Goal: Information Seeking & Learning: Learn about a topic

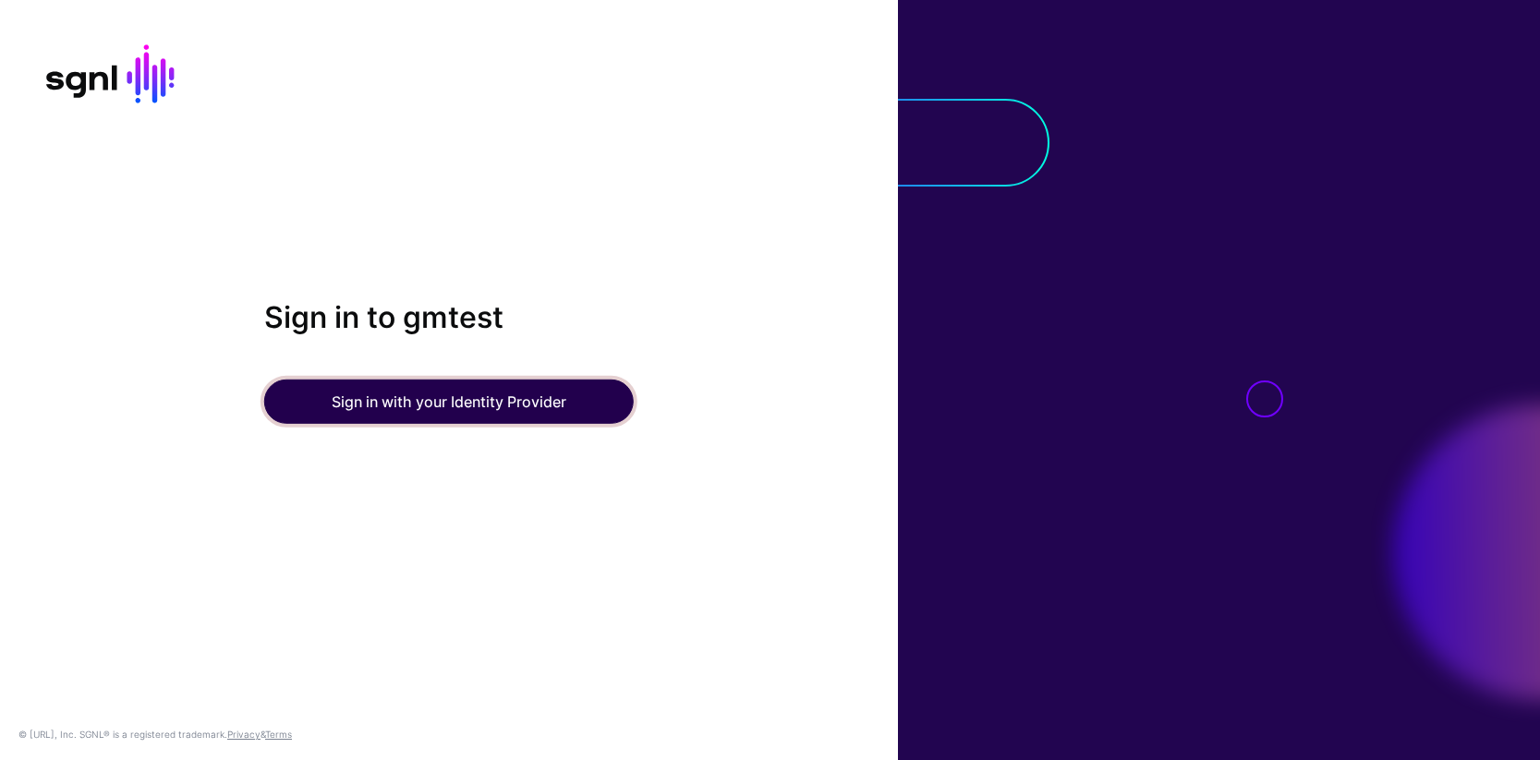
click at [415, 410] on button "Sign in with your Identity Provider" at bounding box center [448, 402] width 369 height 44
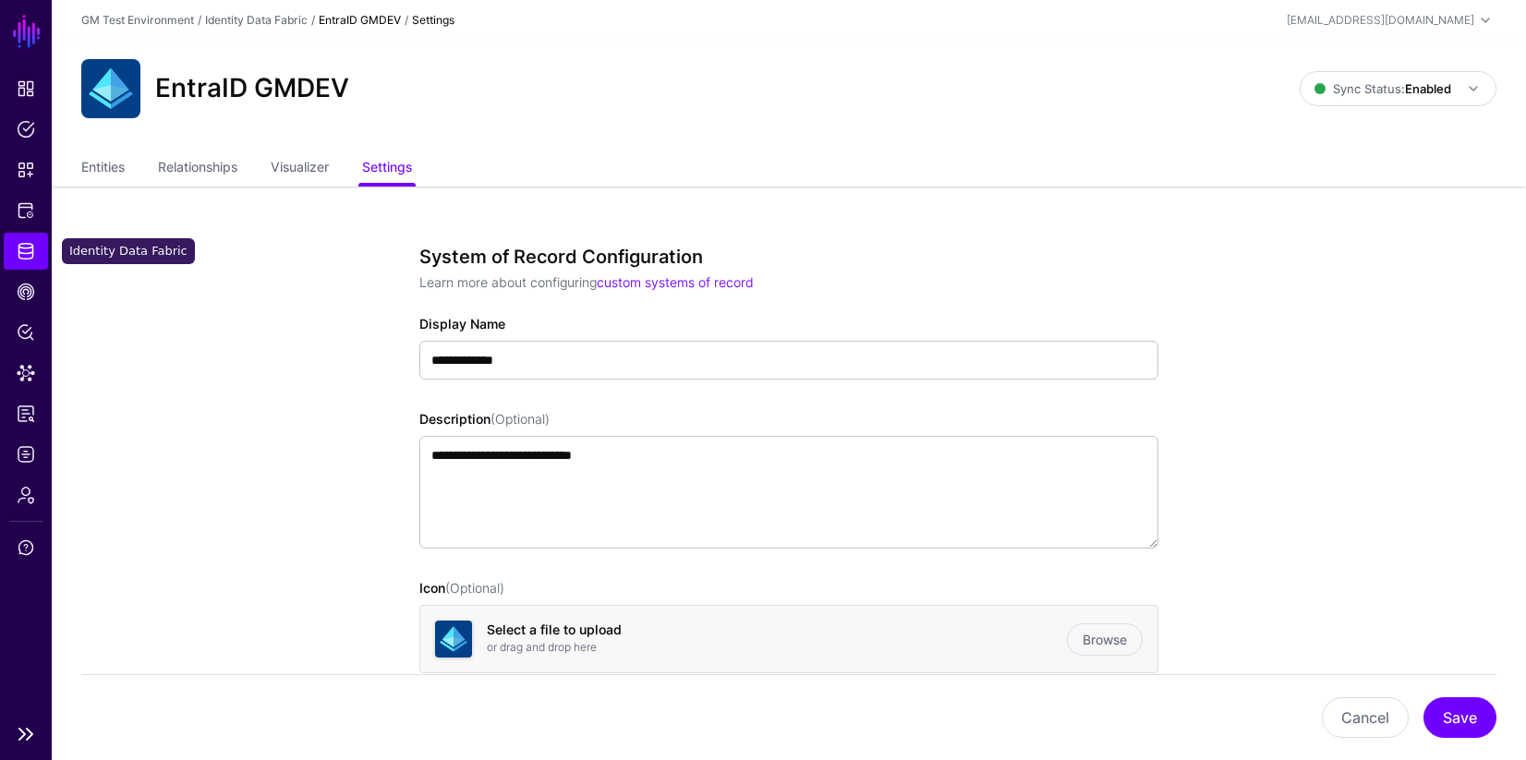
click at [27, 253] on span "Identity Data Fabric" at bounding box center [26, 251] width 18 height 18
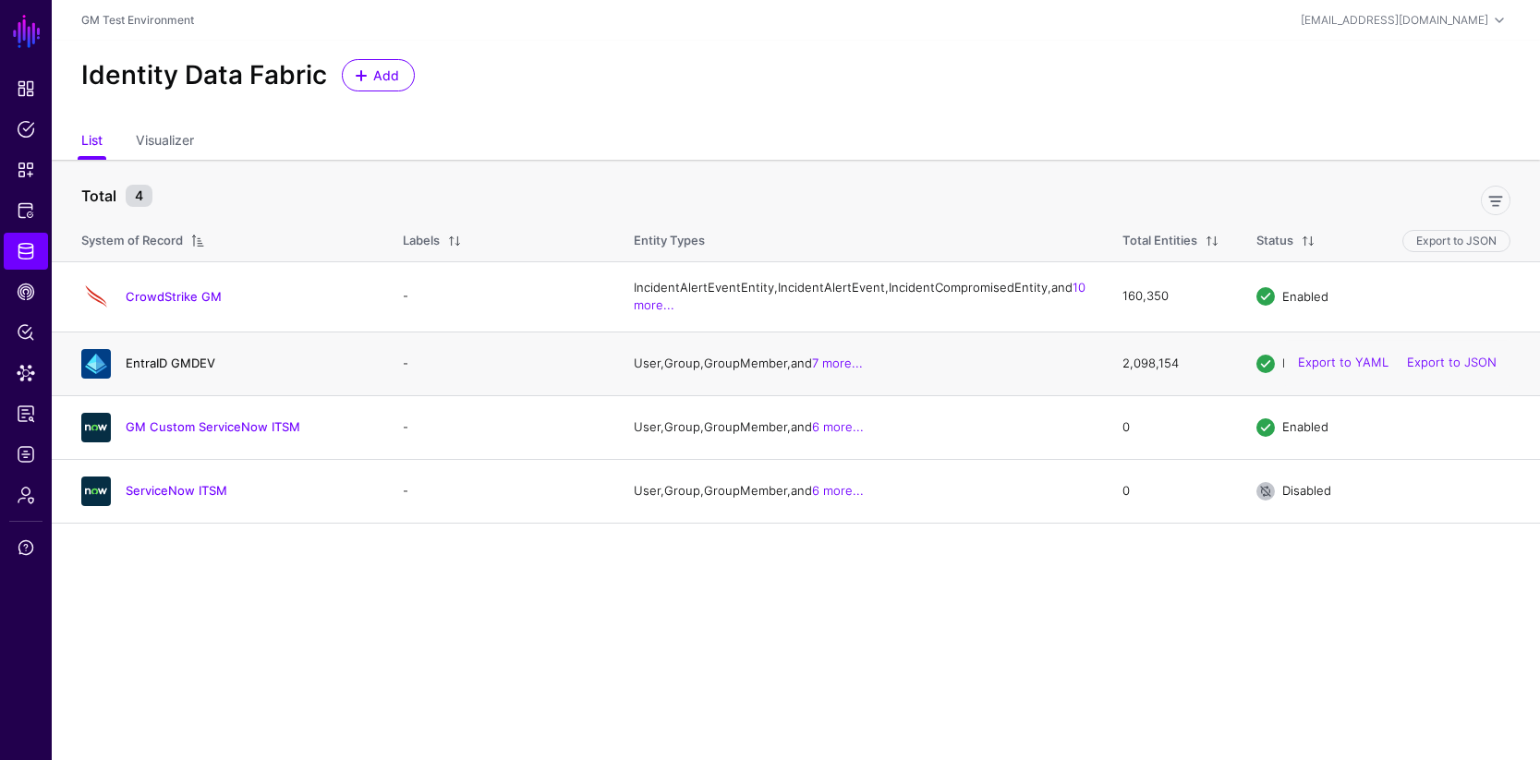
click at [150, 370] on link "EntraID GMDEV" at bounding box center [171, 363] width 90 height 15
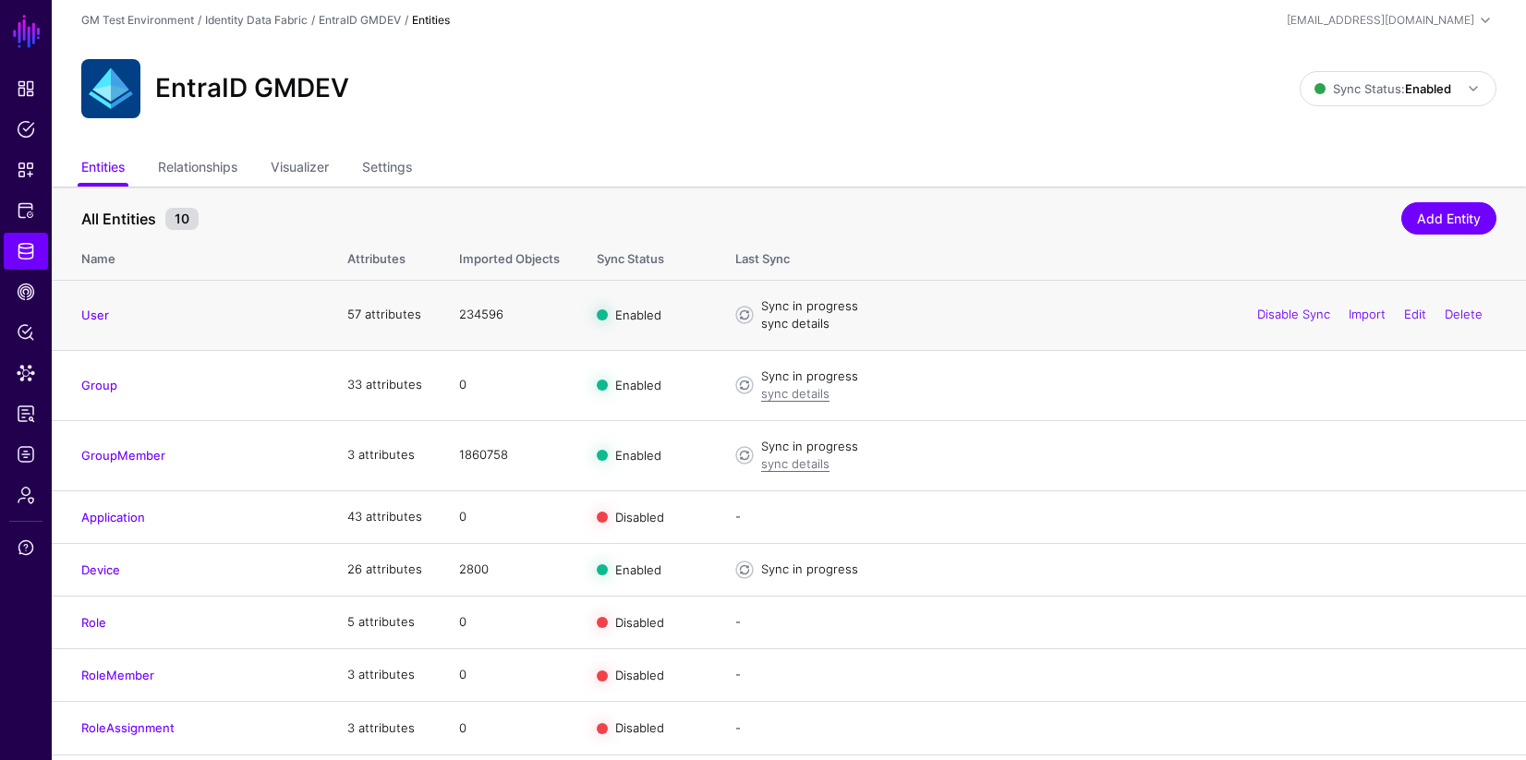
click at [797, 324] on link "sync details" at bounding box center [795, 323] width 68 height 15
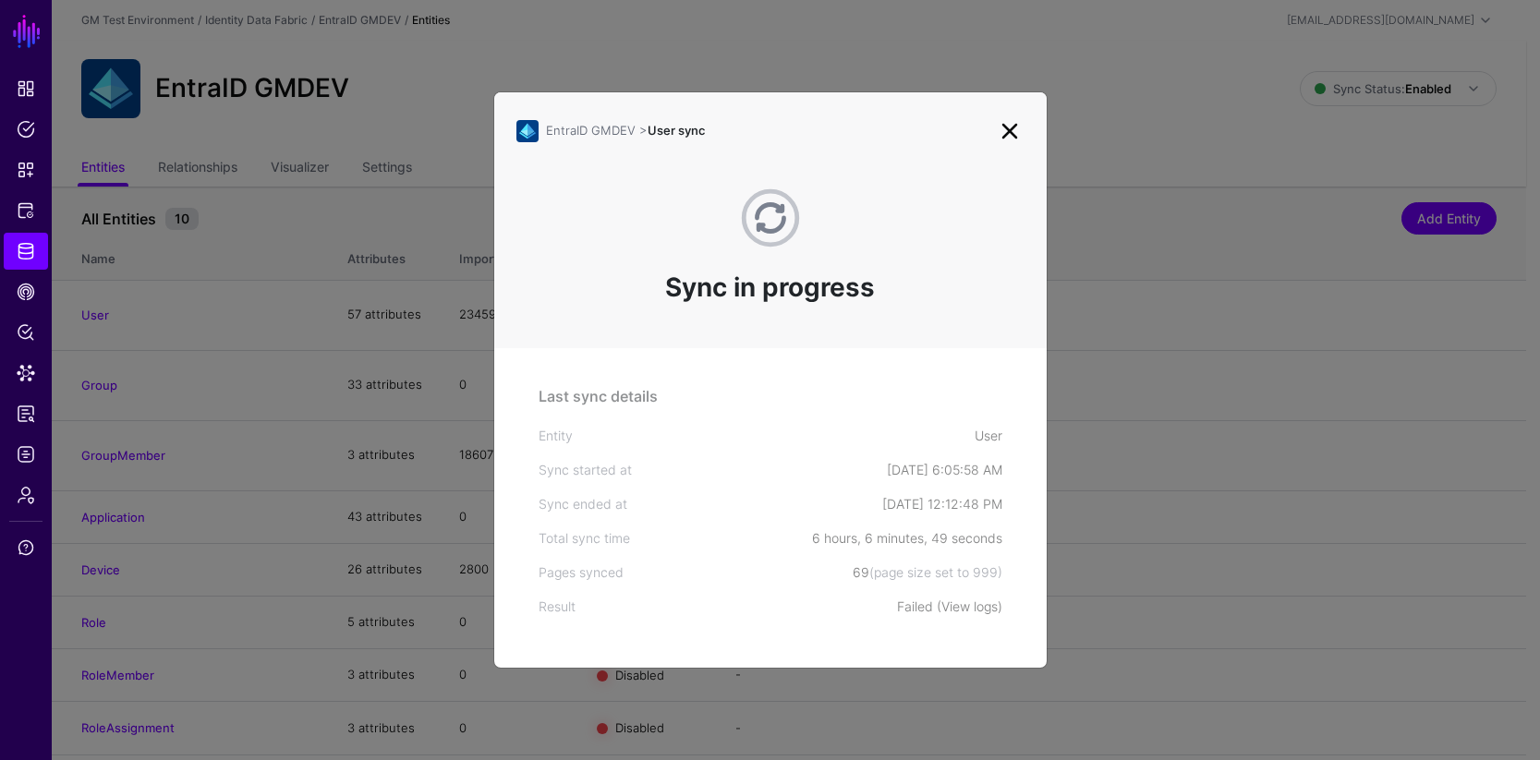
click at [970, 610] on link "View logs" at bounding box center [969, 607] width 56 height 16
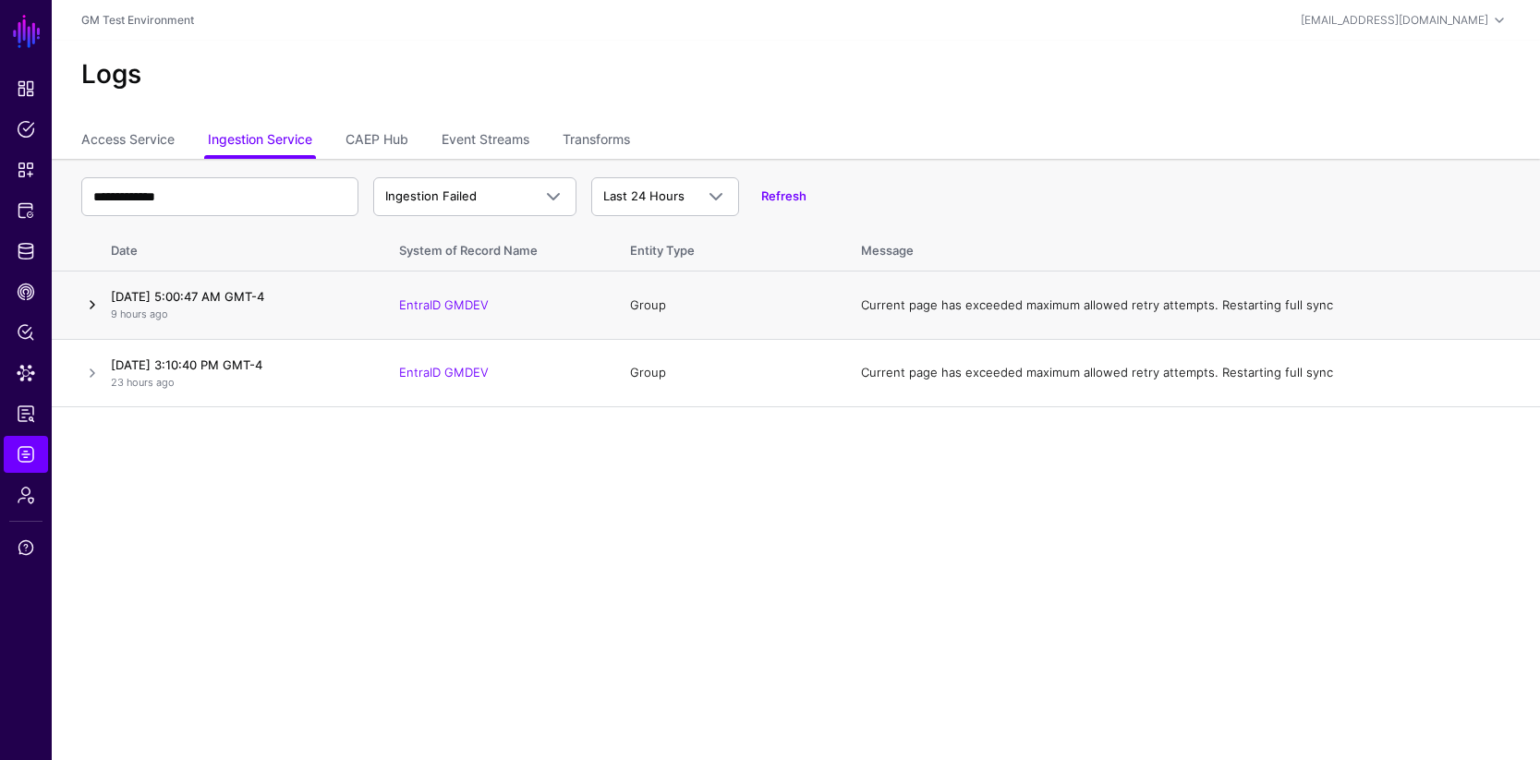
click at [99, 305] on link at bounding box center [92, 305] width 22 height 22
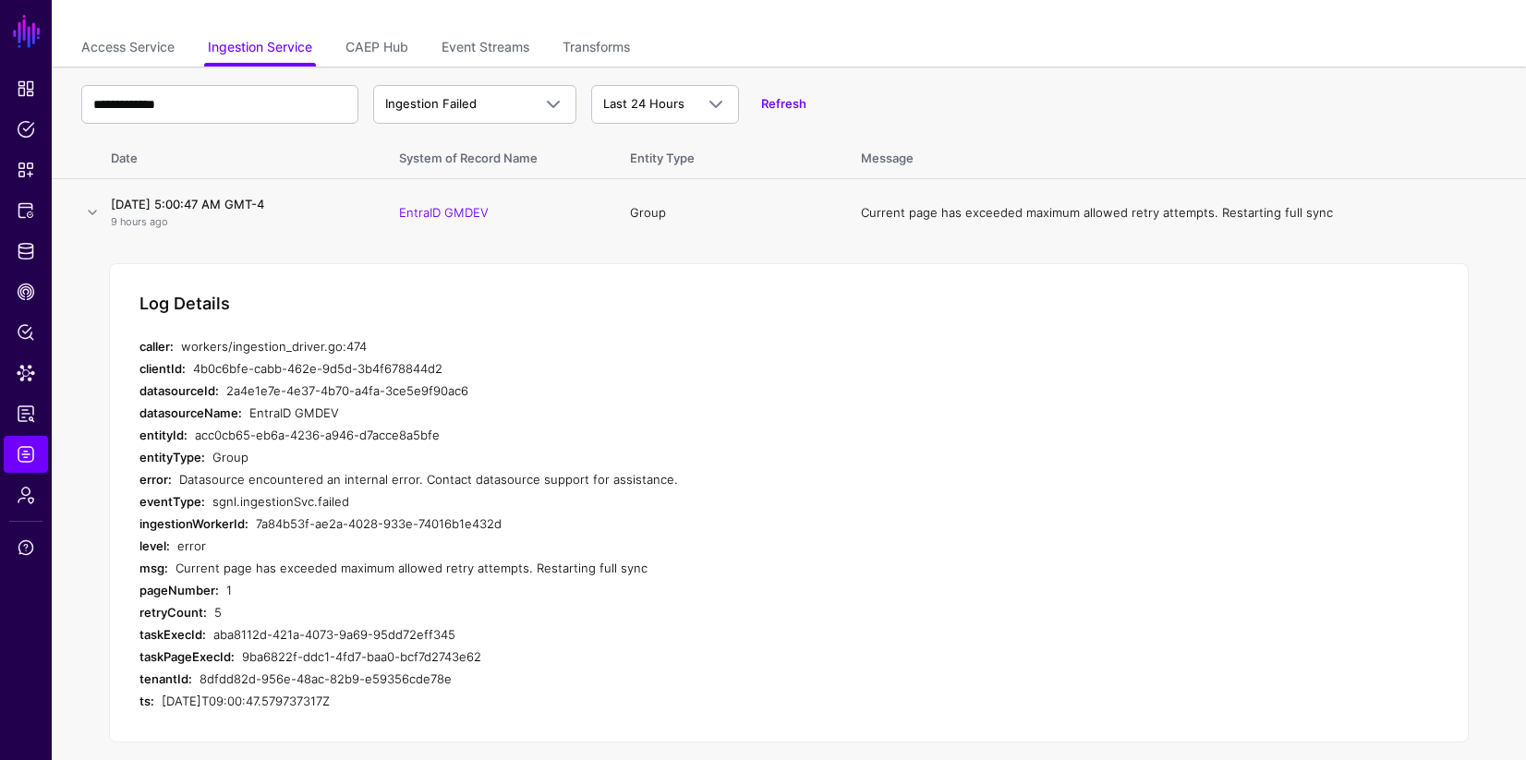
scroll to position [179, 0]
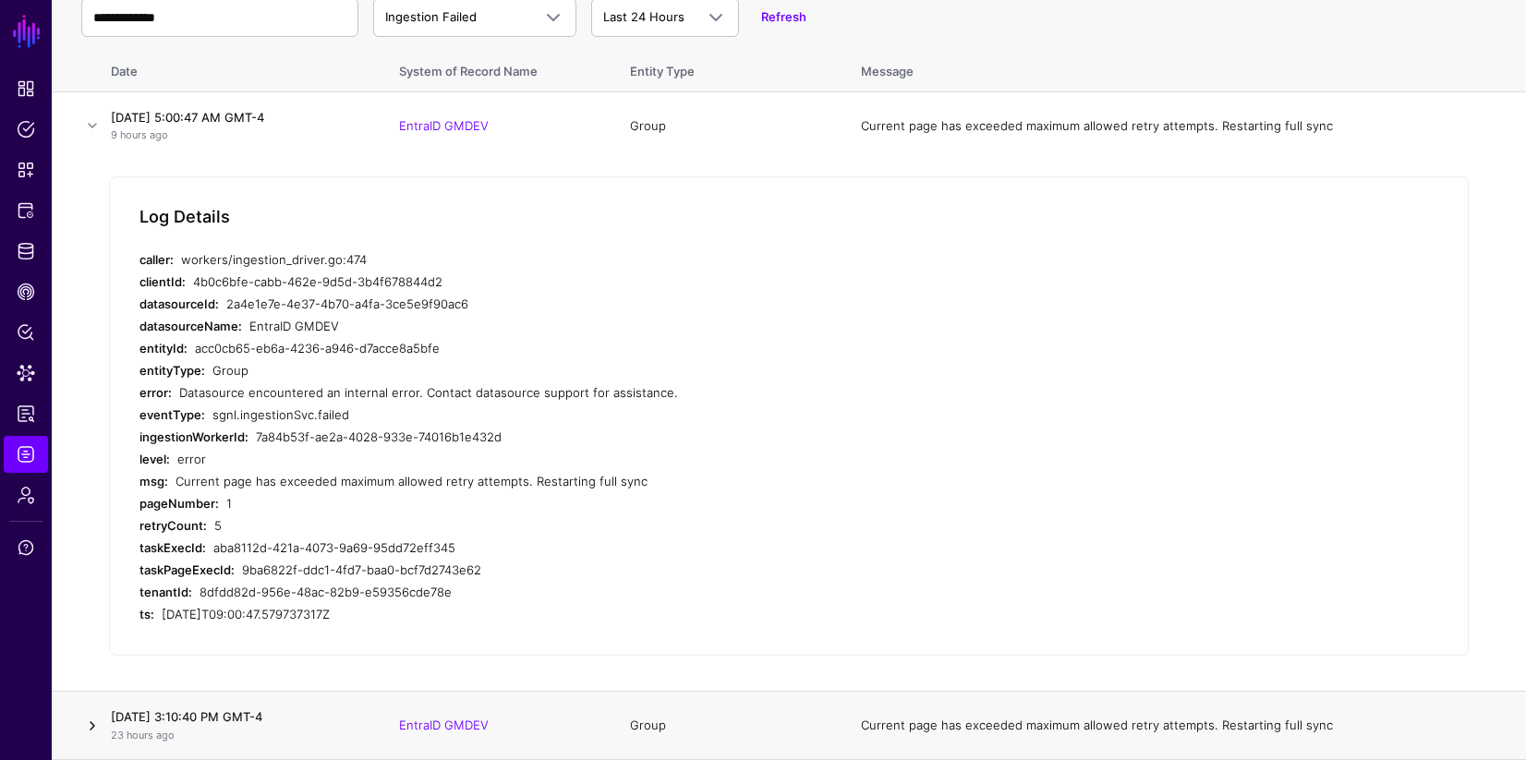
click at [96, 728] on link at bounding box center [92, 726] width 22 height 22
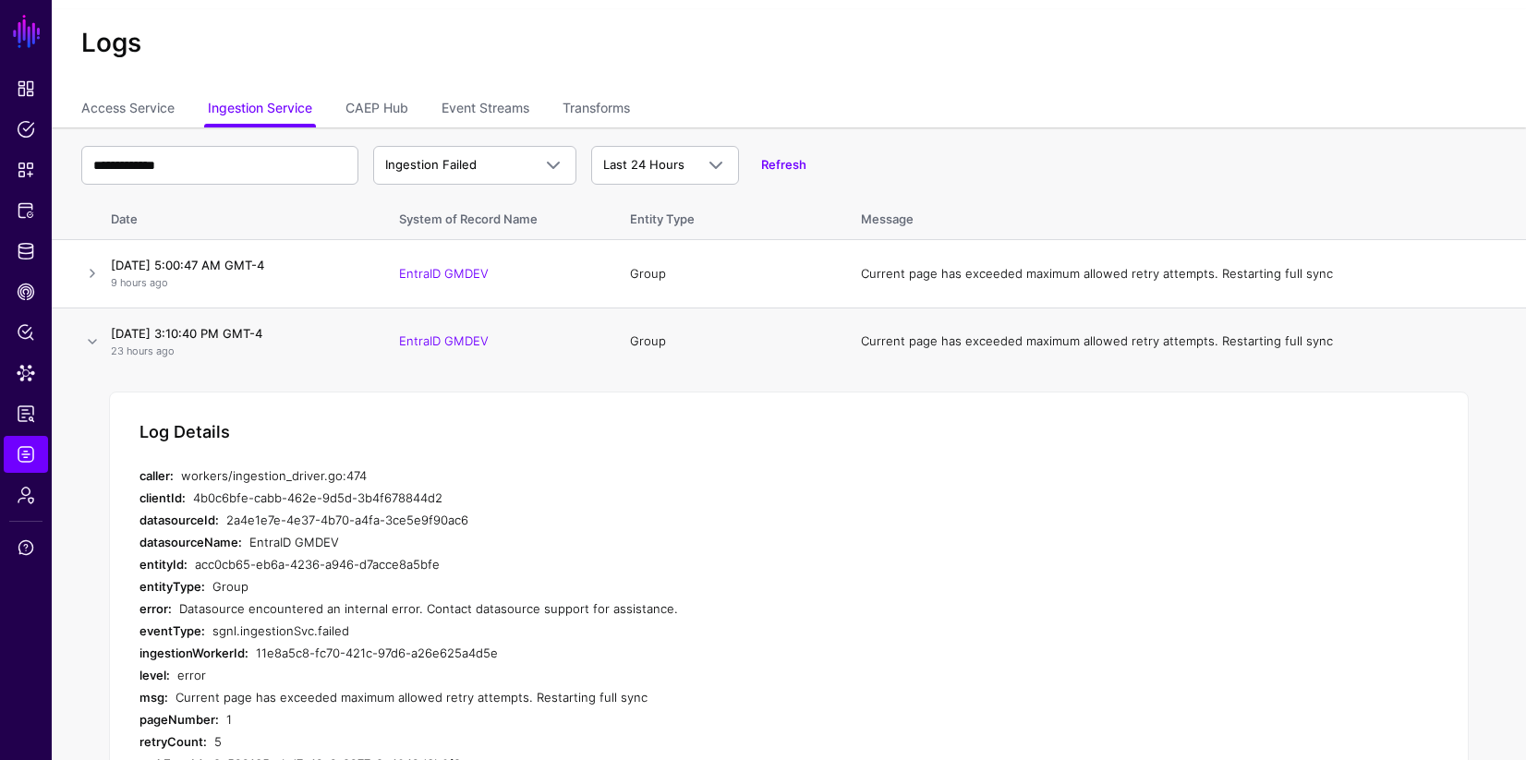
scroll to position [0, 0]
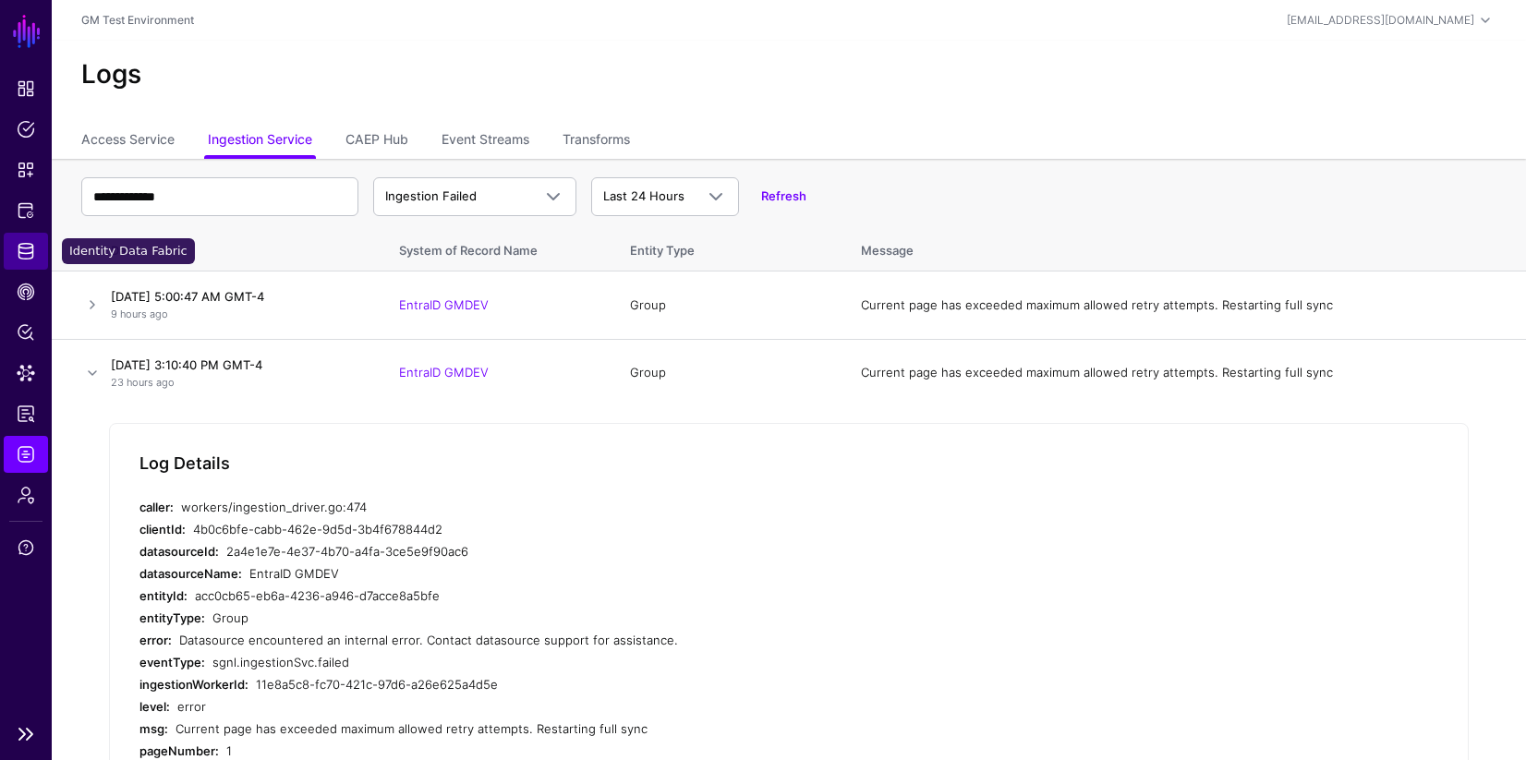
click at [28, 250] on span "Identity Data Fabric" at bounding box center [26, 251] width 18 height 18
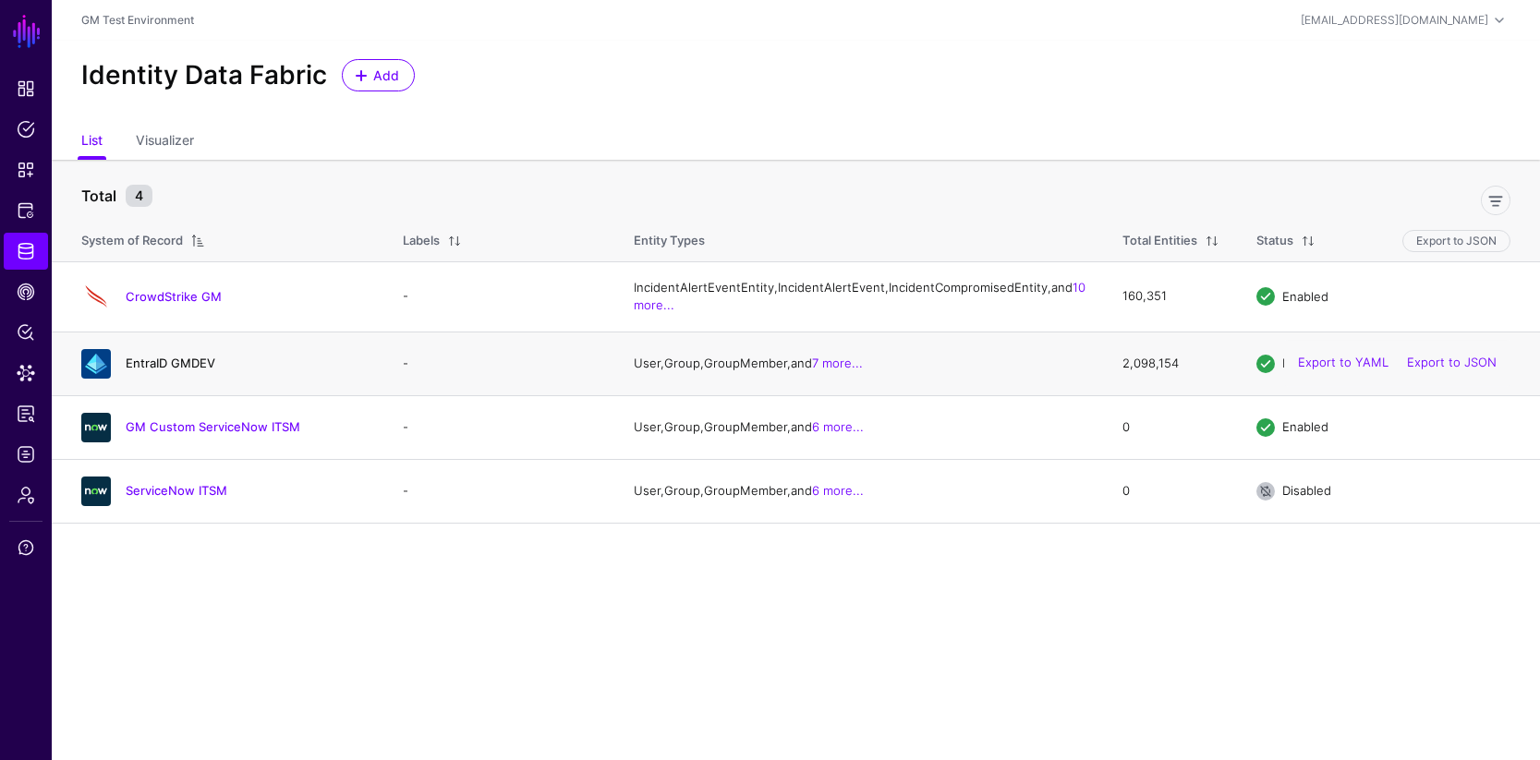
click at [176, 370] on link "EntraID GMDEV" at bounding box center [171, 363] width 90 height 15
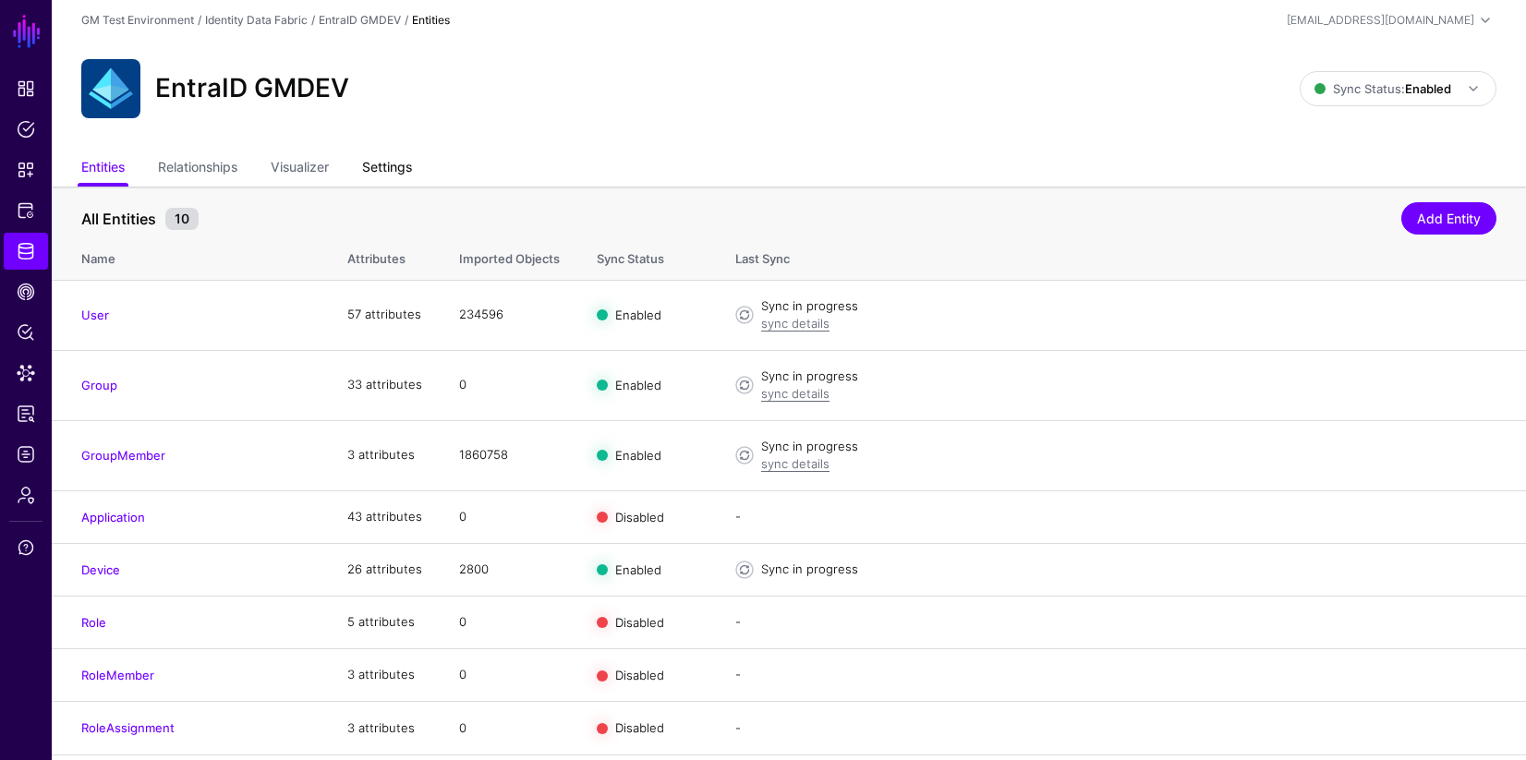
click at [379, 169] on link "Settings" at bounding box center [387, 168] width 50 height 35
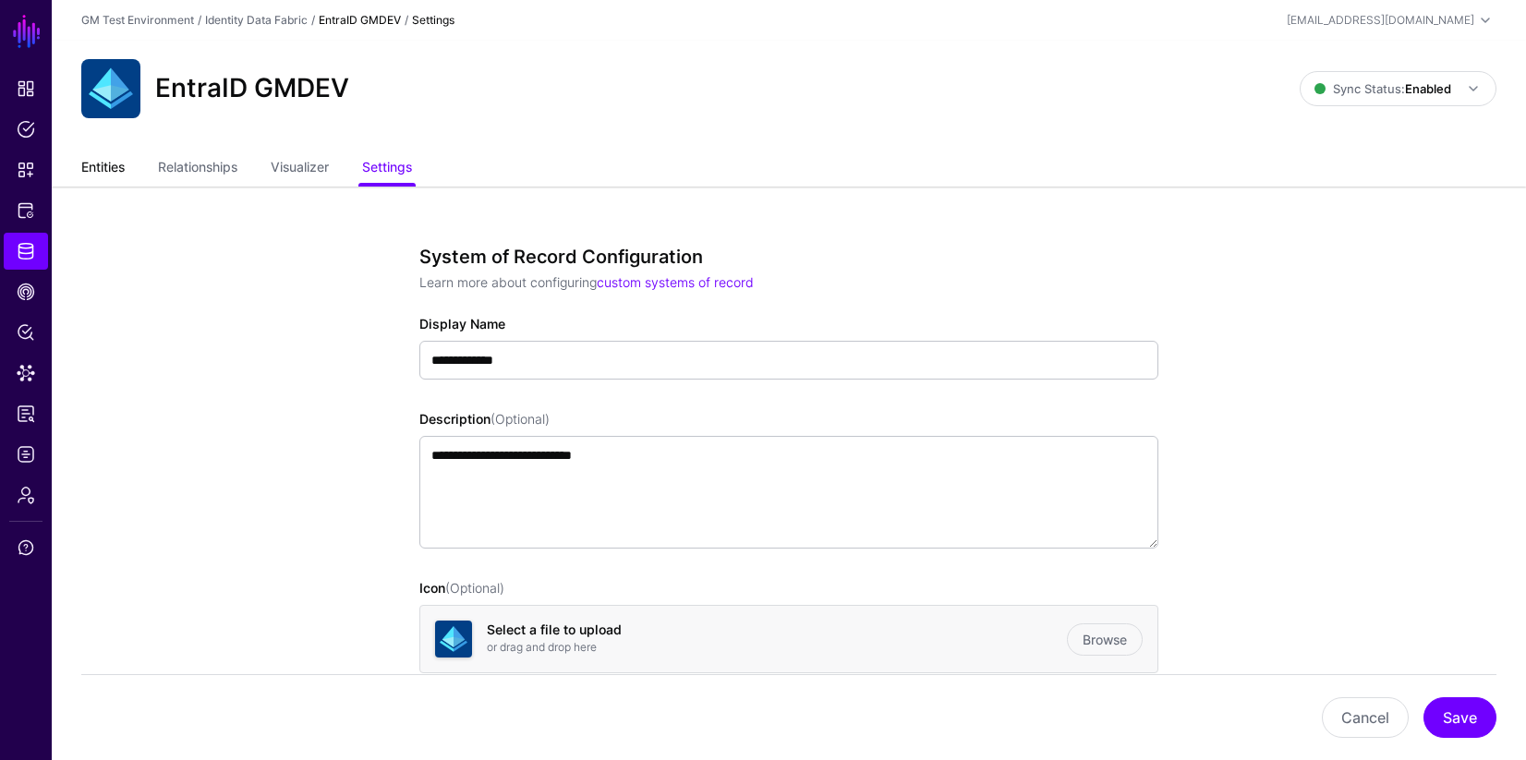
click at [97, 170] on link "Entities" at bounding box center [102, 168] width 43 height 35
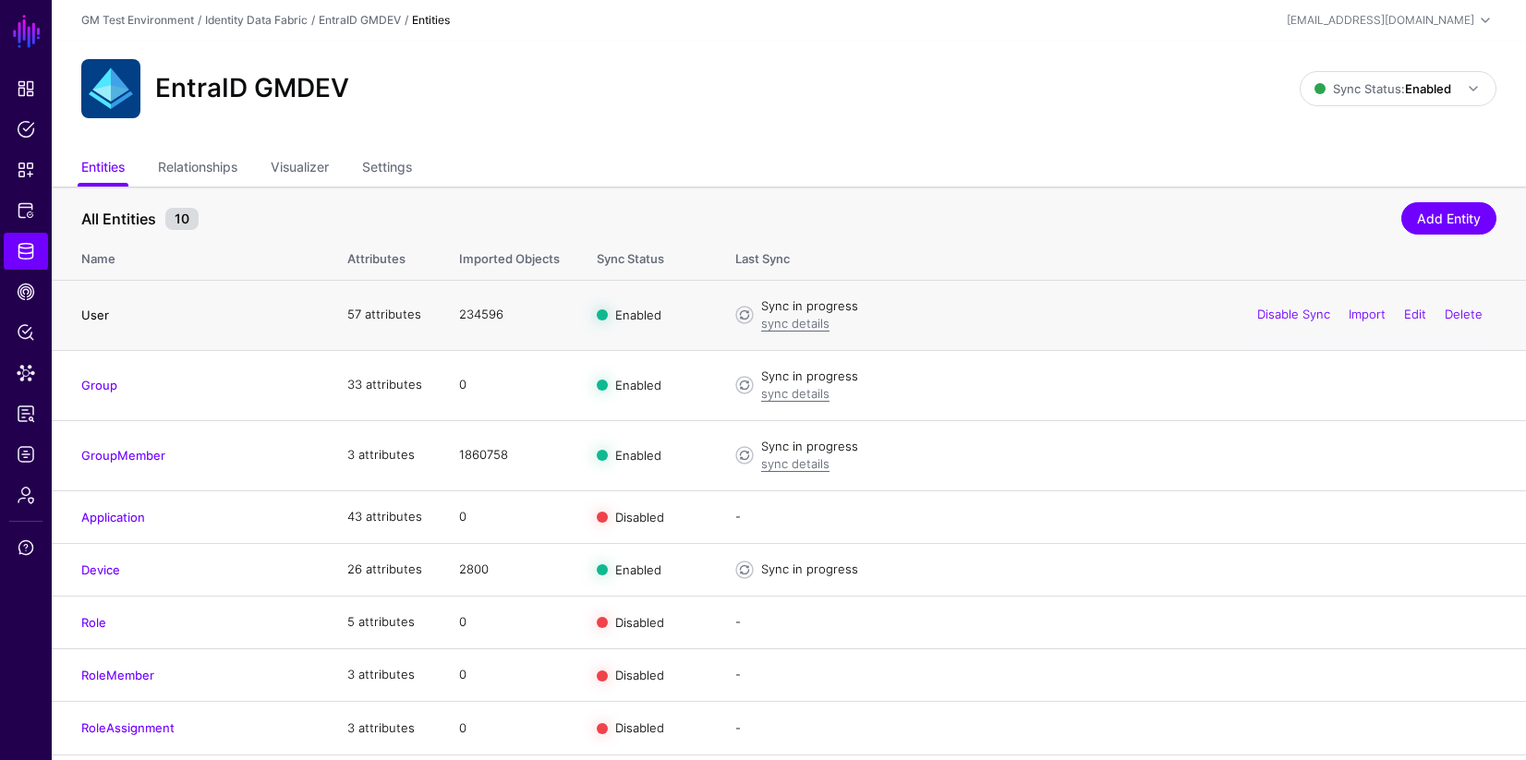
click at [93, 316] on link "User" at bounding box center [95, 315] width 28 height 15
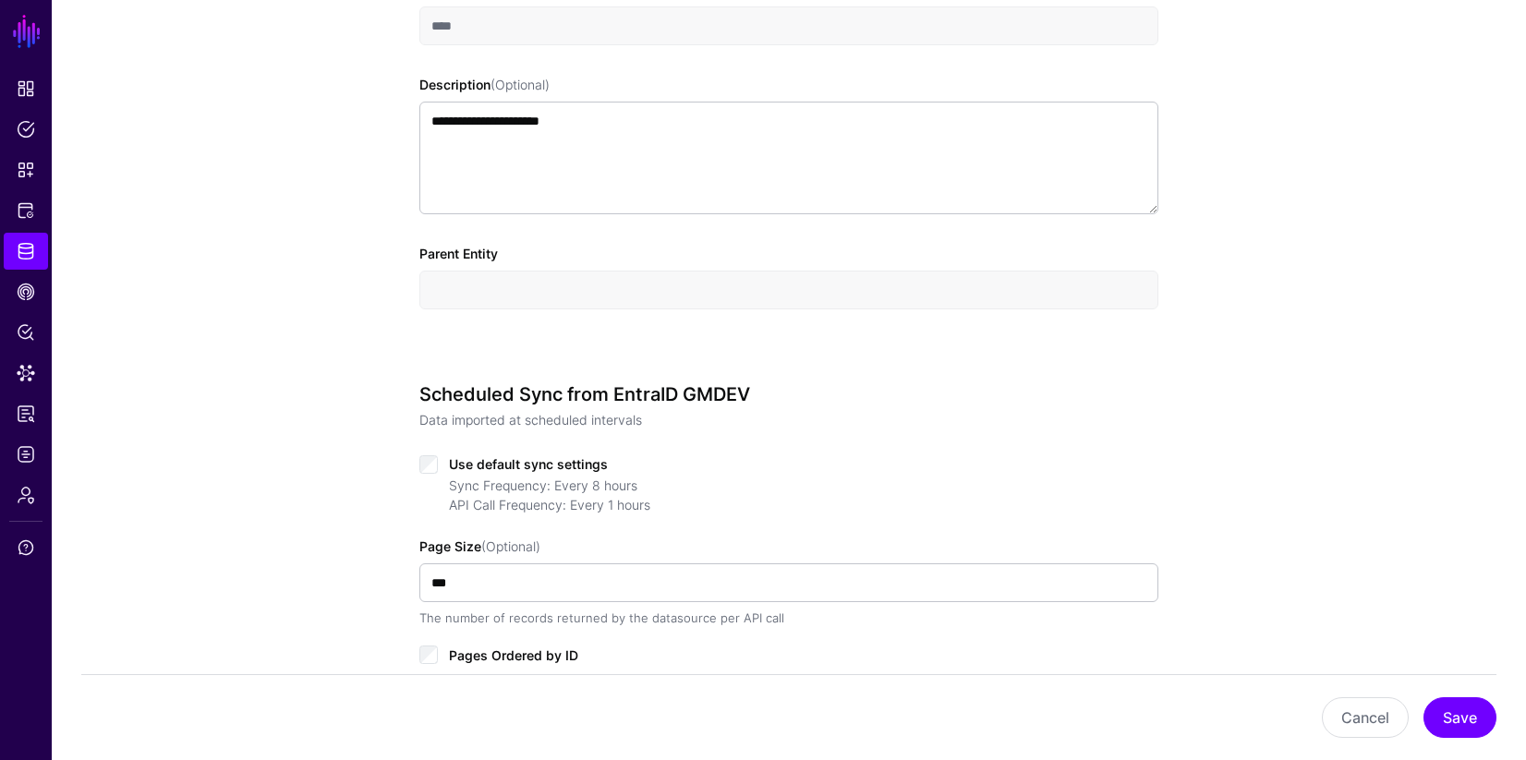
scroll to position [764, 0]
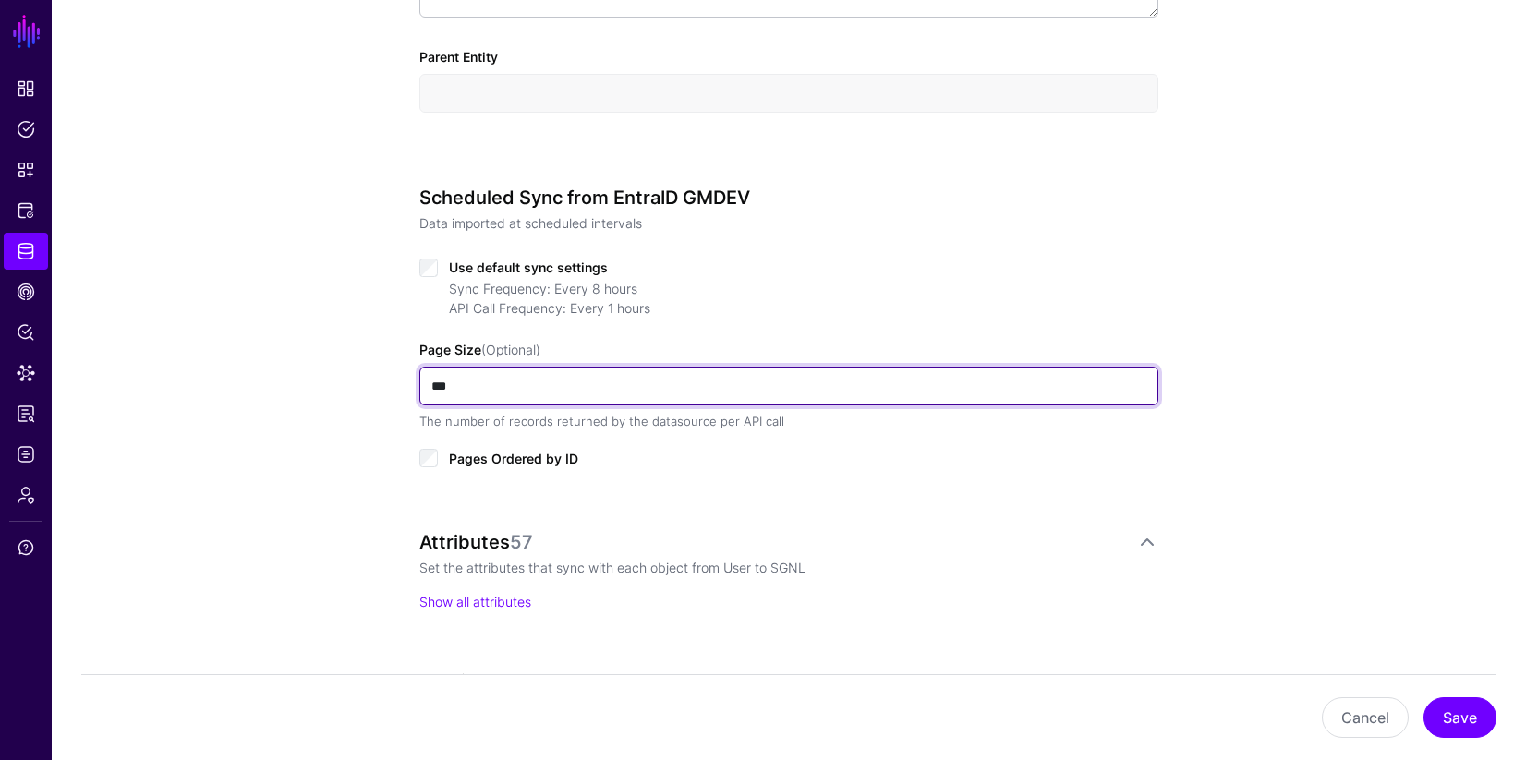
drag, startPoint x: 465, startPoint y: 391, endPoint x: 408, endPoint y: 392, distance: 56.4
click at [408, 392] on div "**********" at bounding box center [788, 269] width 857 height 1763
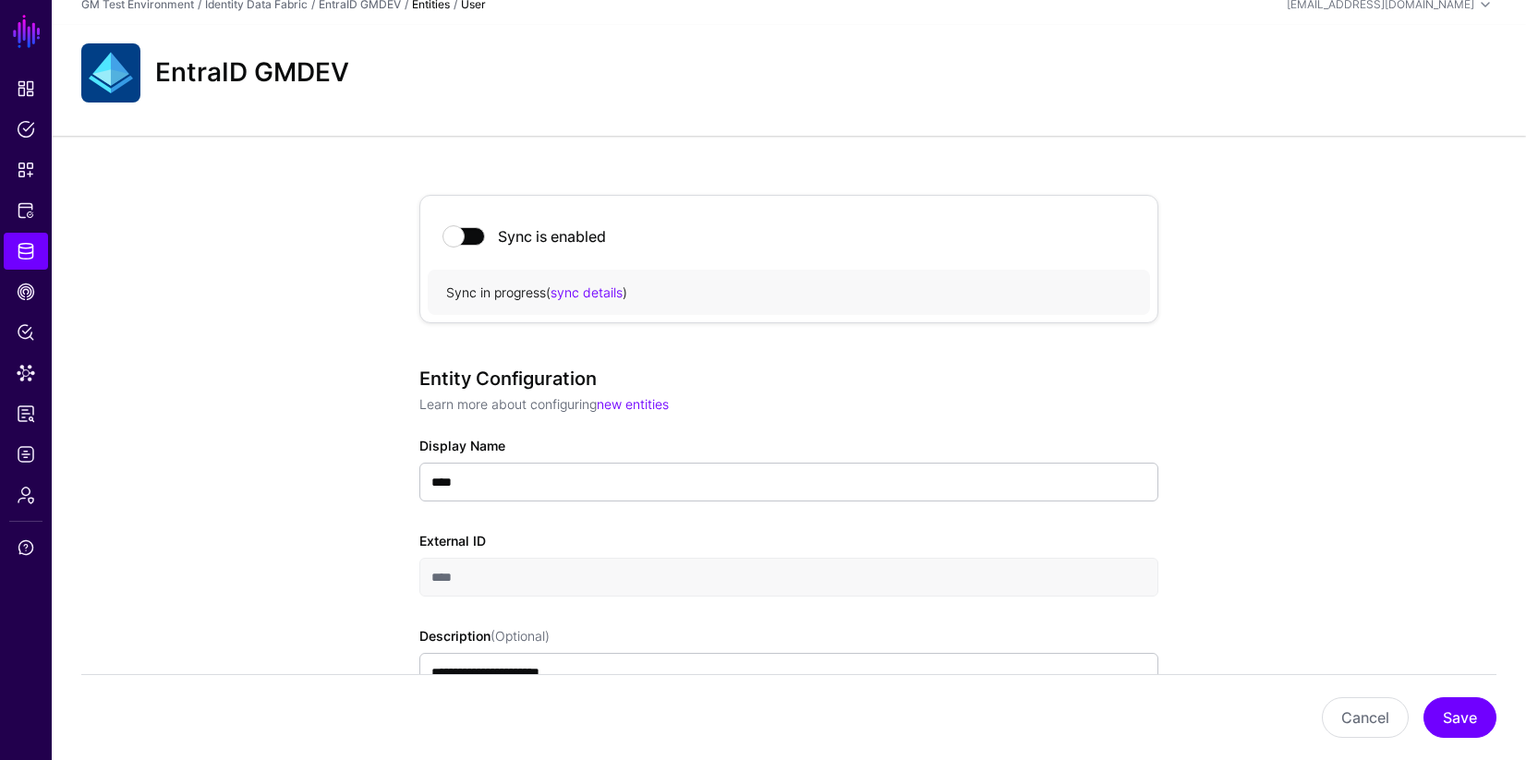
scroll to position [0, 0]
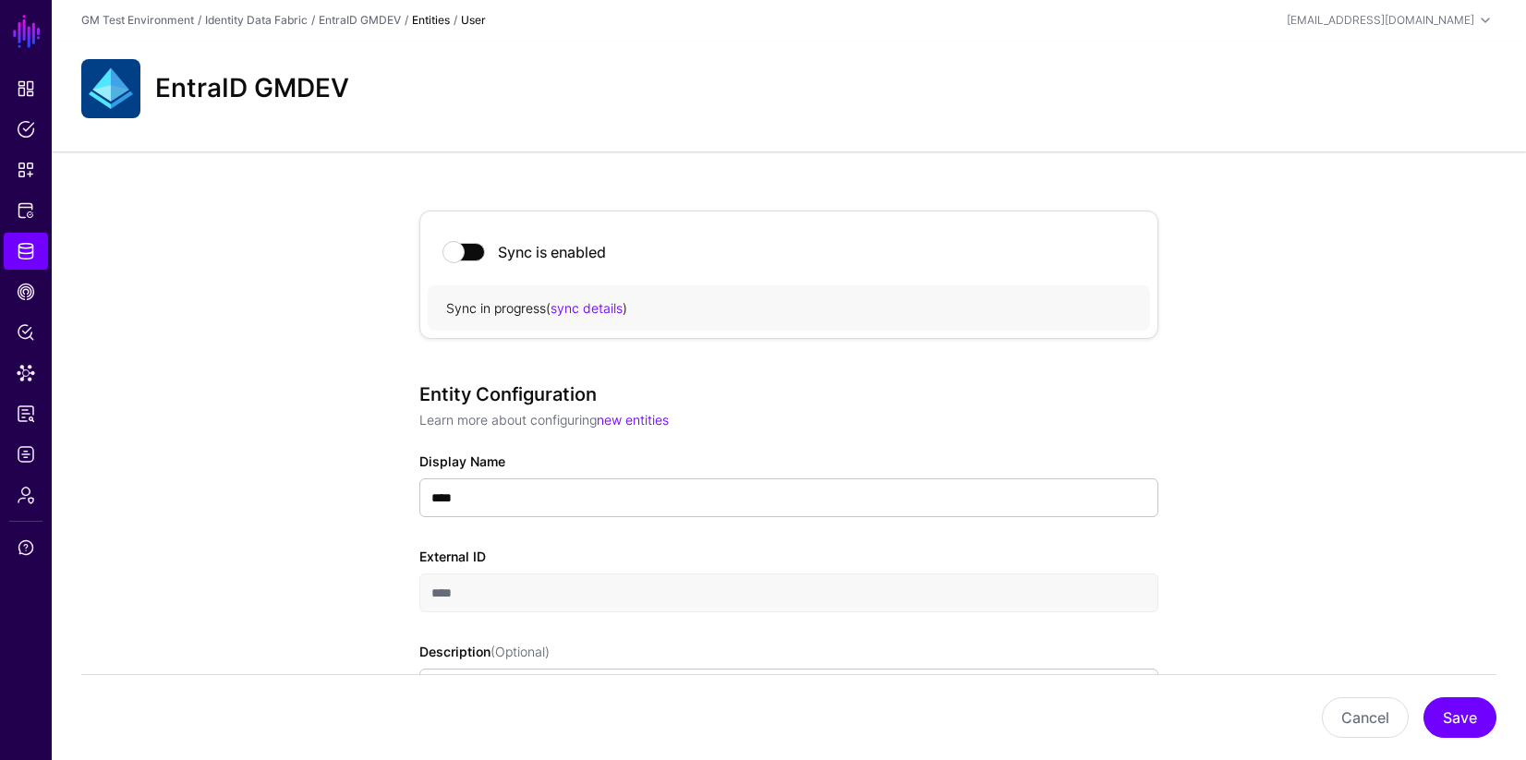
click at [433, 20] on strong "Entities" at bounding box center [431, 20] width 38 height 14
click at [375, 20] on link "EntraID GMDEV" at bounding box center [360, 20] width 82 height 14
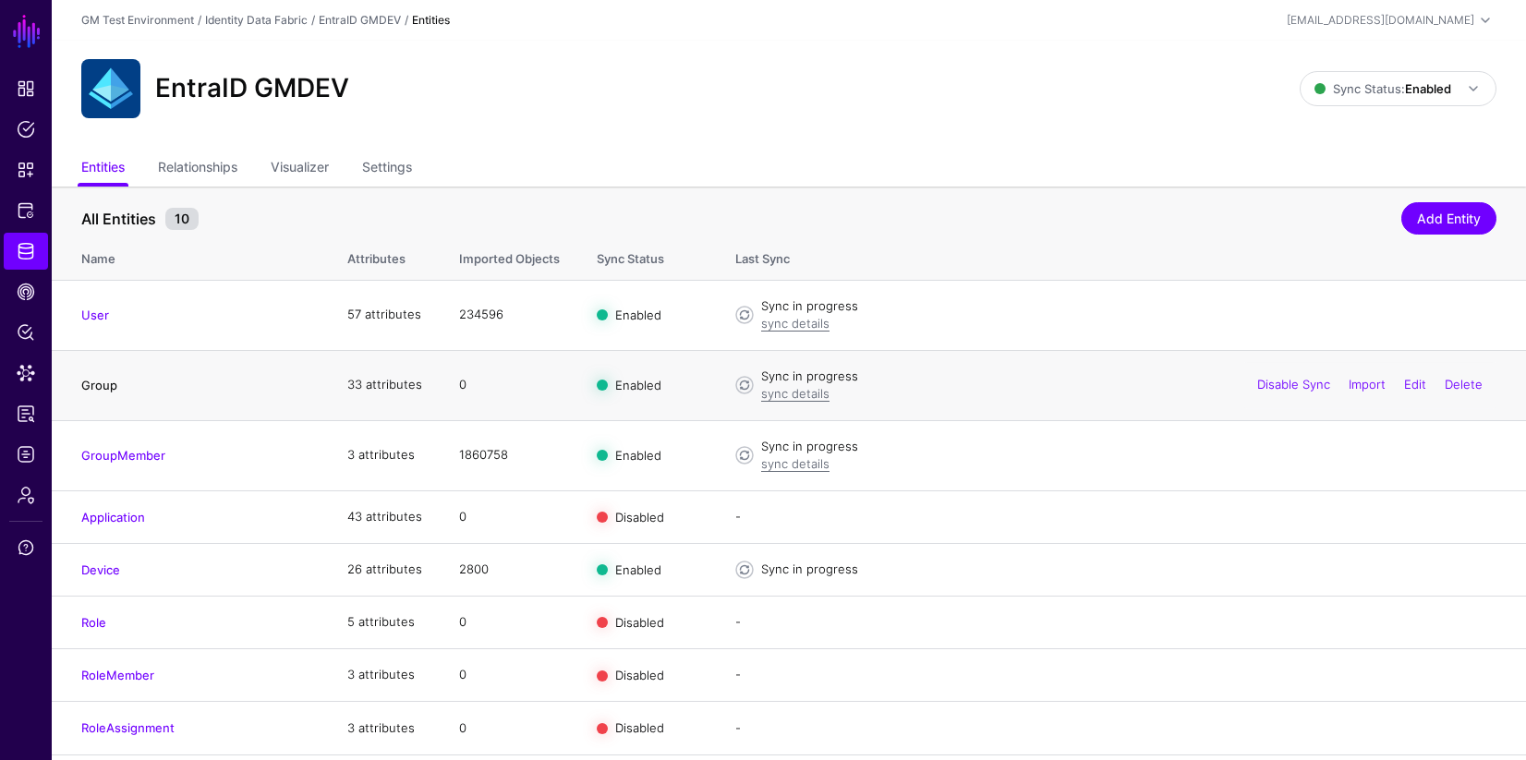
click at [106, 389] on link "Group" at bounding box center [99, 385] width 36 height 15
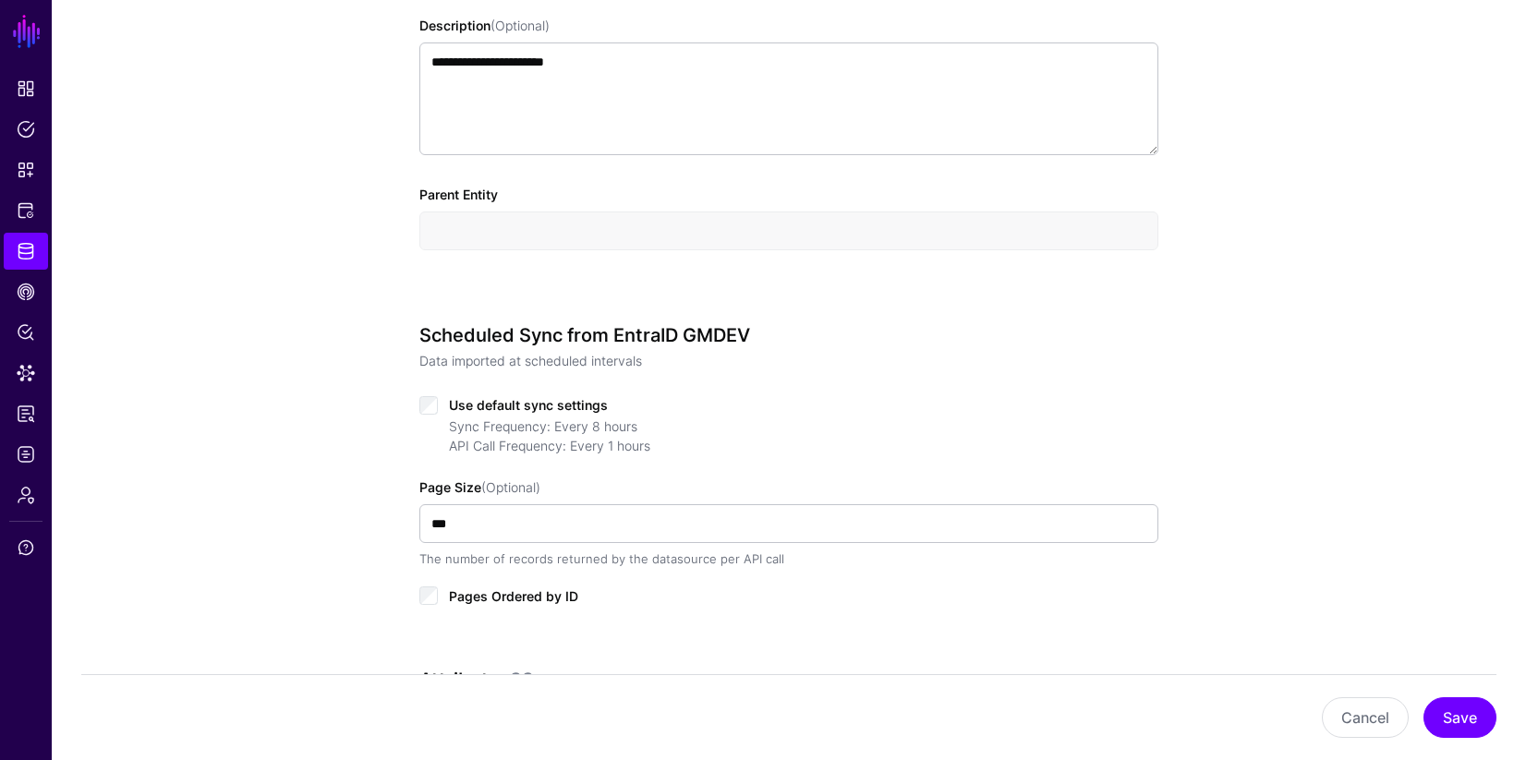
scroll to position [627, 0]
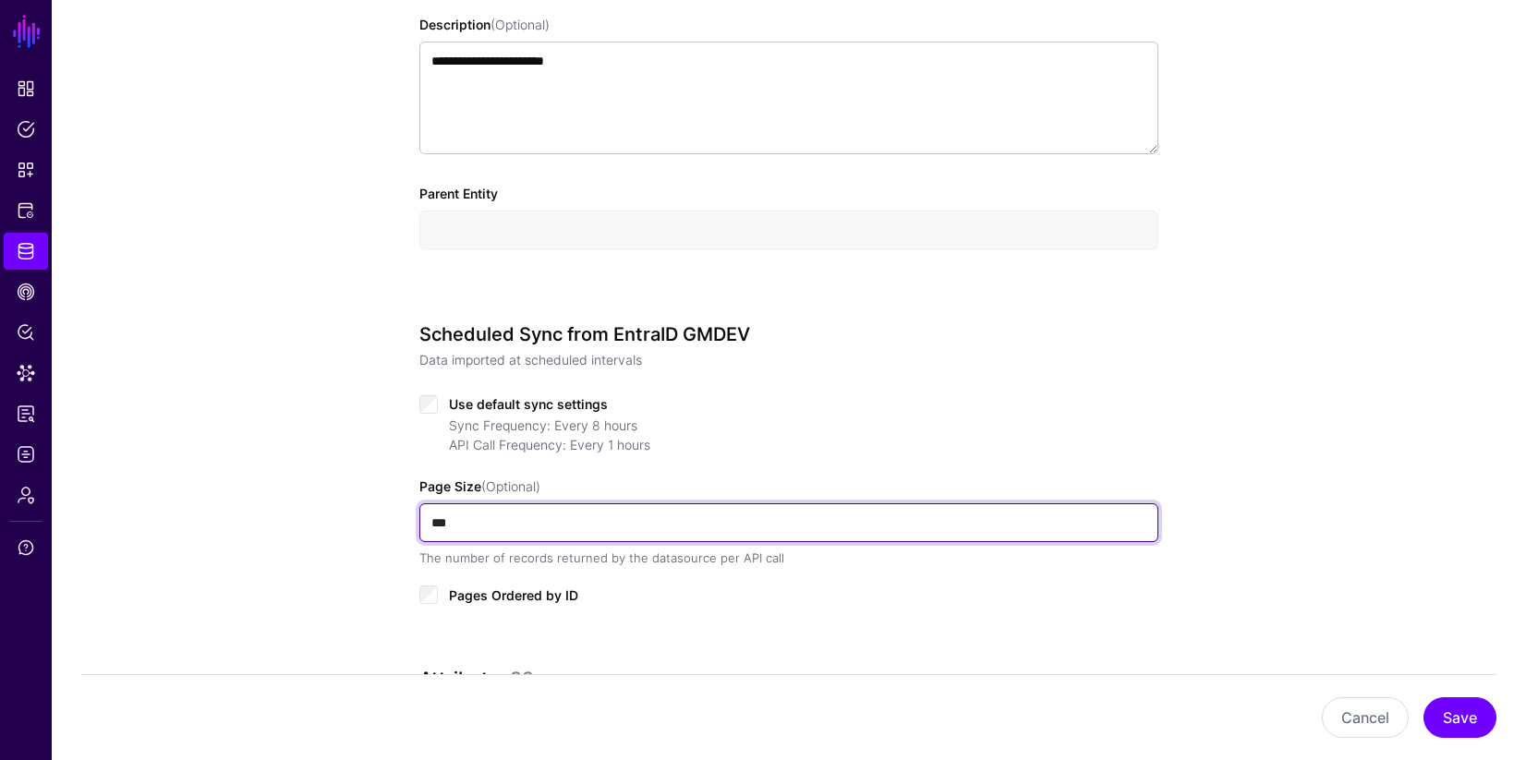
drag, startPoint x: 454, startPoint y: 526, endPoint x: 380, endPoint y: 520, distance: 75.0
click at [380, 520] on div "**********" at bounding box center [788, 405] width 857 height 1763
type input "***"
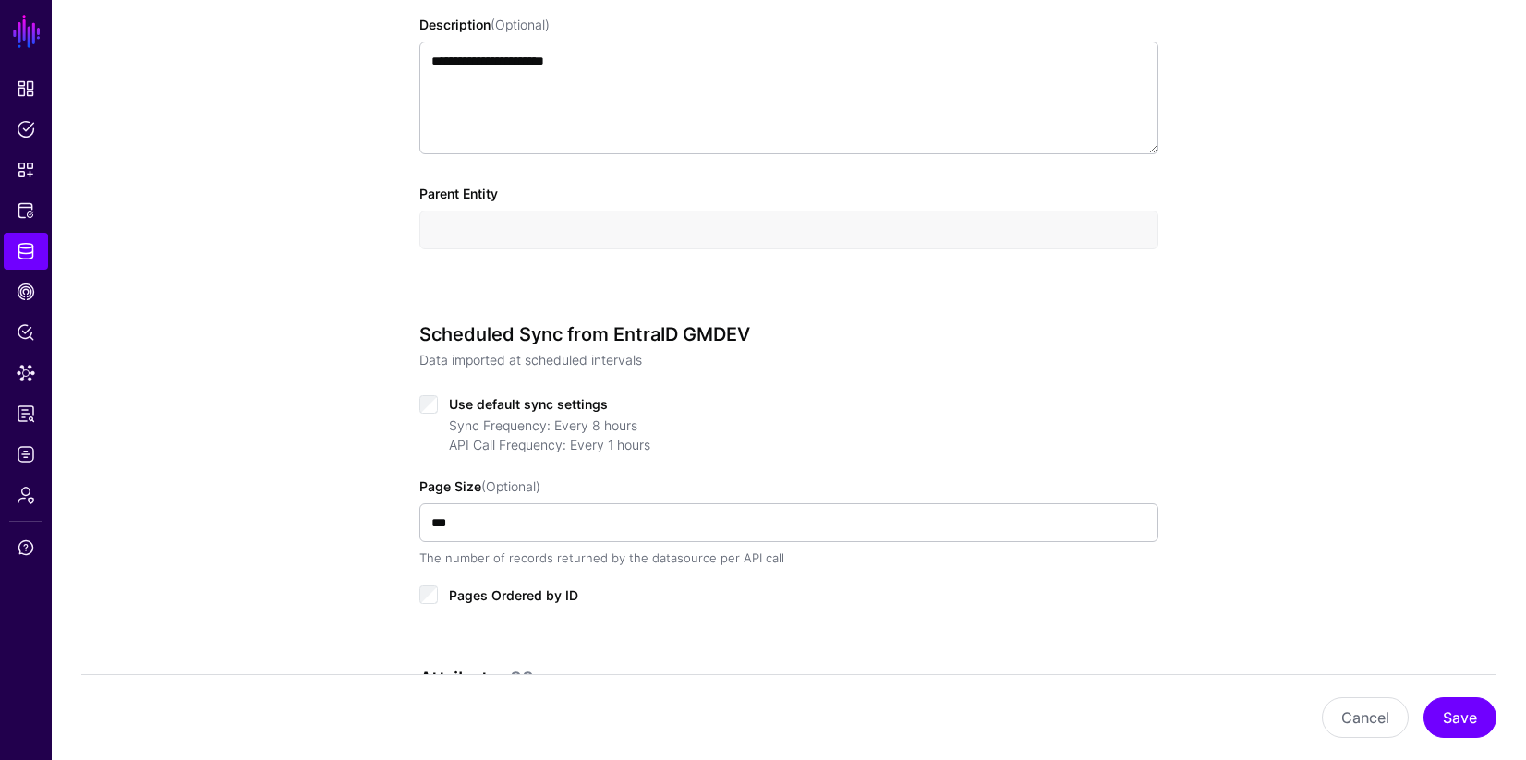
click at [317, 550] on div "**********" at bounding box center [789, 405] width 1474 height 1763
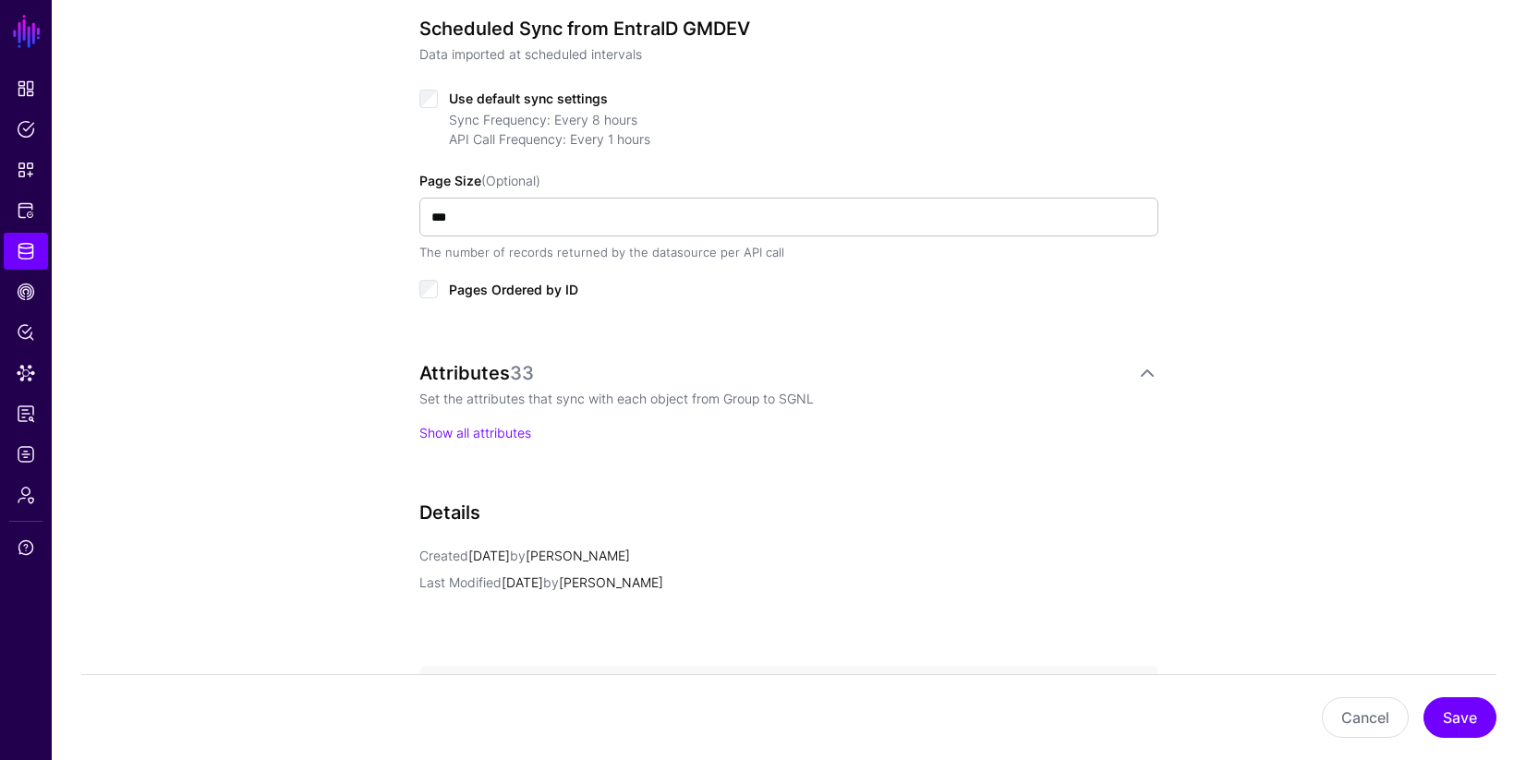
scroll to position [934, 0]
click at [1457, 720] on button "Save" at bounding box center [1459, 717] width 73 height 41
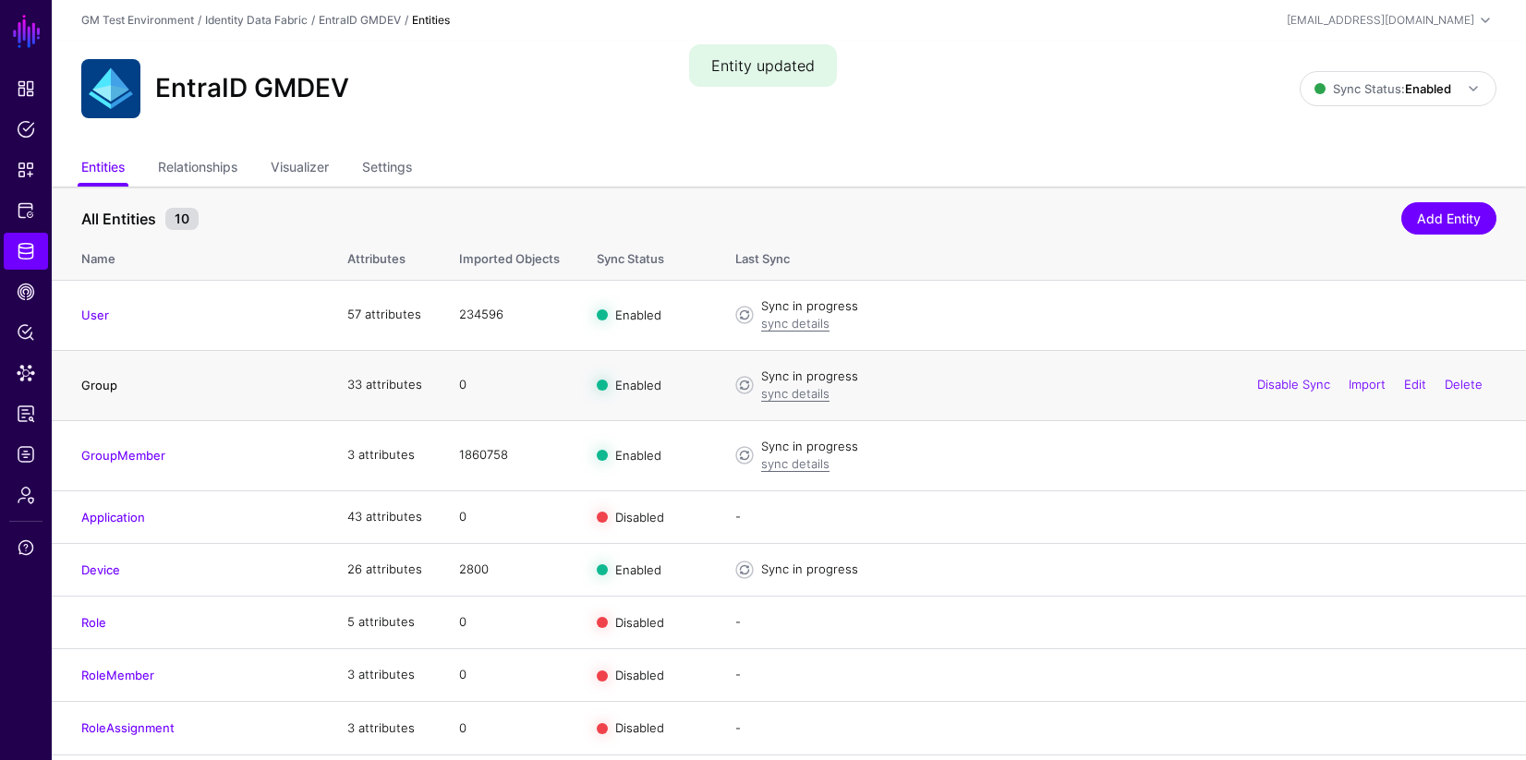
click at [97, 388] on link "Group" at bounding box center [99, 385] width 36 height 15
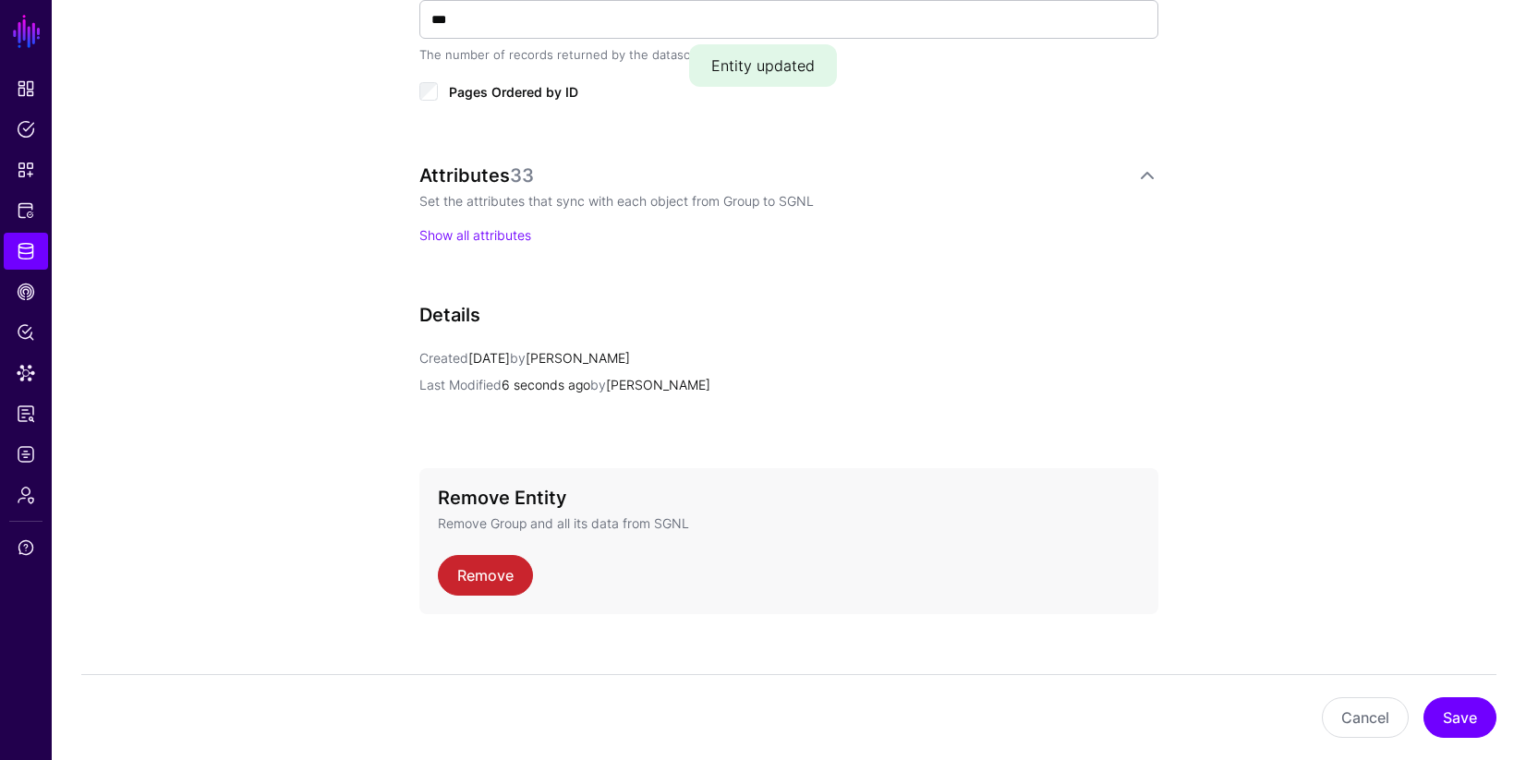
scroll to position [1155, 0]
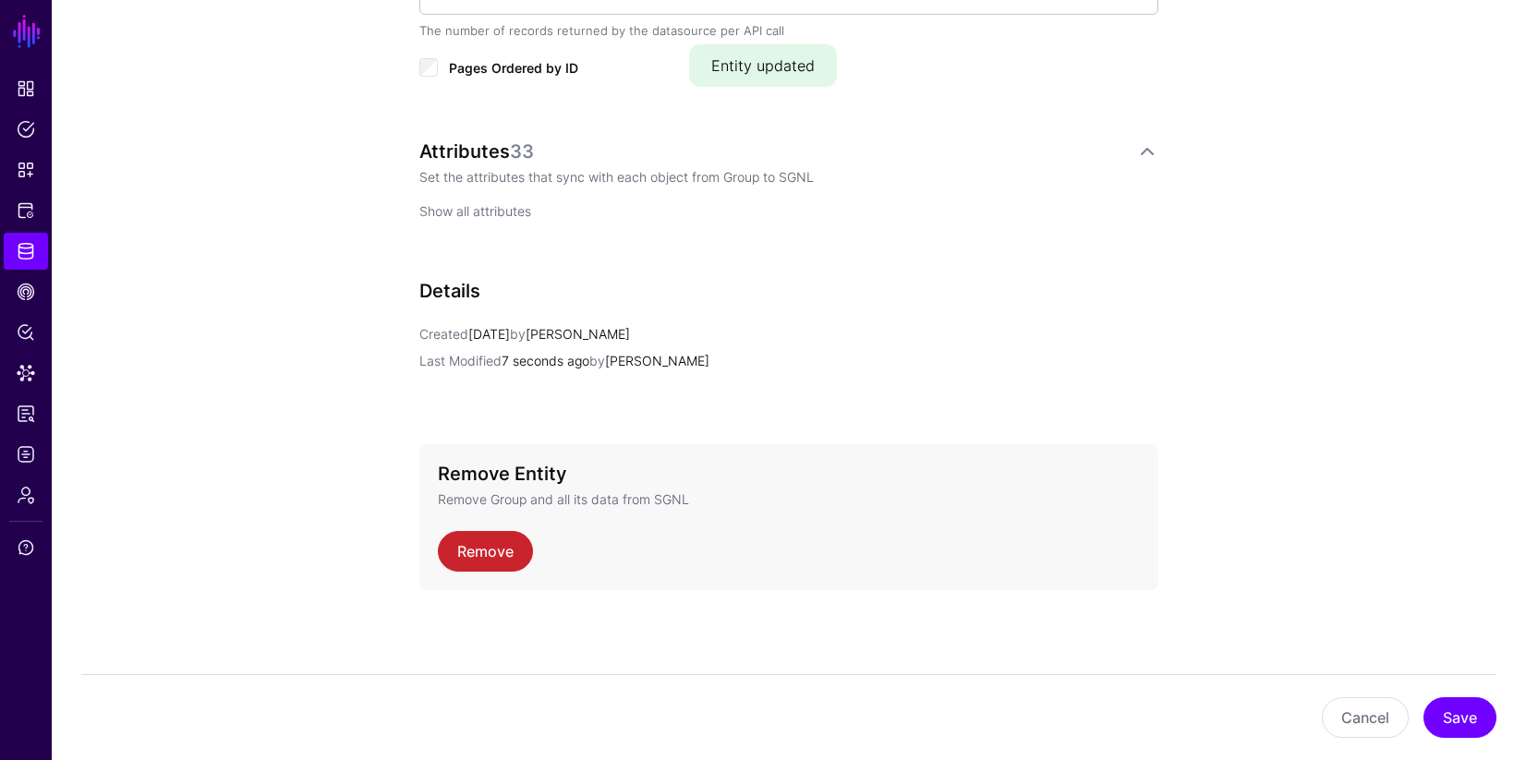
click at [498, 215] on link "Show all attributes" at bounding box center [475, 211] width 112 height 16
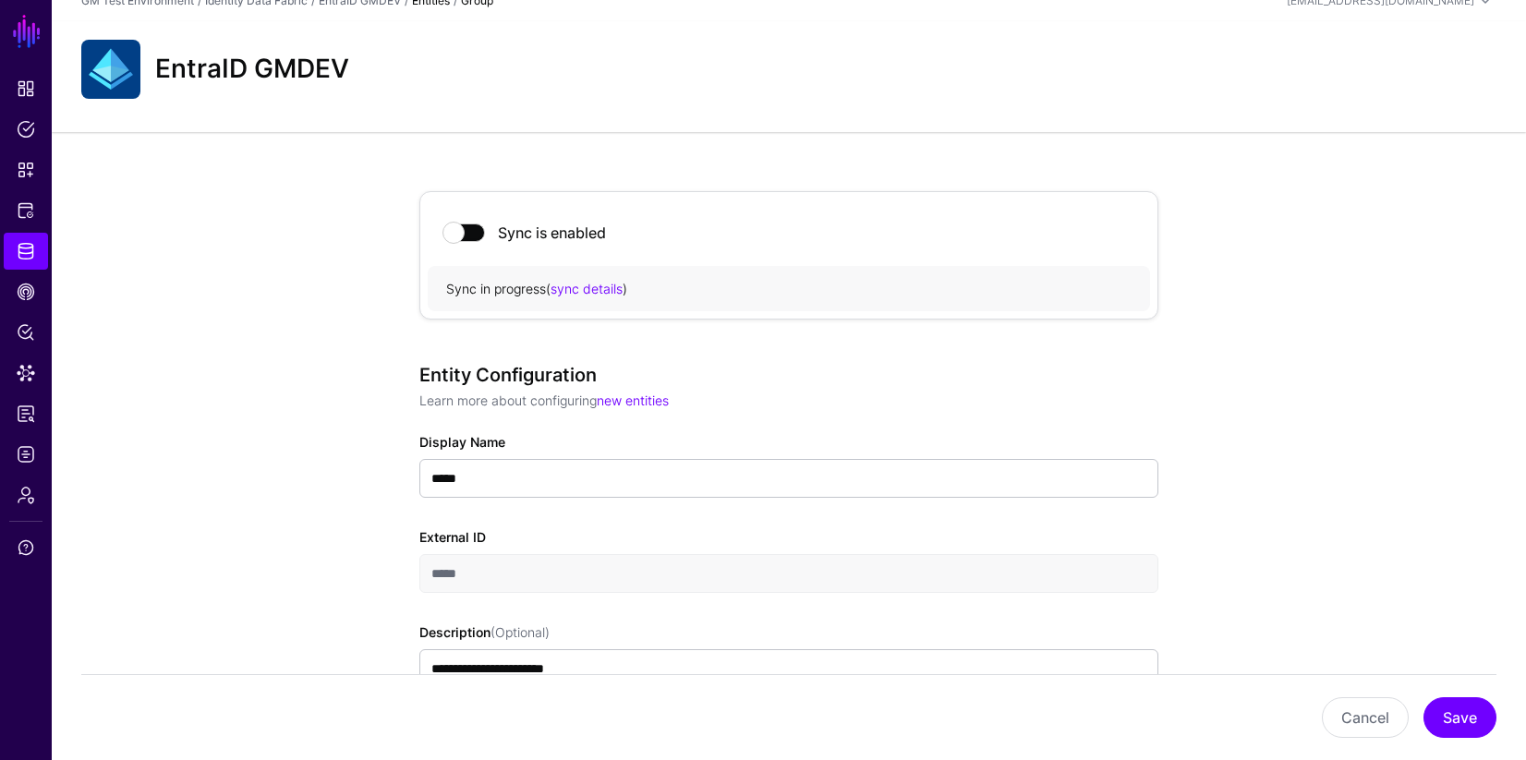
scroll to position [0, 0]
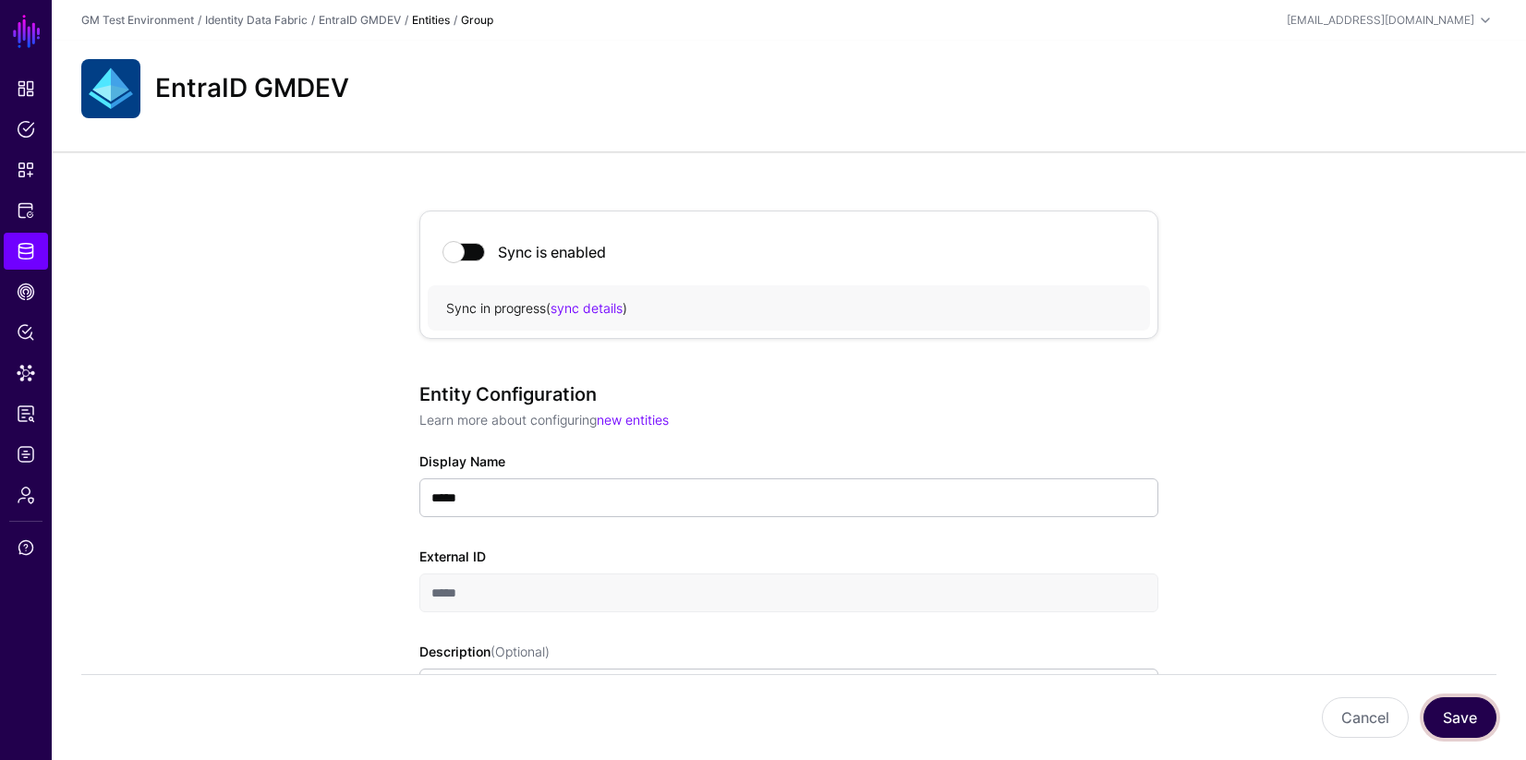
click at [1457, 724] on button "Save" at bounding box center [1459, 717] width 73 height 41
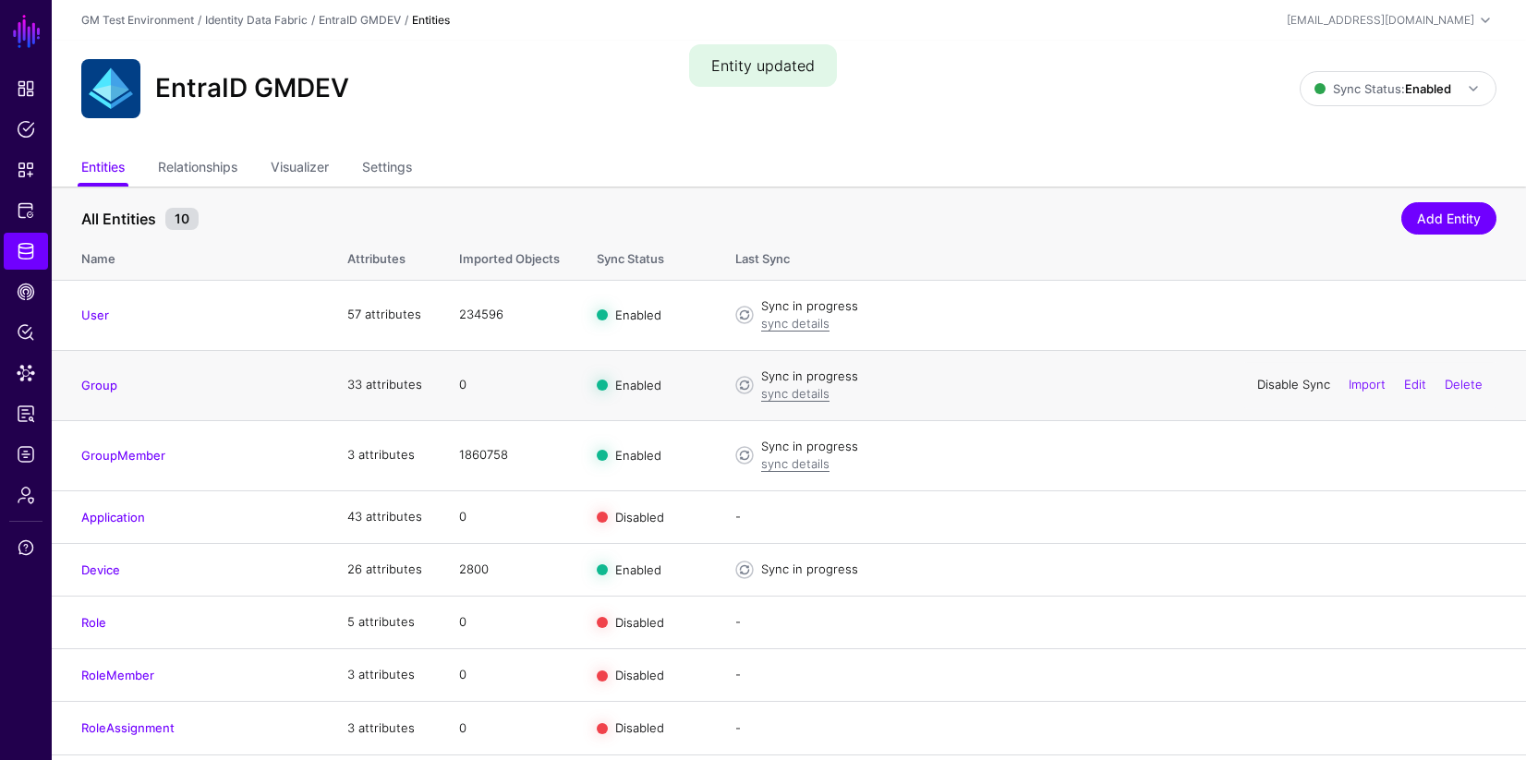
click at [1265, 383] on link "Disable Sync" at bounding box center [1293, 384] width 73 height 15
click at [1276, 386] on link "Enable Sync" at bounding box center [1295, 384] width 70 height 15
click at [1264, 387] on link "Disable Sync" at bounding box center [1293, 384] width 73 height 15
click at [101, 386] on link "Group" at bounding box center [99, 385] width 36 height 15
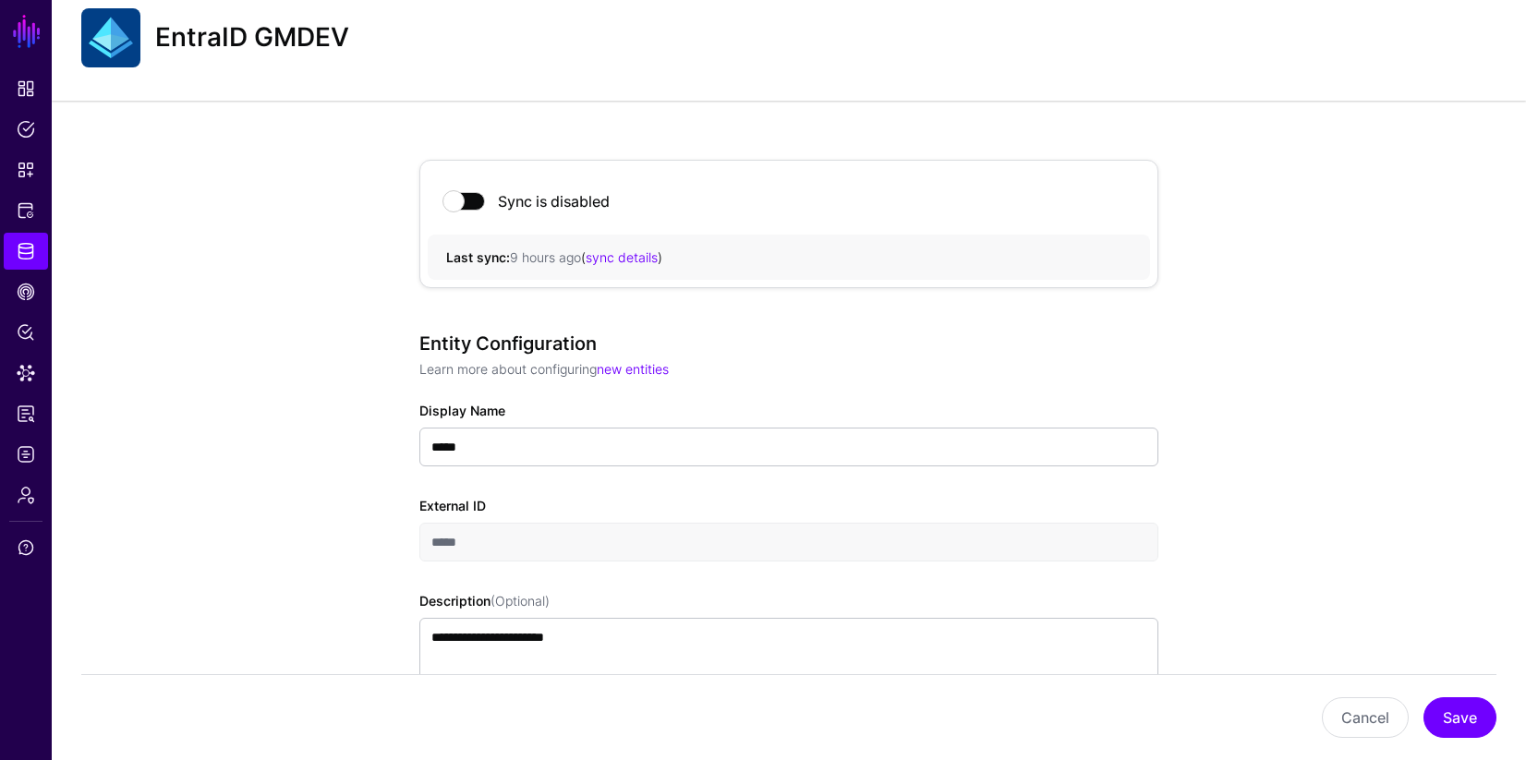
scroll to position [720, 0]
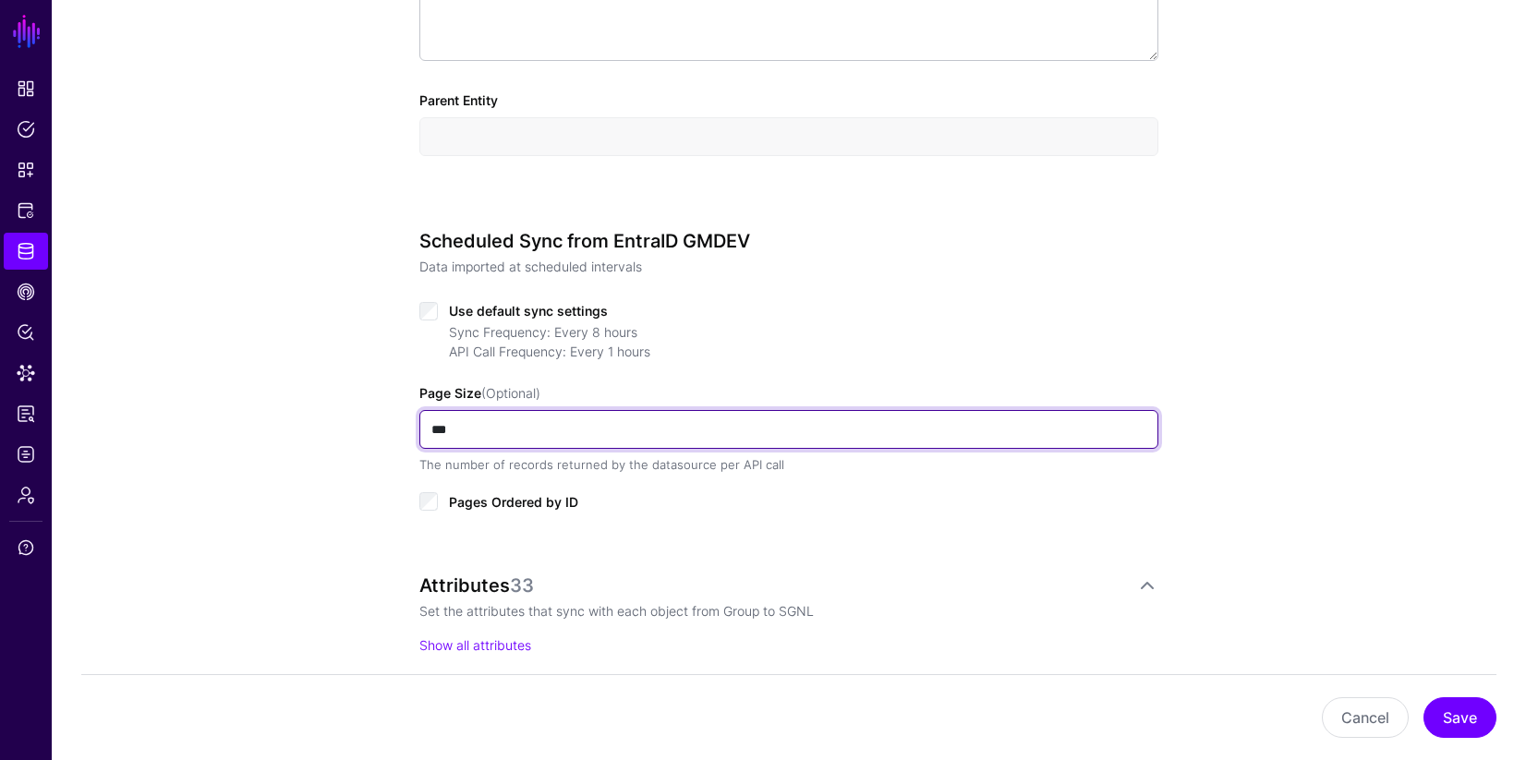
drag, startPoint x: 485, startPoint y: 431, endPoint x: 345, endPoint y: 428, distance: 140.4
click at [345, 428] on div "**********" at bounding box center [789, 312] width 1474 height 1763
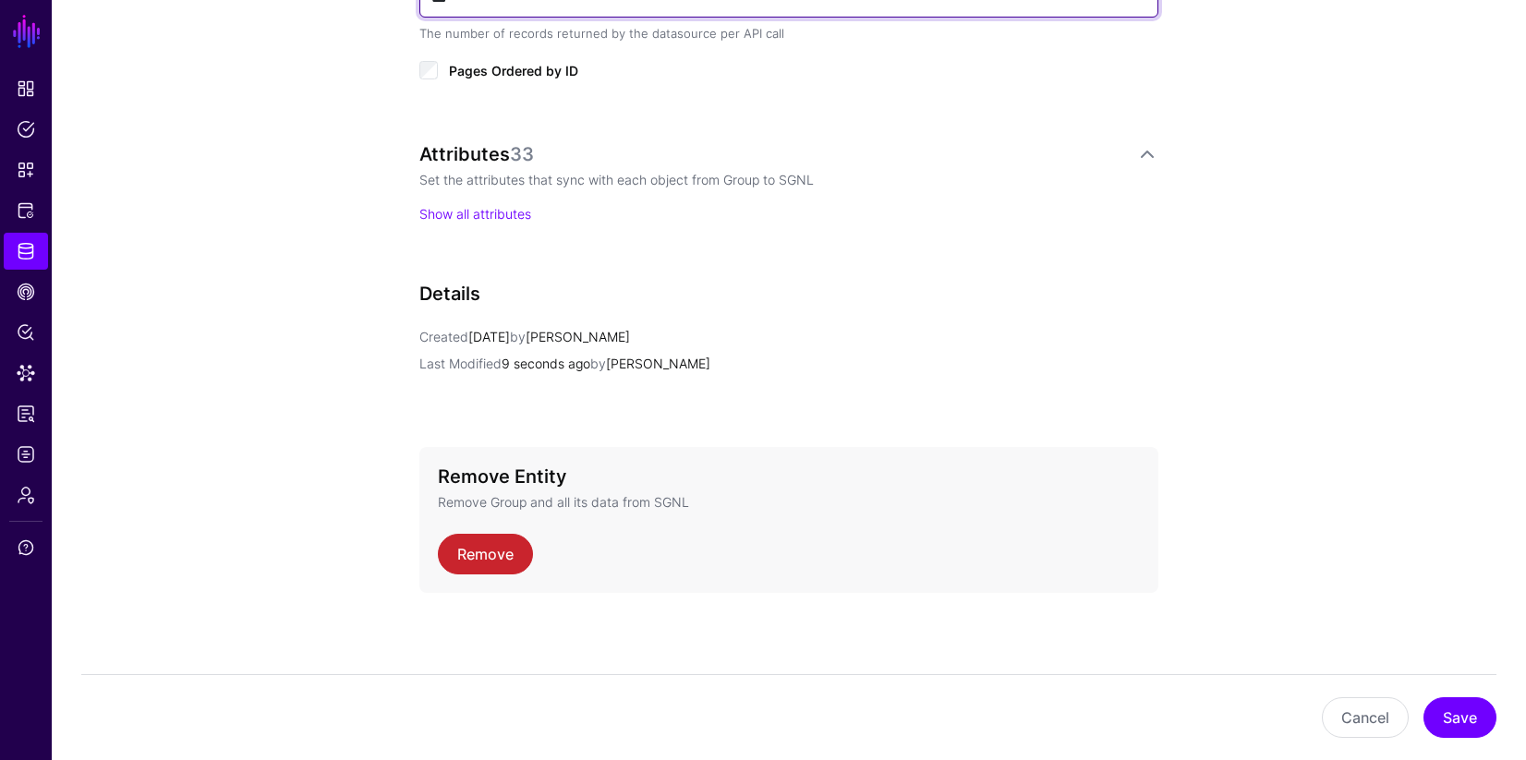
scroll to position [1155, 0]
type input "***"
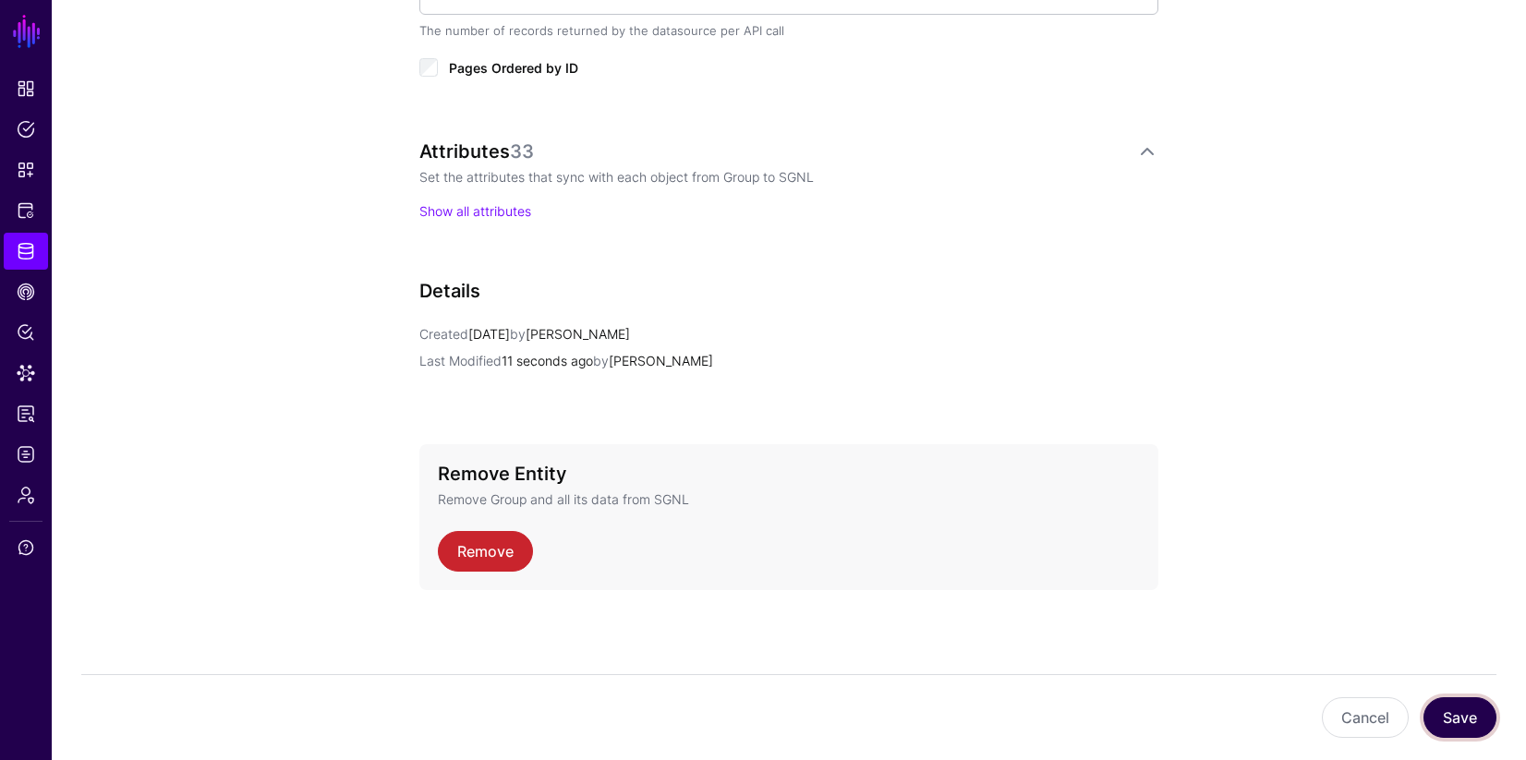
click at [1457, 717] on button "Save" at bounding box center [1459, 717] width 73 height 41
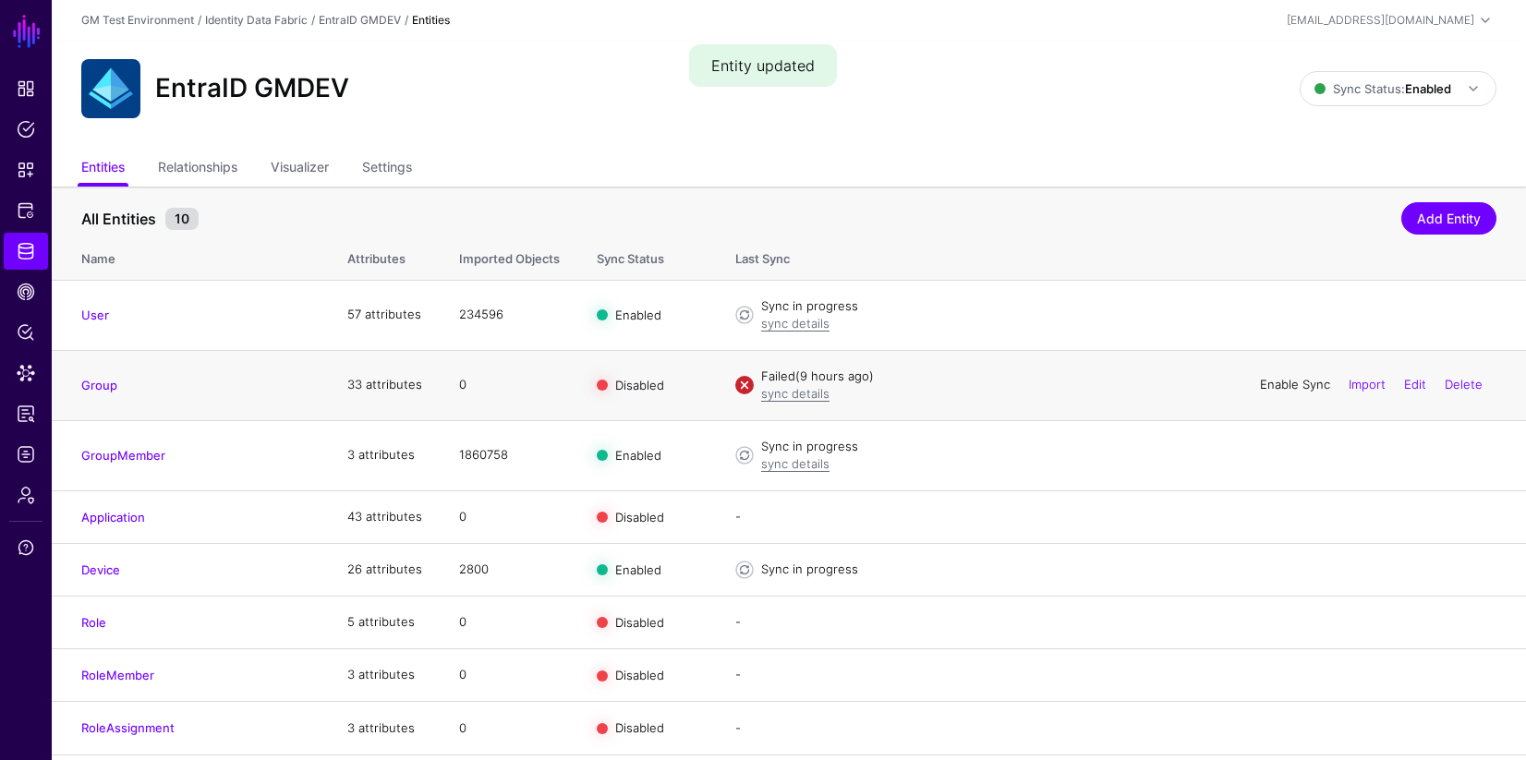
click at [1285, 385] on link "Enable Sync" at bounding box center [1295, 384] width 70 height 15
click at [785, 396] on link "sync details" at bounding box center [795, 393] width 68 height 15
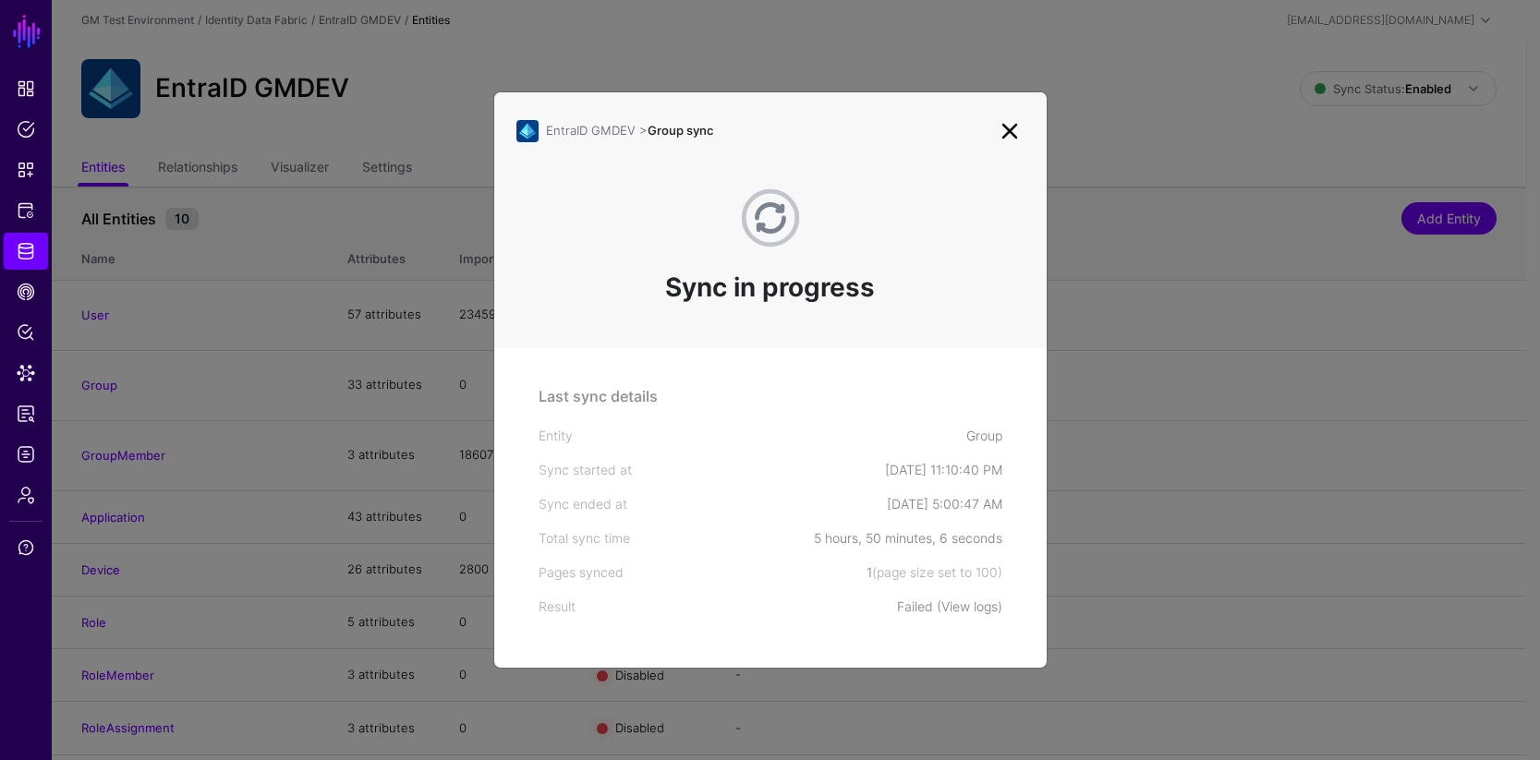
click at [964, 609] on link "View logs" at bounding box center [969, 607] width 56 height 16
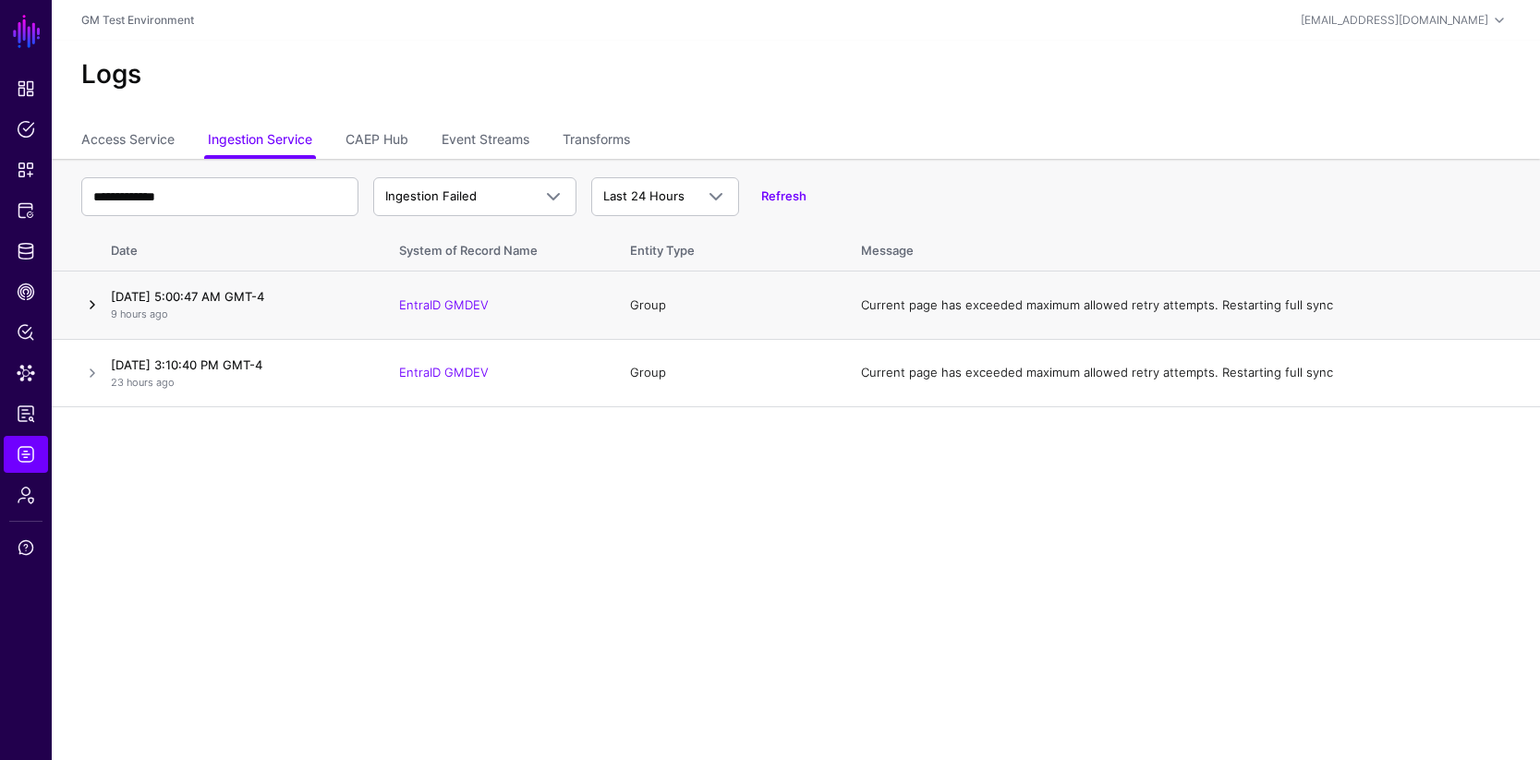
click at [94, 305] on link at bounding box center [92, 305] width 22 height 22
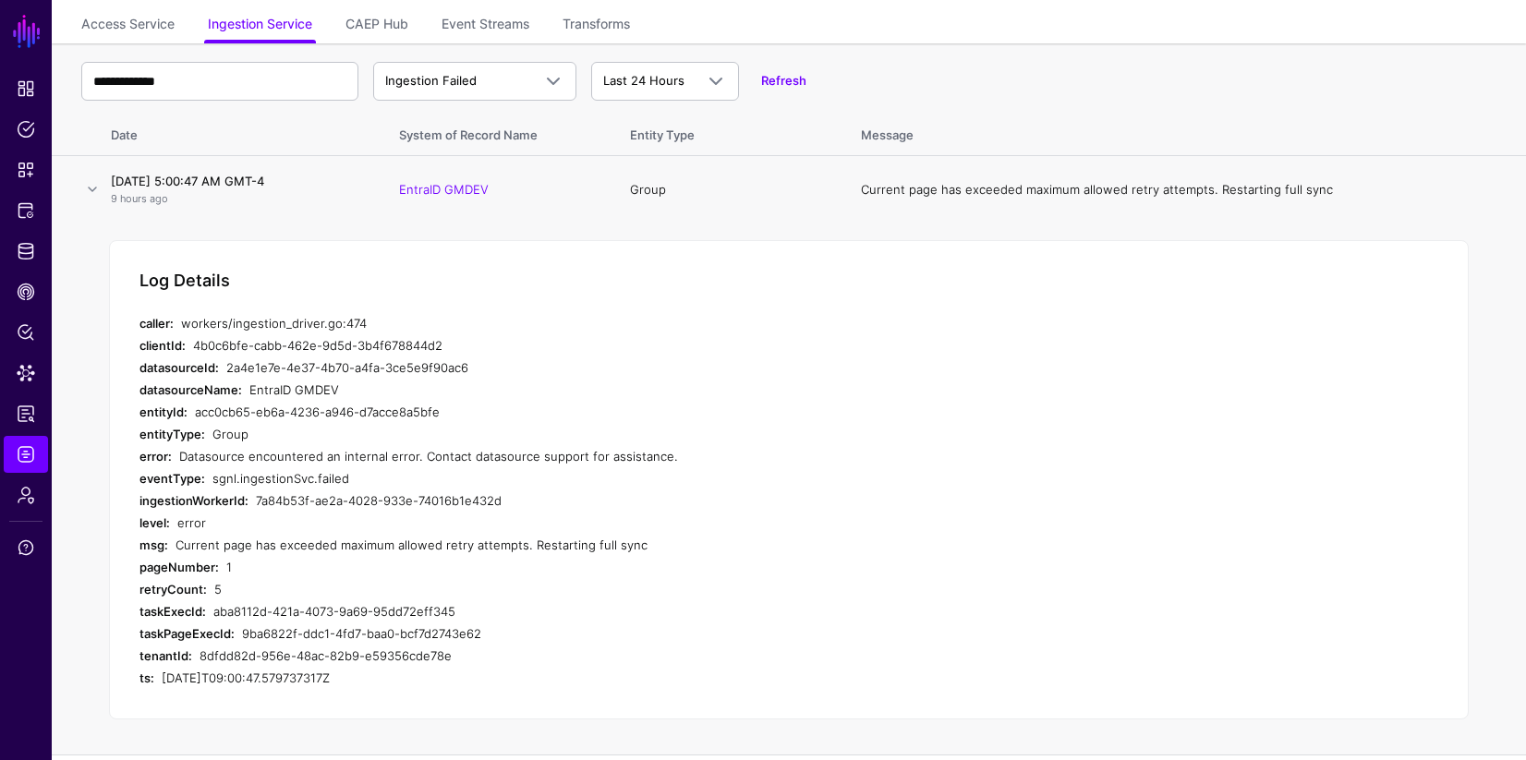
scroll to position [119, 0]
click at [95, 187] on link at bounding box center [92, 186] width 22 height 22
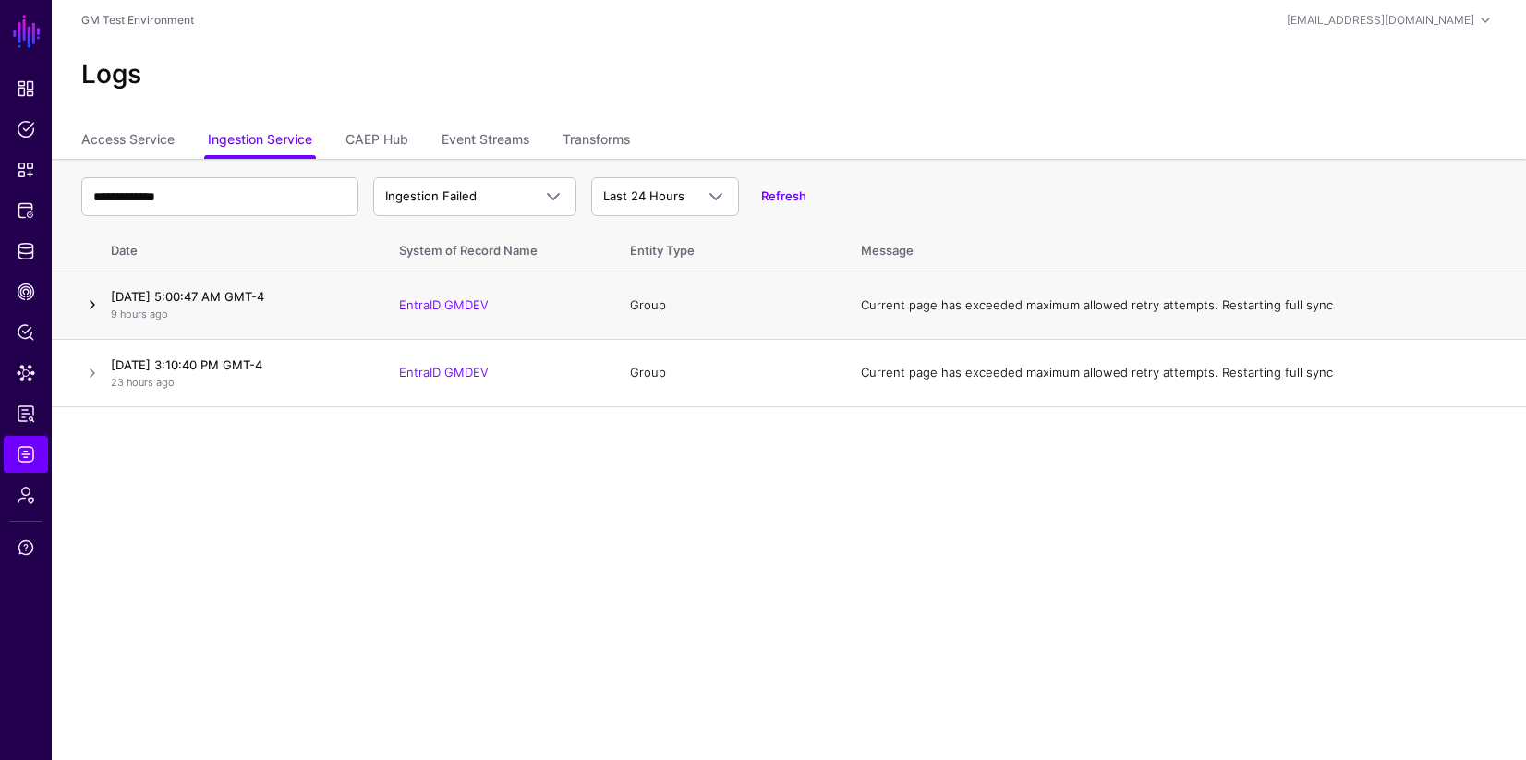
scroll to position [0, 0]
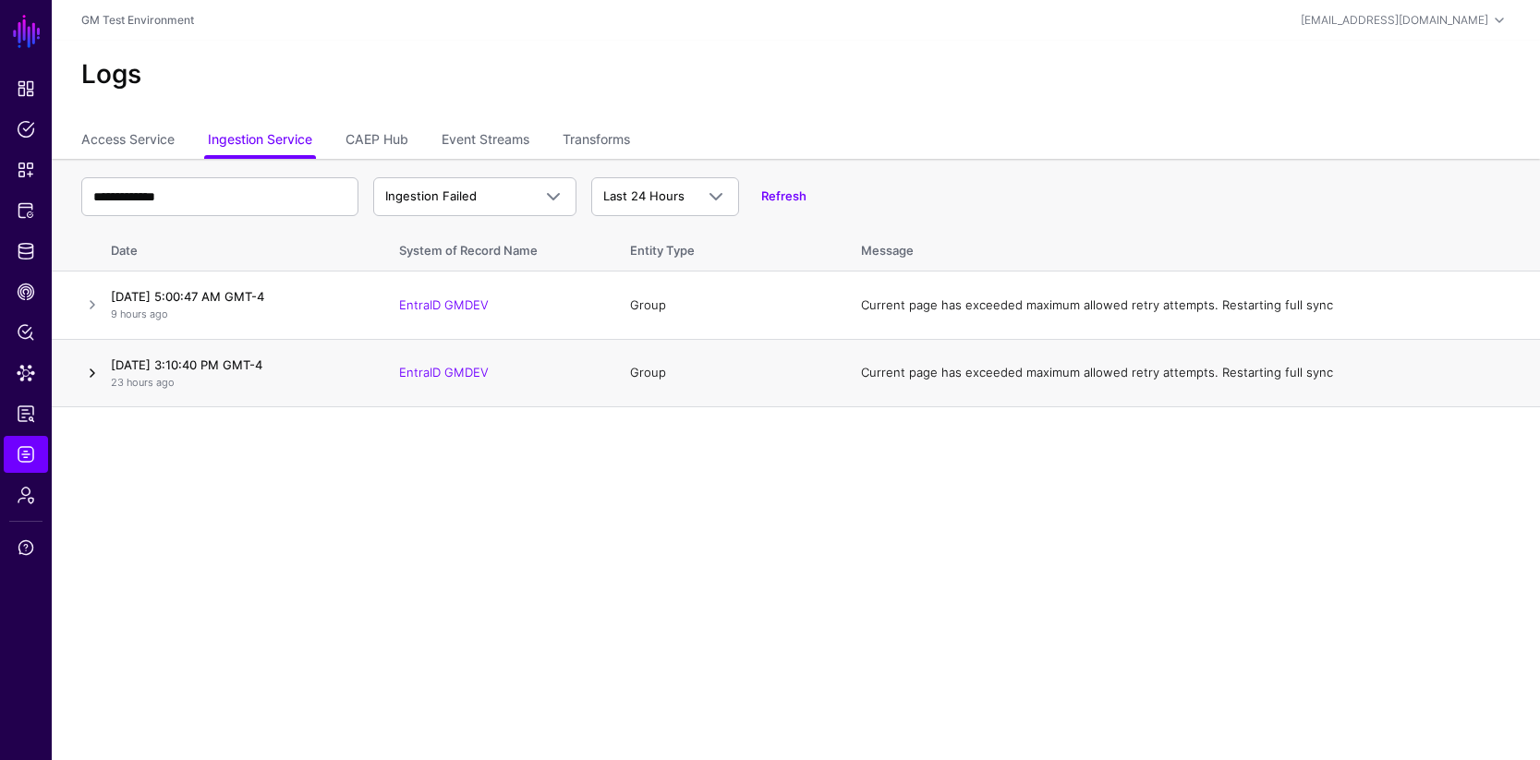
click at [95, 377] on link at bounding box center [92, 373] width 22 height 22
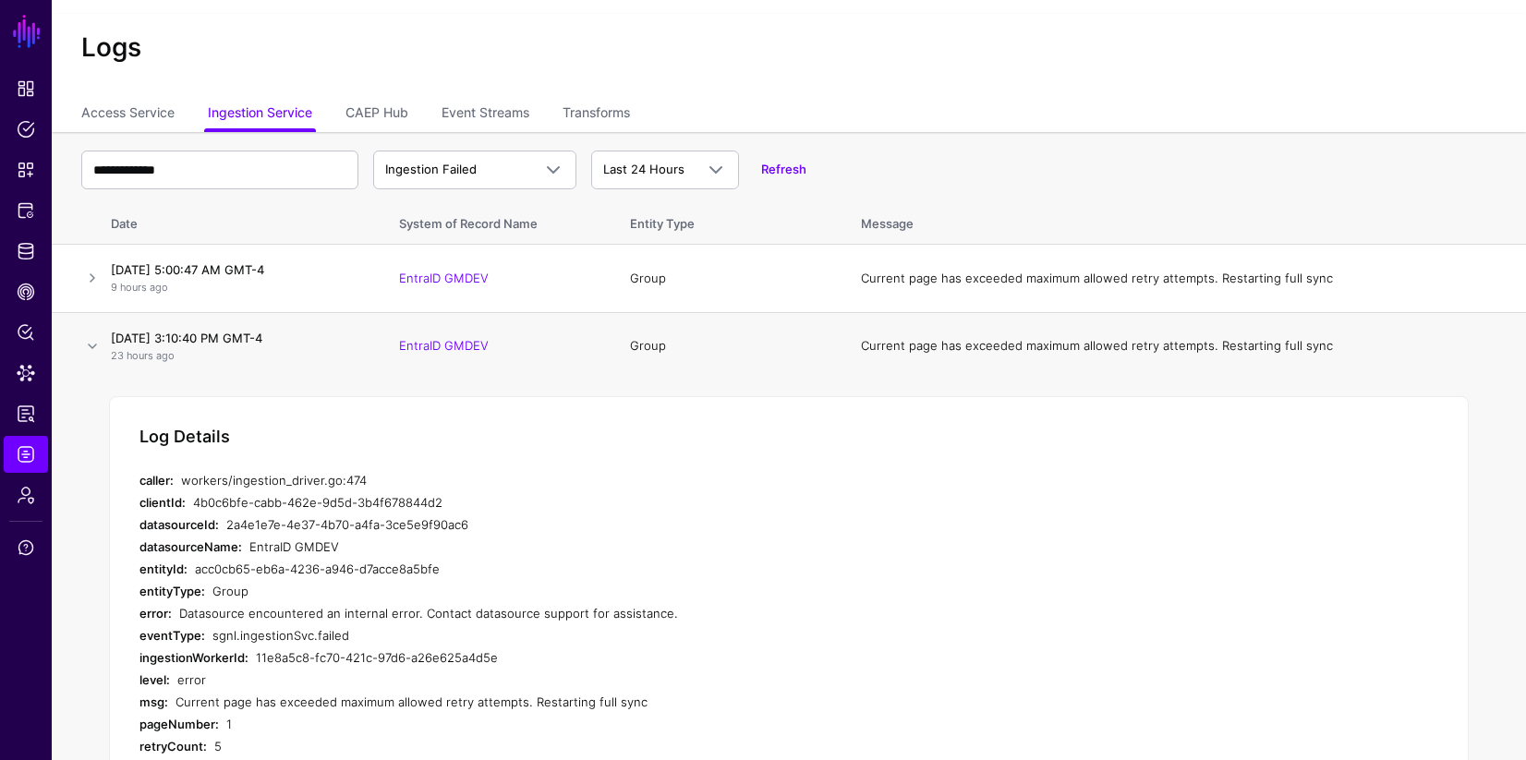
scroll to position [18, 0]
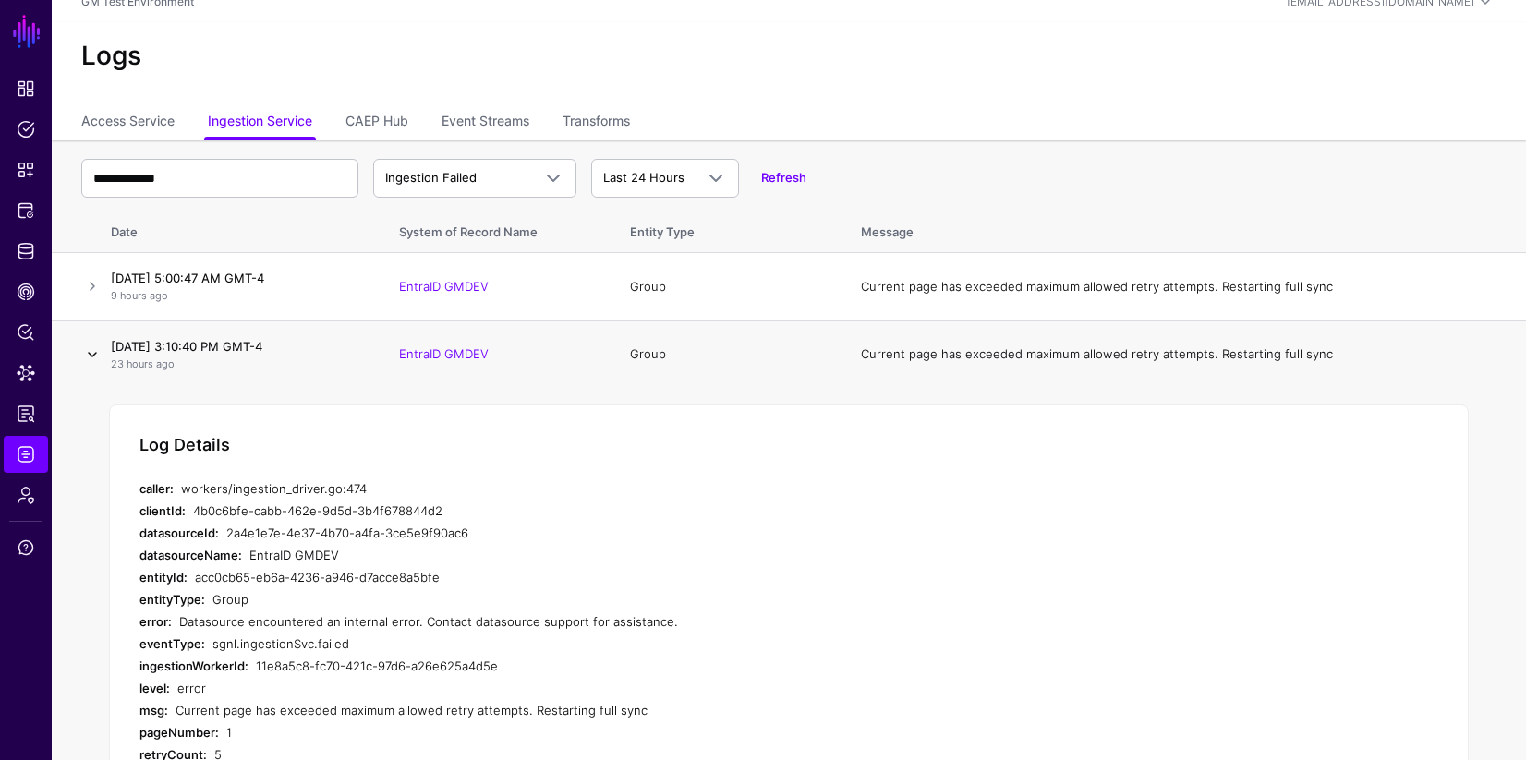
click at [91, 357] on link at bounding box center [92, 355] width 22 height 22
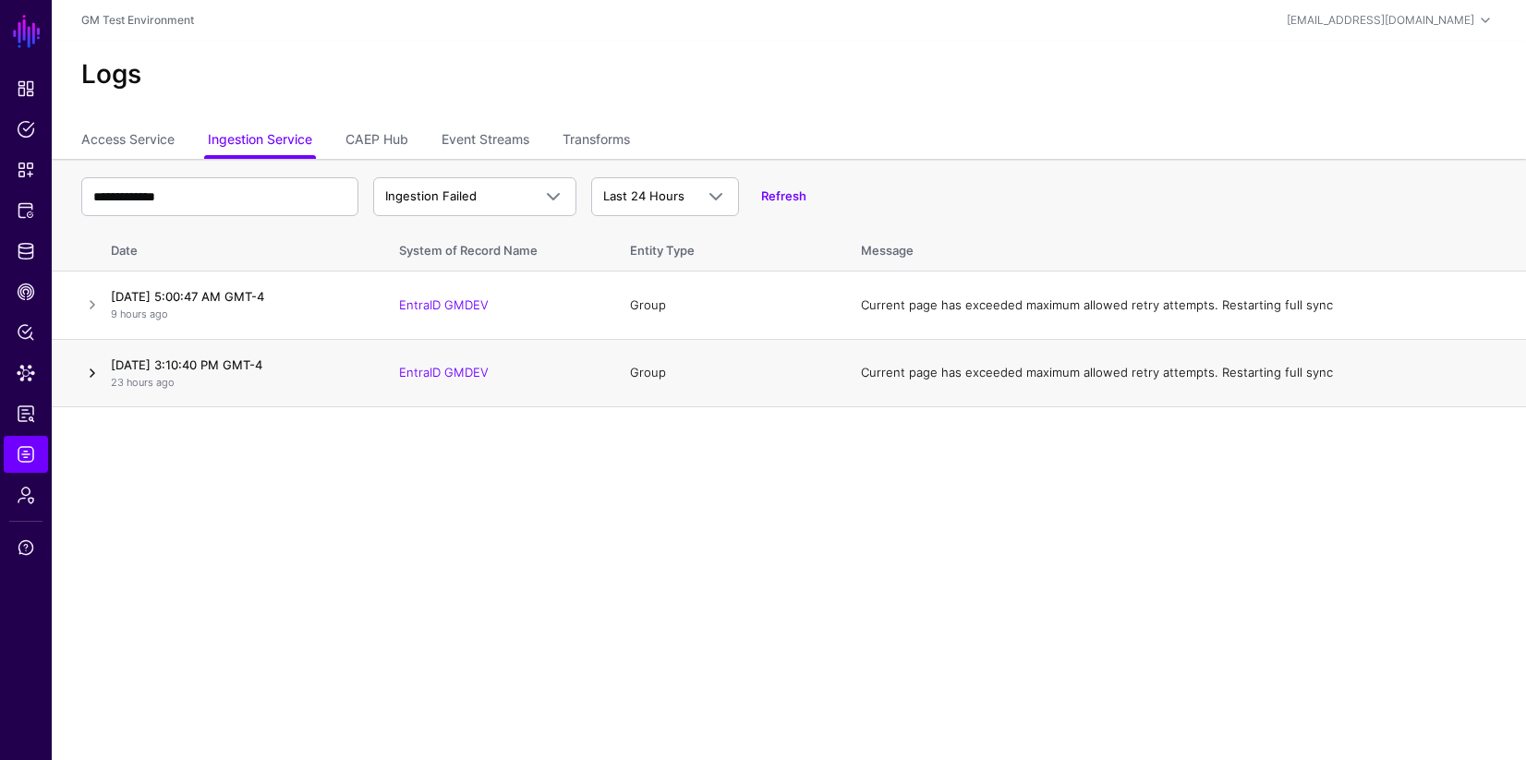
scroll to position [0, 0]
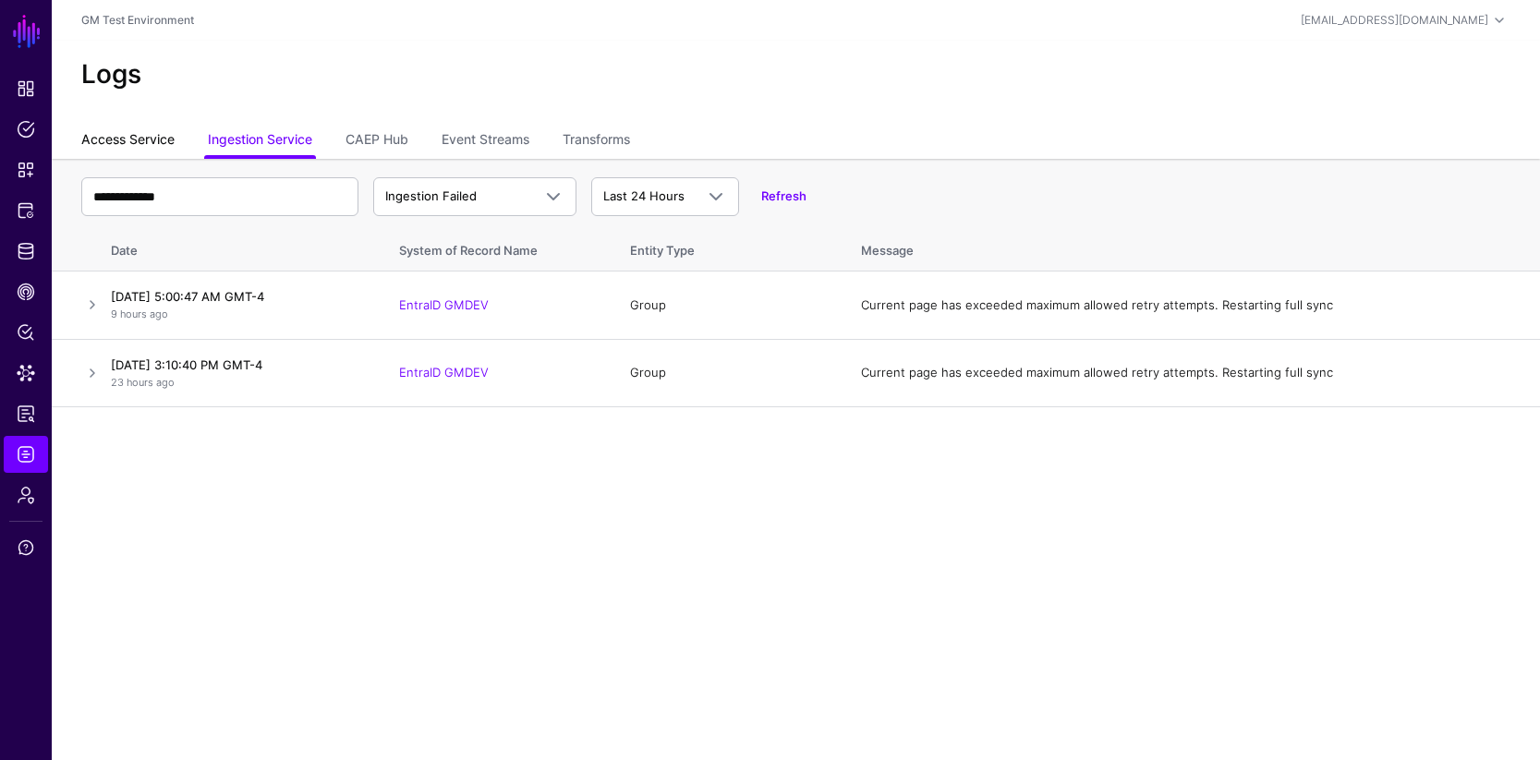
click at [118, 135] on link "Access Service" at bounding box center [127, 141] width 93 height 35
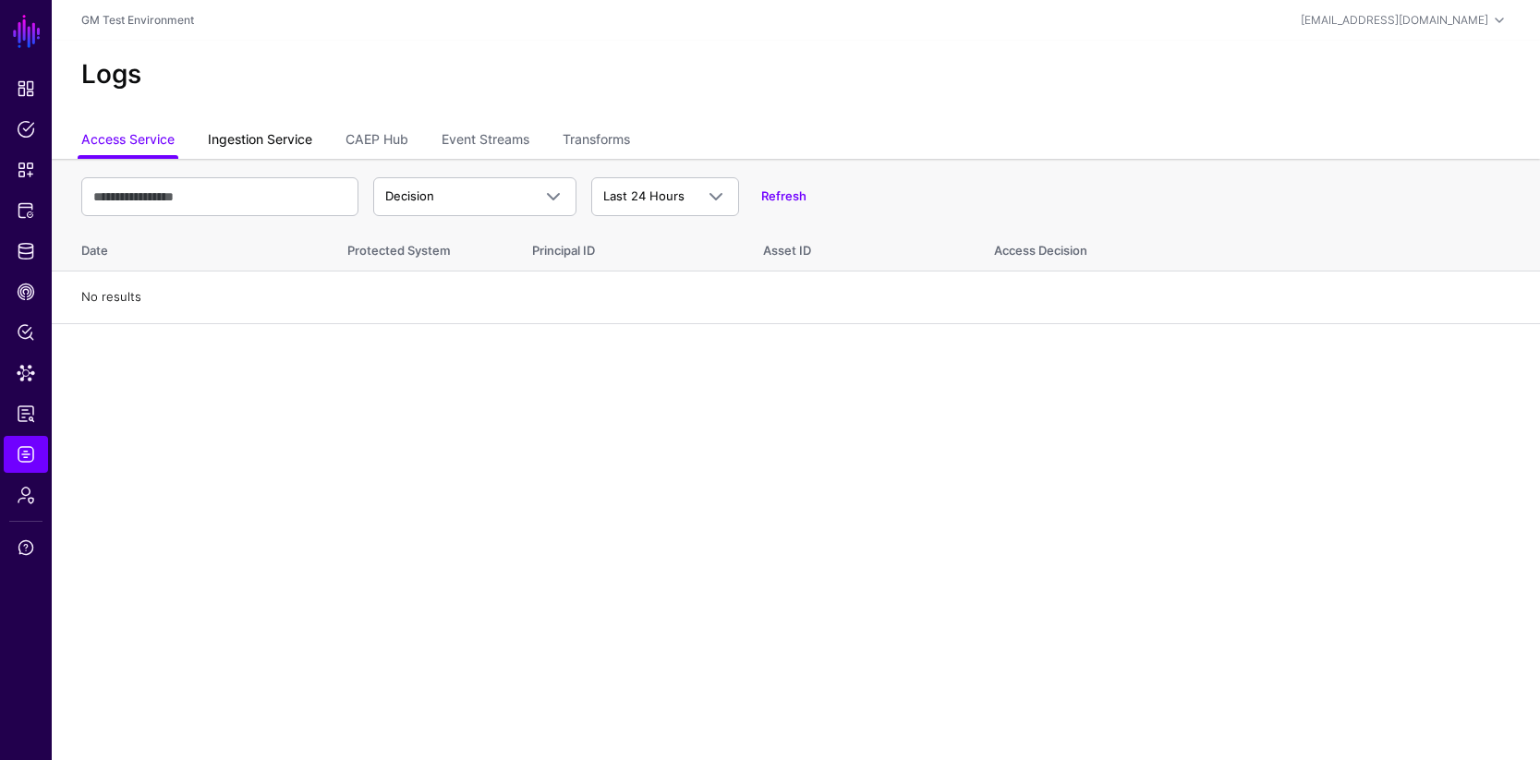
click at [250, 138] on link "Ingestion Service" at bounding box center [260, 141] width 104 height 35
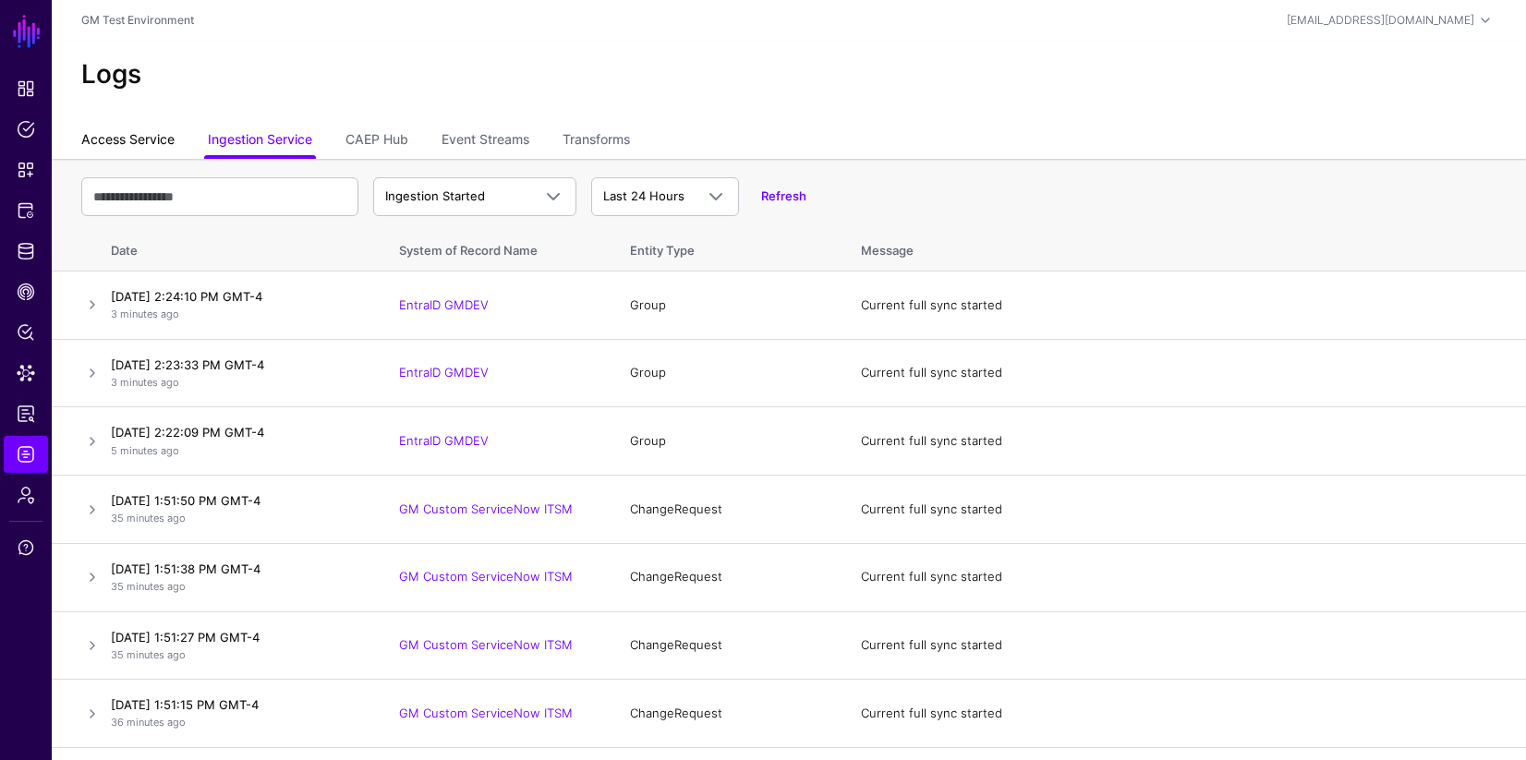
click at [123, 148] on link "Access Service" at bounding box center [127, 141] width 93 height 35
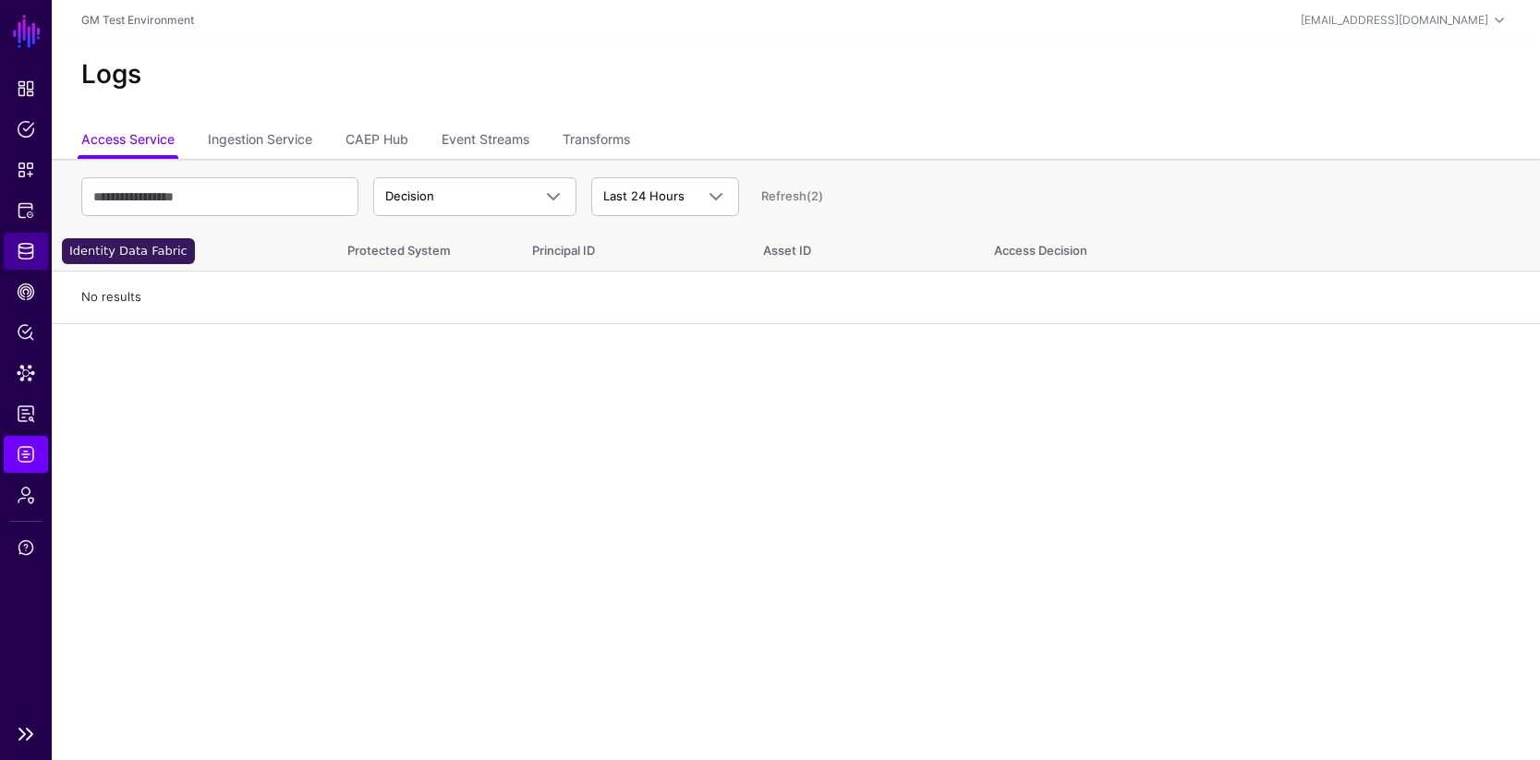
click at [28, 253] on span "Identity Data Fabric" at bounding box center [26, 251] width 18 height 18
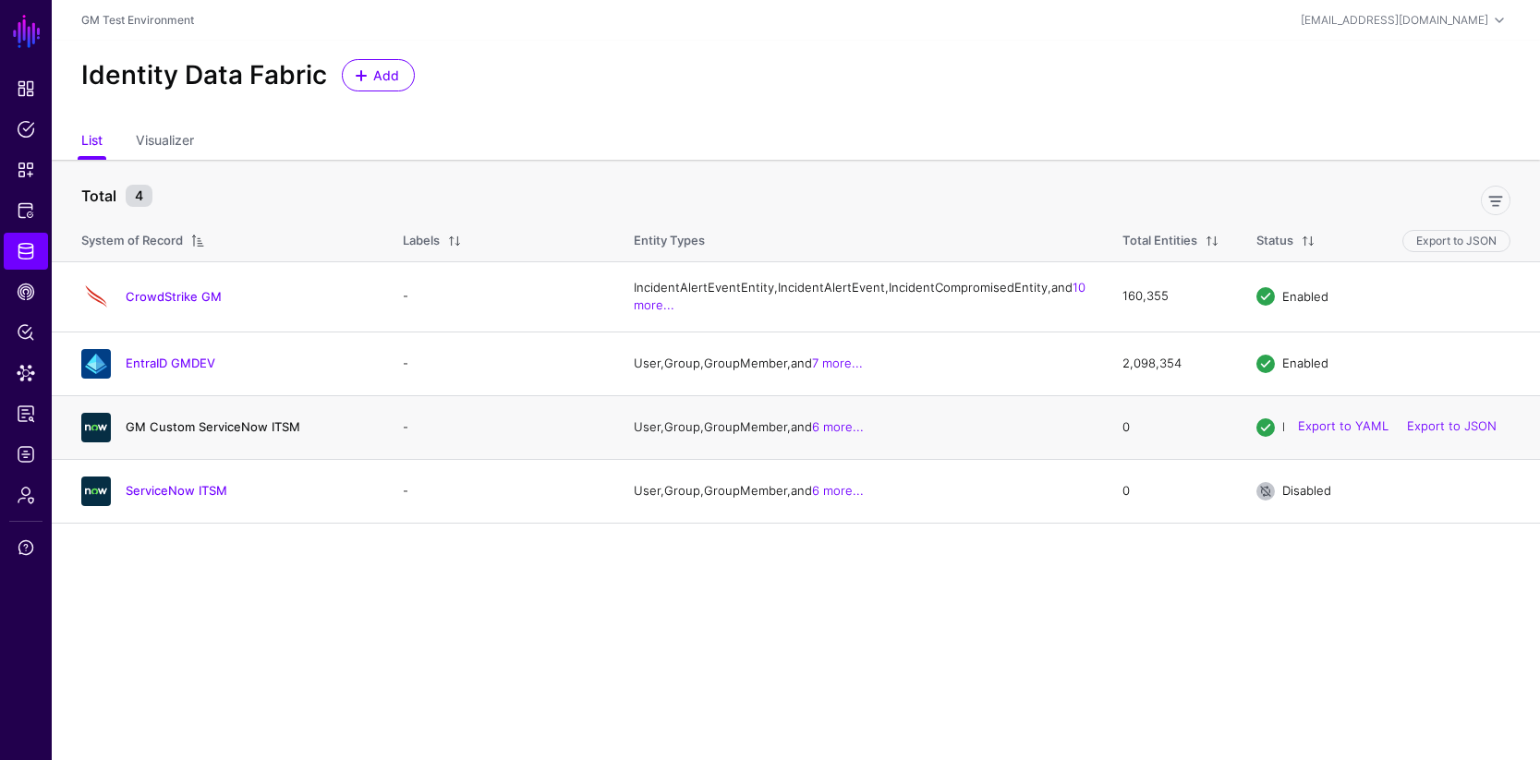
click at [178, 434] on link "GM Custom ServiceNow ITSM" at bounding box center [213, 426] width 175 height 15
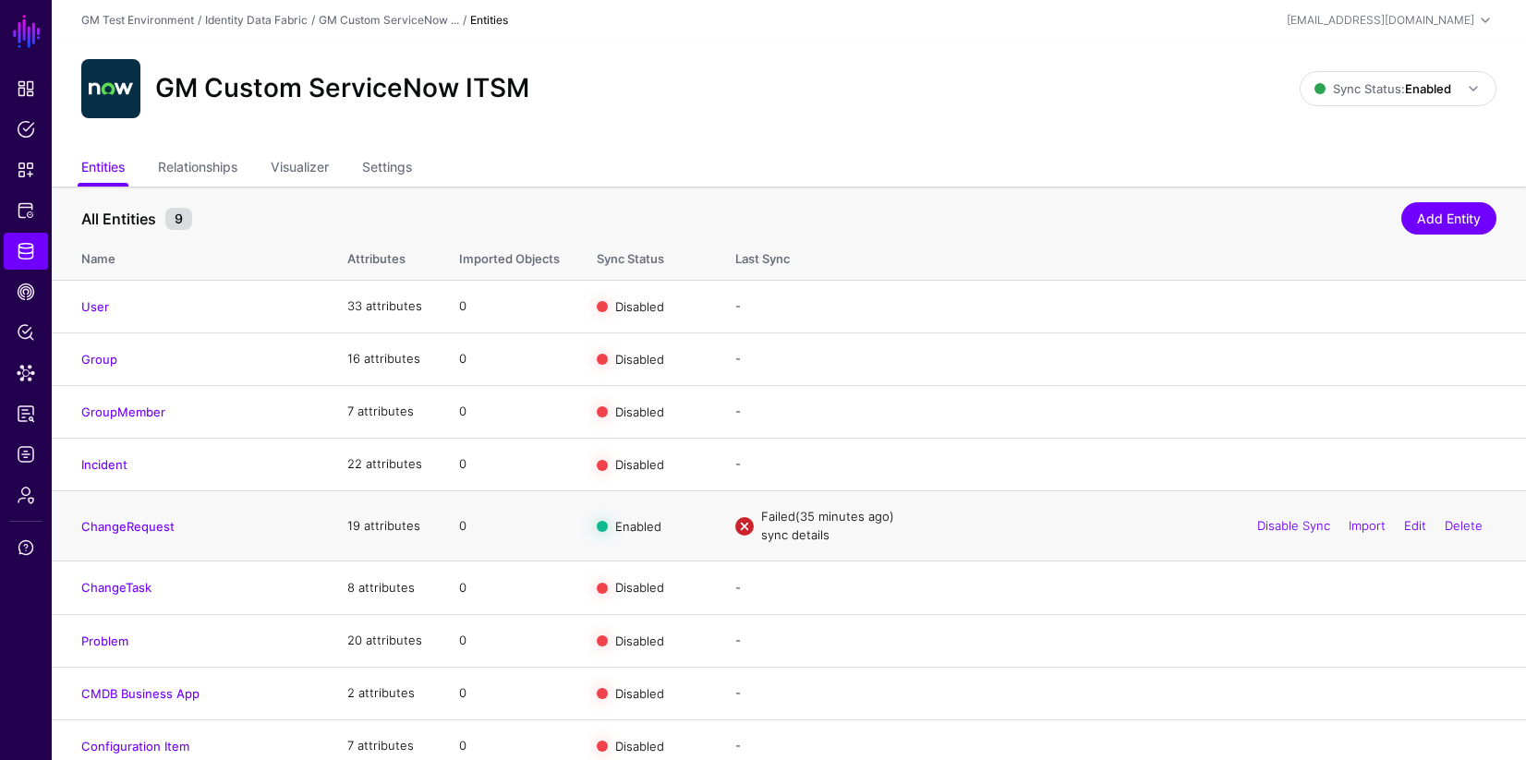
click at [773, 538] on link "sync details" at bounding box center [795, 534] width 68 height 15
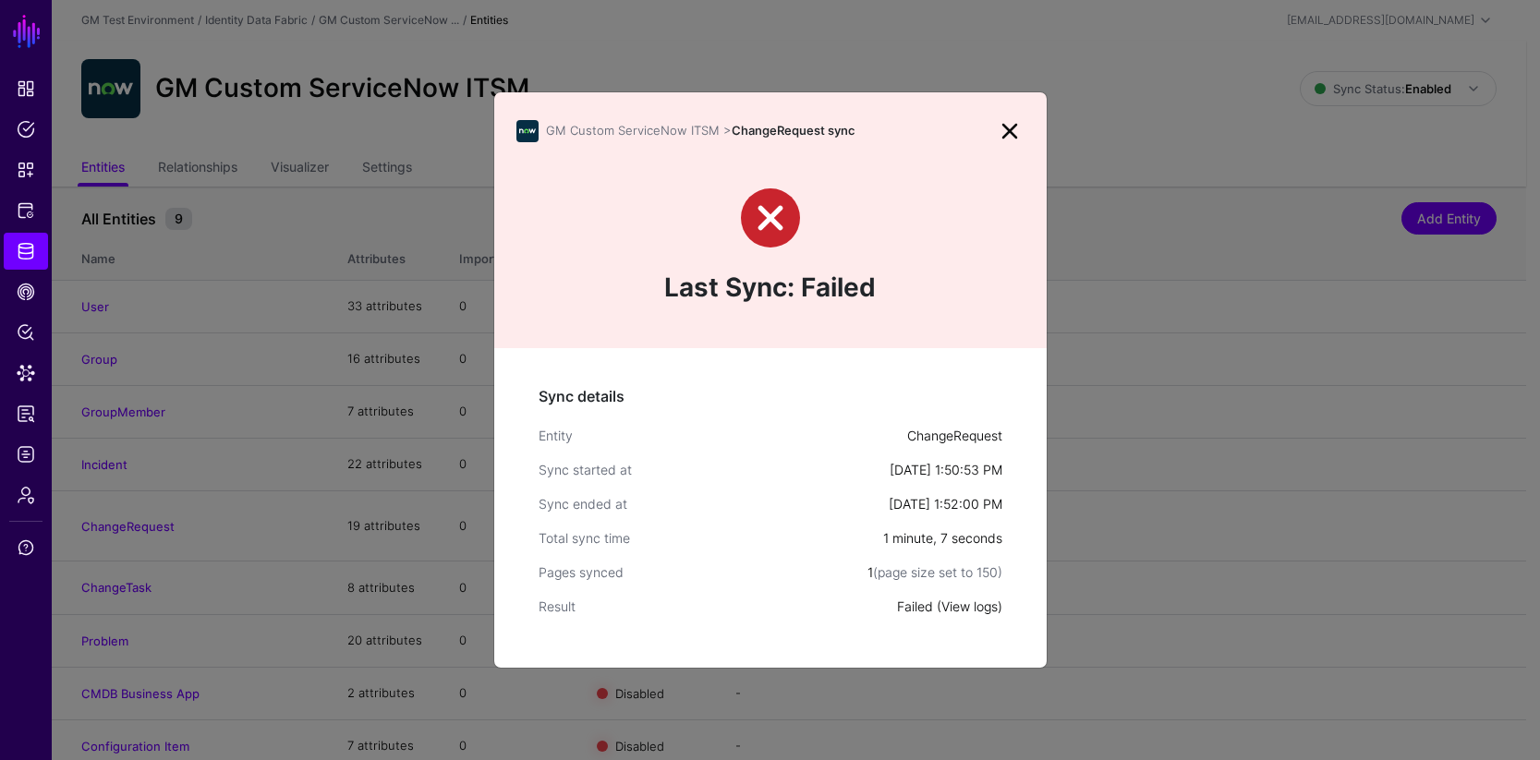
click at [955, 604] on link "View logs" at bounding box center [969, 607] width 56 height 16
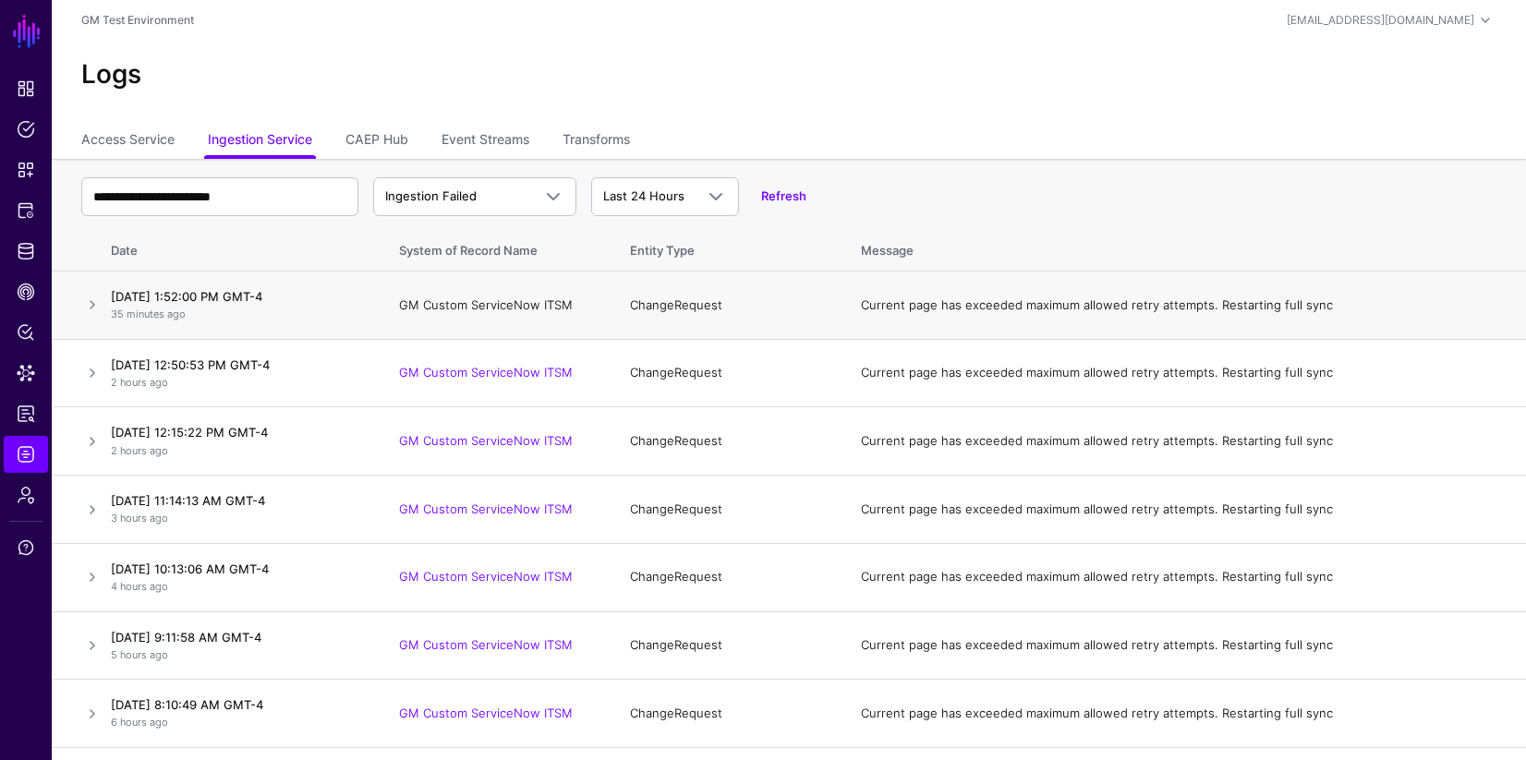
click at [454, 303] on link "GM Custom ServiceNow ITSM" at bounding box center [486, 304] width 174 height 15
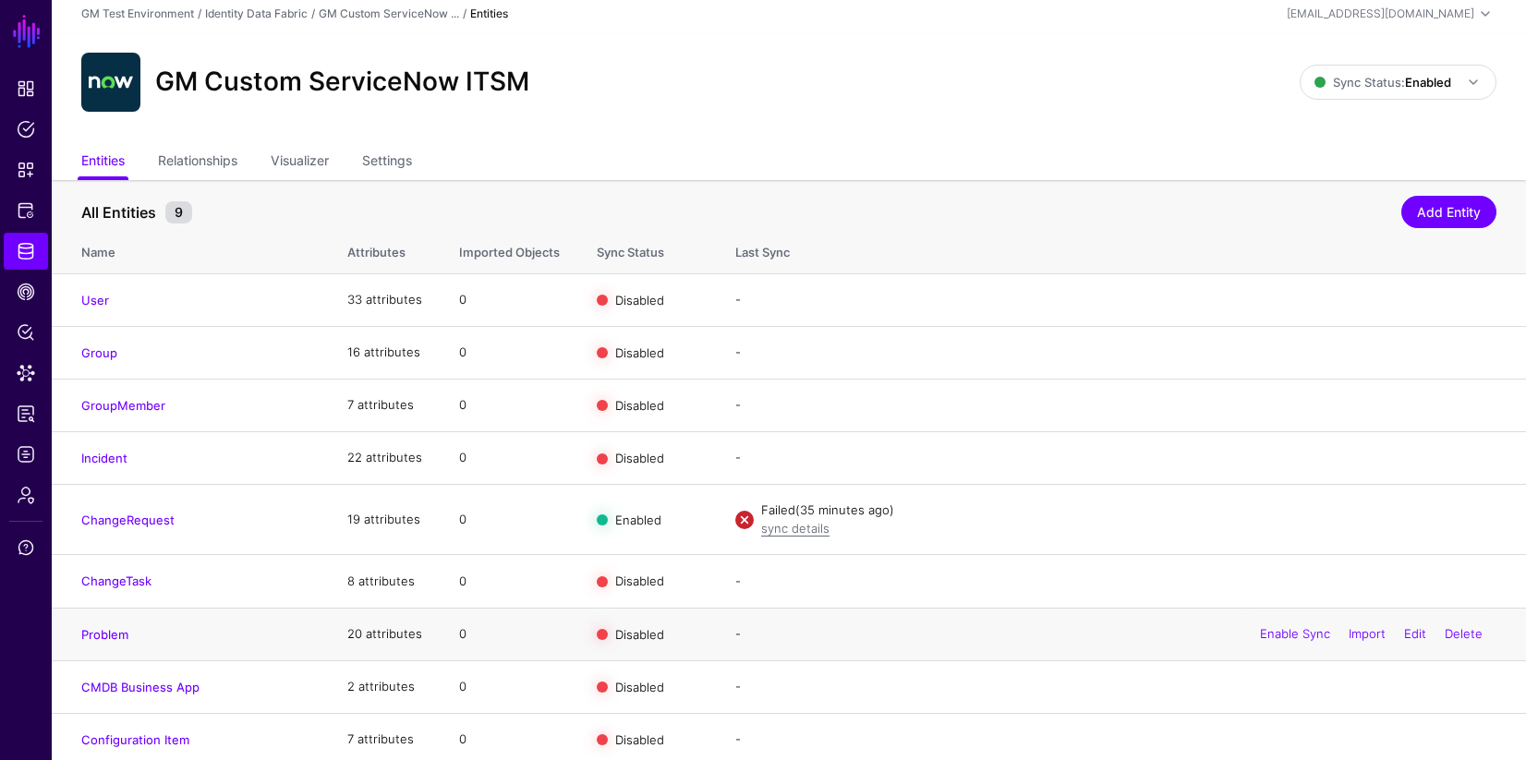
scroll to position [6, 0]
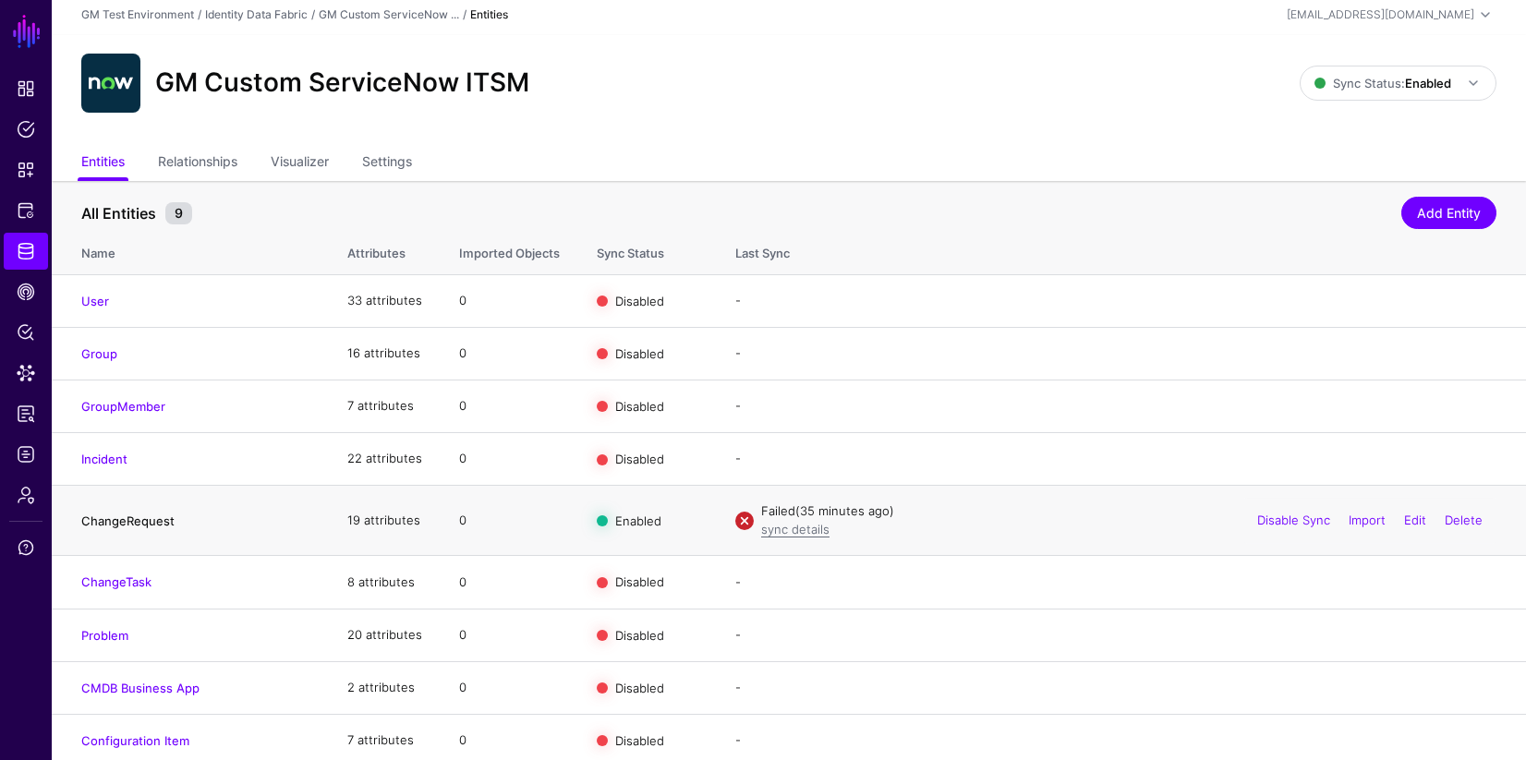
click at [124, 523] on link "ChangeRequest" at bounding box center [127, 521] width 93 height 15
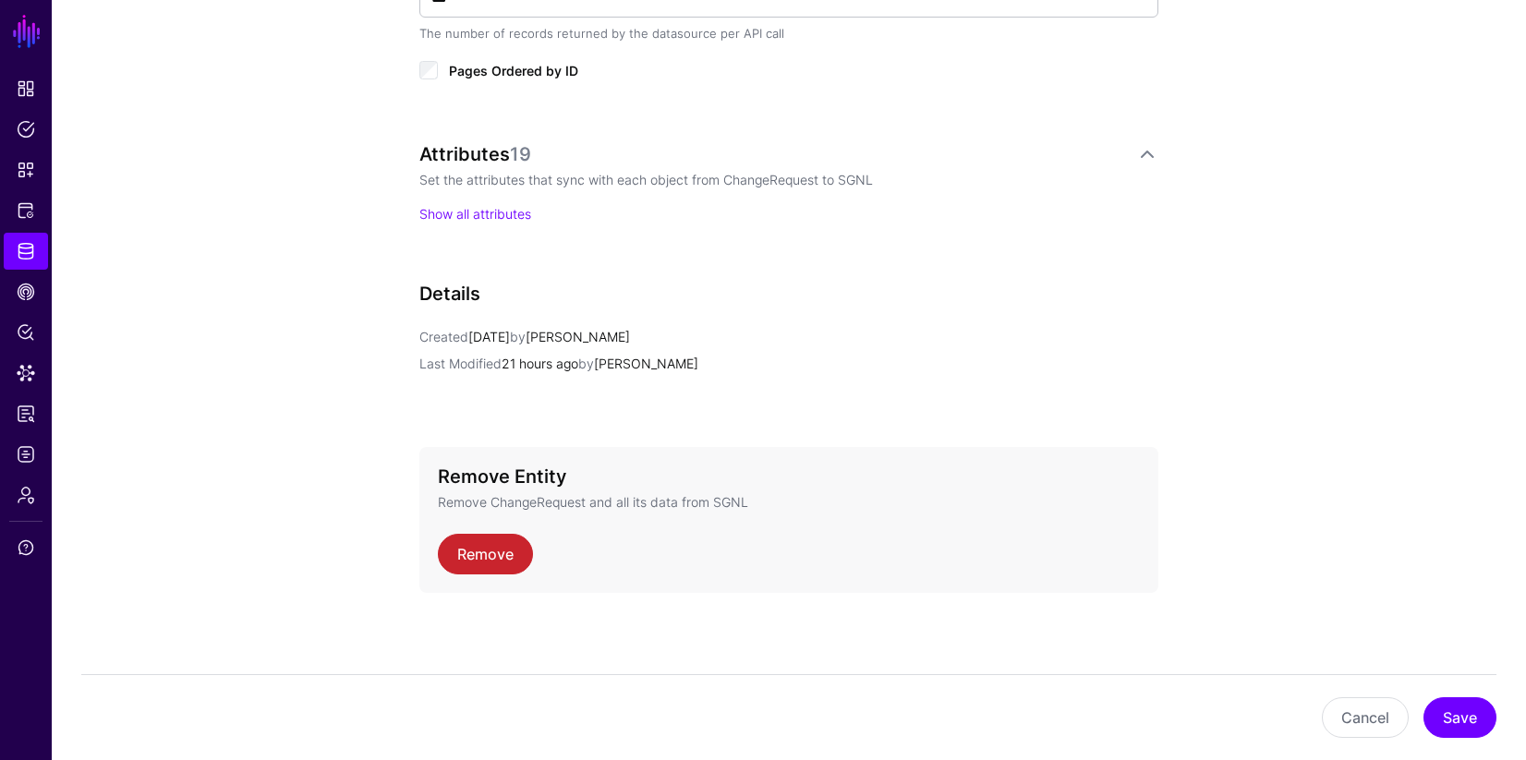
scroll to position [1151, 0]
click at [483, 218] on link "Show all attributes" at bounding box center [475, 215] width 112 height 16
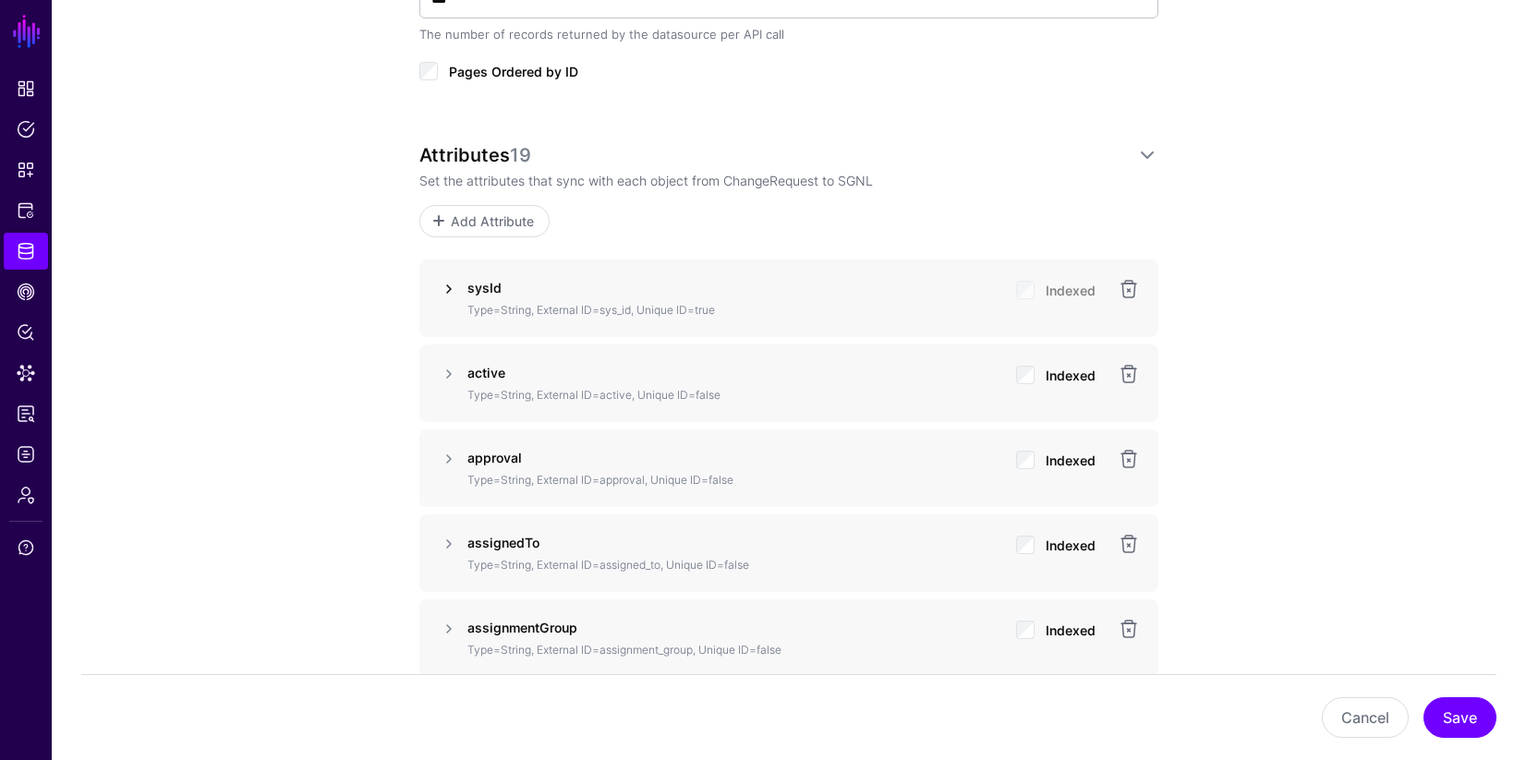
click at [448, 290] on link at bounding box center [449, 289] width 22 height 22
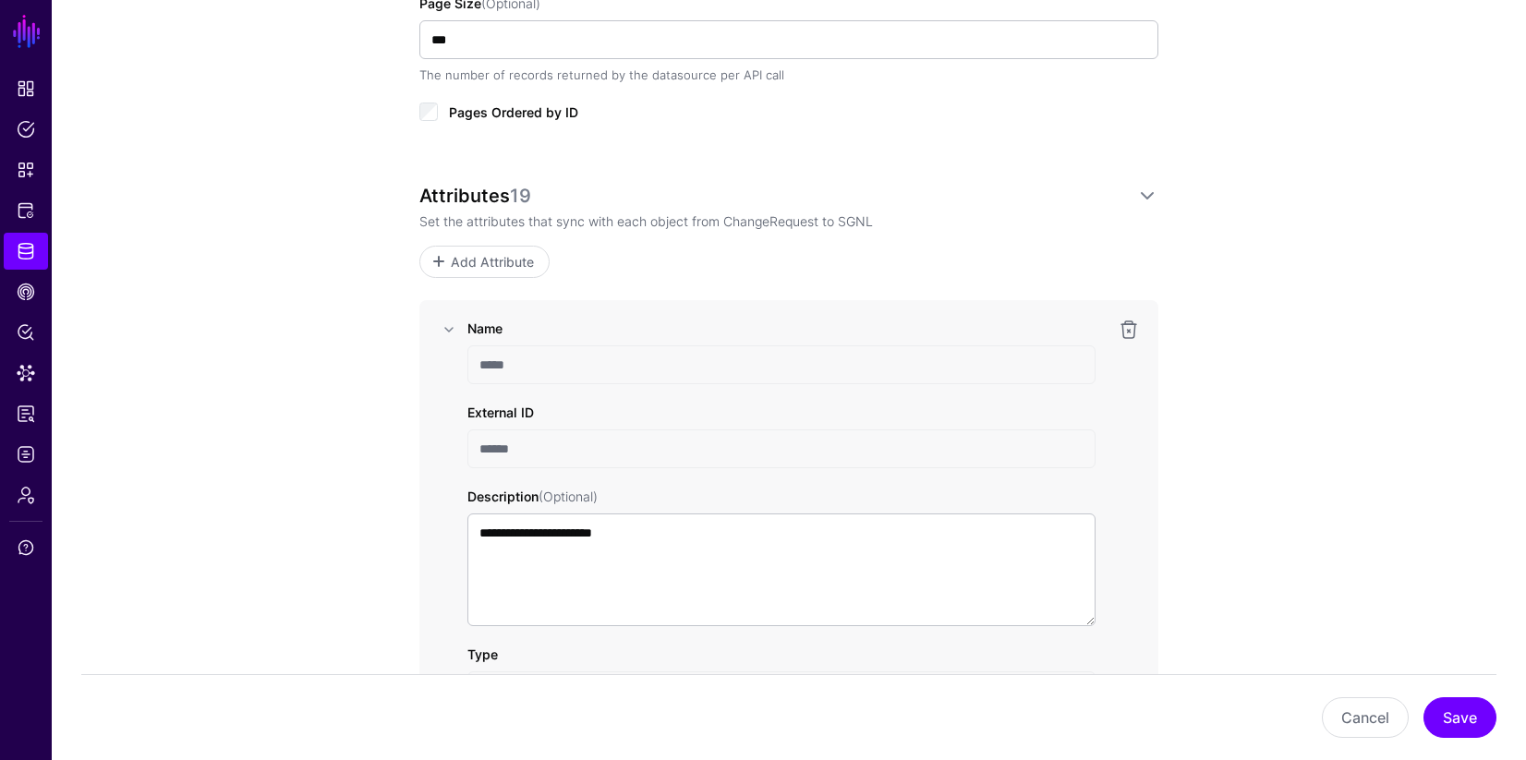
scroll to position [1105, 0]
click at [452, 335] on link at bounding box center [449, 335] width 22 height 22
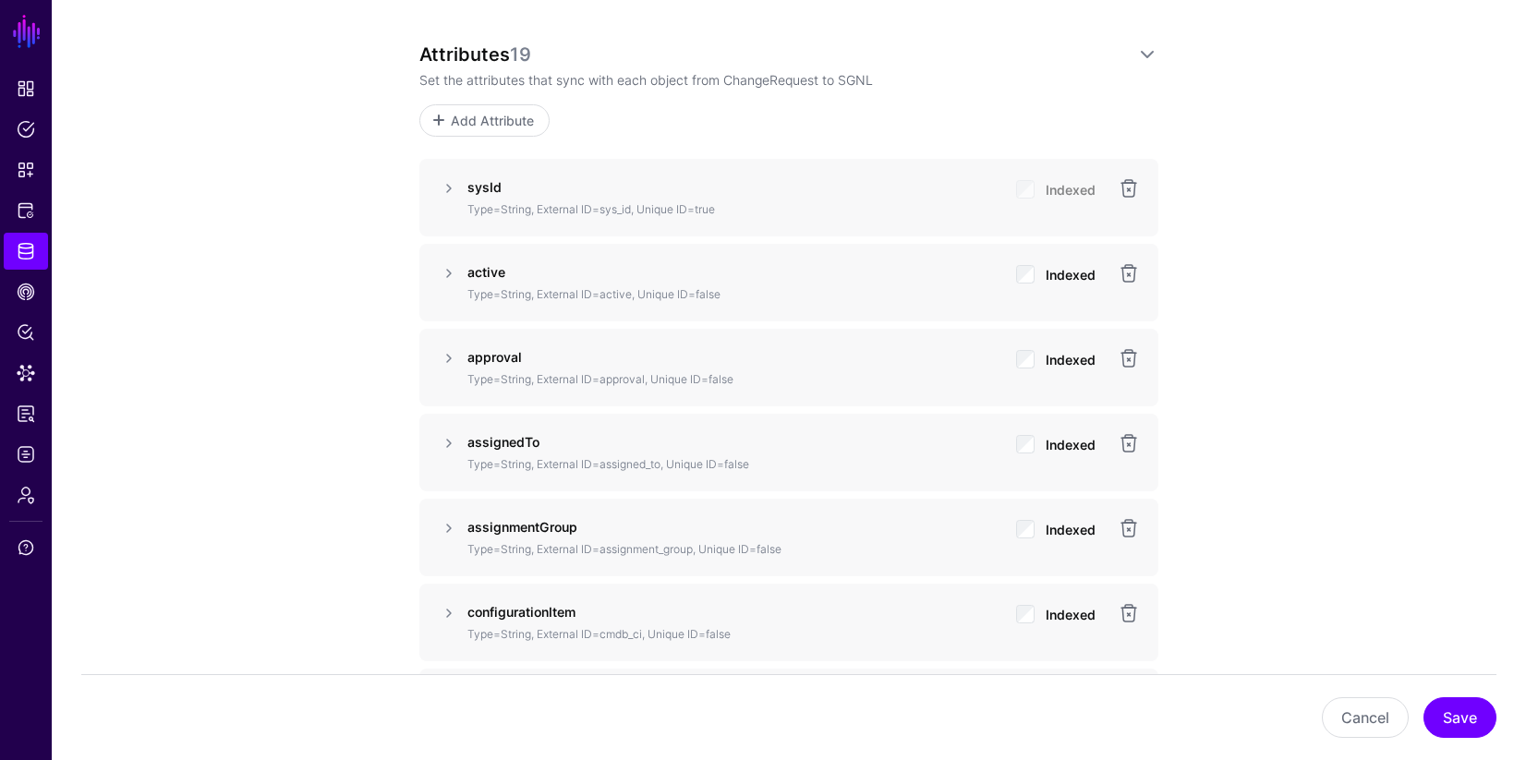
scroll to position [1209, 0]
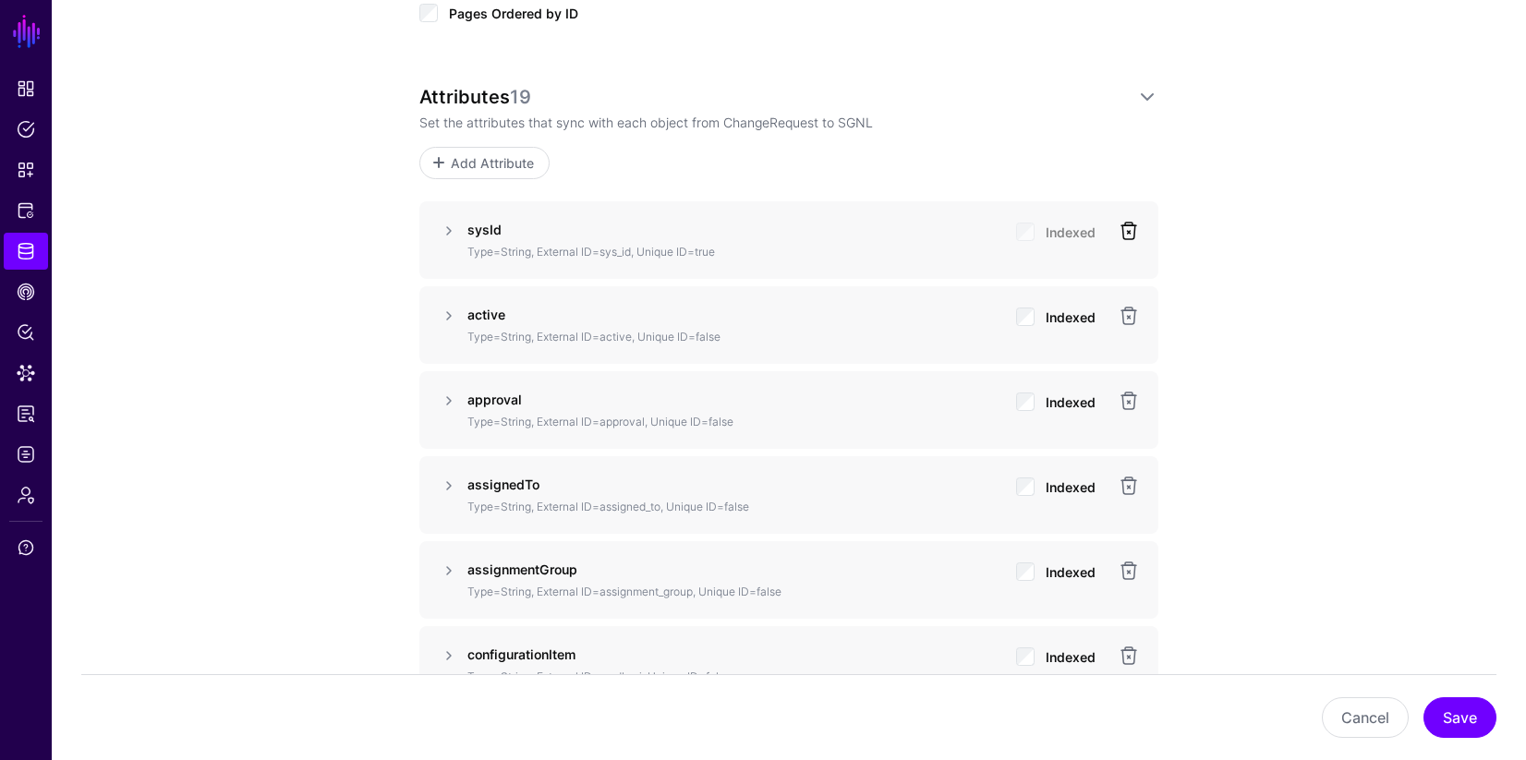
click at [1127, 233] on link at bounding box center [1129, 231] width 22 height 22
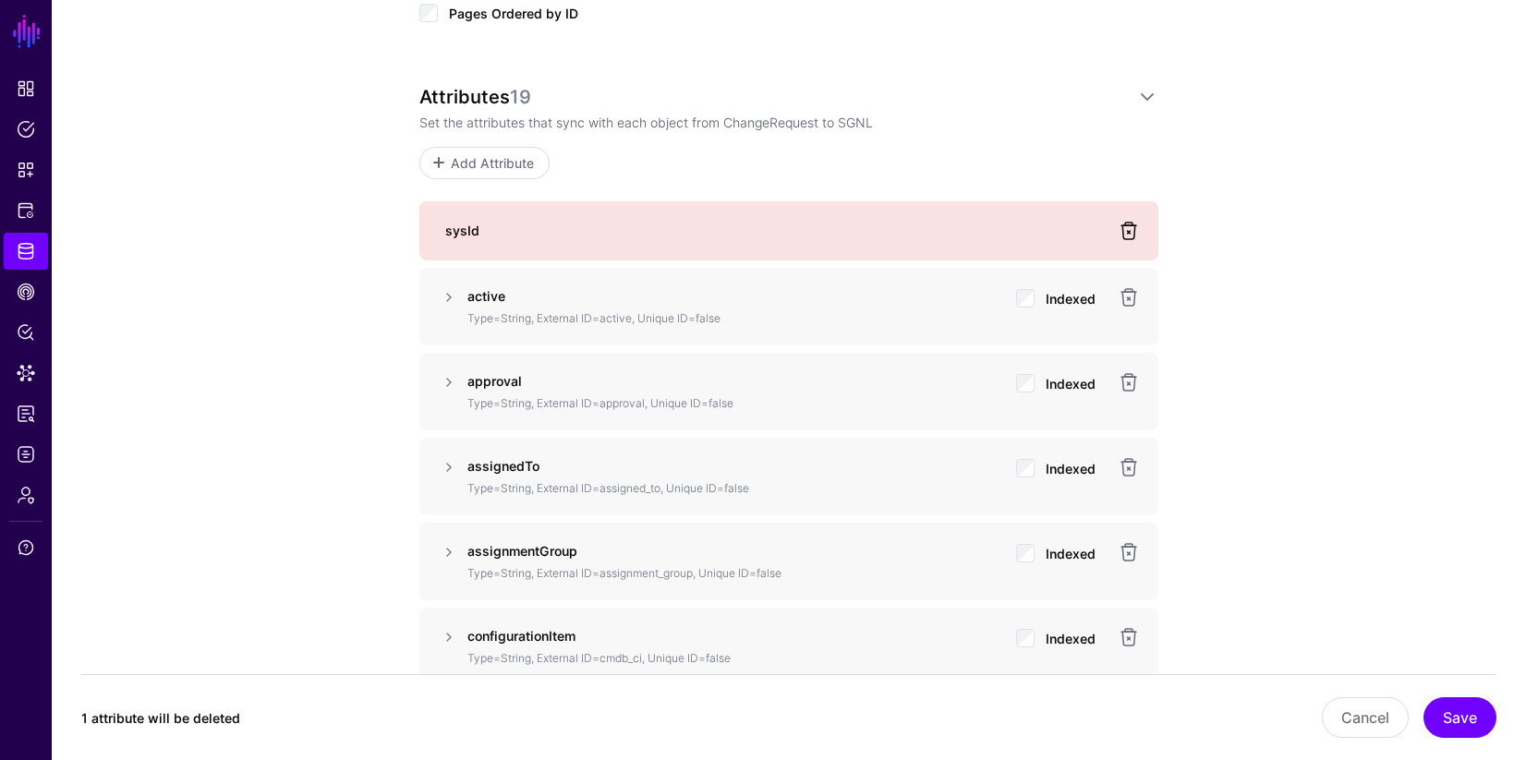
click at [1127, 235] on link at bounding box center [1129, 231] width 22 height 22
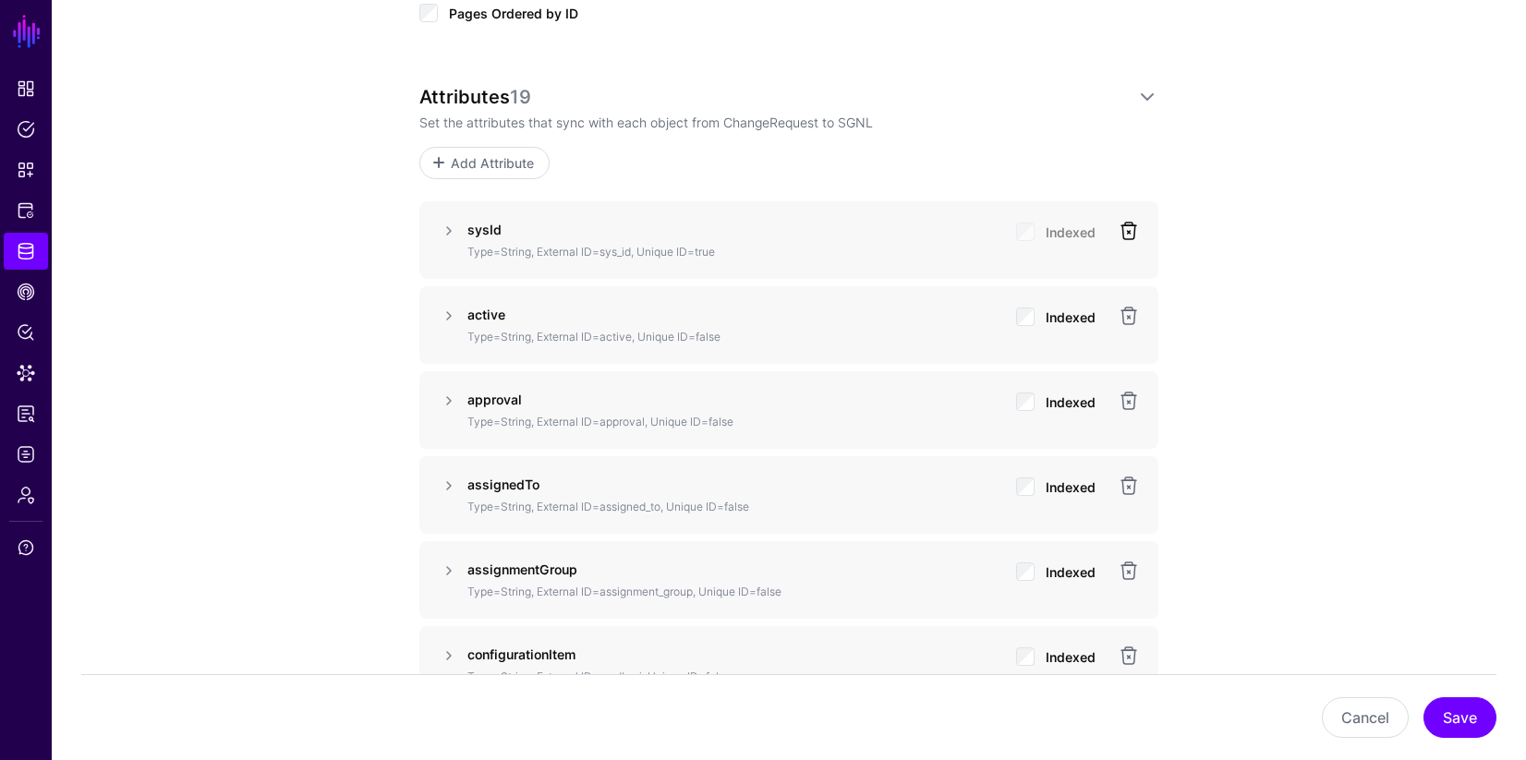
click at [1131, 234] on link at bounding box center [1129, 231] width 22 height 22
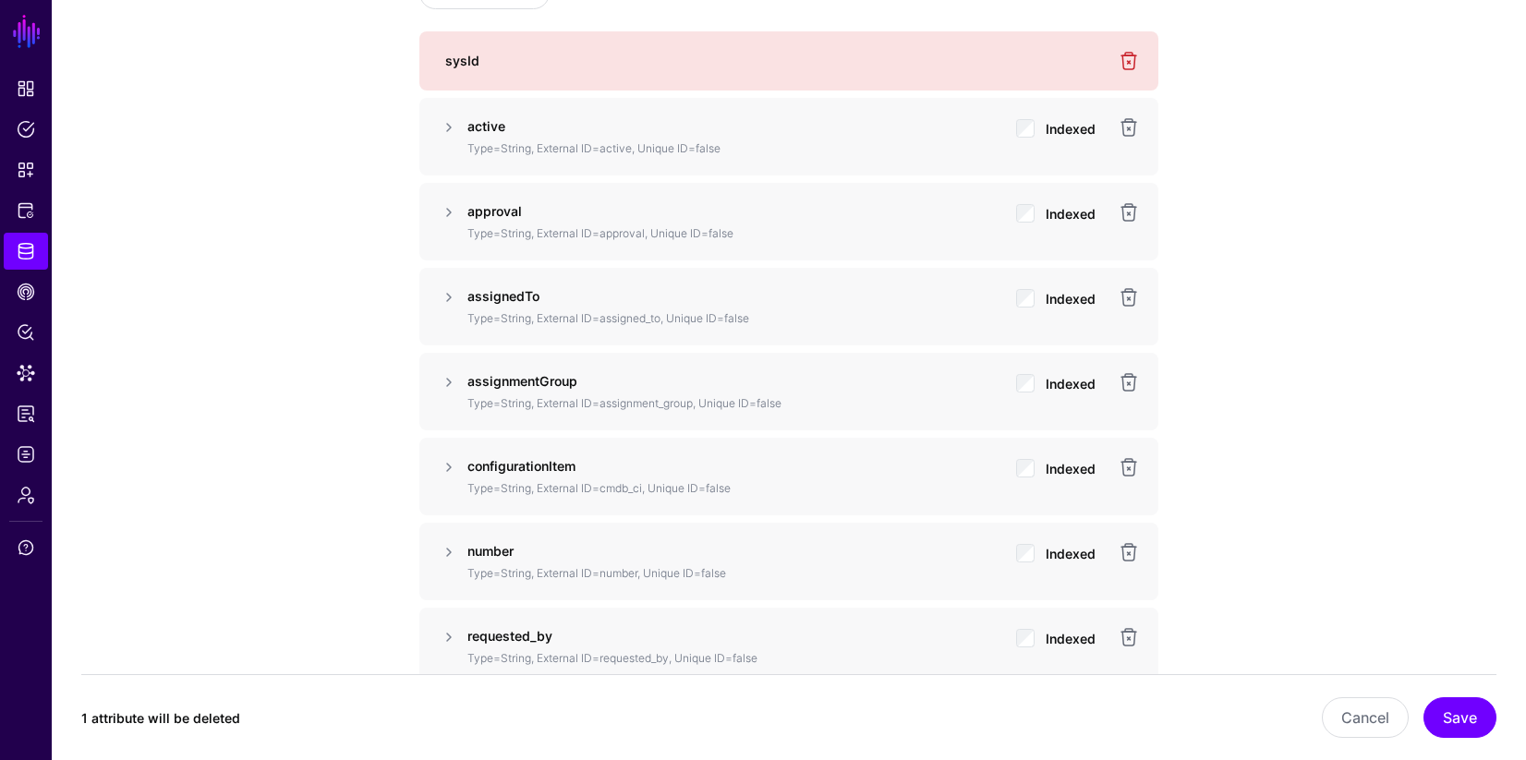
scroll to position [1382, 0]
click at [1131, 634] on link at bounding box center [1129, 634] width 22 height 22
click at [1130, 635] on link at bounding box center [1129, 634] width 22 height 22
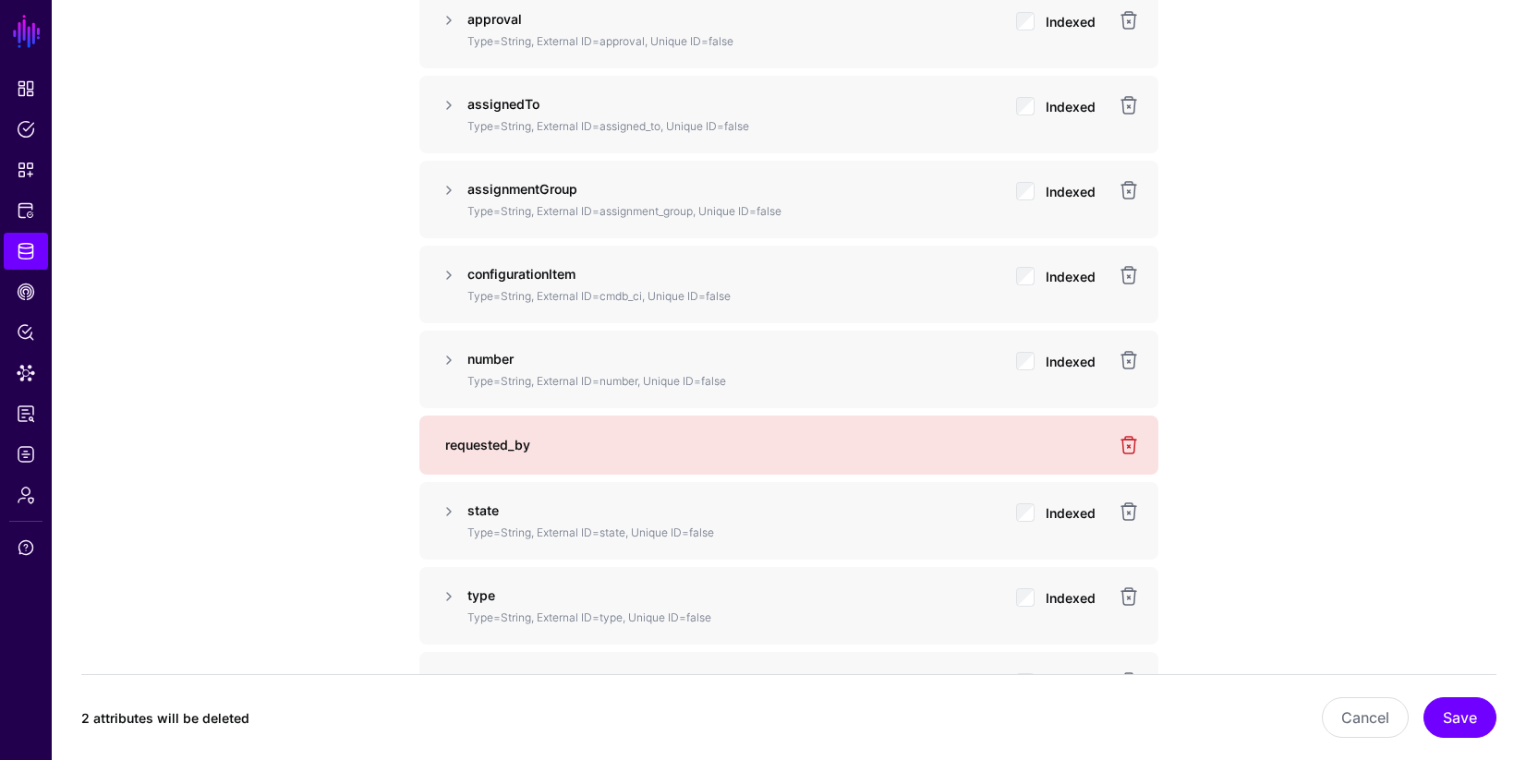
scroll to position [1583, 0]
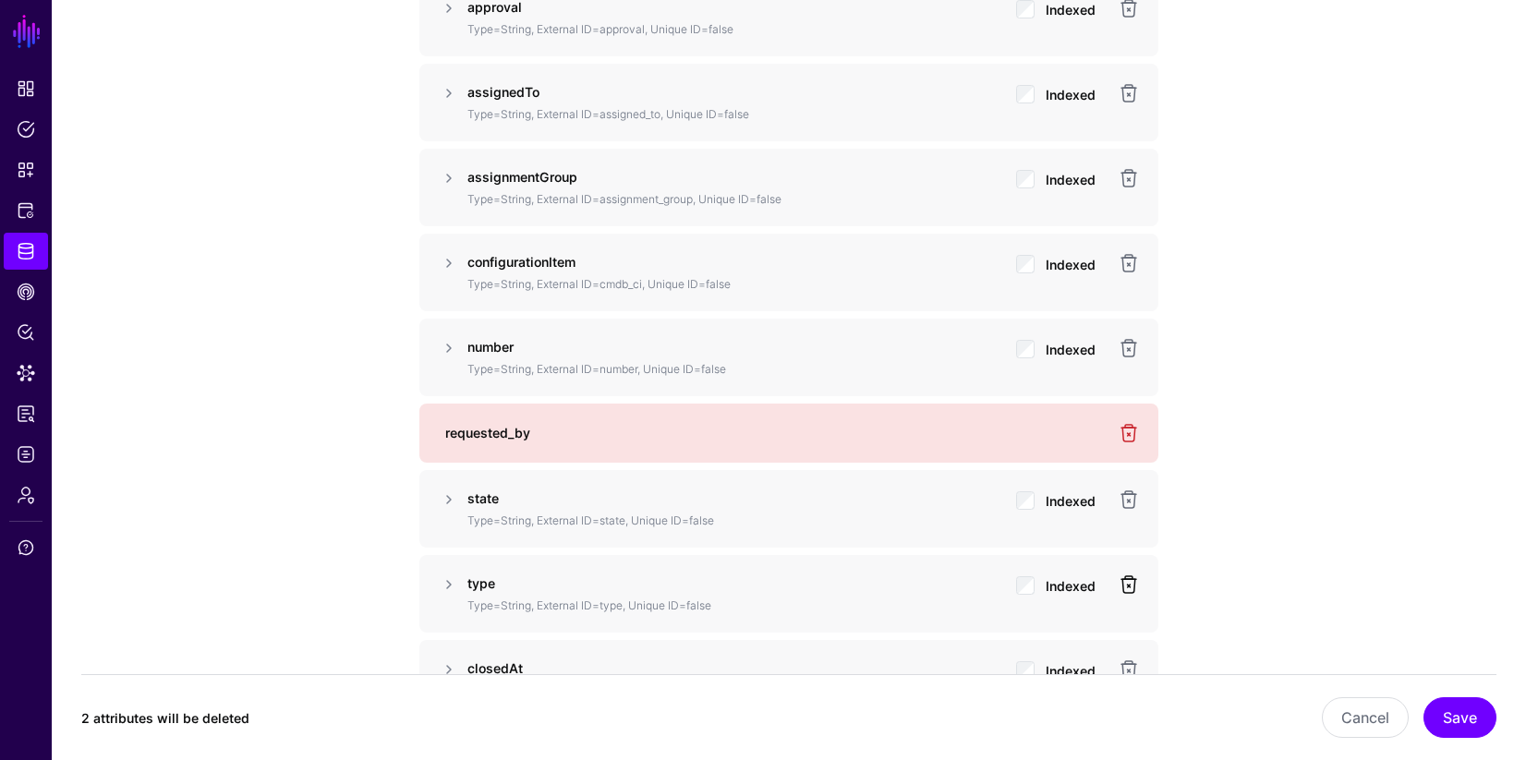
click at [1135, 586] on link at bounding box center [1129, 585] width 22 height 22
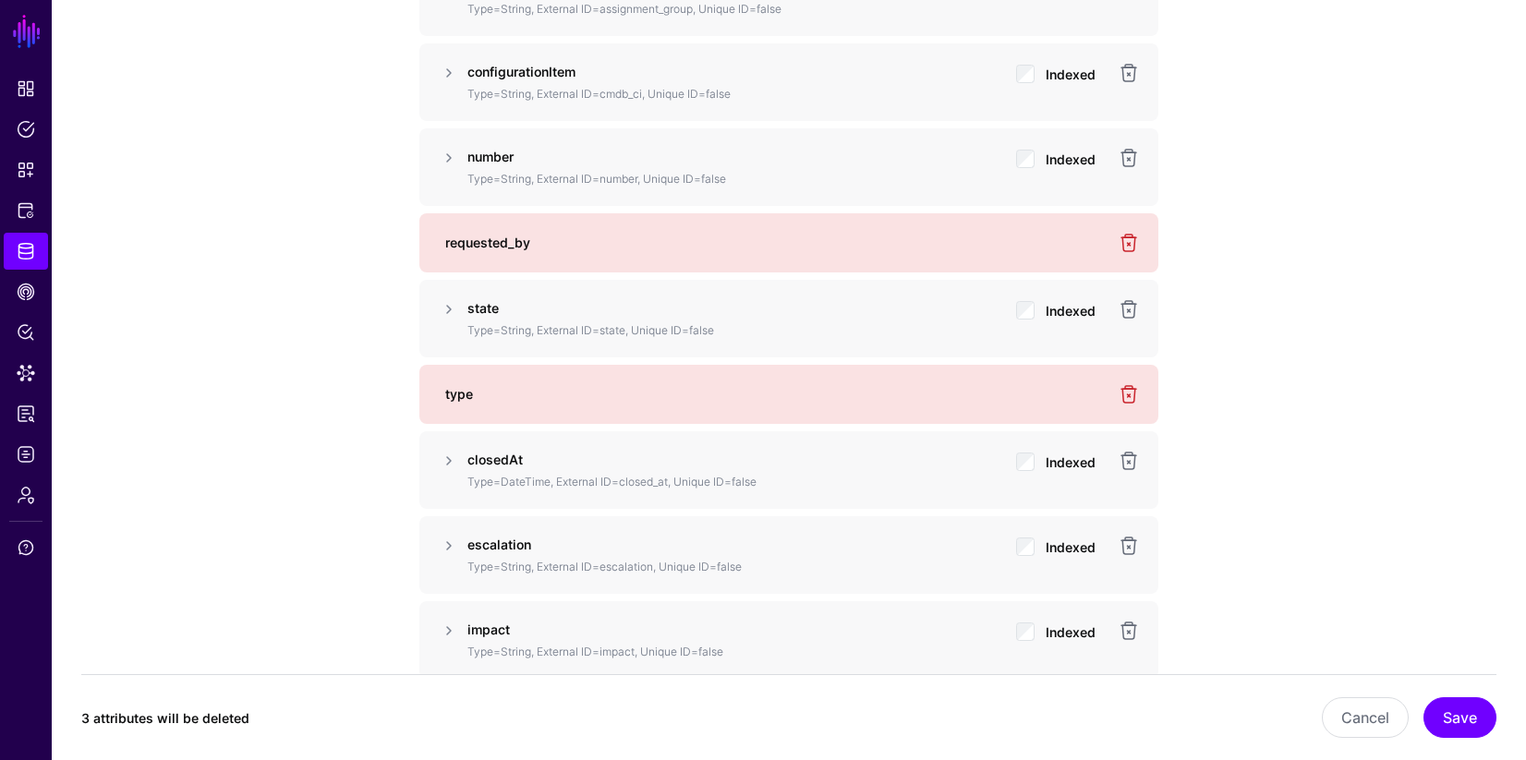
scroll to position [1802, 0]
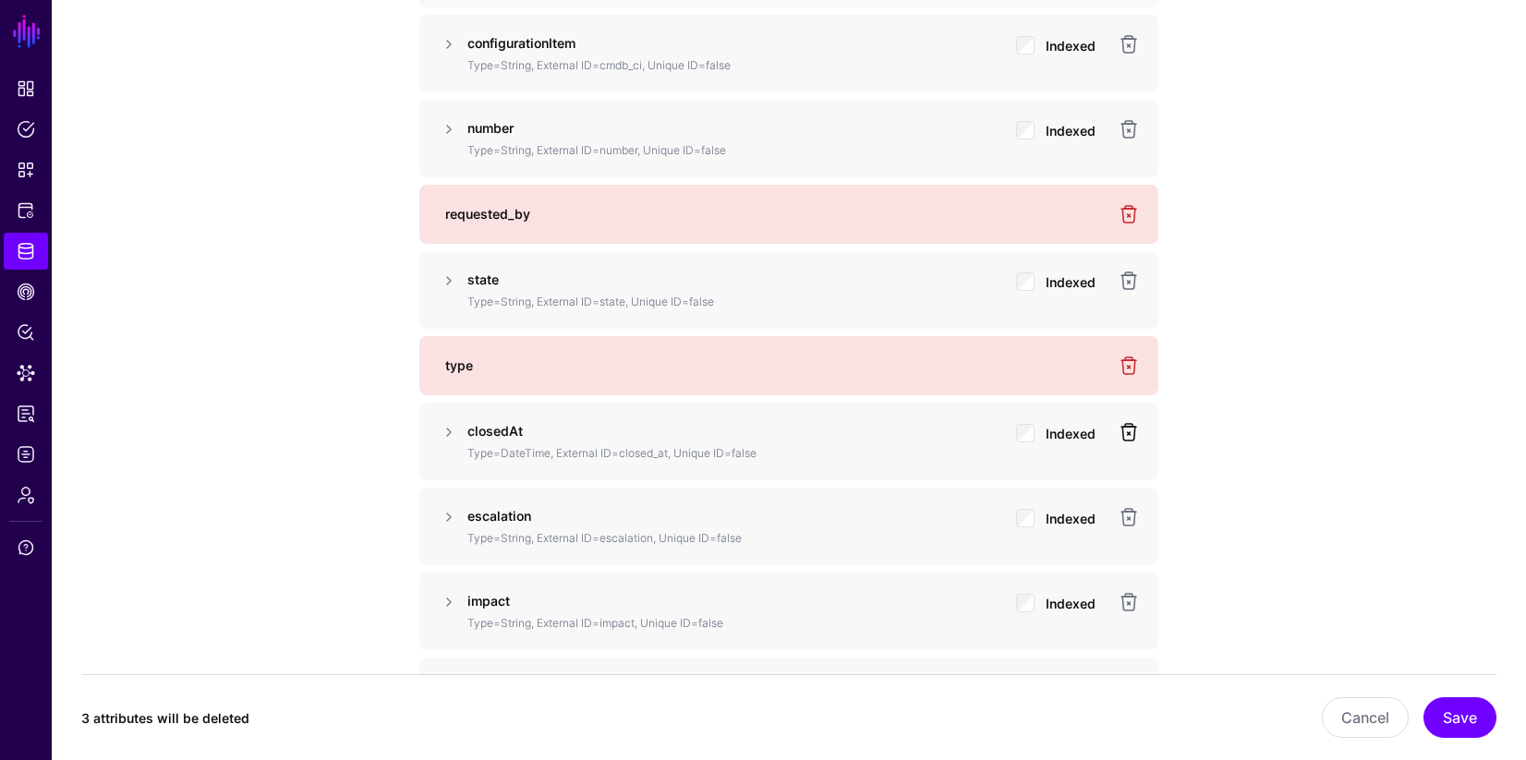
click at [1131, 434] on link at bounding box center [1129, 432] width 22 height 22
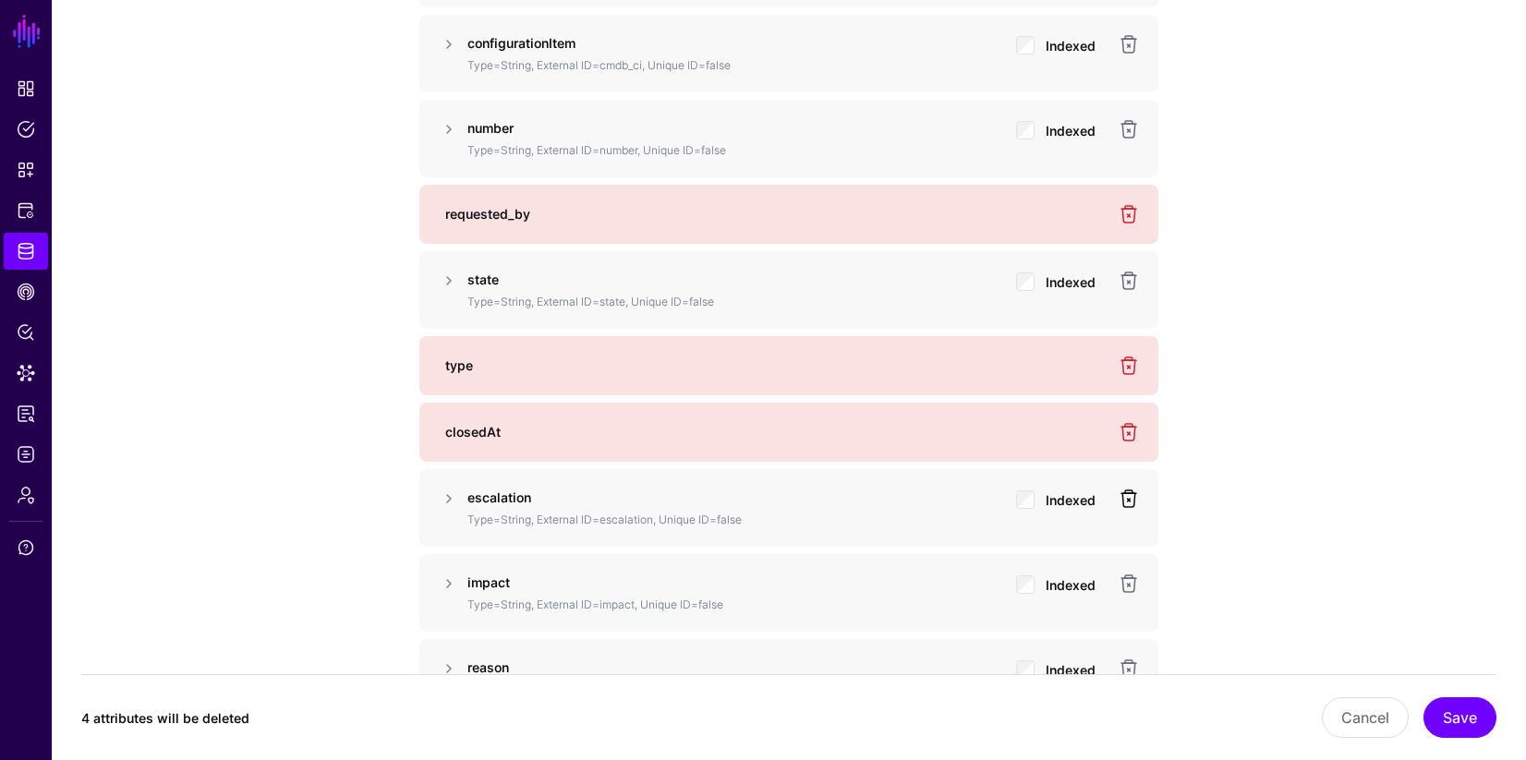
click at [1127, 502] on link at bounding box center [1129, 499] width 22 height 22
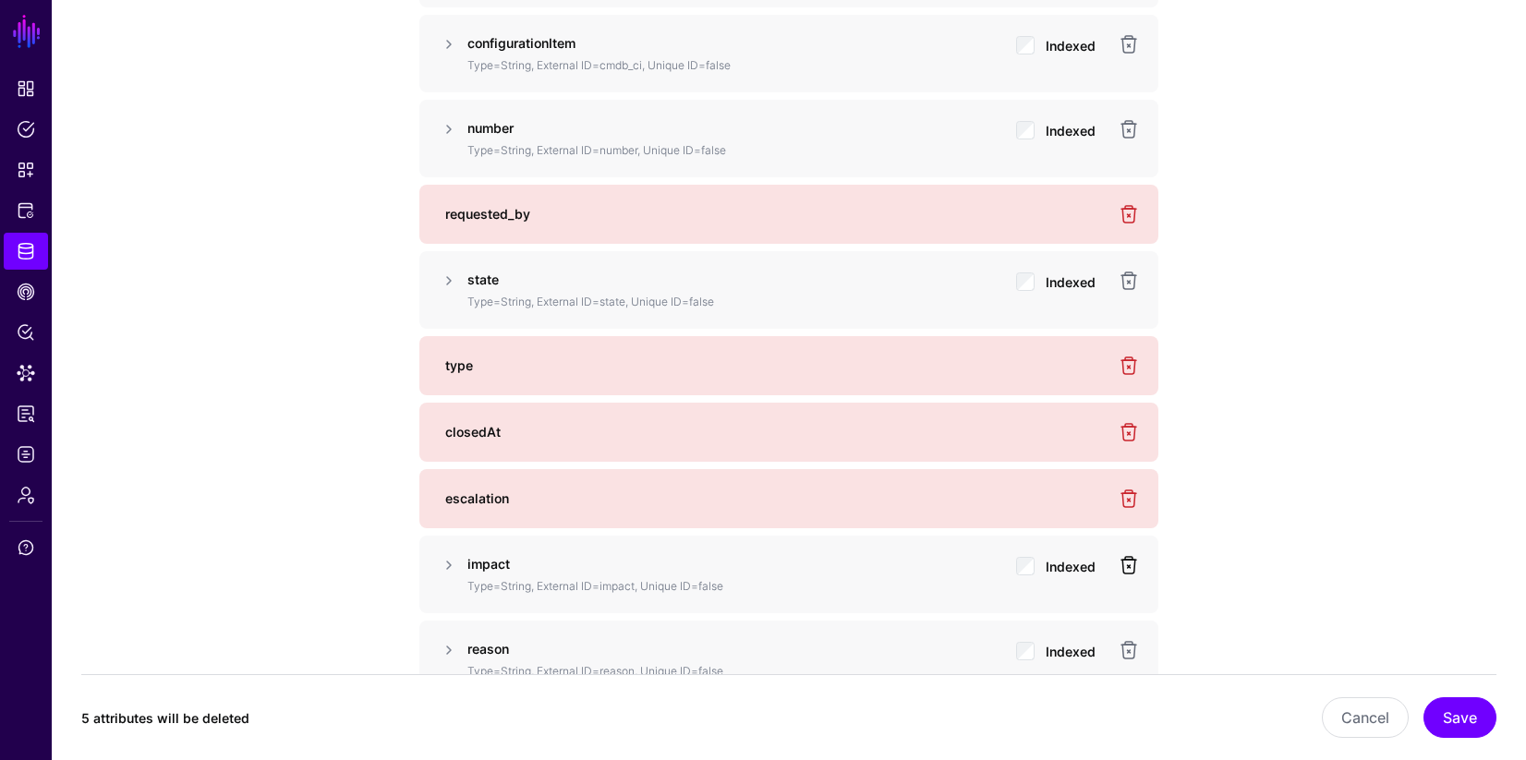
click at [1131, 563] on link at bounding box center [1129, 565] width 22 height 22
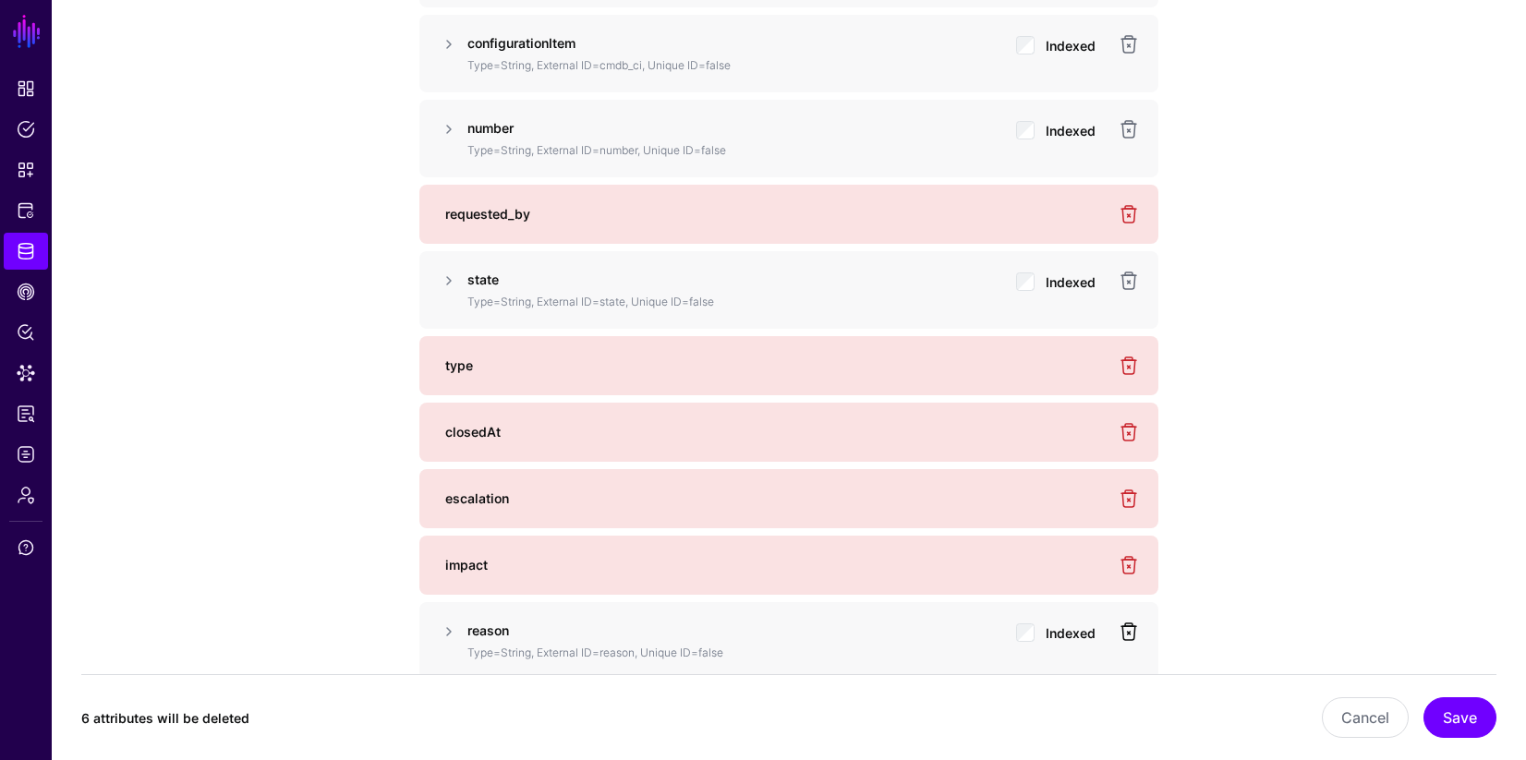
click at [1127, 635] on link at bounding box center [1129, 632] width 22 height 22
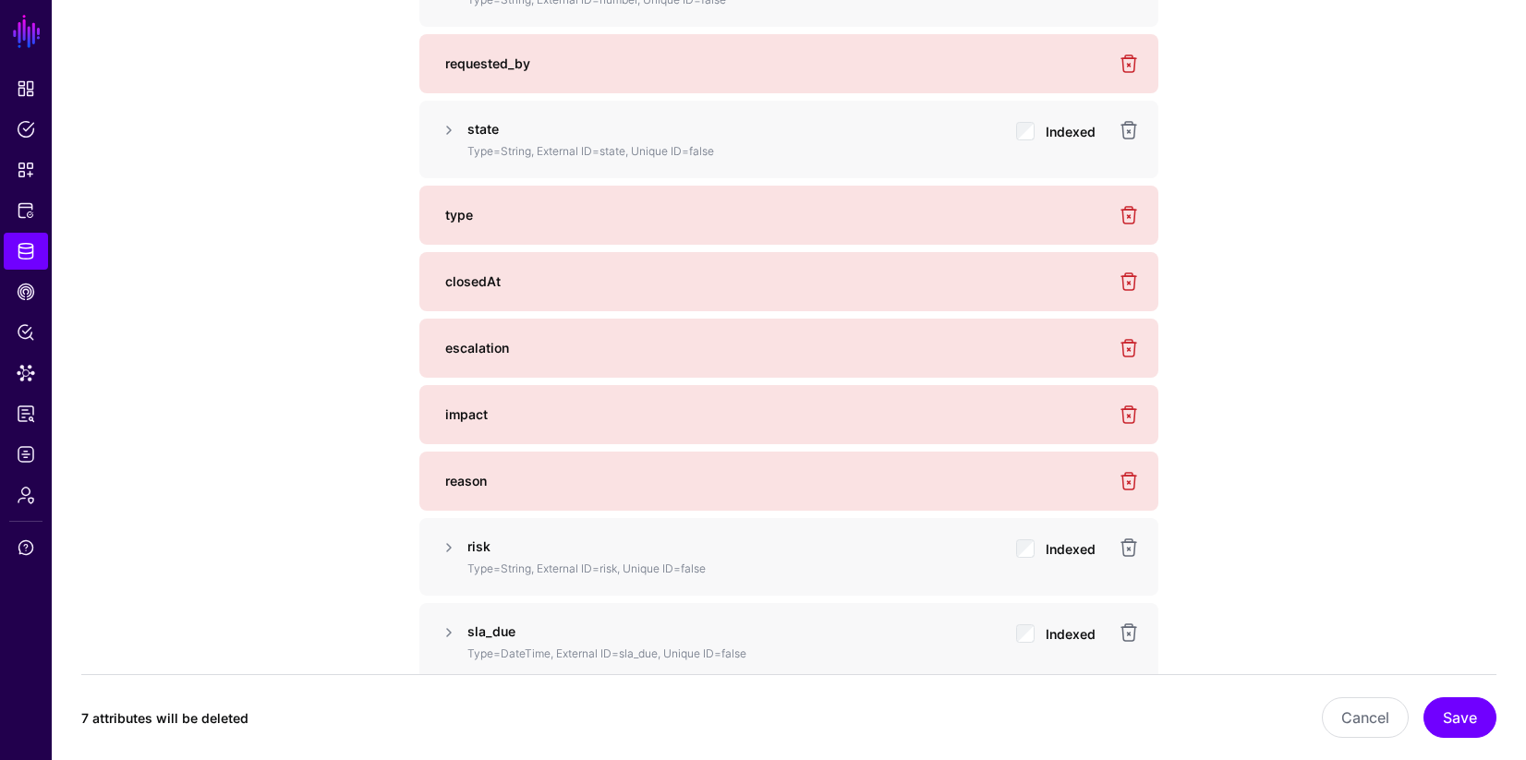
scroll to position [1962, 0]
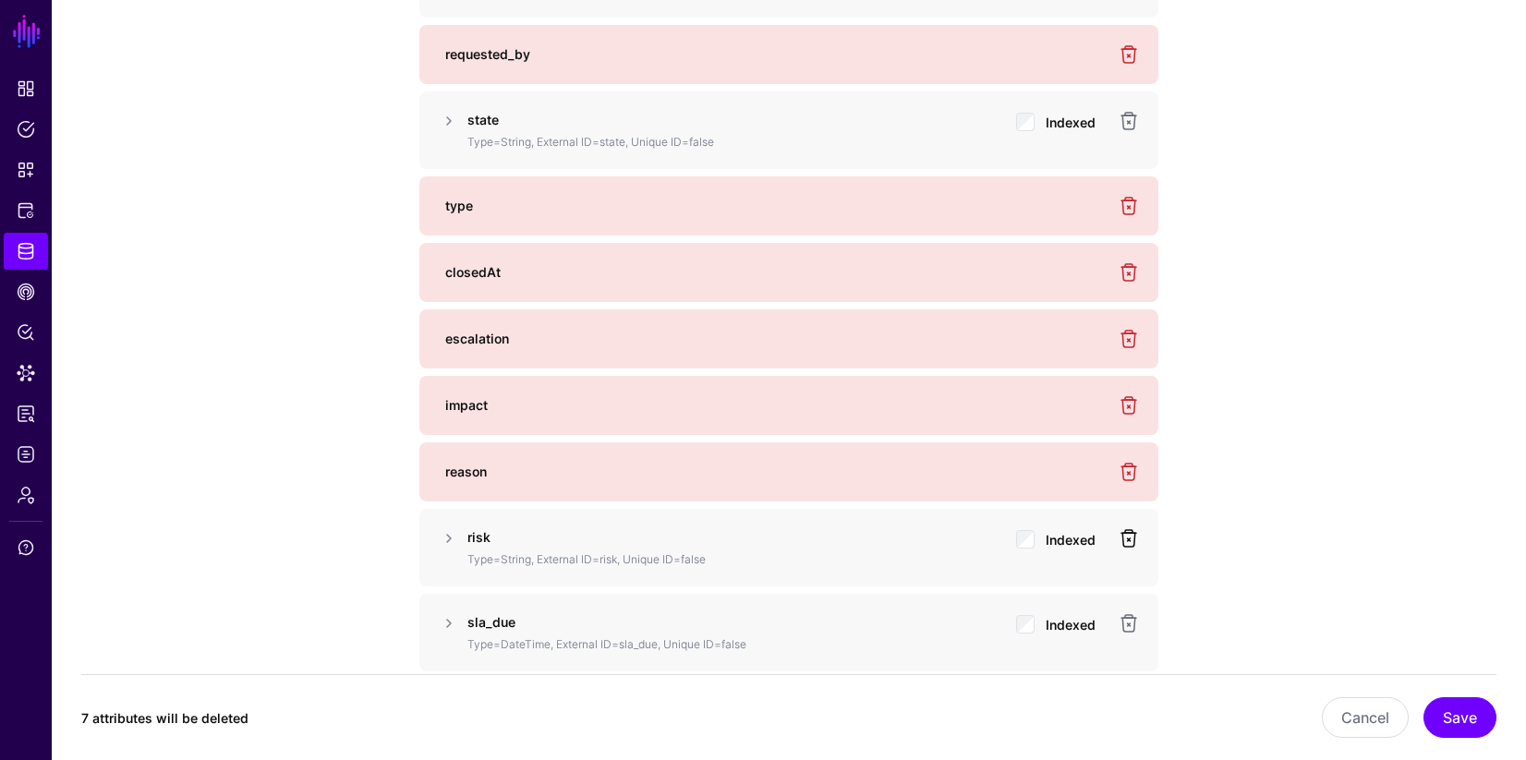
click at [1130, 539] on link at bounding box center [1129, 538] width 22 height 22
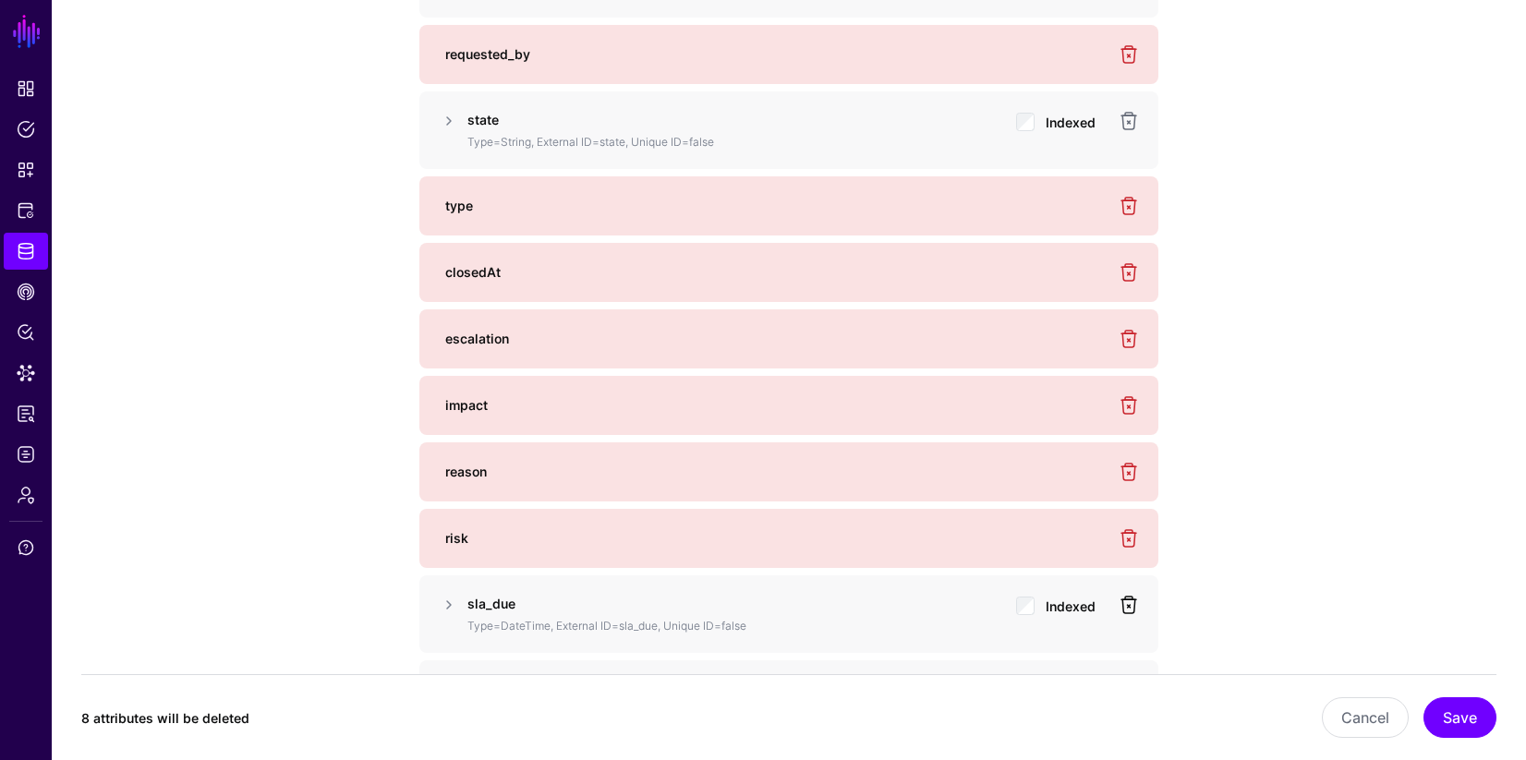
click at [1131, 608] on link at bounding box center [1129, 605] width 22 height 22
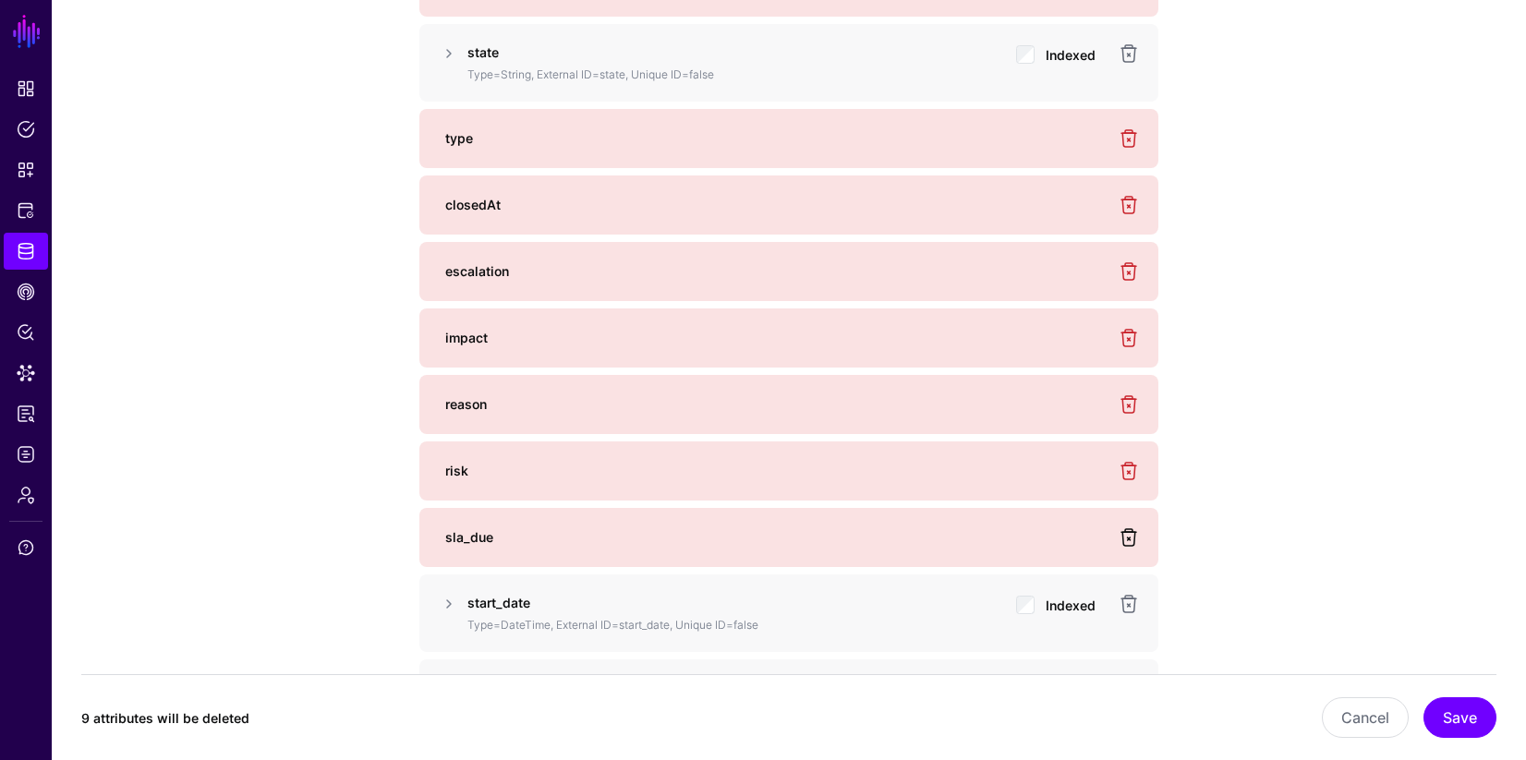
scroll to position [2061, 0]
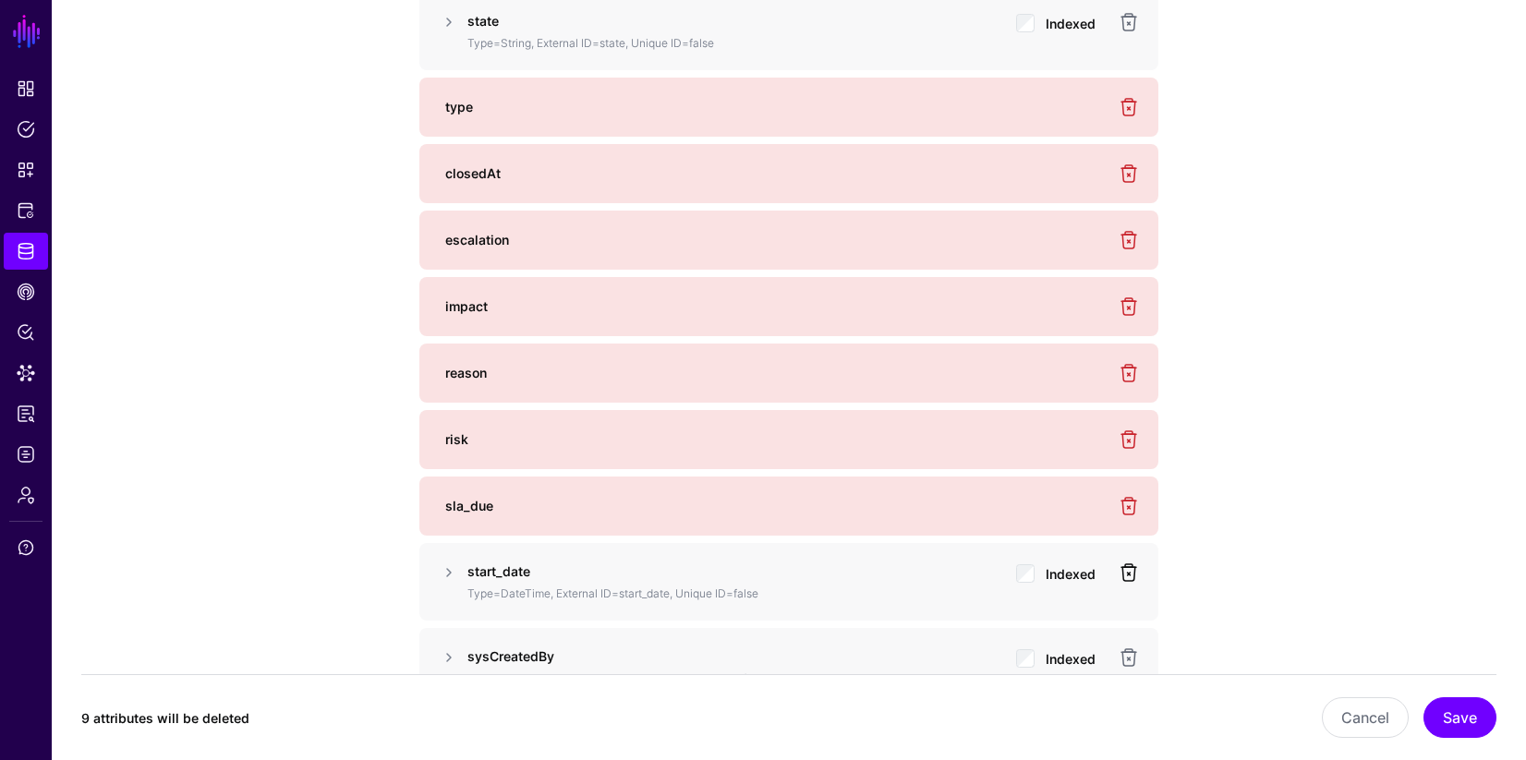
click at [1131, 578] on link at bounding box center [1129, 573] width 22 height 22
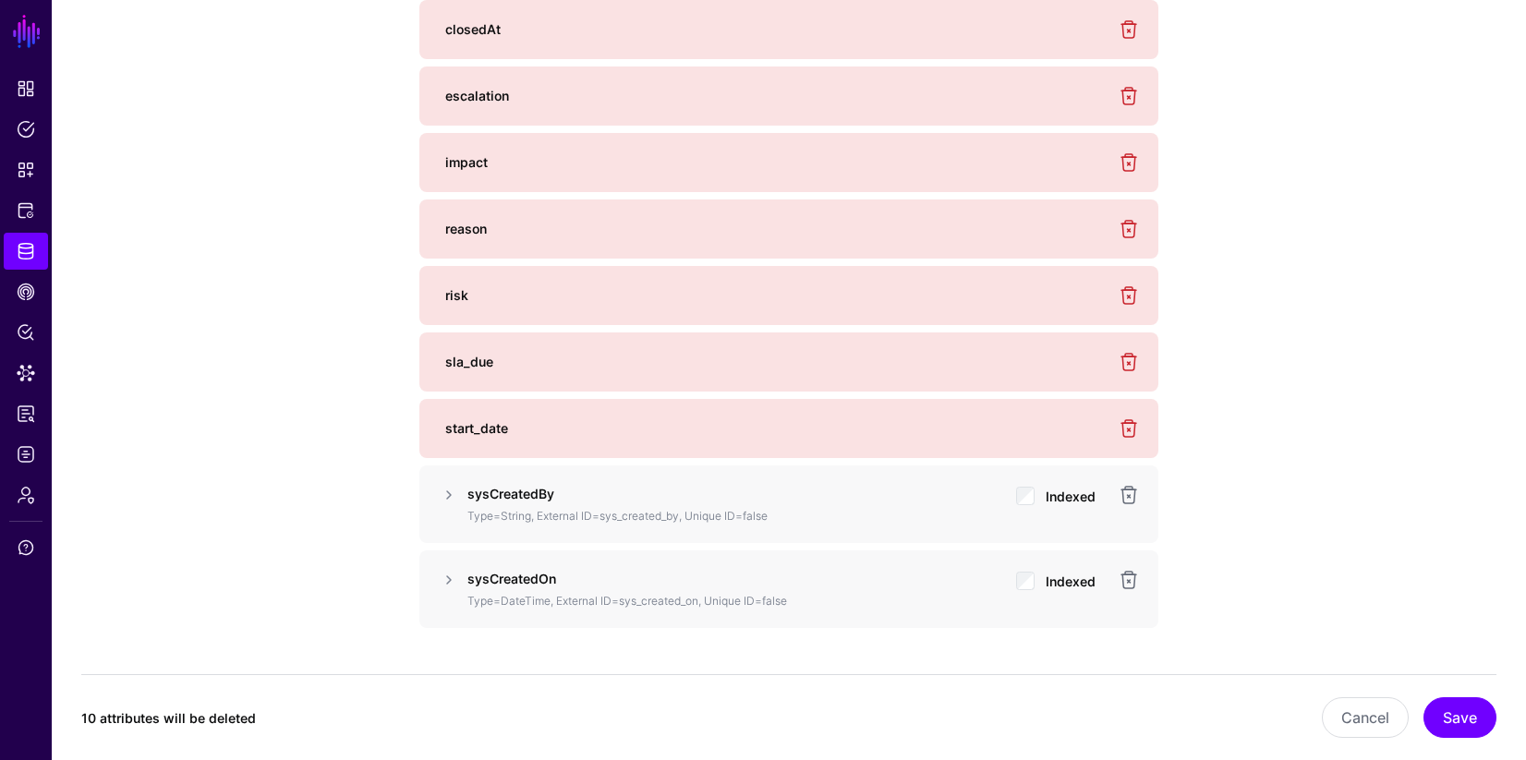
scroll to position [2207, 0]
click at [1128, 497] on link at bounding box center [1129, 493] width 22 height 22
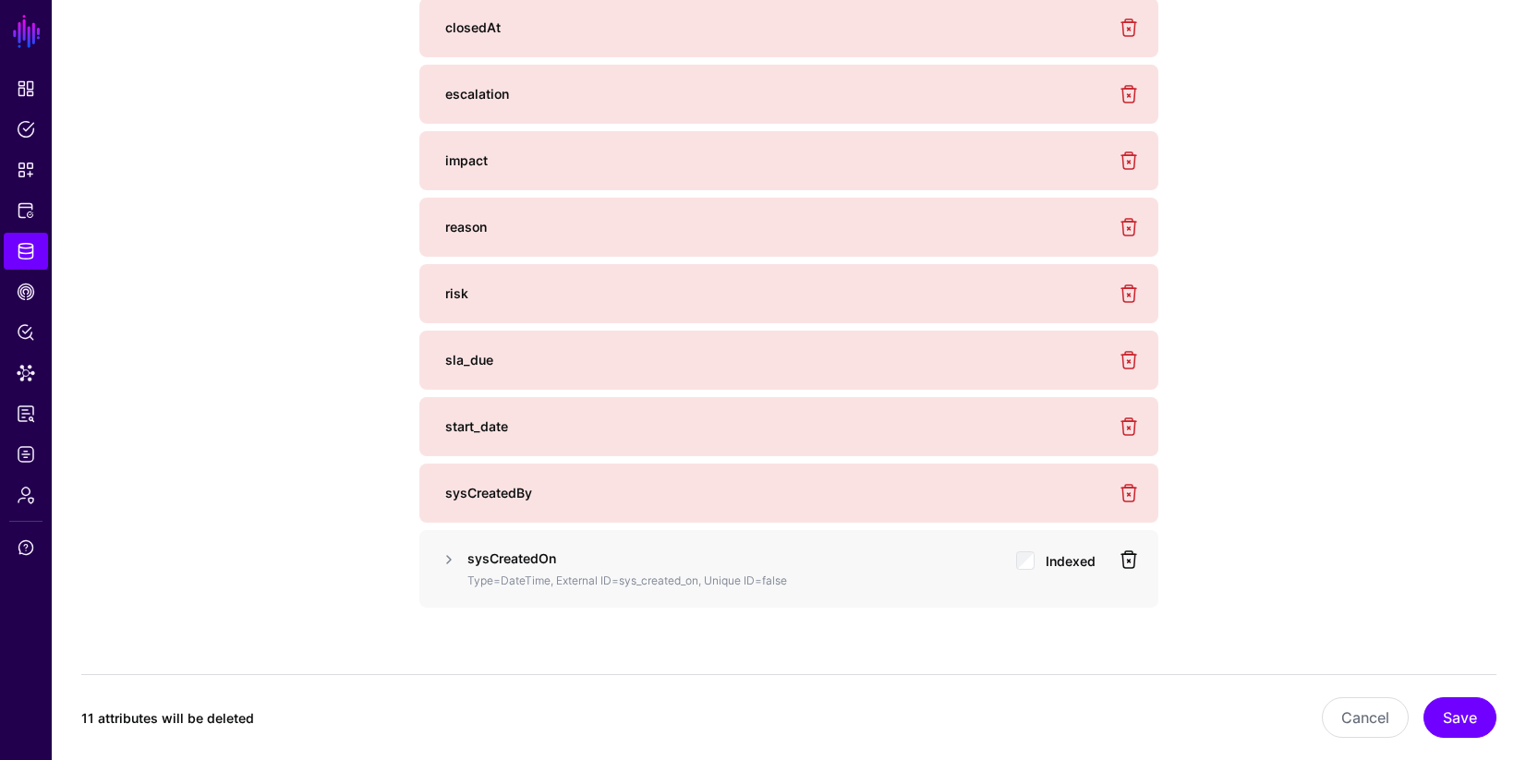
click at [1129, 555] on link at bounding box center [1129, 560] width 22 height 22
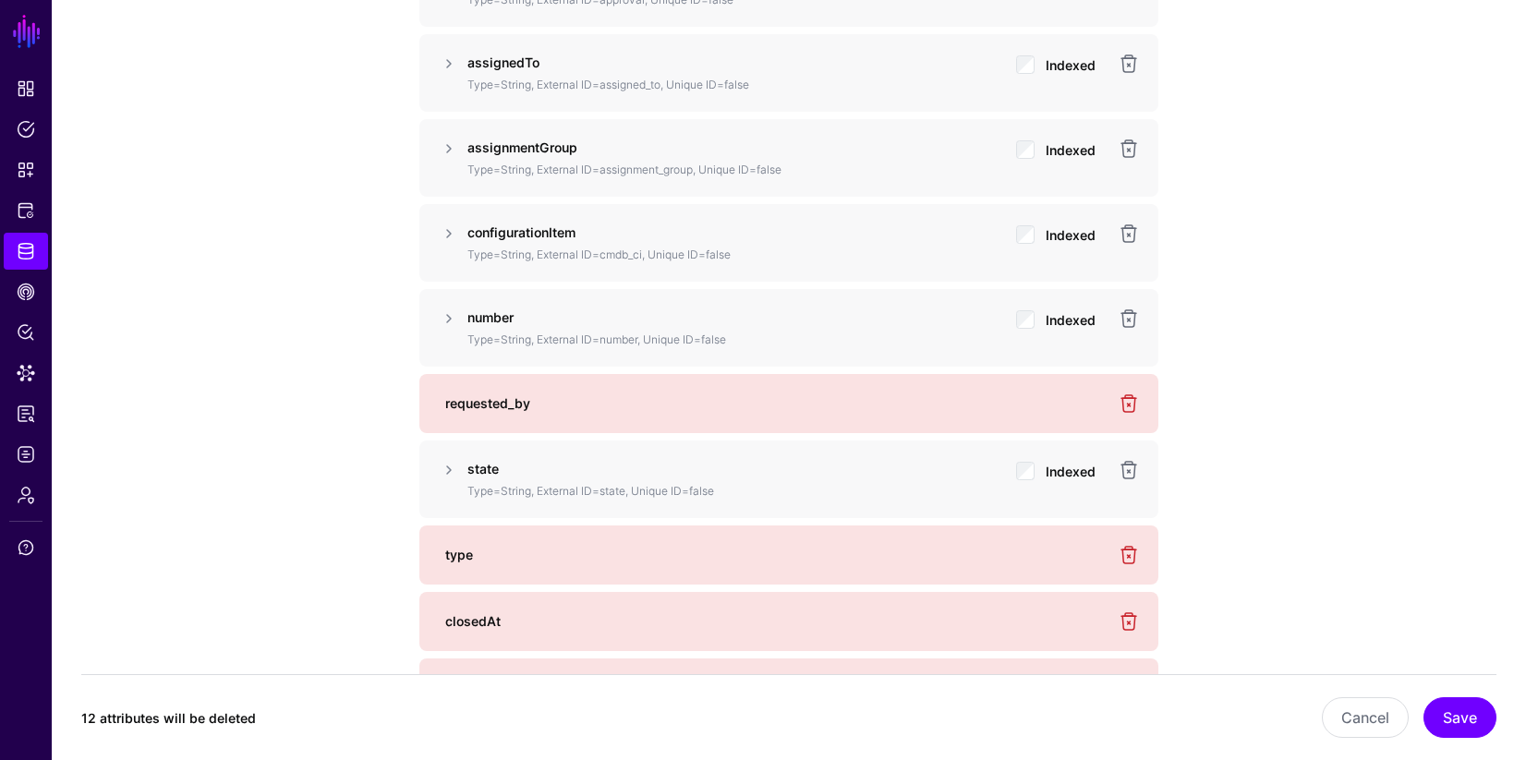
scroll to position [1559, 0]
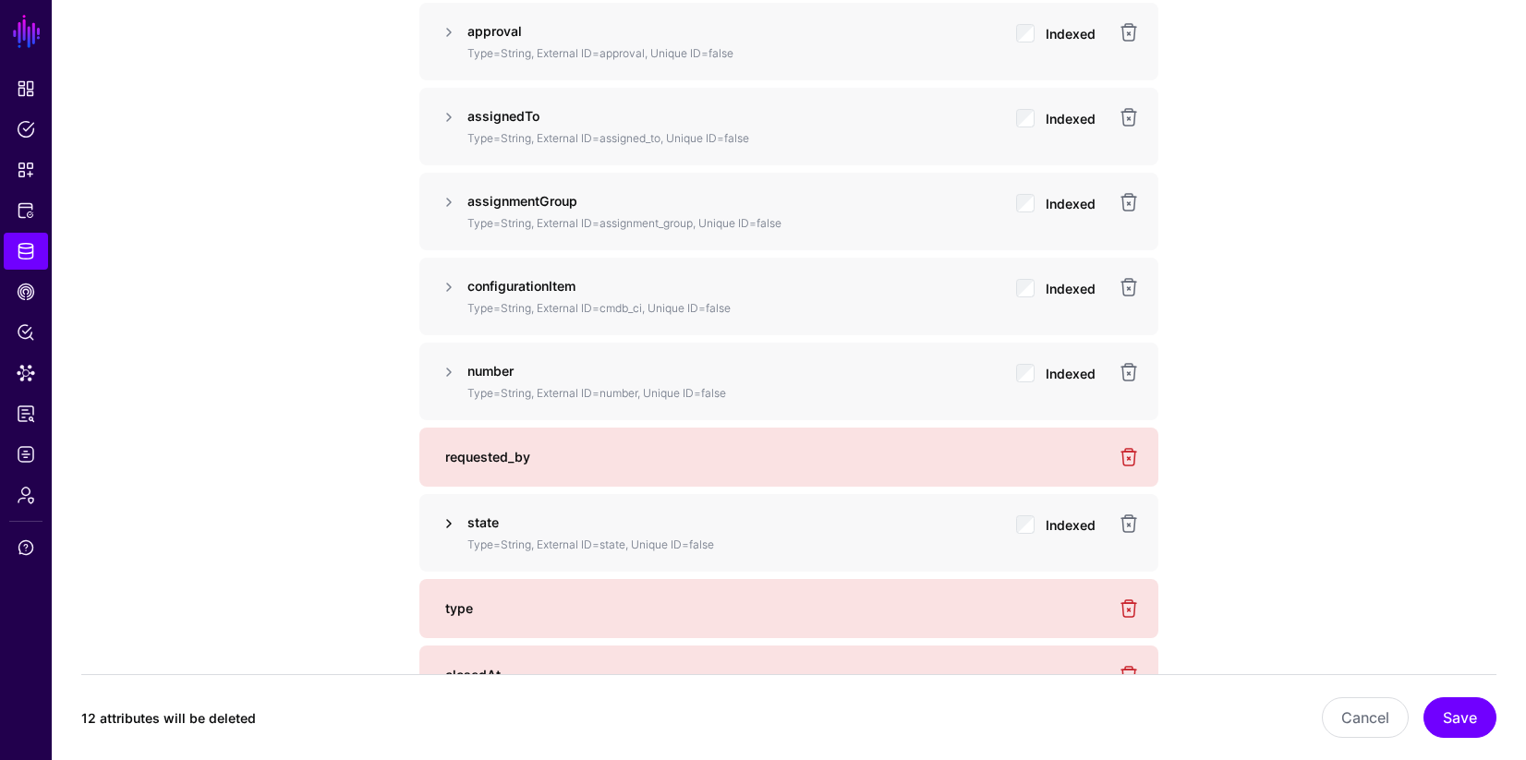
click at [450, 525] on link at bounding box center [449, 524] width 22 height 22
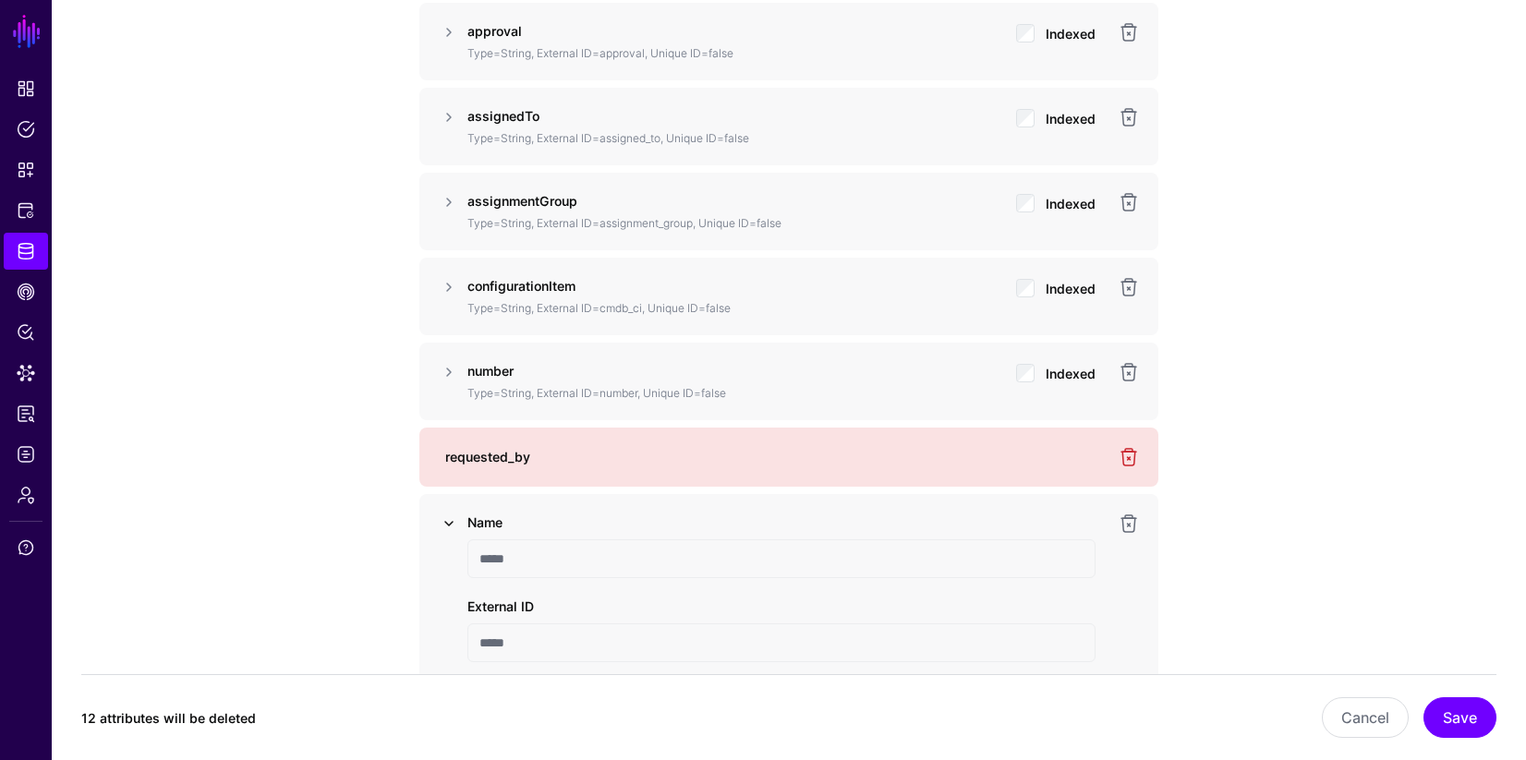
click at [448, 522] on link at bounding box center [449, 524] width 22 height 22
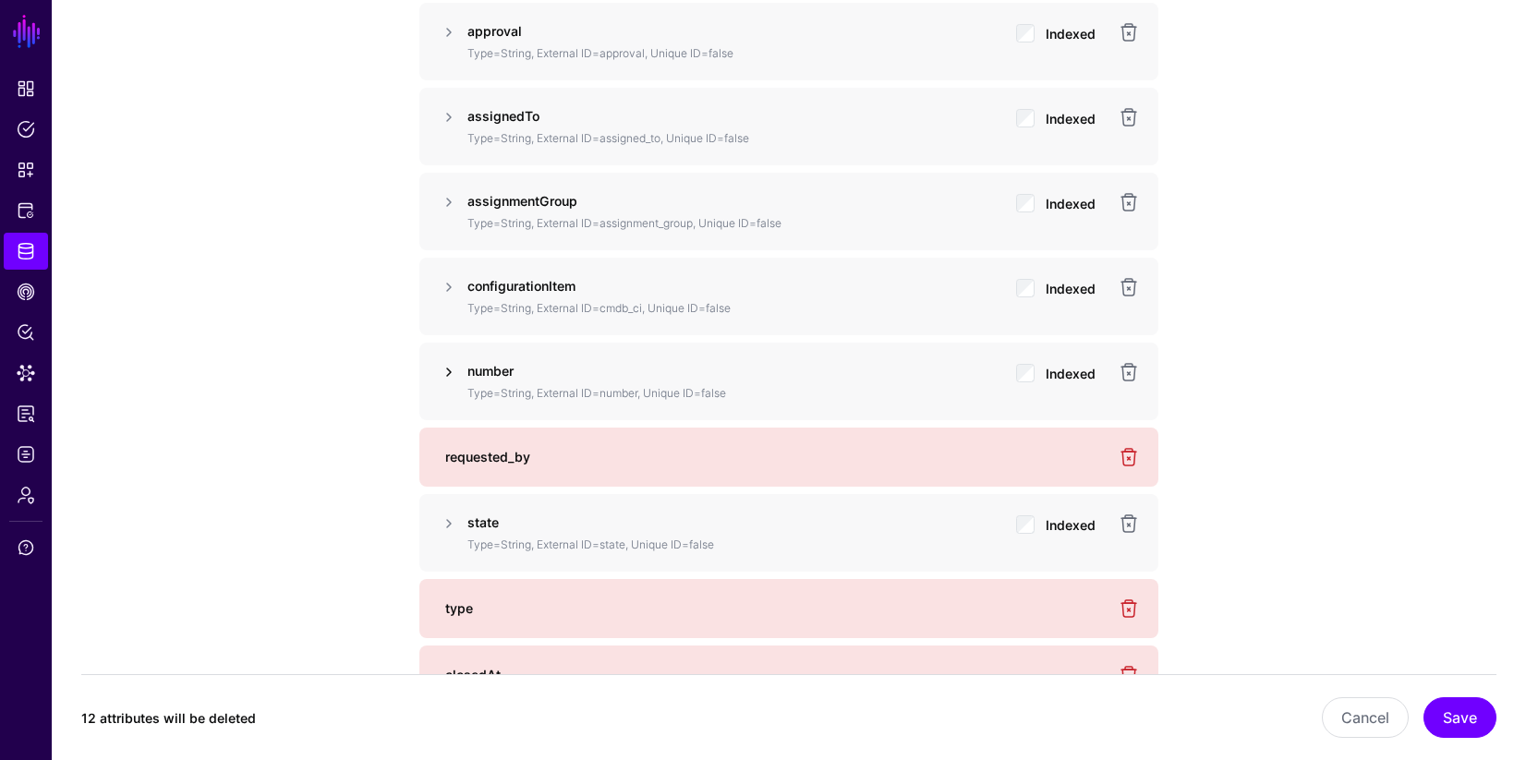
click at [450, 372] on link at bounding box center [449, 372] width 22 height 22
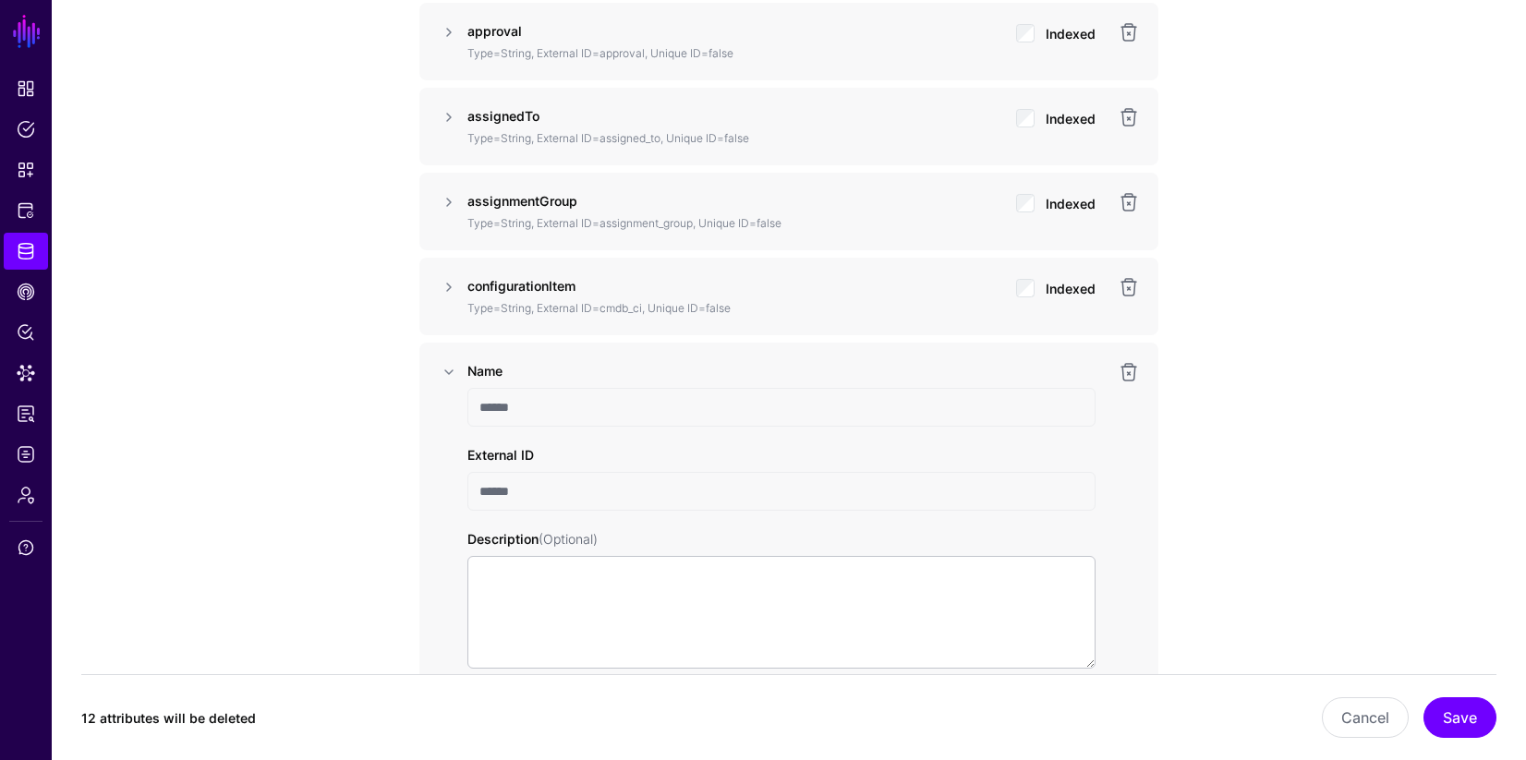
click at [522, 496] on input "******" at bounding box center [781, 491] width 628 height 39
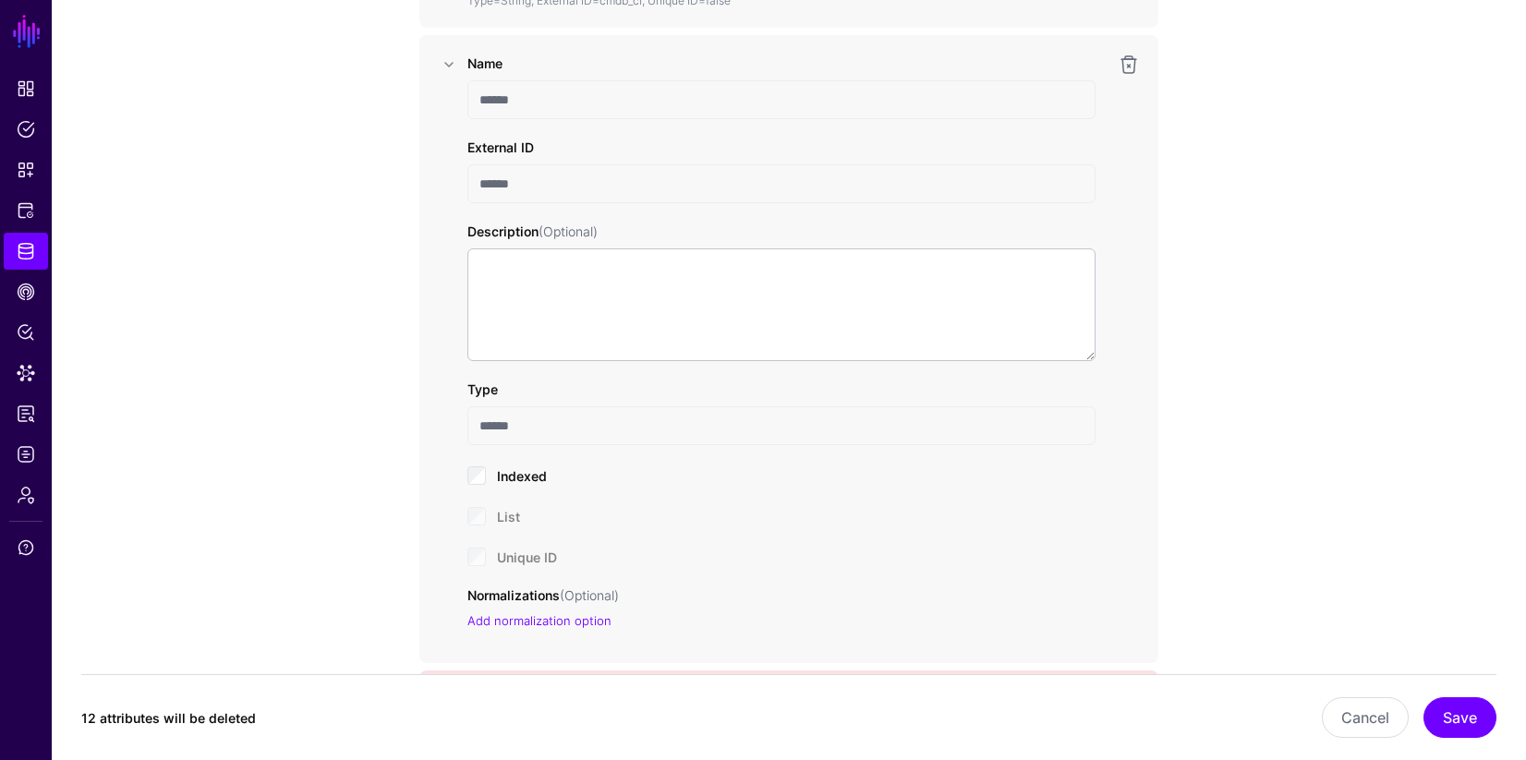
scroll to position [1870, 0]
click at [479, 554] on div "Unique ID" at bounding box center [781, 552] width 628 height 22
click at [473, 555] on div "Unique ID" at bounding box center [781, 552] width 628 height 22
click at [474, 555] on div "Unique ID" at bounding box center [781, 552] width 628 height 22
click at [476, 554] on div "Unique ID" at bounding box center [781, 552] width 628 height 22
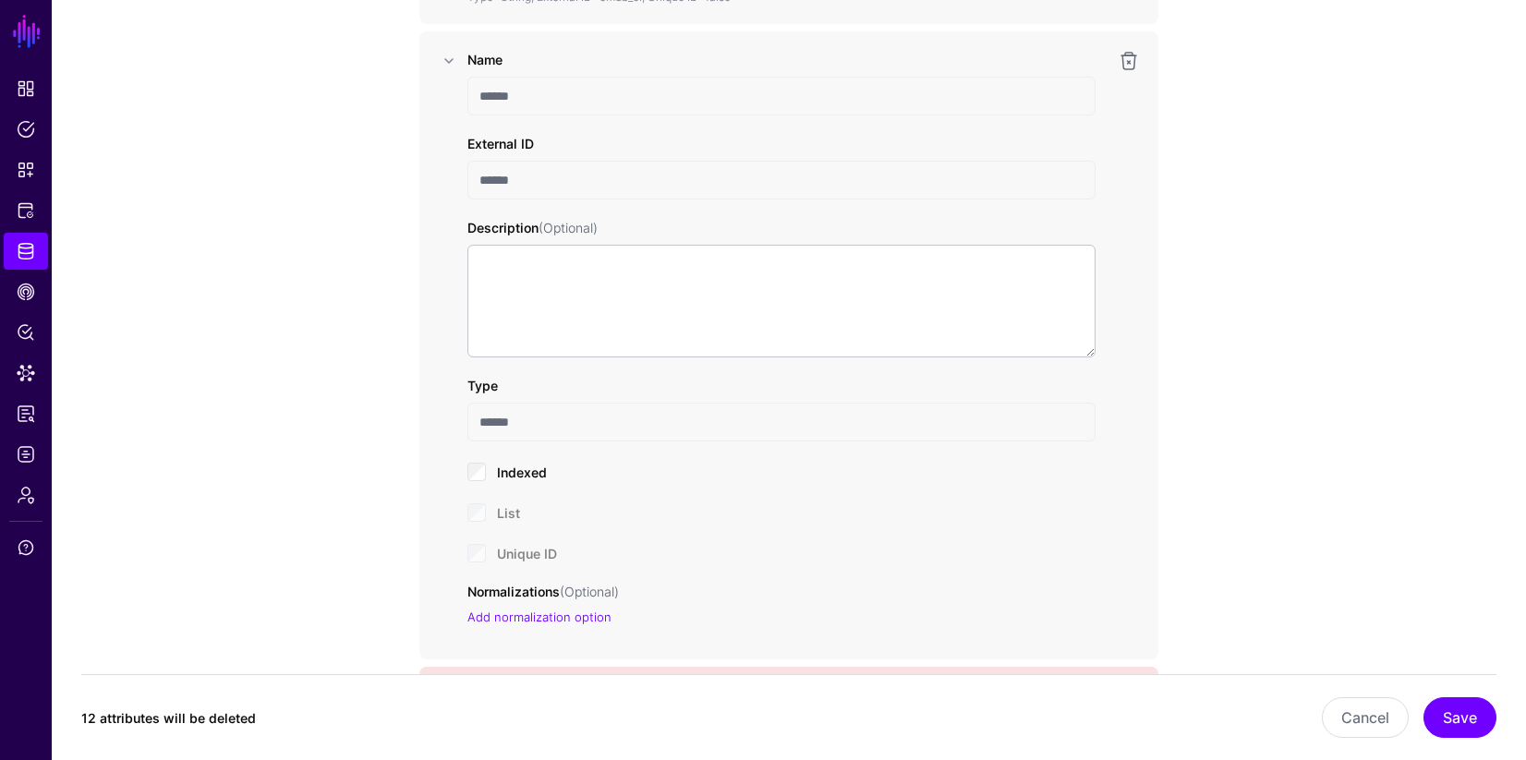
click at [477, 554] on div "Unique ID" at bounding box center [781, 552] width 628 height 22
click at [1461, 717] on button "Save" at bounding box center [1459, 717] width 73 height 41
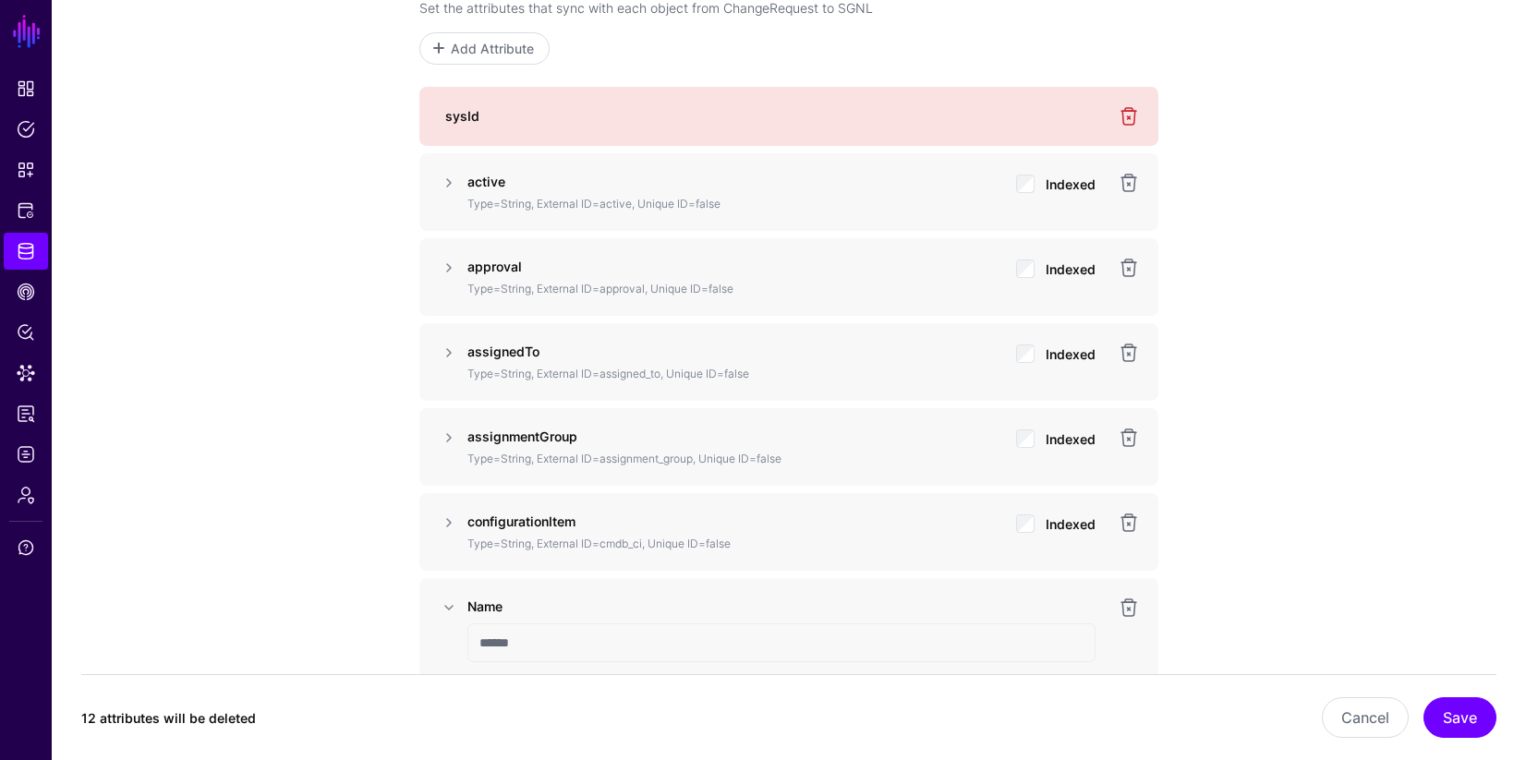
scroll to position [1253, 0]
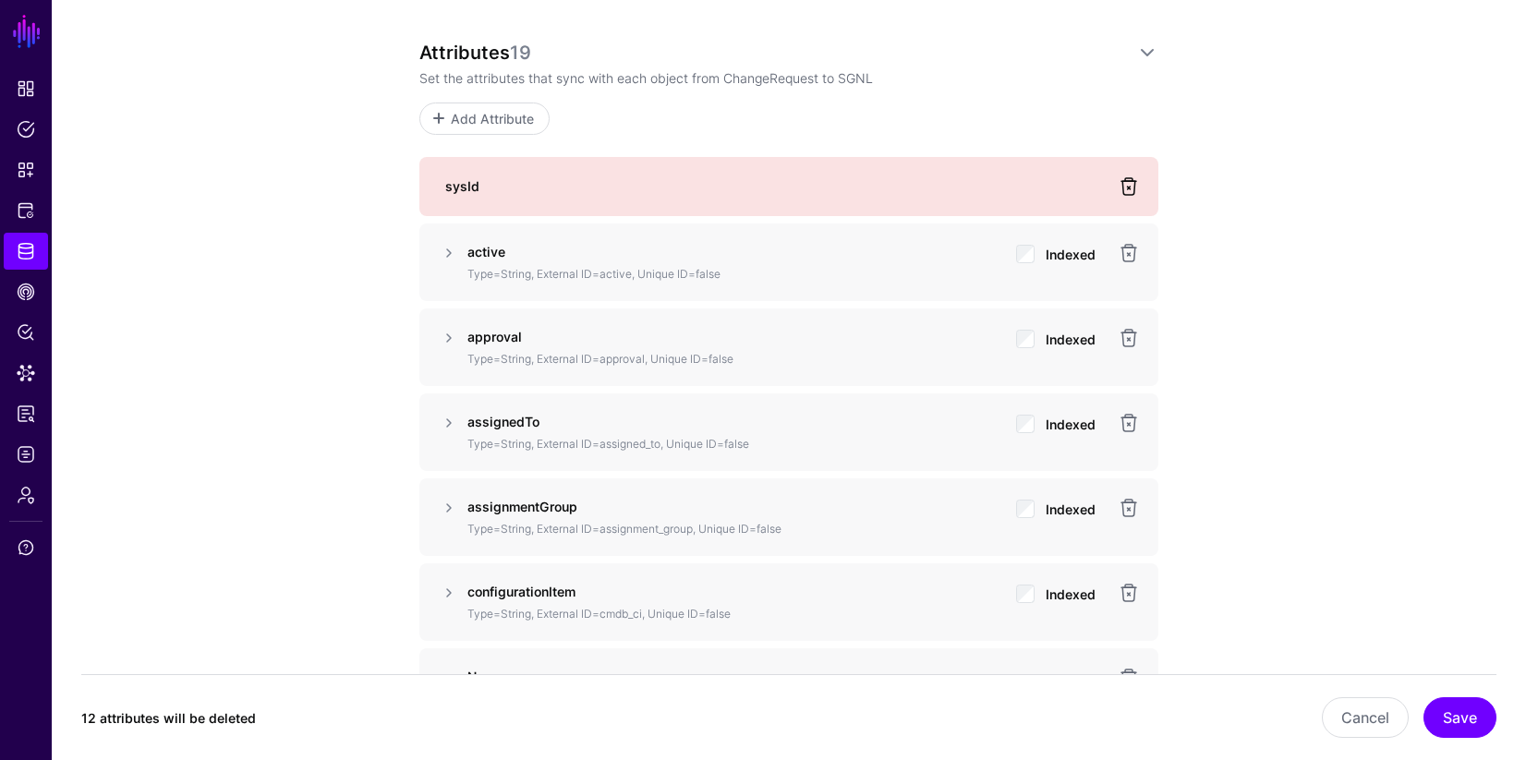
click at [1130, 188] on link at bounding box center [1129, 186] width 22 height 22
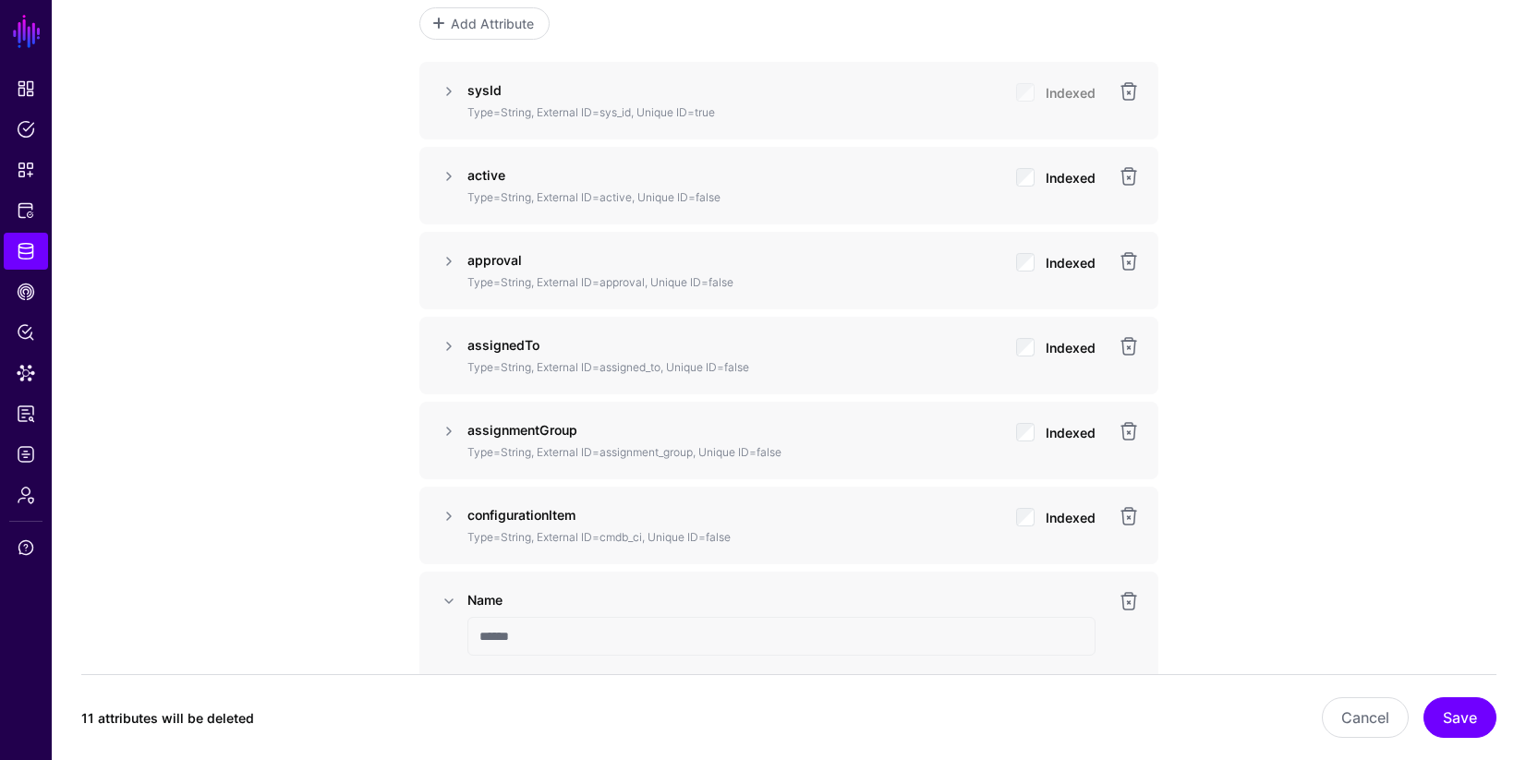
scroll to position [1361, 0]
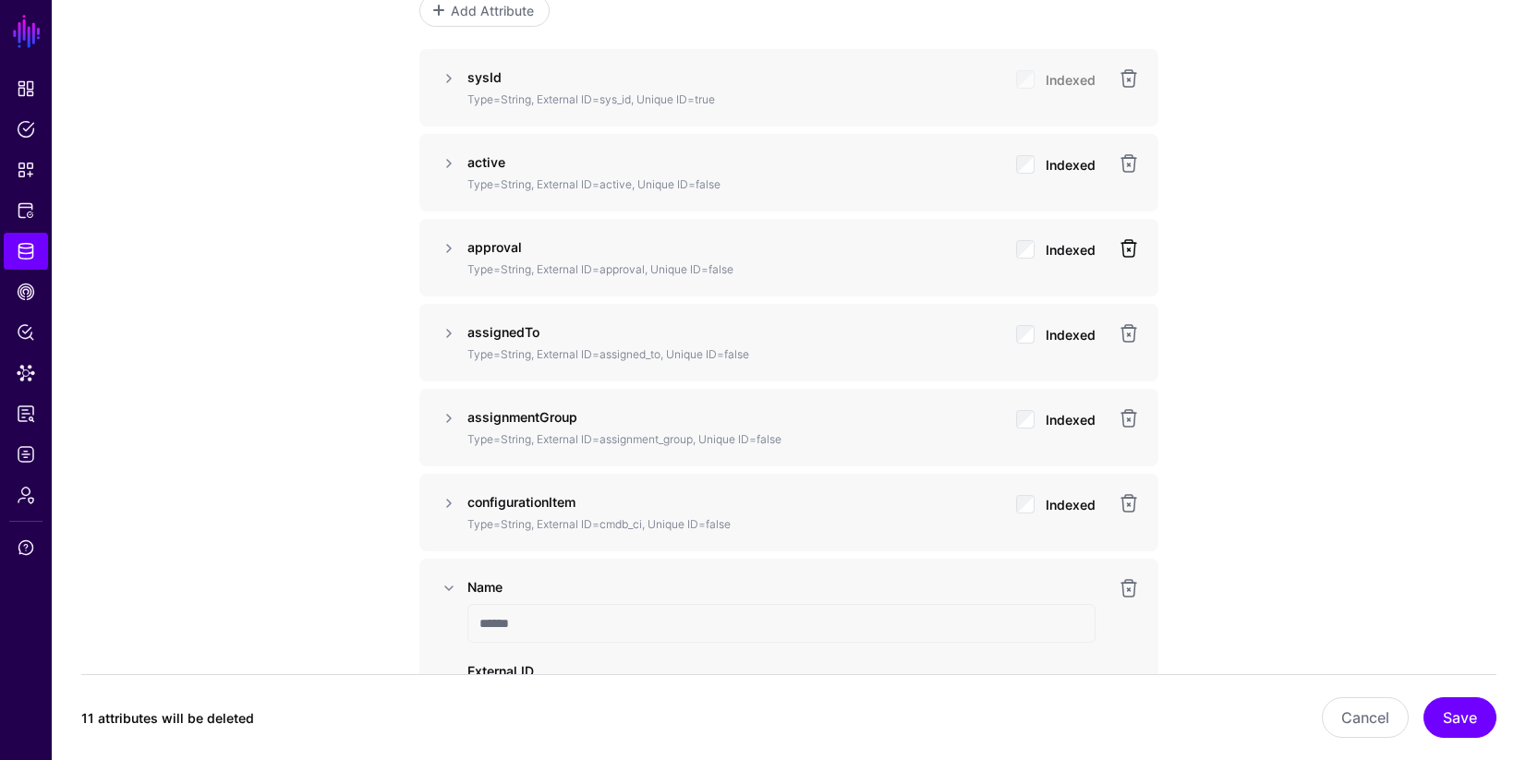
click at [1127, 251] on link at bounding box center [1129, 248] width 22 height 22
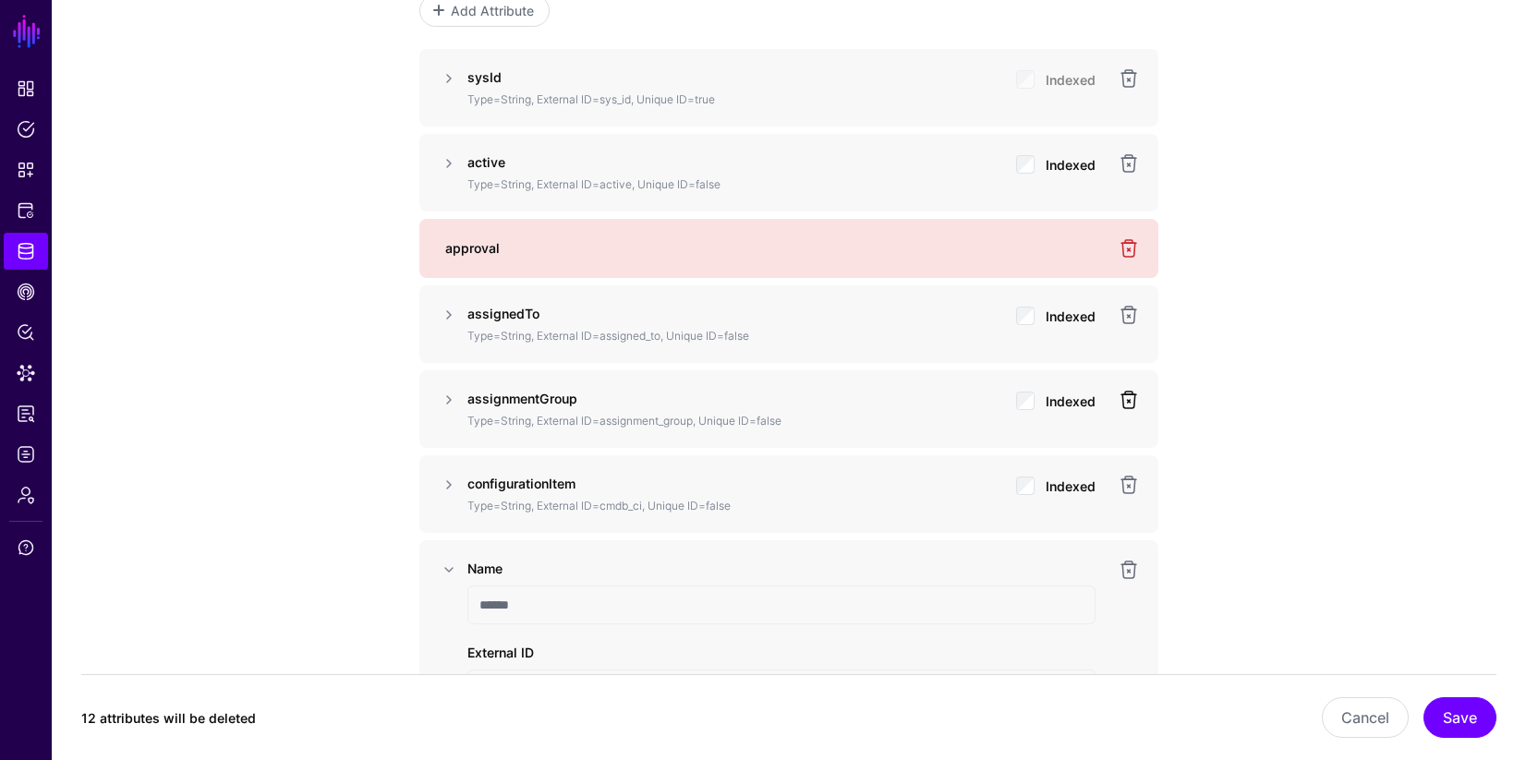
click at [1133, 401] on link at bounding box center [1129, 400] width 22 height 22
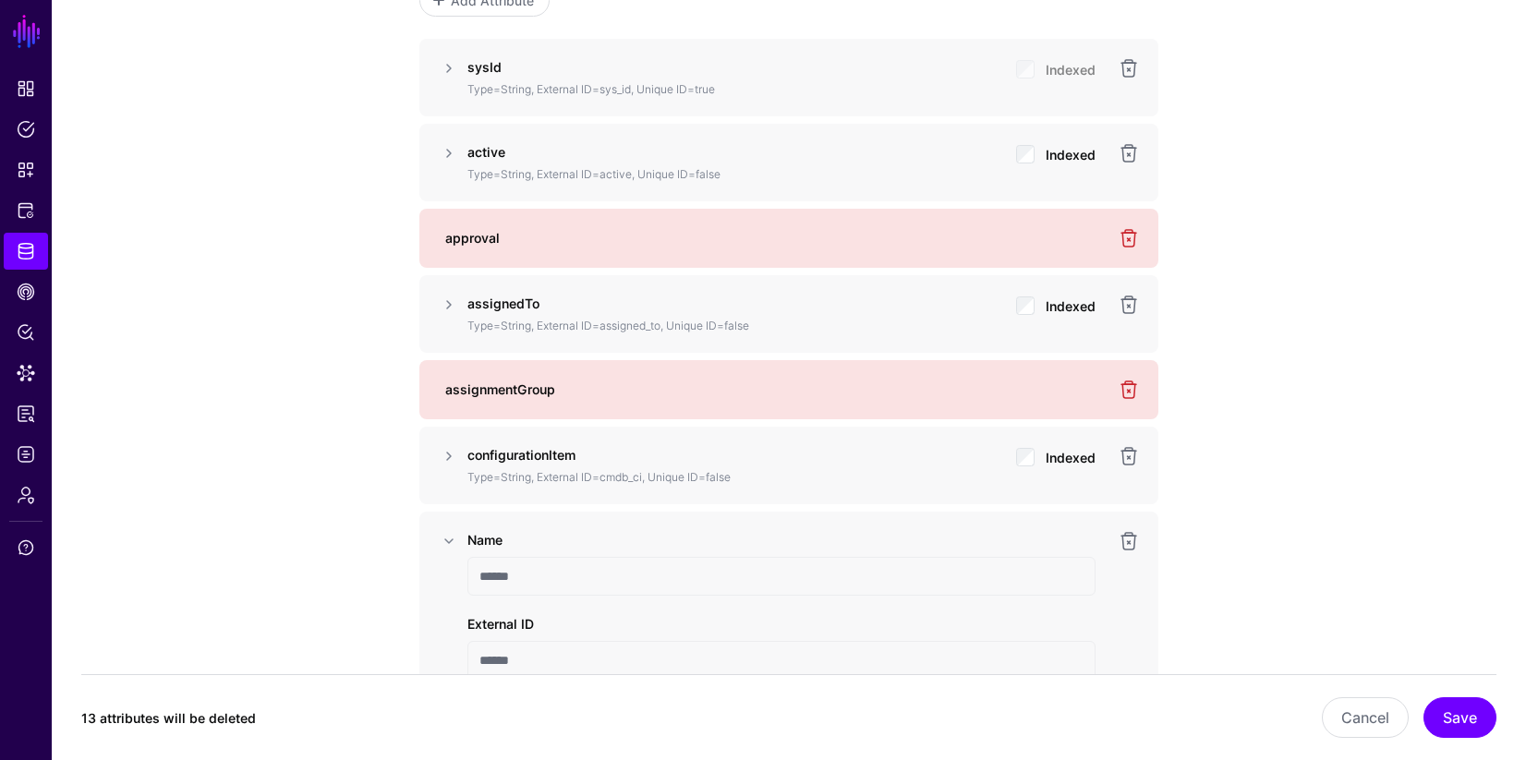
scroll to position [1412, 0]
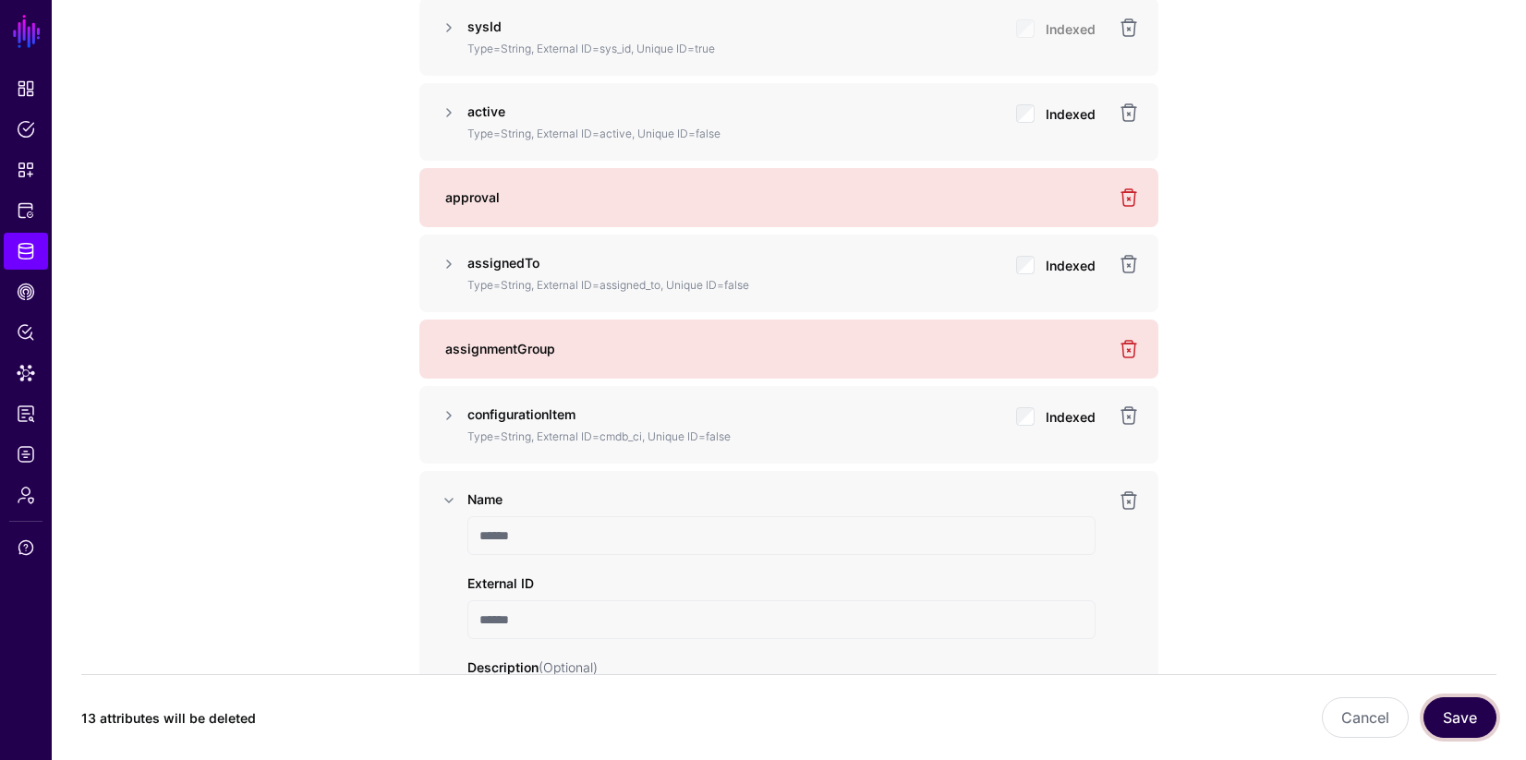
click at [1454, 723] on button "Save" at bounding box center [1459, 717] width 73 height 41
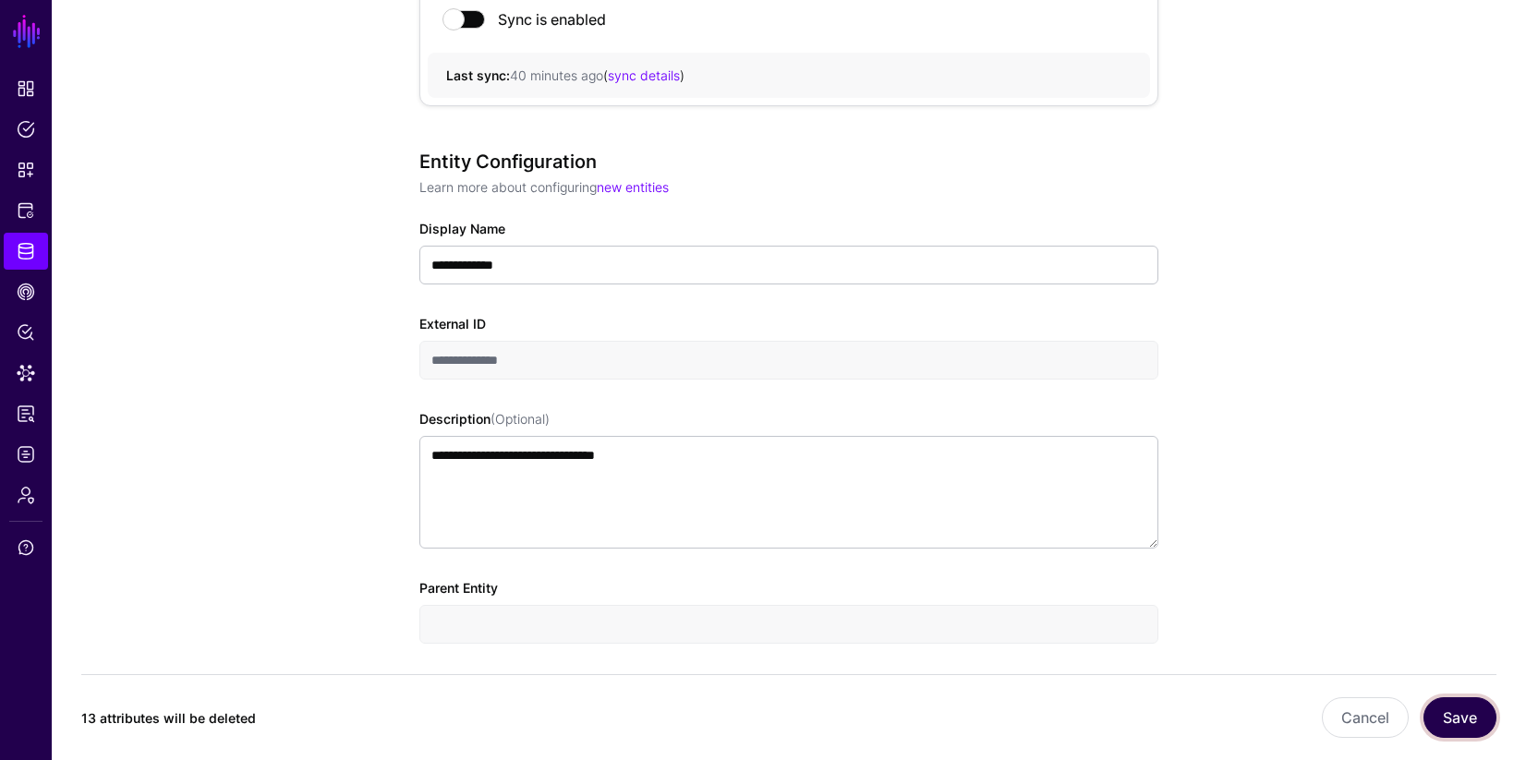
scroll to position [0, 0]
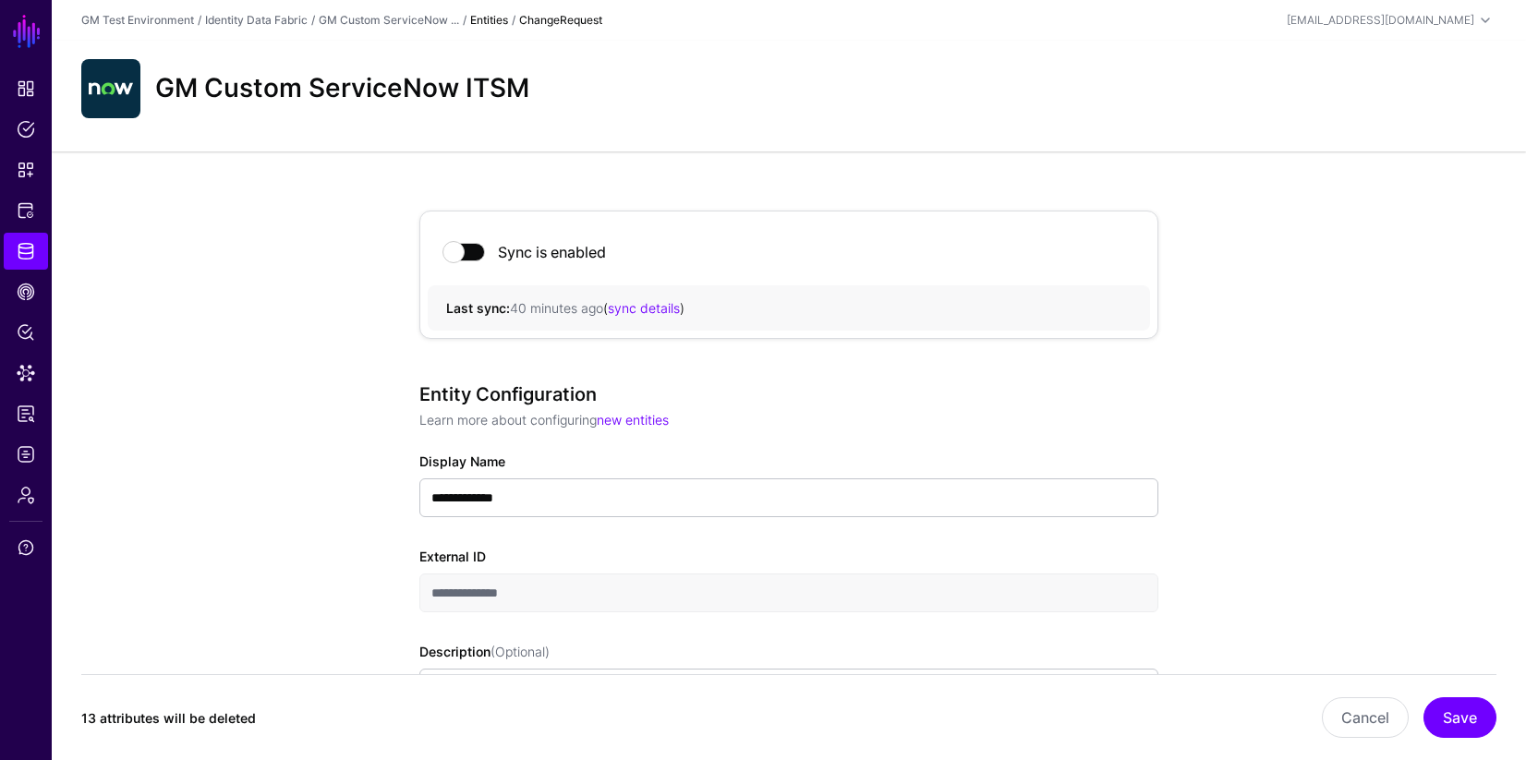
click at [496, 25] on strong "Entities" at bounding box center [489, 20] width 38 height 14
click at [388, 23] on link "GM Custom ServiceNow ..." at bounding box center [389, 20] width 140 height 14
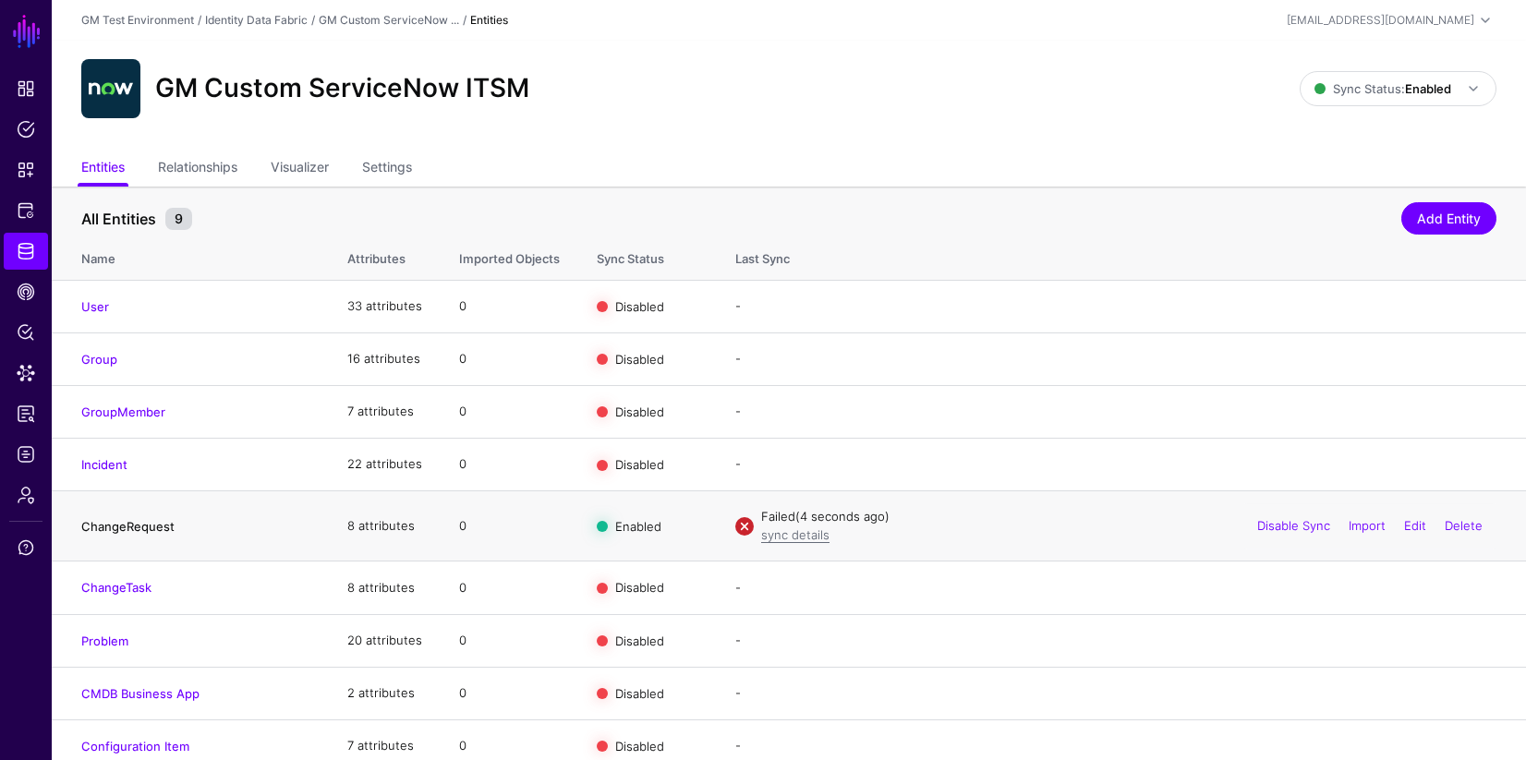
click at [101, 529] on link "ChangeRequest" at bounding box center [127, 526] width 93 height 15
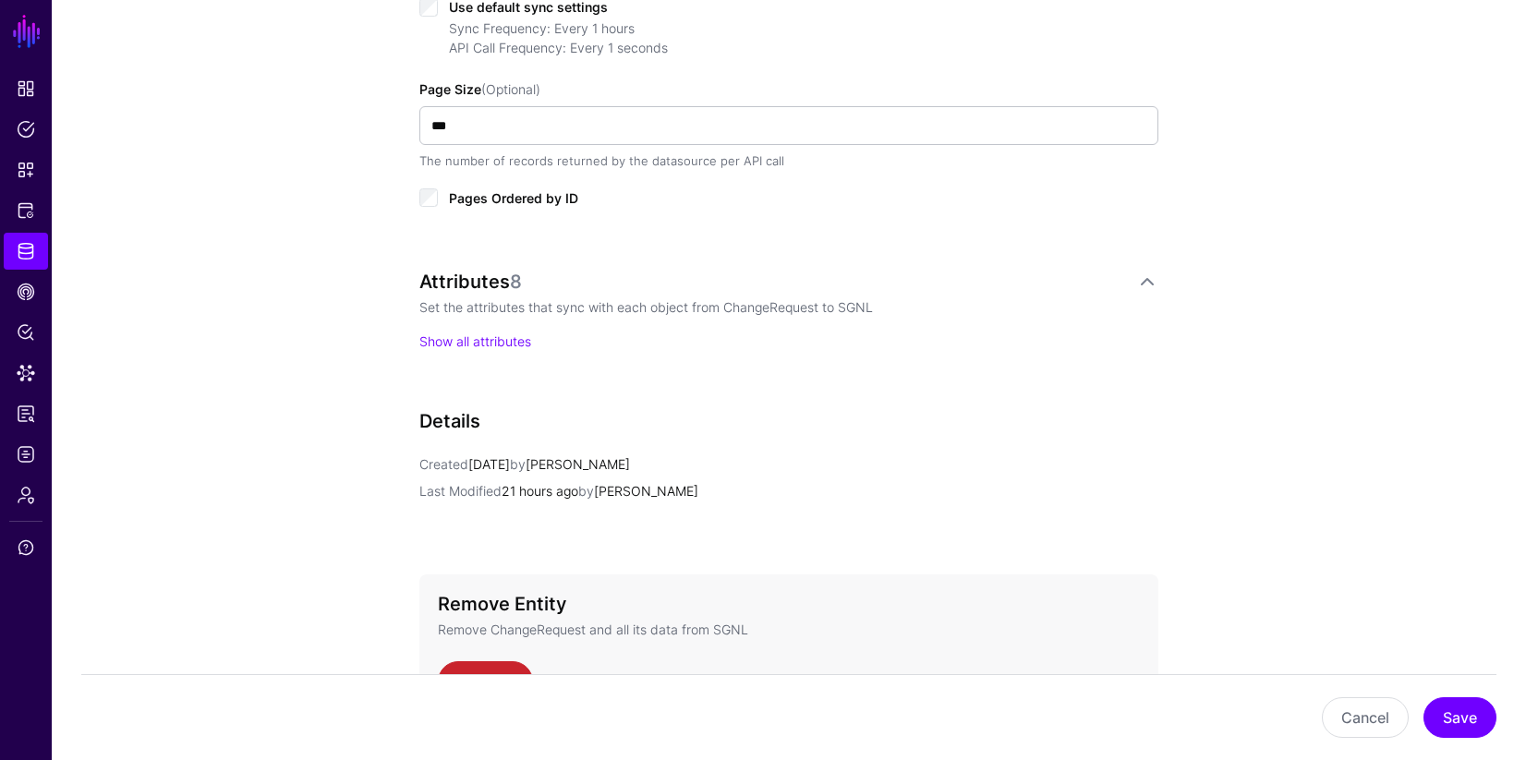
scroll to position [796, 0]
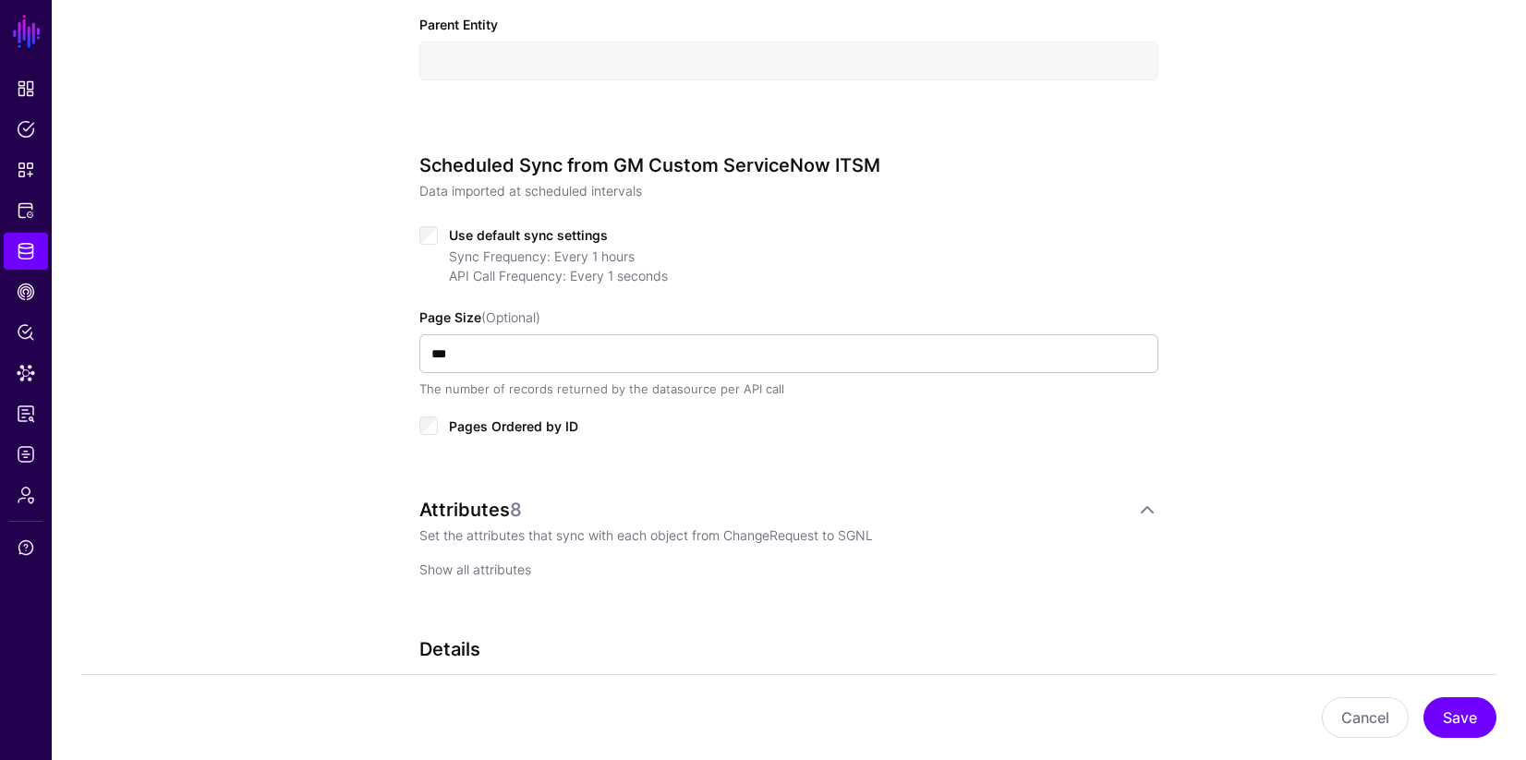
click at [493, 574] on link "Show all attributes" at bounding box center [475, 570] width 112 height 16
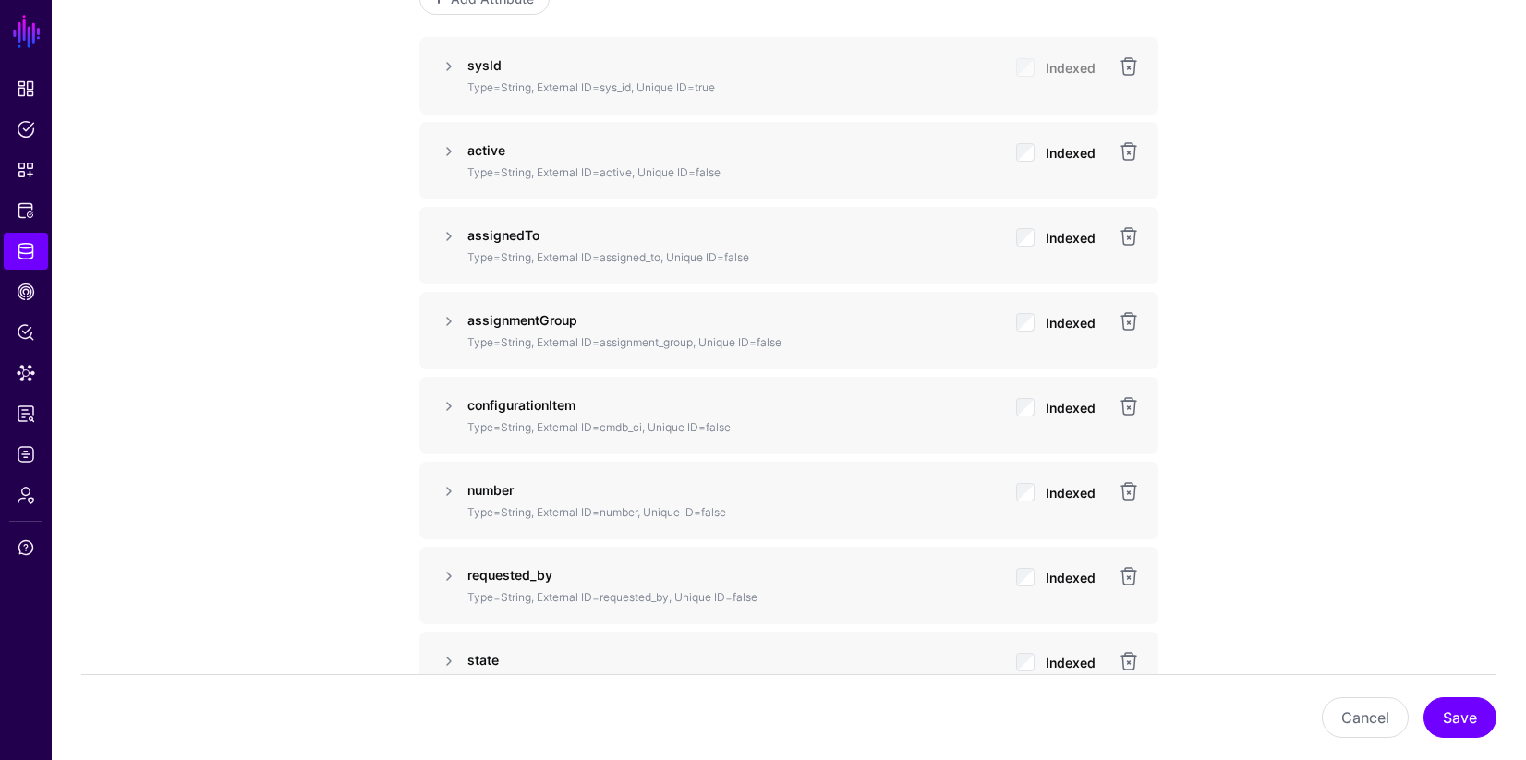
scroll to position [1376, 0]
click at [1131, 320] on link at bounding box center [1129, 319] width 22 height 22
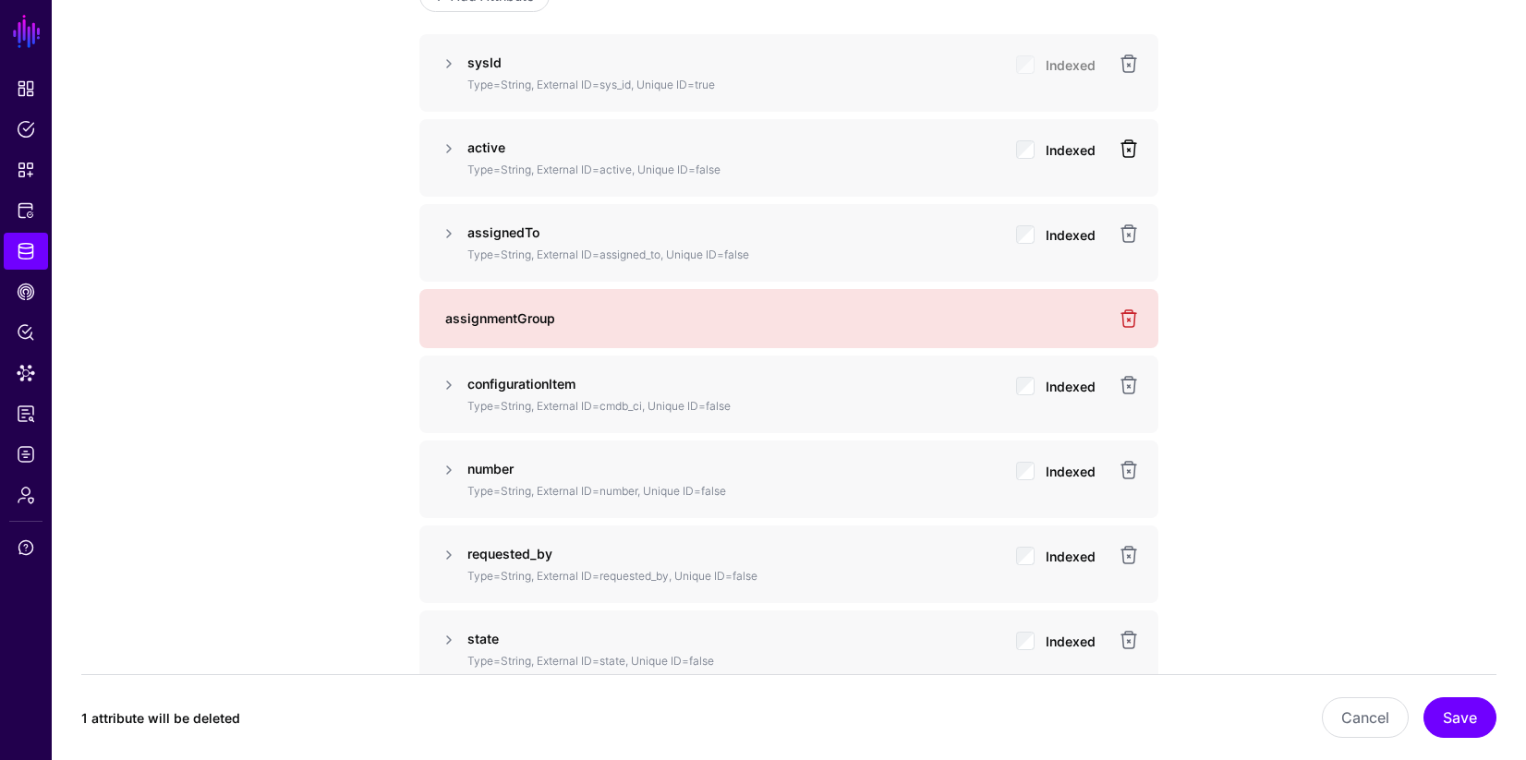
click at [1130, 151] on link at bounding box center [1129, 149] width 22 height 22
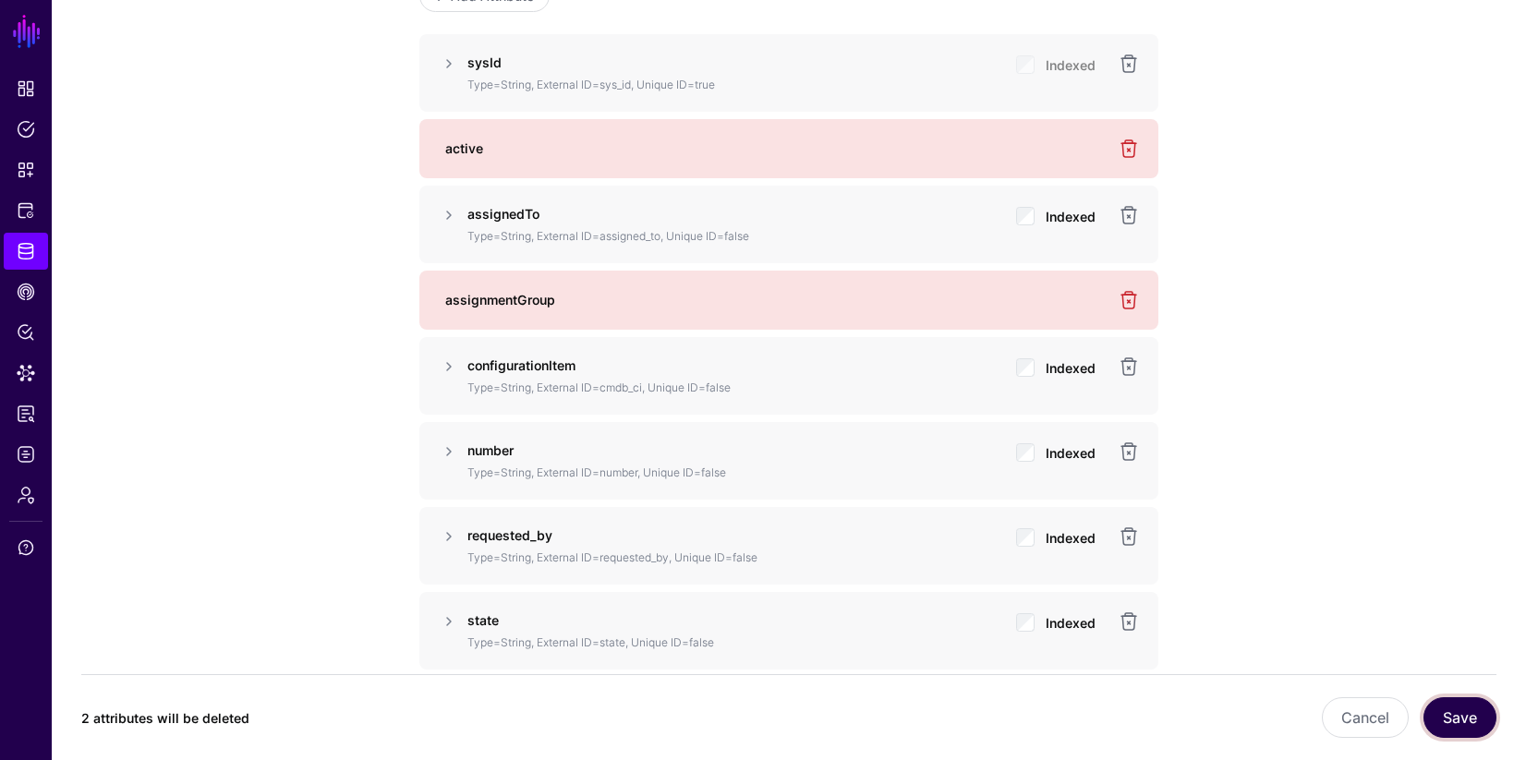
click at [1460, 718] on button "Save" at bounding box center [1459, 717] width 73 height 41
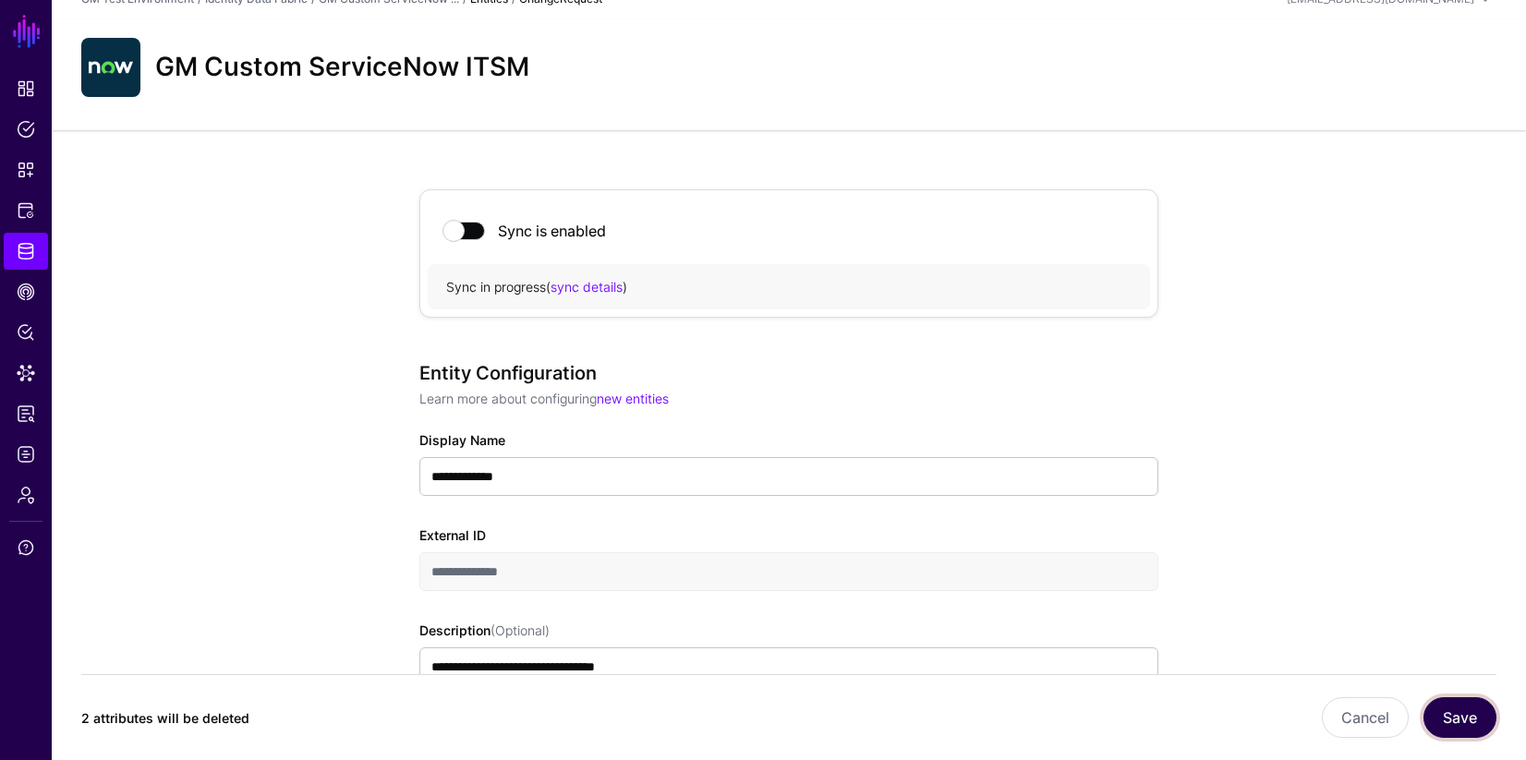
scroll to position [0, 0]
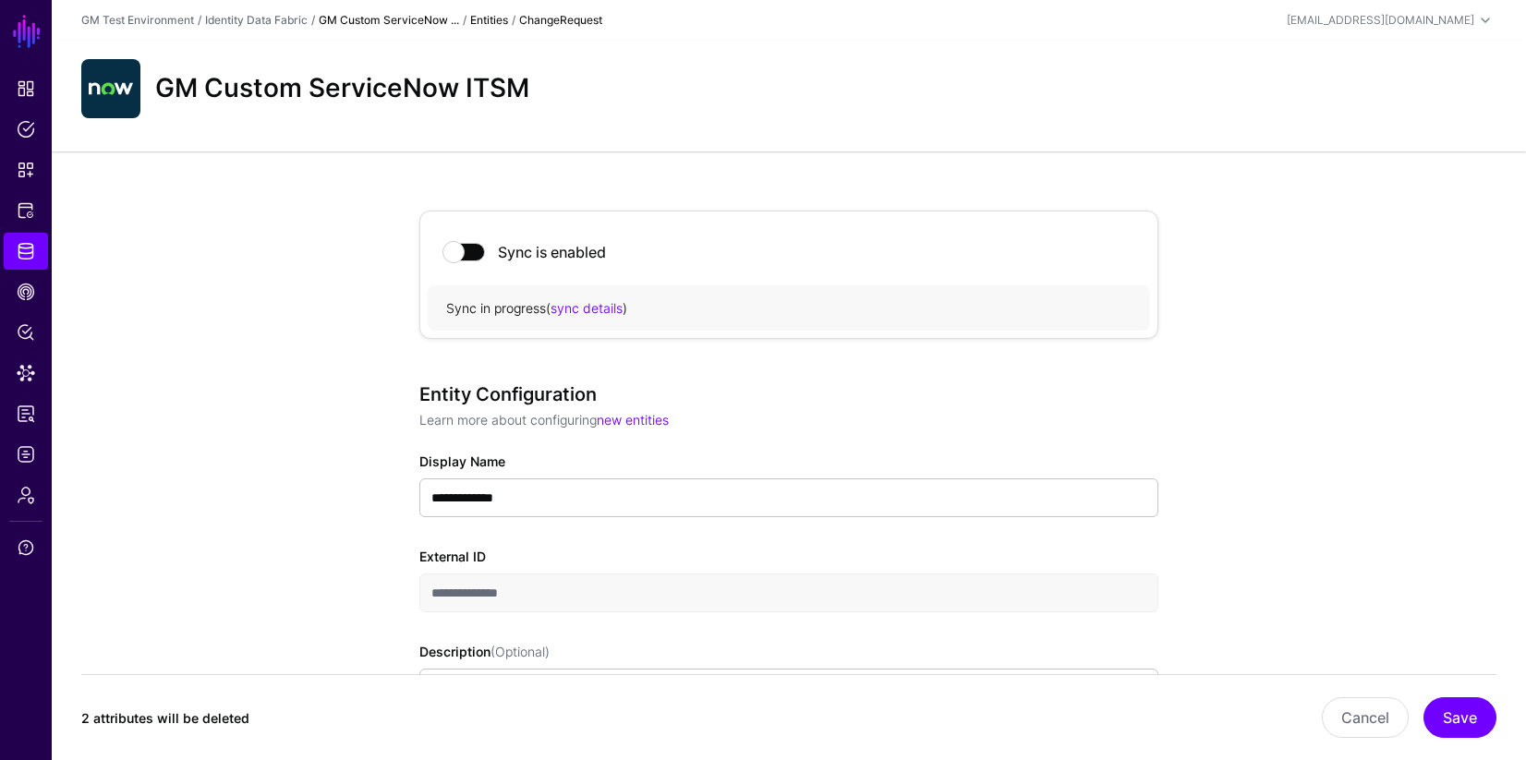
click at [386, 18] on link "GM Custom ServiceNow ..." at bounding box center [389, 20] width 140 height 14
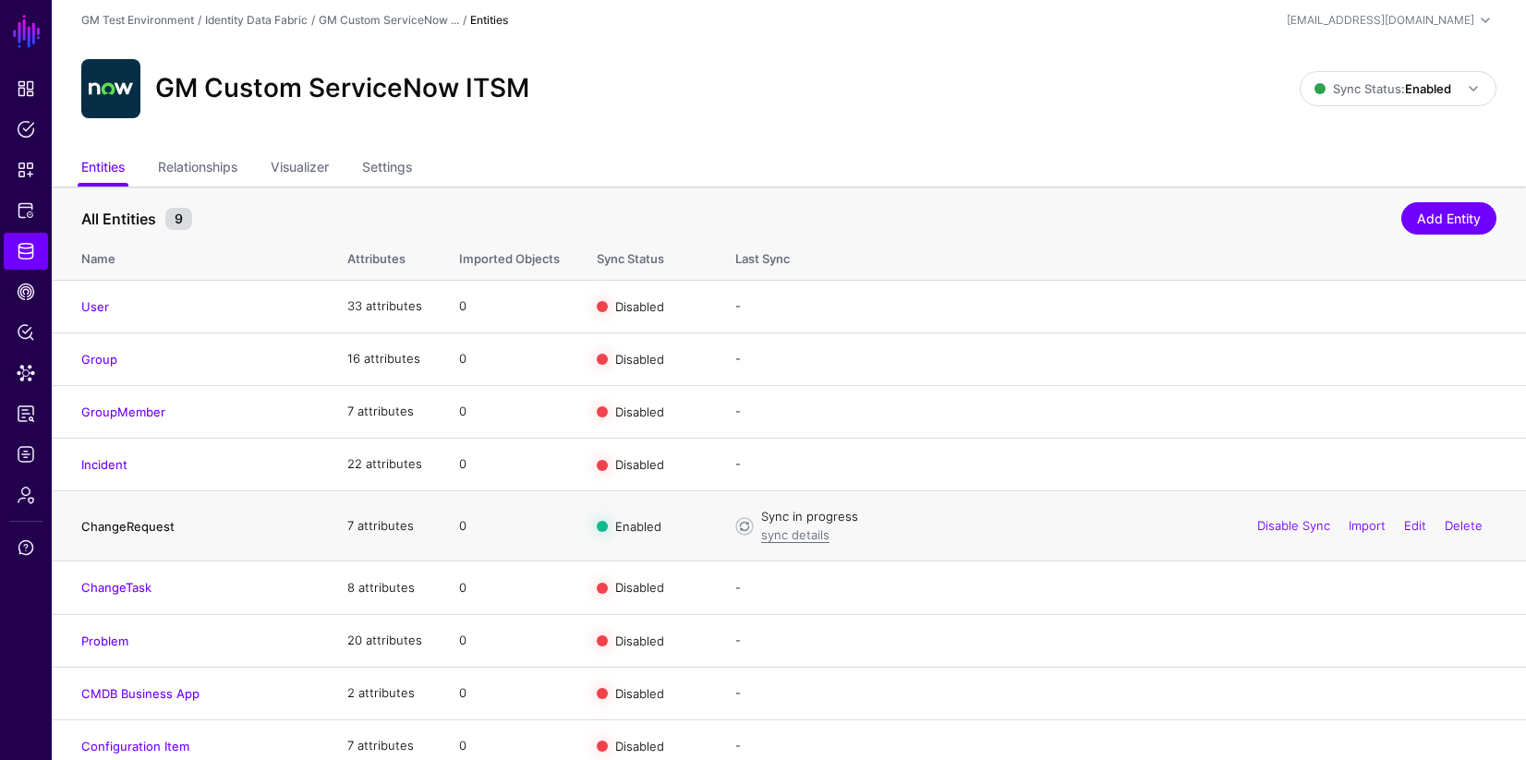
click at [125, 529] on link "ChangeRequest" at bounding box center [127, 526] width 93 height 15
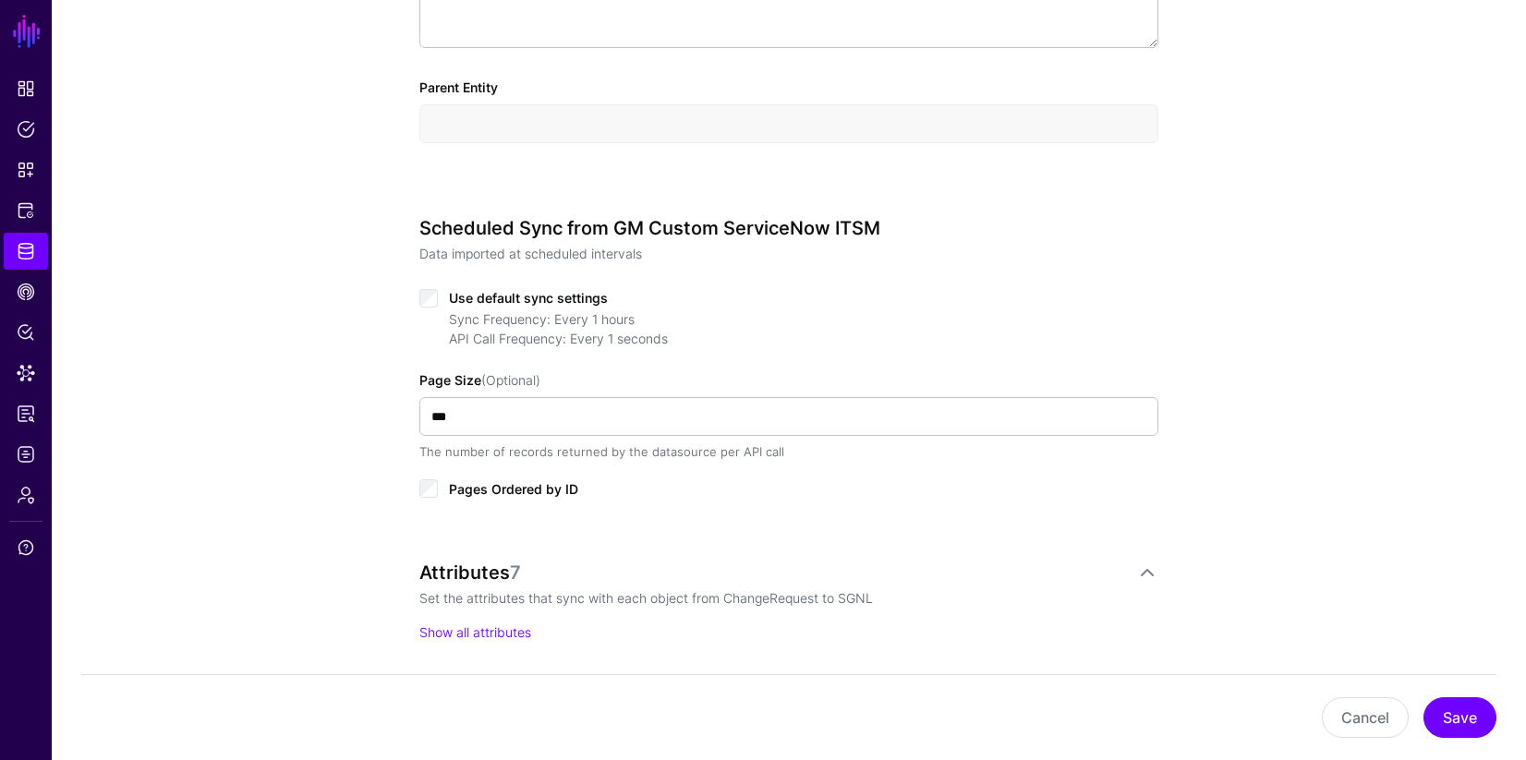
scroll to position [1155, 0]
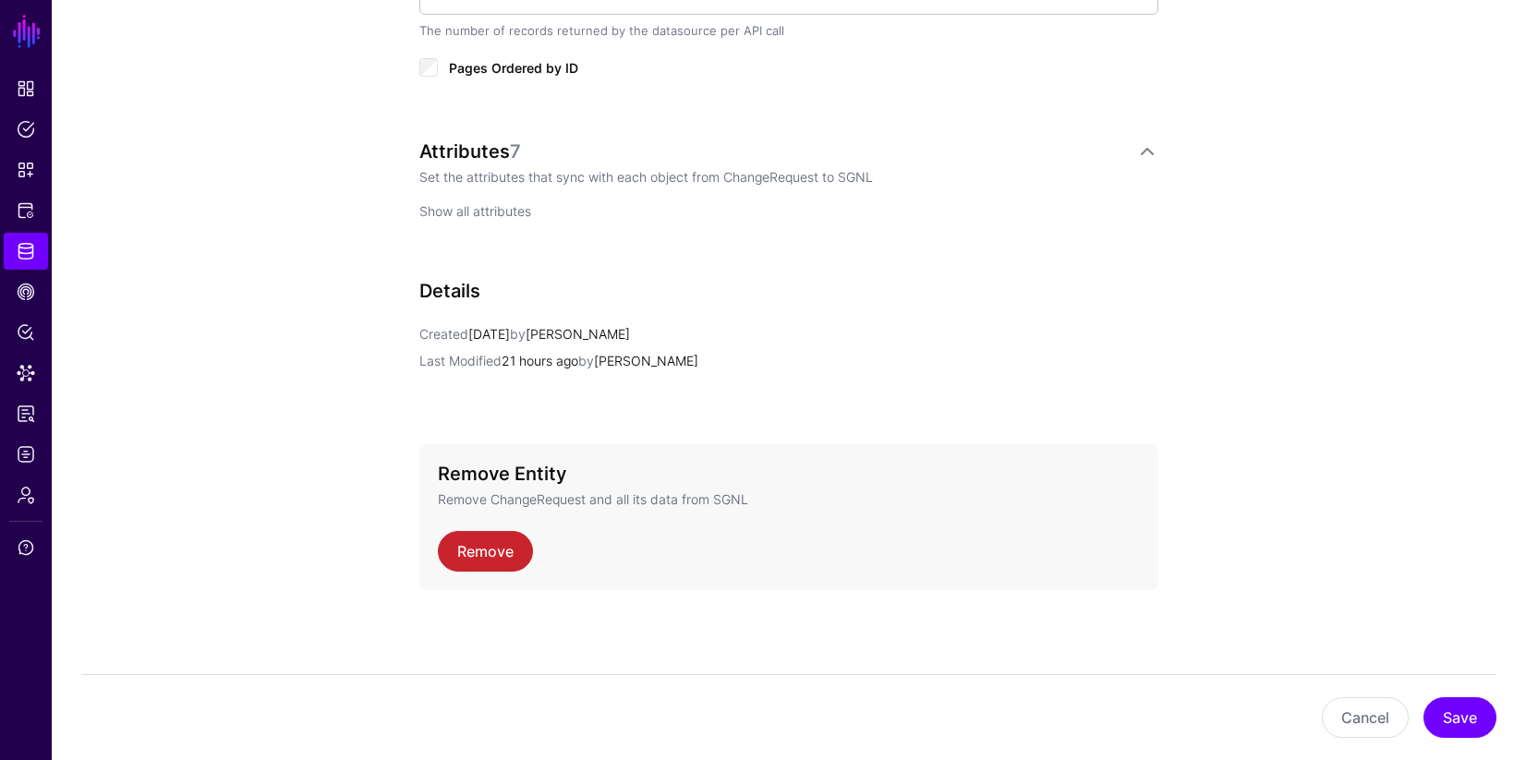
click at [486, 212] on link "Show all attributes" at bounding box center [475, 211] width 112 height 16
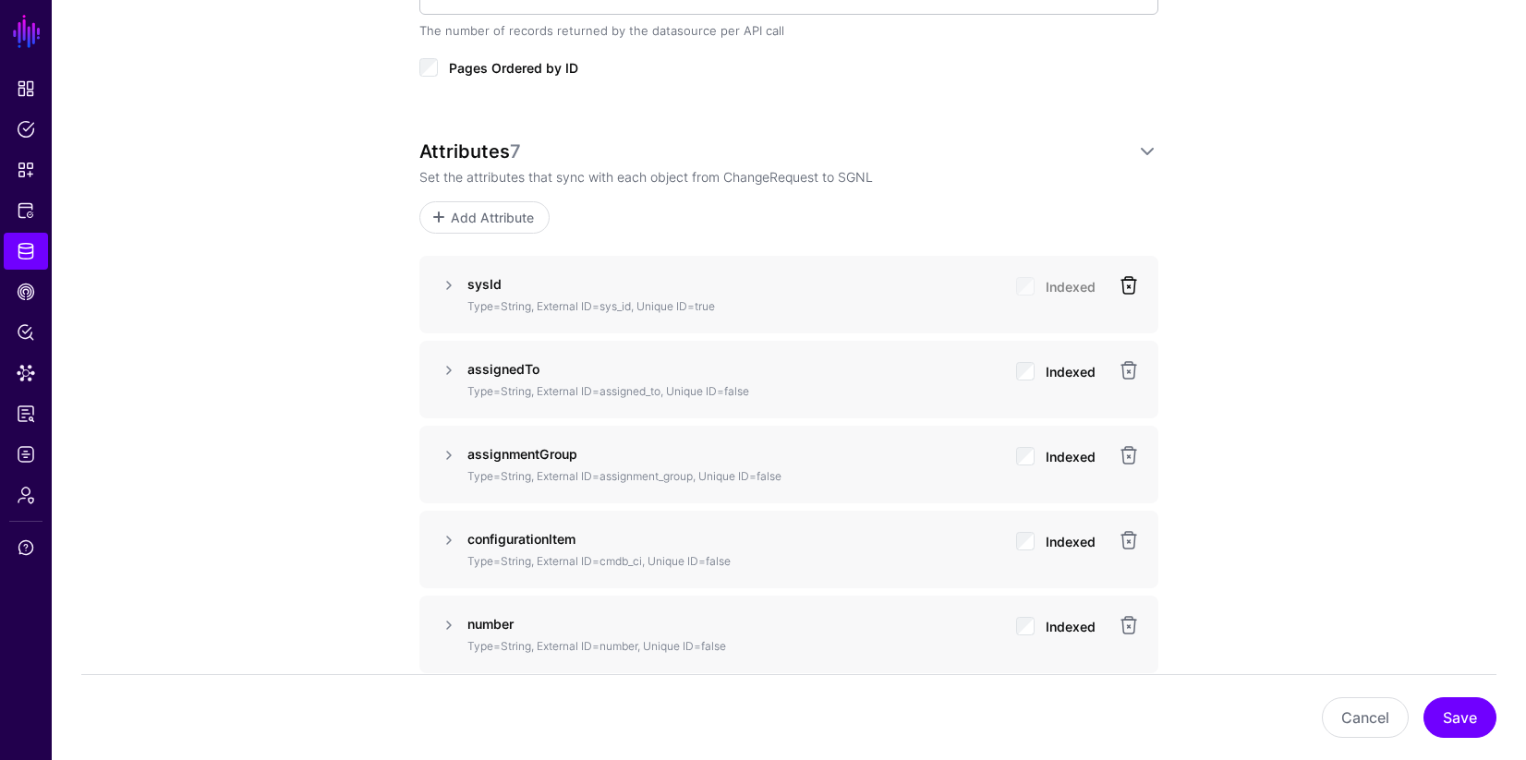
click at [1127, 285] on link at bounding box center [1129, 285] width 22 height 22
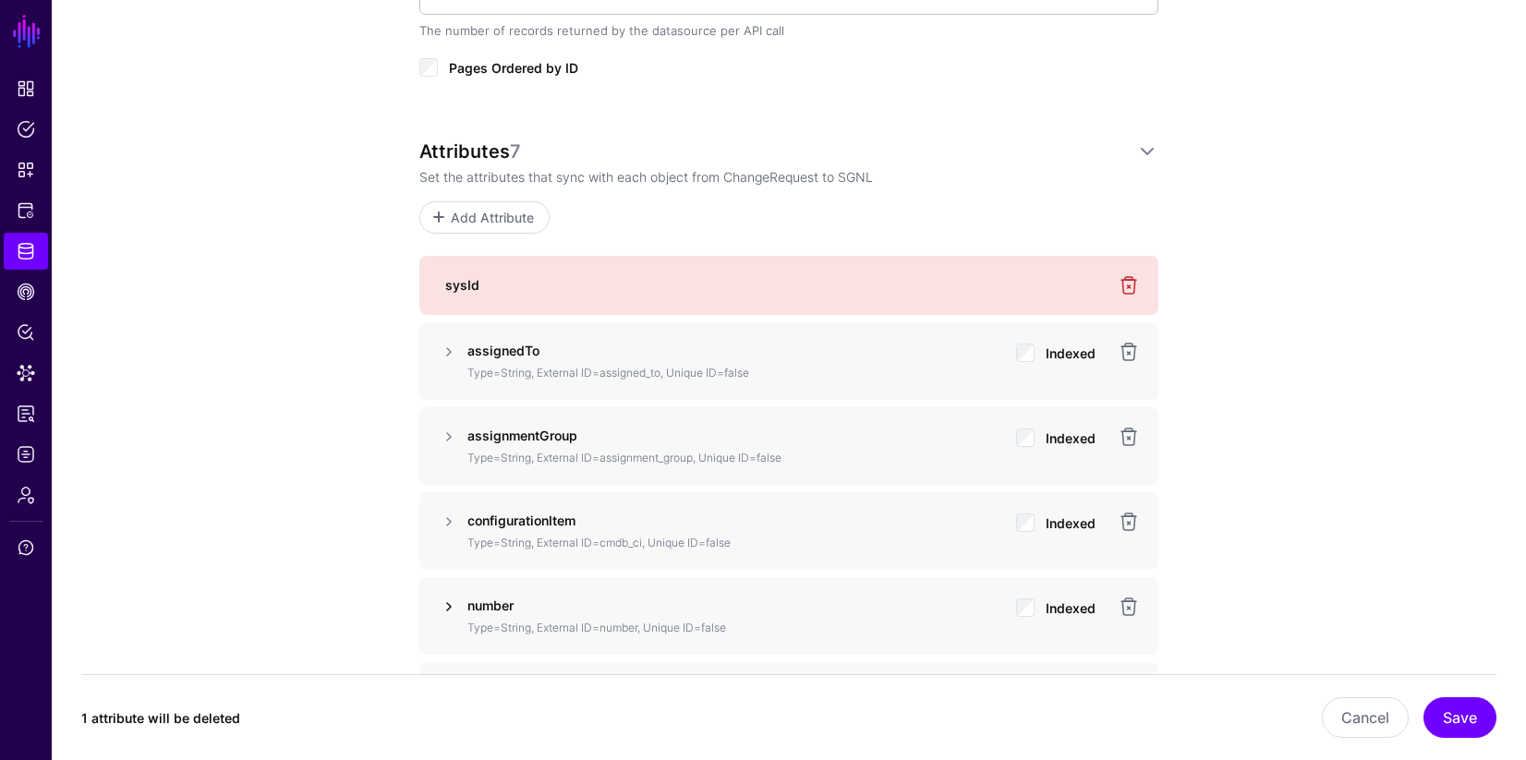
click at [451, 607] on link at bounding box center [449, 607] width 22 height 22
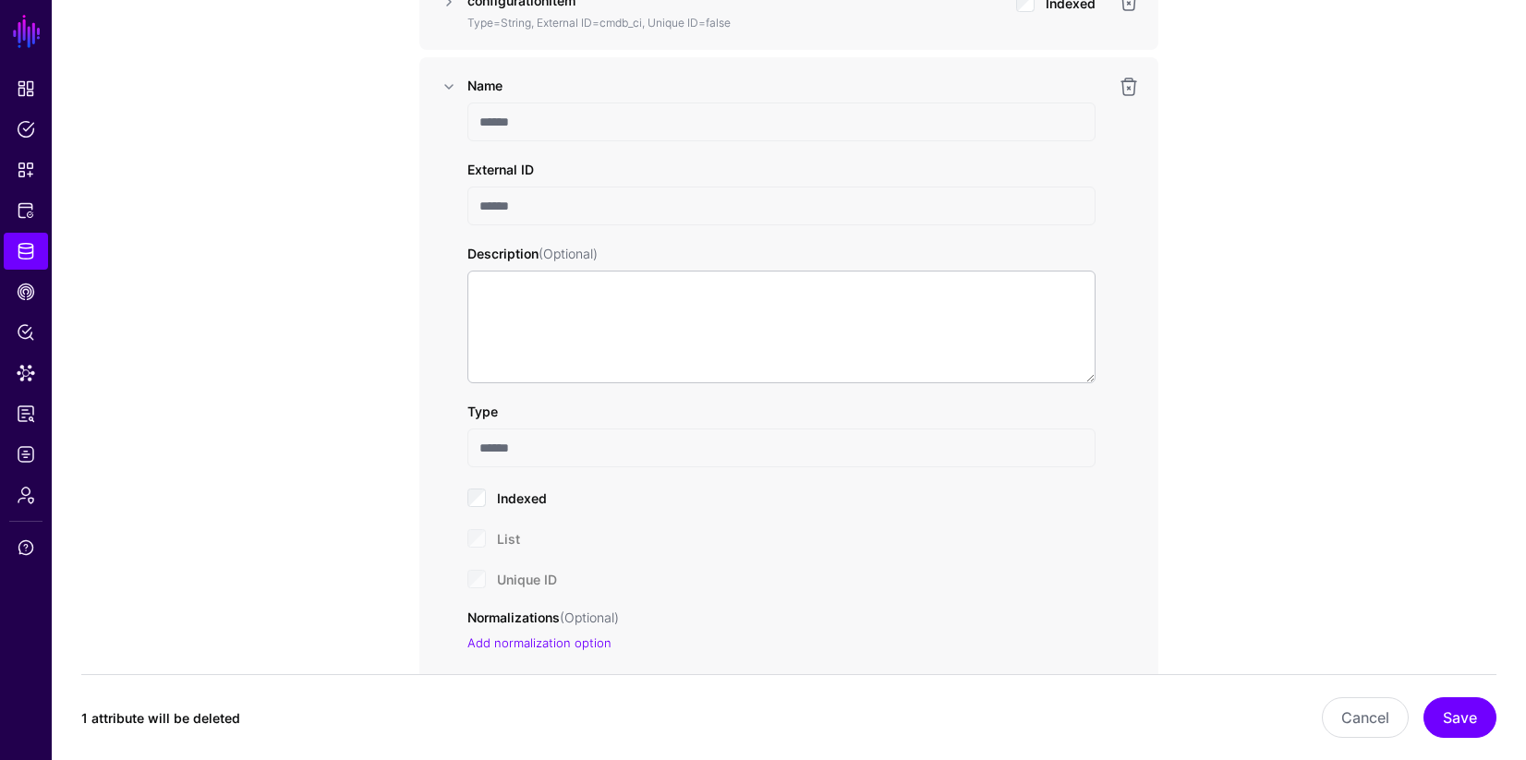
scroll to position [1704, 0]
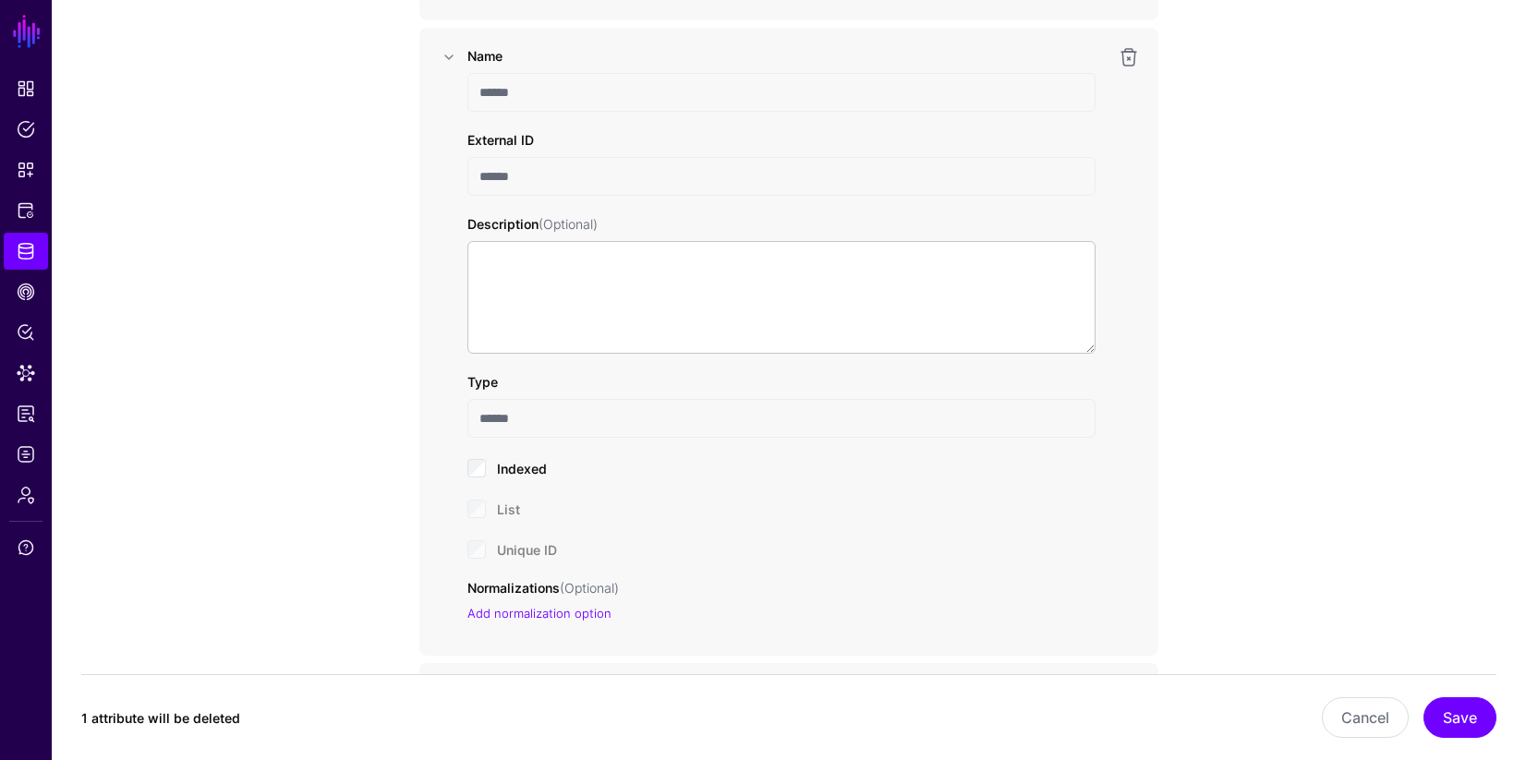
click at [478, 553] on div "Unique ID" at bounding box center [781, 549] width 628 height 22
click at [479, 553] on div "Unique ID" at bounding box center [781, 549] width 628 height 22
click at [479, 552] on div "Unique ID" at bounding box center [781, 549] width 628 height 22
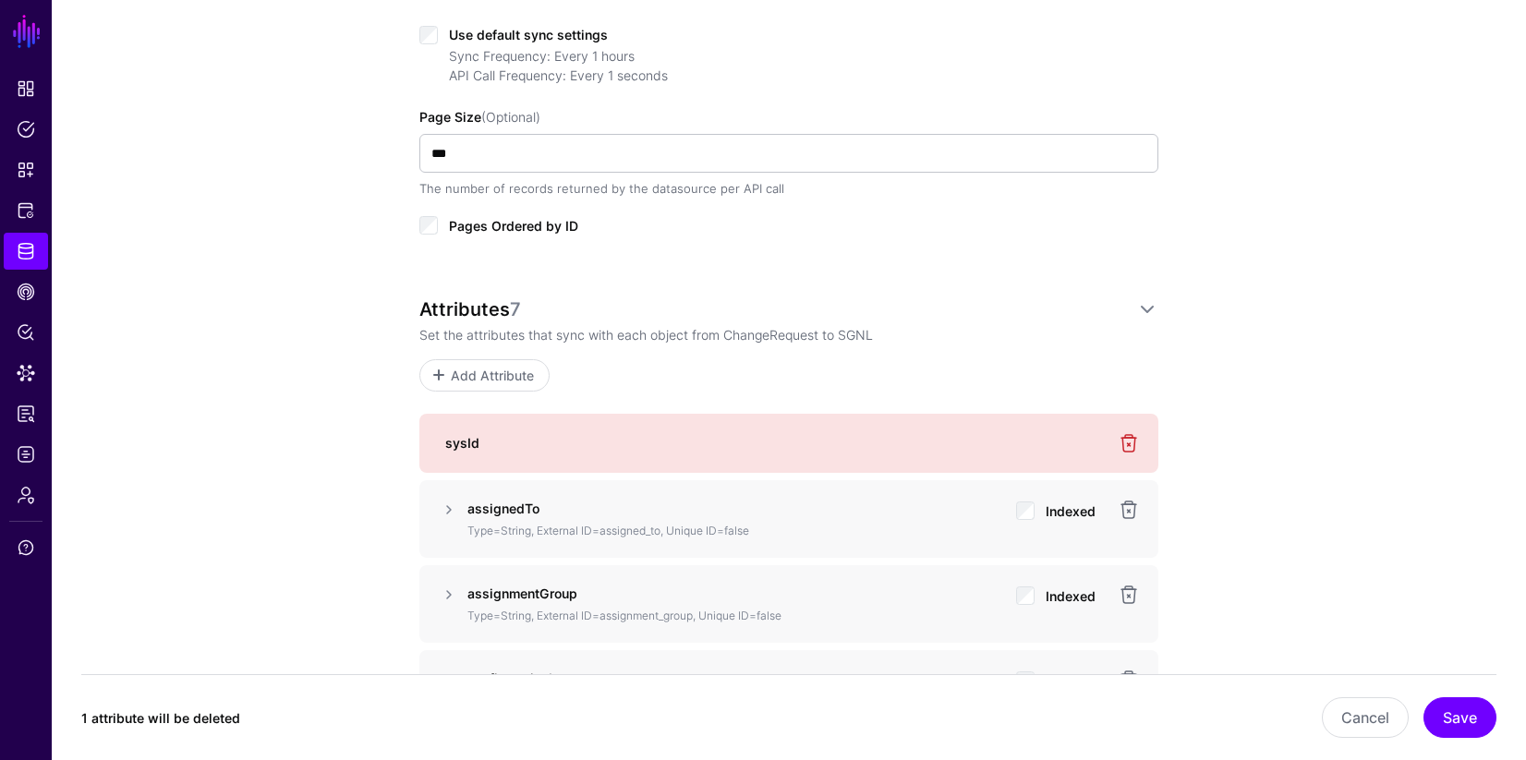
scroll to position [869, 0]
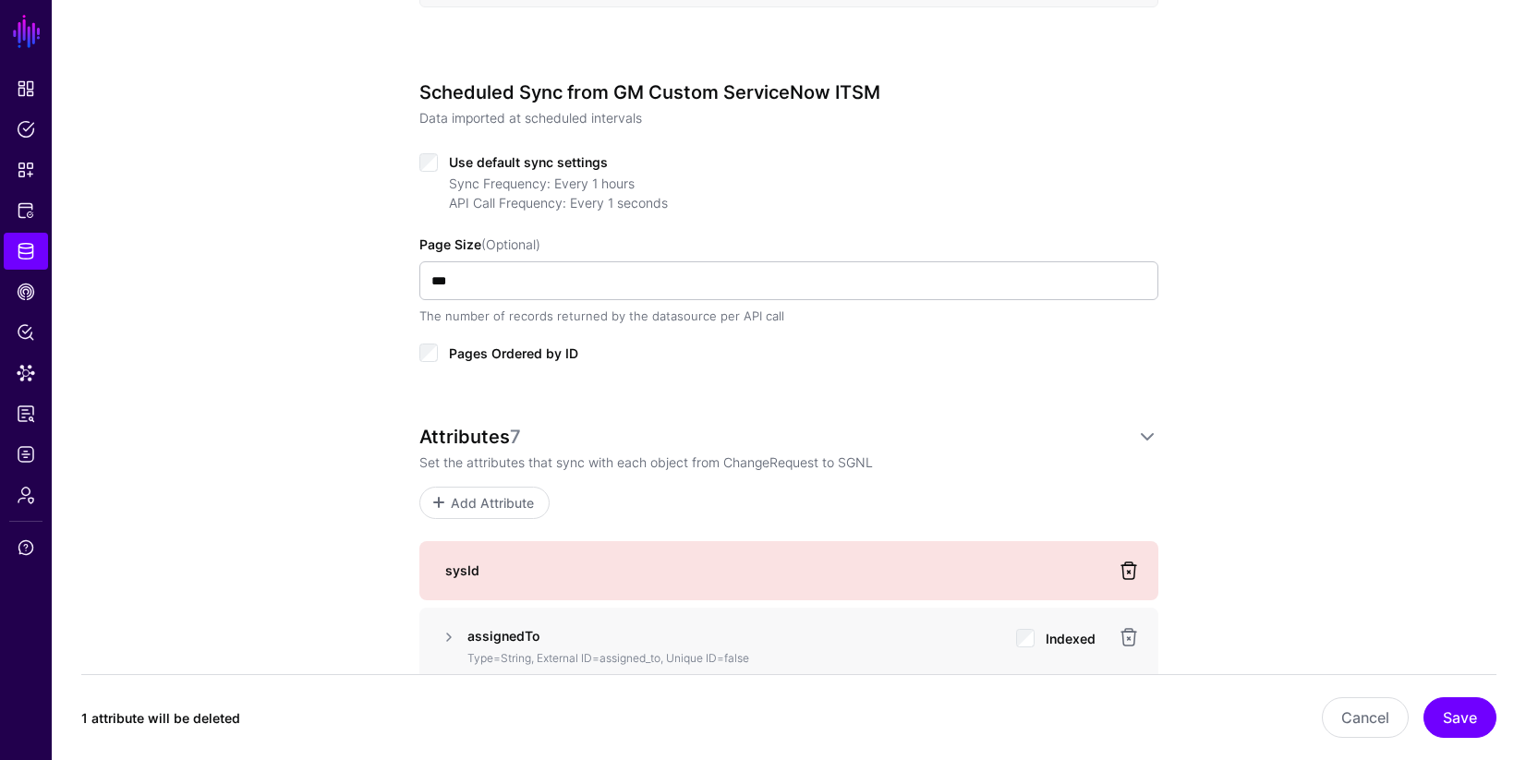
click at [1128, 575] on link at bounding box center [1129, 571] width 22 height 22
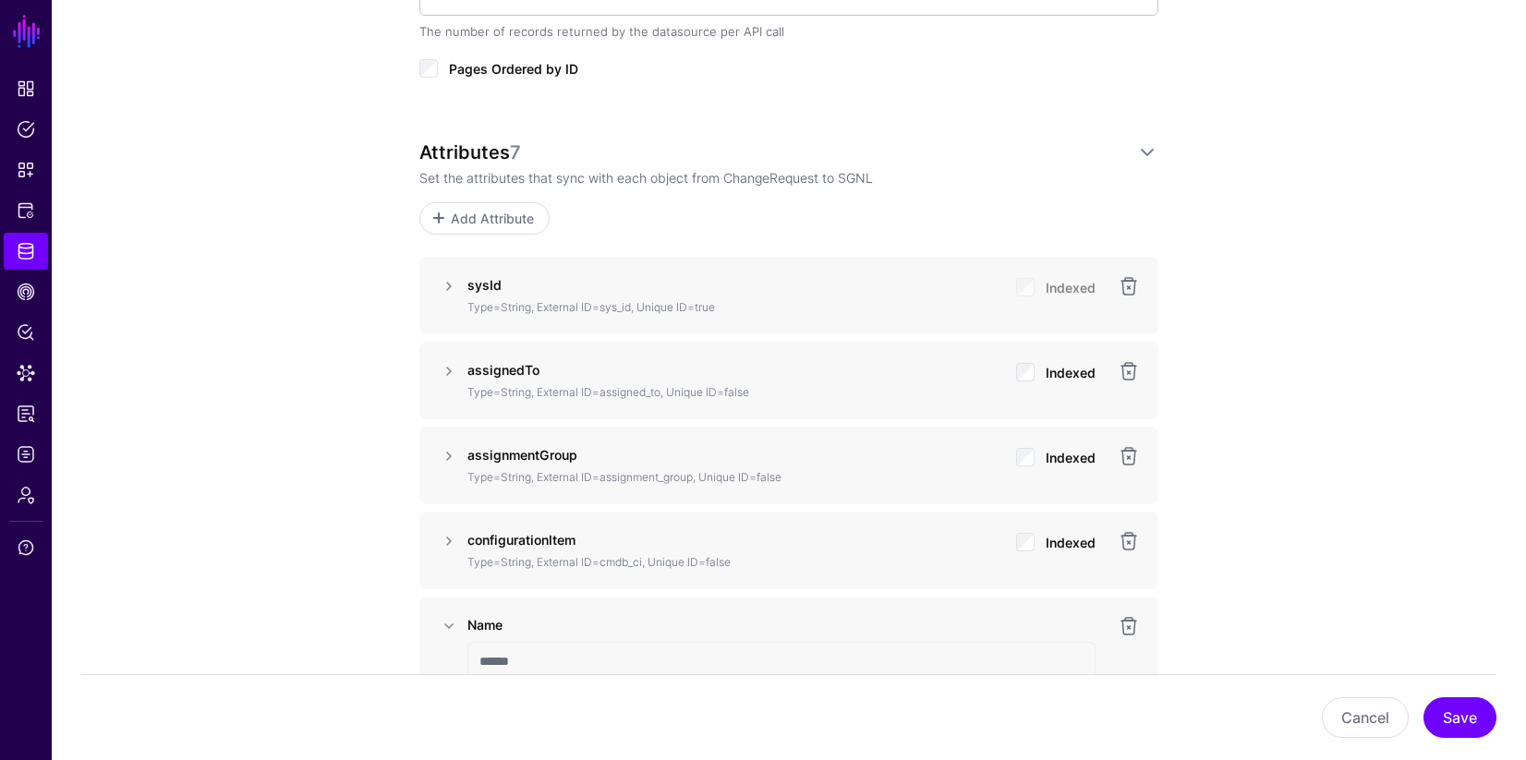
scroll to position [1241, 0]
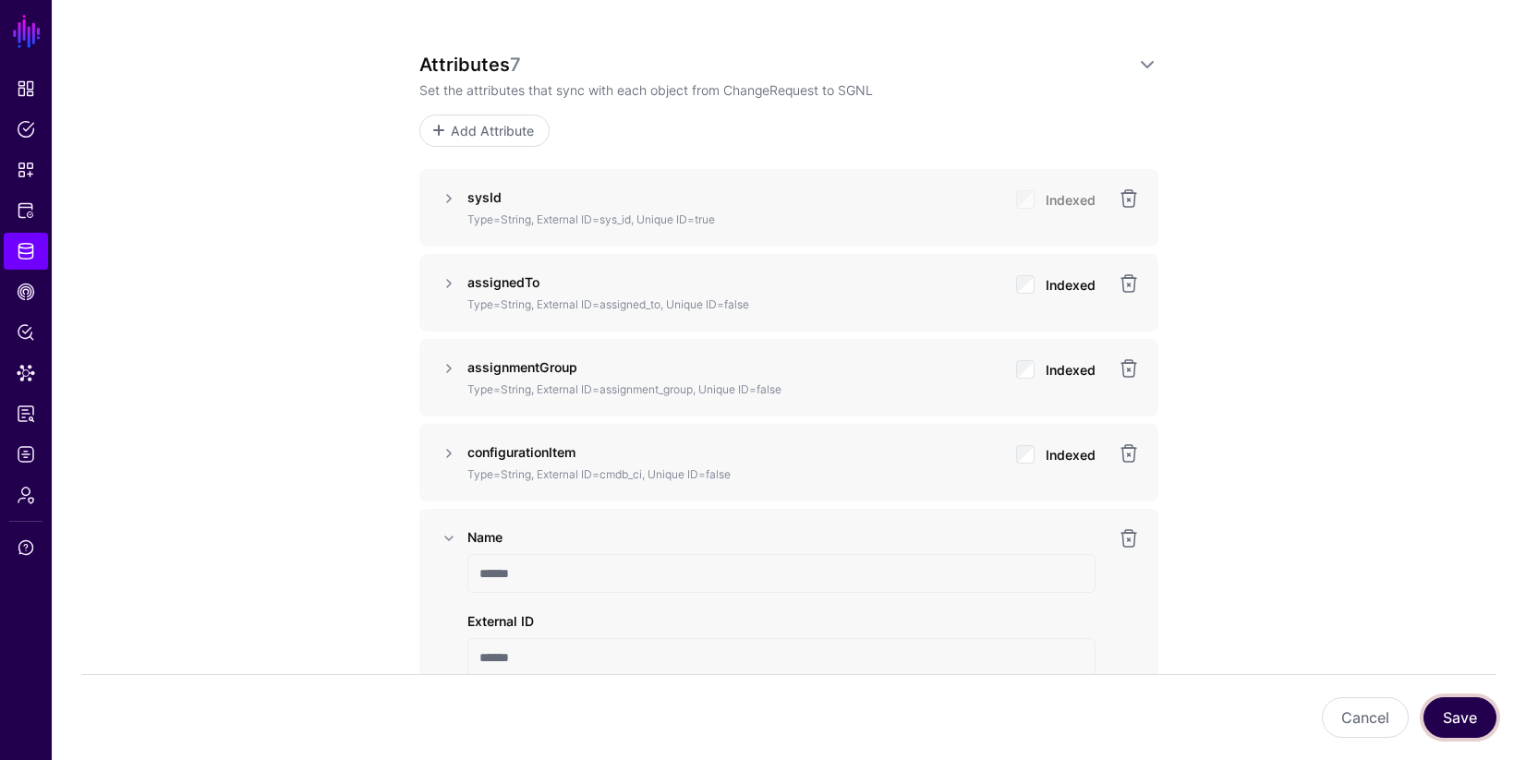
click at [1468, 720] on button "Save" at bounding box center [1459, 717] width 73 height 41
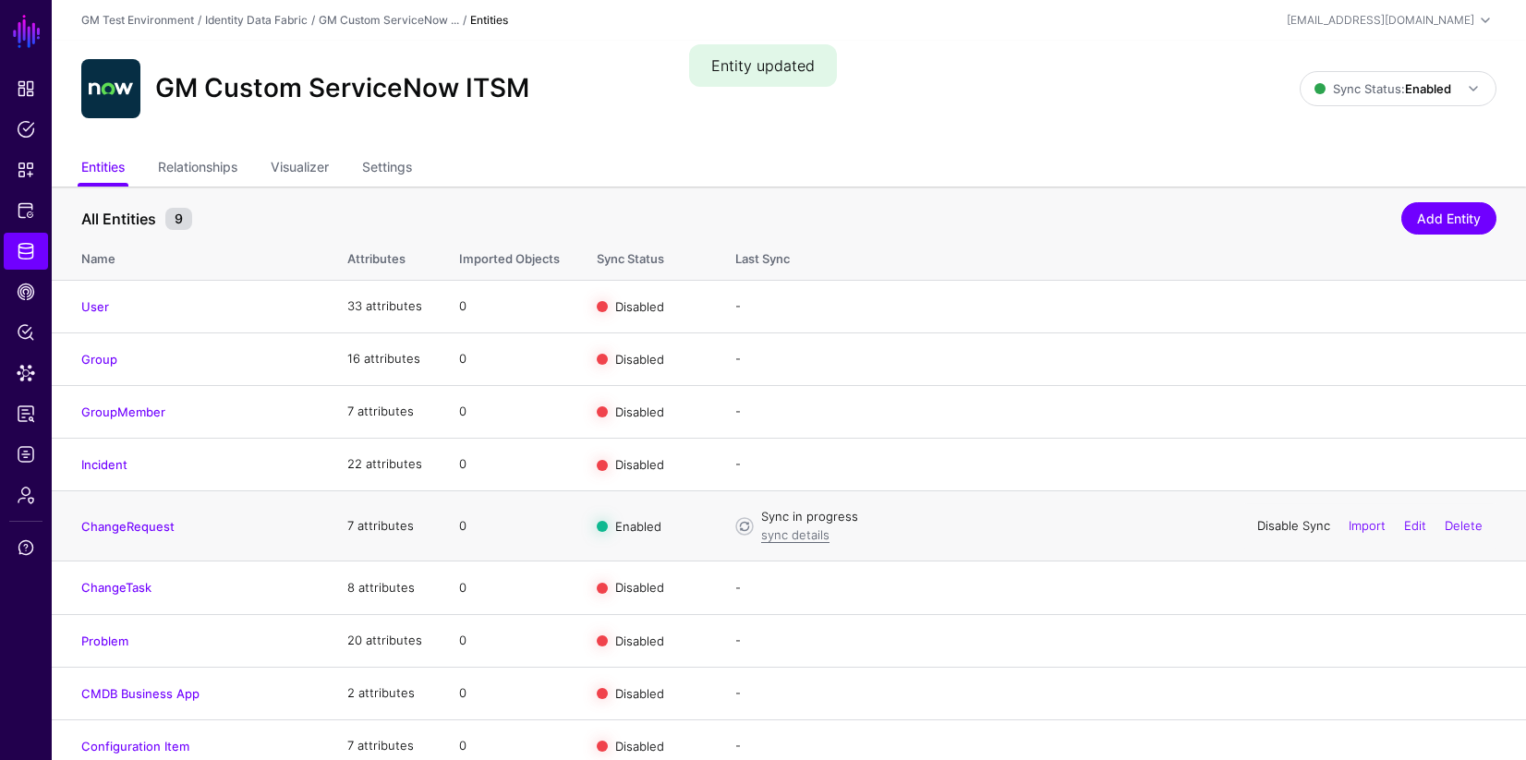
click at [1283, 528] on link "Disable Sync" at bounding box center [1293, 525] width 73 height 15
click at [1284, 528] on link "Enable Sync" at bounding box center [1295, 525] width 70 height 15
click at [779, 537] on link "sync details" at bounding box center [795, 534] width 68 height 15
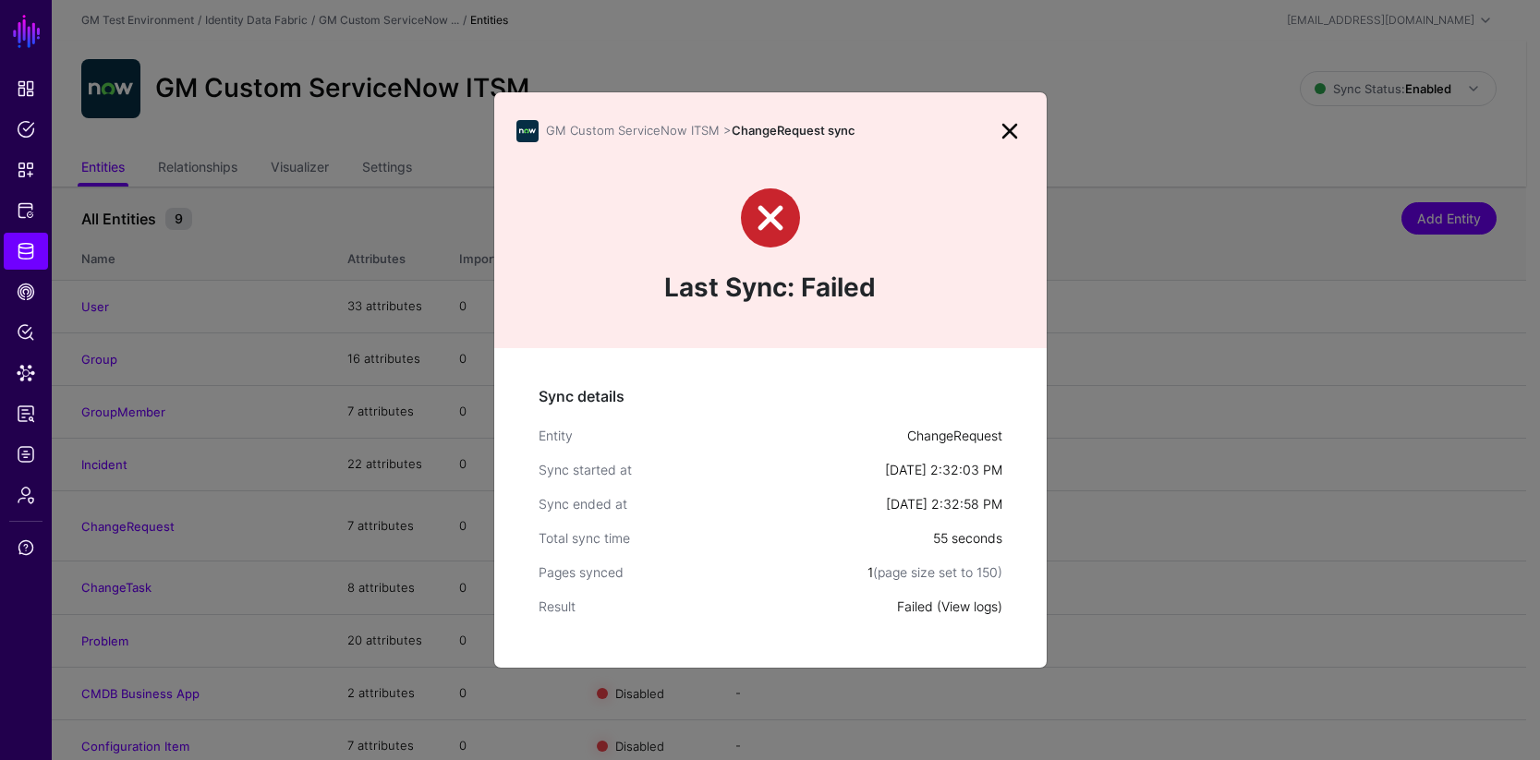
click at [963, 609] on link "View logs" at bounding box center [969, 607] width 56 height 16
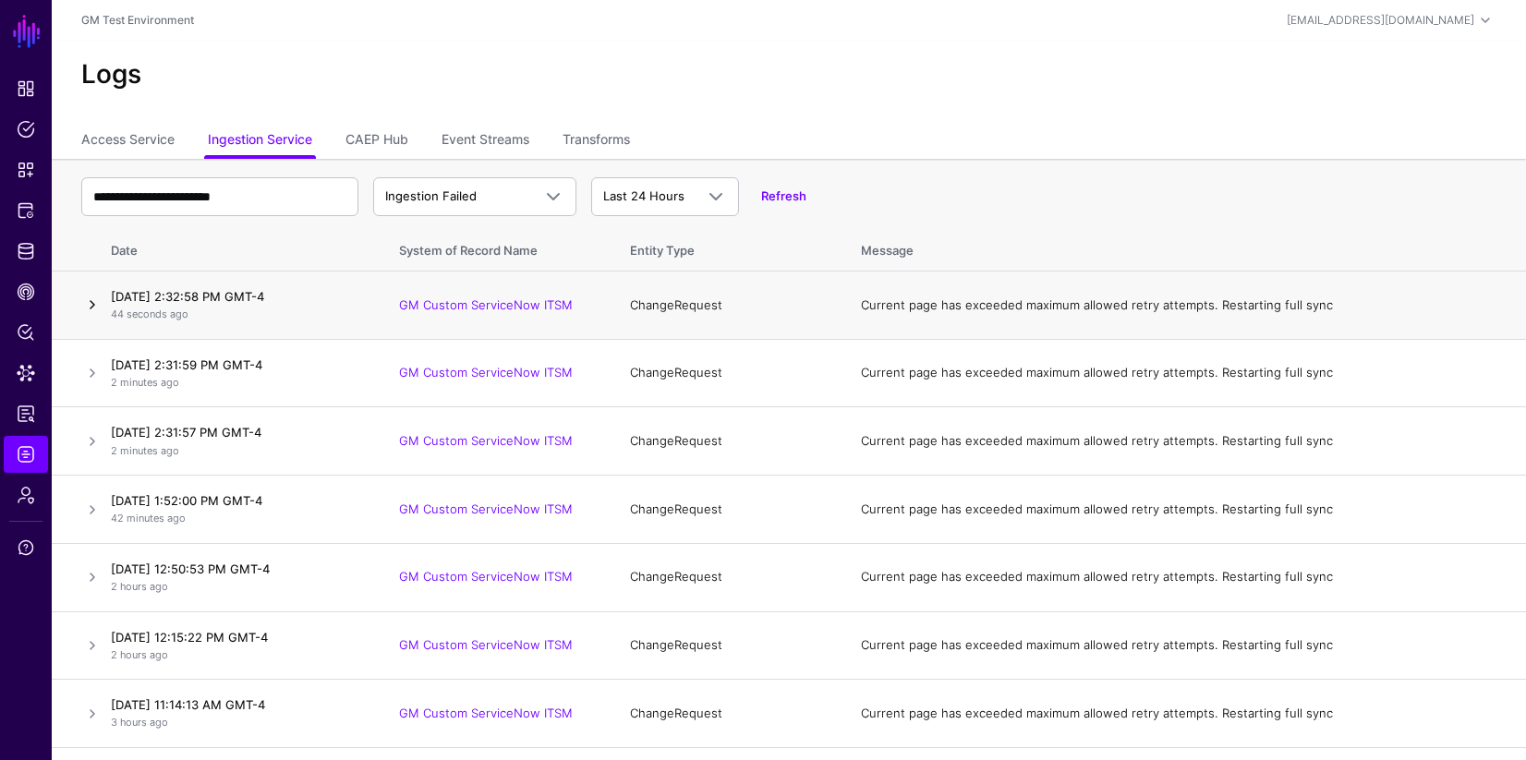
click at [92, 305] on link at bounding box center [92, 305] width 22 height 22
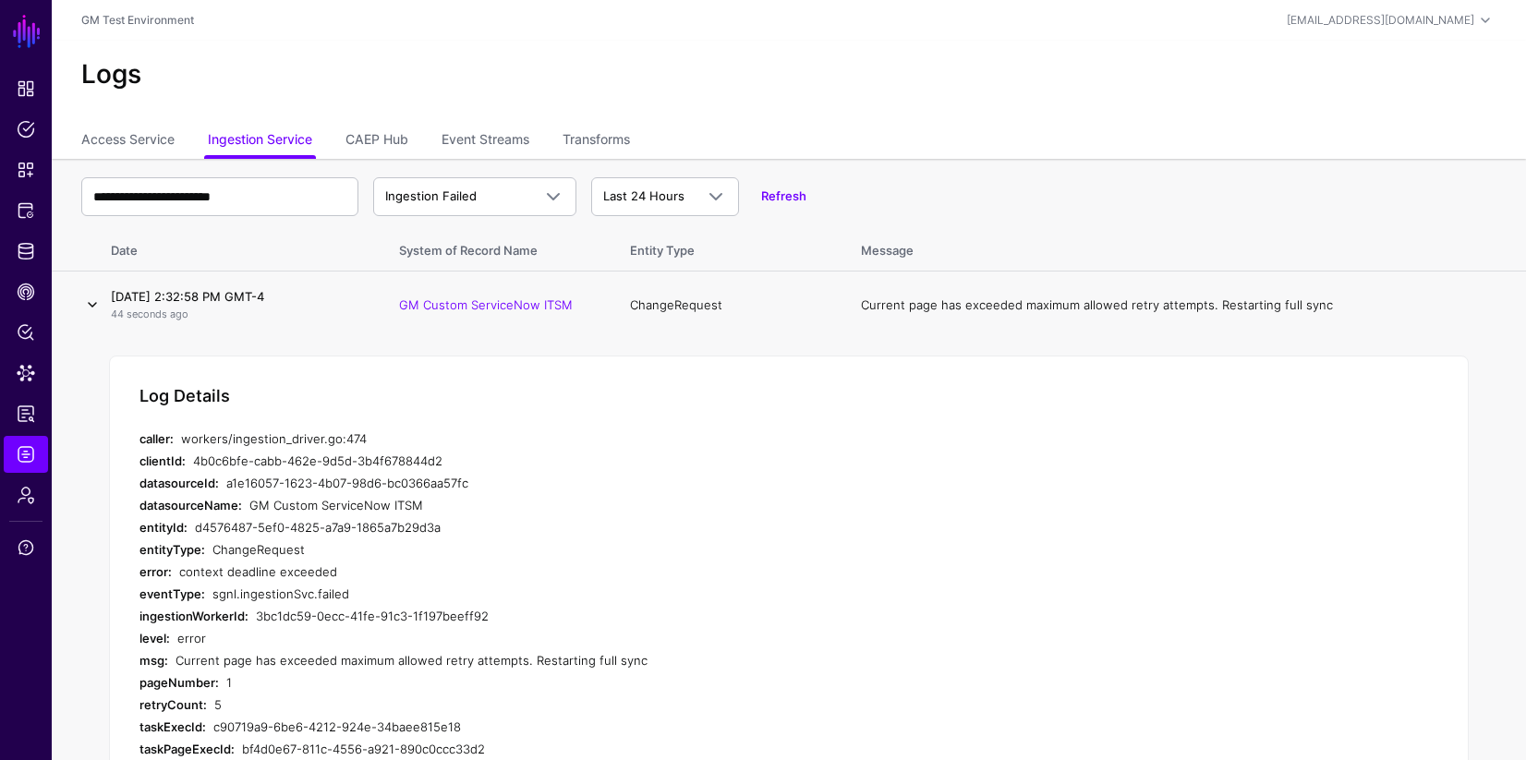
click at [92, 305] on link at bounding box center [92, 305] width 22 height 22
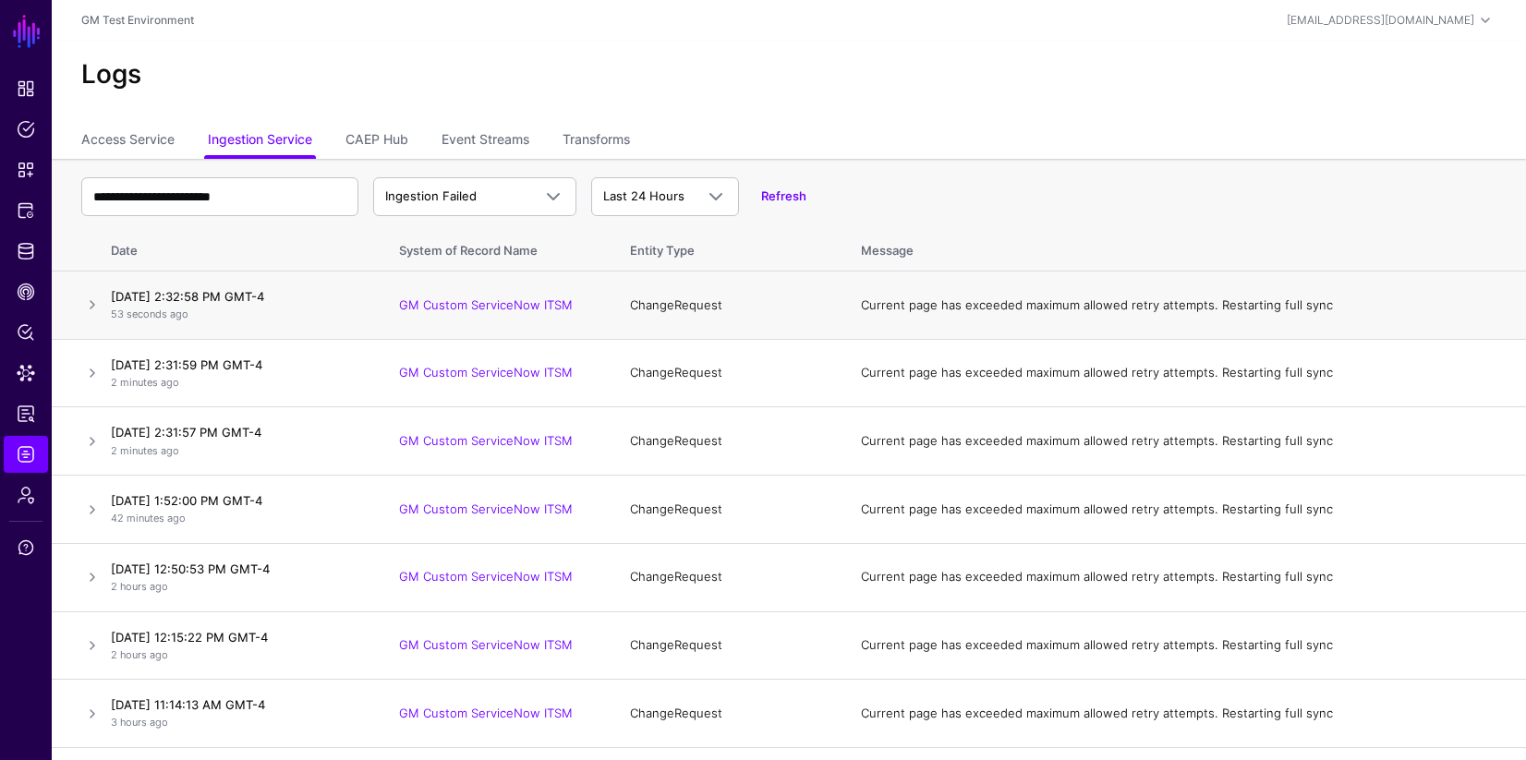
click at [142, 304] on h4 "September 4, 2025 at 2:32:58 PM GMT-4" at bounding box center [236, 296] width 251 height 17
click at [91, 307] on link at bounding box center [92, 305] width 22 height 22
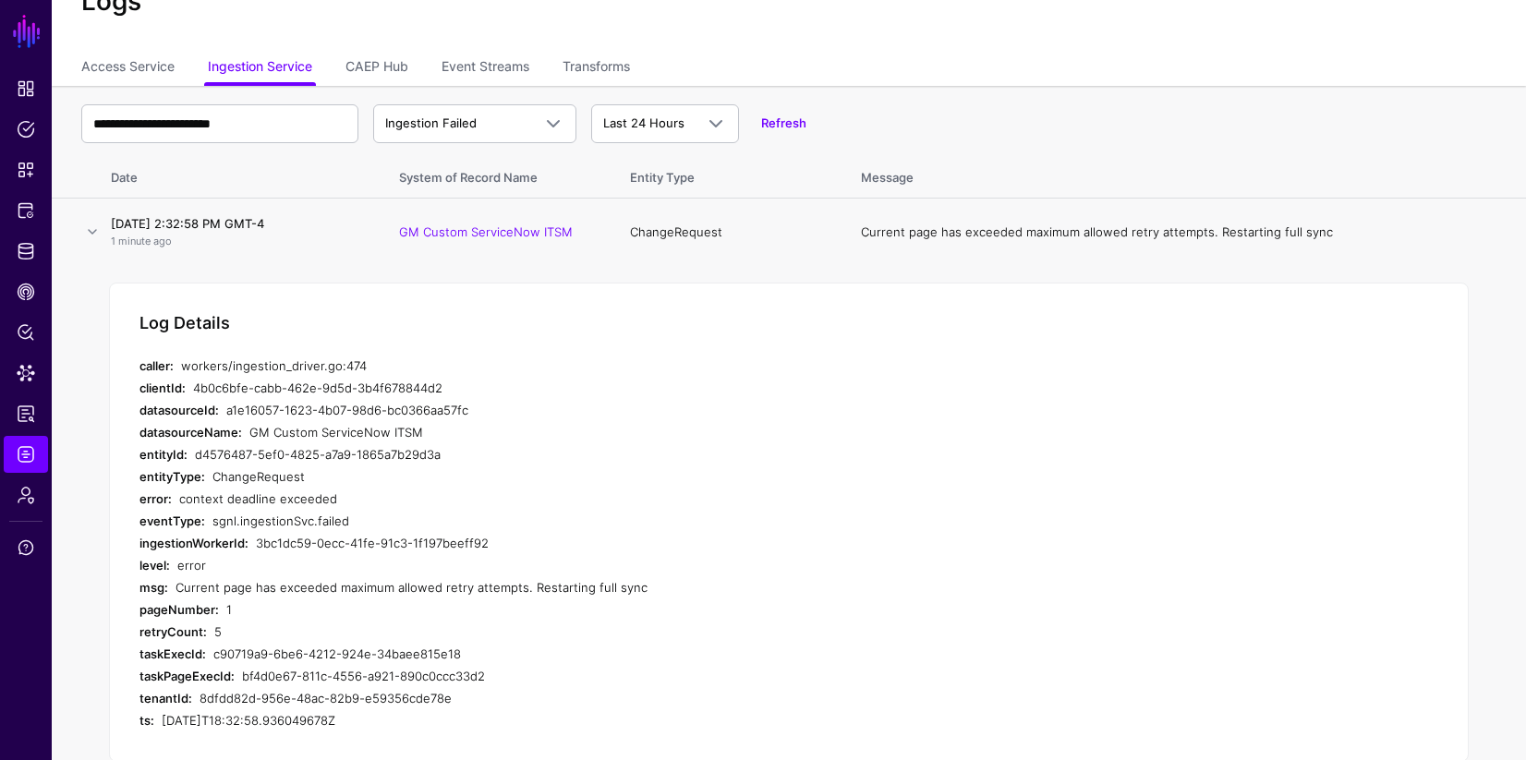
scroll to position [43, 0]
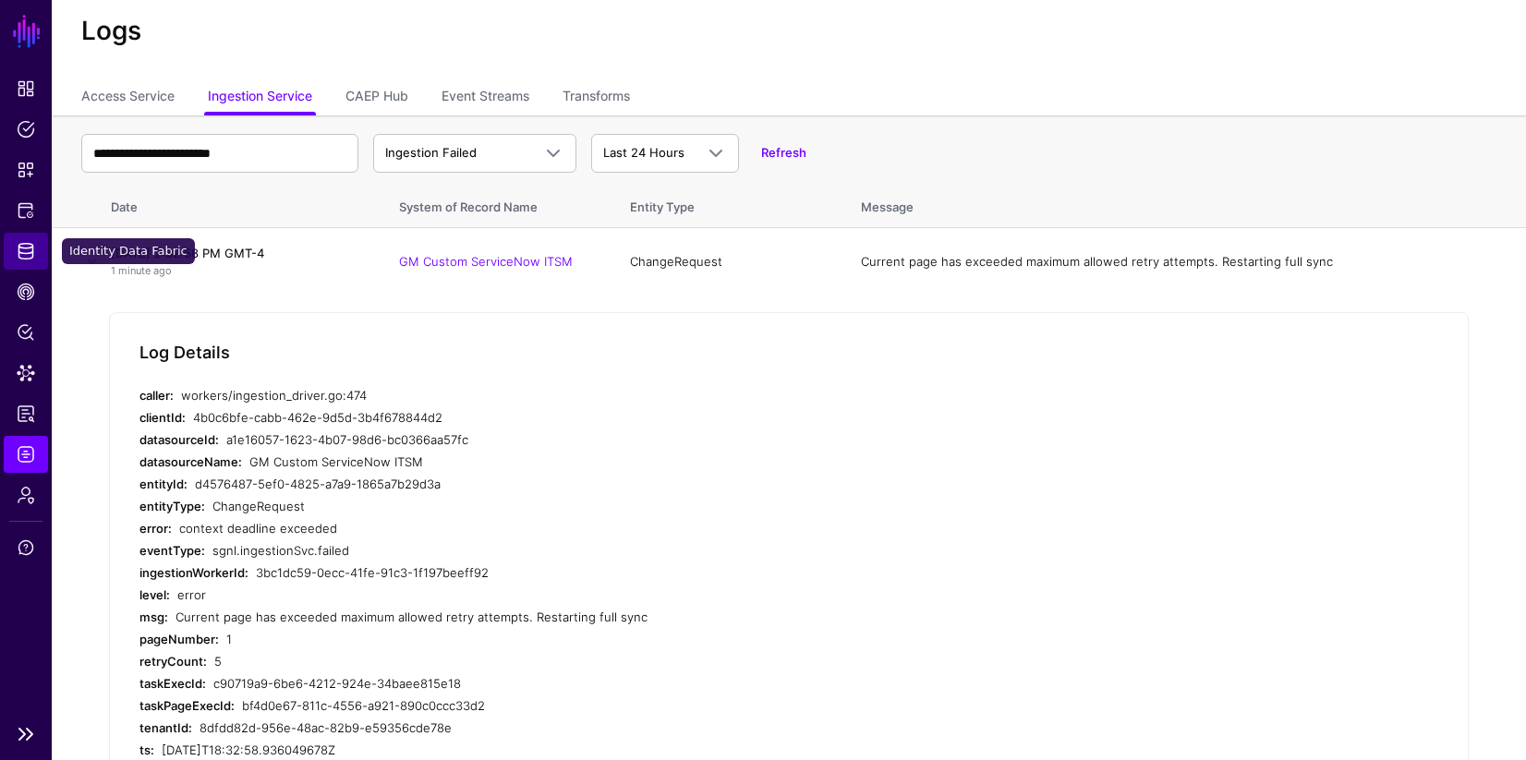
click at [26, 249] on span "Identity Data Fabric" at bounding box center [26, 251] width 18 height 18
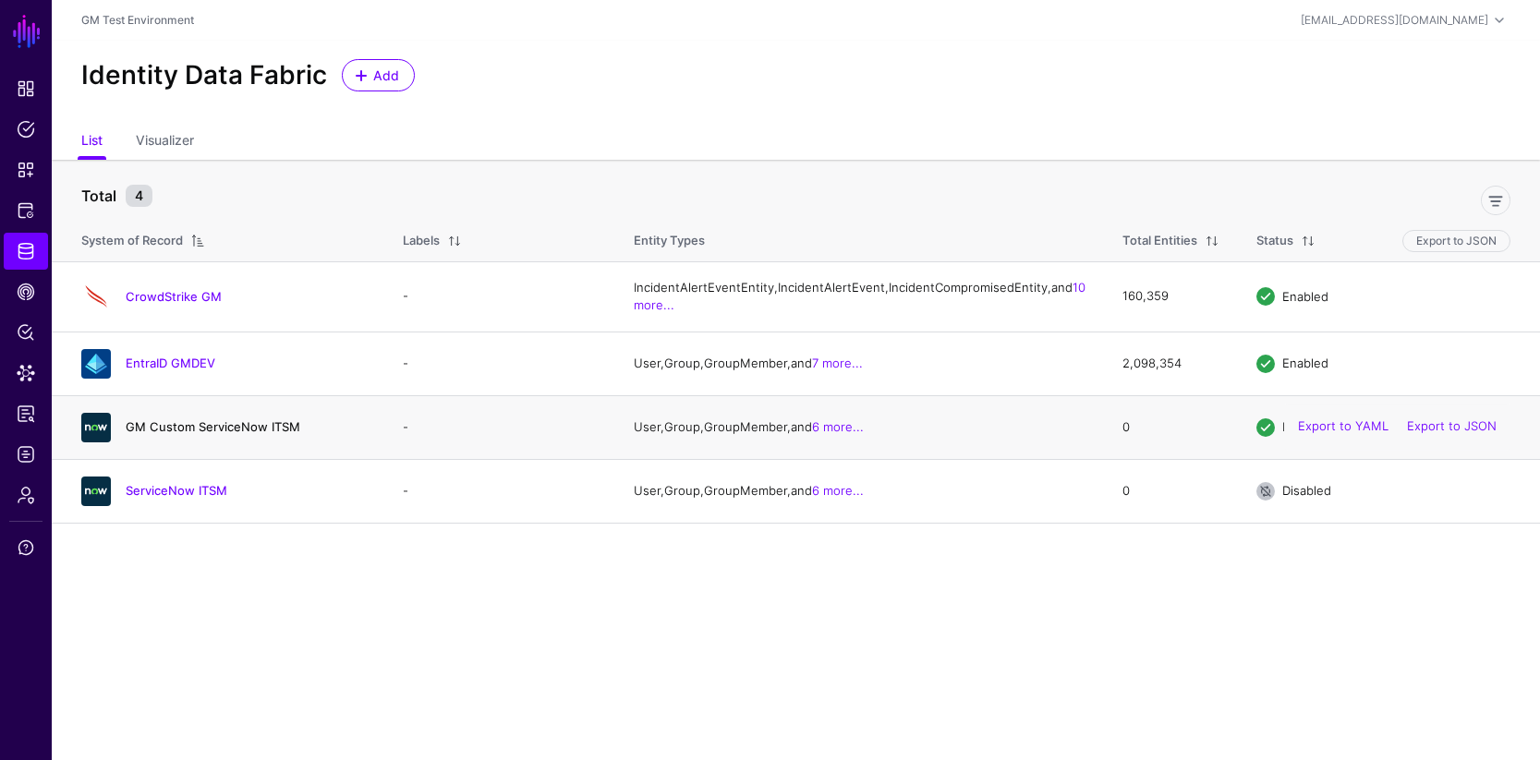
click at [175, 434] on link "GM Custom ServiceNow ITSM" at bounding box center [213, 426] width 175 height 15
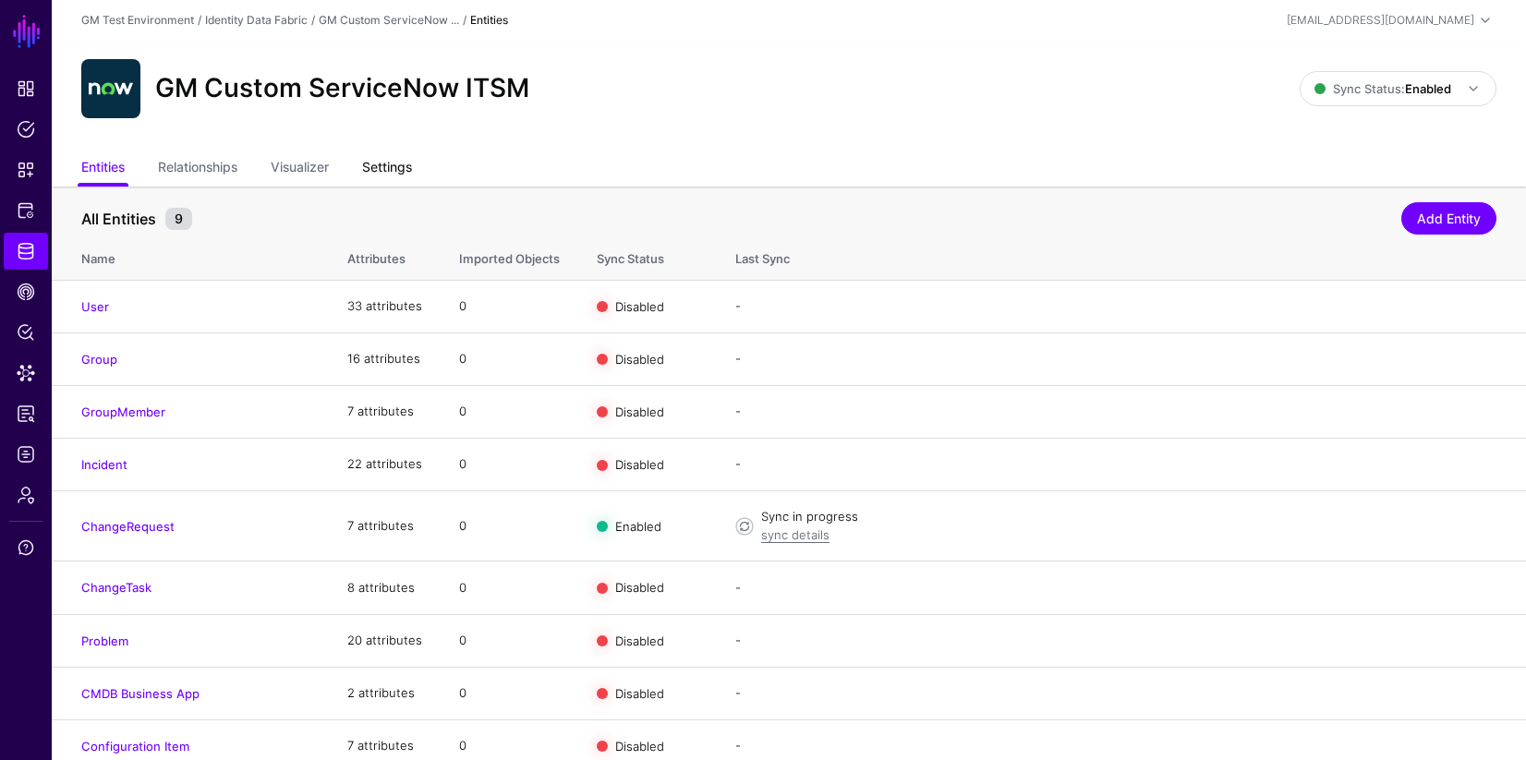
click at [386, 174] on link "Settings" at bounding box center [387, 168] width 50 height 35
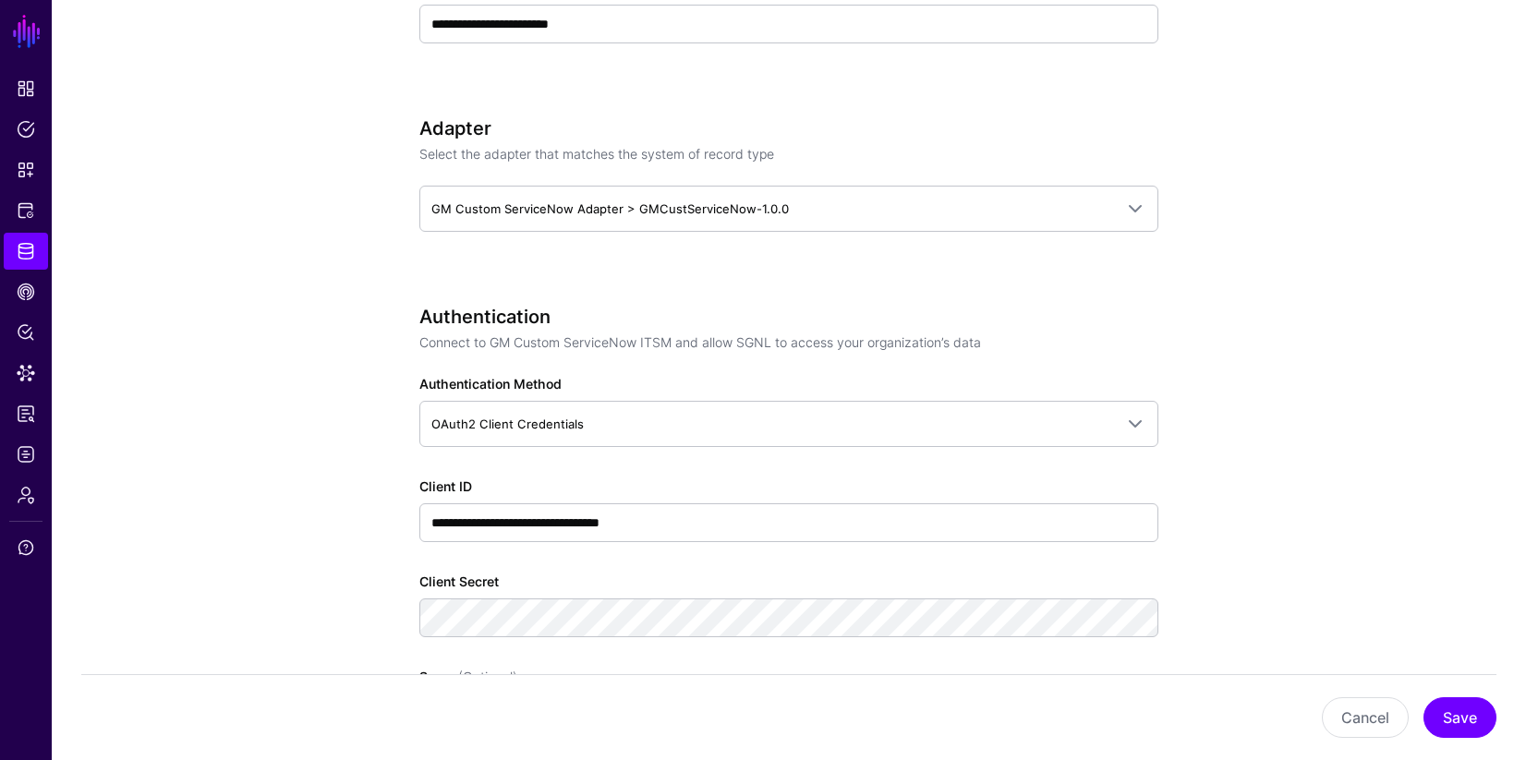
scroll to position [846, 0]
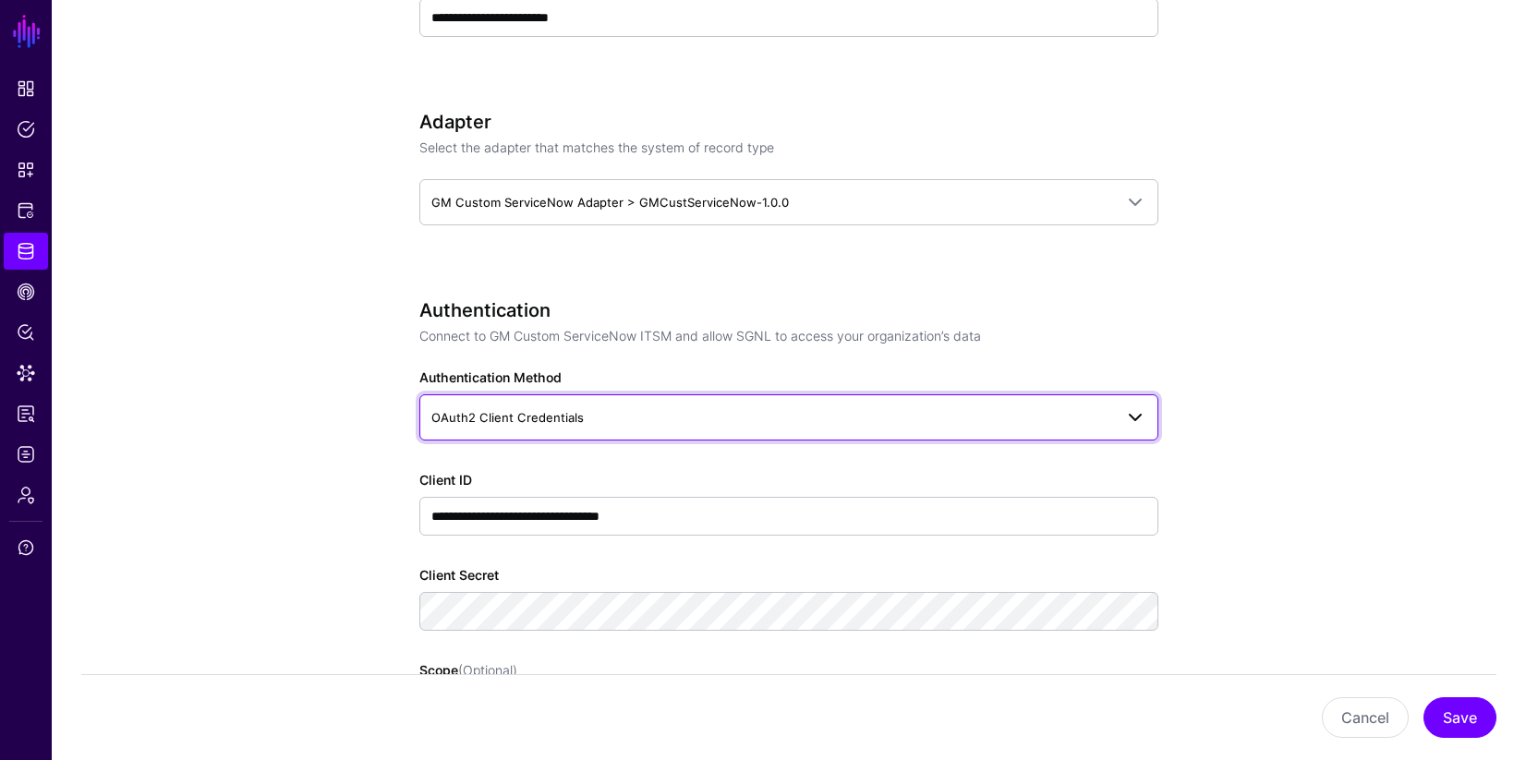
click at [558, 417] on span "OAuth2 Client Credentials" at bounding box center [507, 417] width 152 height 15
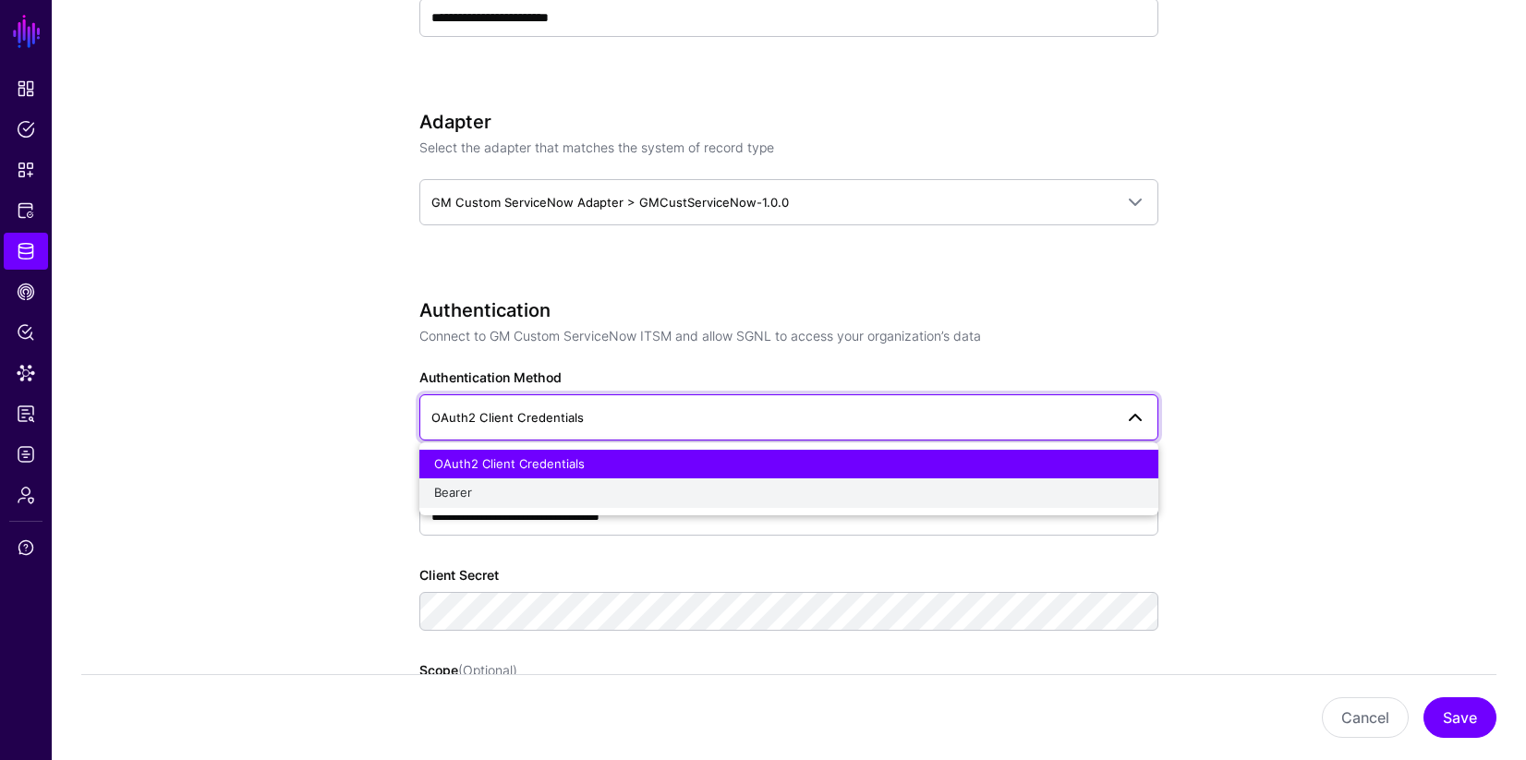
click at [475, 492] on div "Bearer" at bounding box center [788, 493] width 709 height 18
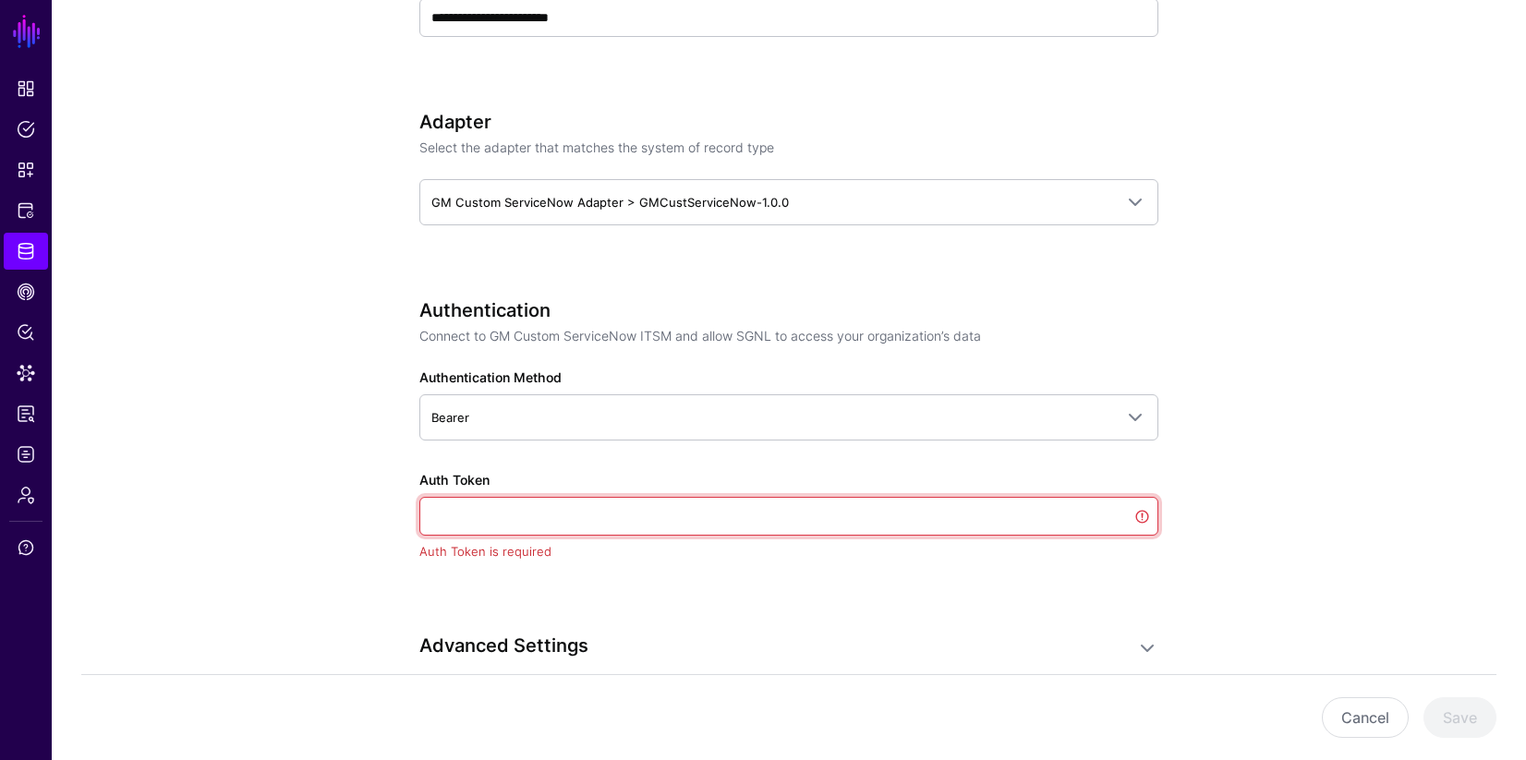
click at [531, 523] on input "Auth Token" at bounding box center [788, 516] width 739 height 39
type input "**********"
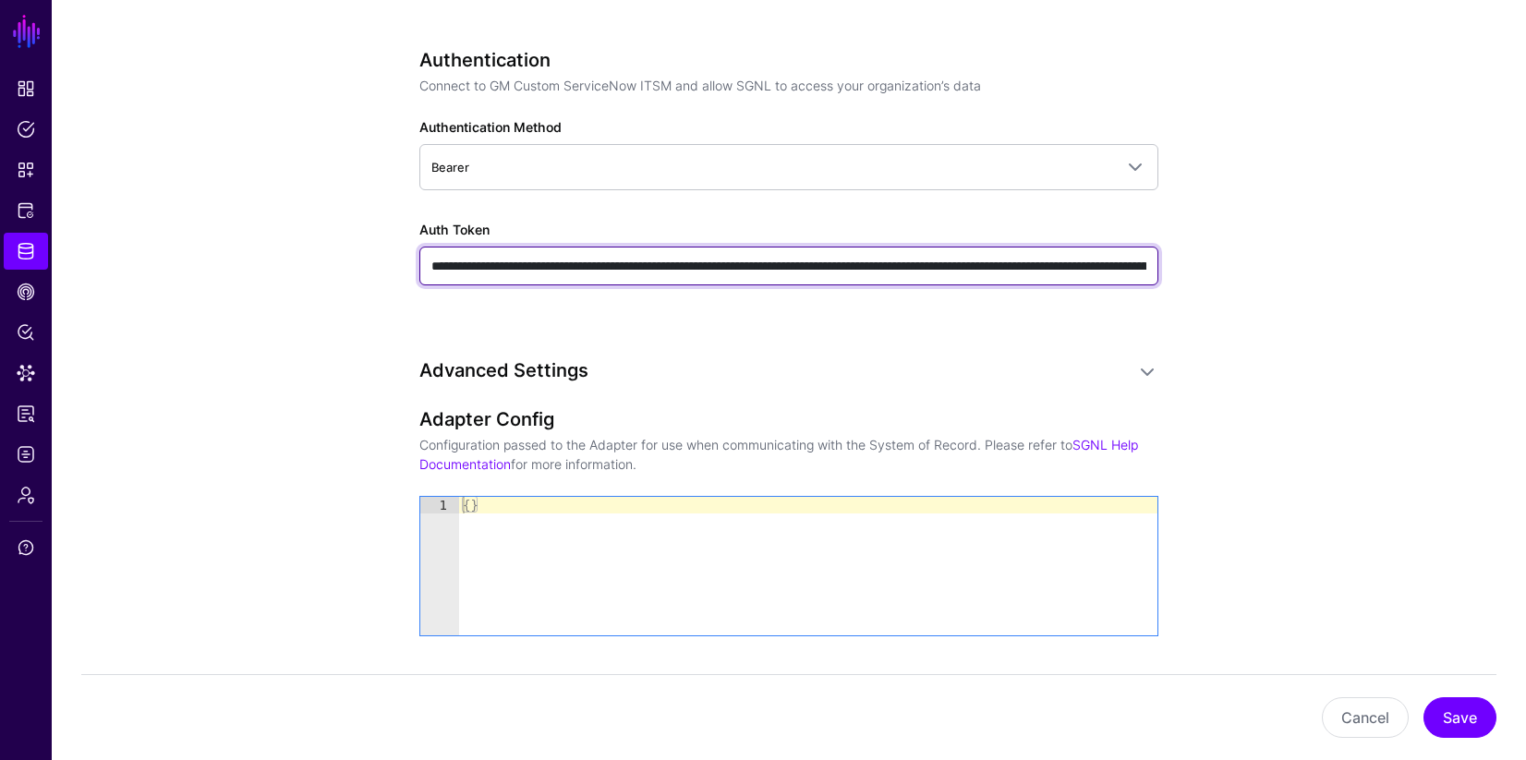
scroll to position [1154, 0]
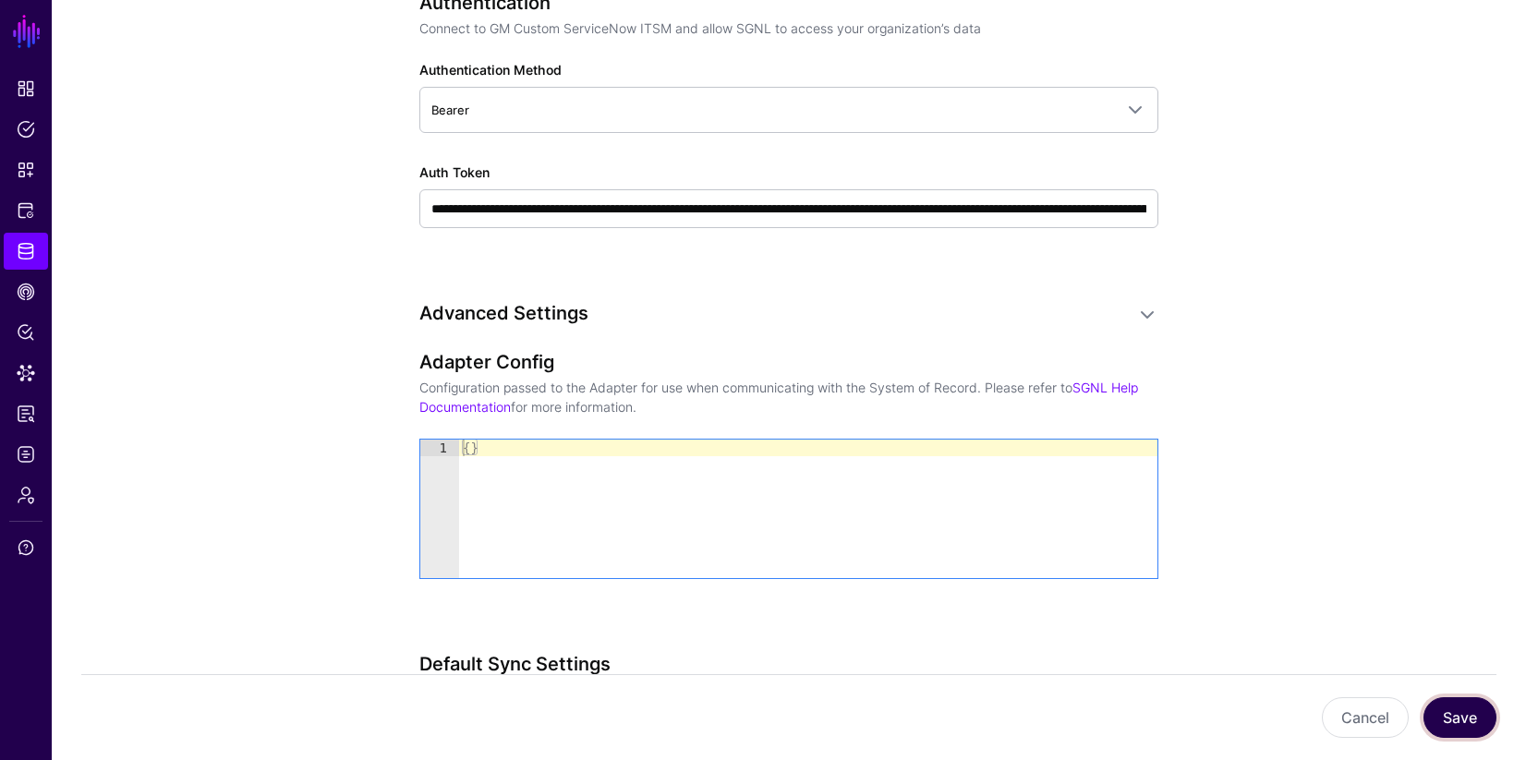
click at [1459, 722] on button "Save" at bounding box center [1459, 717] width 73 height 41
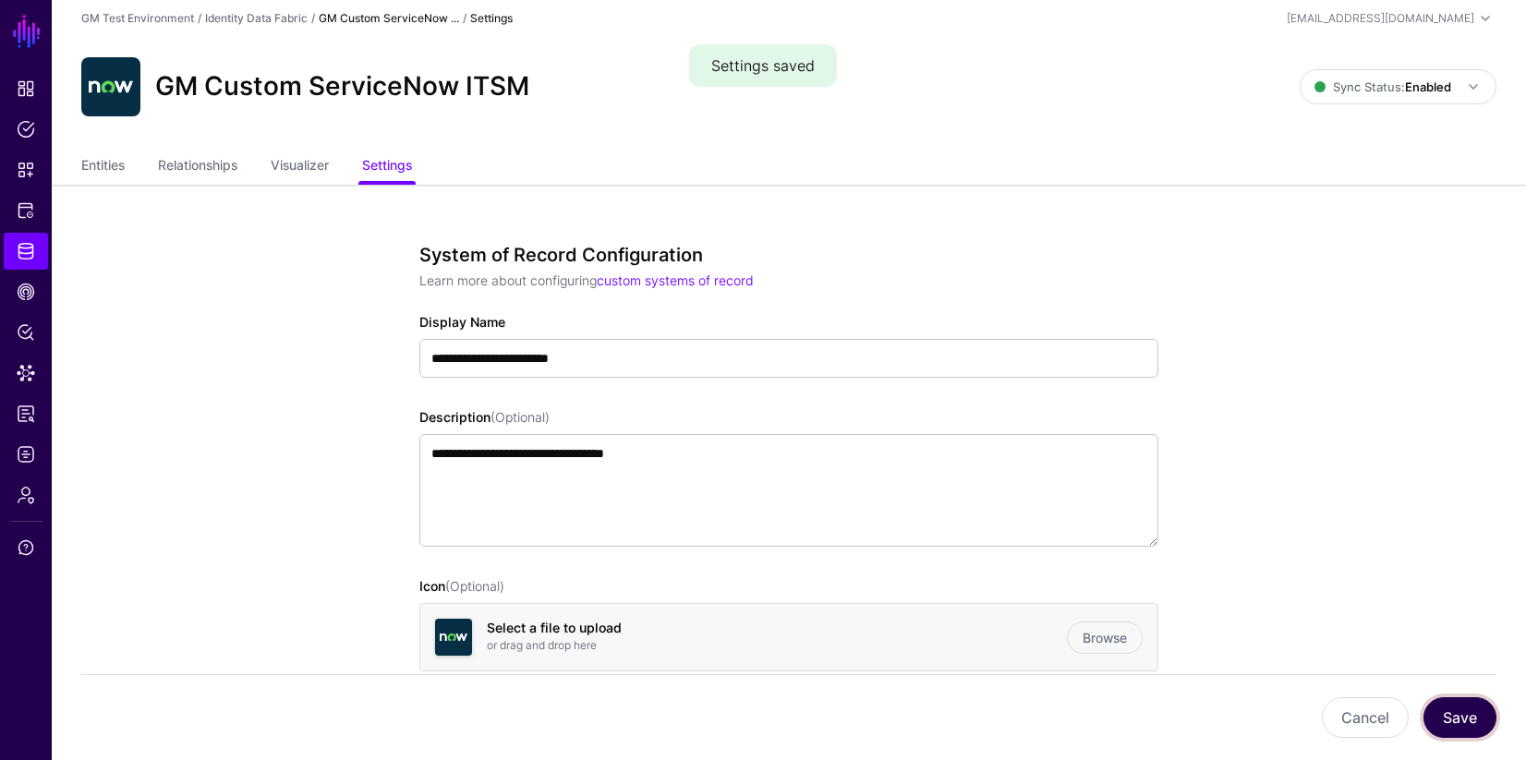
scroll to position [0, 0]
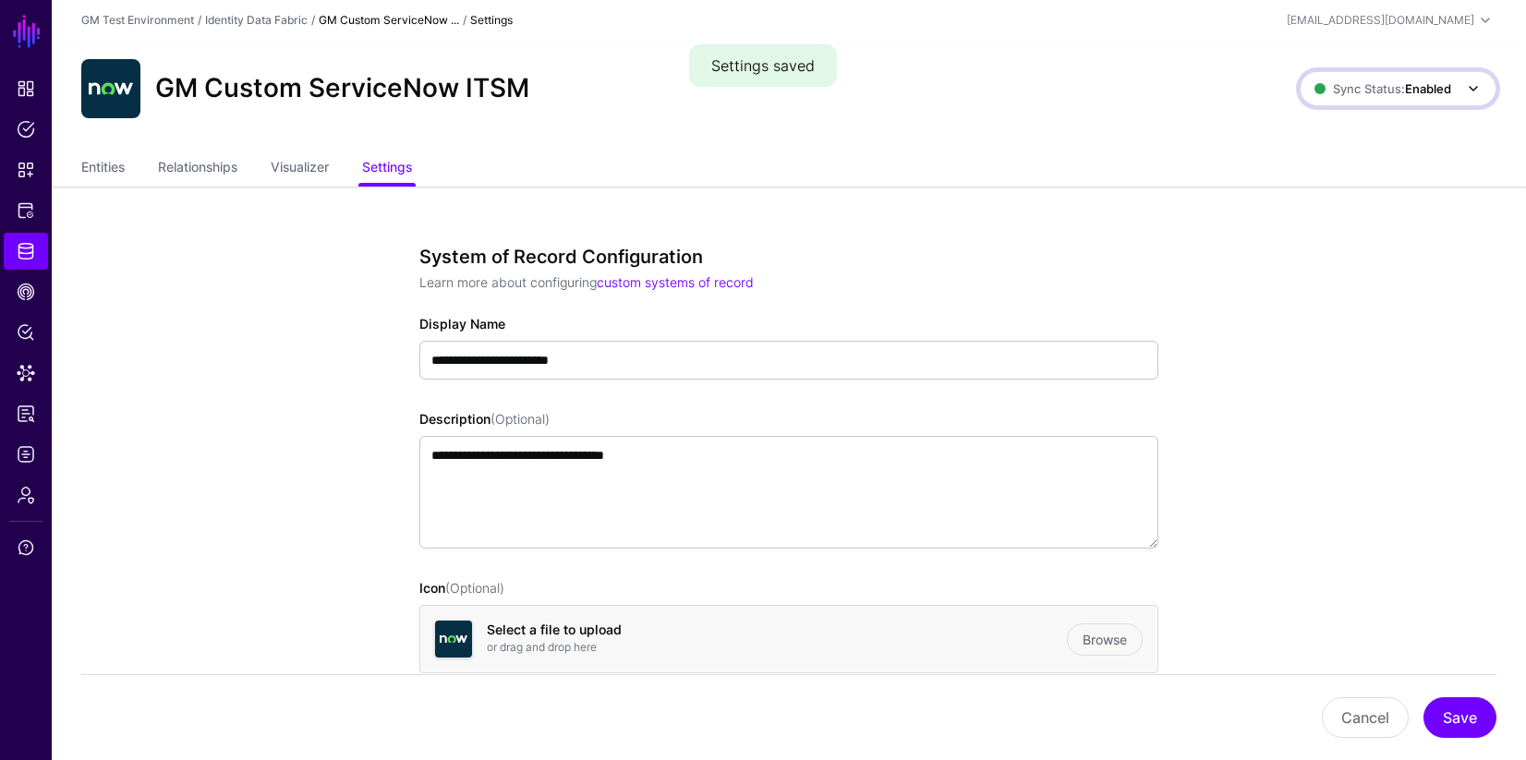
click at [1432, 89] on strong "Enabled" at bounding box center [1428, 88] width 46 height 15
drag, startPoint x: 1323, startPoint y: 136, endPoint x: 1306, endPoint y: 207, distance: 73.0
click at [1307, 209] on ul "Enabled Syncing active for all configured entities that are enabled Disabled Sy…" at bounding box center [1378, 185] width 236 height 141
click at [1352, 93] on span "Sync Status: Enabled" at bounding box center [1382, 88] width 137 height 15
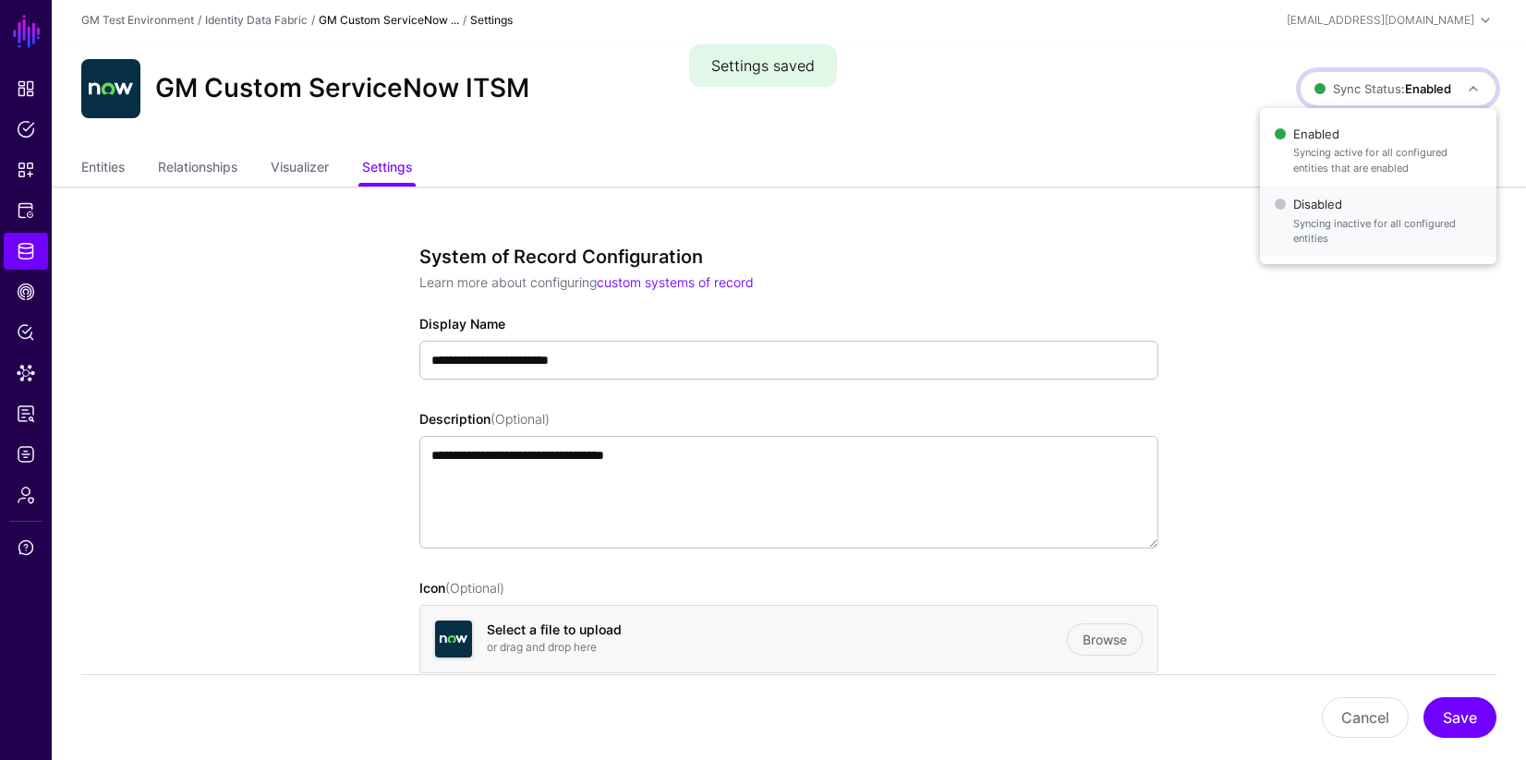
click at [1302, 205] on span "Disabled Syncing inactive for all configured entities" at bounding box center [1378, 221] width 207 height 60
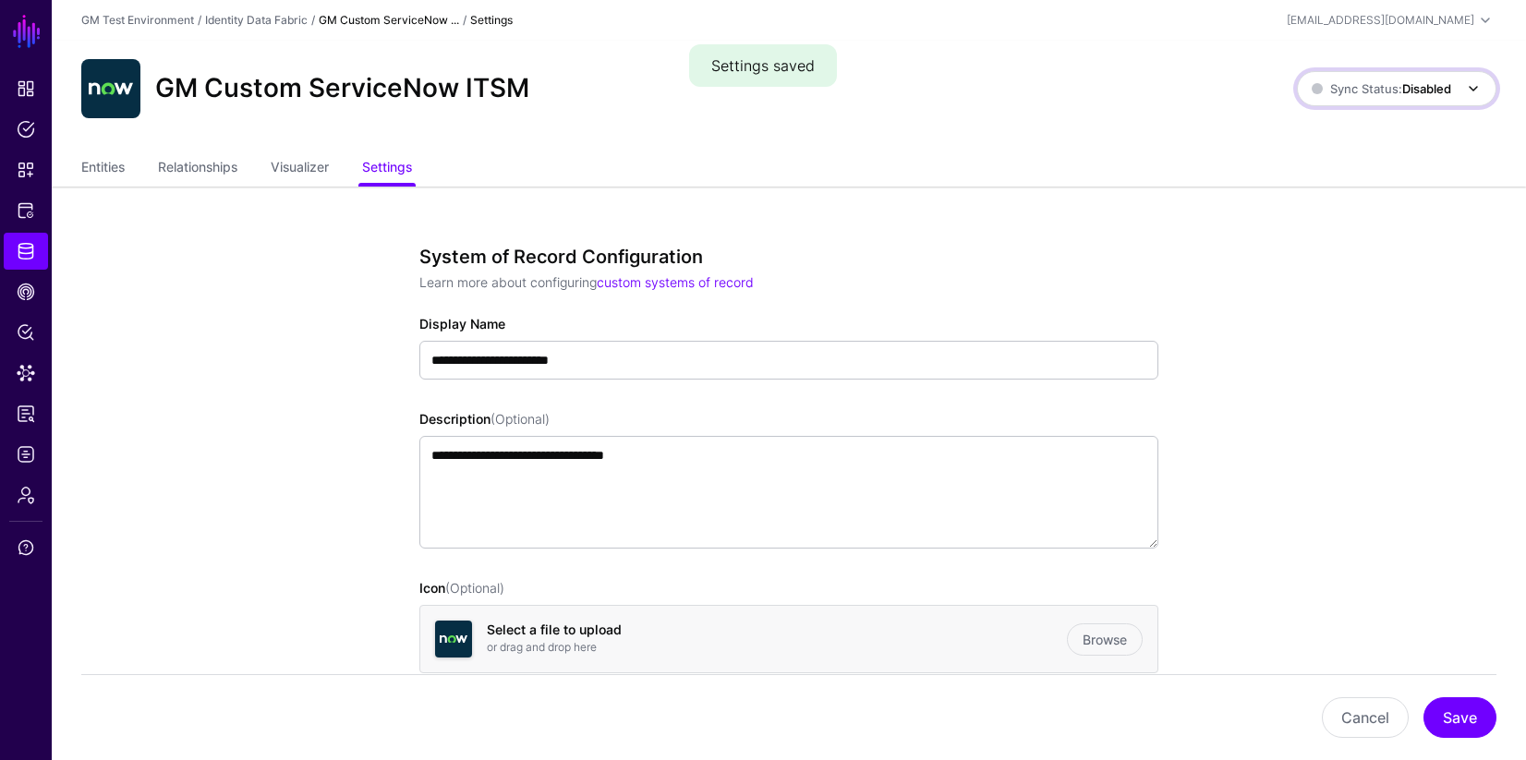
click at [1377, 91] on span "Sync Status: Disabled" at bounding box center [1381, 88] width 139 height 15
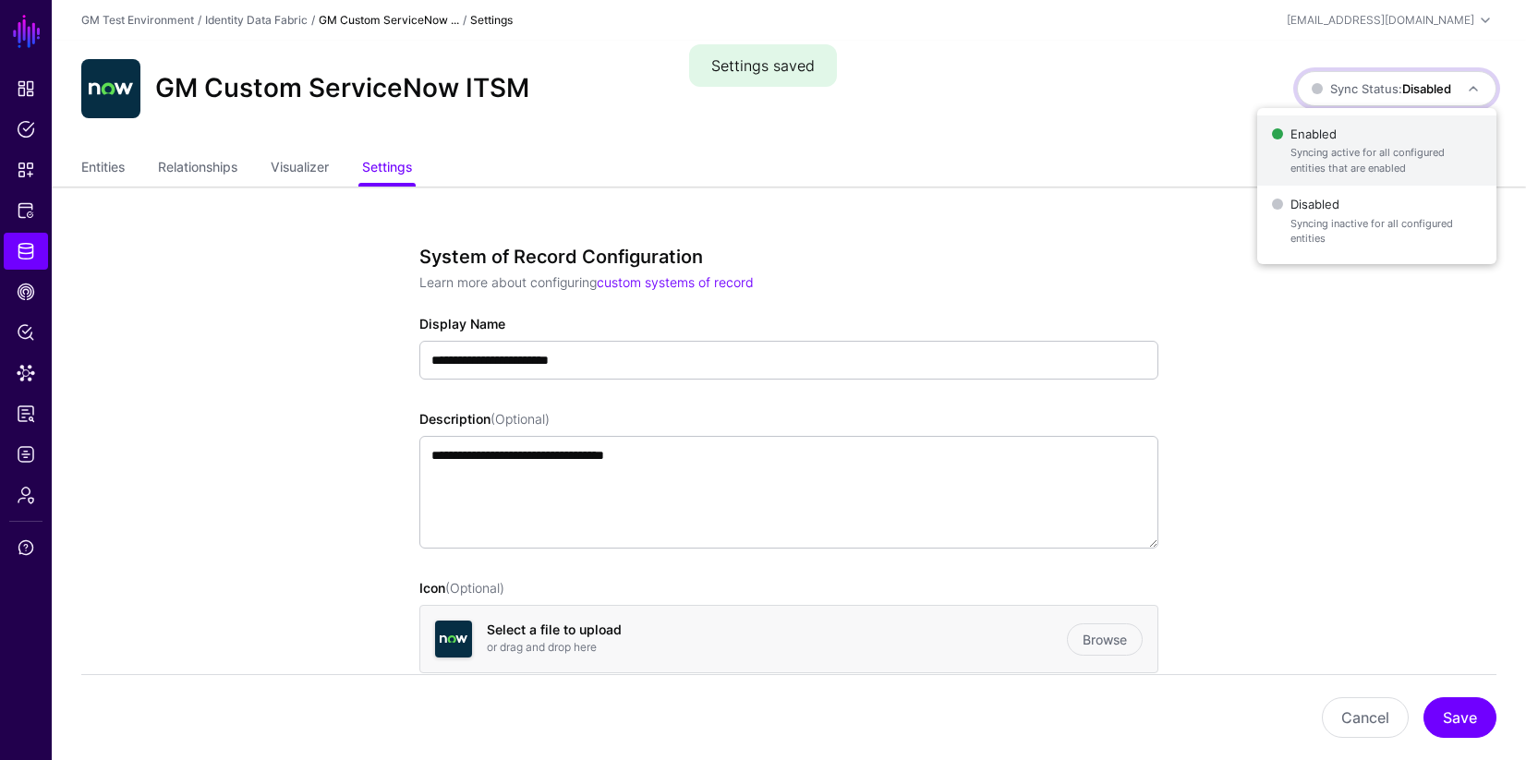
click at [1327, 145] on span "Syncing active for all configured entities that are enabled" at bounding box center [1385, 160] width 191 height 30
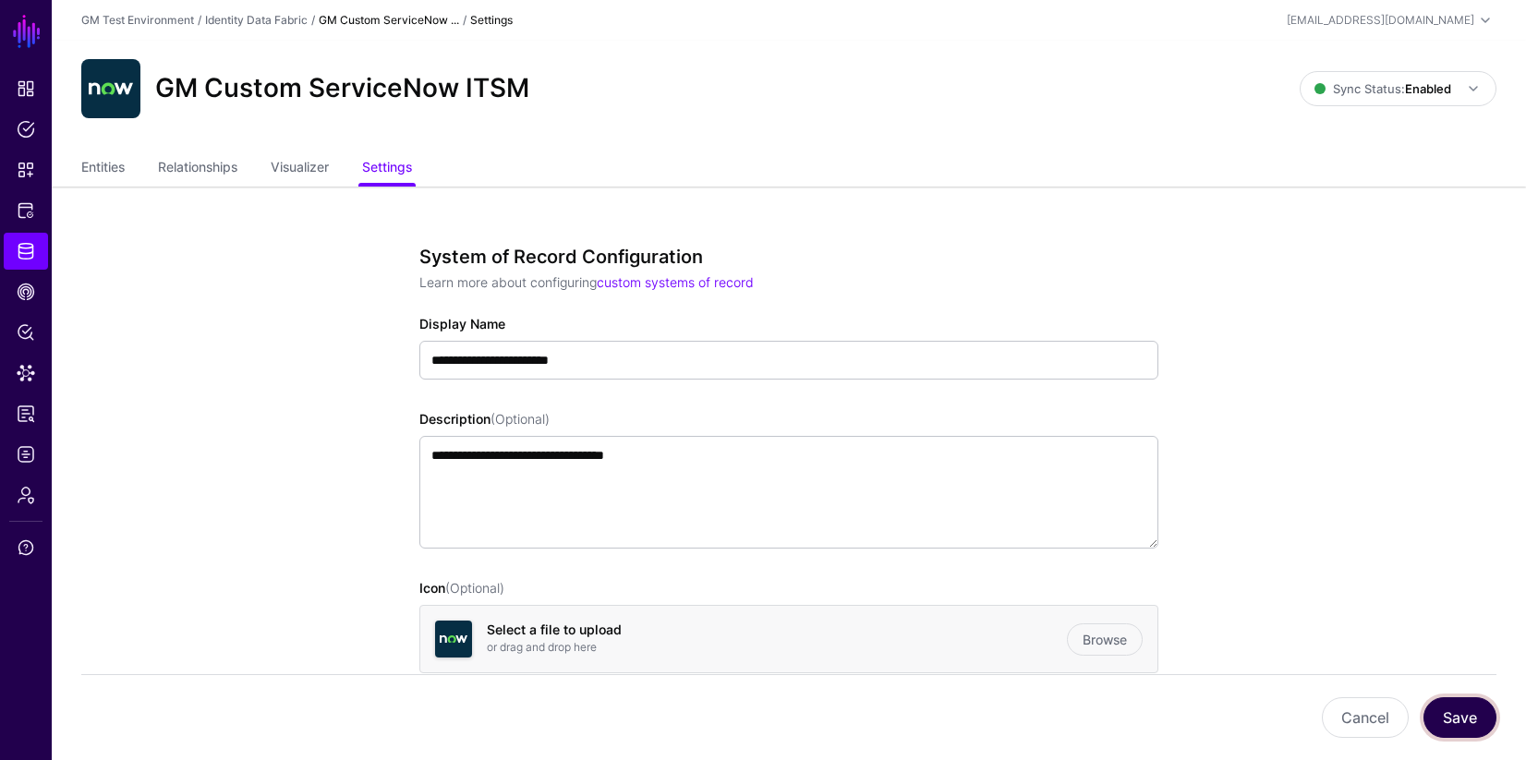
drag, startPoint x: 1463, startPoint y: 710, endPoint x: 1444, endPoint y: 696, distance: 23.8
click at [1463, 710] on button "Save" at bounding box center [1459, 717] width 73 height 41
click at [106, 173] on link "Entities" at bounding box center [102, 168] width 43 height 35
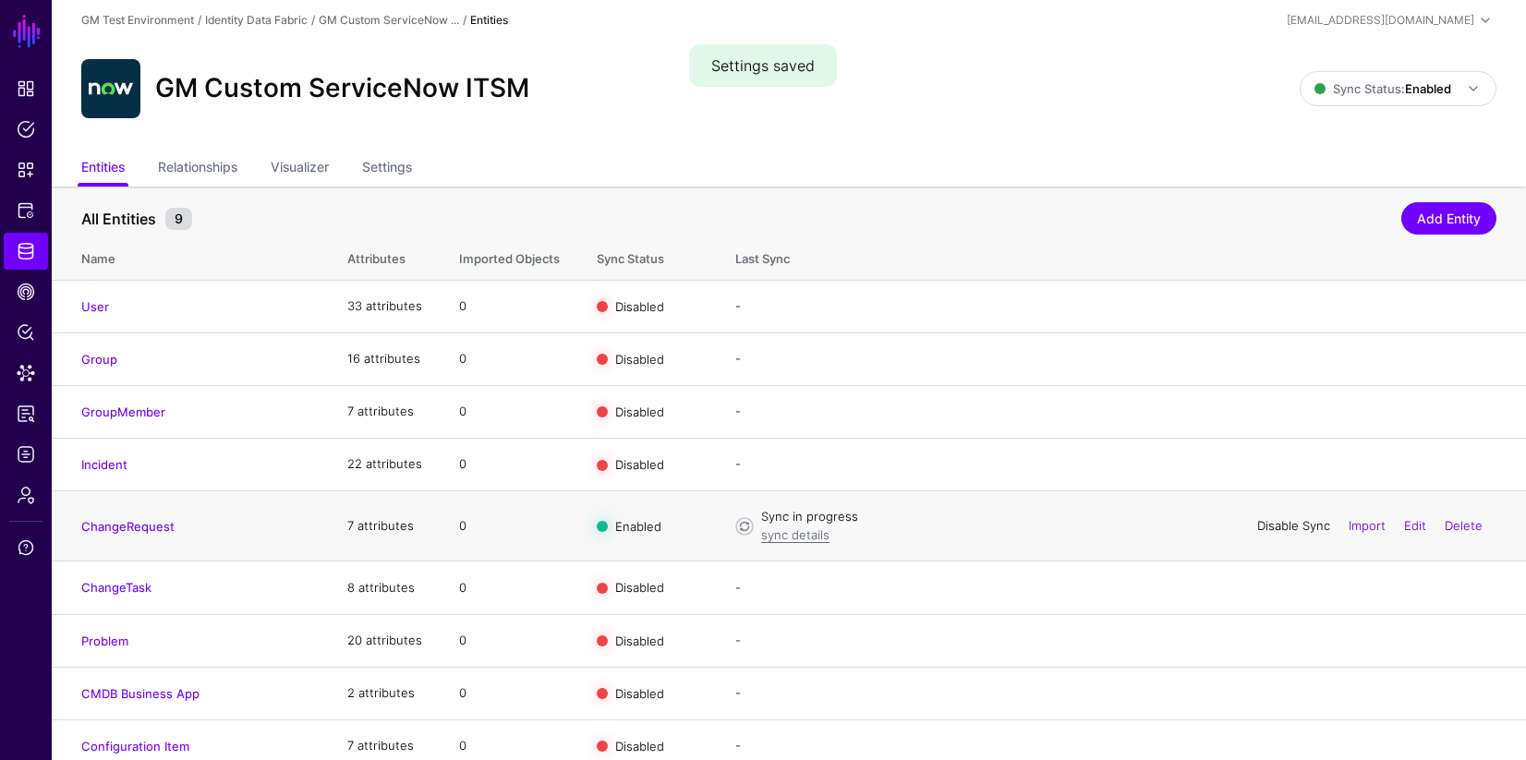
click at [1269, 528] on link "Disable Sync" at bounding box center [1293, 525] width 73 height 15
click at [1294, 527] on link "Enable Sync" at bounding box center [1295, 525] width 70 height 15
click at [801, 538] on link "sync details" at bounding box center [795, 534] width 68 height 15
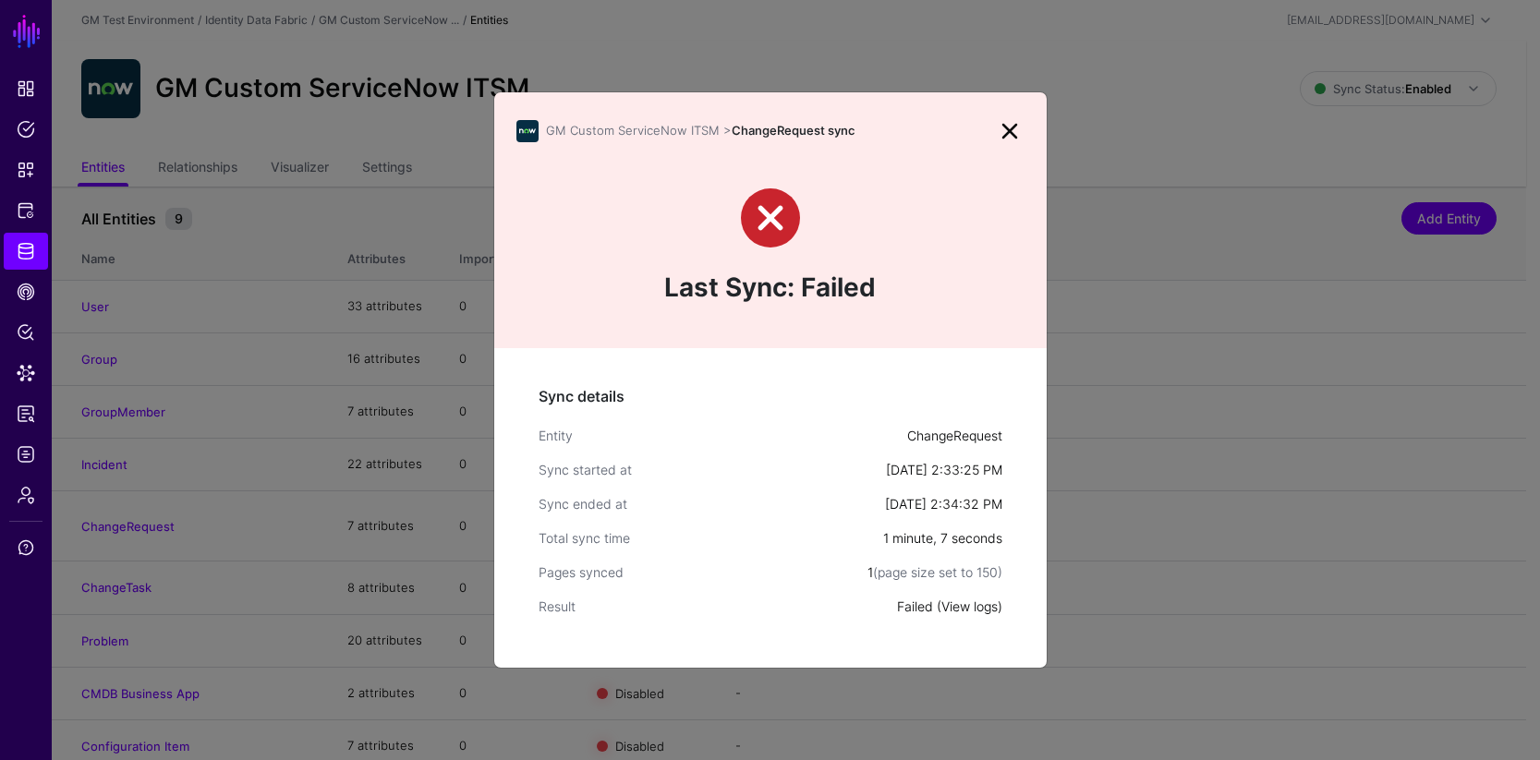
click at [967, 606] on link "View logs" at bounding box center [969, 607] width 56 height 16
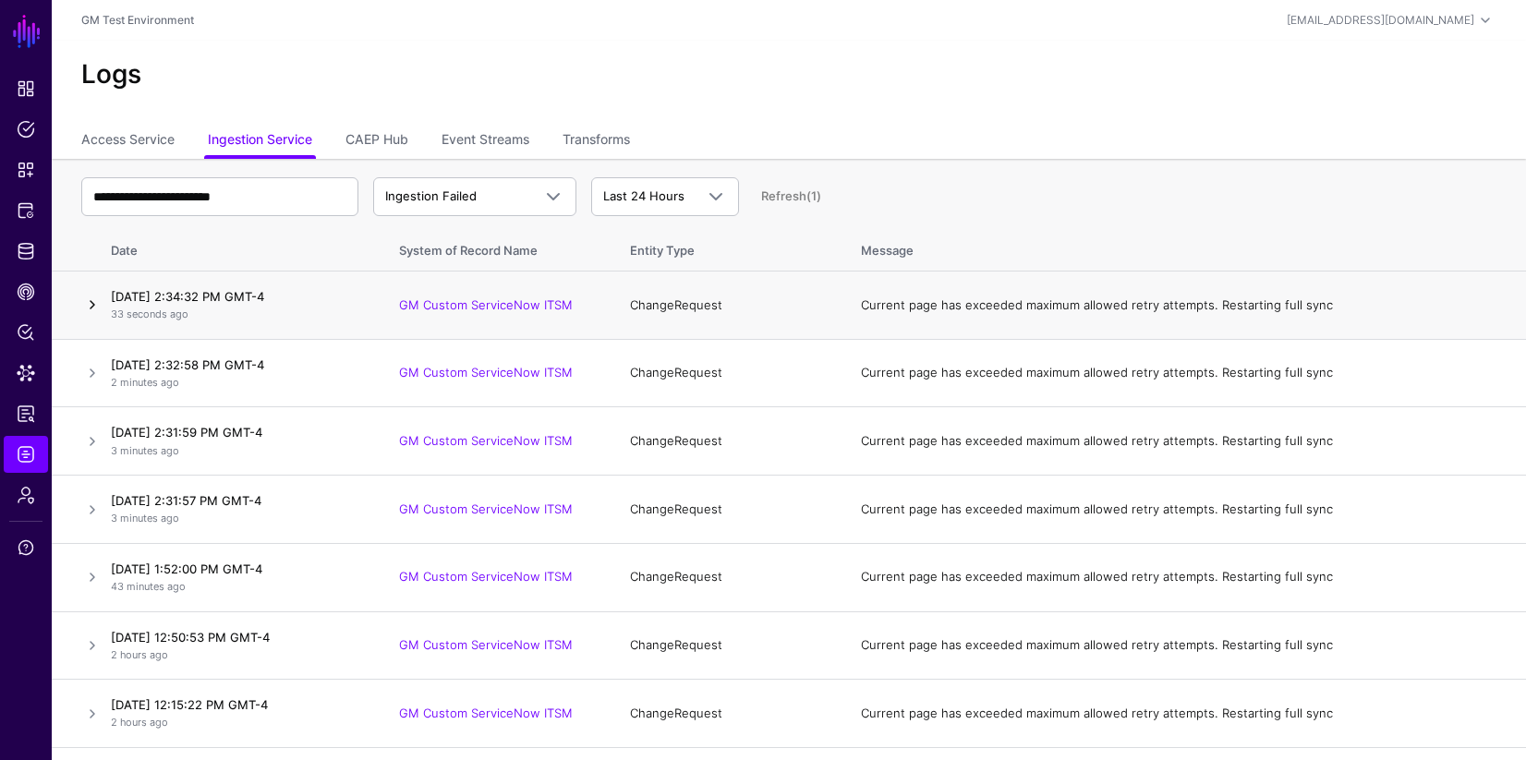
click at [91, 303] on link at bounding box center [92, 305] width 22 height 22
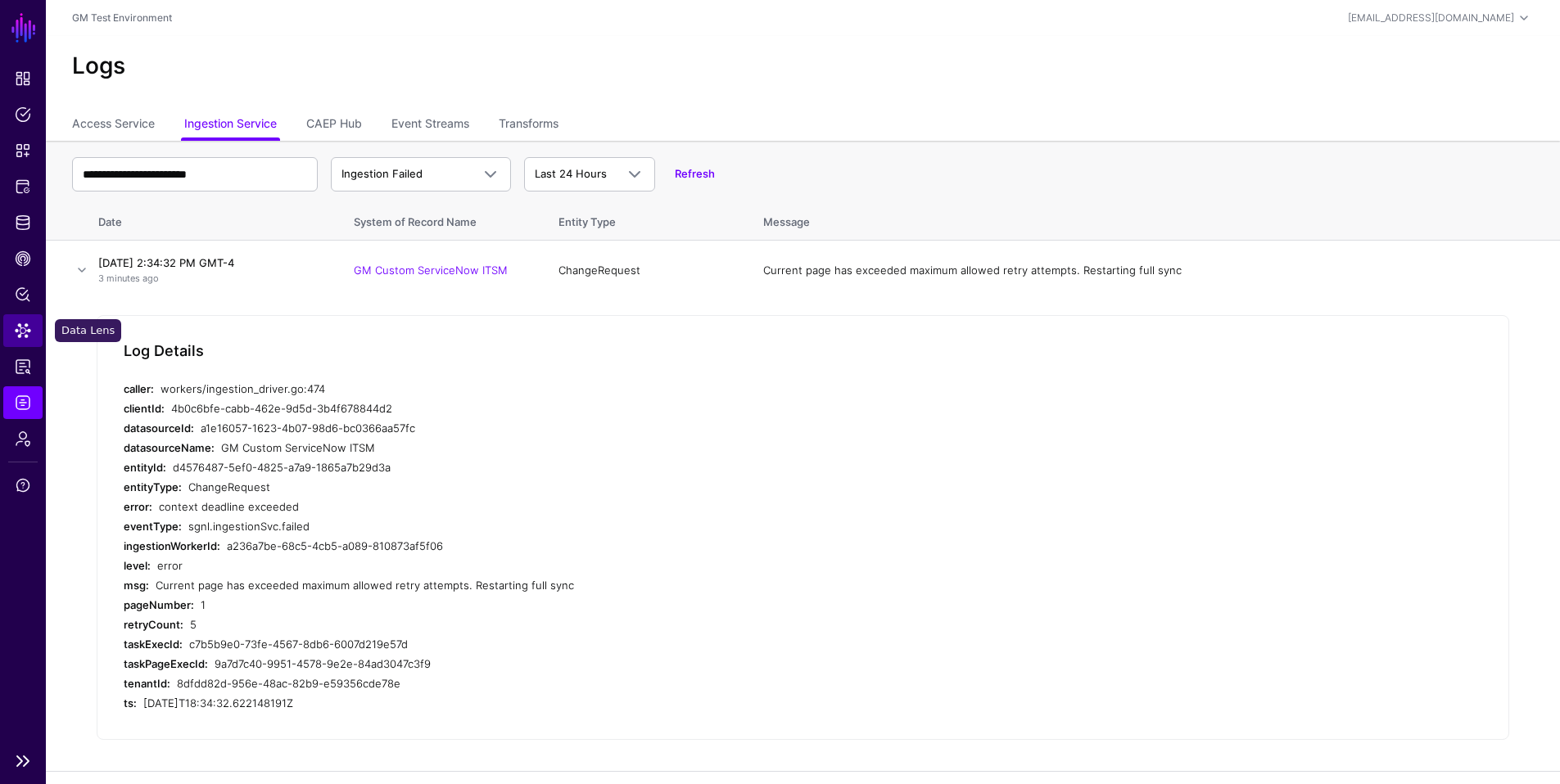
click at [30, 331] on span "Data Lens" at bounding box center [23, 330] width 16 height 16
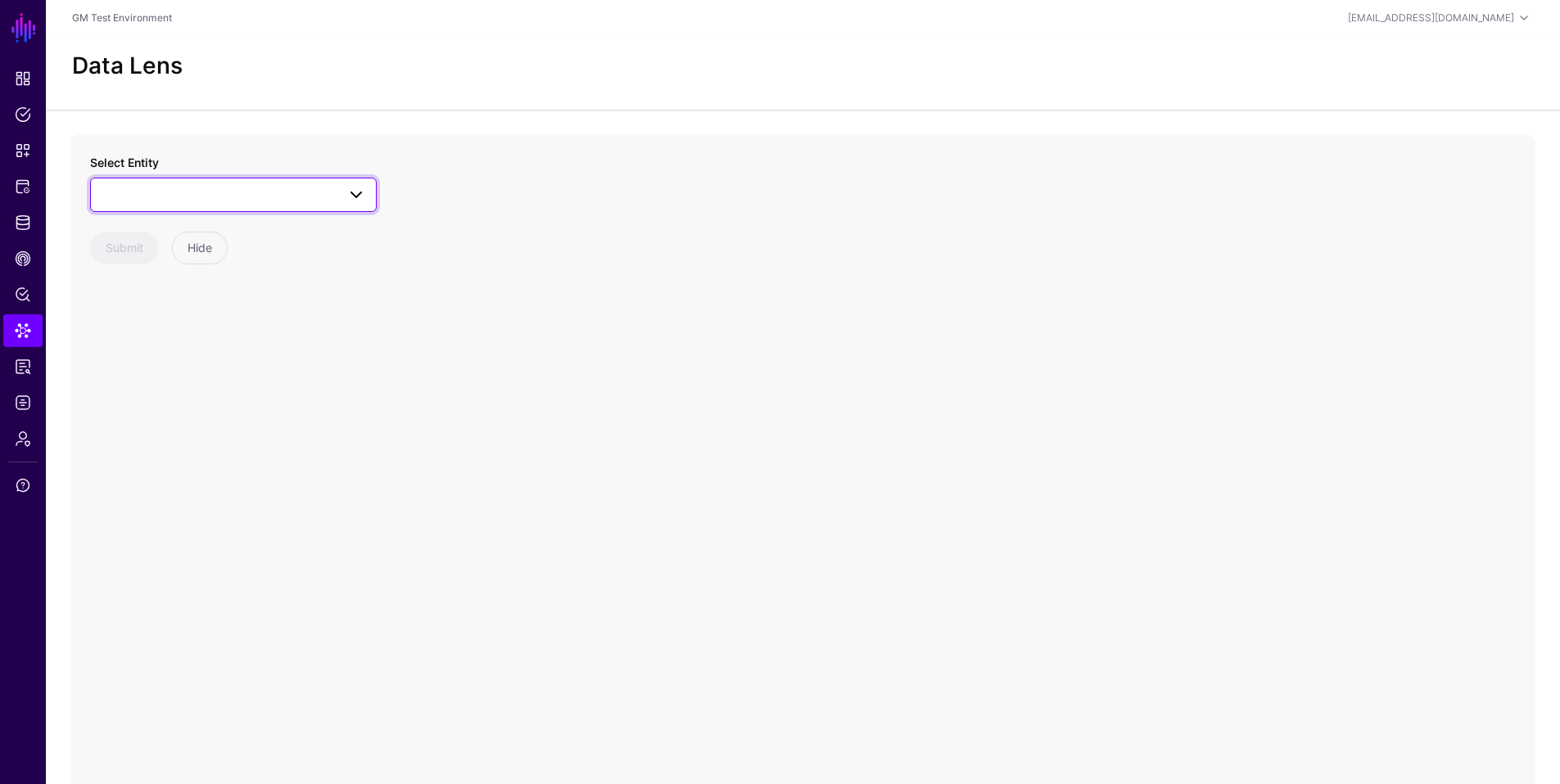
click at [359, 191] on span at bounding box center [356, 195] width 20 height 19
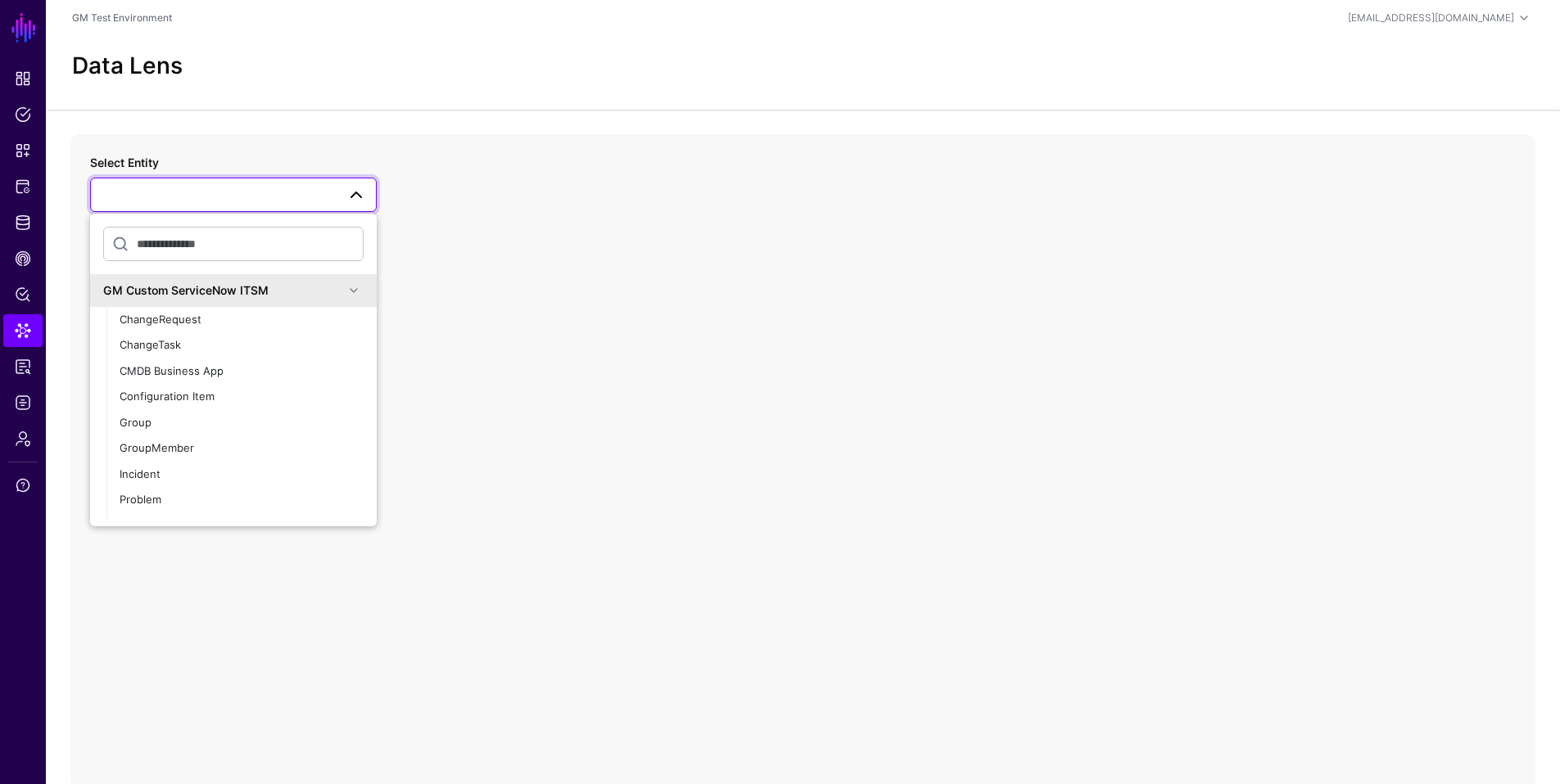
click at [344, 288] on span at bounding box center [354, 291] width 20 height 19
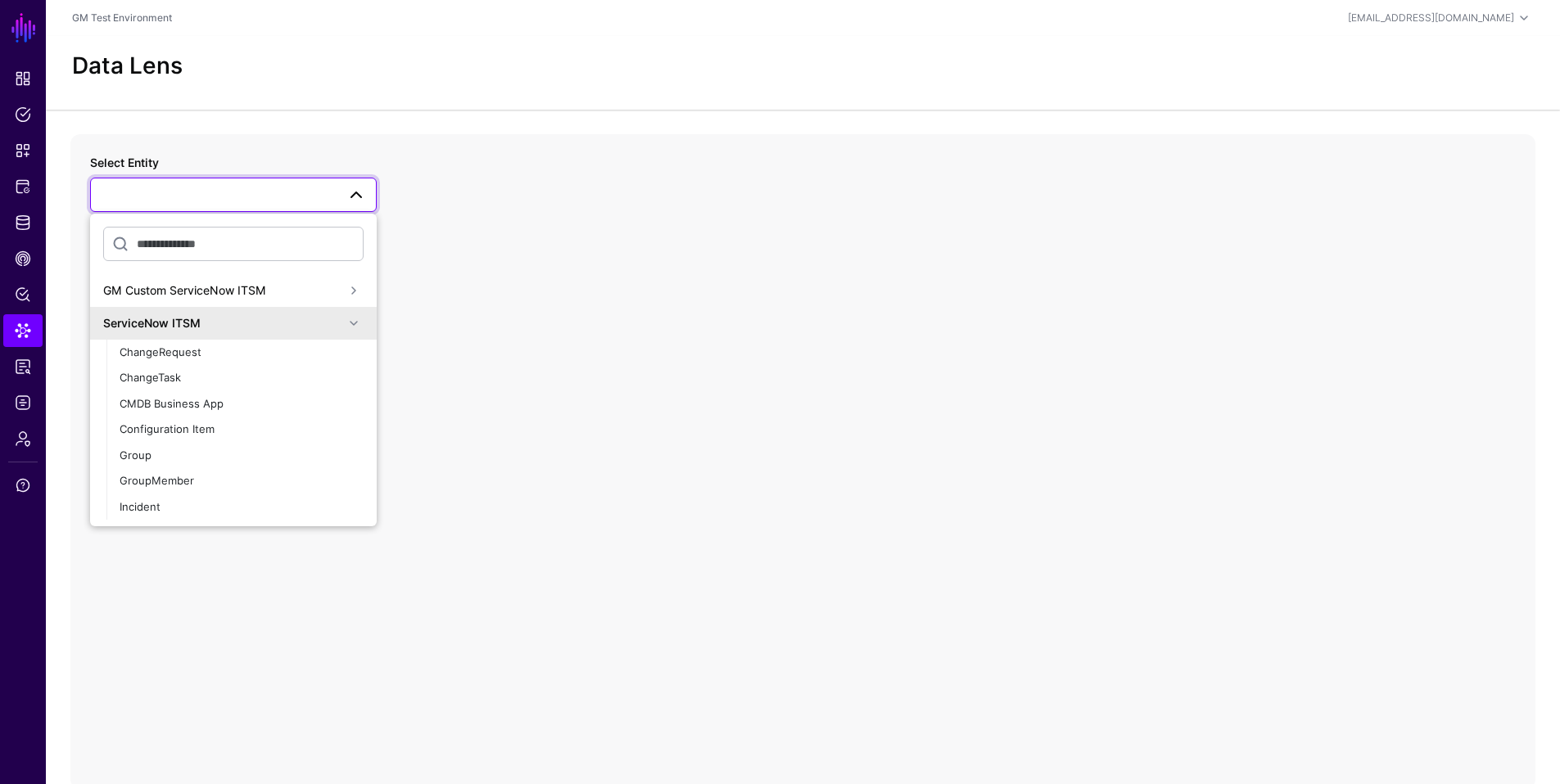
click at [344, 327] on span at bounding box center [354, 323] width 20 height 19
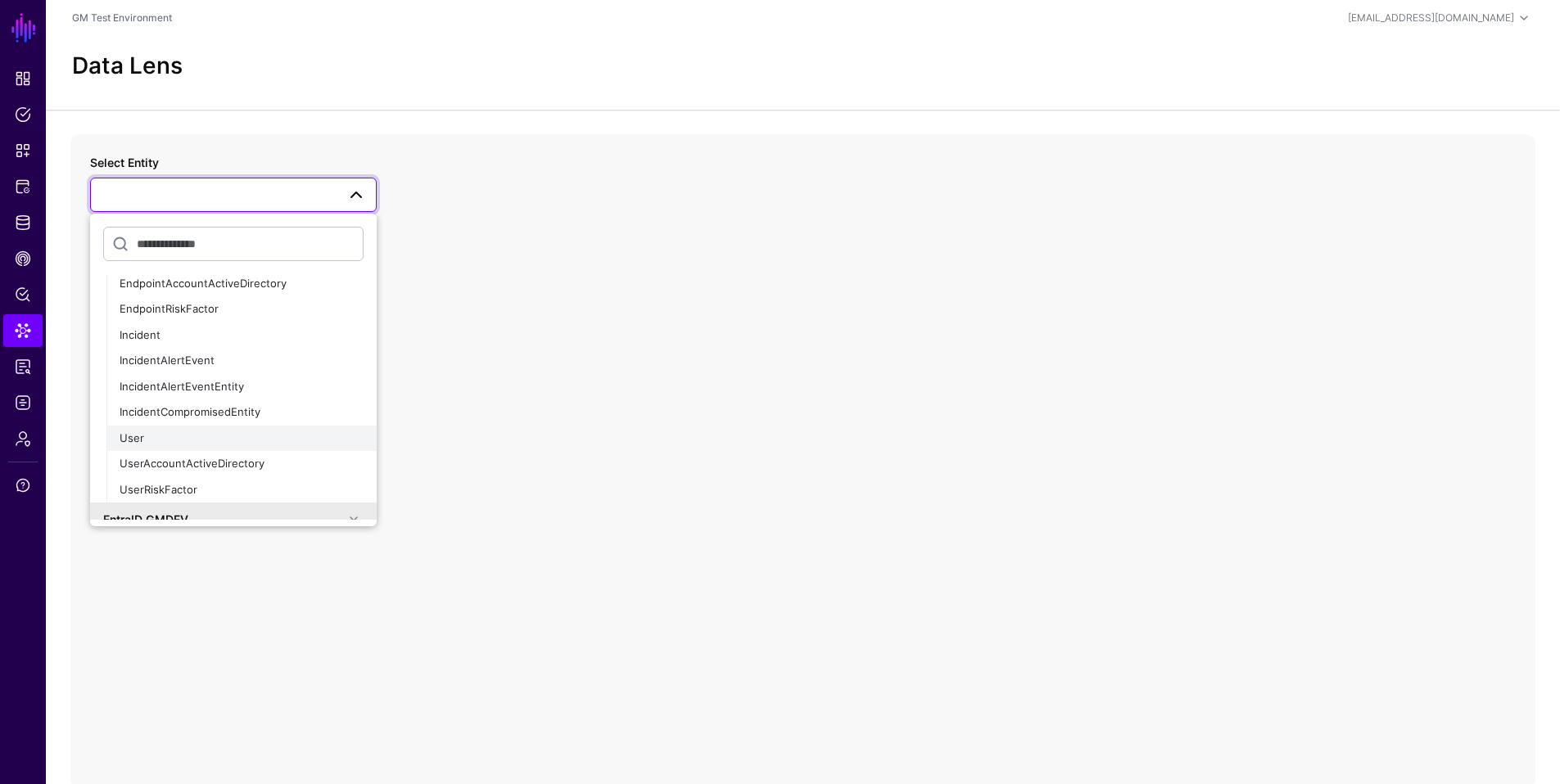
scroll to position [209, 0]
click at [207, 358] on span "IncidentAlertEvent" at bounding box center [167, 354] width 95 height 13
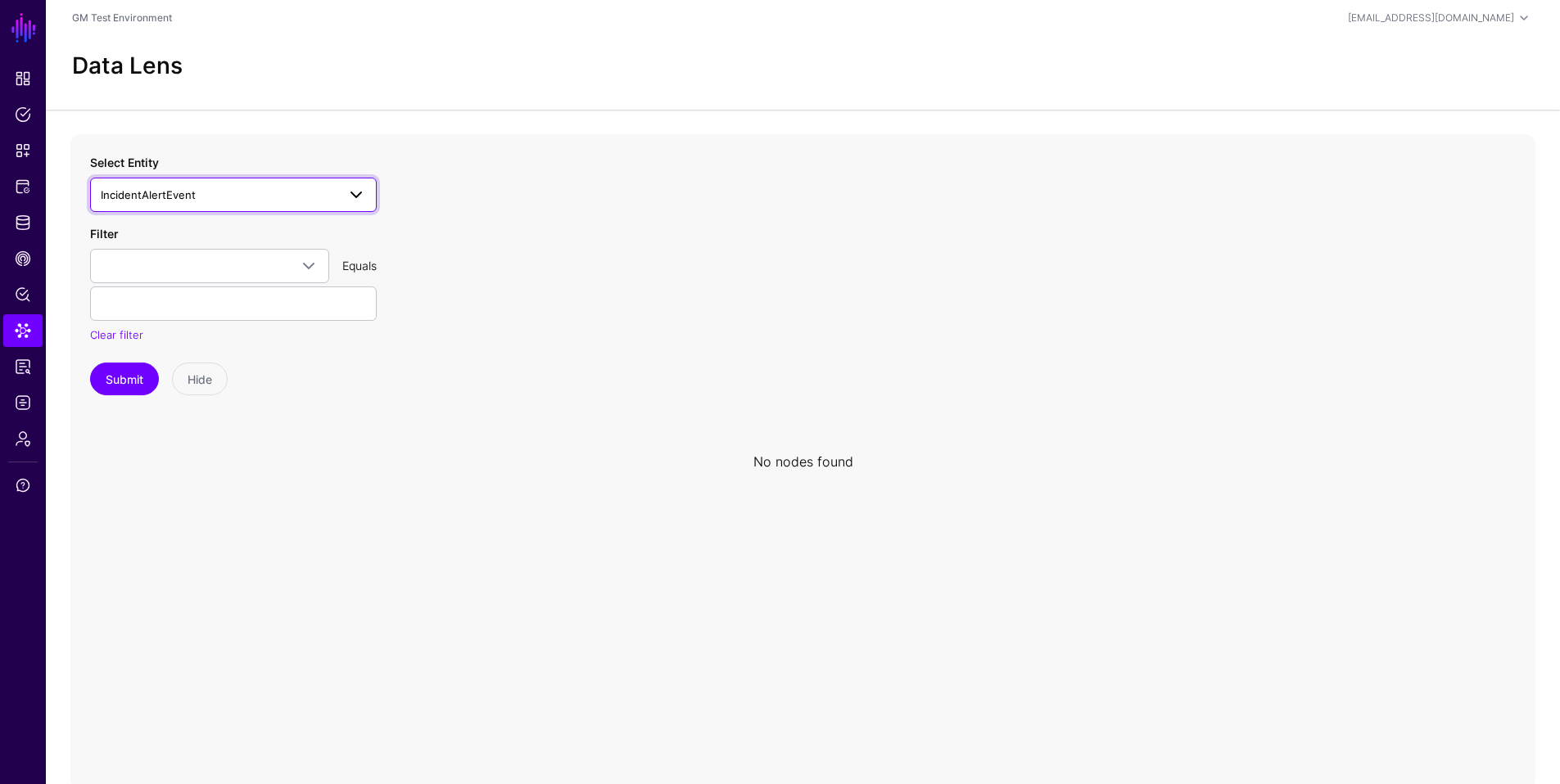
click at [353, 191] on span at bounding box center [356, 195] width 20 height 19
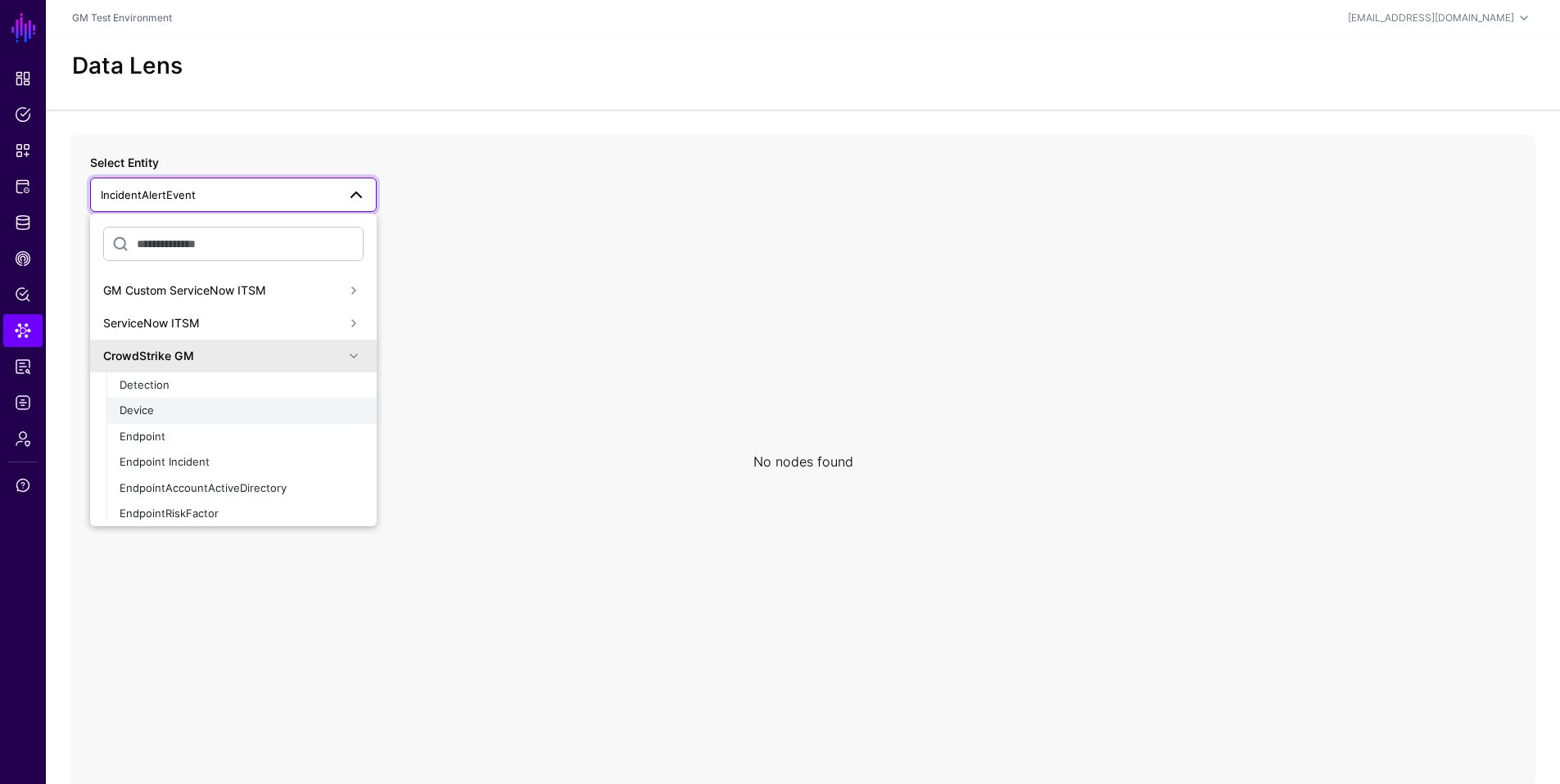
click at [157, 411] on div "Device" at bounding box center [241, 410] width 244 height 16
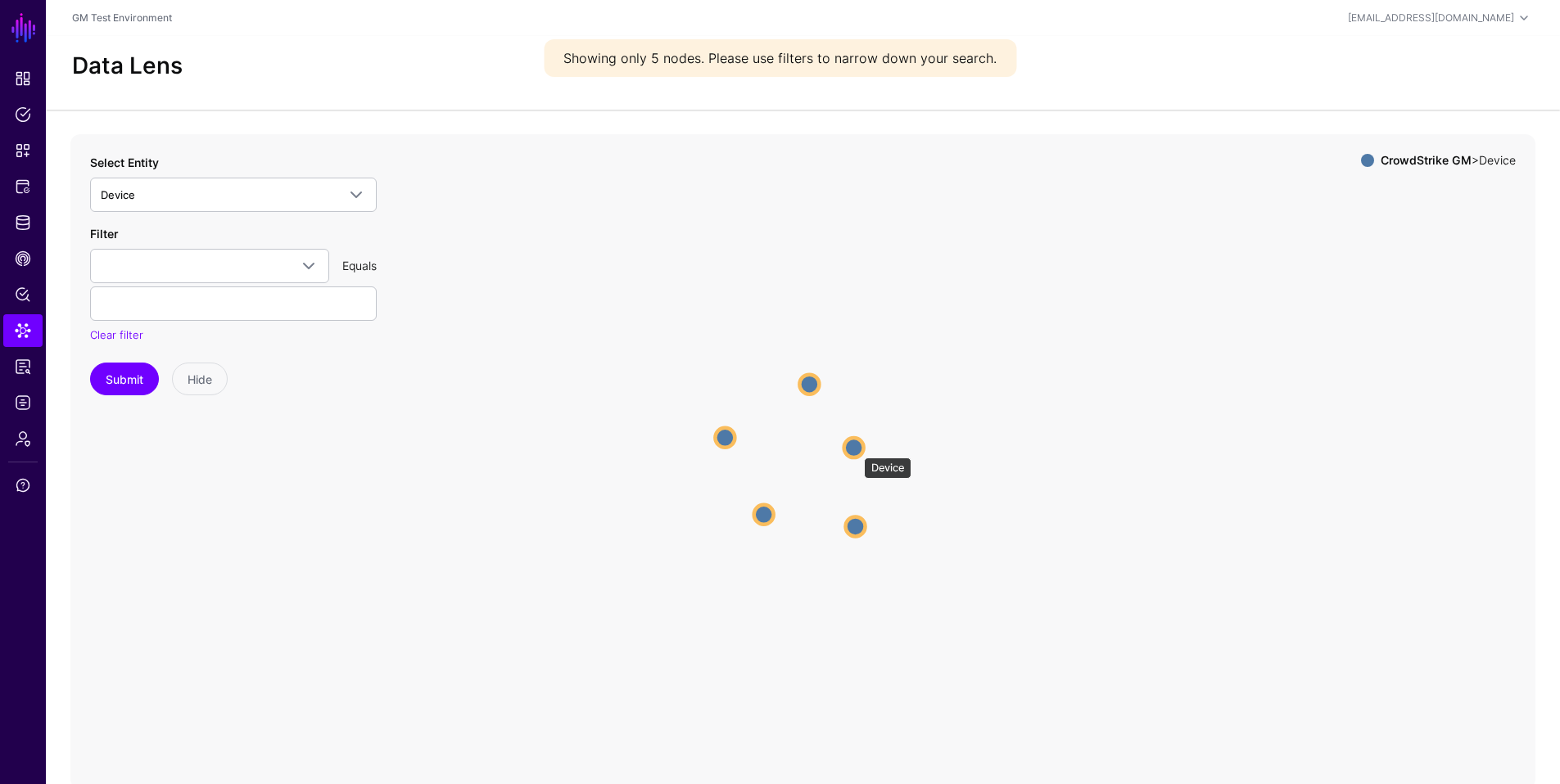
click at [855, 449] on circle at bounding box center [854, 447] width 20 height 19
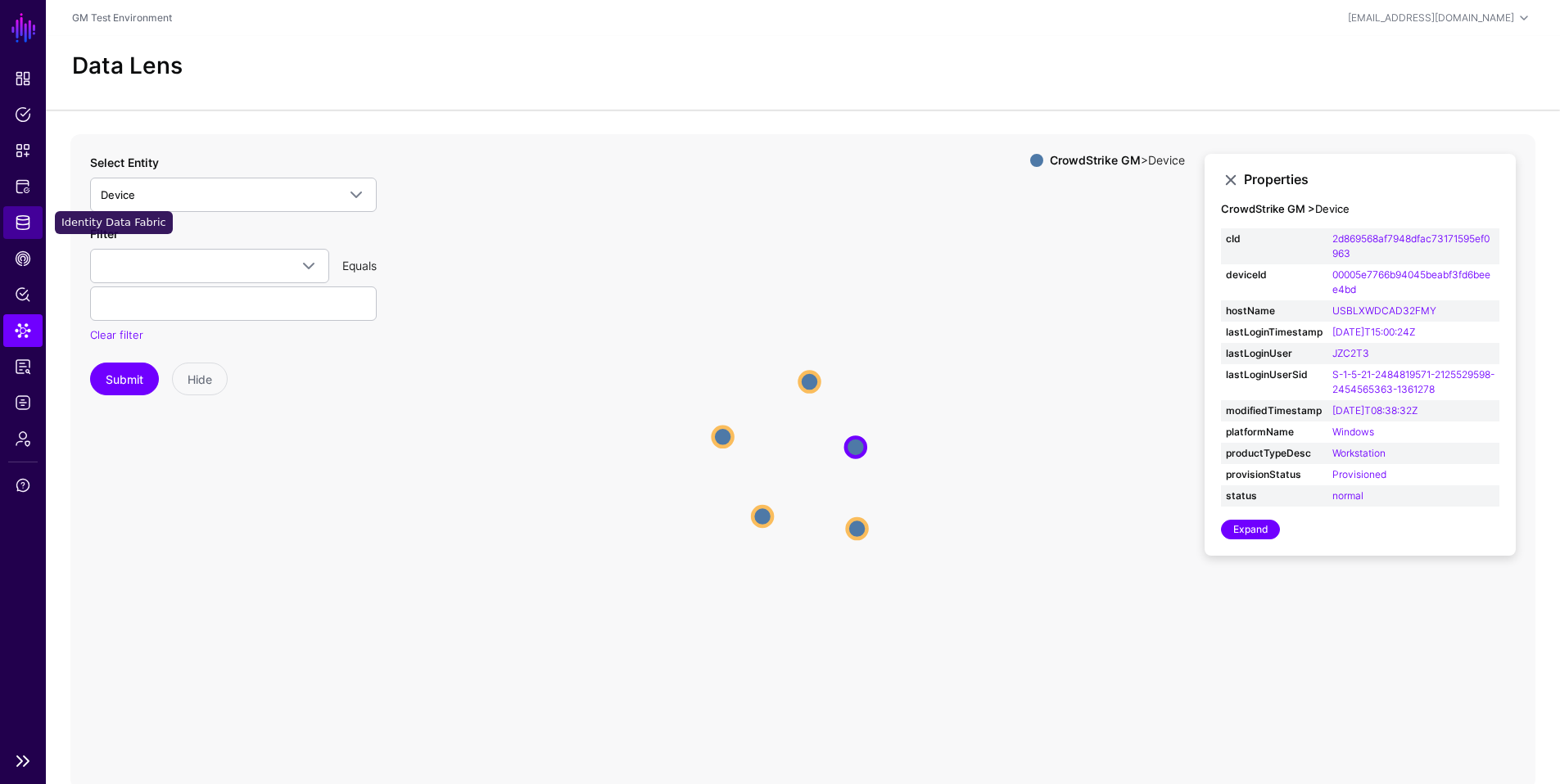
click at [29, 226] on span "Identity Data Fabric" at bounding box center [23, 222] width 16 height 16
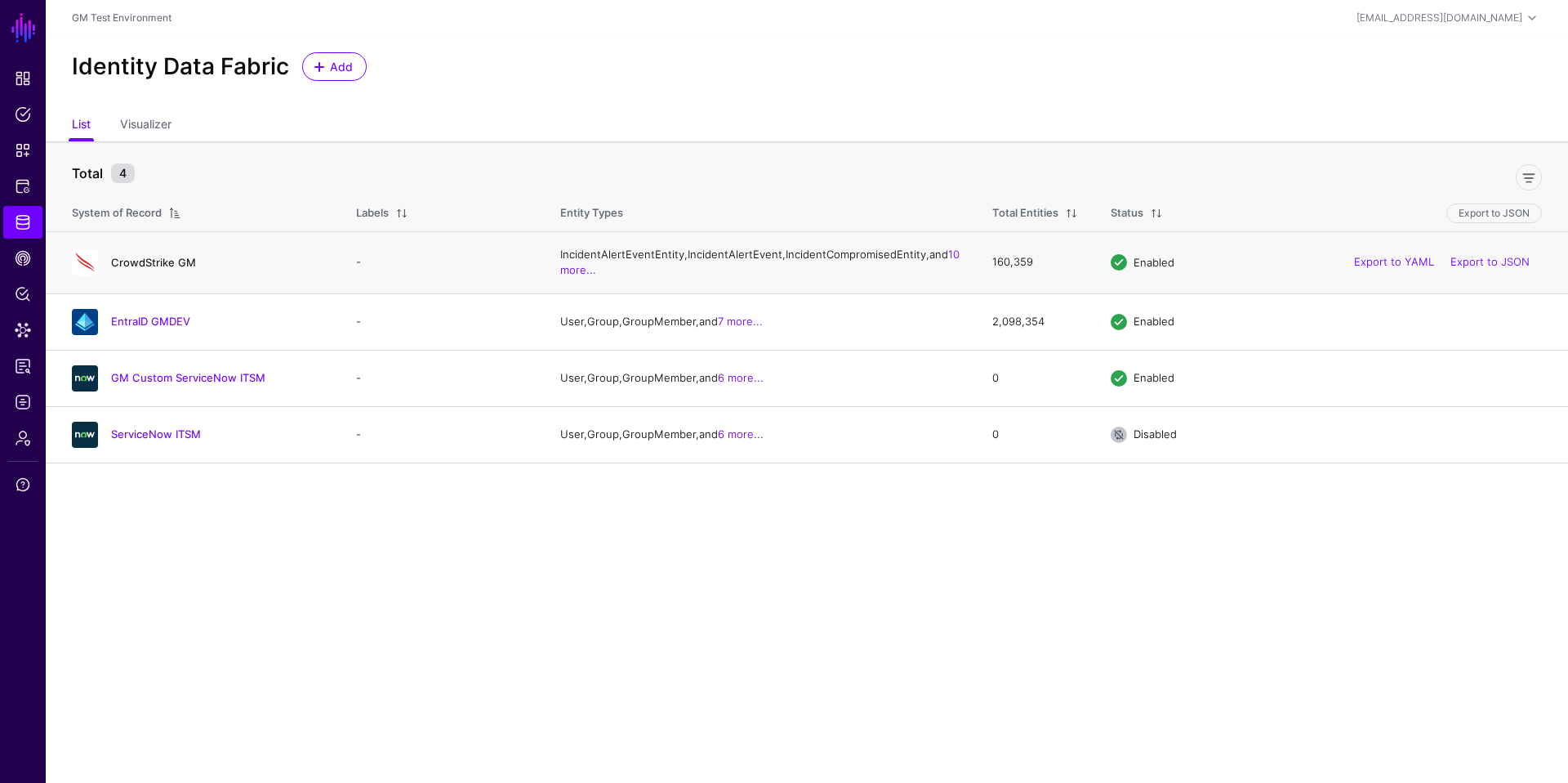
click at [157, 269] on link "CrowdStrike GM" at bounding box center [154, 262] width 85 height 13
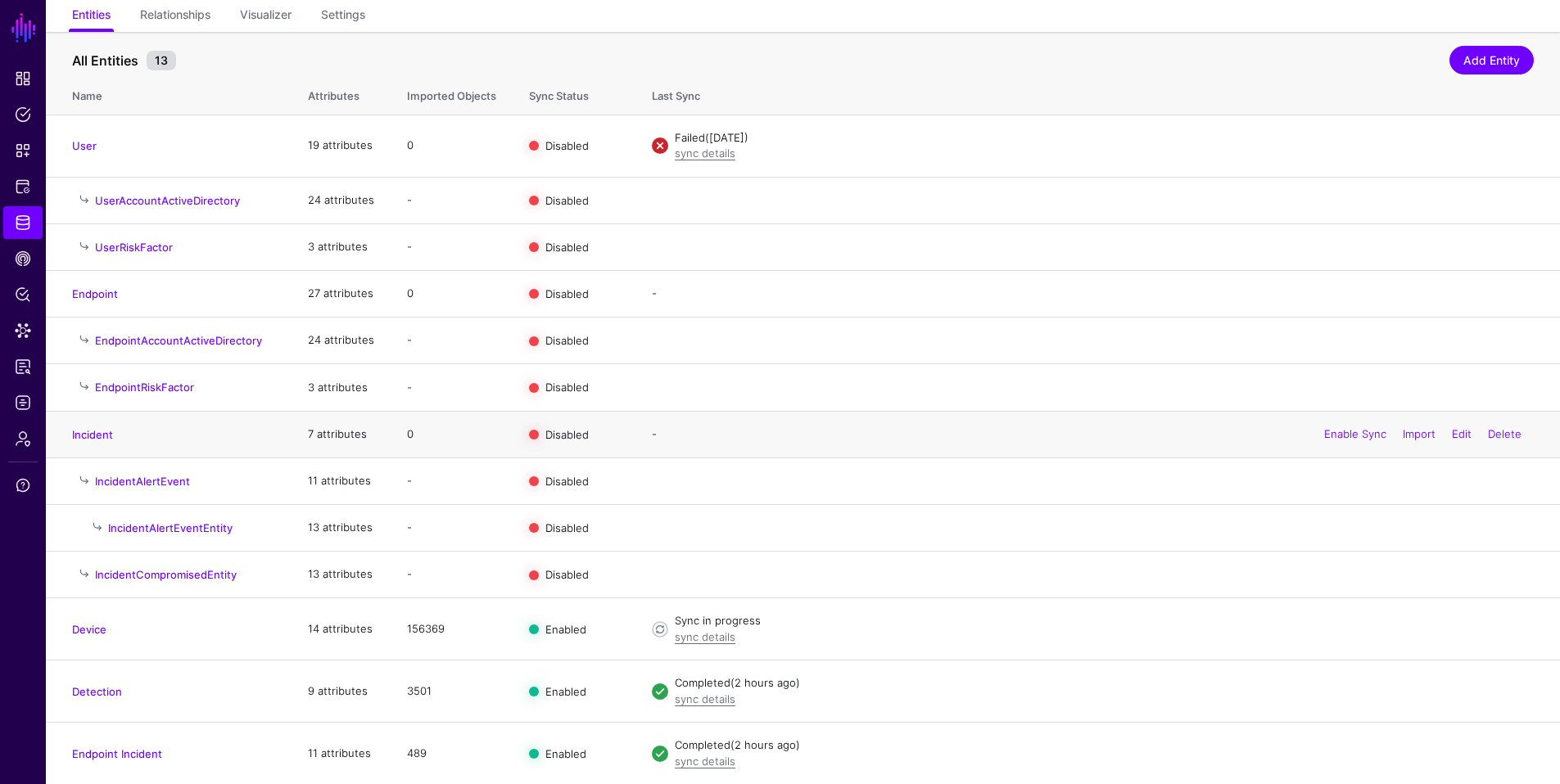
scroll to position [134, 0]
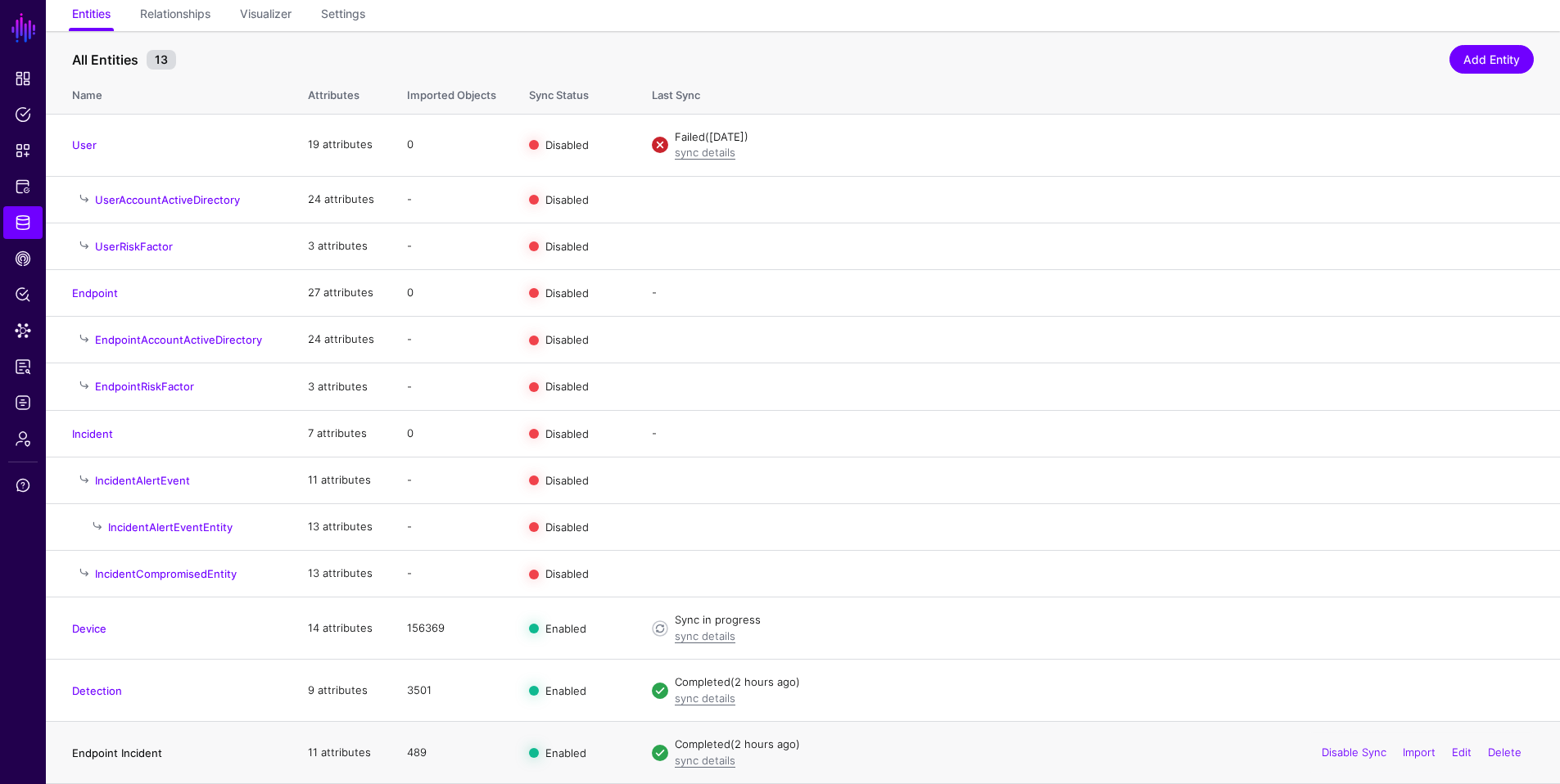
click at [120, 672] on link "Endpoint Incident" at bounding box center [117, 752] width 90 height 13
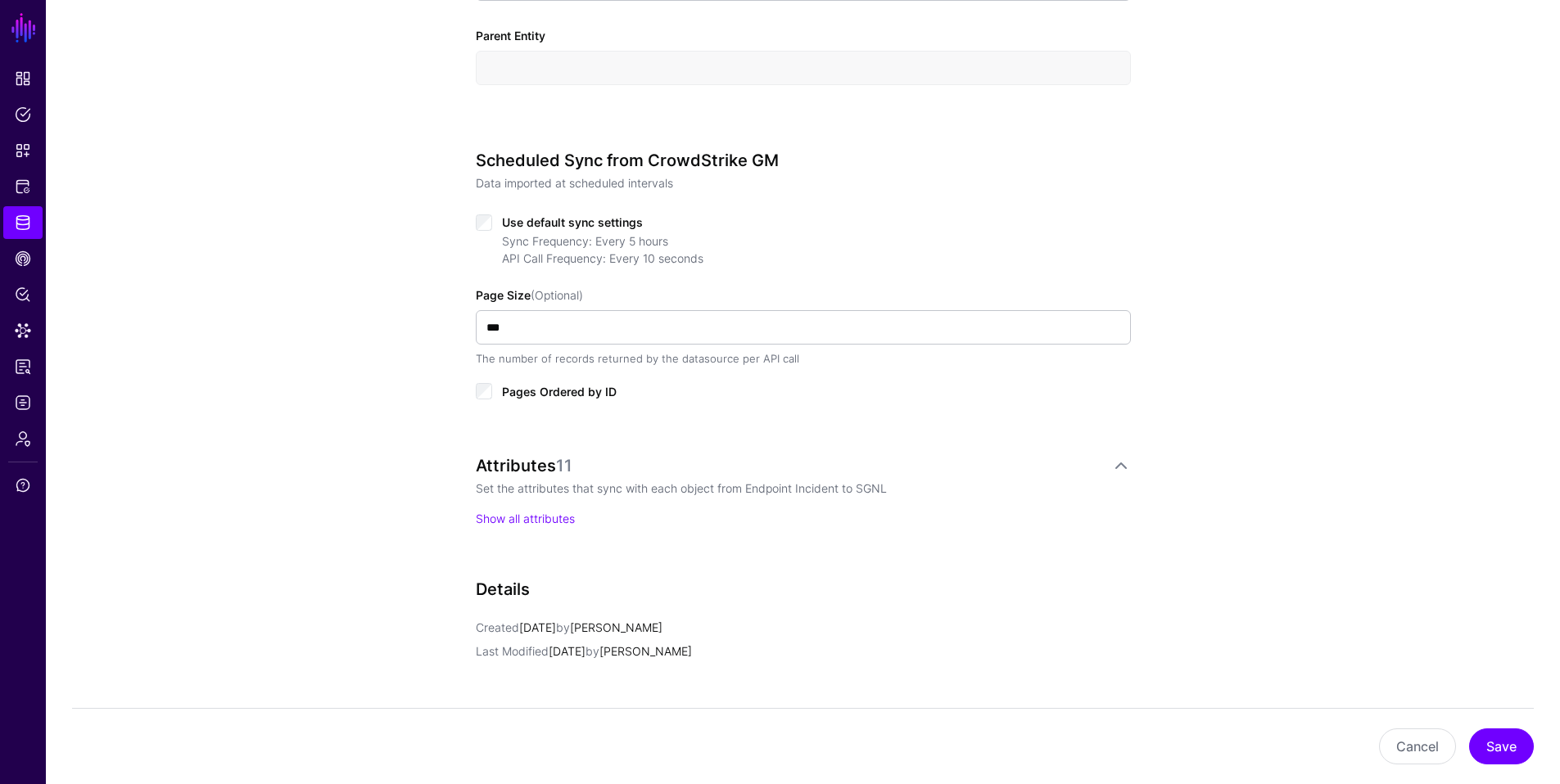
scroll to position [912, 0]
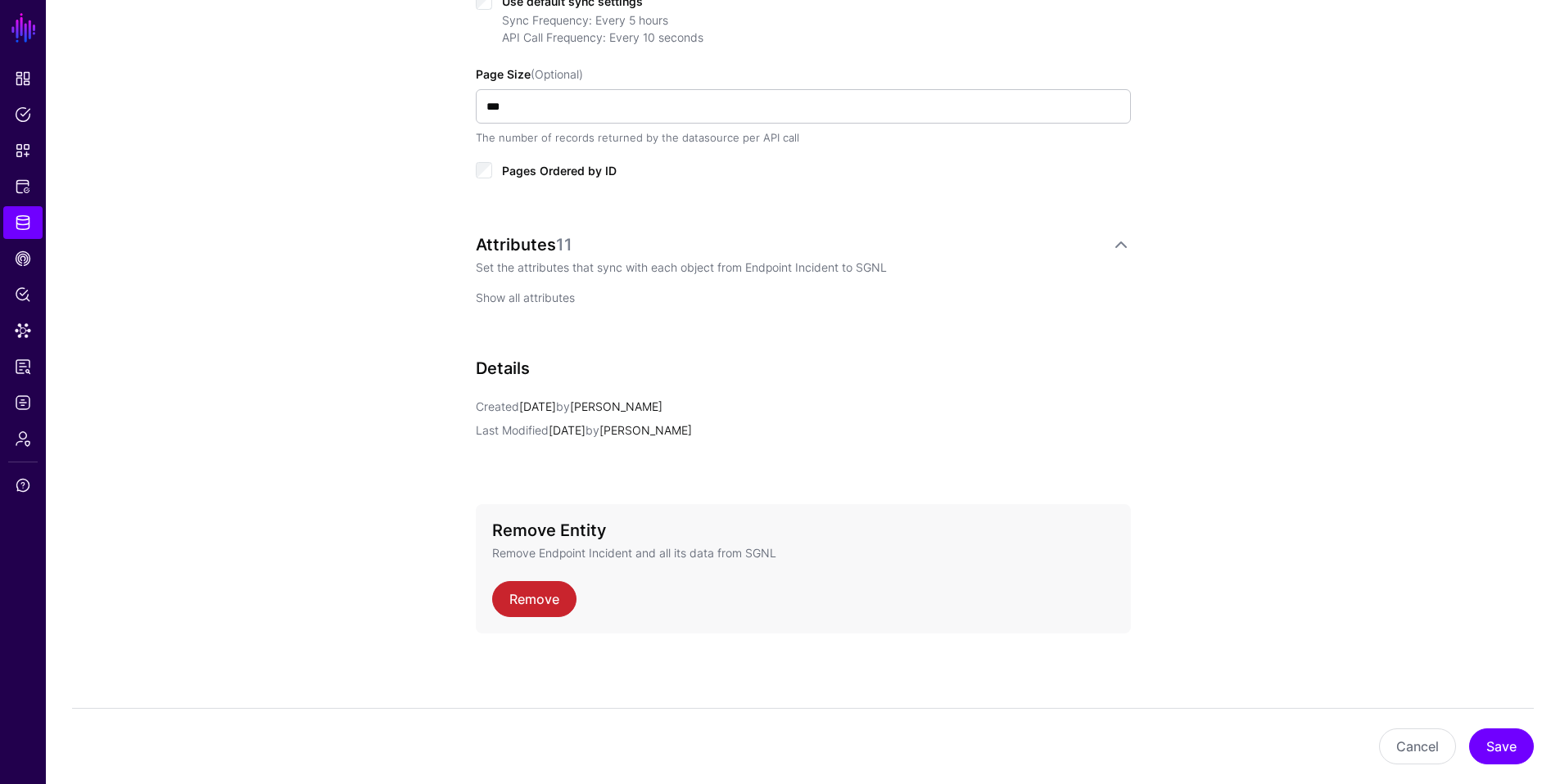
click at [534, 297] on link "Show all attributes" at bounding box center [526, 298] width 99 height 14
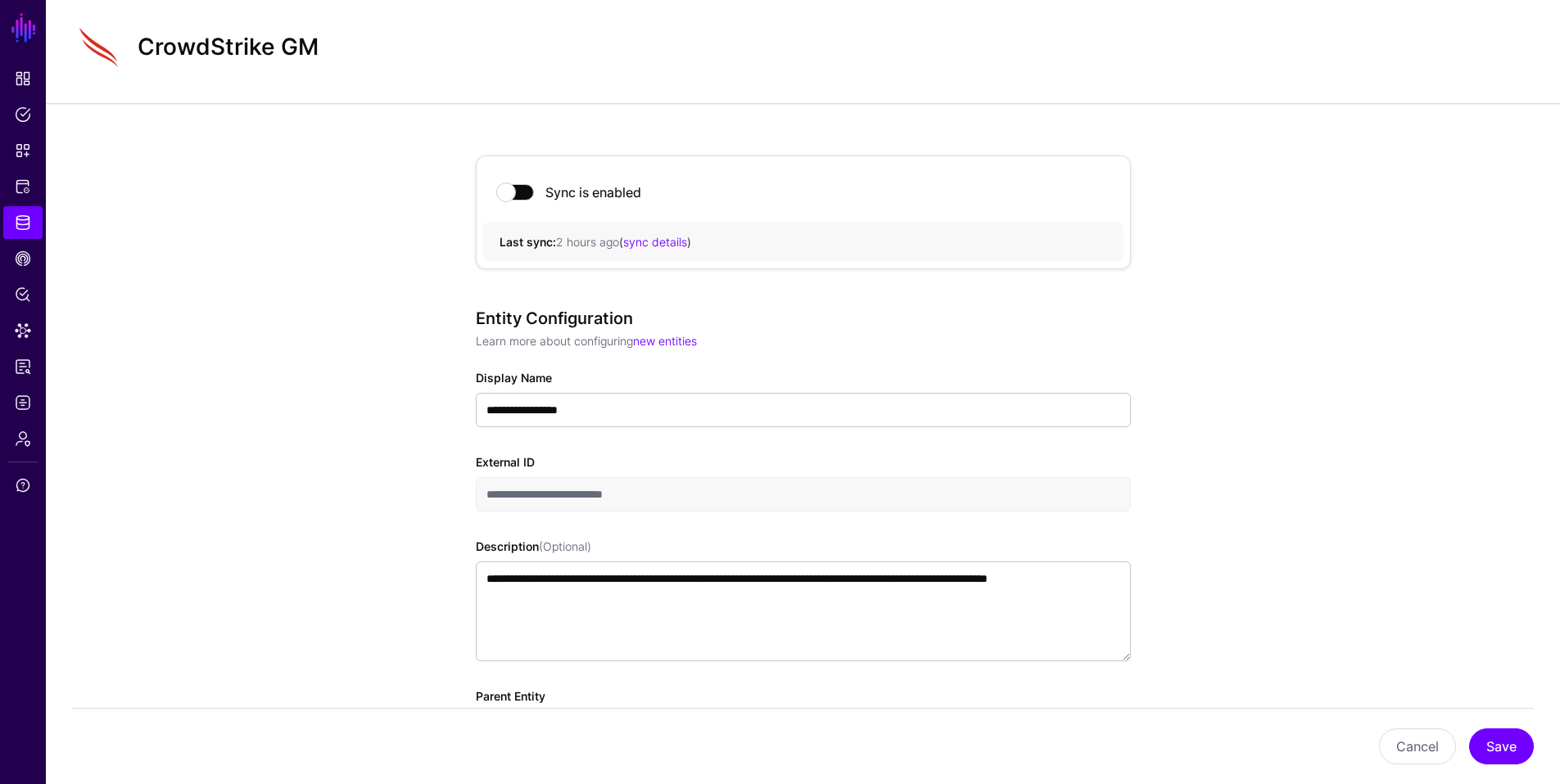
scroll to position [0, 0]
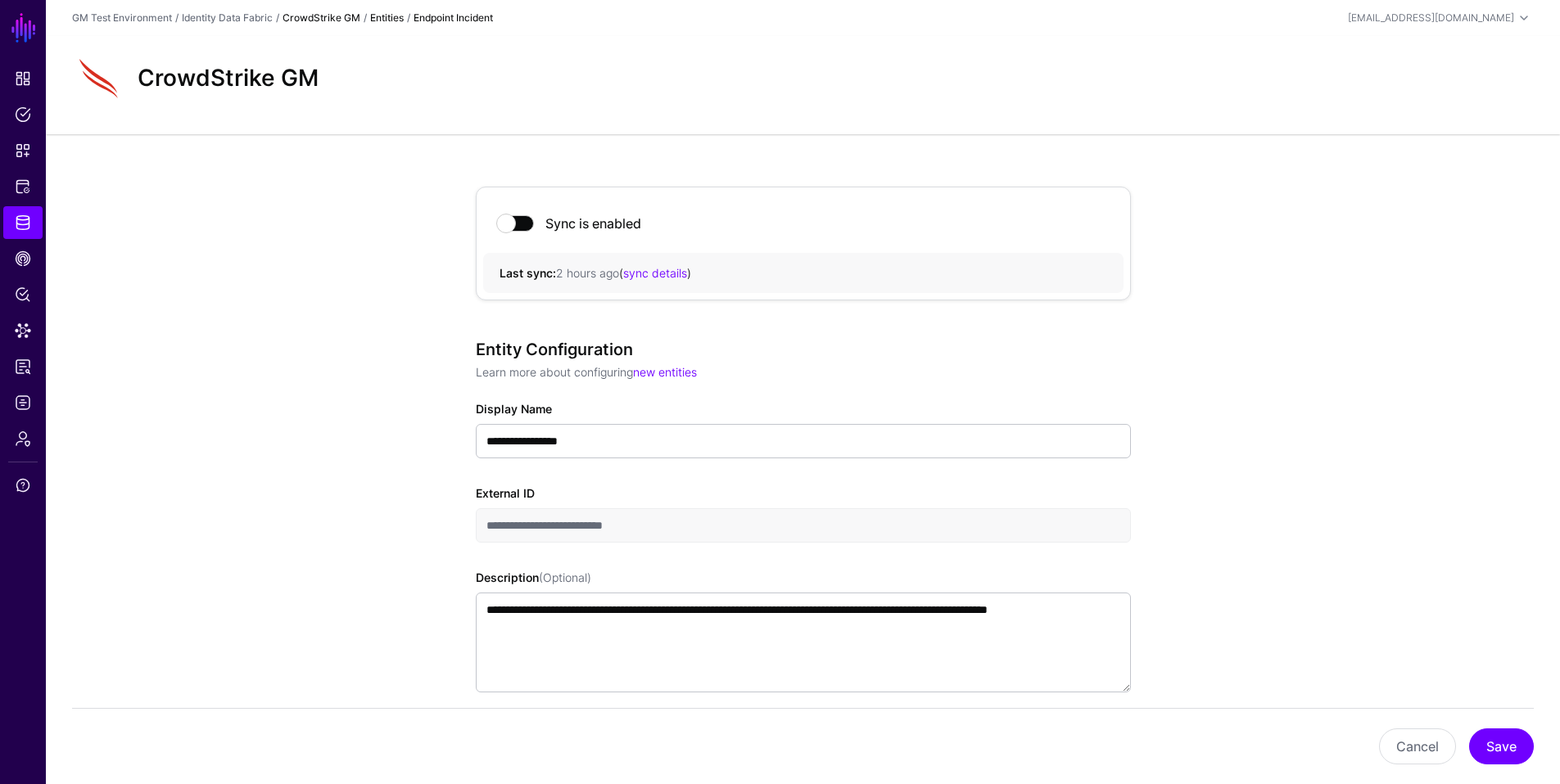
click at [315, 19] on link "CrowdStrike GM" at bounding box center [322, 18] width 78 height 12
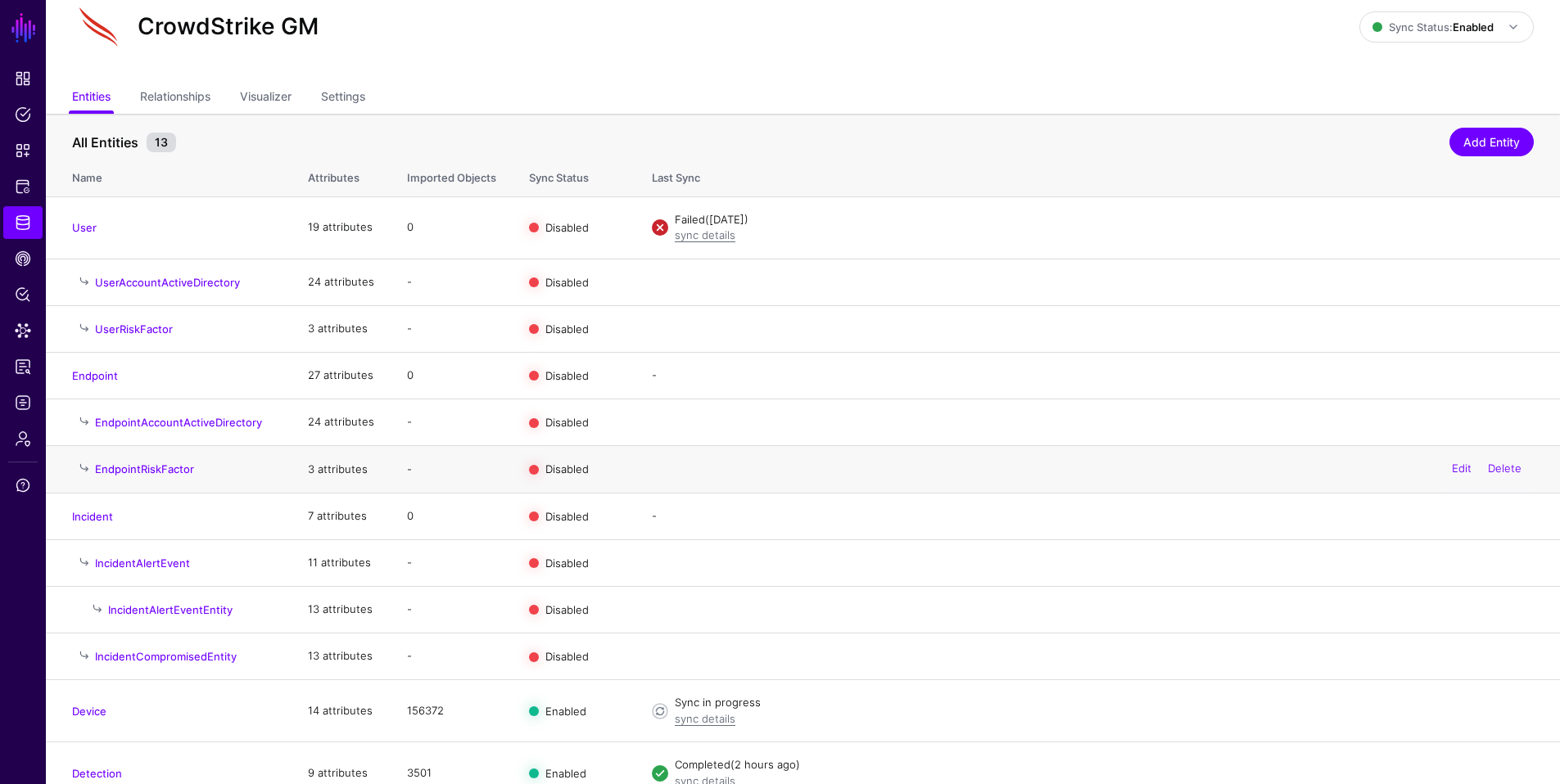
scroll to position [134, 0]
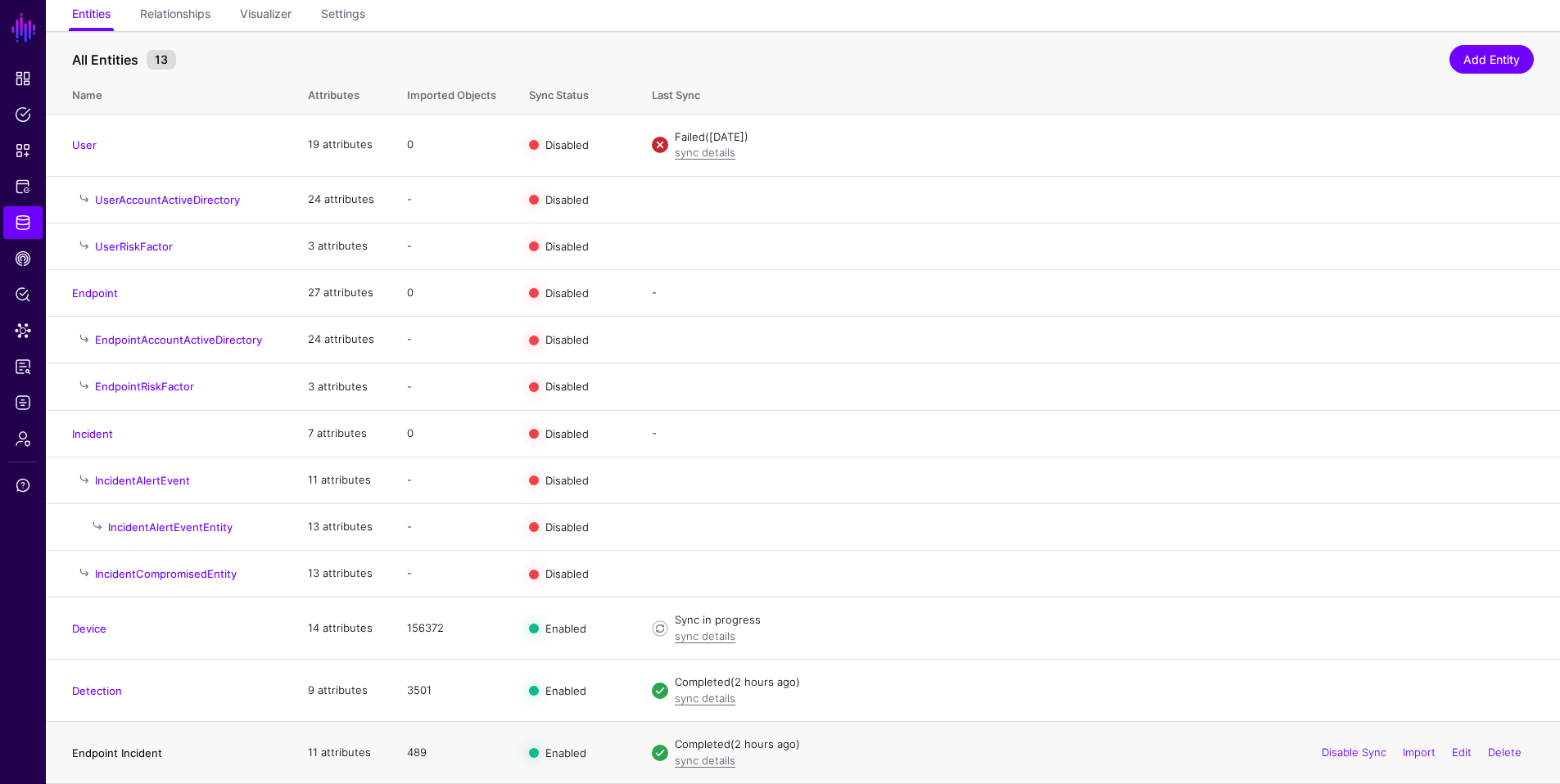
click at [134, 672] on link "Endpoint Incident" at bounding box center [117, 752] width 90 height 13
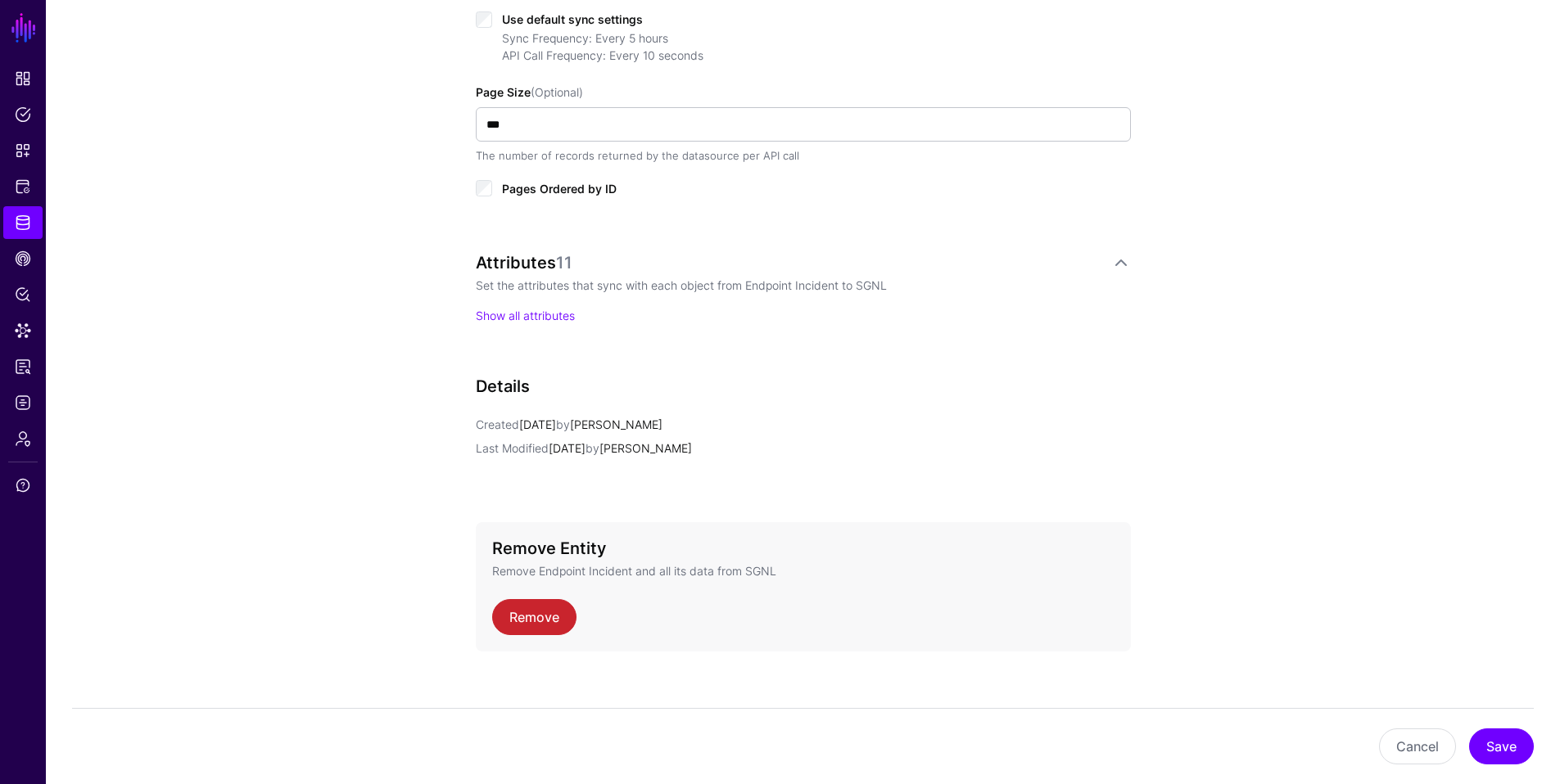
scroll to position [912, 0]
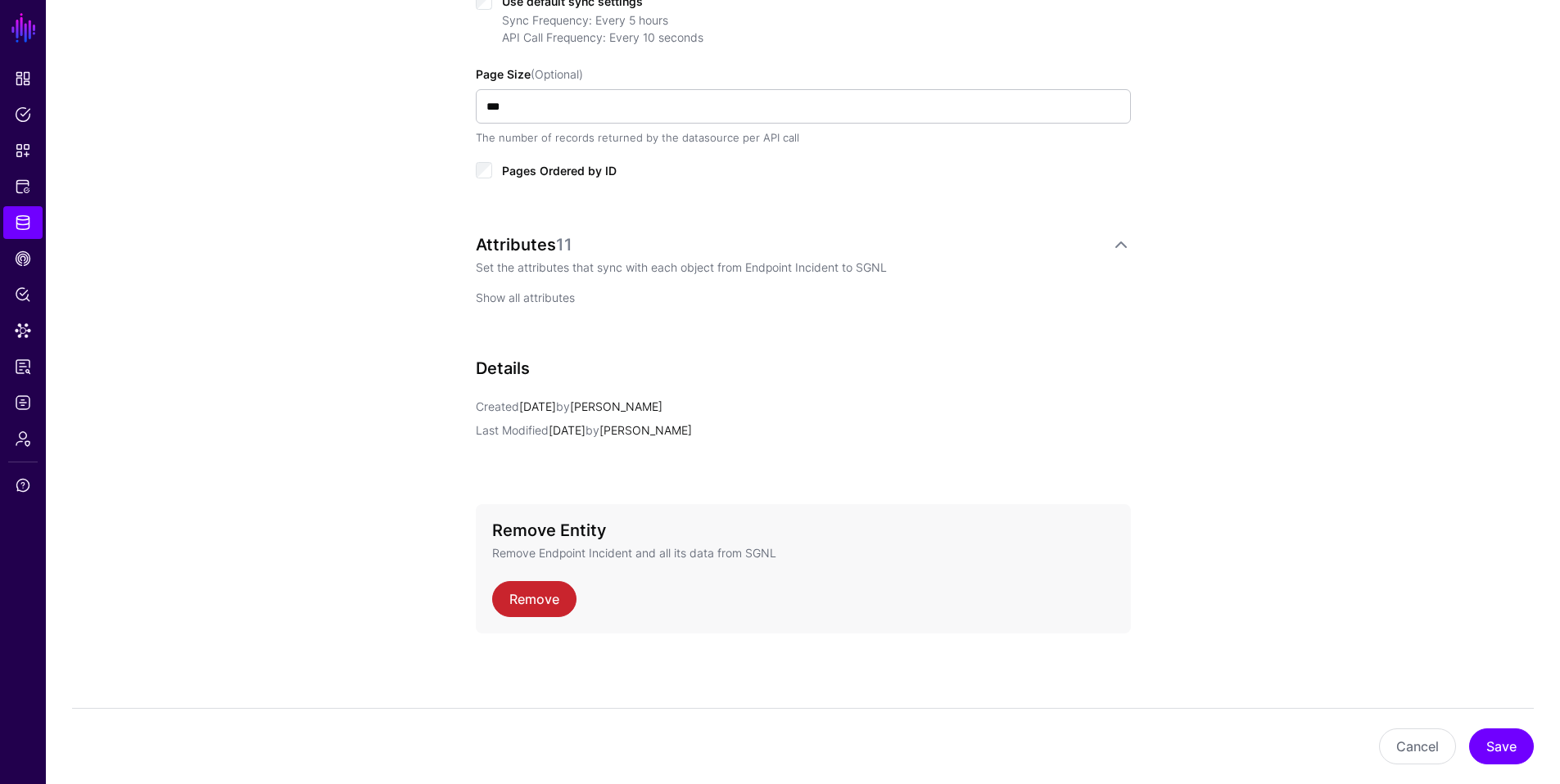
click at [516, 299] on link "Show all attributes" at bounding box center [526, 298] width 99 height 14
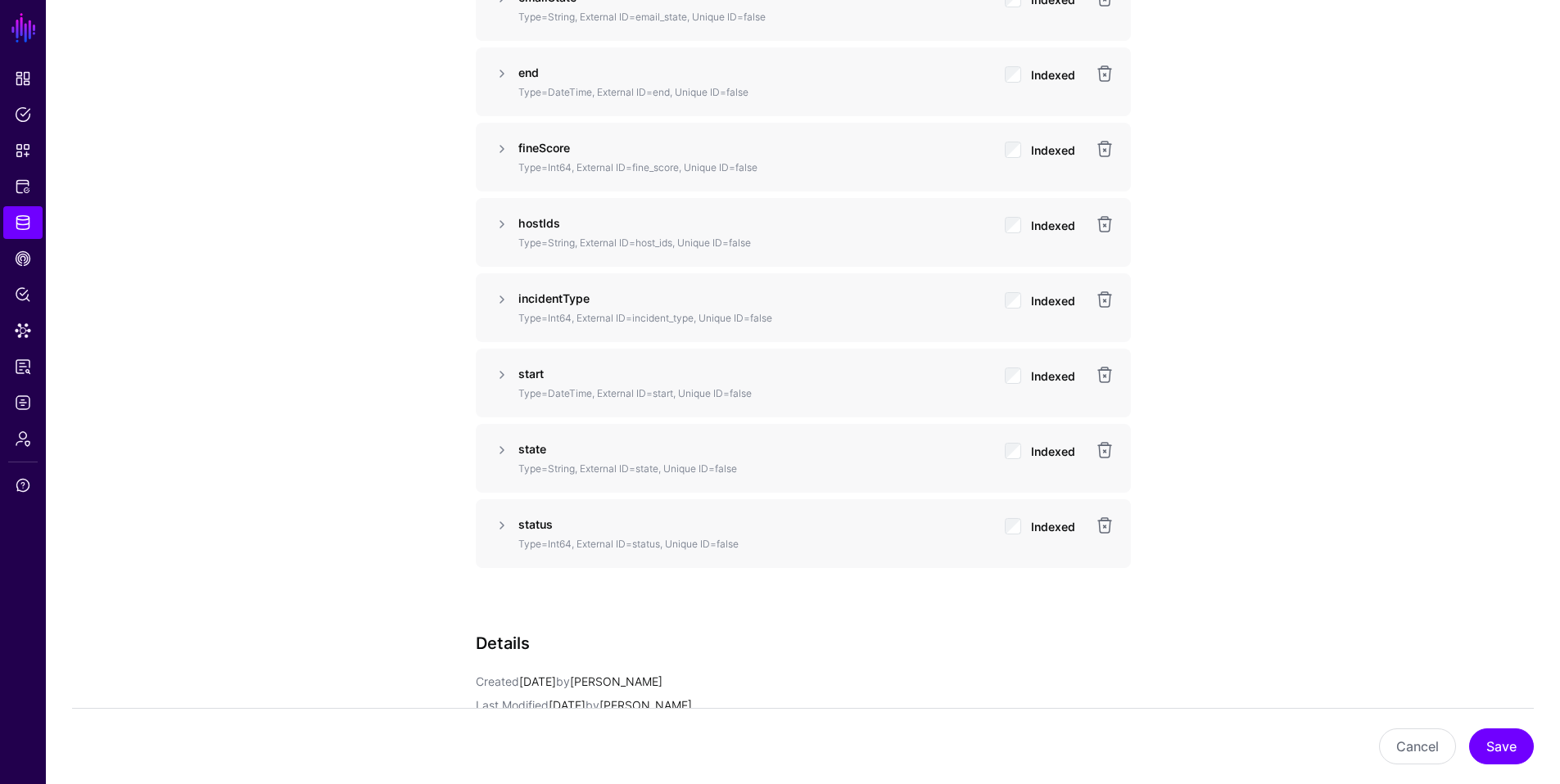
scroll to position [1500, 0]
click at [23, 335] on span "Data Lens" at bounding box center [23, 330] width 16 height 16
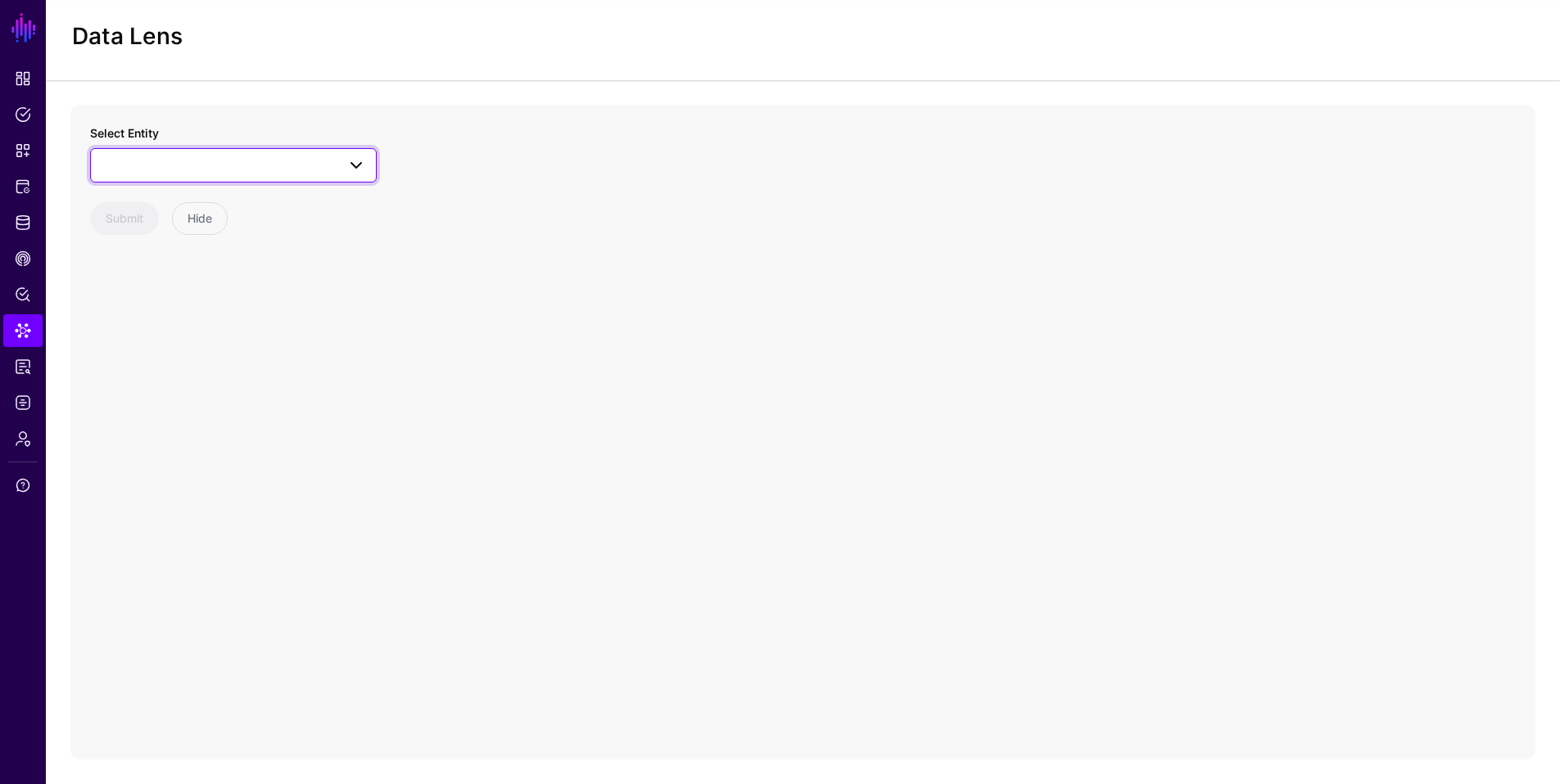
click at [358, 165] on span at bounding box center [356, 165] width 20 height 19
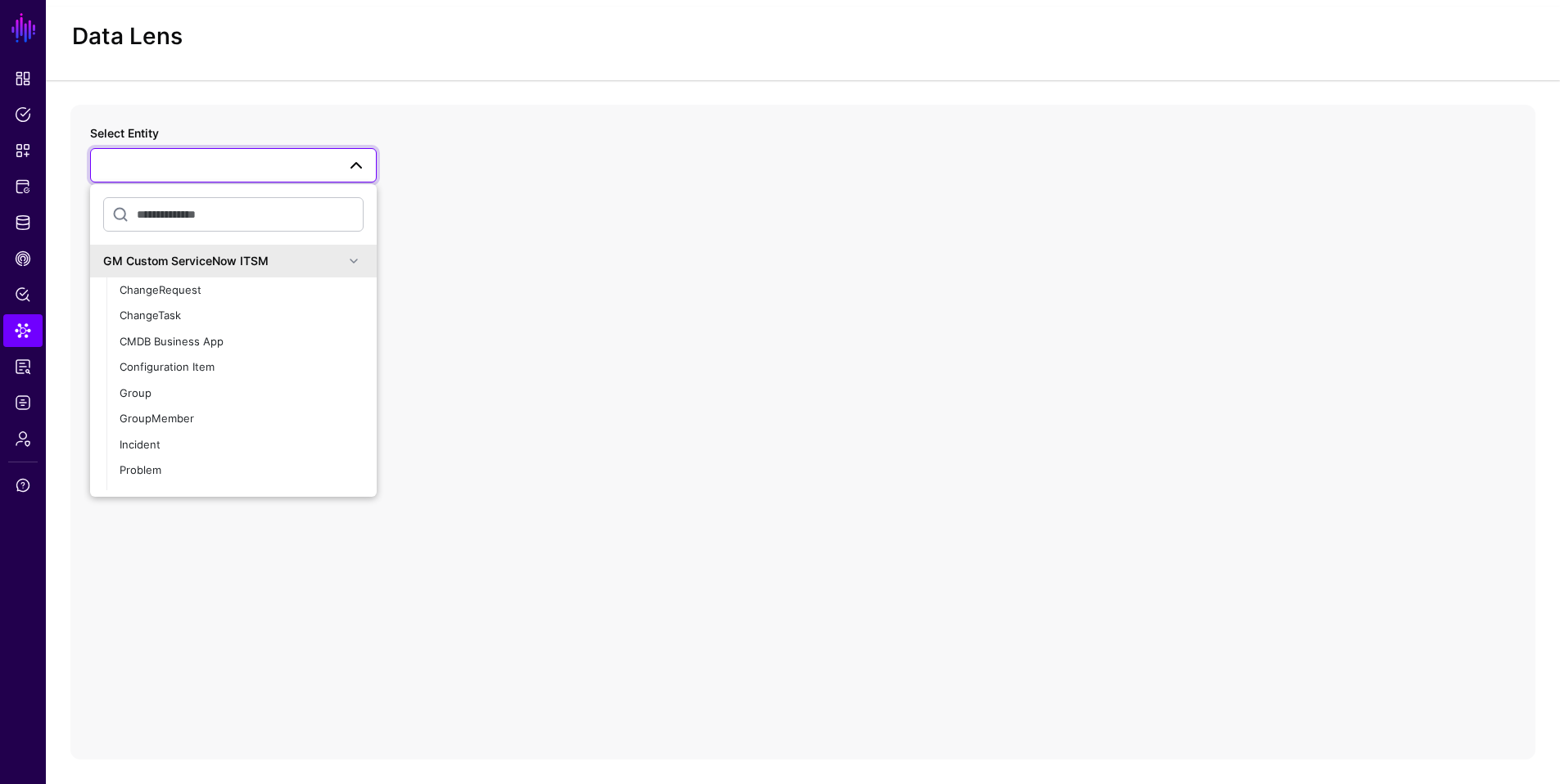
click at [344, 262] on span at bounding box center [354, 261] width 20 height 19
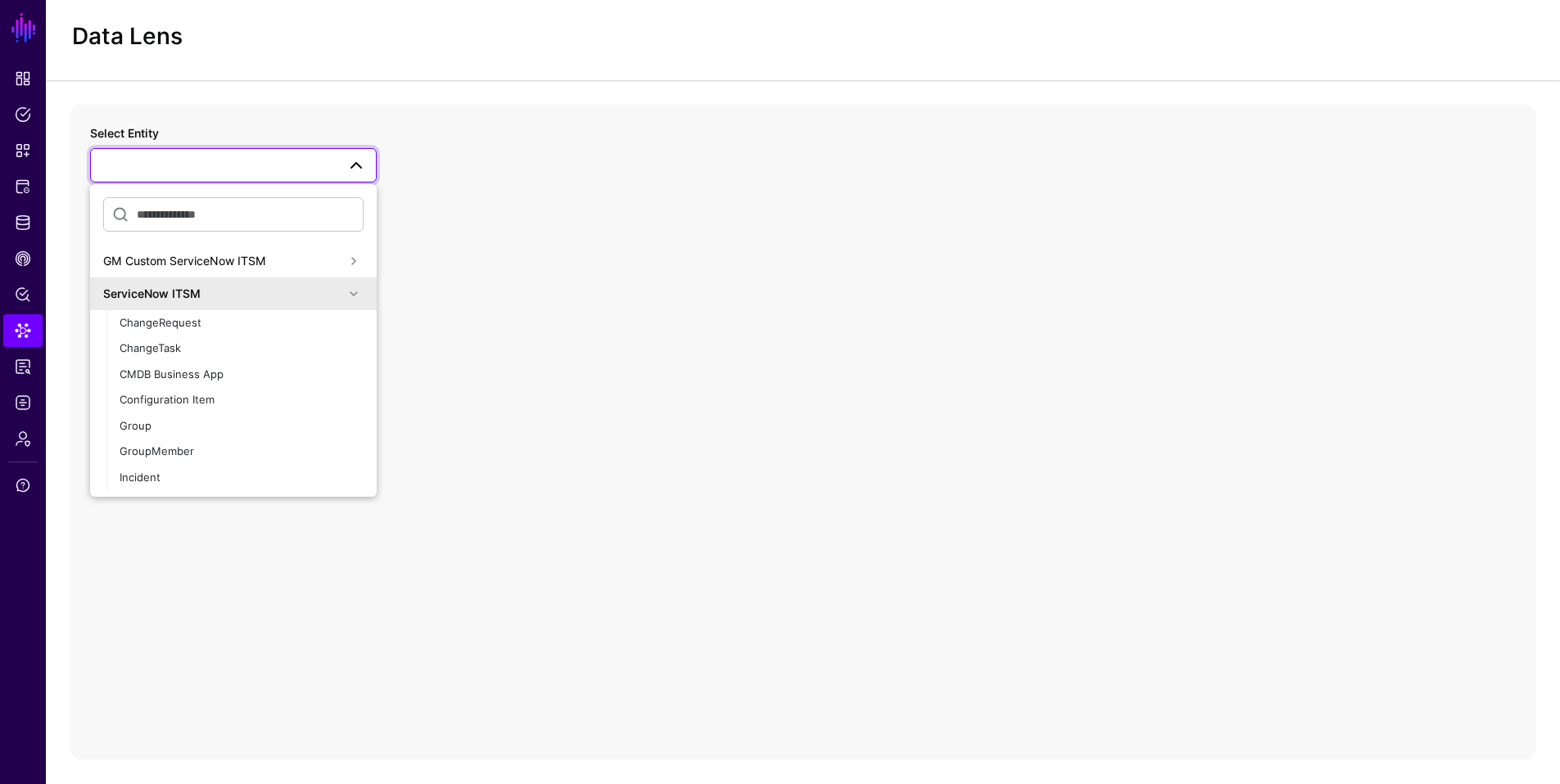
click at [344, 291] on span at bounding box center [354, 294] width 20 height 19
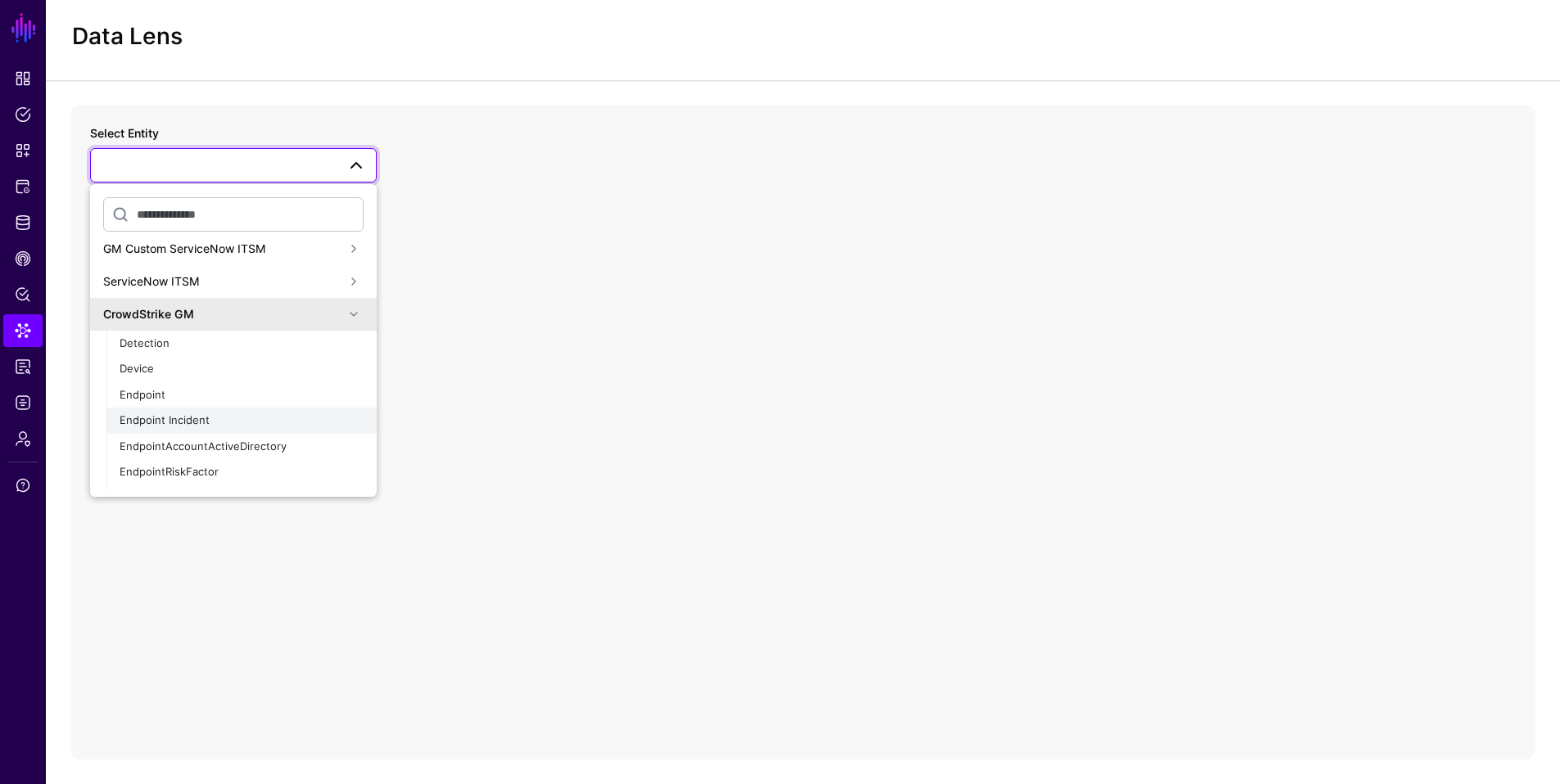
scroll to position [32, 0]
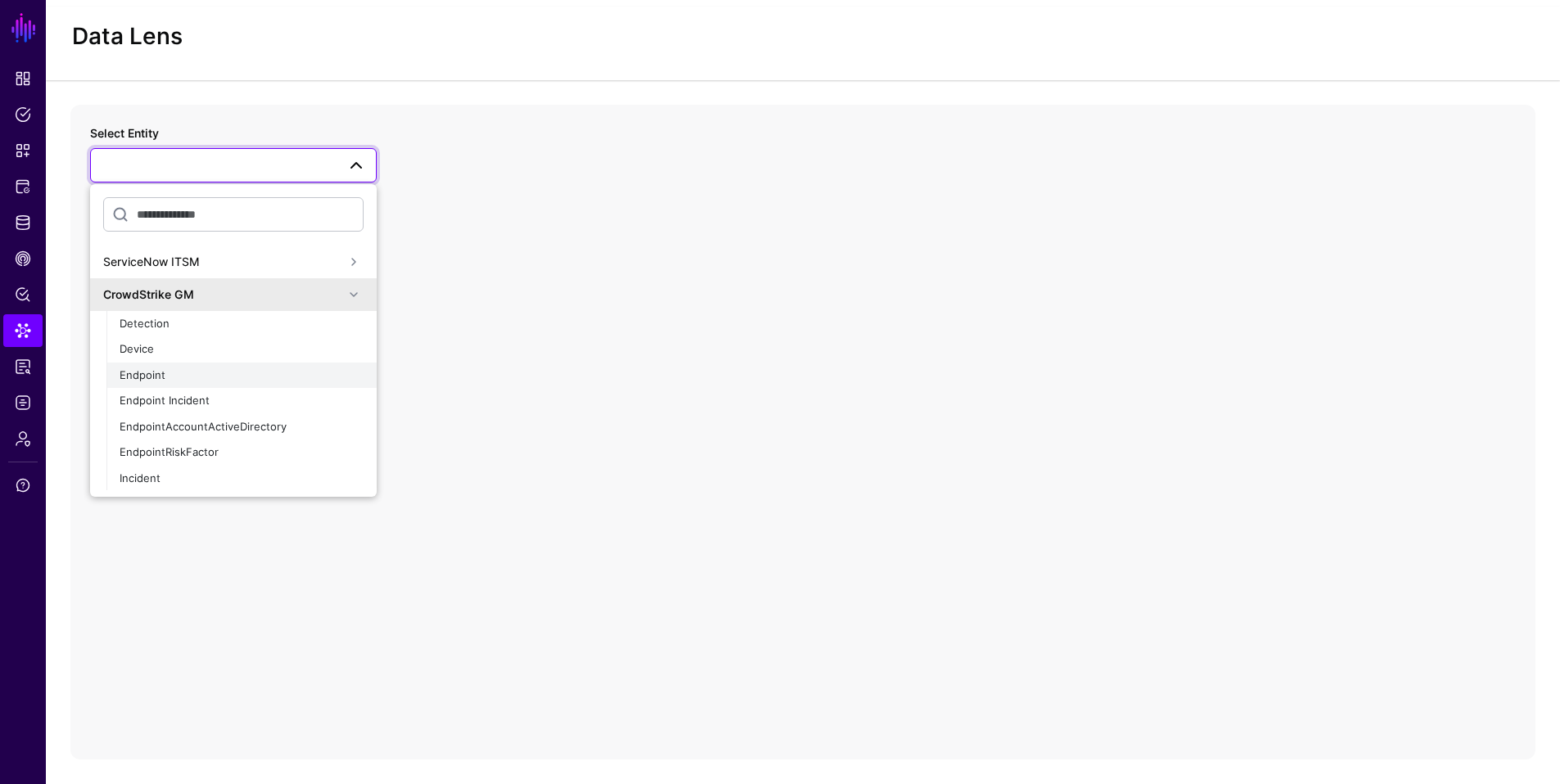
click at [136, 380] on span "Endpoint" at bounding box center [143, 375] width 46 height 13
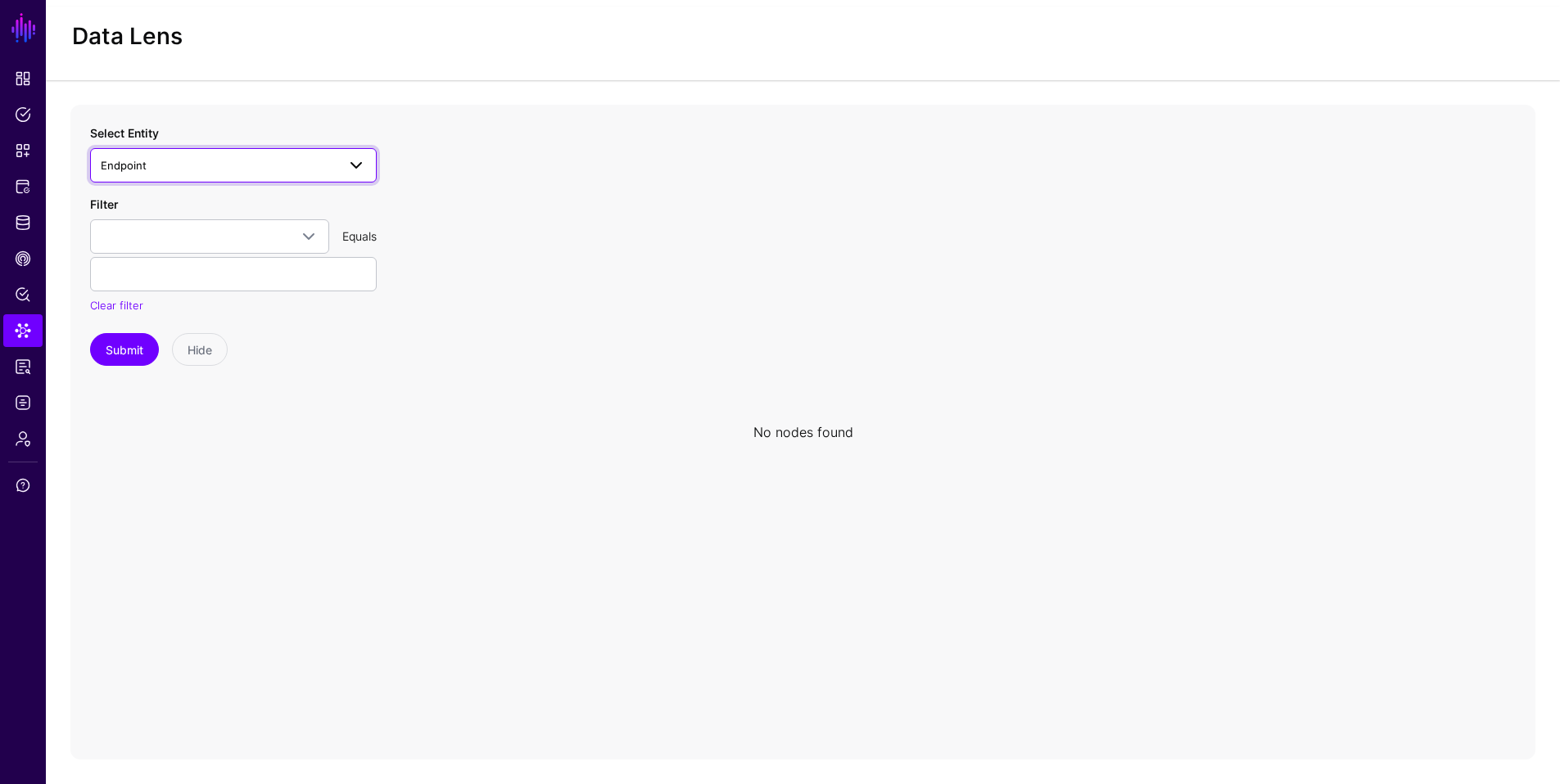
click at [356, 162] on span at bounding box center [356, 165] width 20 height 19
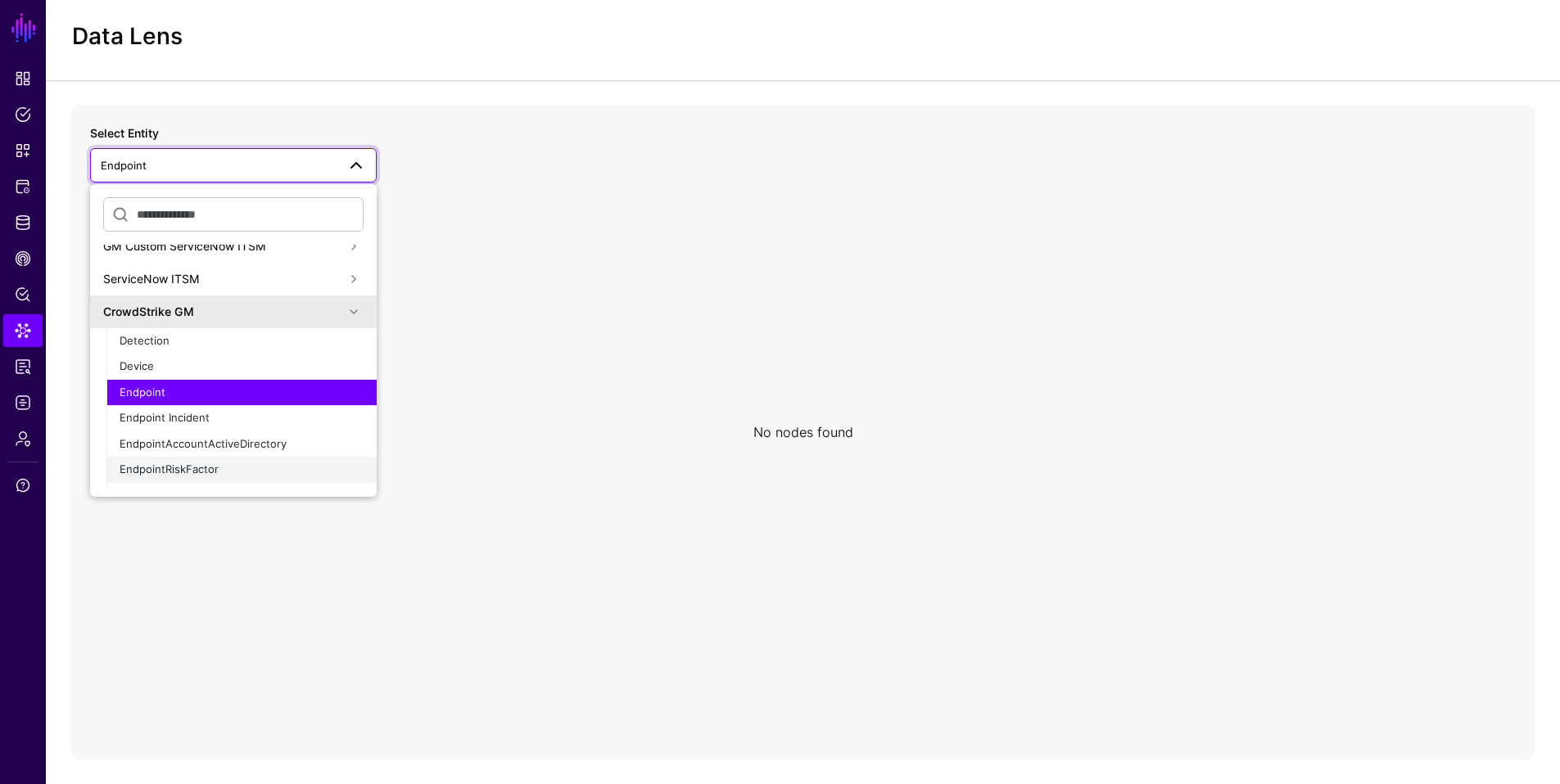
scroll to position [16, 0]
click at [195, 468] on span "EndpointRiskFactor" at bounding box center [169, 467] width 99 height 13
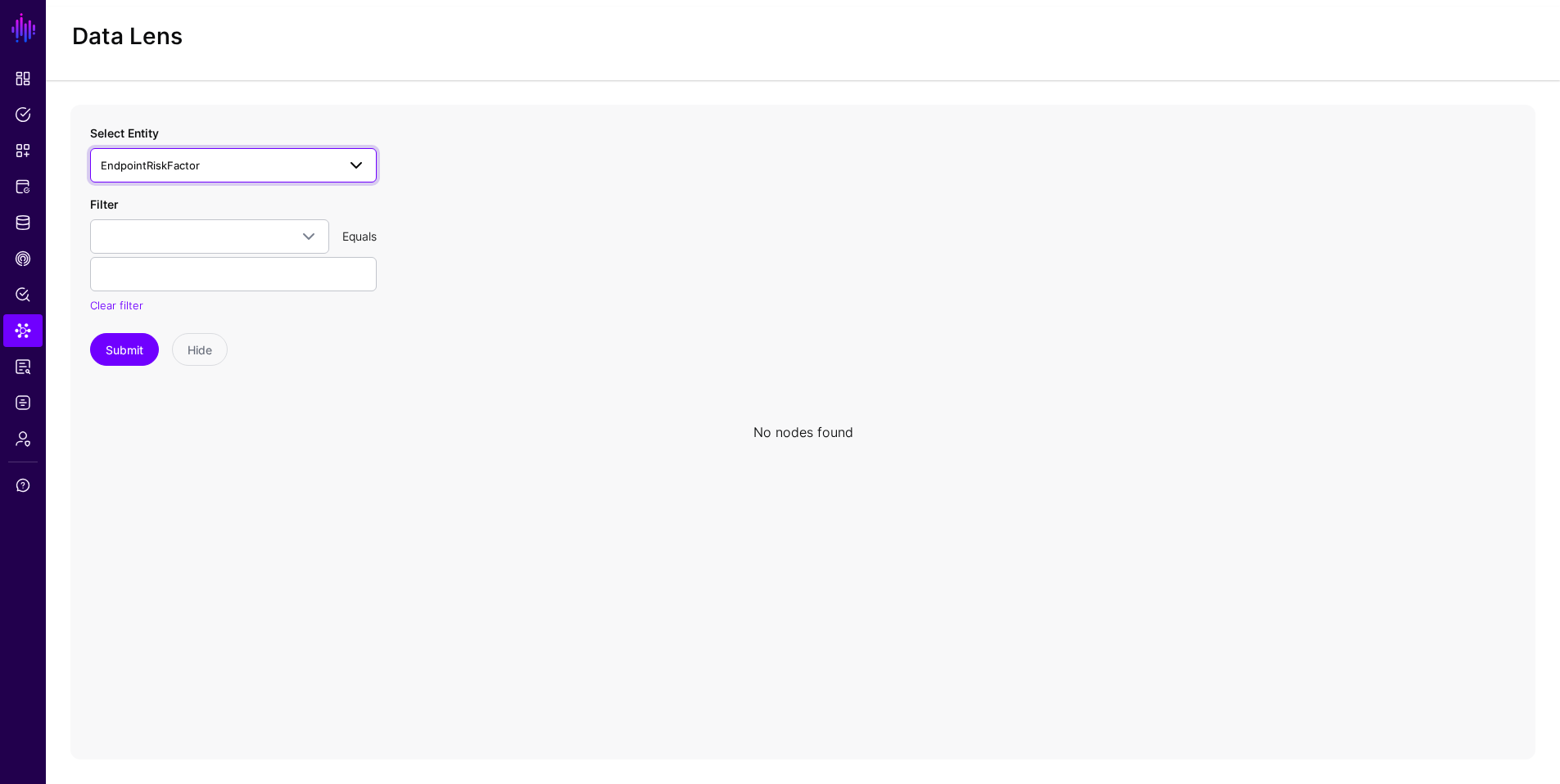
click at [359, 166] on span at bounding box center [356, 165] width 20 height 19
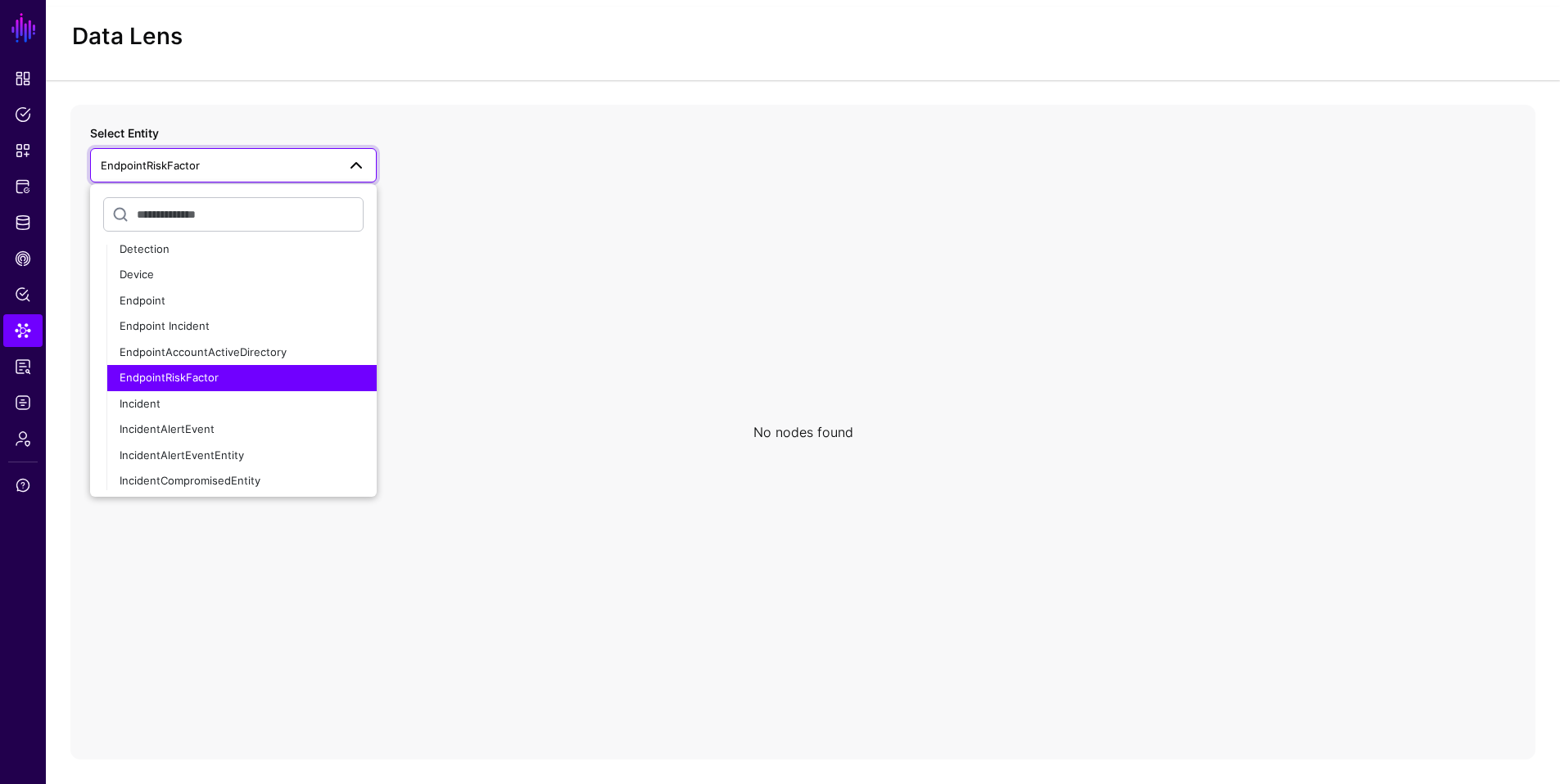
scroll to position [102, 0]
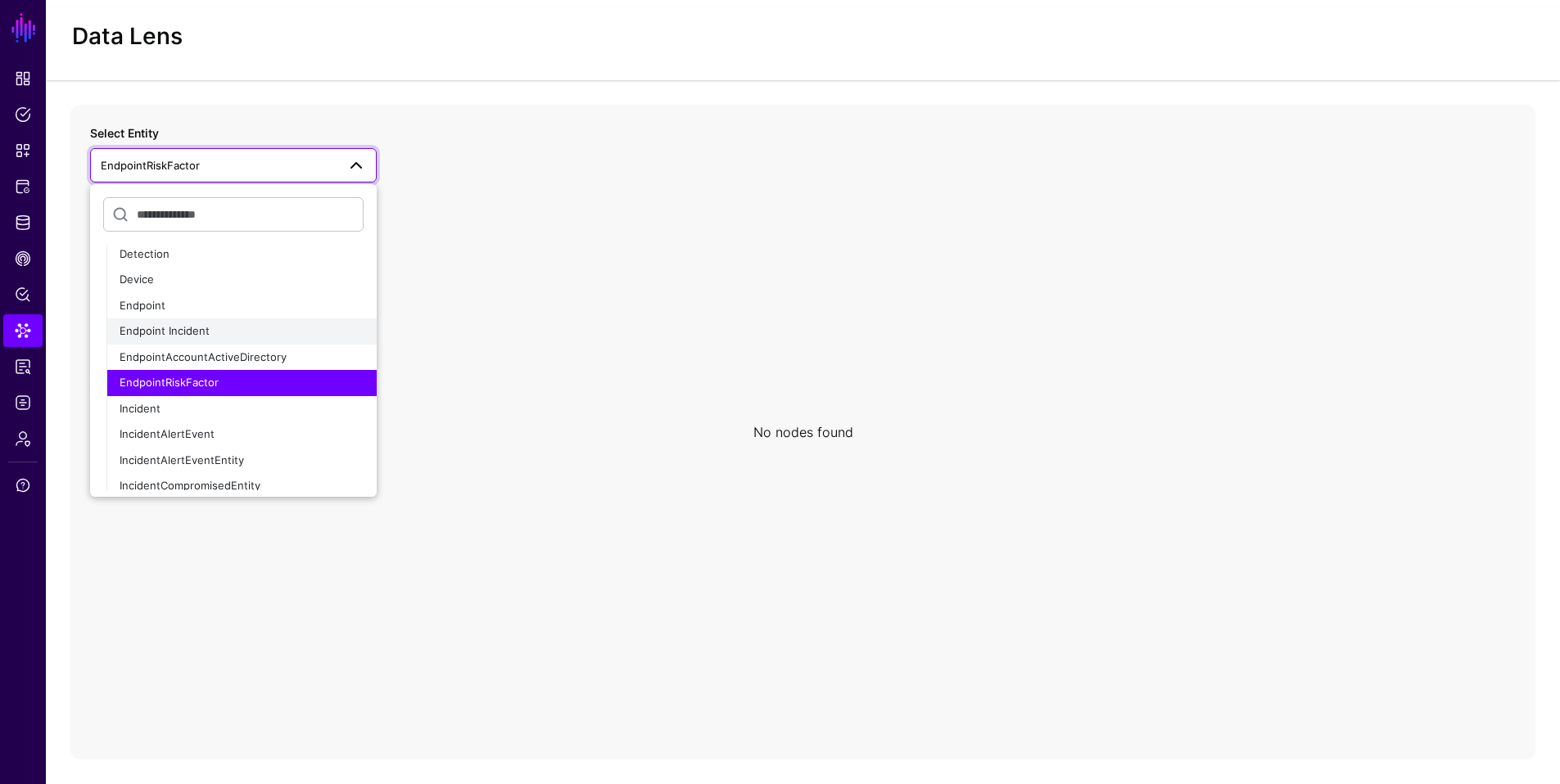
click at [160, 335] on span "Endpoint Incident" at bounding box center [165, 330] width 90 height 13
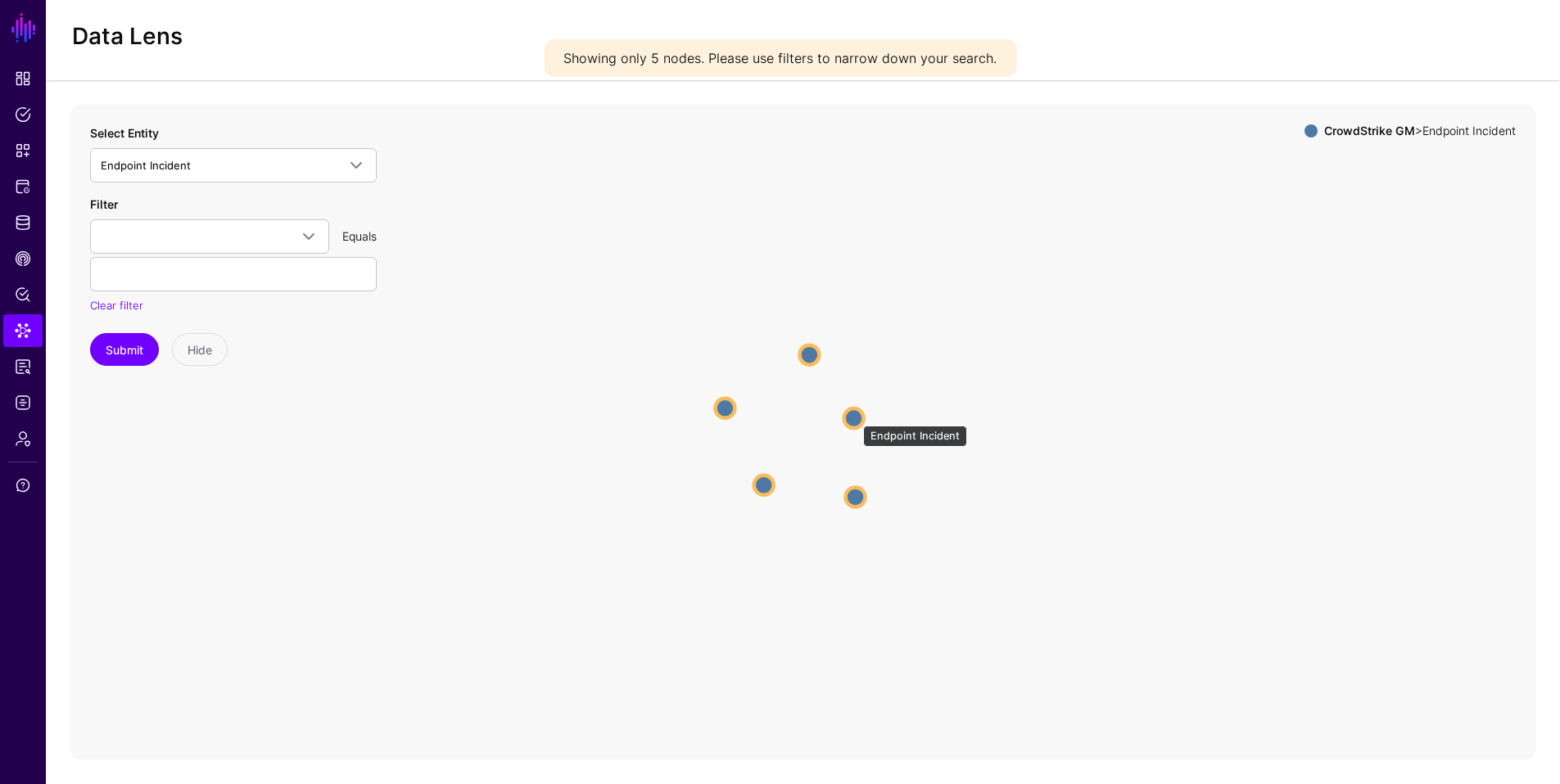
click at [854, 417] on circle at bounding box center [854, 418] width 20 height 19
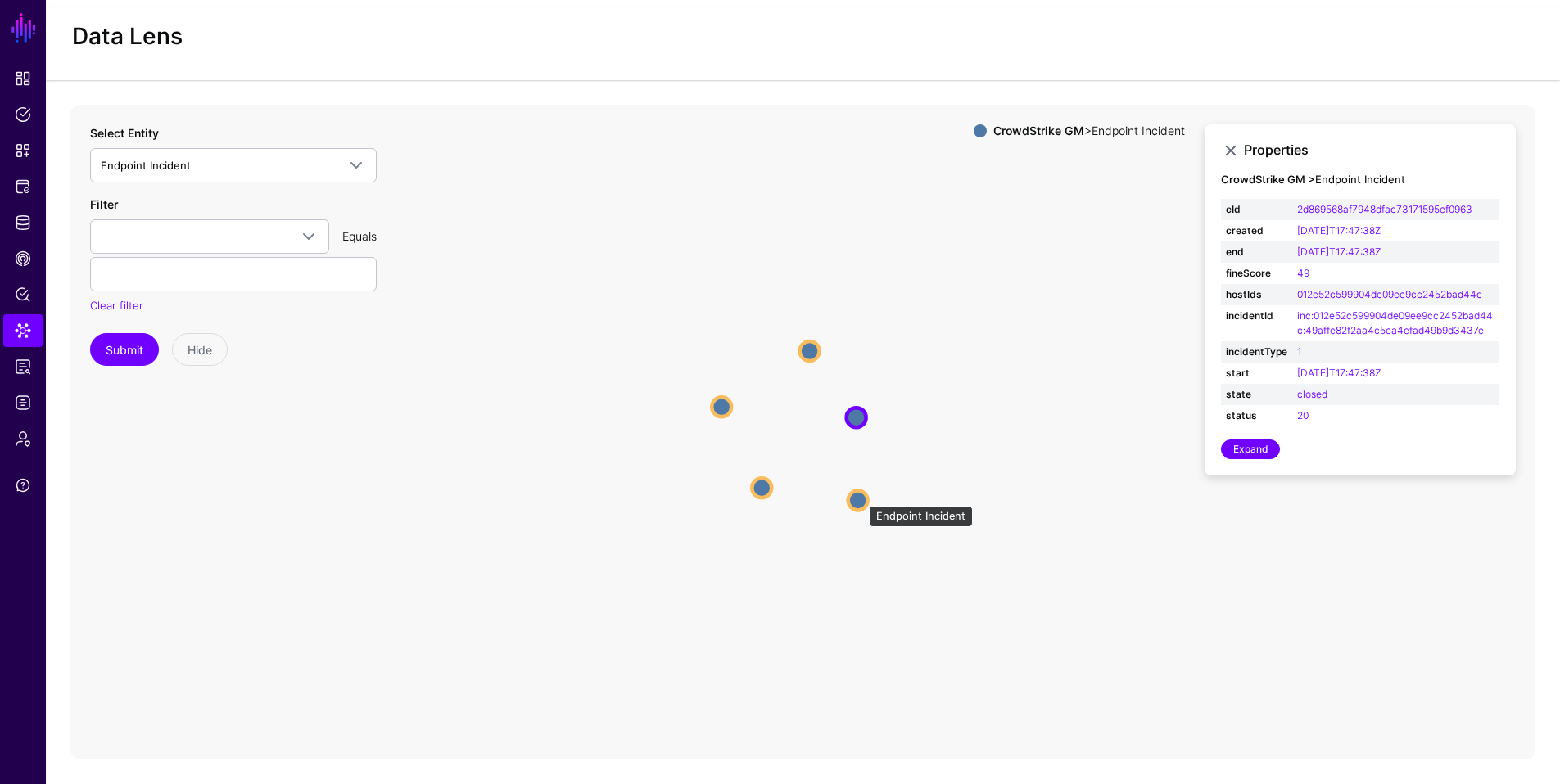
click at [861, 498] on circle at bounding box center [858, 500] width 20 height 19
click at [760, 487] on circle at bounding box center [760, 489] width 20 height 19
click at [714, 404] on circle at bounding box center [717, 405] width 20 height 19
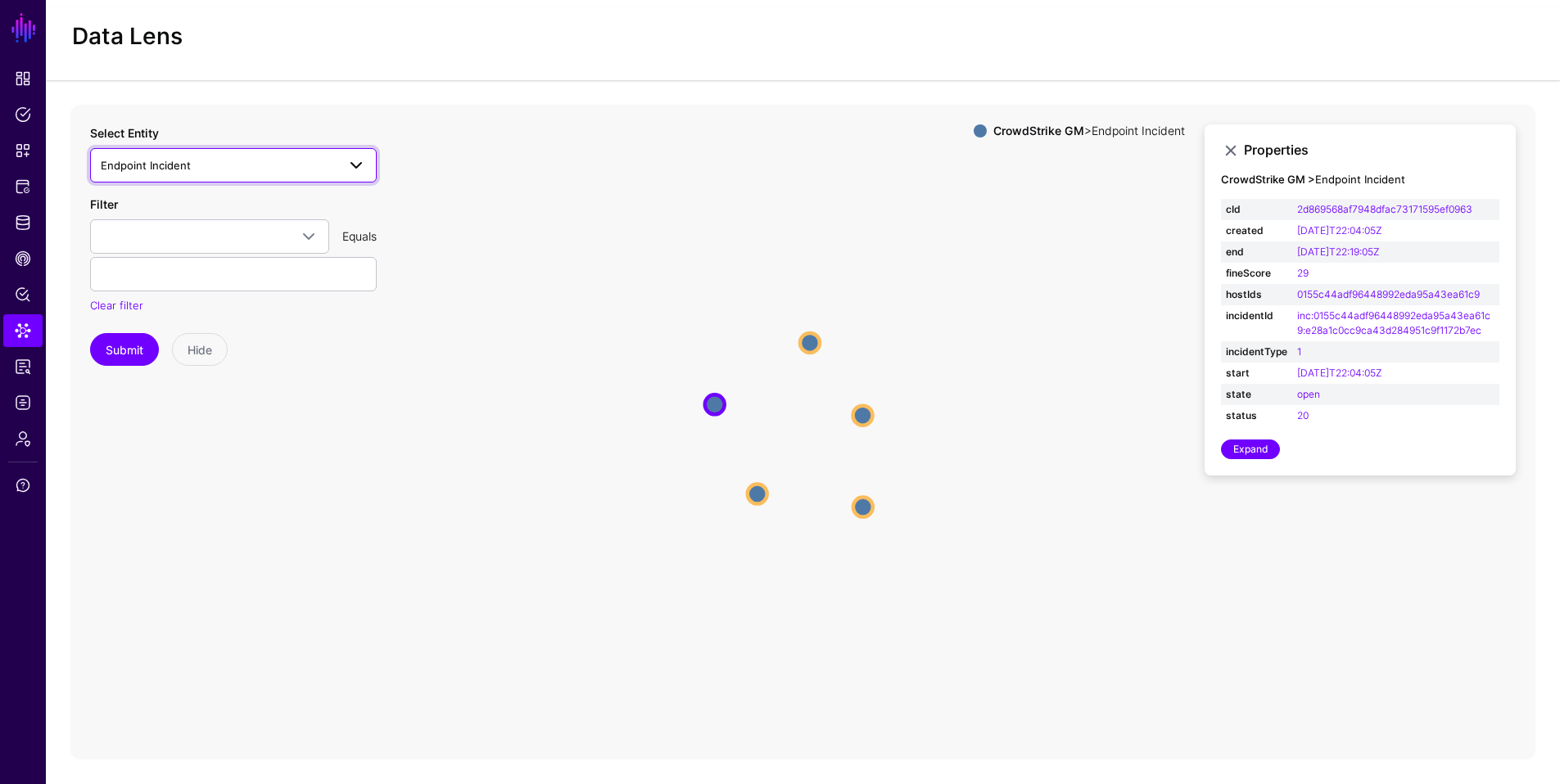
click at [358, 165] on span at bounding box center [356, 165] width 20 height 19
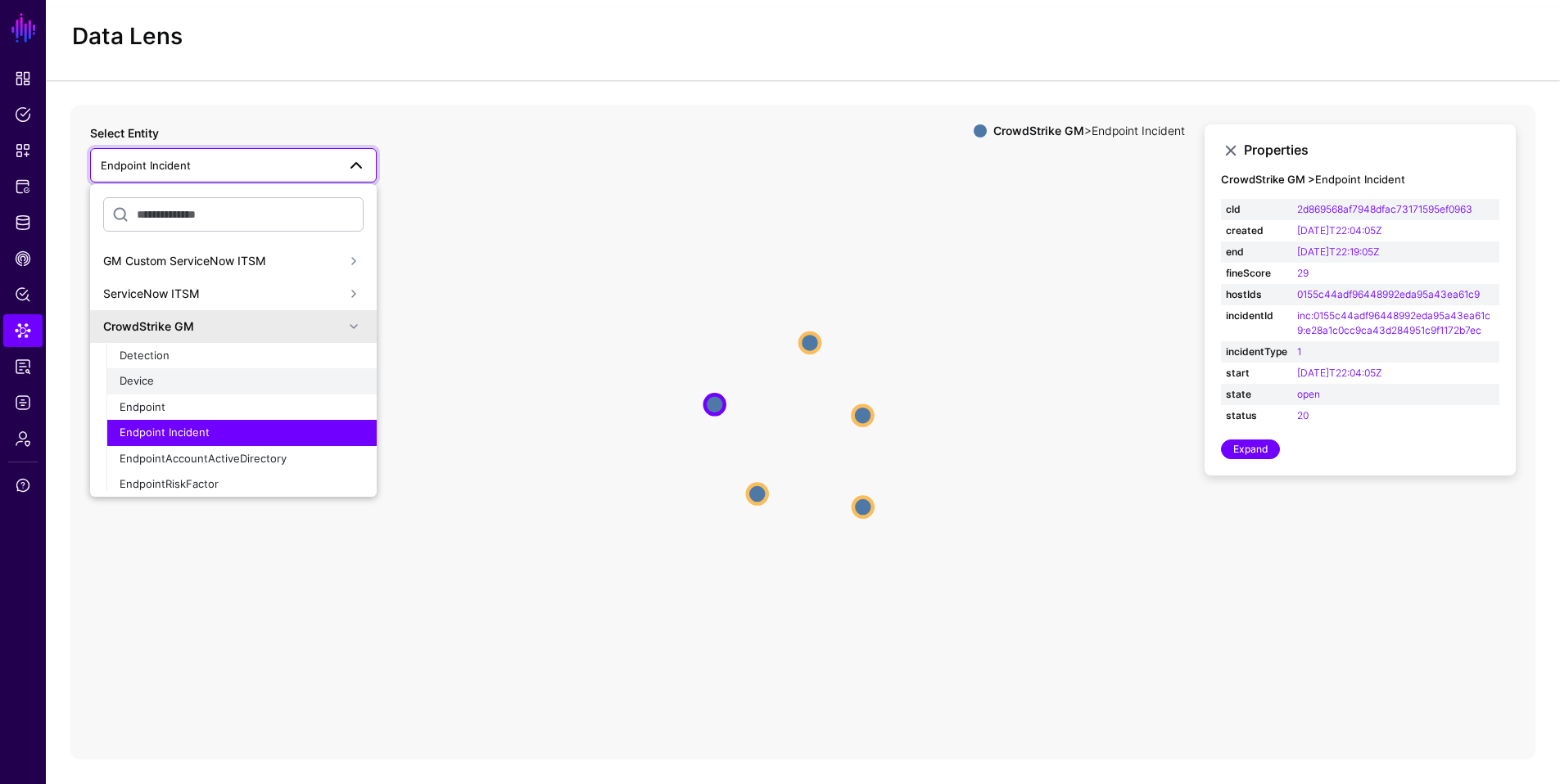
click at [152, 384] on span "Device" at bounding box center [136, 380] width 35 height 13
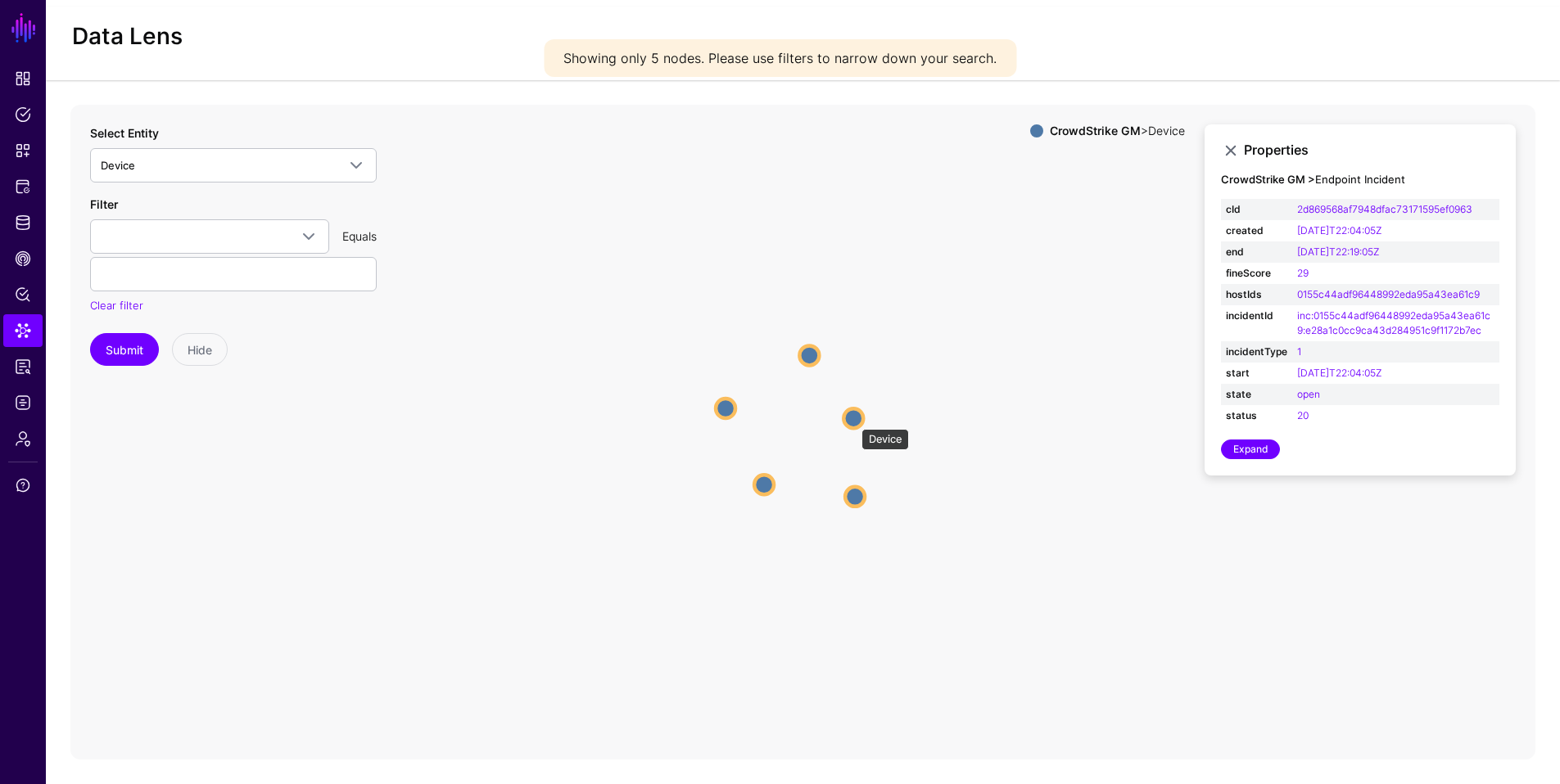
click at [853, 421] on circle at bounding box center [853, 418] width 20 height 19
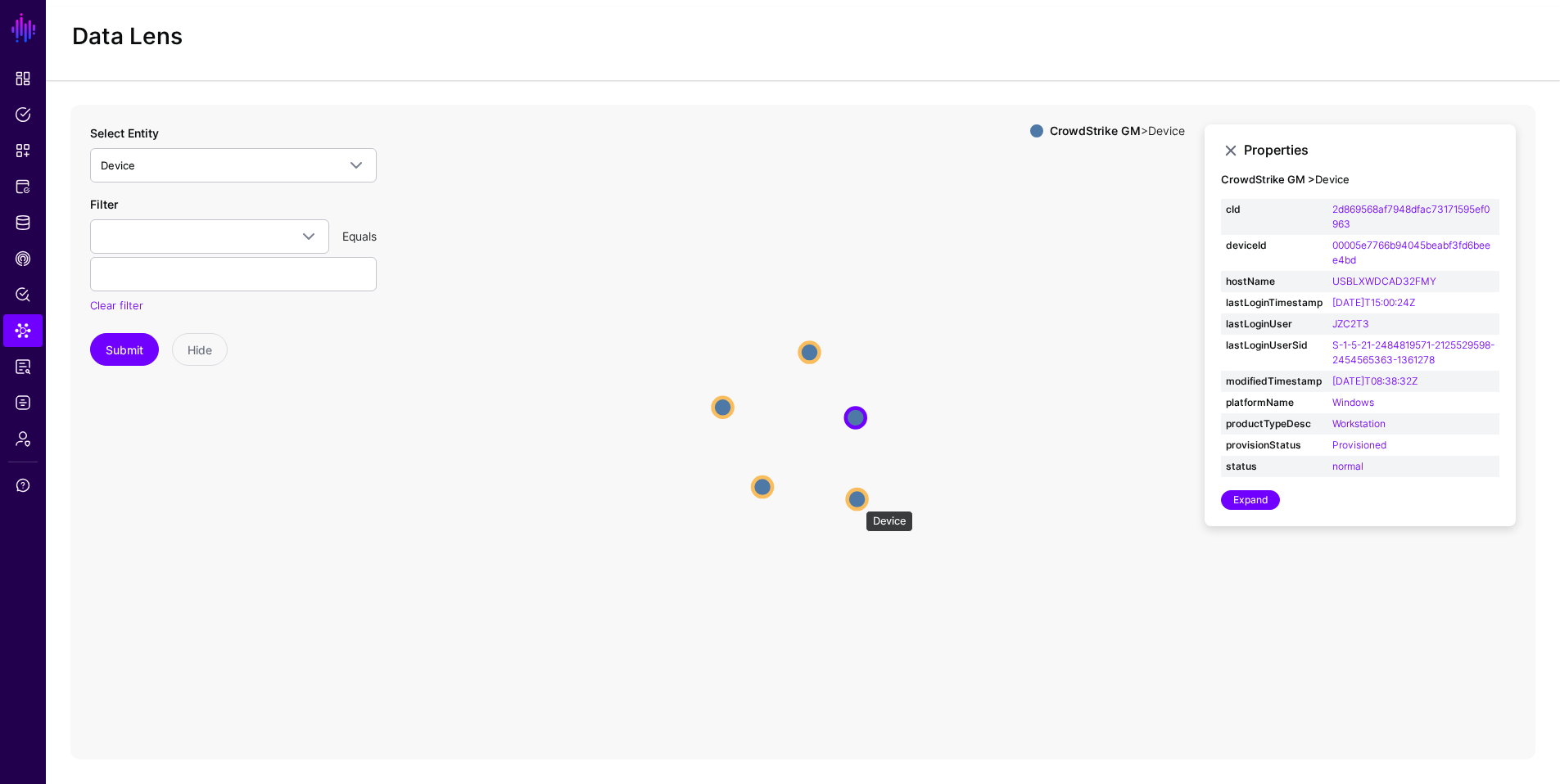
click at [857, 502] on circle at bounding box center [857, 499] width 20 height 19
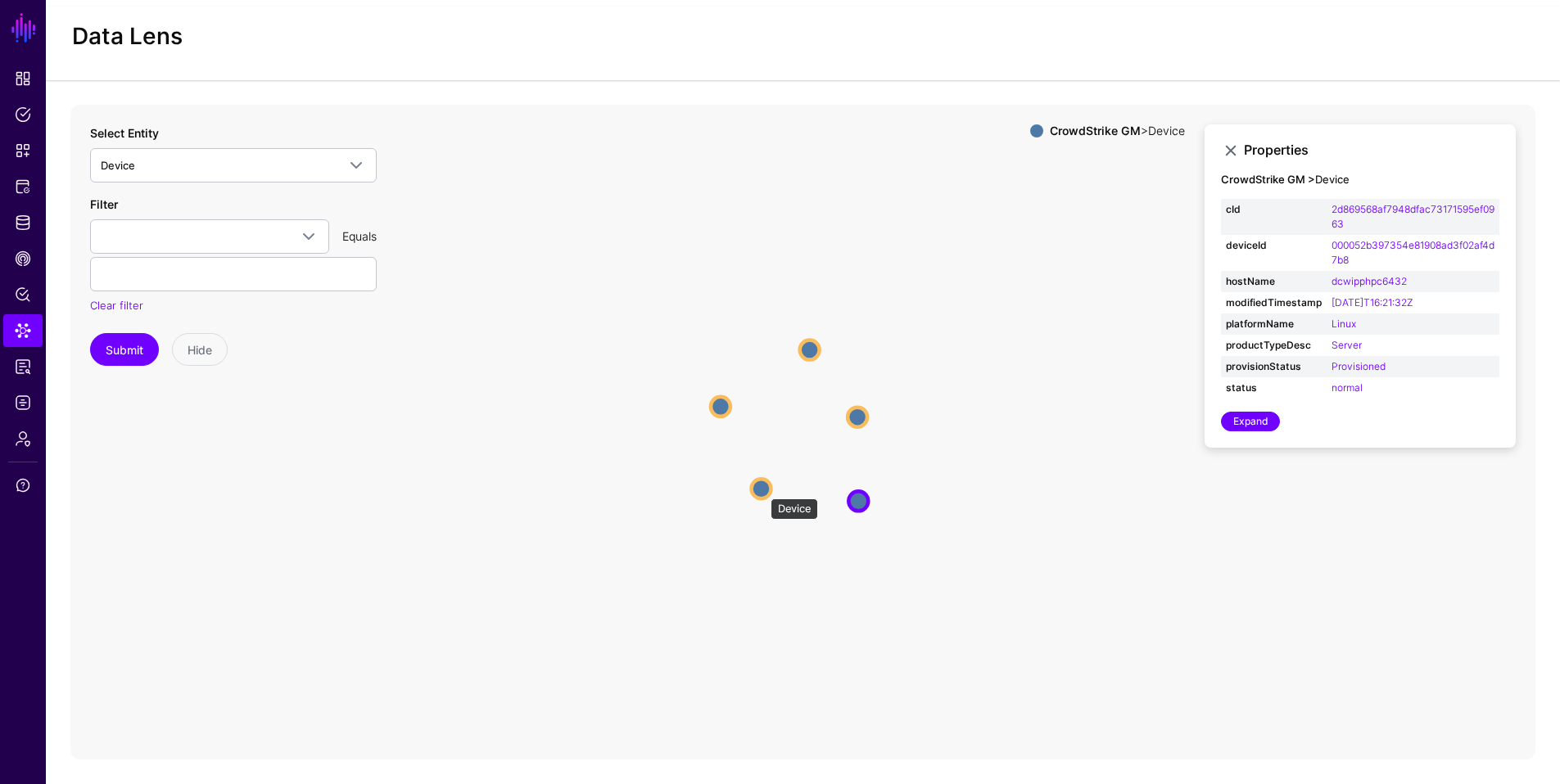
click at [763, 490] on circle at bounding box center [761, 488] width 20 height 19
click at [716, 406] on circle at bounding box center [718, 406] width 20 height 19
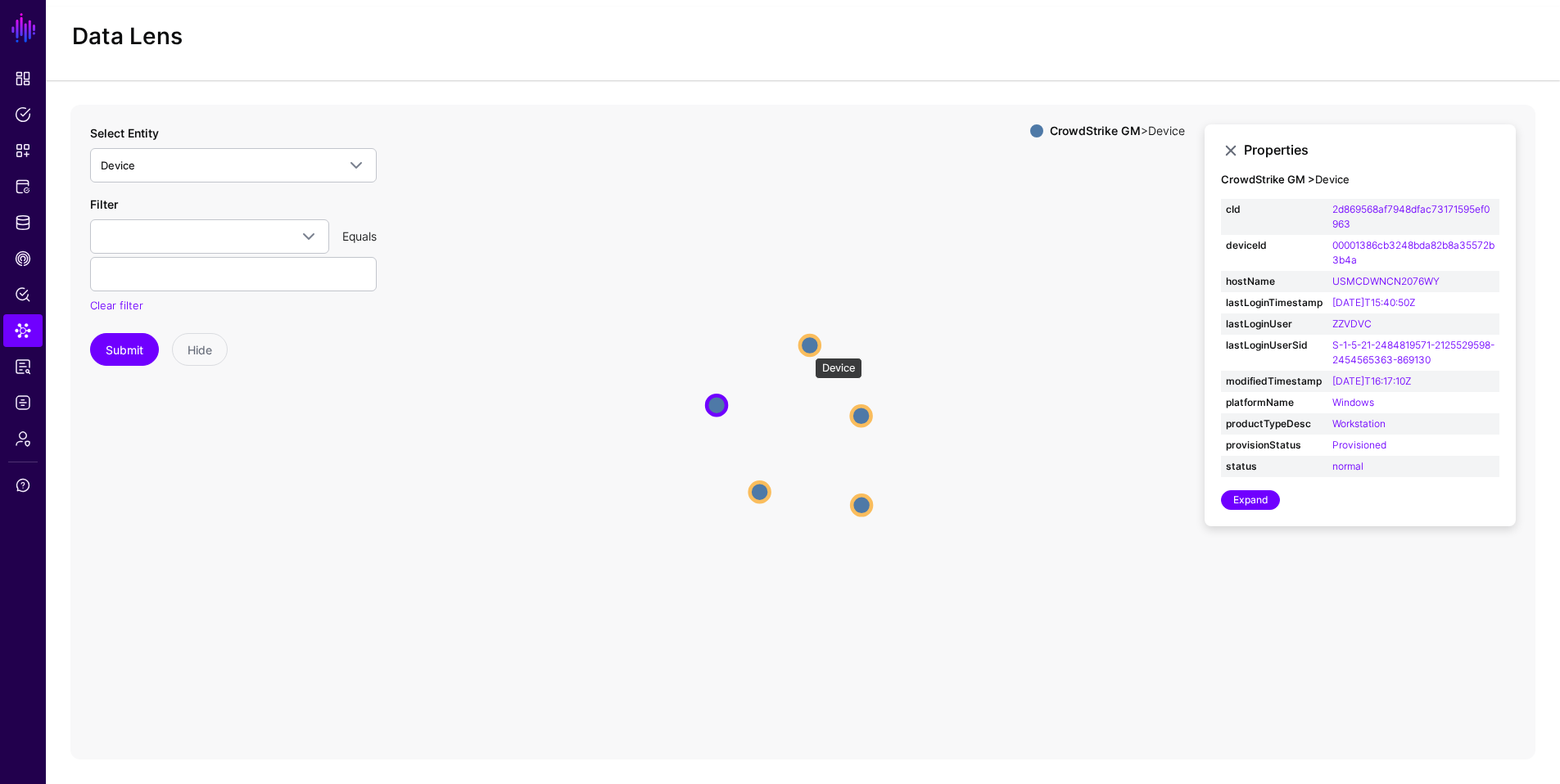
click at [807, 349] on circle at bounding box center [809, 345] width 20 height 19
click at [356, 166] on span at bounding box center [356, 165] width 20 height 19
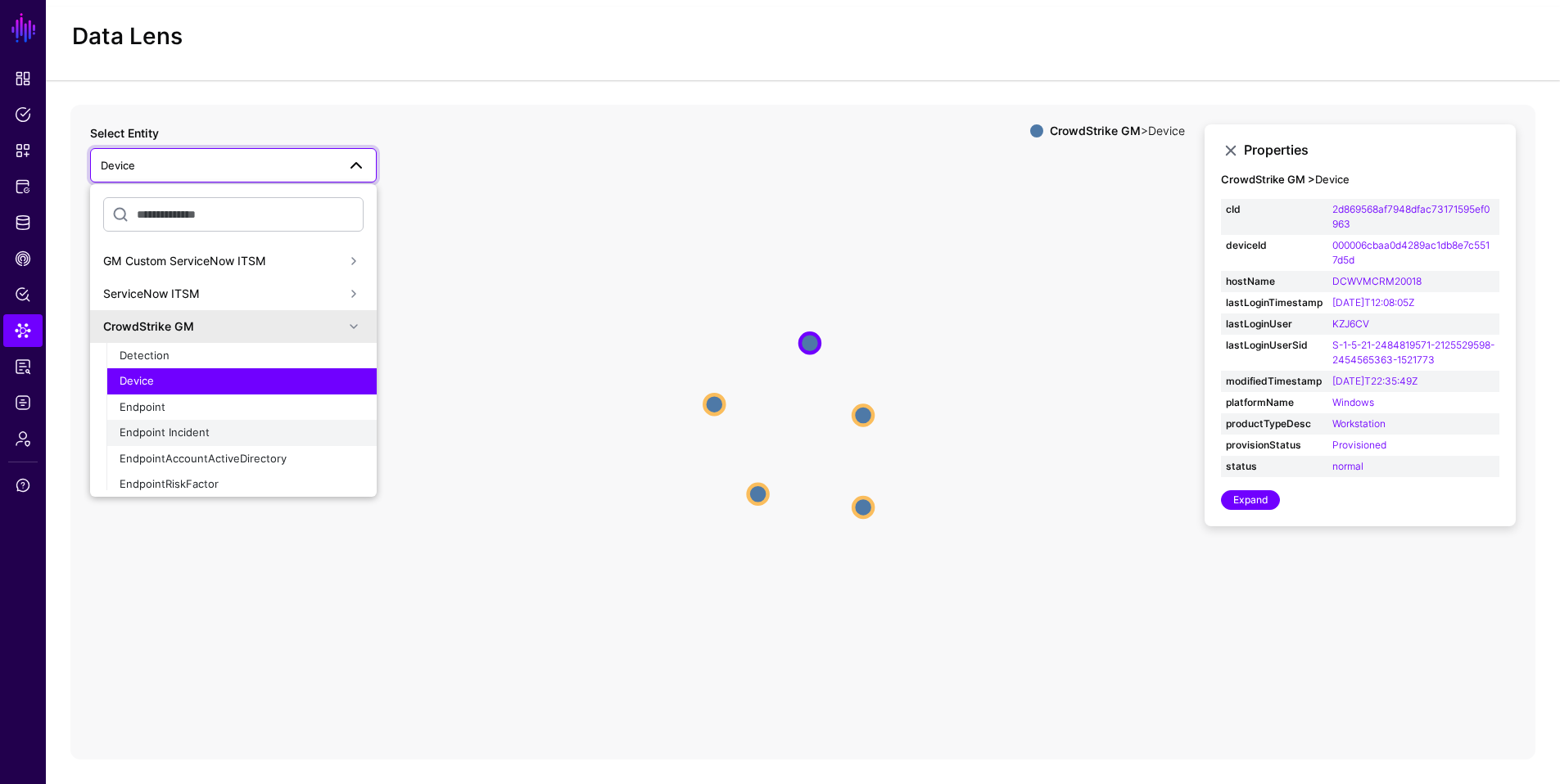
click at [183, 436] on span "Endpoint Incident" at bounding box center [165, 431] width 90 height 13
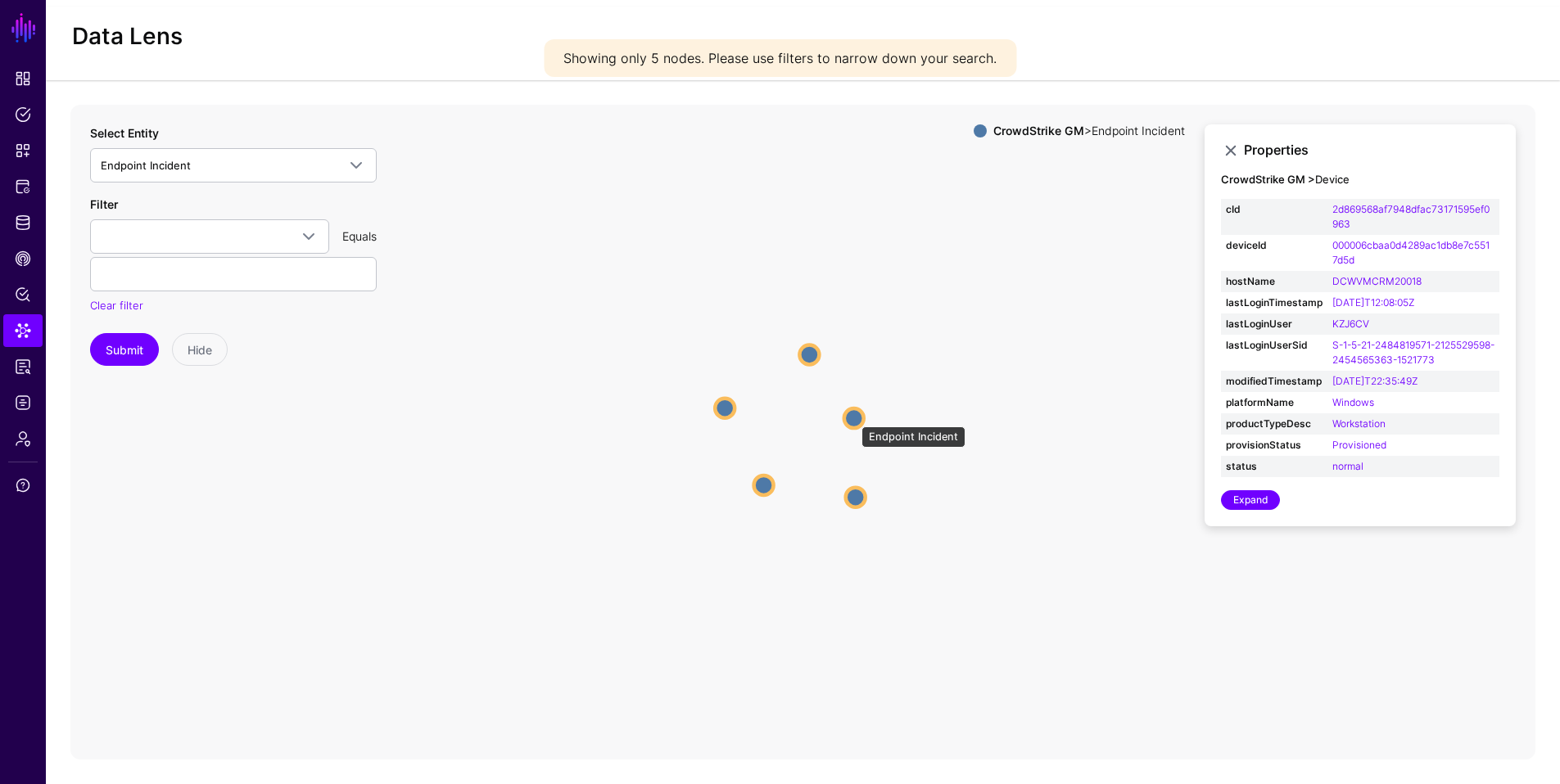
click at [853, 418] on circle at bounding box center [854, 418] width 20 height 19
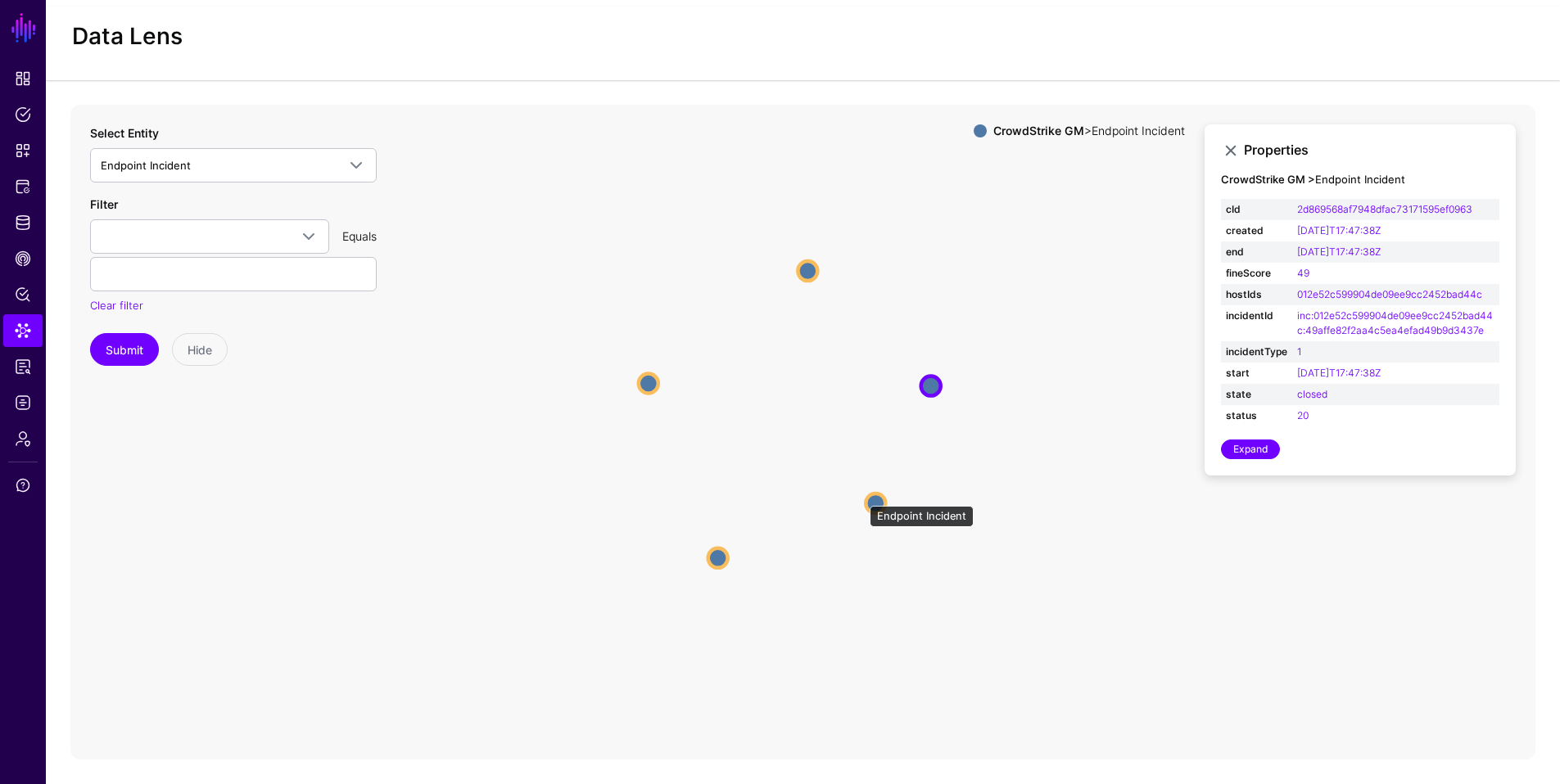
drag, startPoint x: 862, startPoint y: 498, endPoint x: 879, endPoint y: 501, distance: 17.3
click at [879, 501] on circle at bounding box center [875, 503] width 20 height 19
click at [876, 504] on circle at bounding box center [877, 506] width 20 height 19
click at [717, 561] on circle at bounding box center [714, 562] width 20 height 19
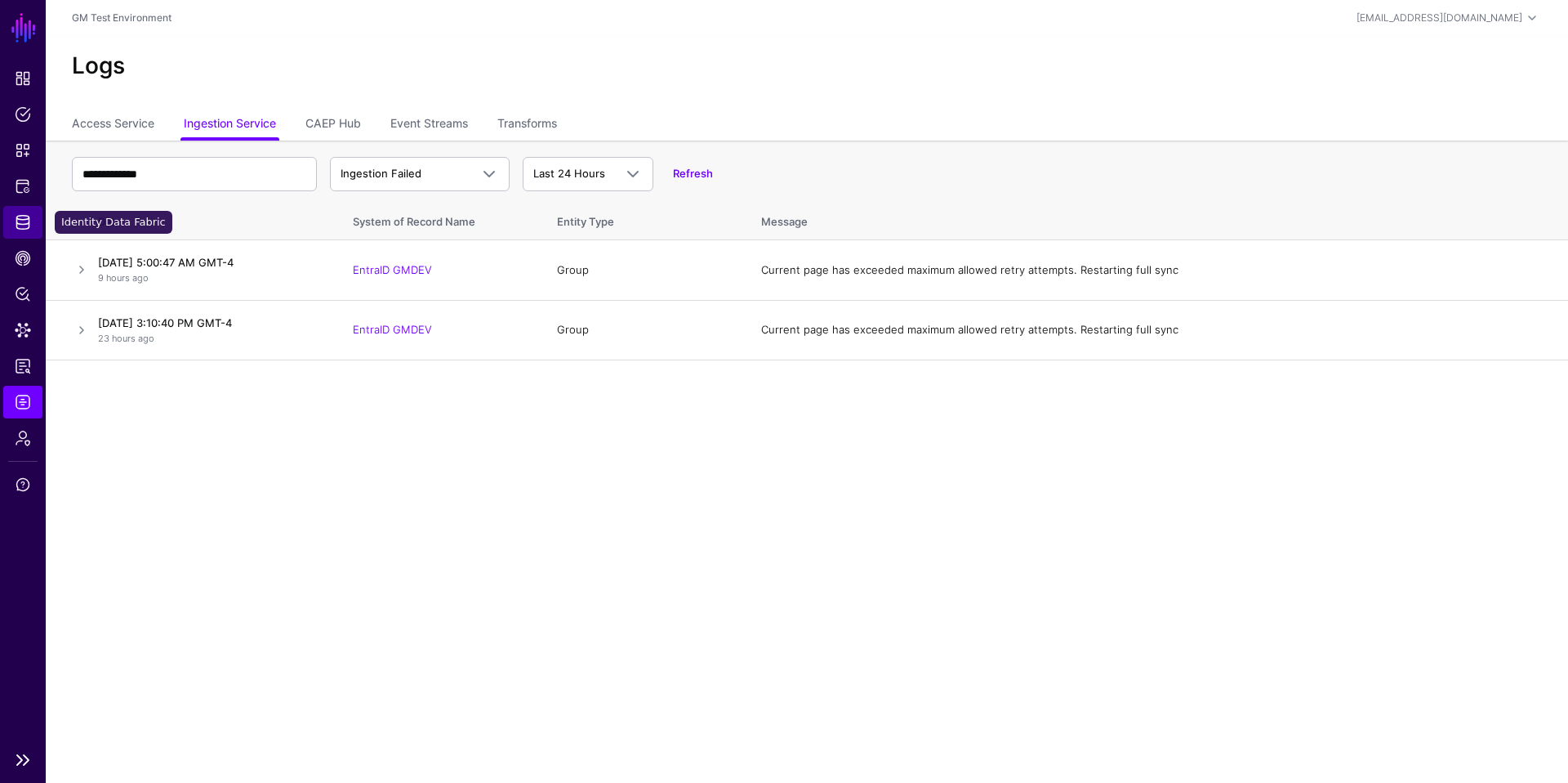
click at [24, 226] on span "Identity Data Fabric" at bounding box center [23, 222] width 16 height 16
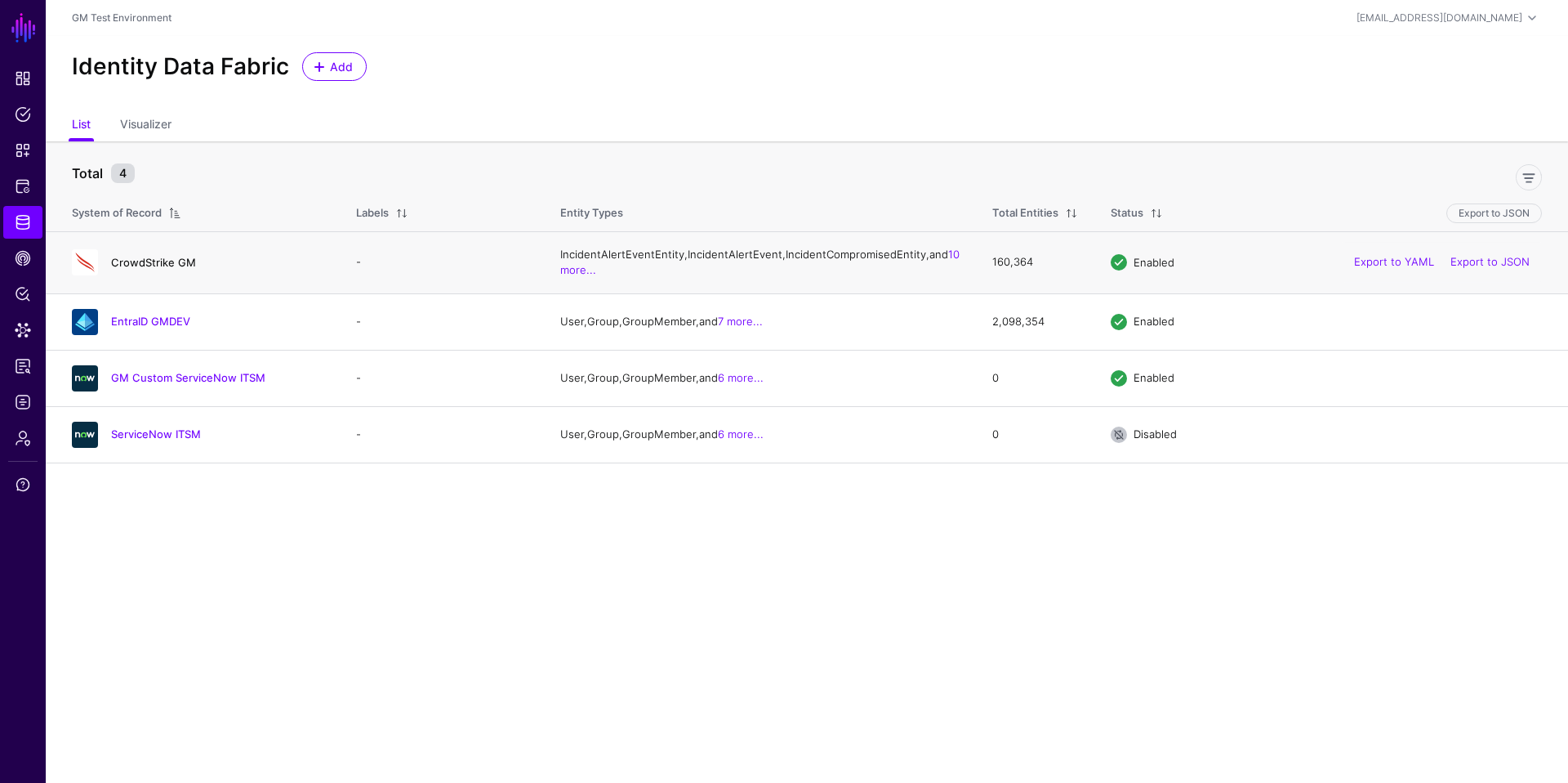
click at [159, 269] on link "CrowdStrike GM" at bounding box center [154, 262] width 85 height 13
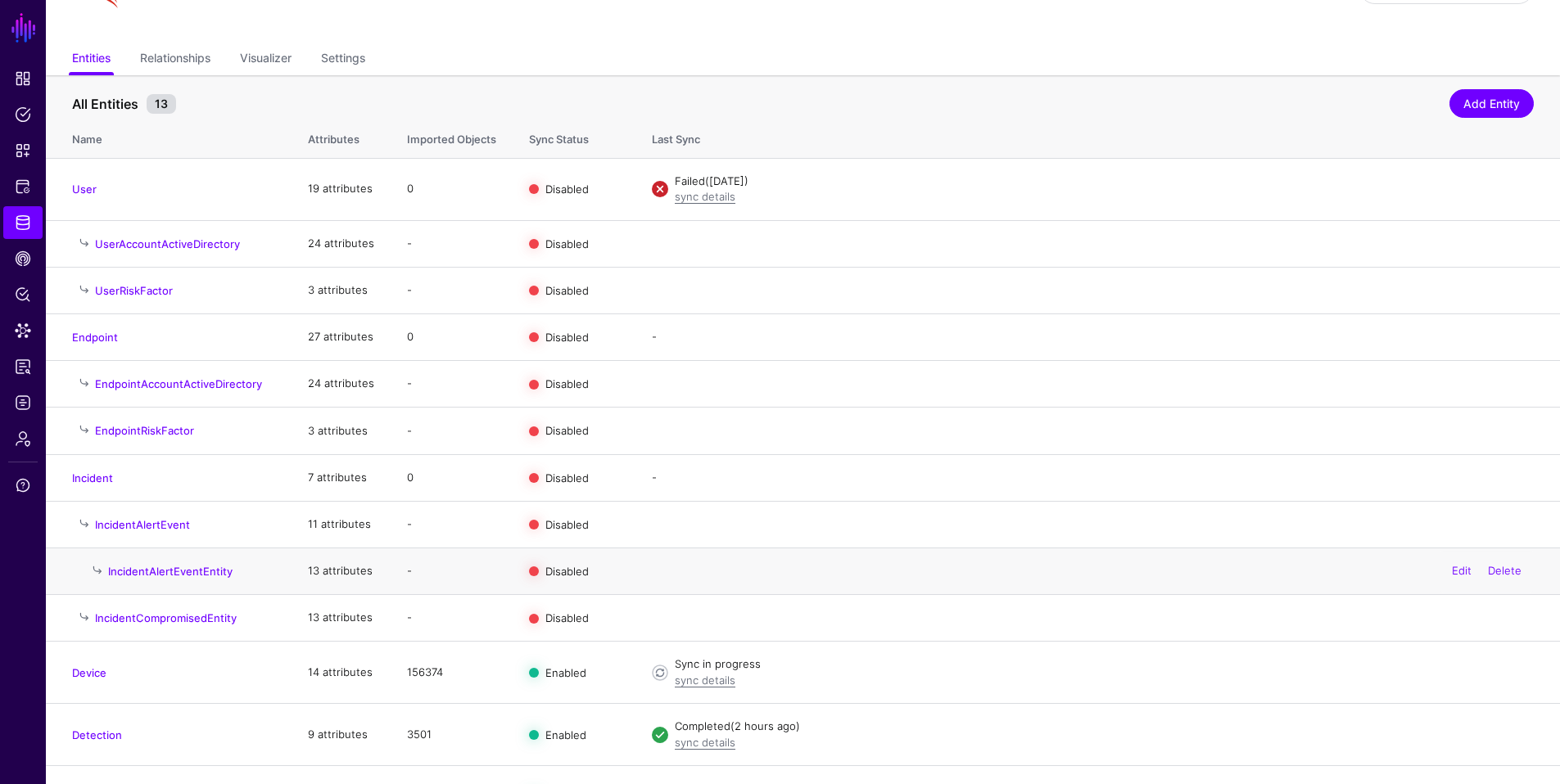
scroll to position [134, 0]
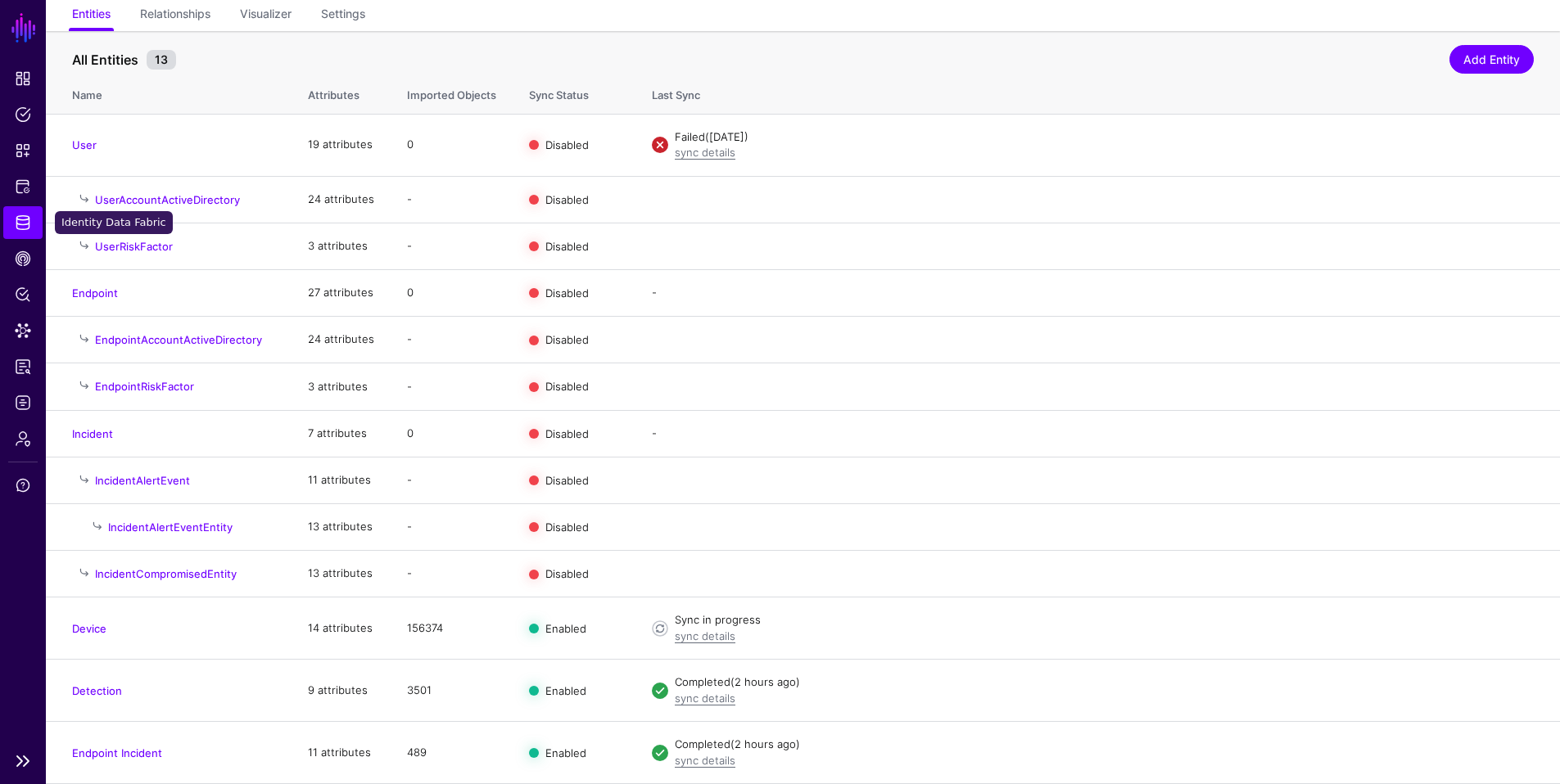
click at [24, 224] on span "Identity Data Fabric" at bounding box center [23, 222] width 16 height 16
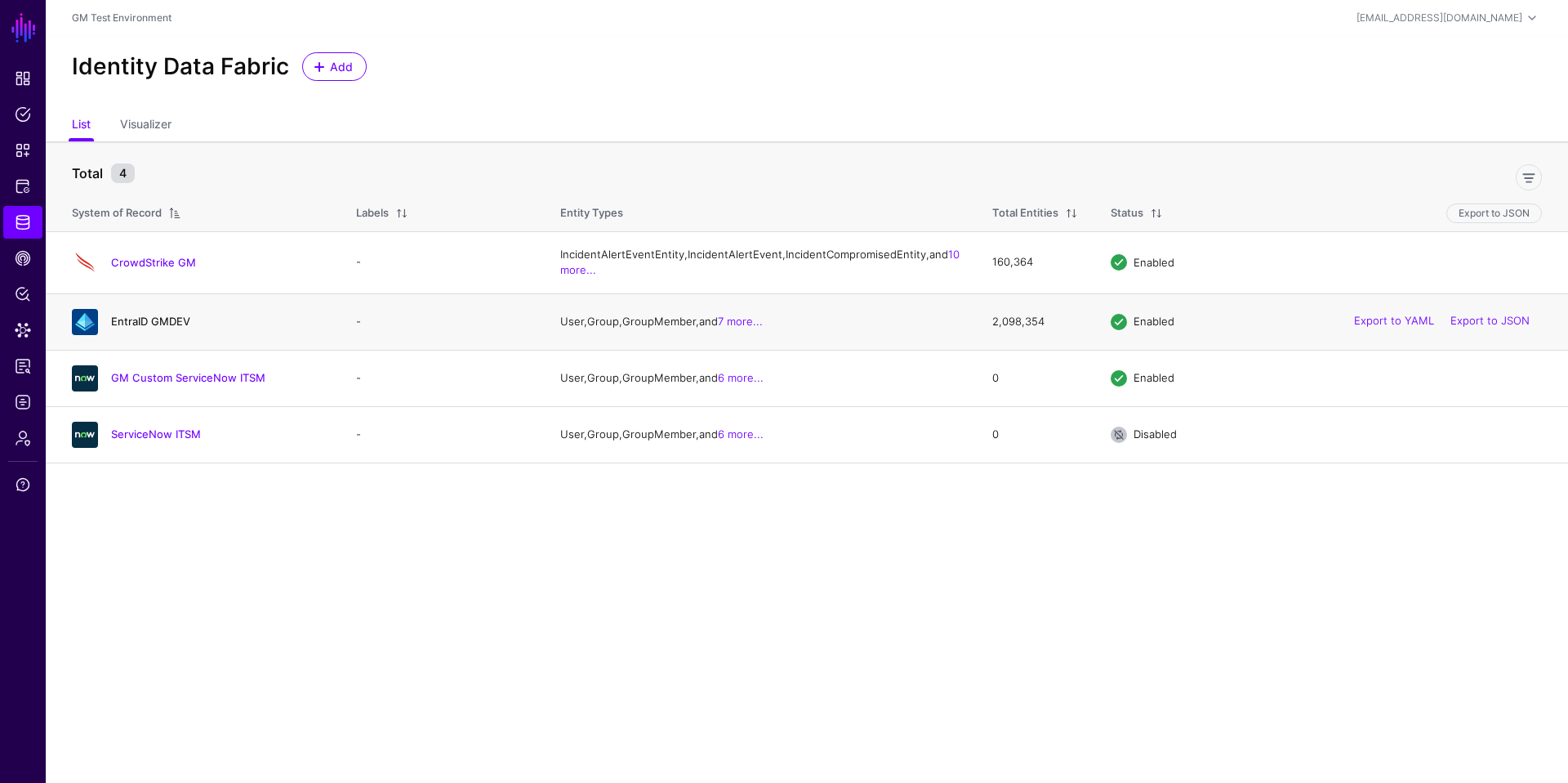
click at [161, 327] on link "EntraID GMDEV" at bounding box center [151, 321] width 80 height 13
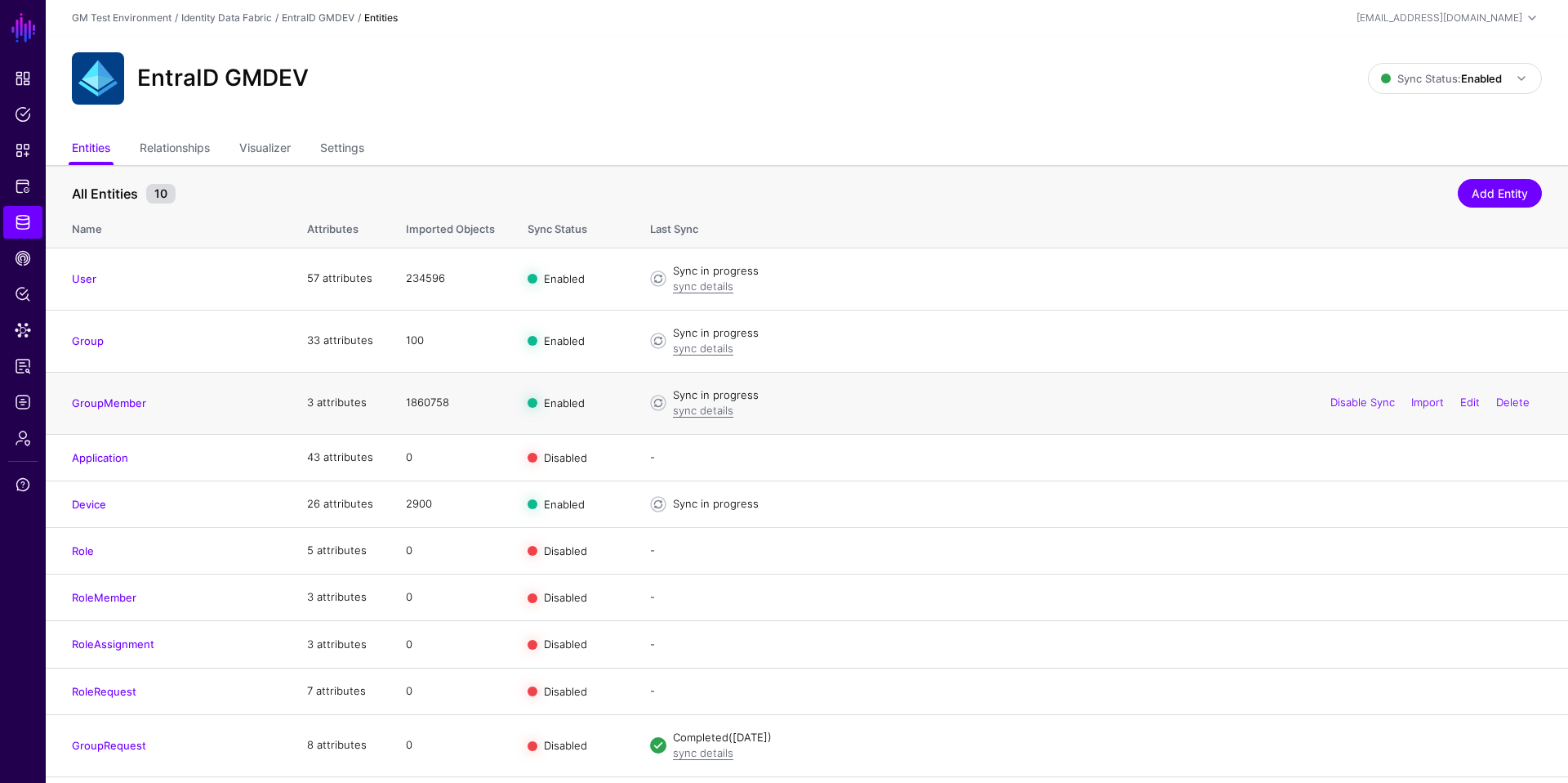
click at [344, 150] on link "Settings" at bounding box center [342, 149] width 44 height 31
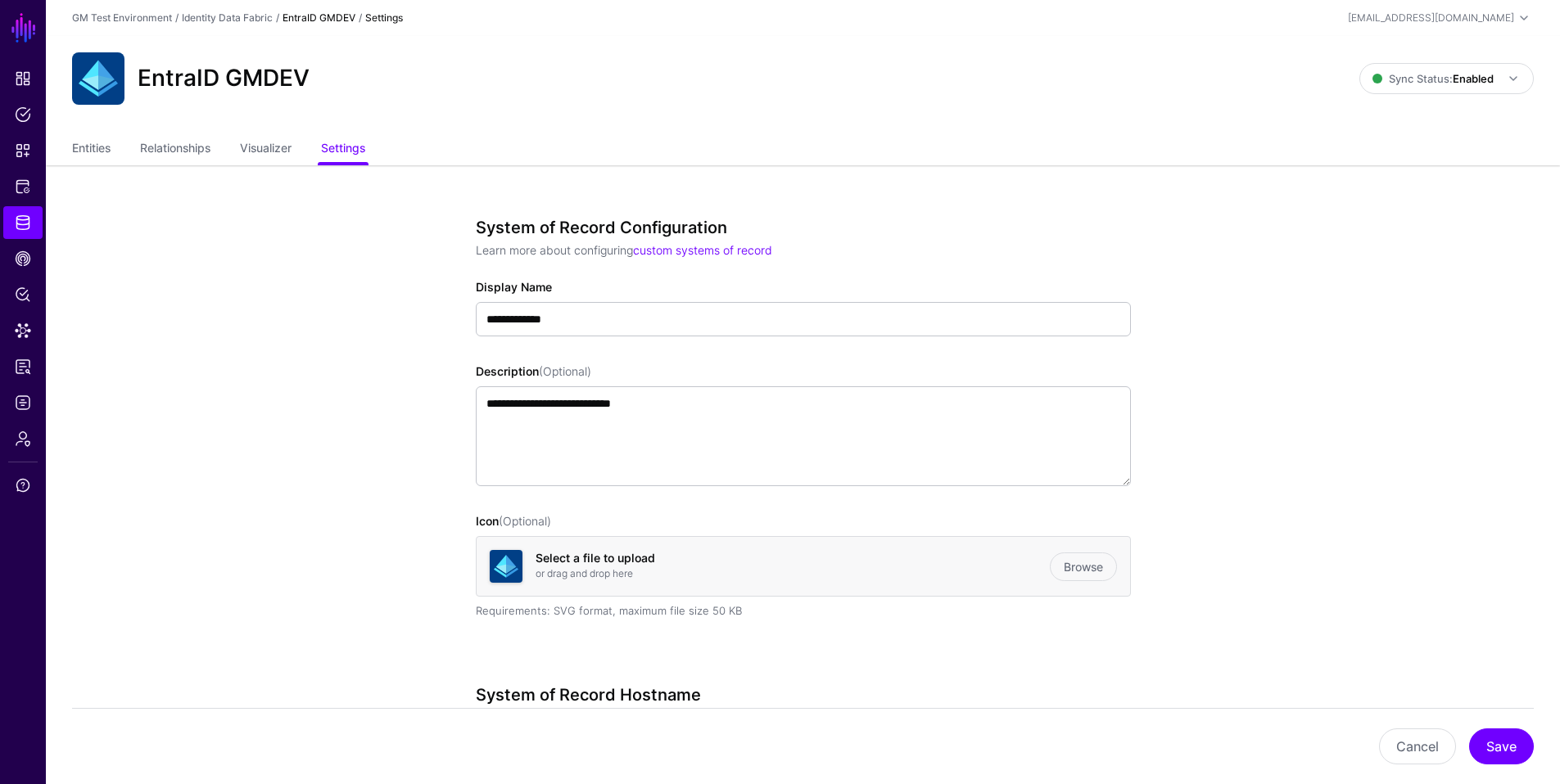
click at [99, 149] on link "Entities" at bounding box center [90, 149] width 38 height 31
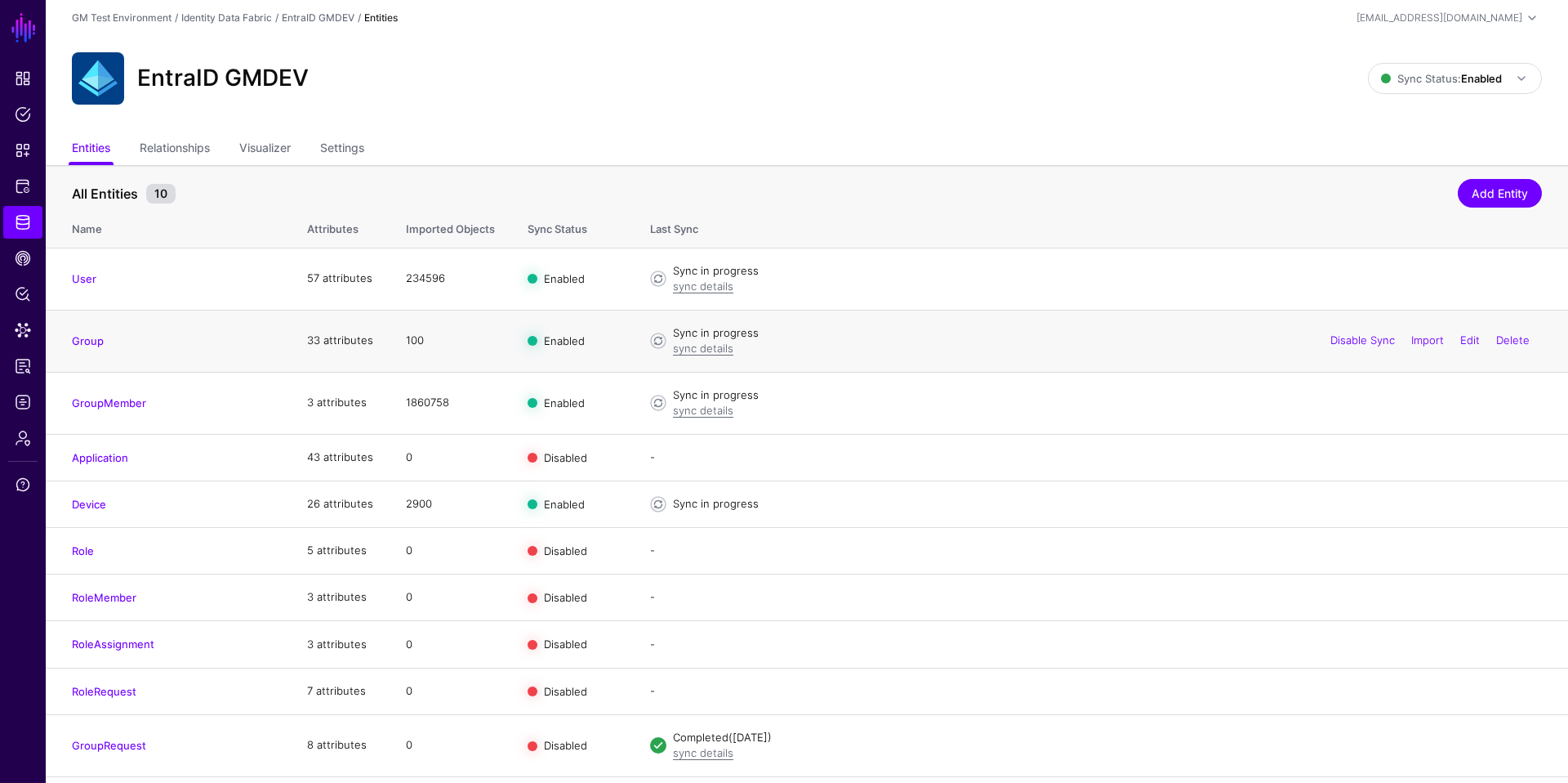
drag, startPoint x: 748, startPoint y: 374, endPoint x: 94, endPoint y: 354, distance: 654.3
click at [94, 354] on td "Group" at bounding box center [168, 341] width 245 height 62
click at [89, 341] on link "Group" at bounding box center [88, 341] width 32 height 13
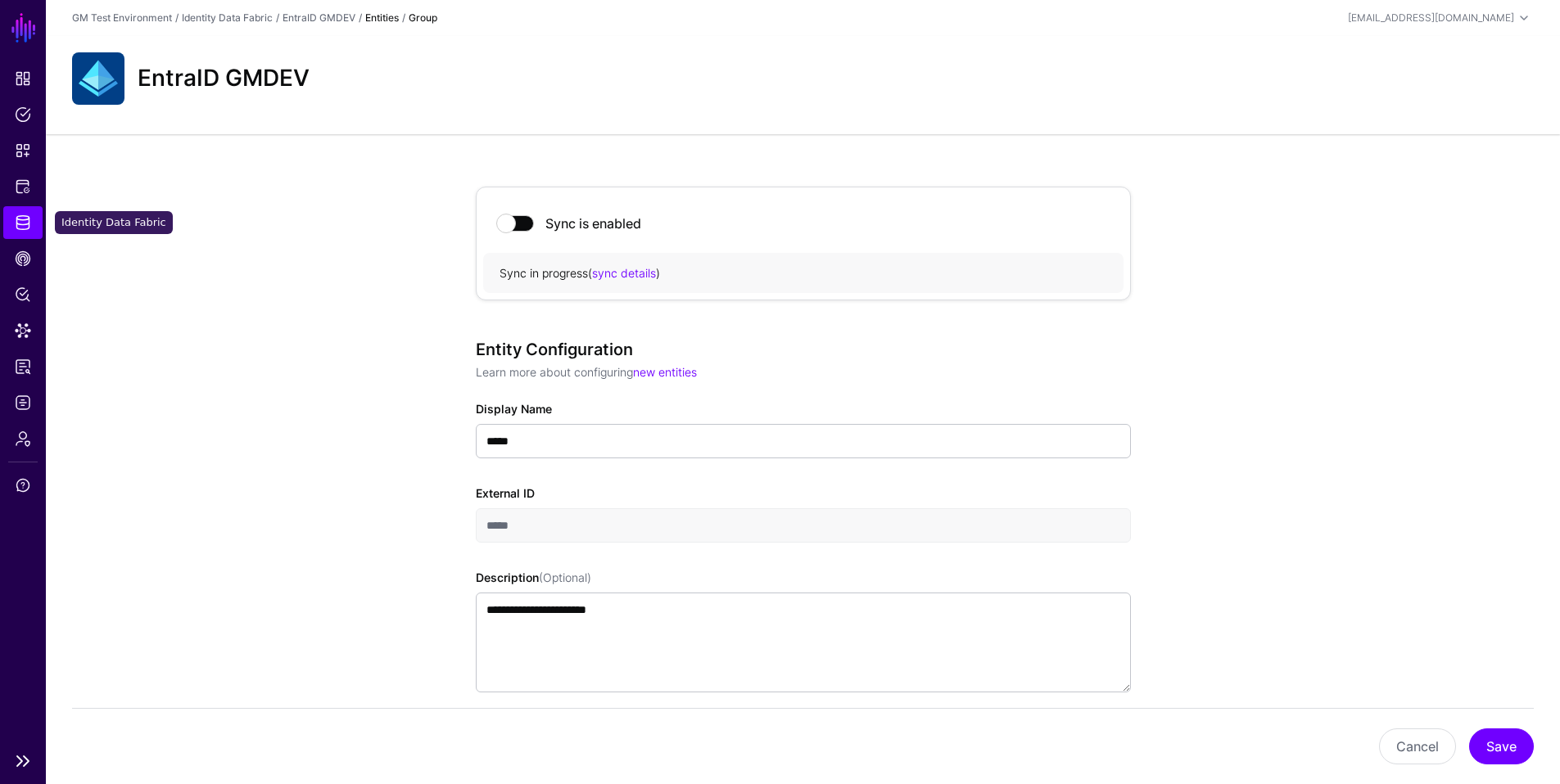
click at [19, 220] on span "Identity Data Fabric" at bounding box center [23, 222] width 16 height 16
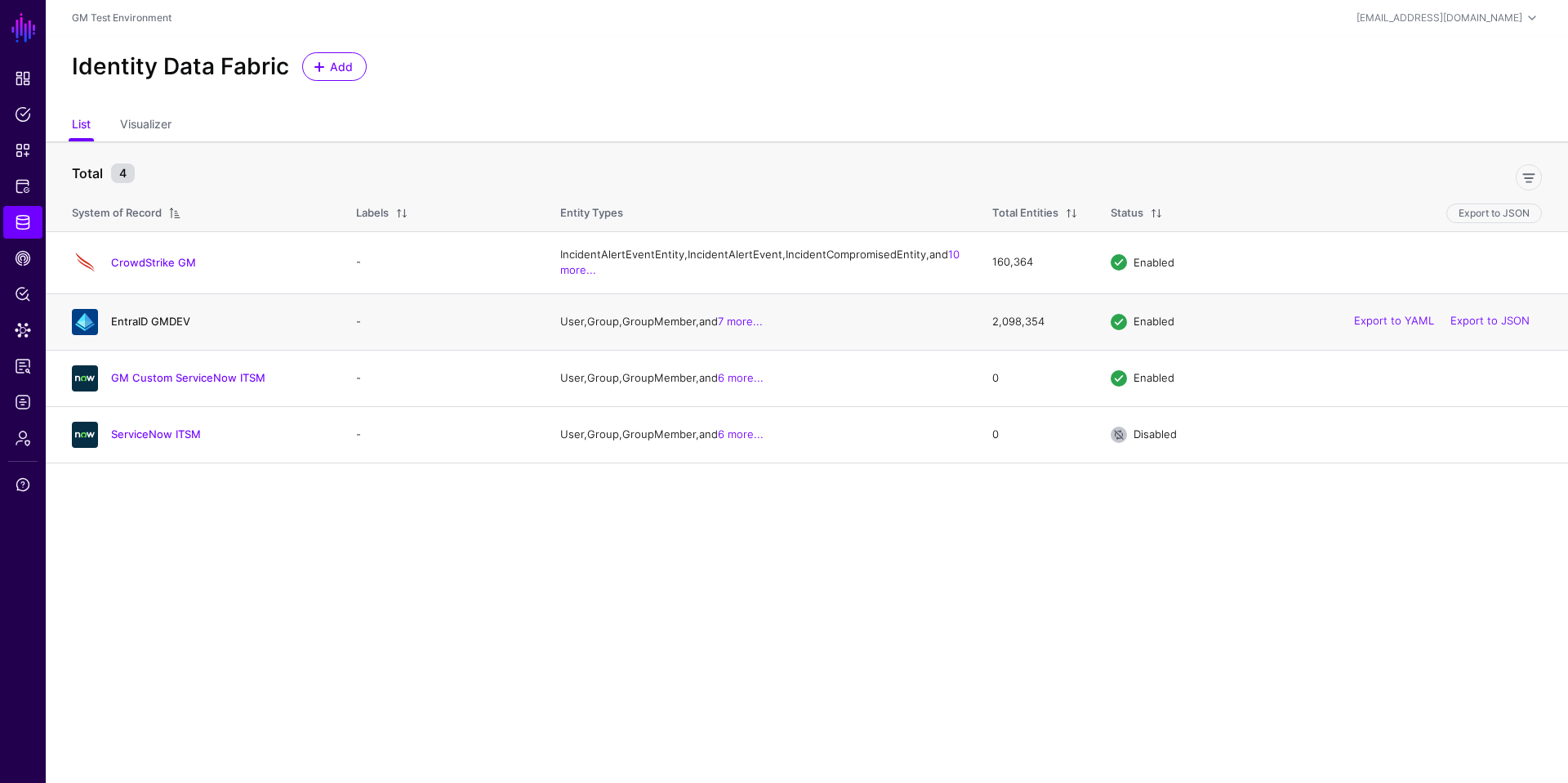
click at [139, 327] on link "EntraID GMDEV" at bounding box center [151, 321] width 80 height 13
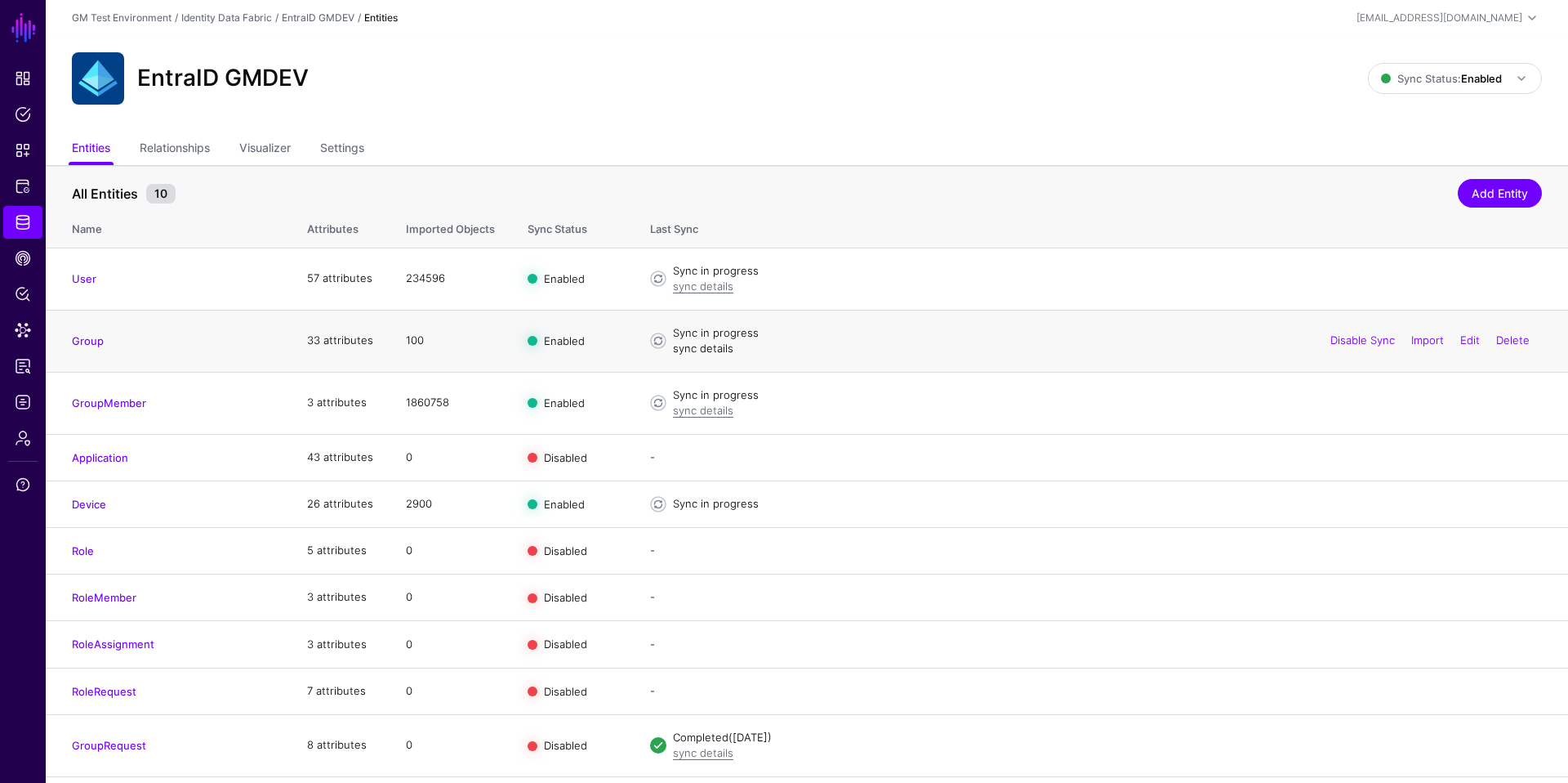
click at [701, 348] on link "sync details" at bounding box center [703, 348] width 60 height 13
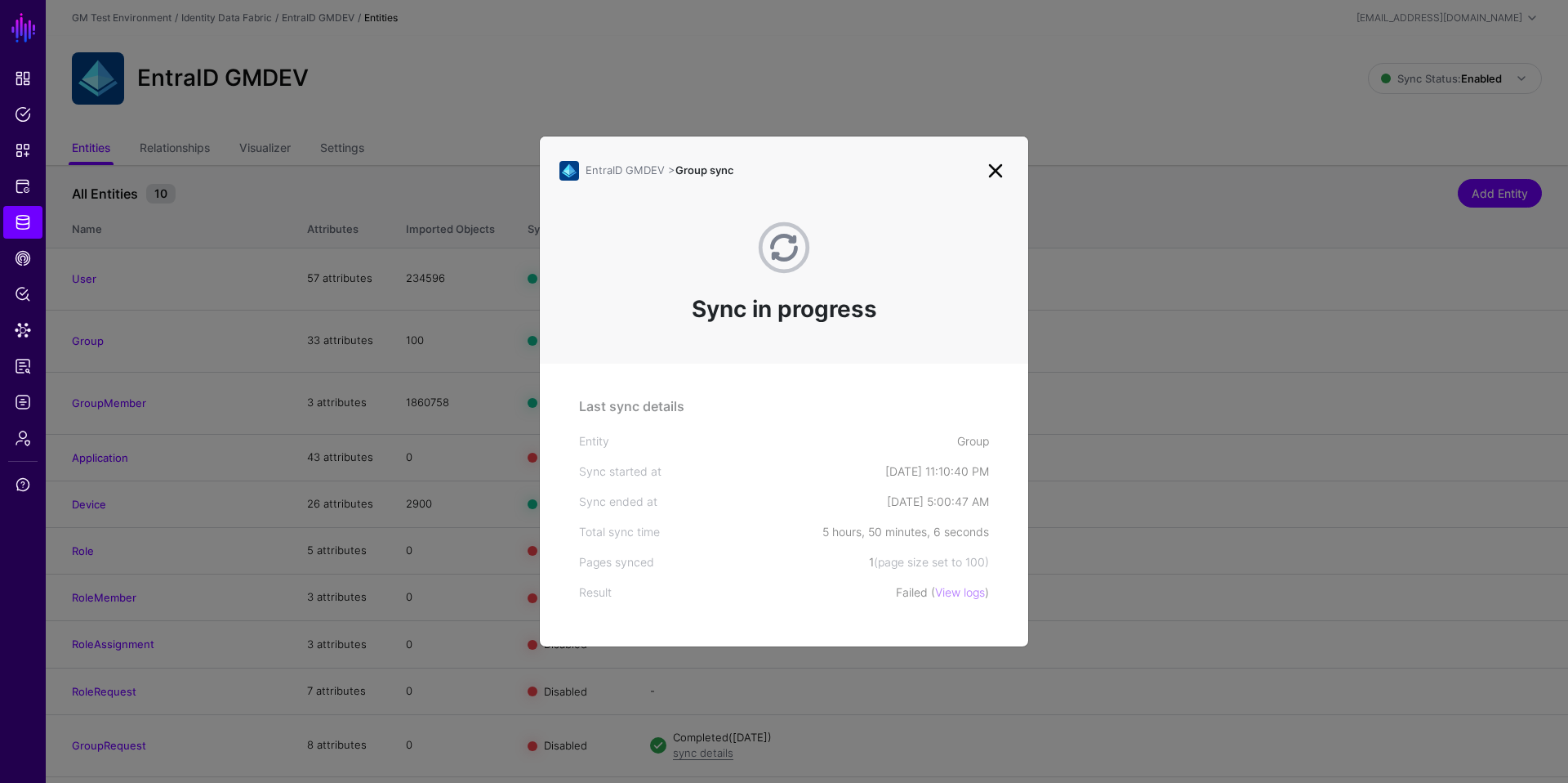
click at [951, 594] on link "View logs" at bounding box center [960, 592] width 50 height 14
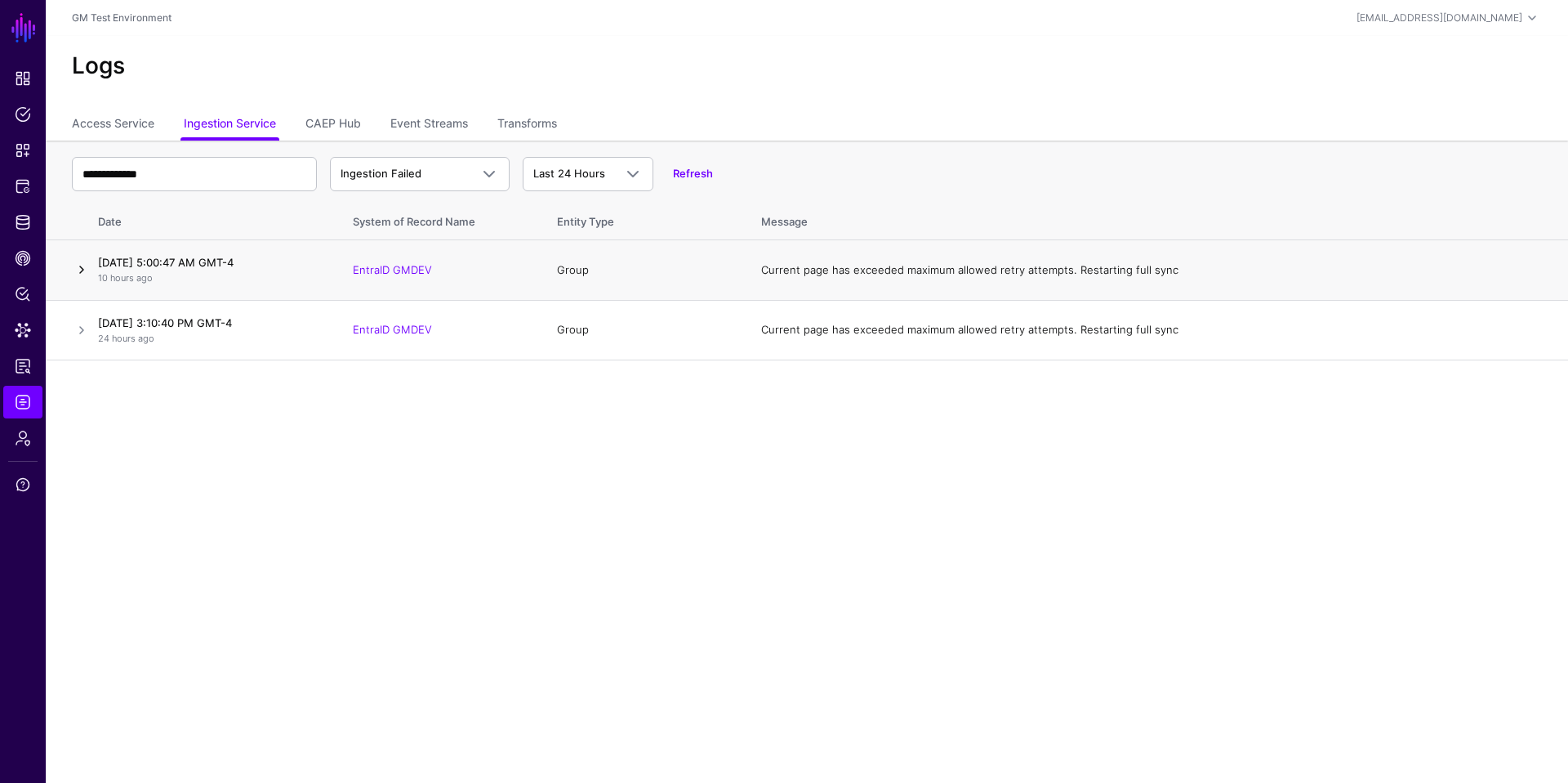
click at [83, 270] on link at bounding box center [81, 270] width 19 height 19
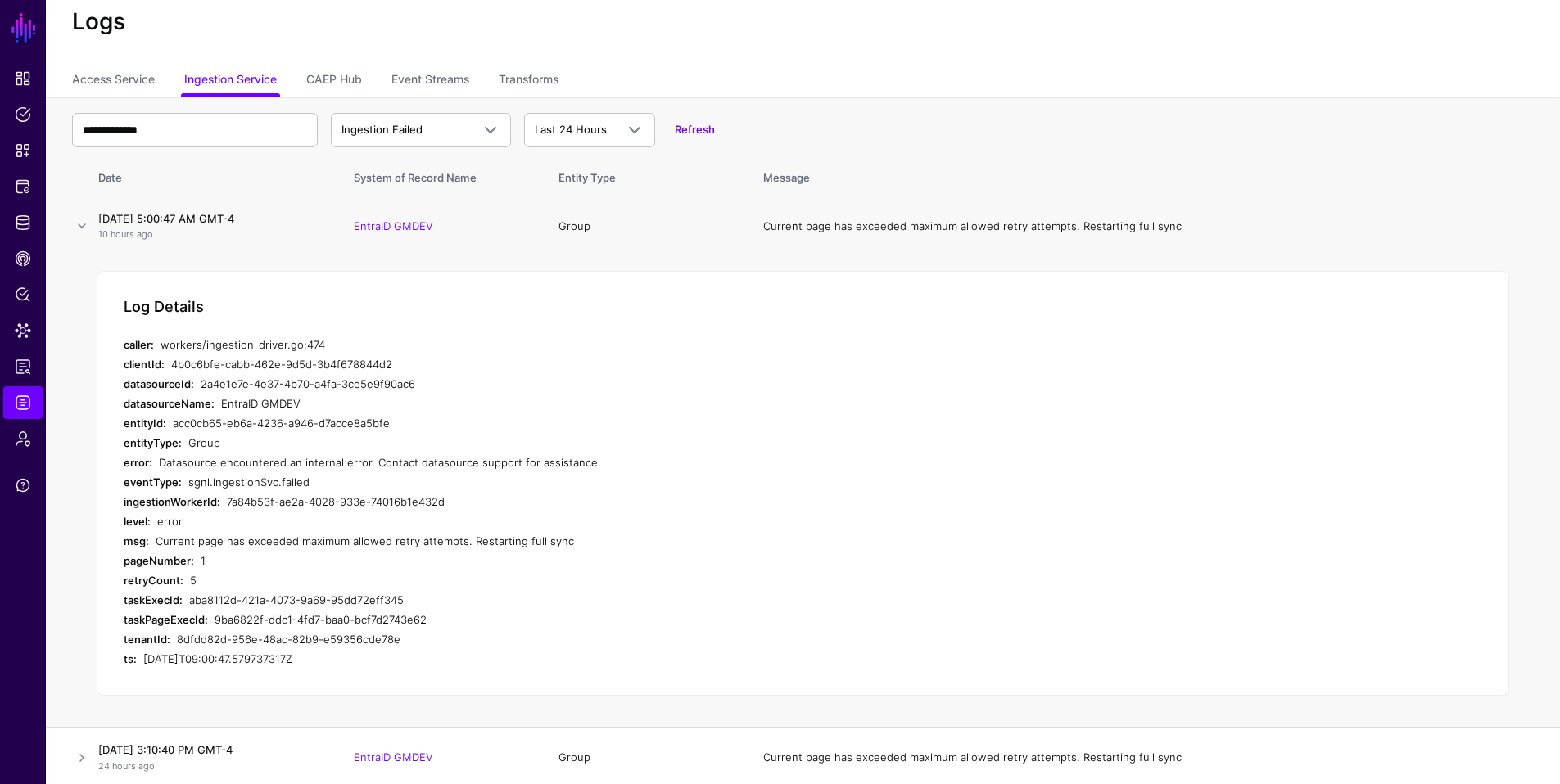
scroll to position [48, 0]
click at [84, 221] on link at bounding box center [82, 221] width 20 height 19
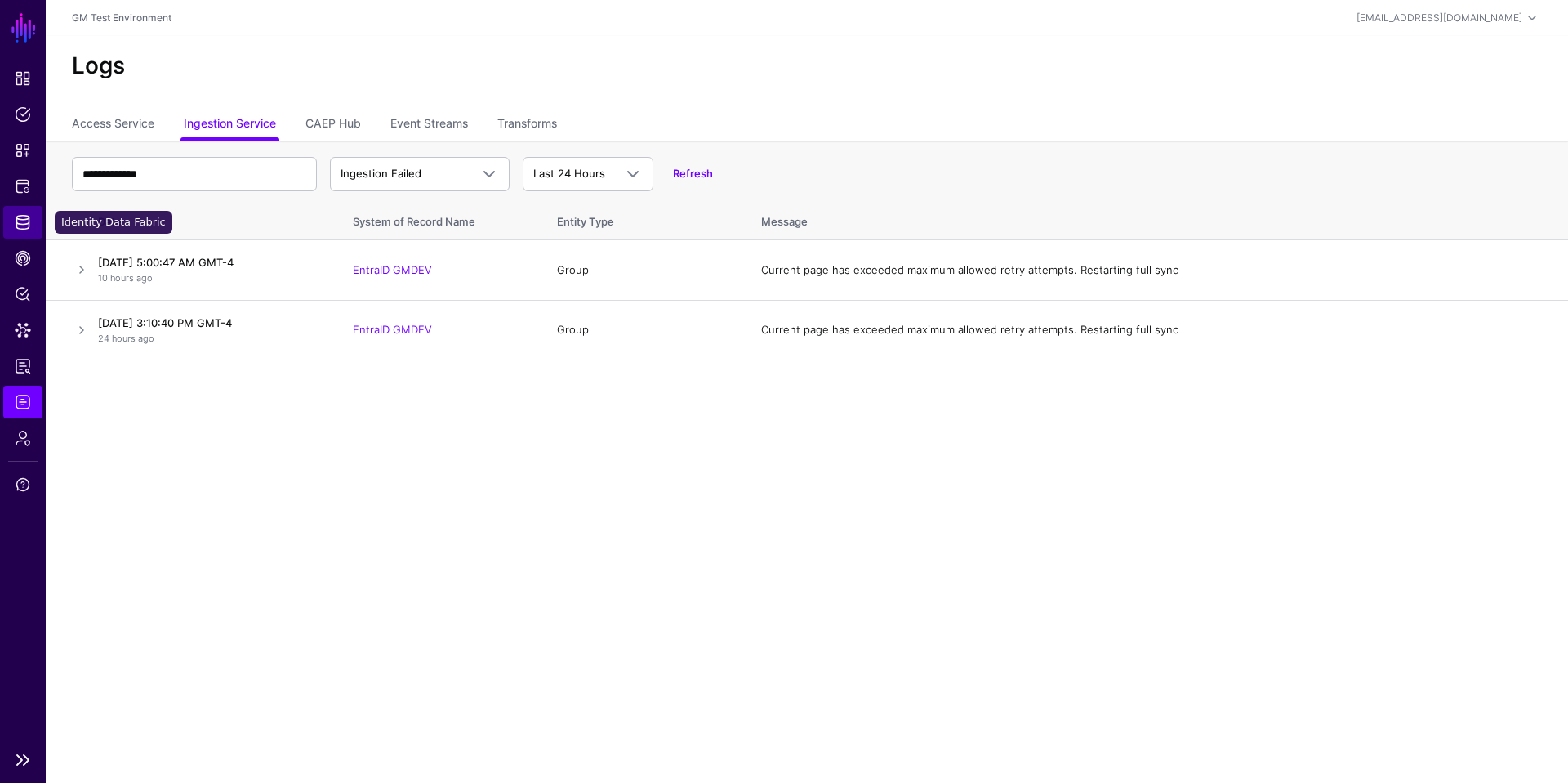
click at [21, 229] on span "Identity Data Fabric" at bounding box center [23, 222] width 16 height 16
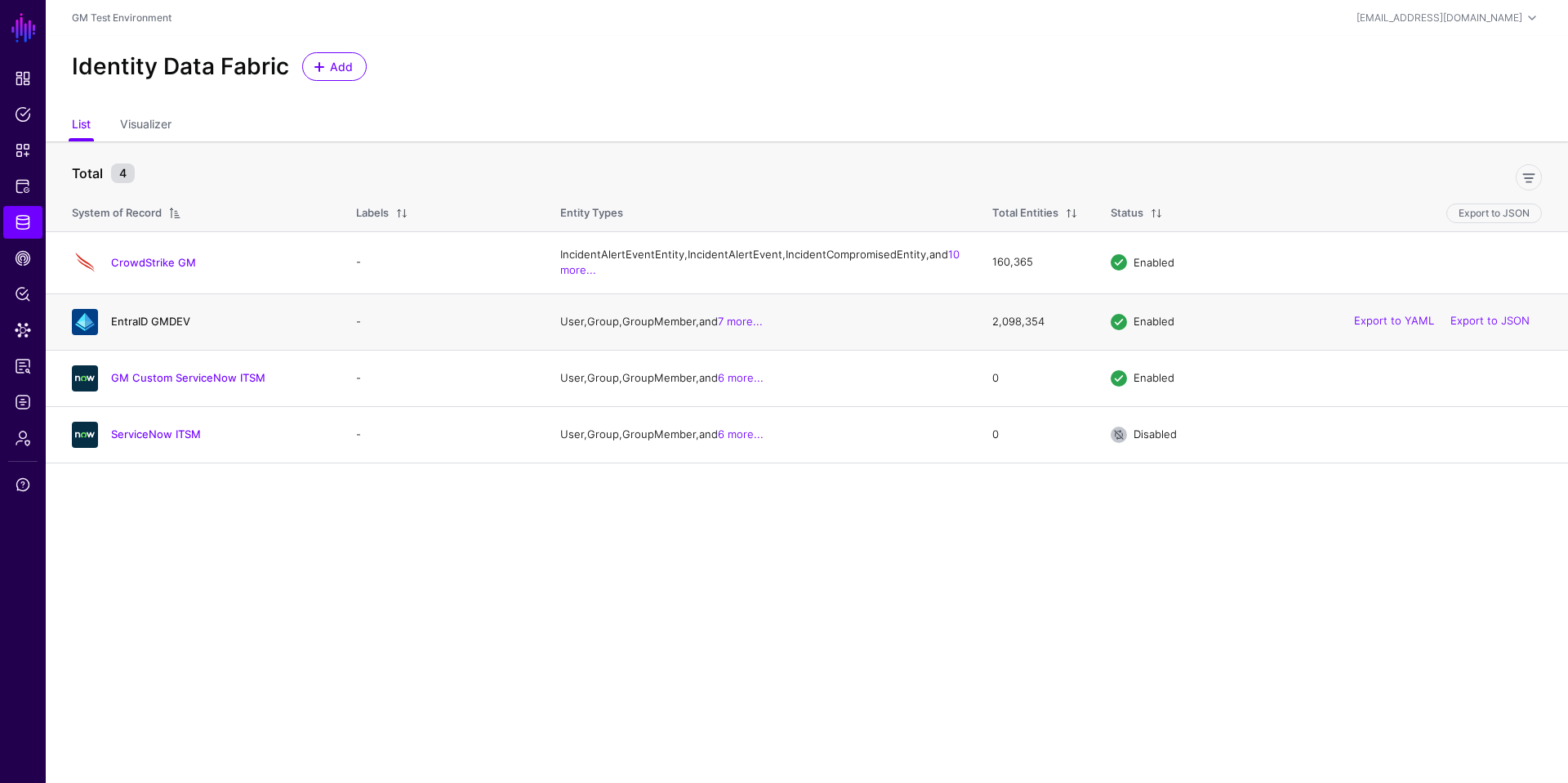
click at [128, 327] on link "EntraID GMDEV" at bounding box center [151, 321] width 80 height 13
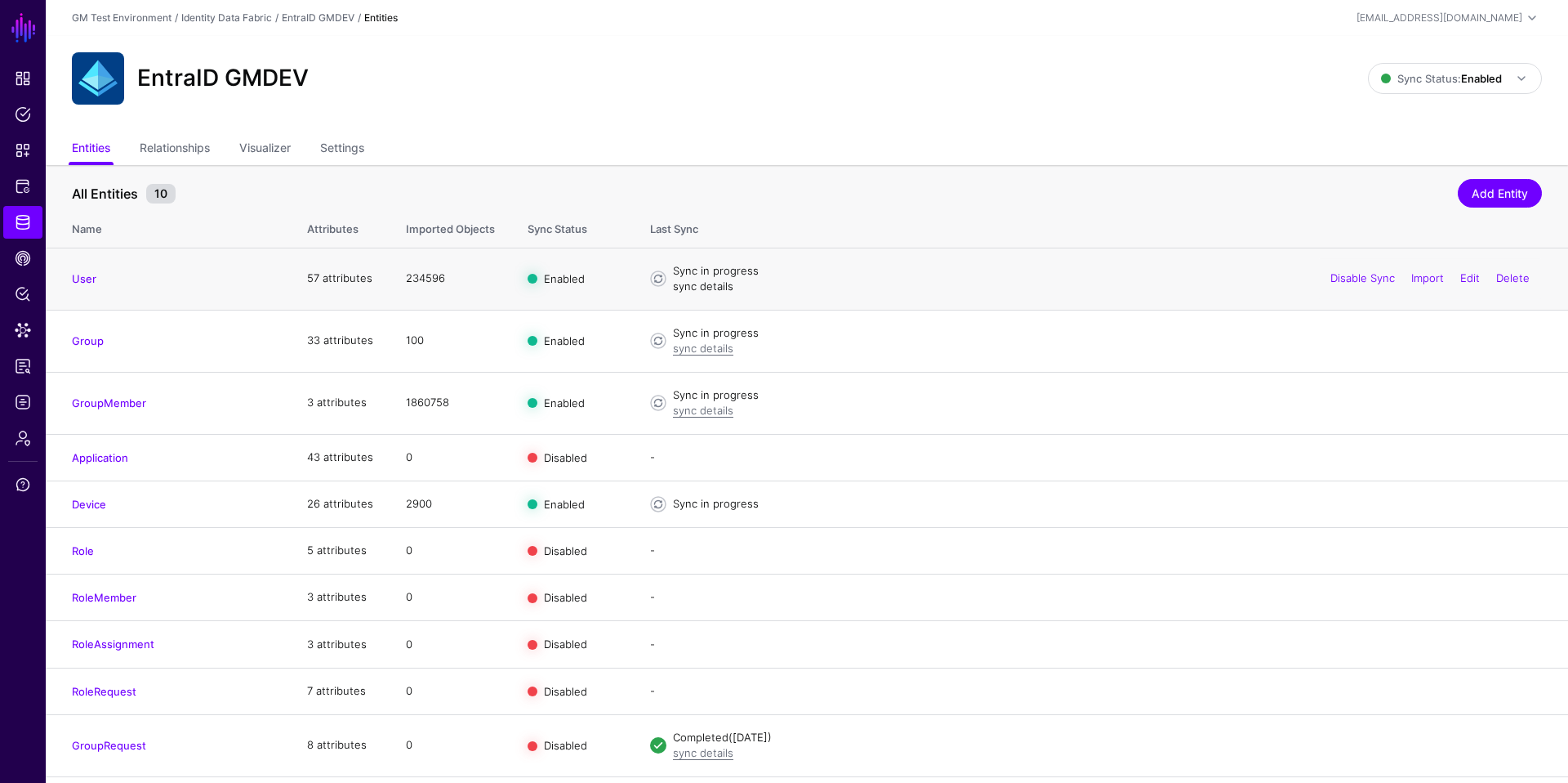
click at [703, 288] on link "sync details" at bounding box center [703, 286] width 60 height 13
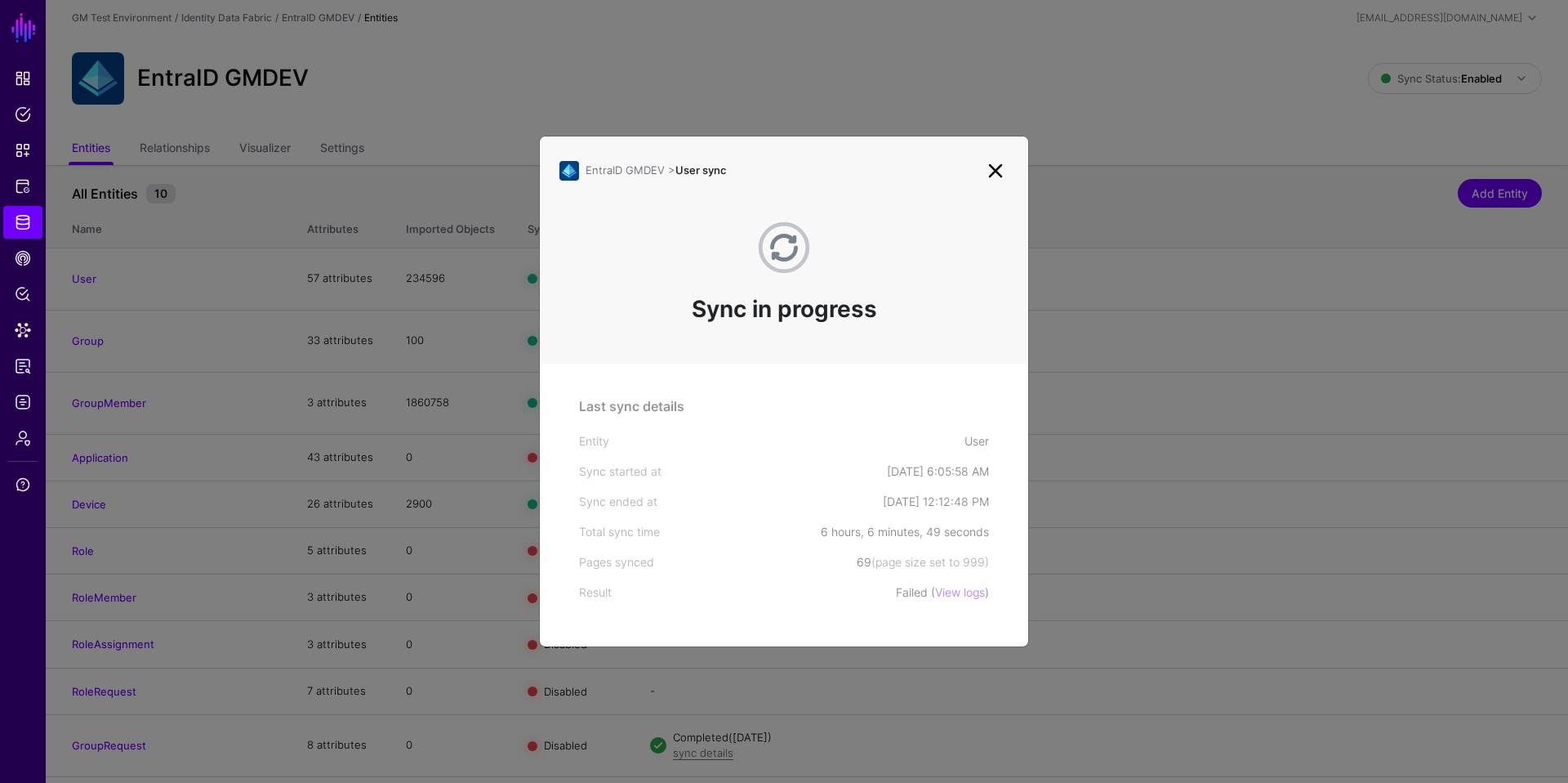
click at [996, 175] on link at bounding box center [996, 171] width 27 height 27
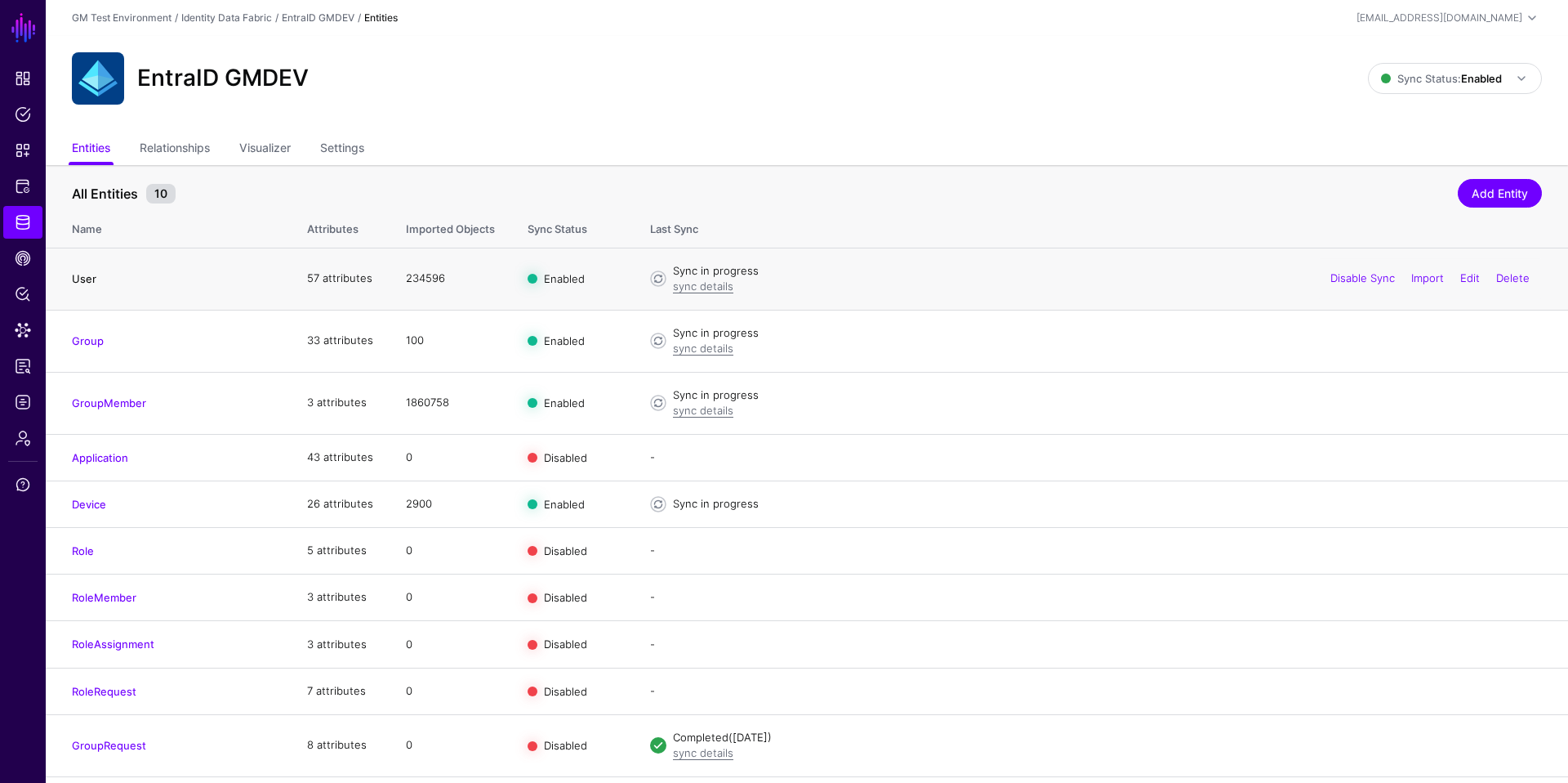
click at [85, 280] on link "User" at bounding box center [84, 279] width 25 height 13
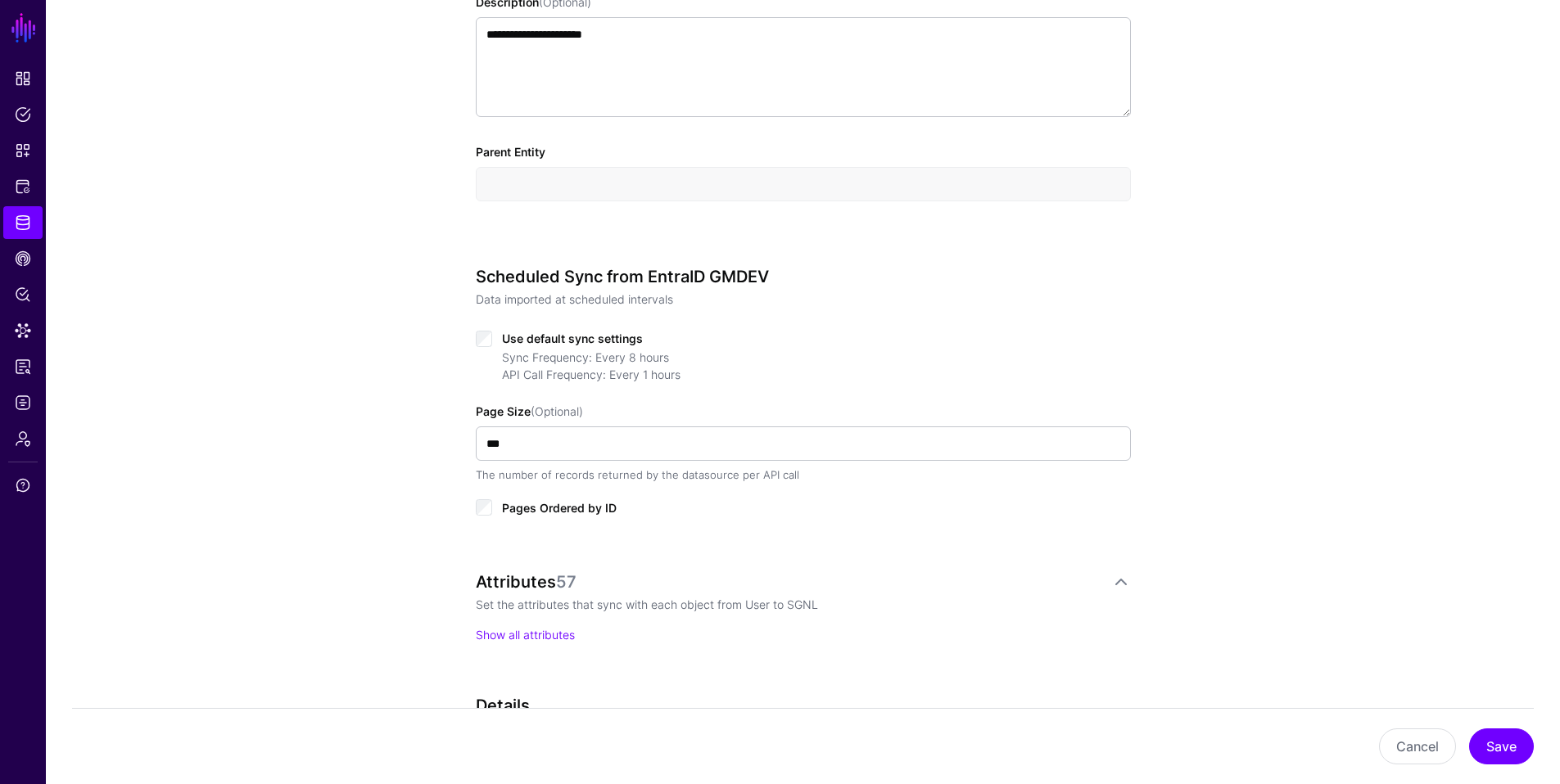
scroll to position [681, 0]
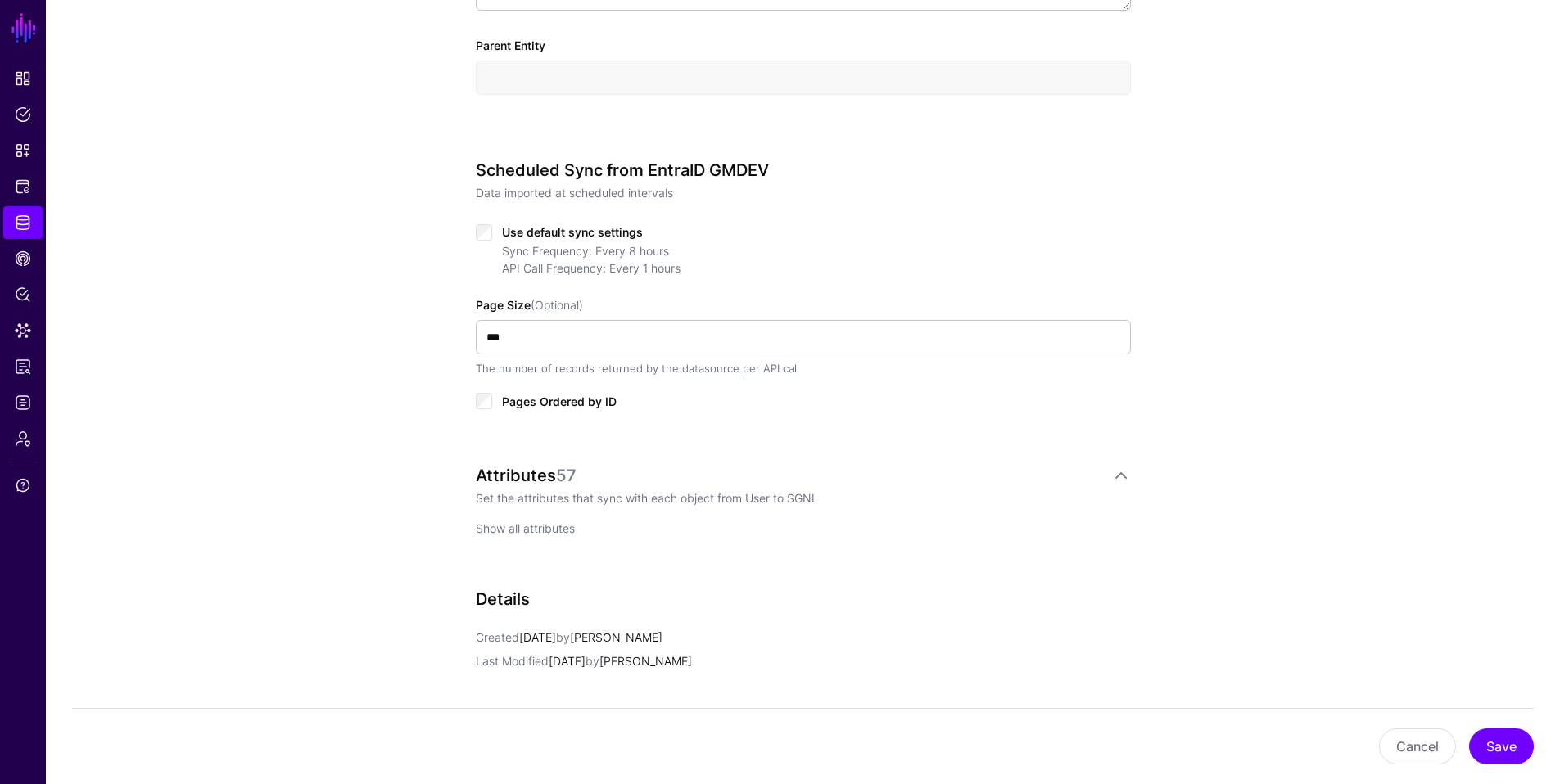
click at [528, 529] on link "Show all attributes" at bounding box center [526, 528] width 99 height 14
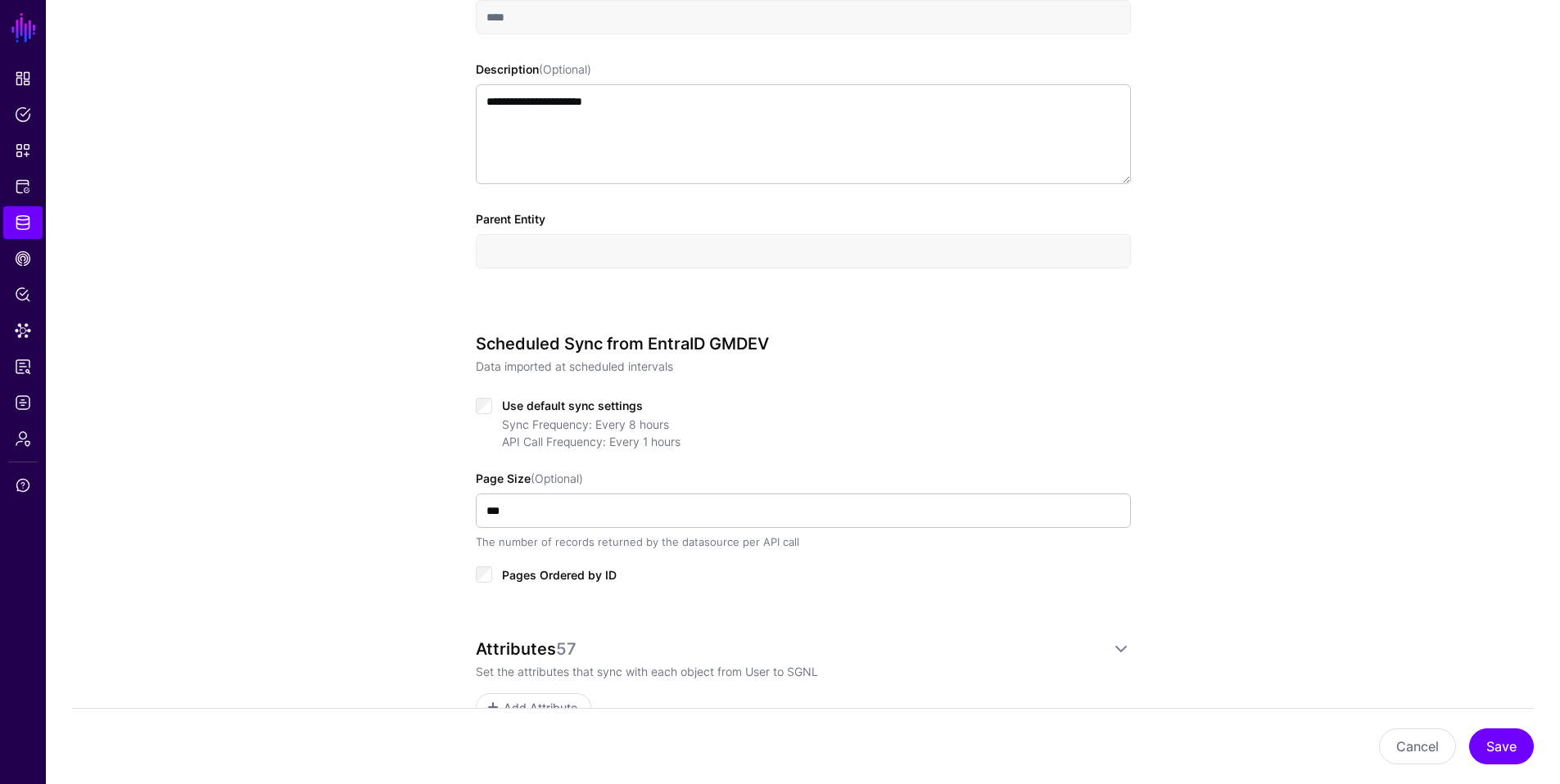
scroll to position [0, 0]
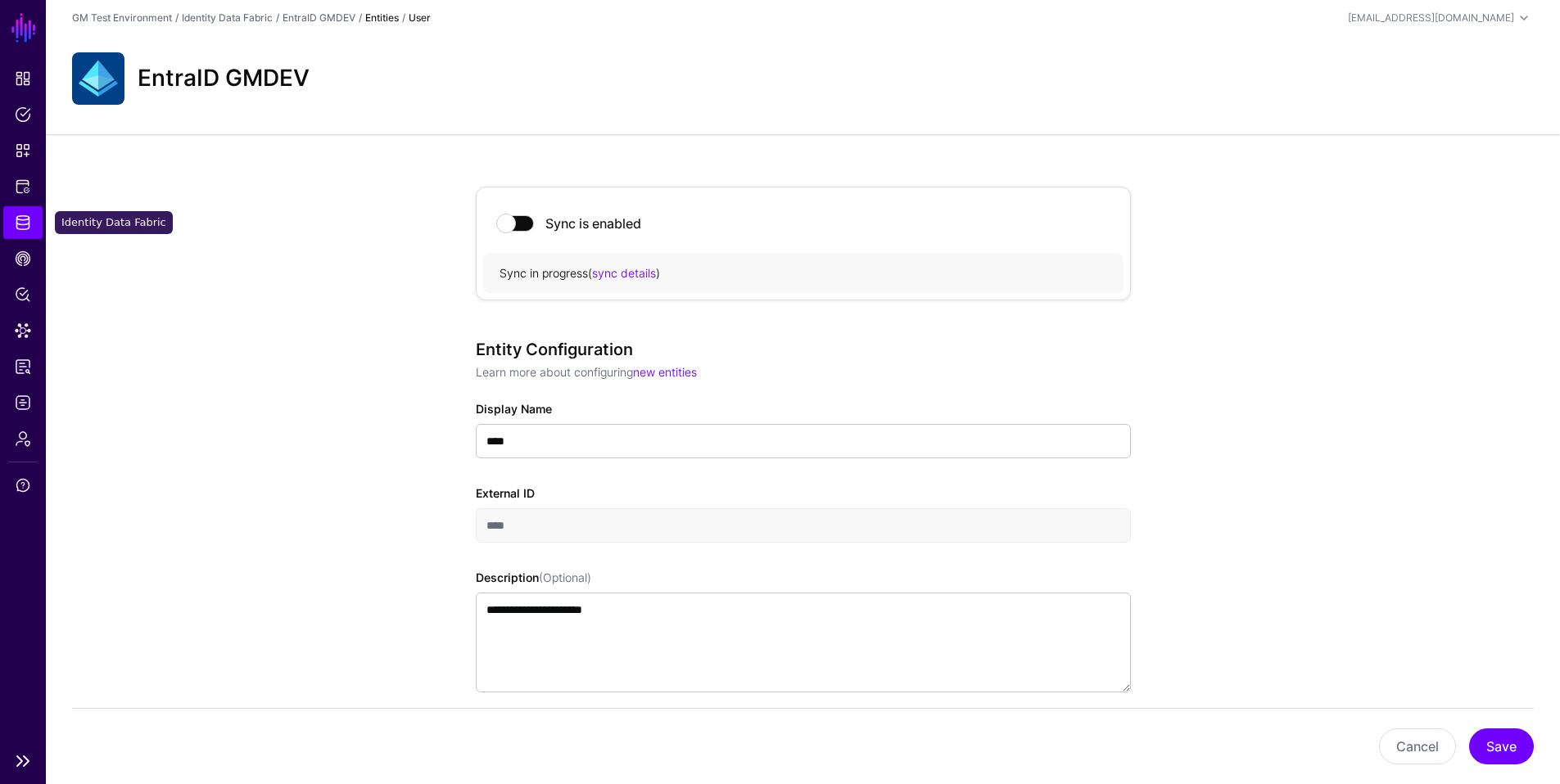
click at [20, 223] on span "Identity Data Fabric" at bounding box center [23, 222] width 16 height 16
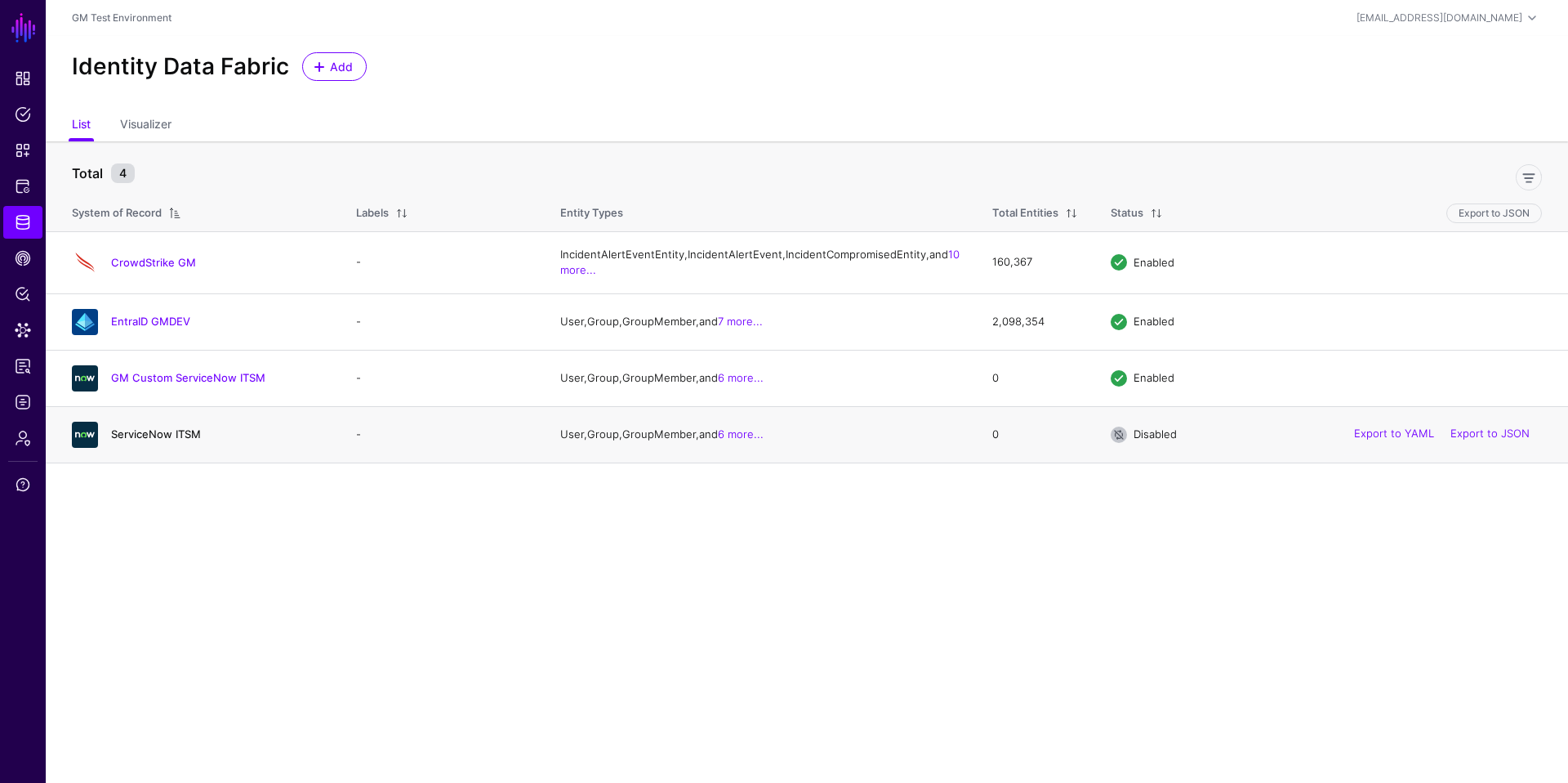
click at [136, 441] on link "ServiceNow ITSM" at bounding box center [157, 434] width 90 height 13
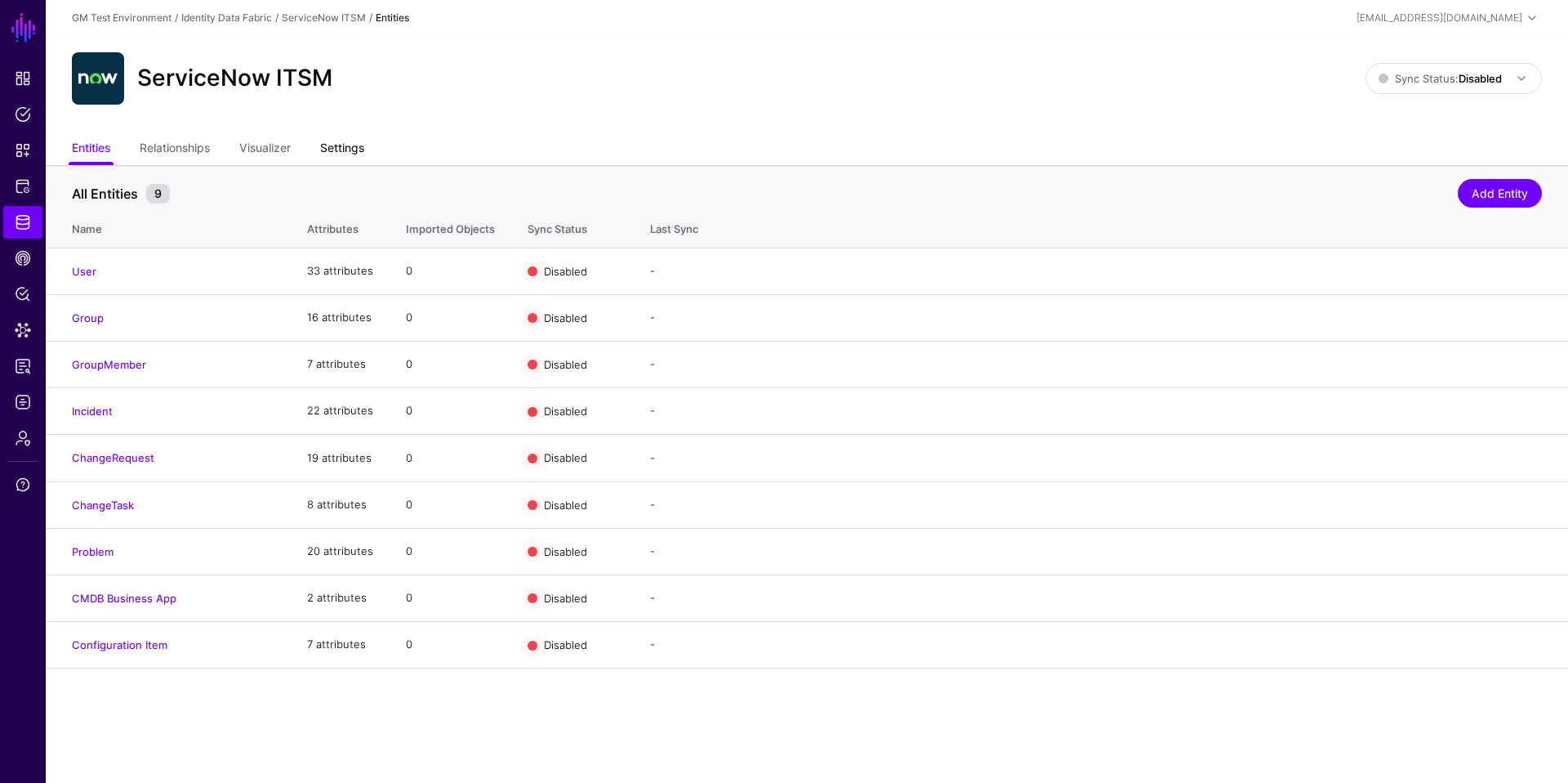
click at [344, 150] on link "Settings" at bounding box center [342, 149] width 44 height 31
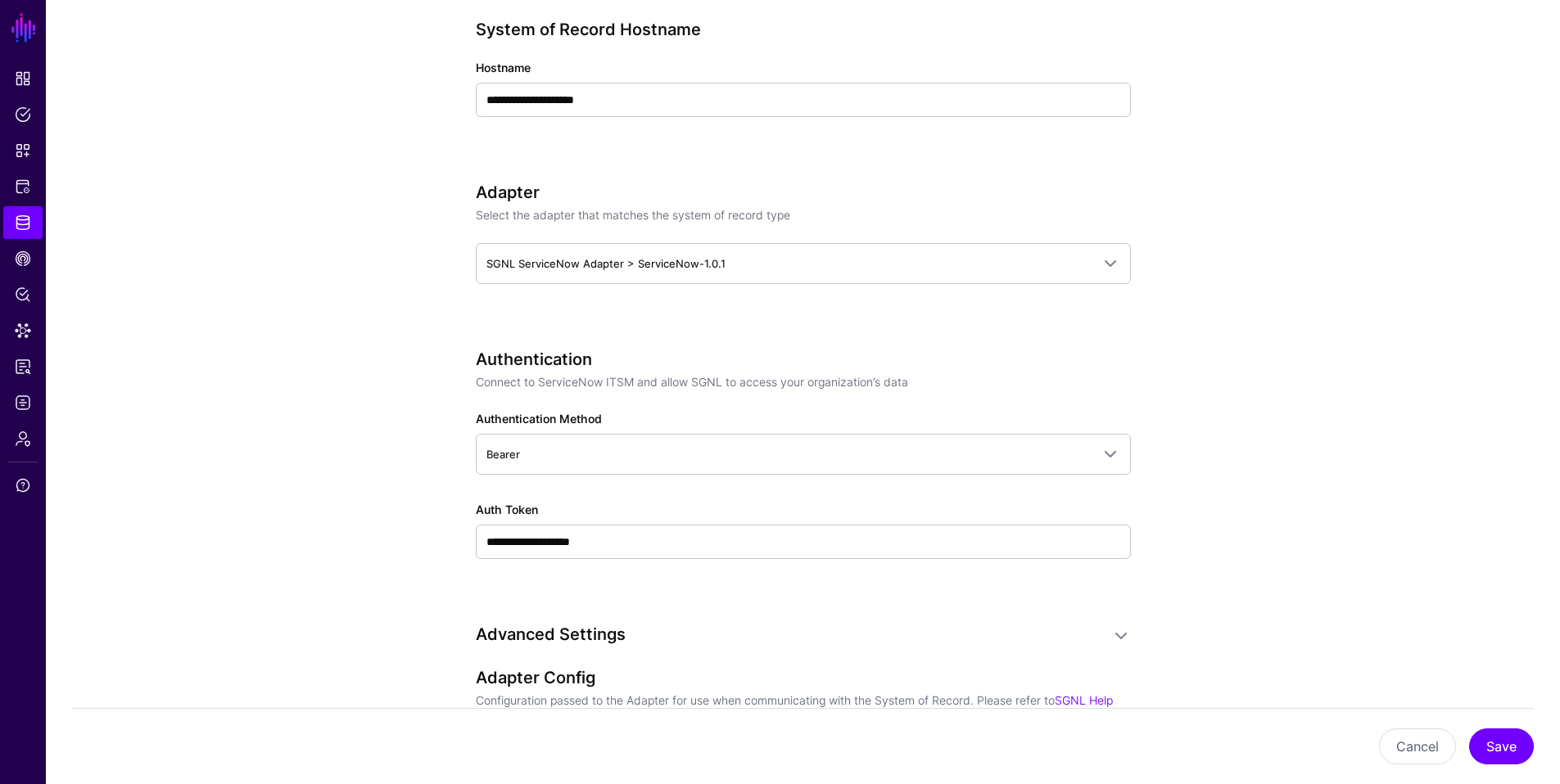
scroll to position [828, 0]
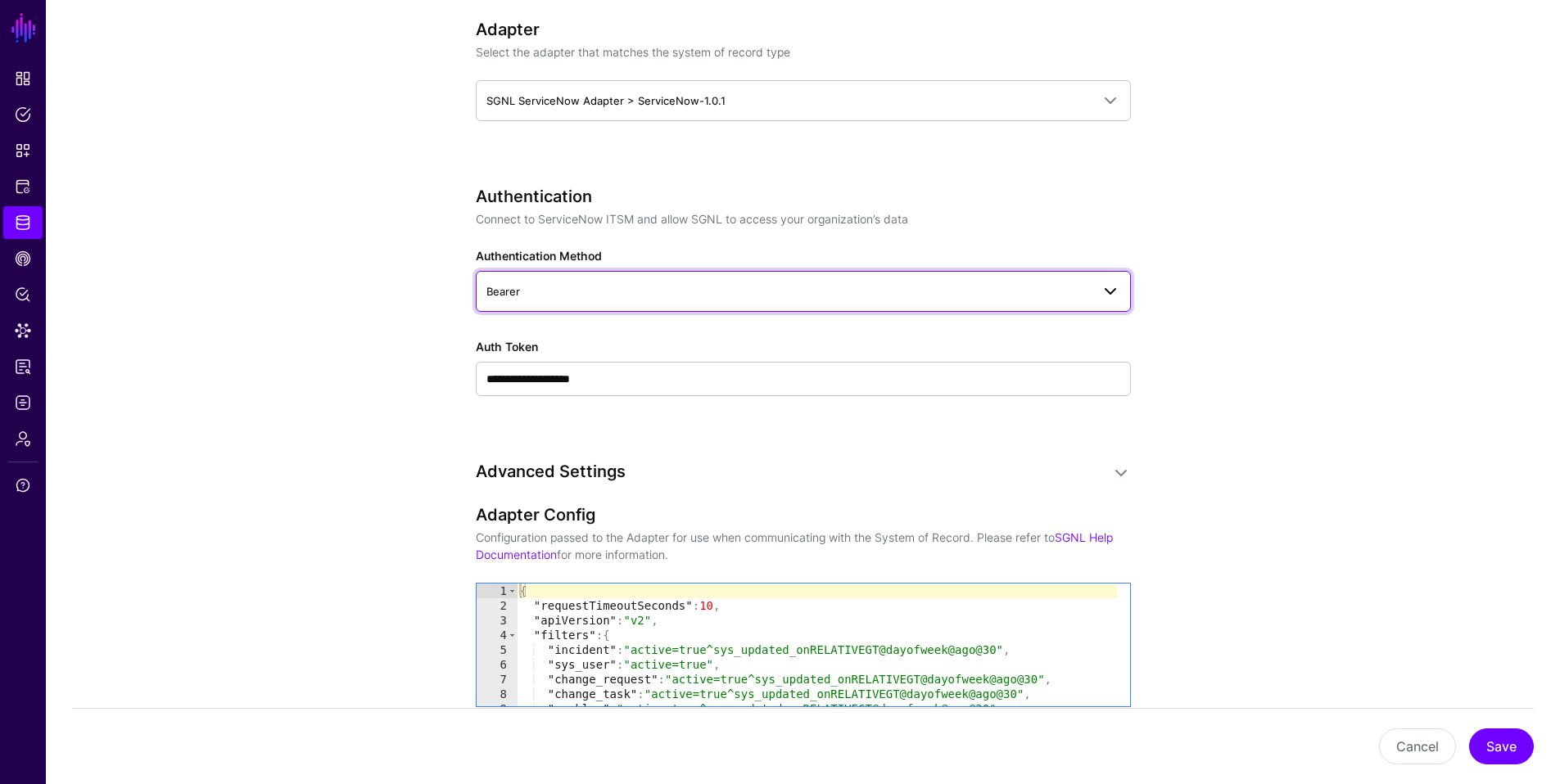
click at [593, 295] on span "Bearer" at bounding box center [789, 291] width 604 height 18
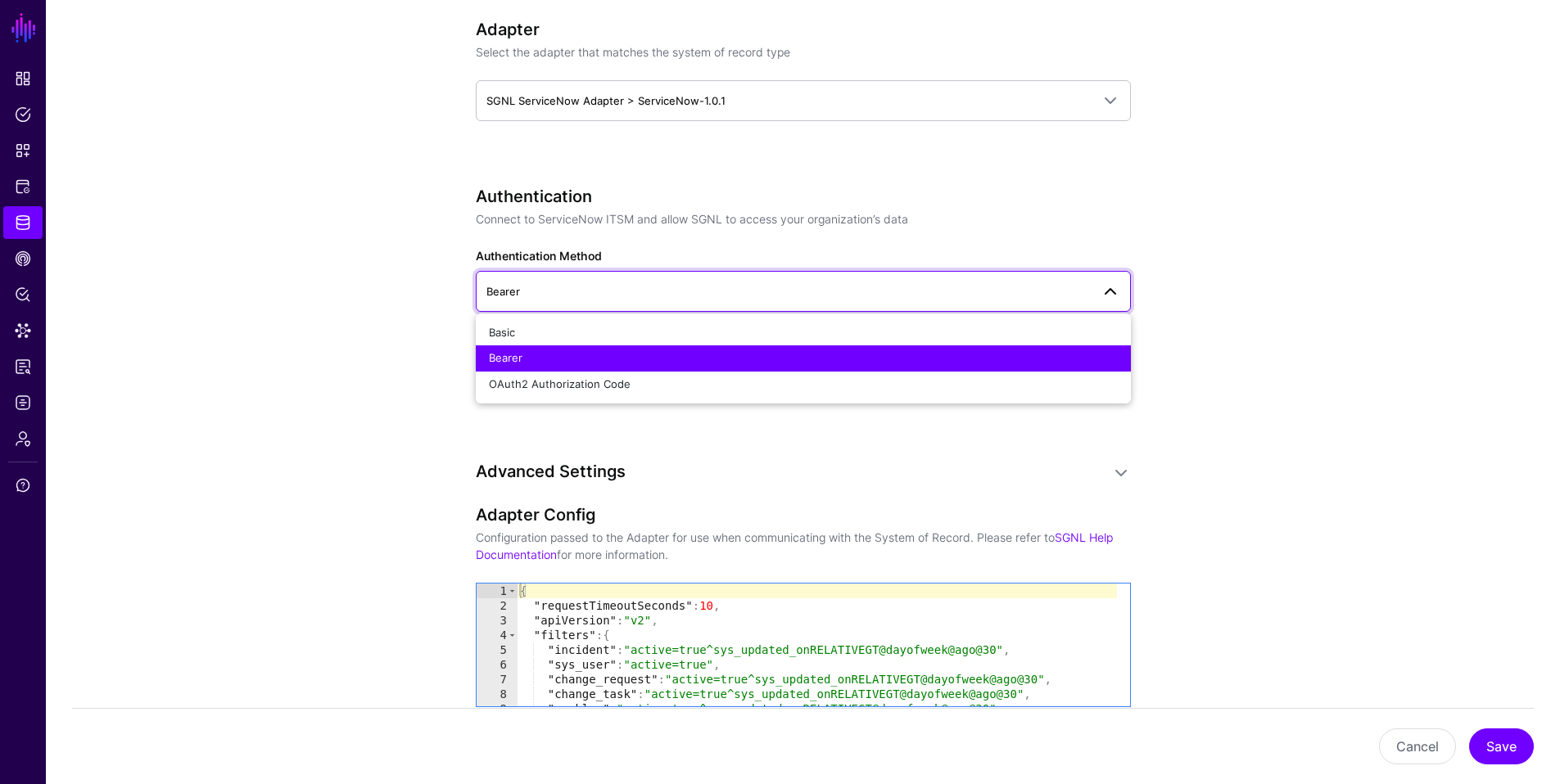
click at [380, 392] on app-datasources-details-form "**********" at bounding box center [803, 411] width 1514 height 2148
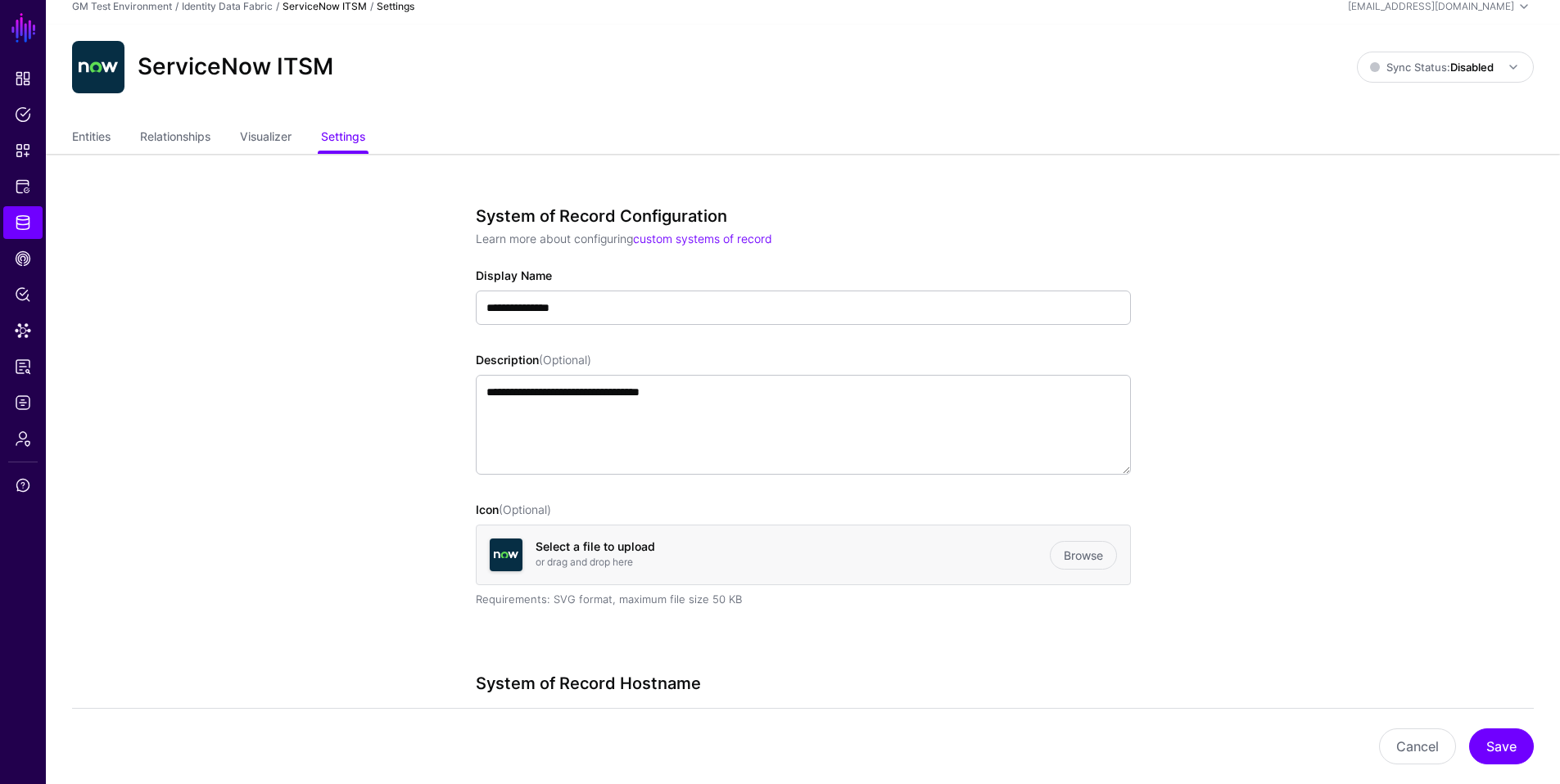
scroll to position [0, 0]
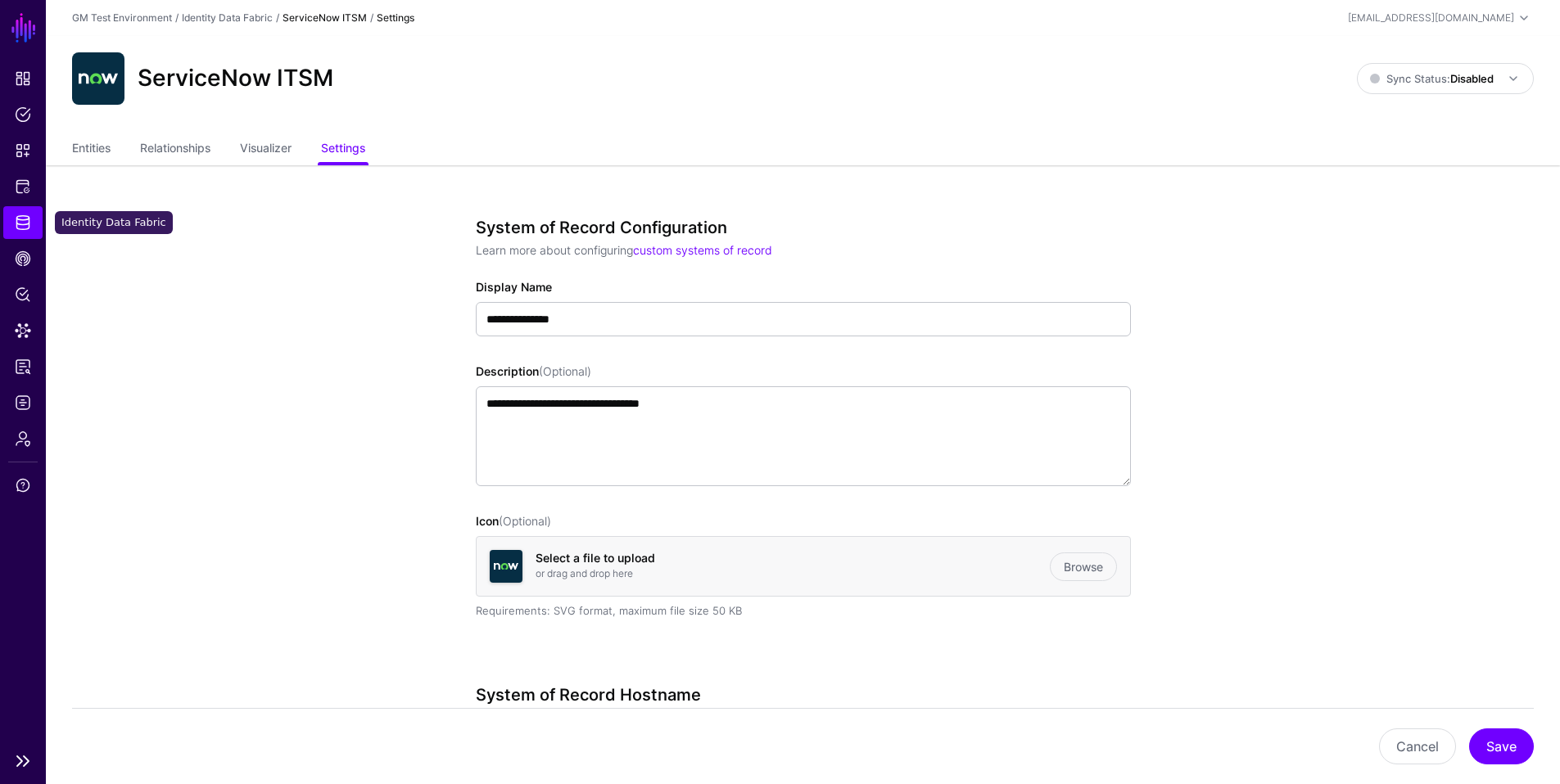
click at [27, 224] on span "Identity Data Fabric" at bounding box center [23, 222] width 16 height 16
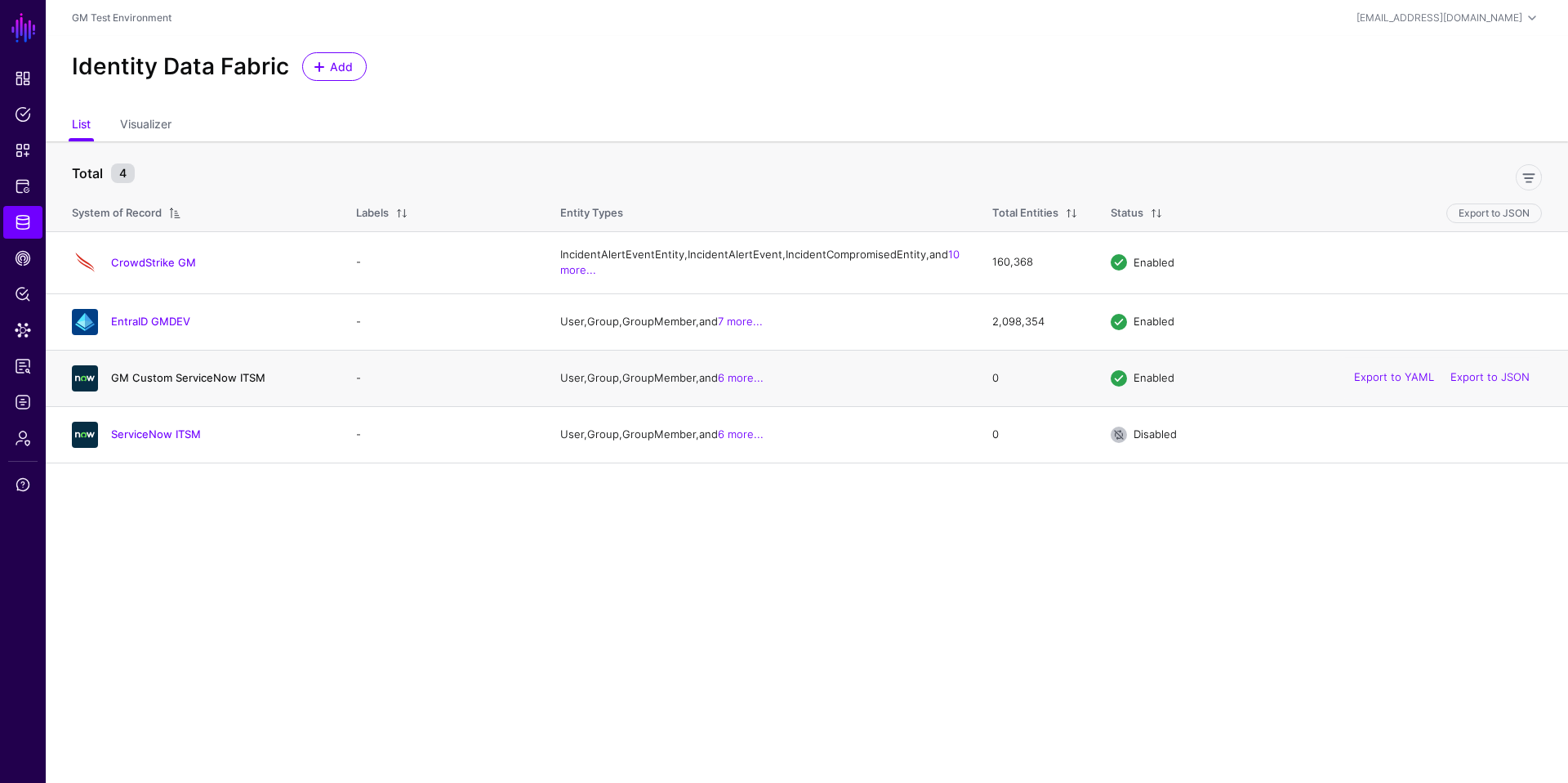
click at [152, 384] on link "GM Custom ServiceNow ITSM" at bounding box center [188, 377] width 155 height 13
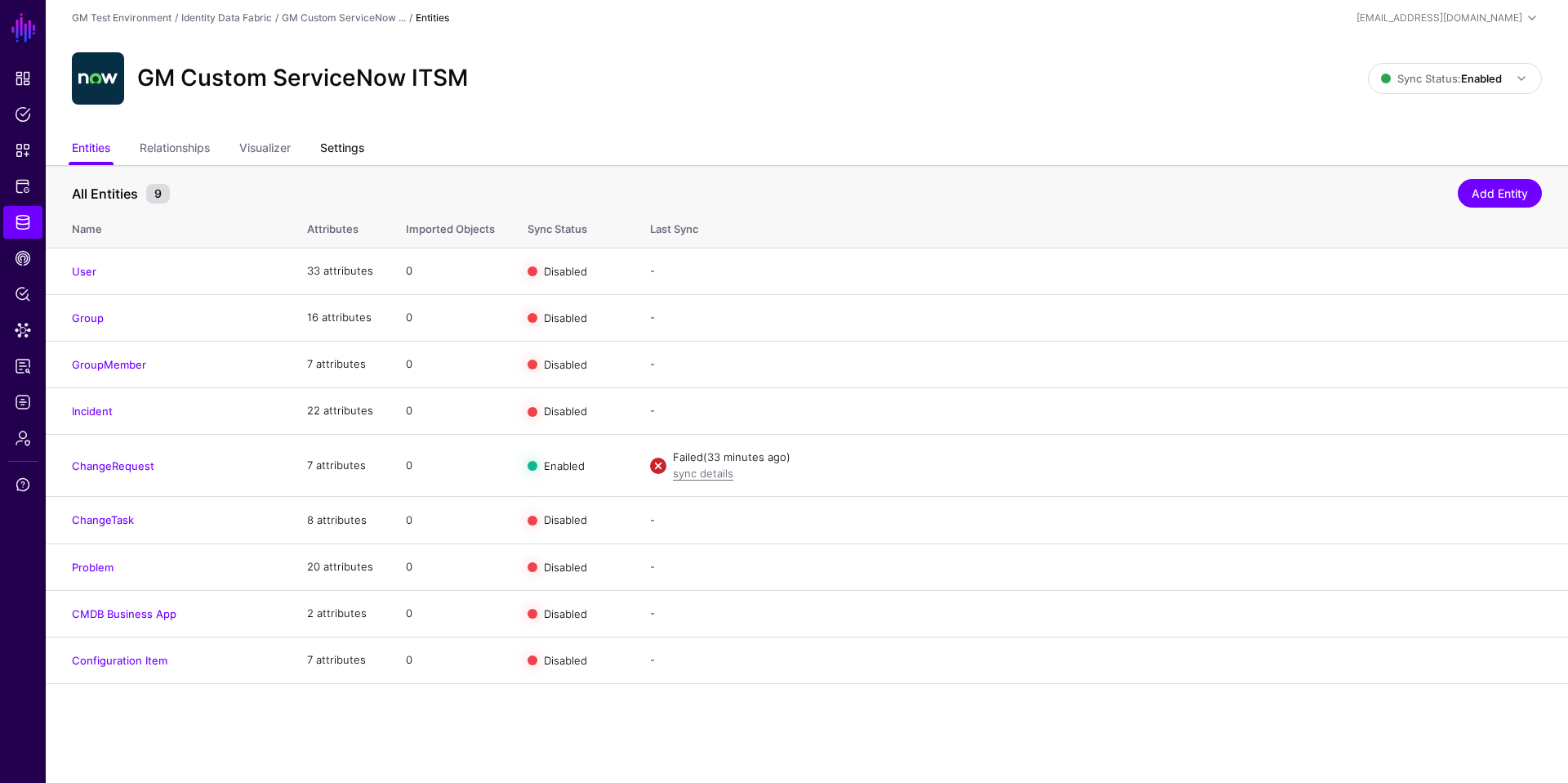
click at [341, 153] on link "Settings" at bounding box center [342, 149] width 44 height 31
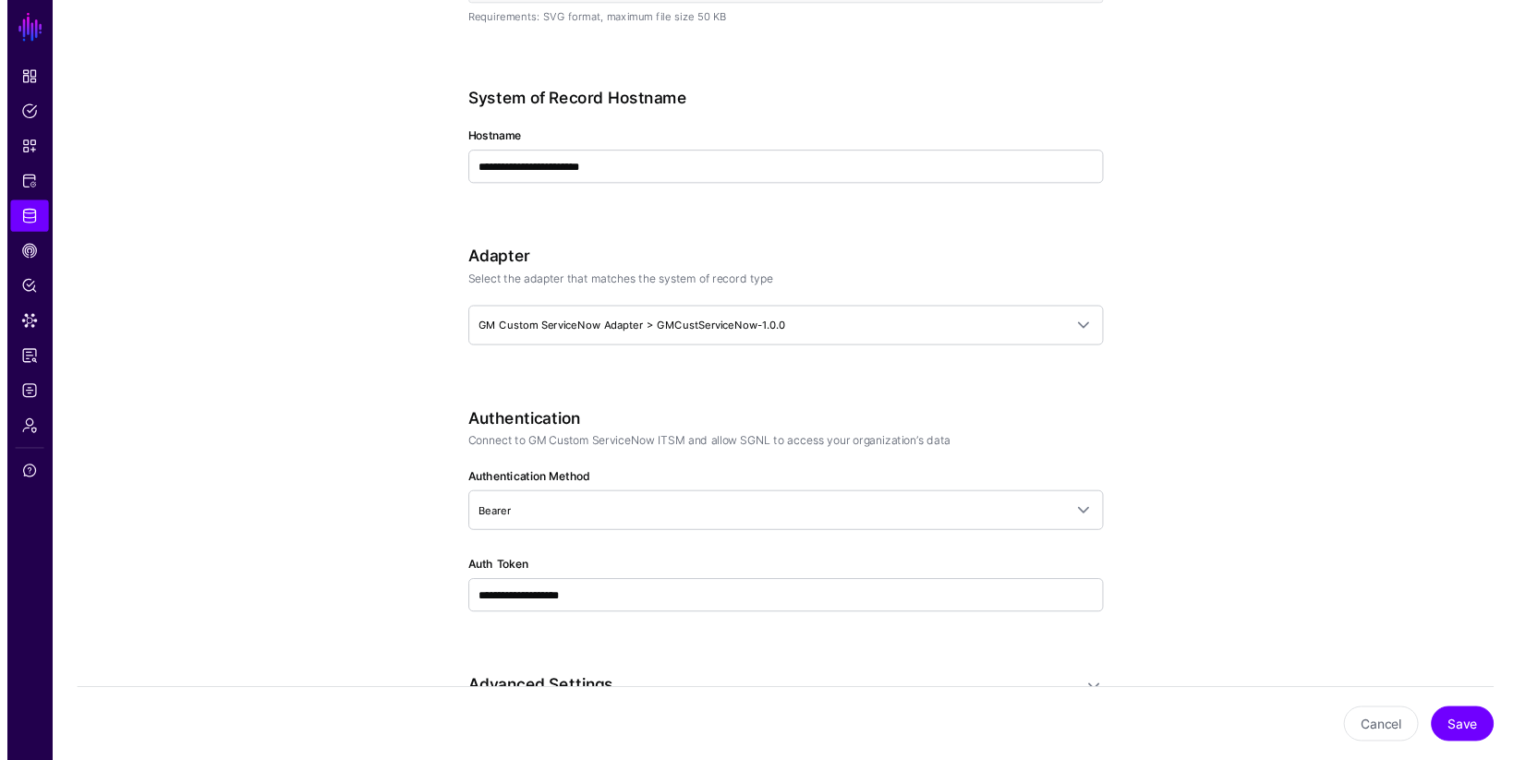
scroll to position [660, 0]
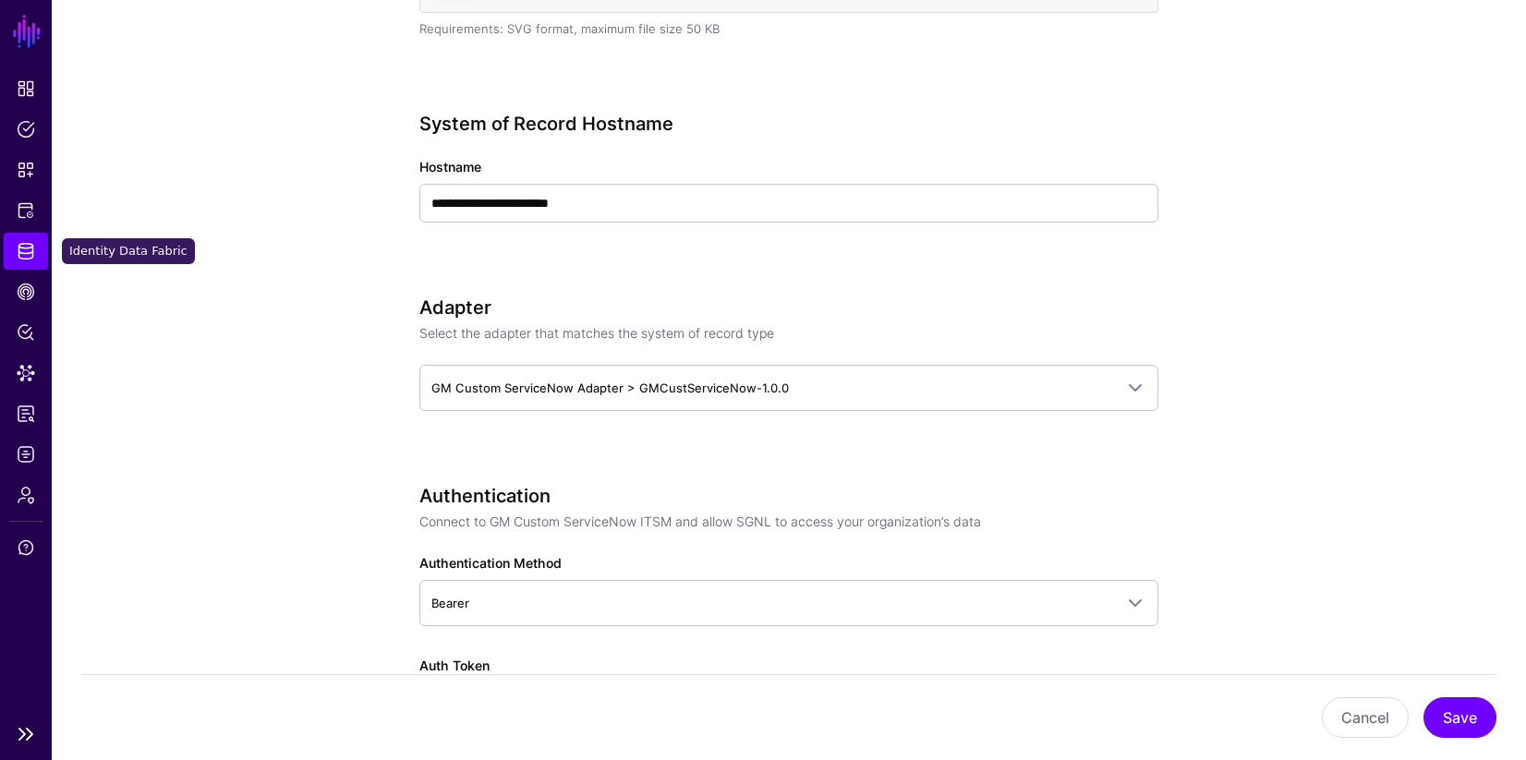
click at [23, 251] on span "Identity Data Fabric" at bounding box center [26, 251] width 18 height 18
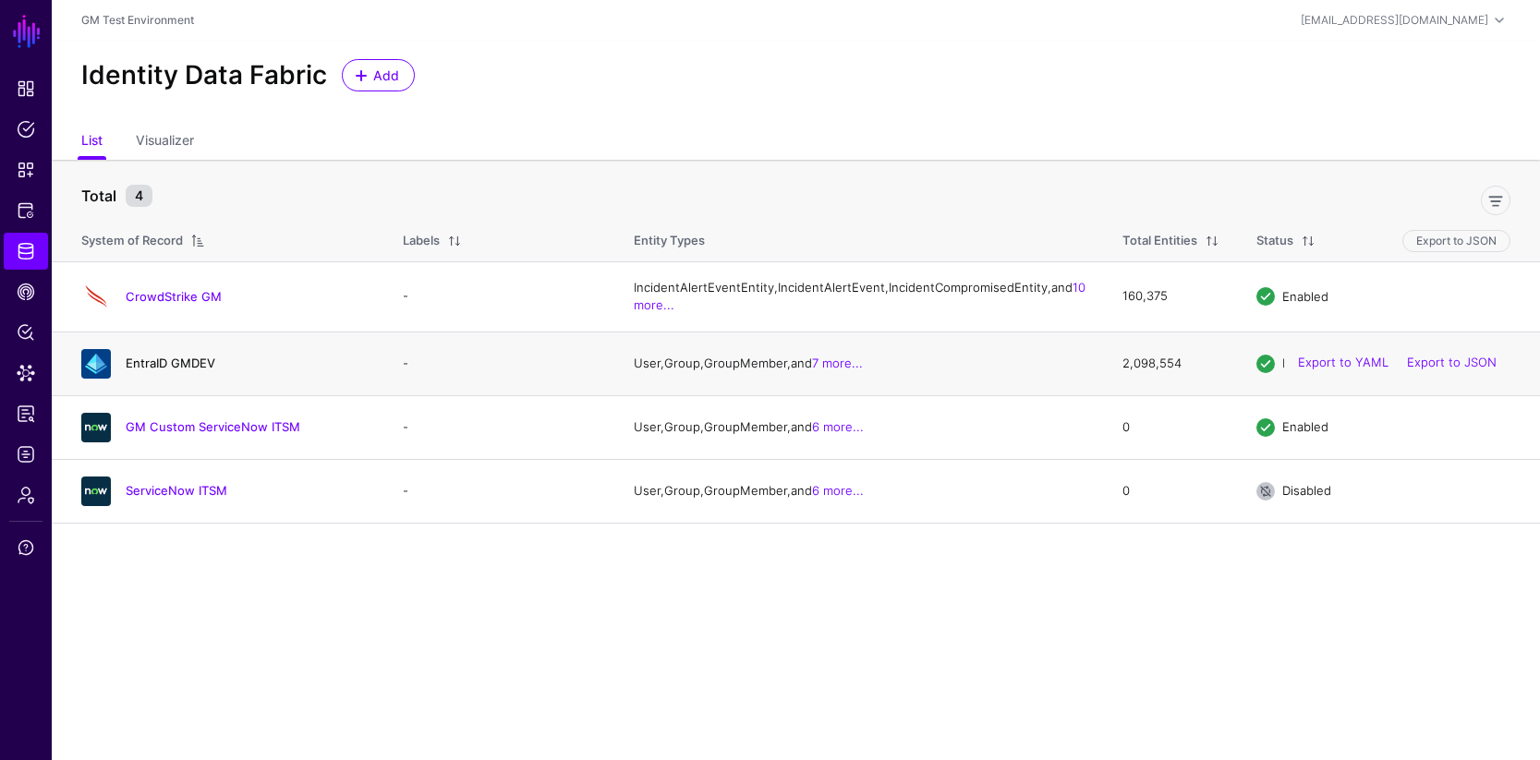
click at [130, 370] on link "EntraID GMDEV" at bounding box center [171, 363] width 90 height 15
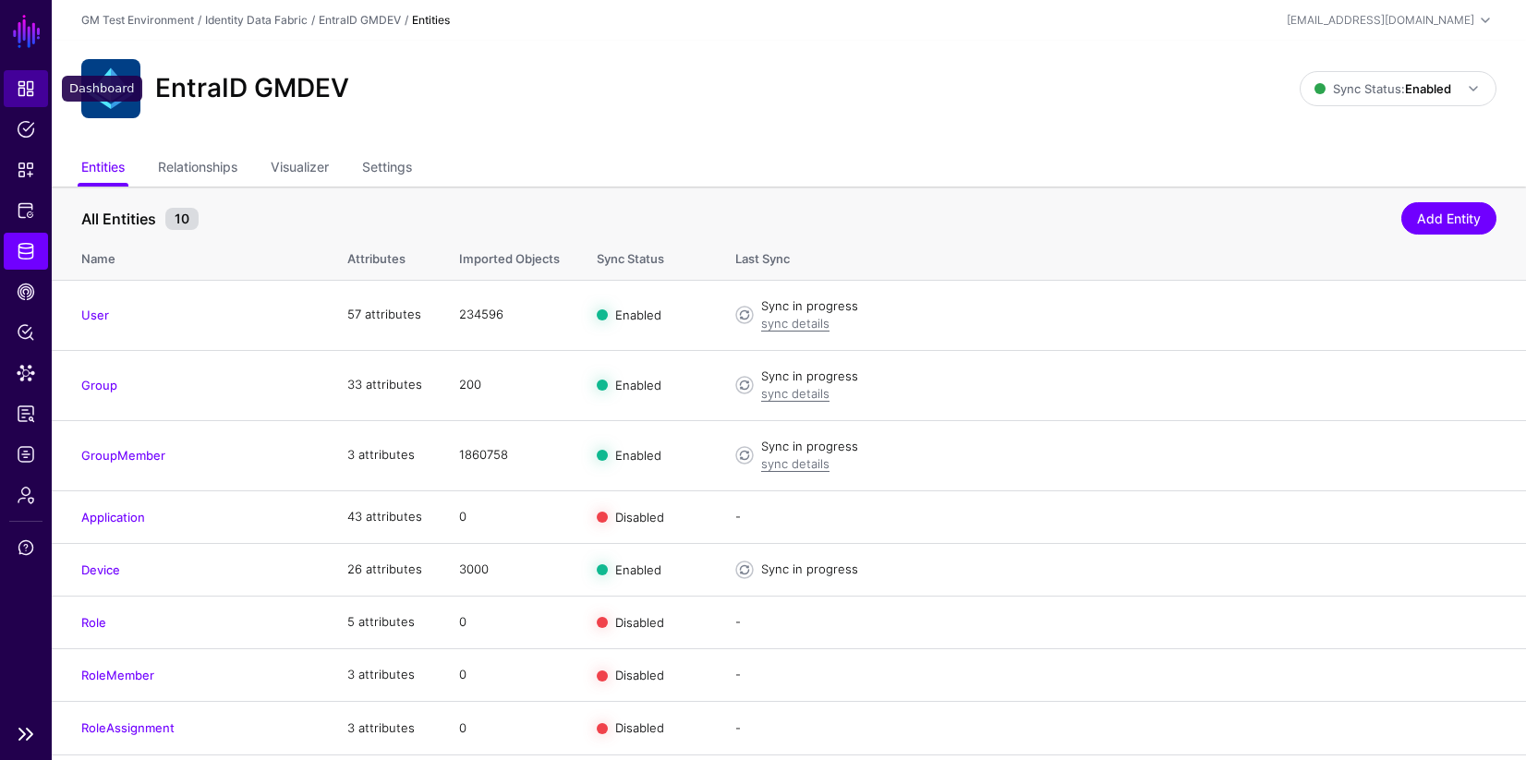
click at [26, 90] on span "Dashboard" at bounding box center [26, 88] width 18 height 18
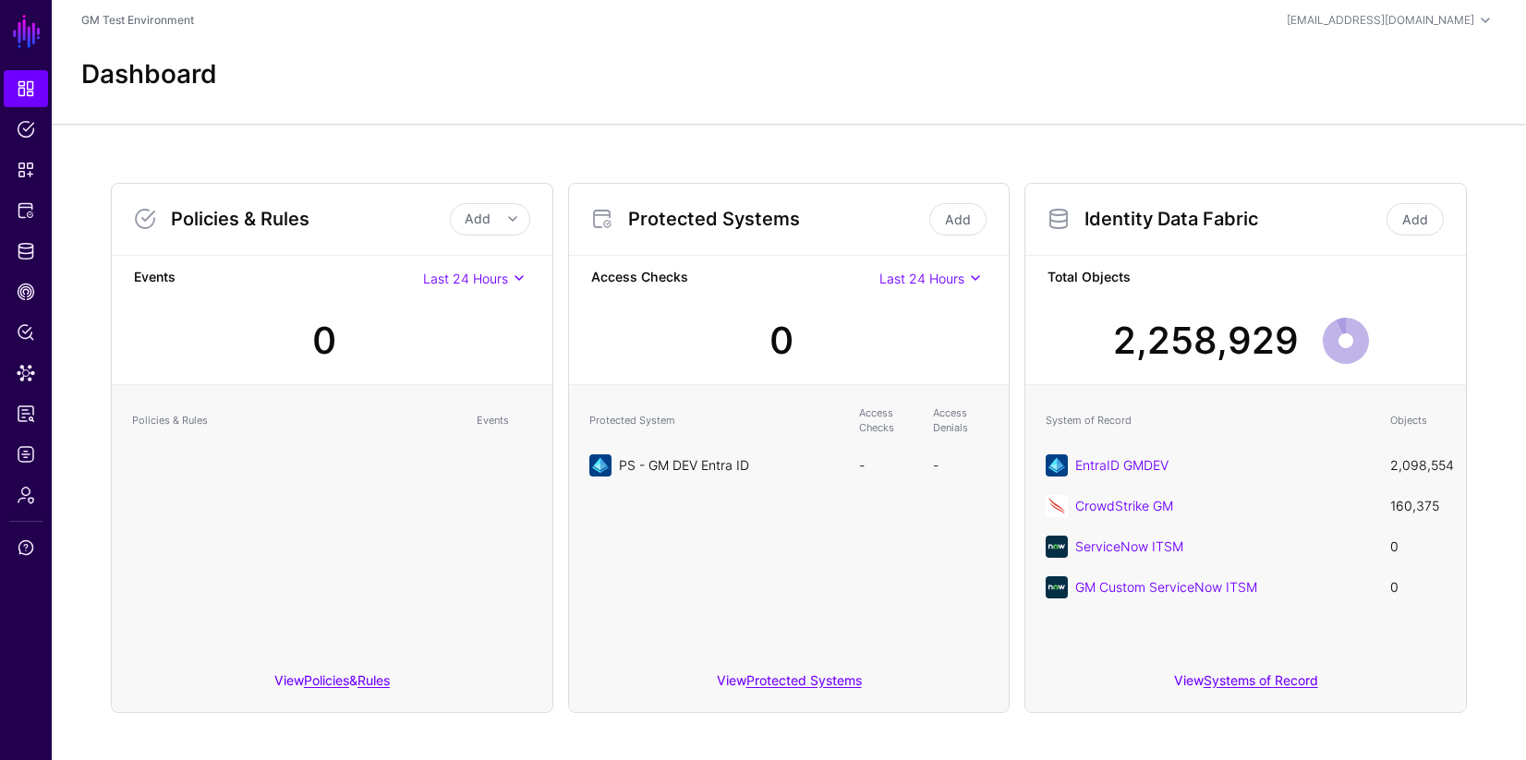
click at [664, 471] on link "PS - GM DEV Entra ID" at bounding box center [684, 465] width 130 height 16
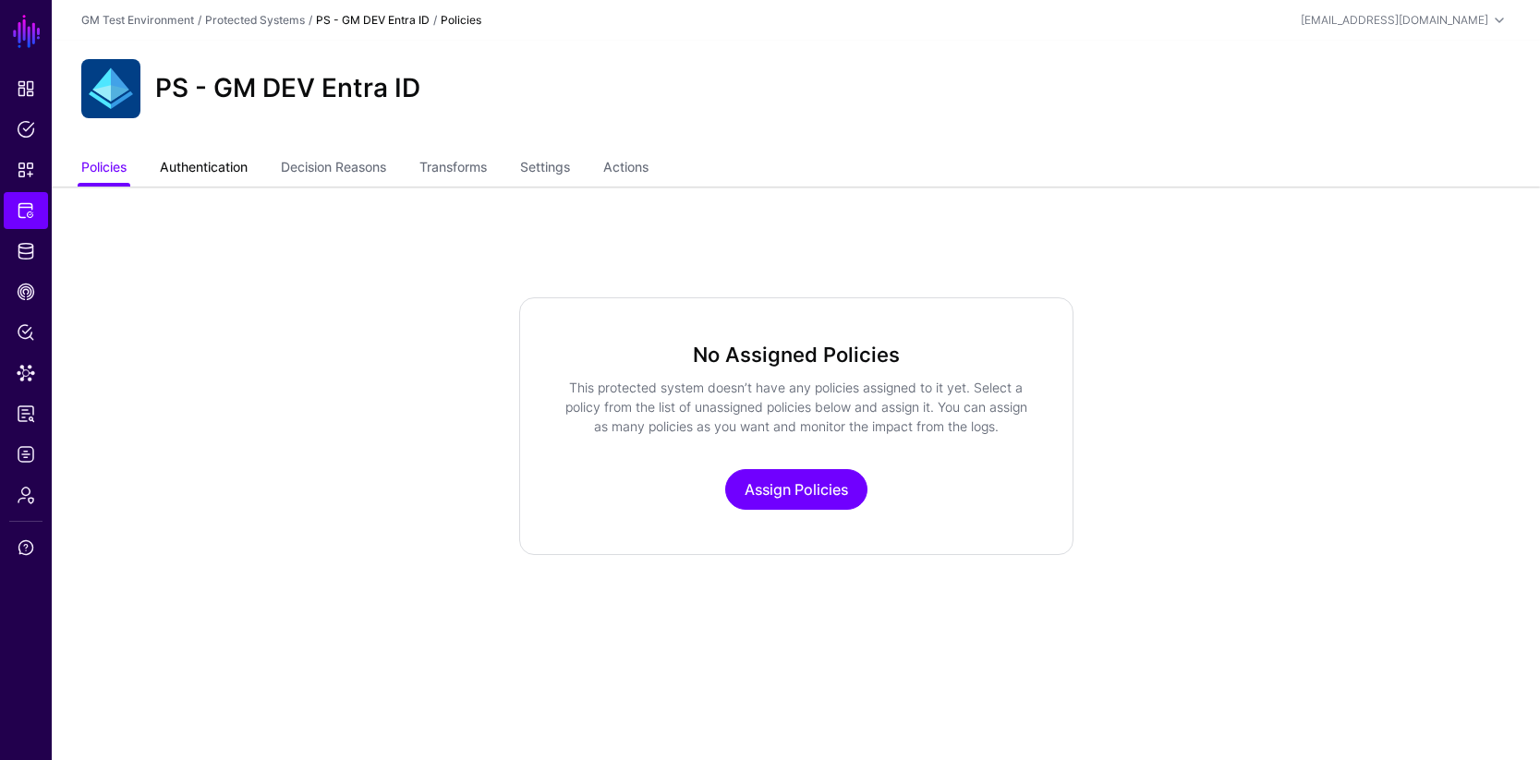
click at [183, 164] on link "Authentication" at bounding box center [204, 168] width 88 height 35
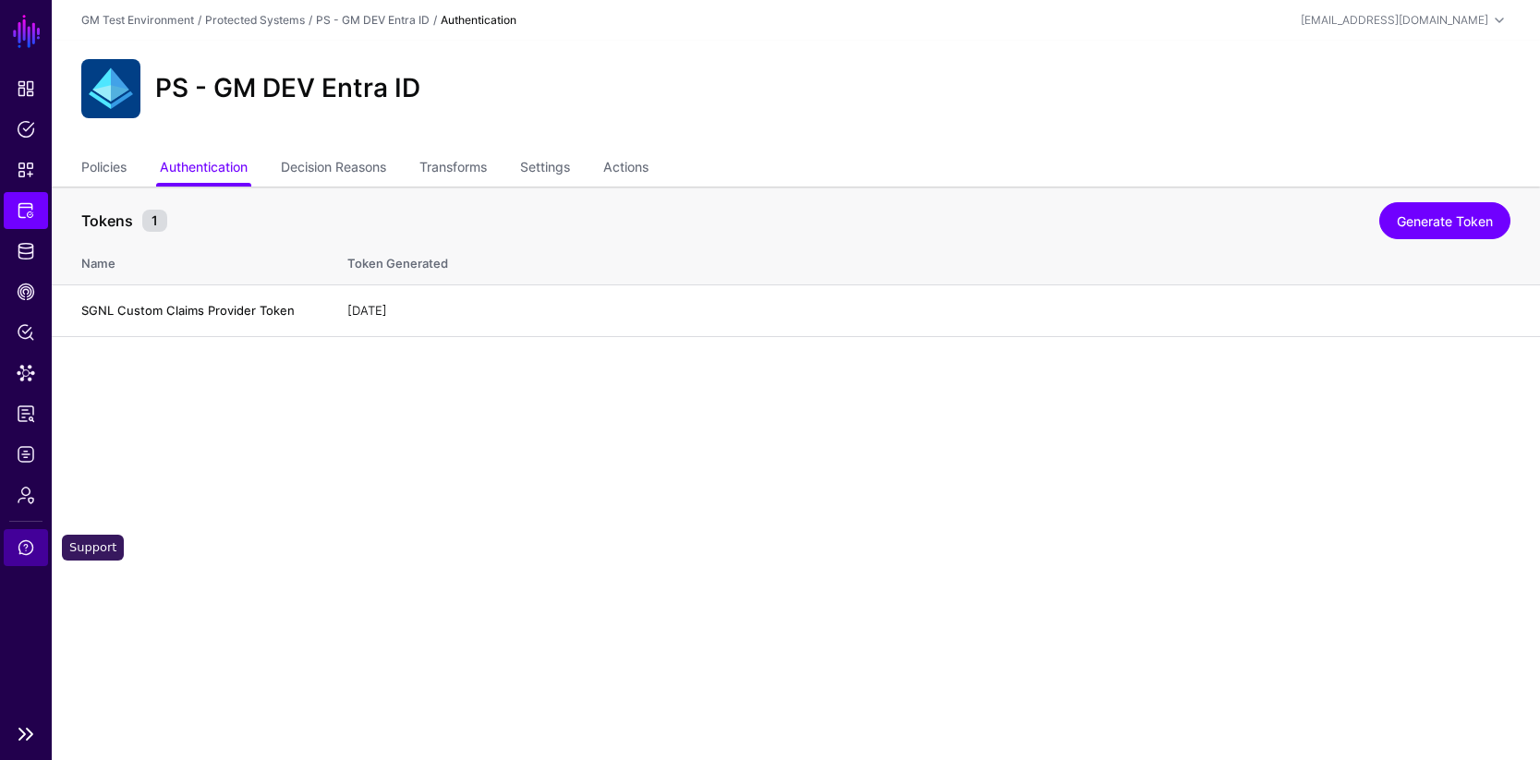
click at [25, 553] on span "Support" at bounding box center [26, 547] width 18 height 18
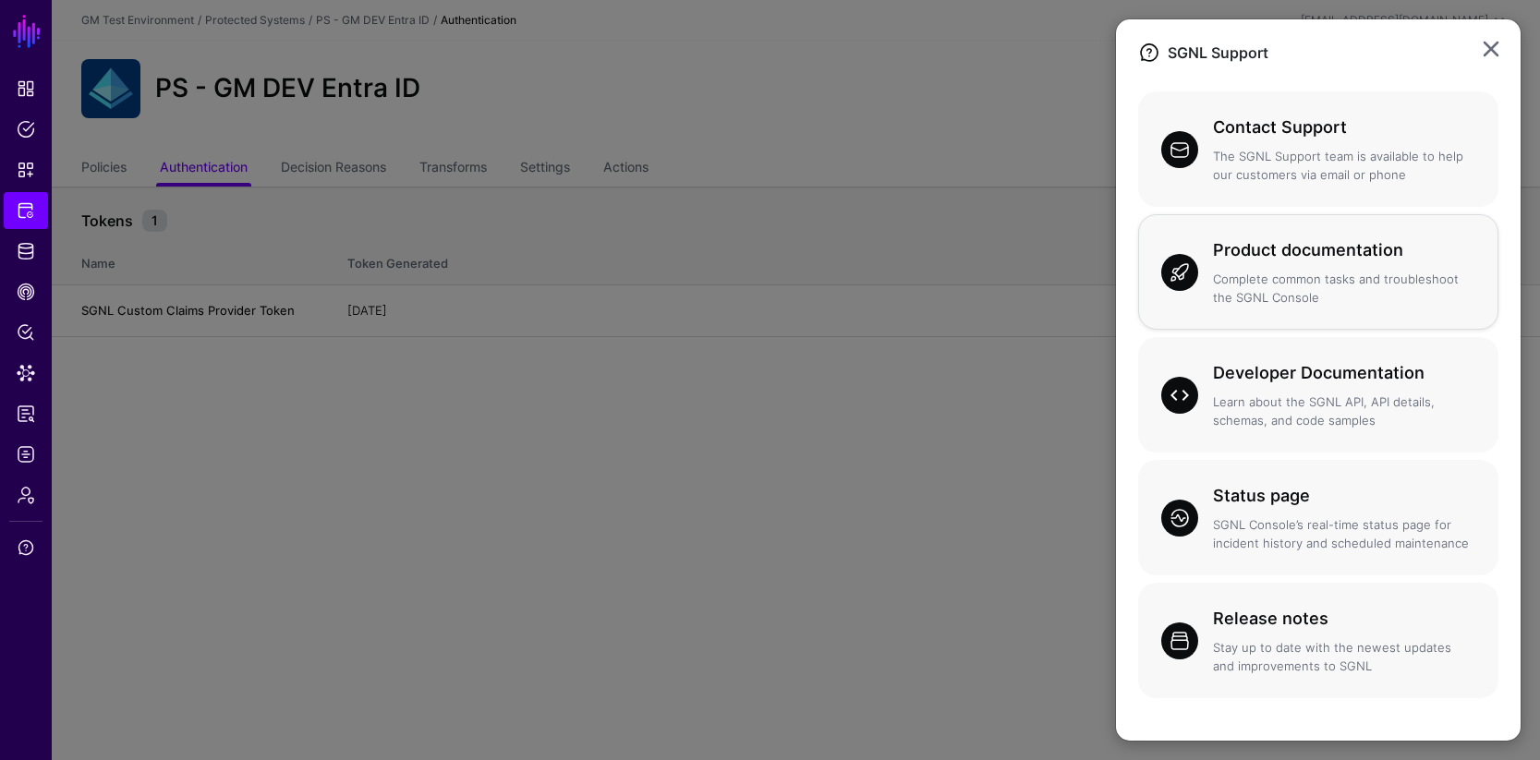
click at [1255, 286] on p "Complete common tasks and troubleshoot the SGNL Console" at bounding box center [1344, 289] width 262 height 36
click at [1491, 49] on link at bounding box center [1491, 49] width 30 height 30
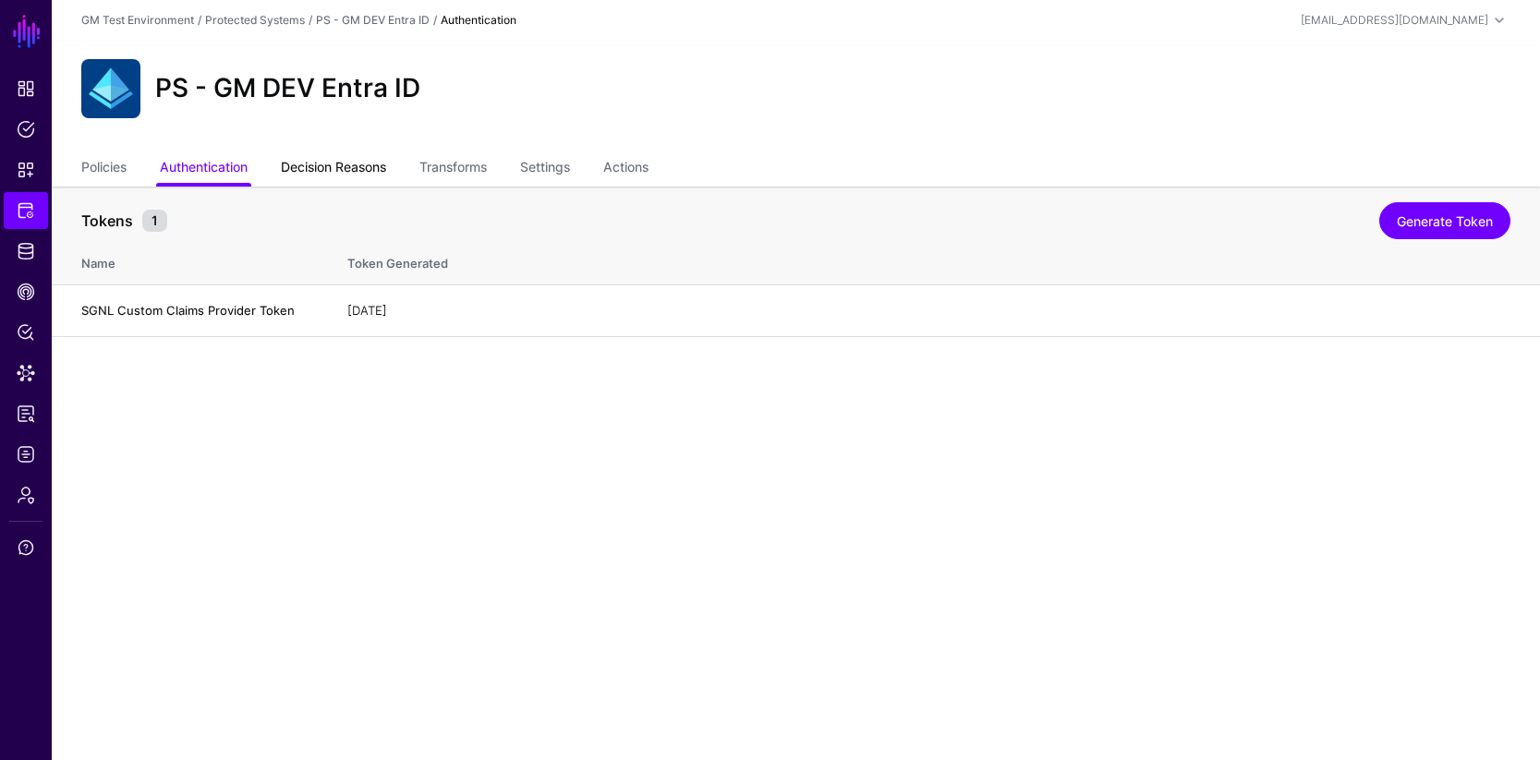
click at [335, 168] on link "Decision Reasons" at bounding box center [333, 168] width 105 height 35
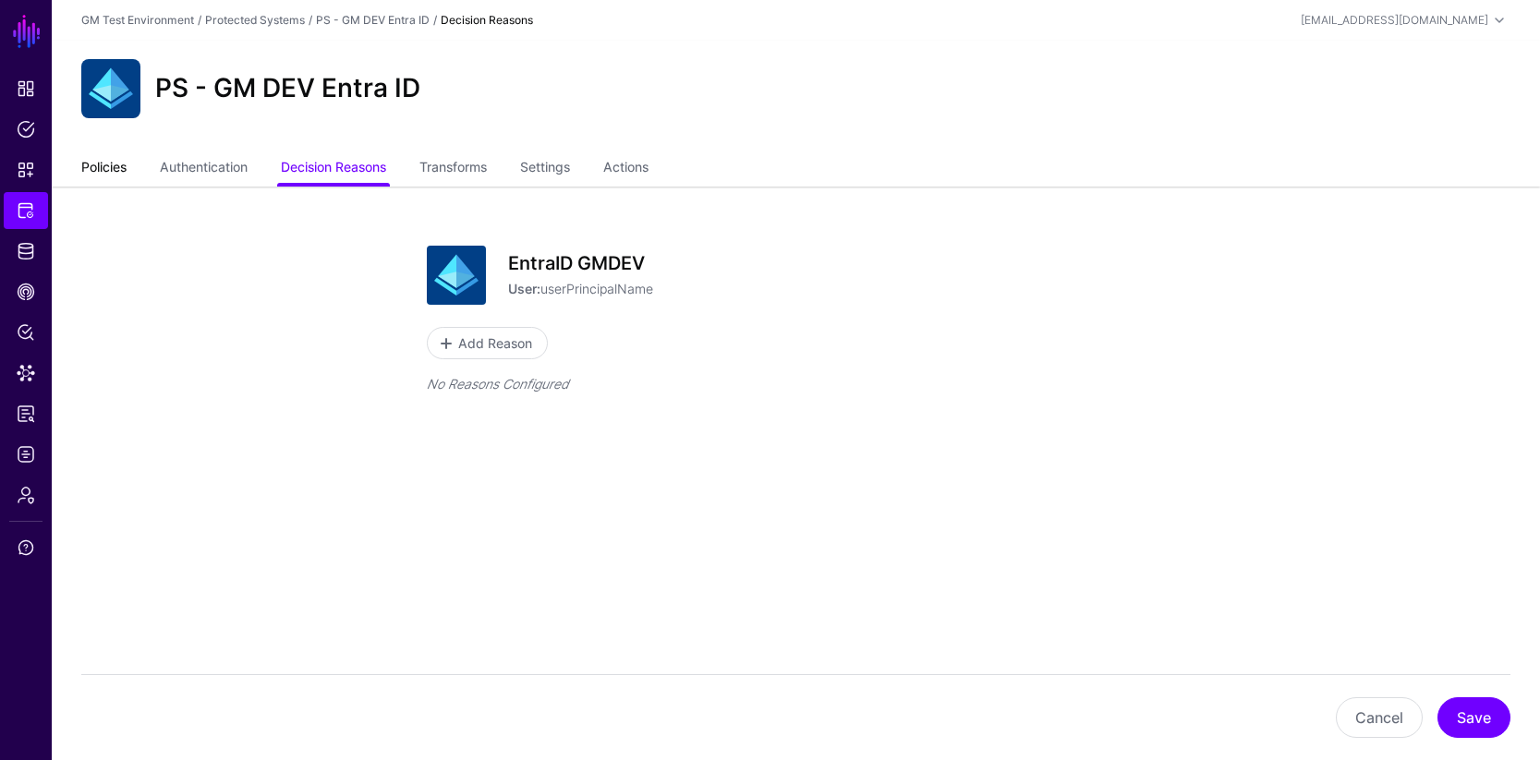
click at [109, 169] on link "Policies" at bounding box center [103, 168] width 45 height 35
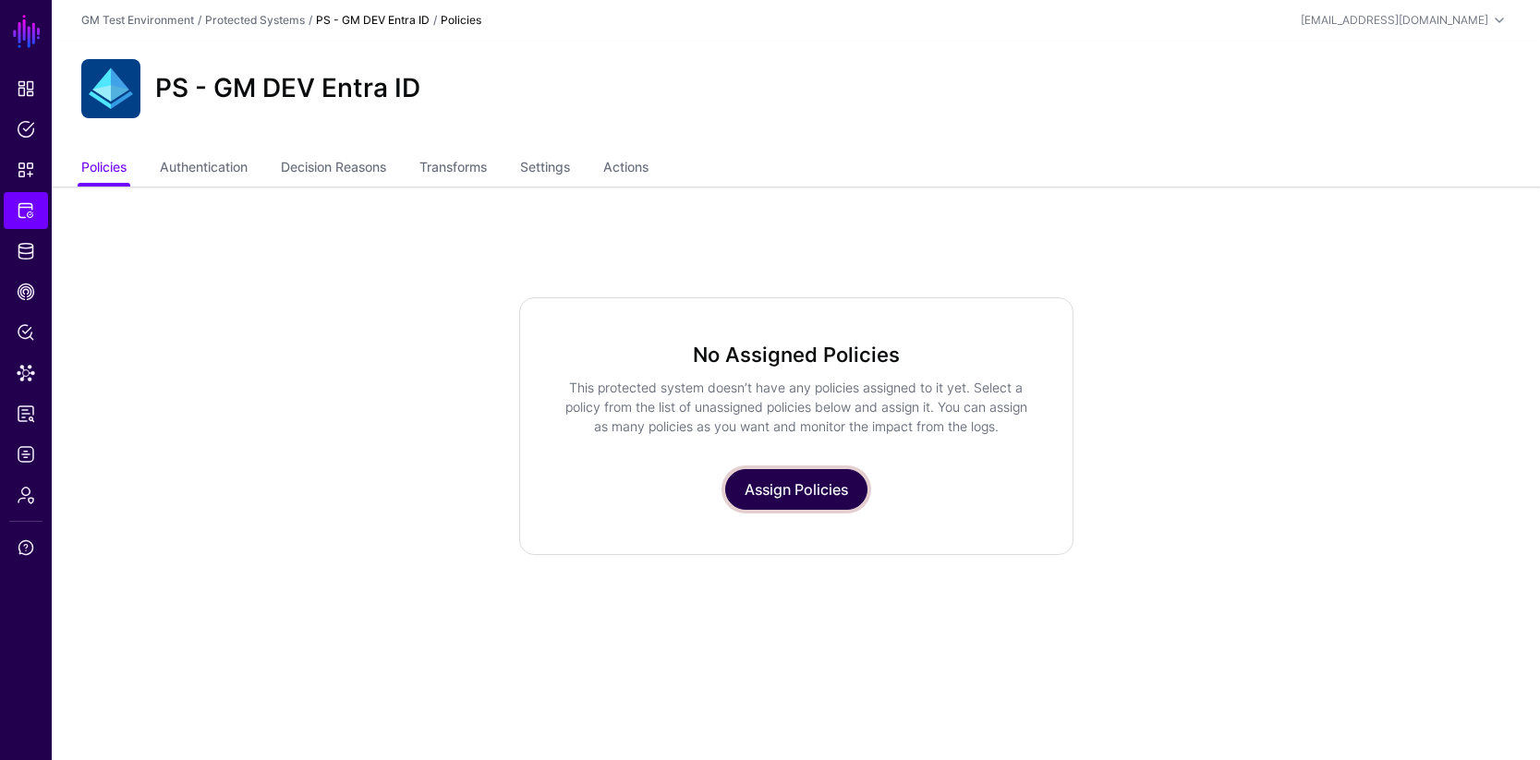
click at [809, 495] on link "Assign Policies" at bounding box center [796, 489] width 142 height 41
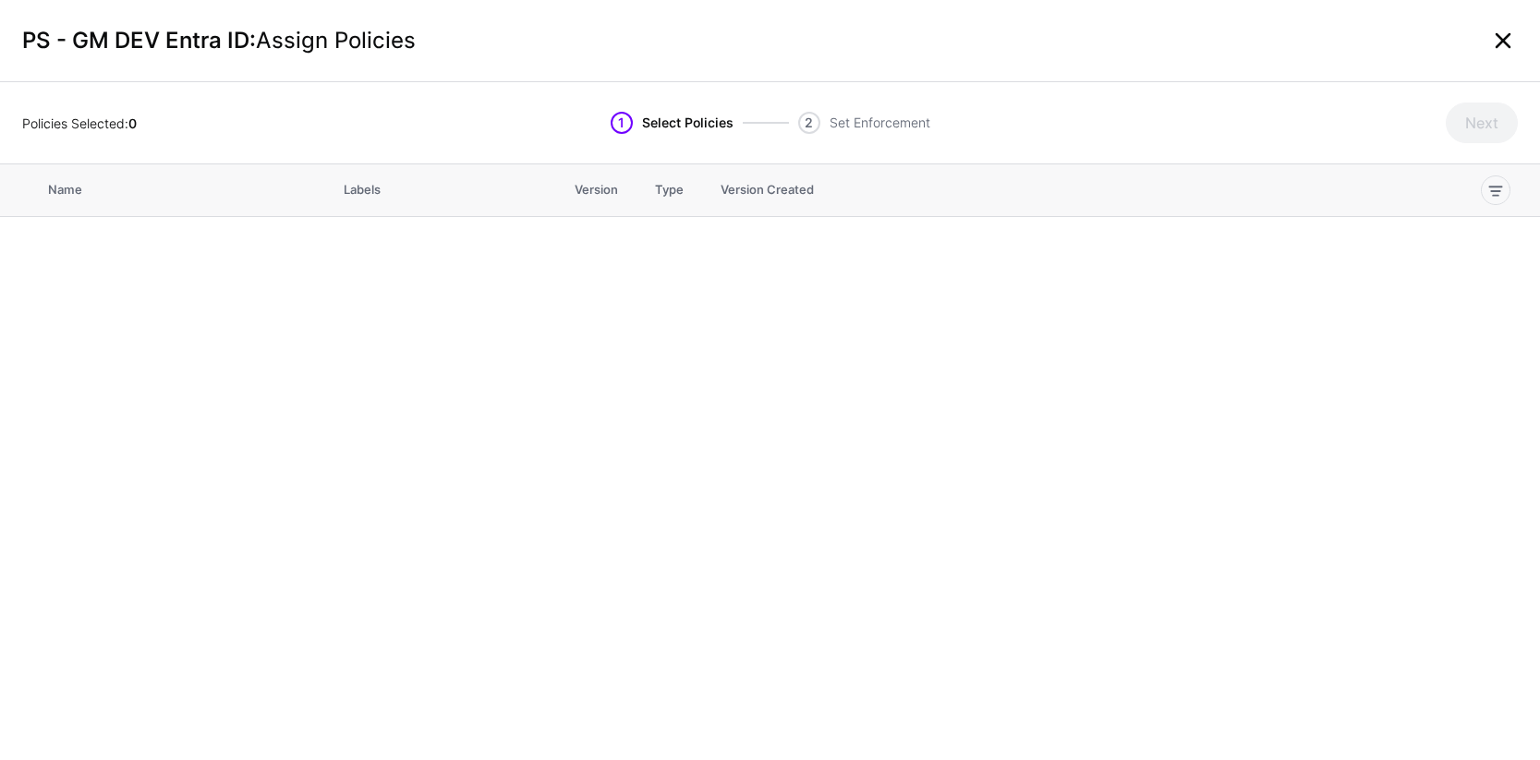
click at [1503, 40] on link at bounding box center [1503, 41] width 30 height 30
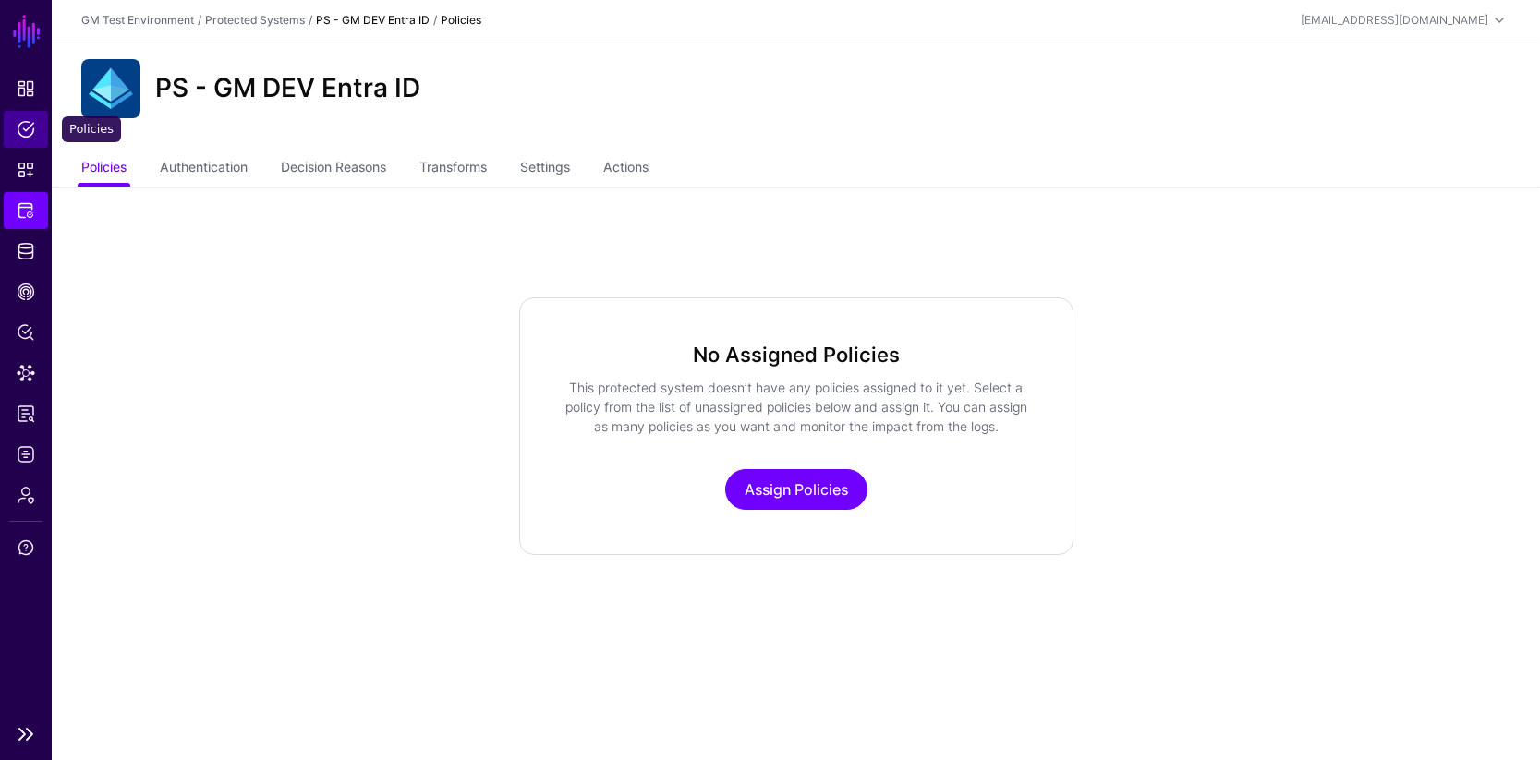
click at [30, 129] on span "Policies" at bounding box center [26, 129] width 18 height 18
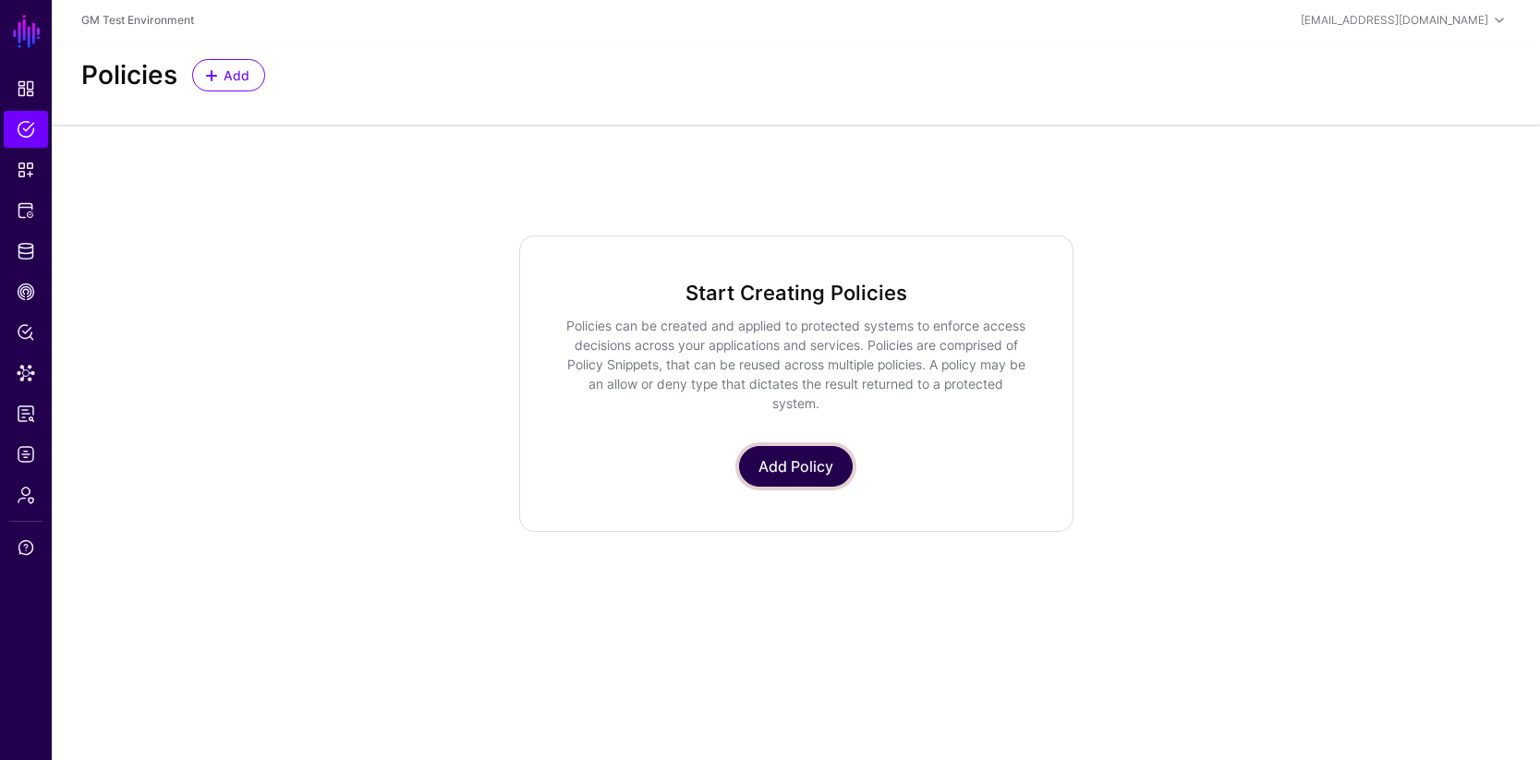
click at [796, 460] on link "Add Policy" at bounding box center [796, 466] width 114 height 41
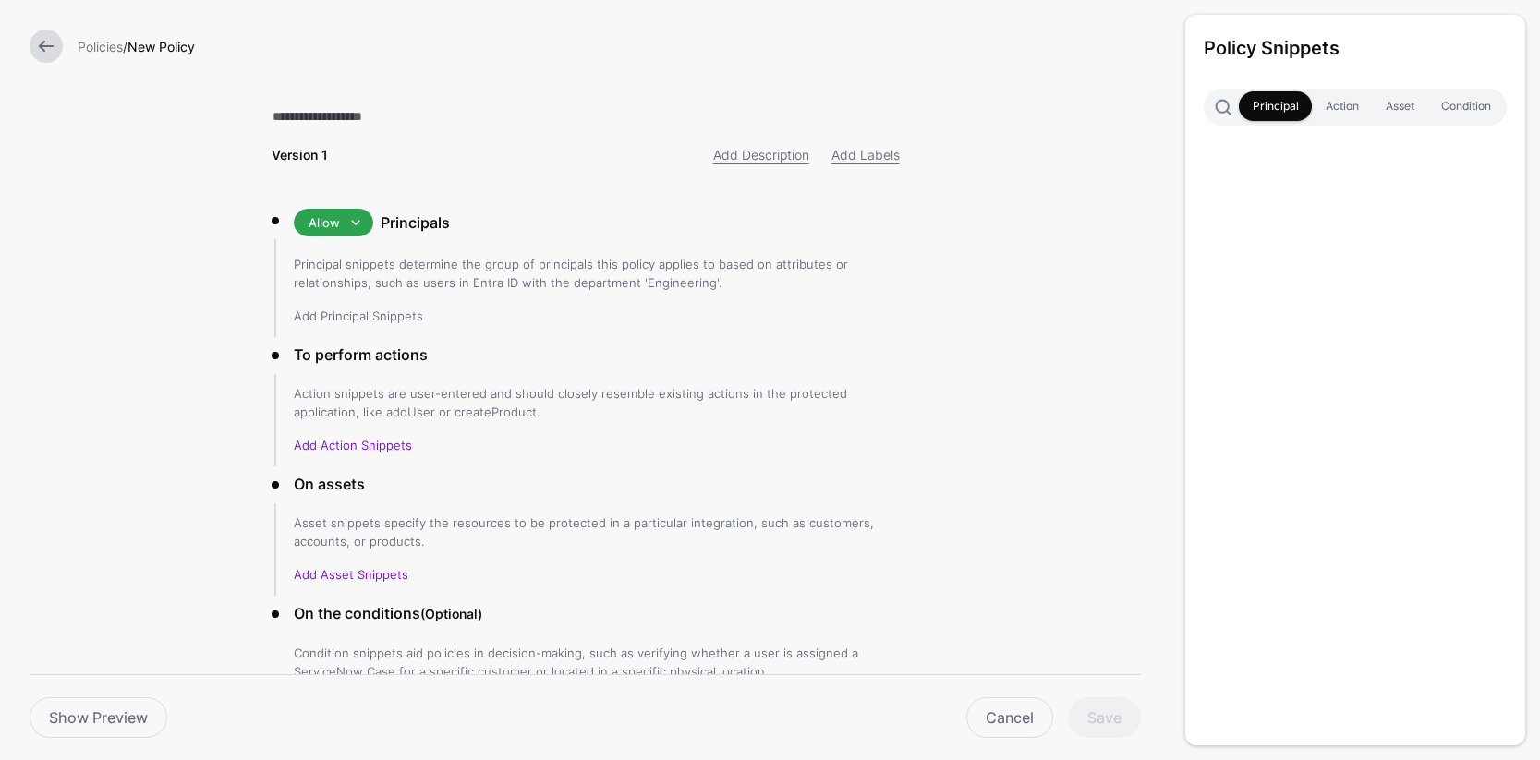
click at [365, 317] on link "Add Principal Snippets" at bounding box center [358, 315] width 129 height 15
click at [346, 318] on link "Add Principal Snippets" at bounding box center [358, 315] width 129 height 15
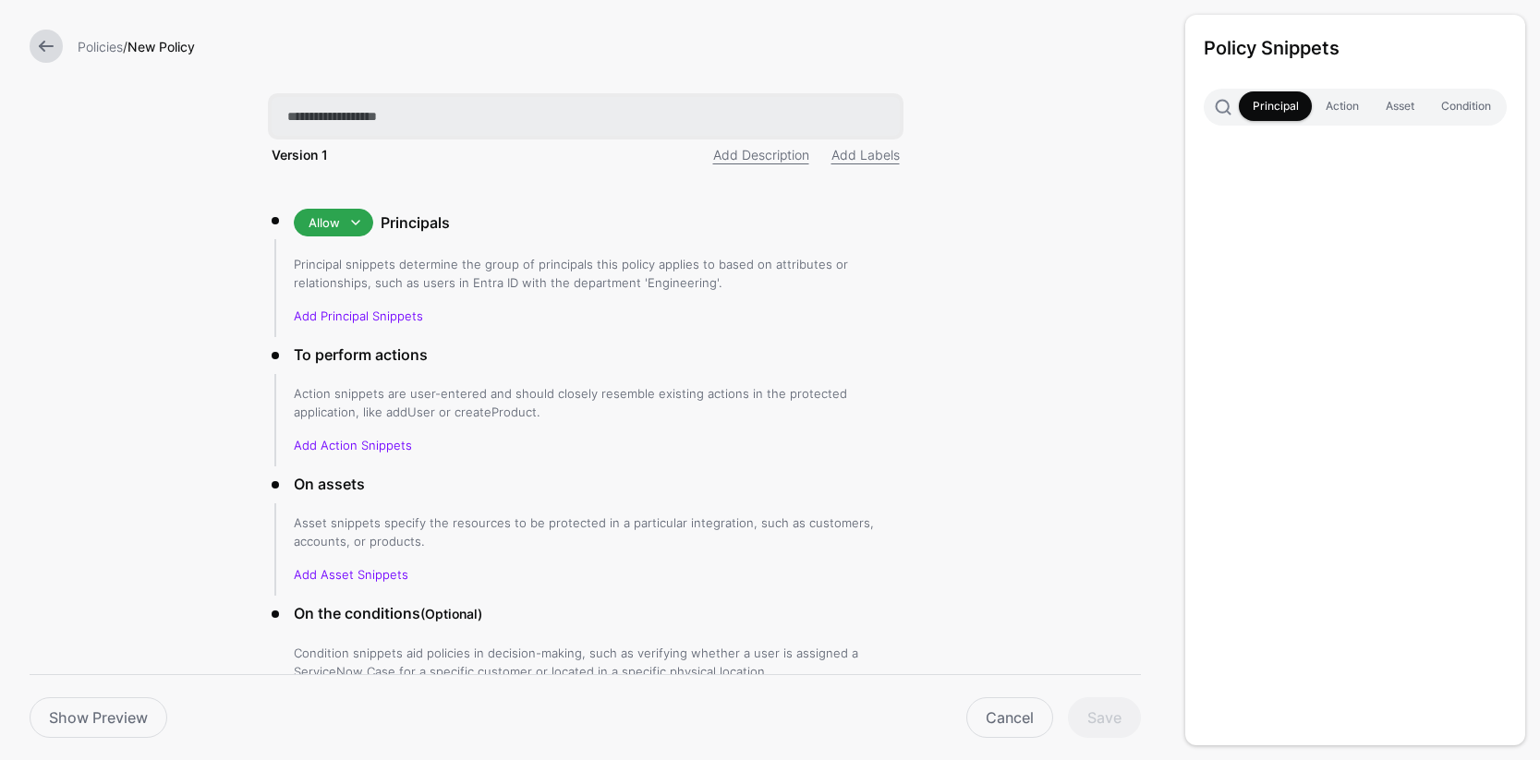
click at [413, 111] on input "text" at bounding box center [586, 116] width 628 height 39
type input "**********"
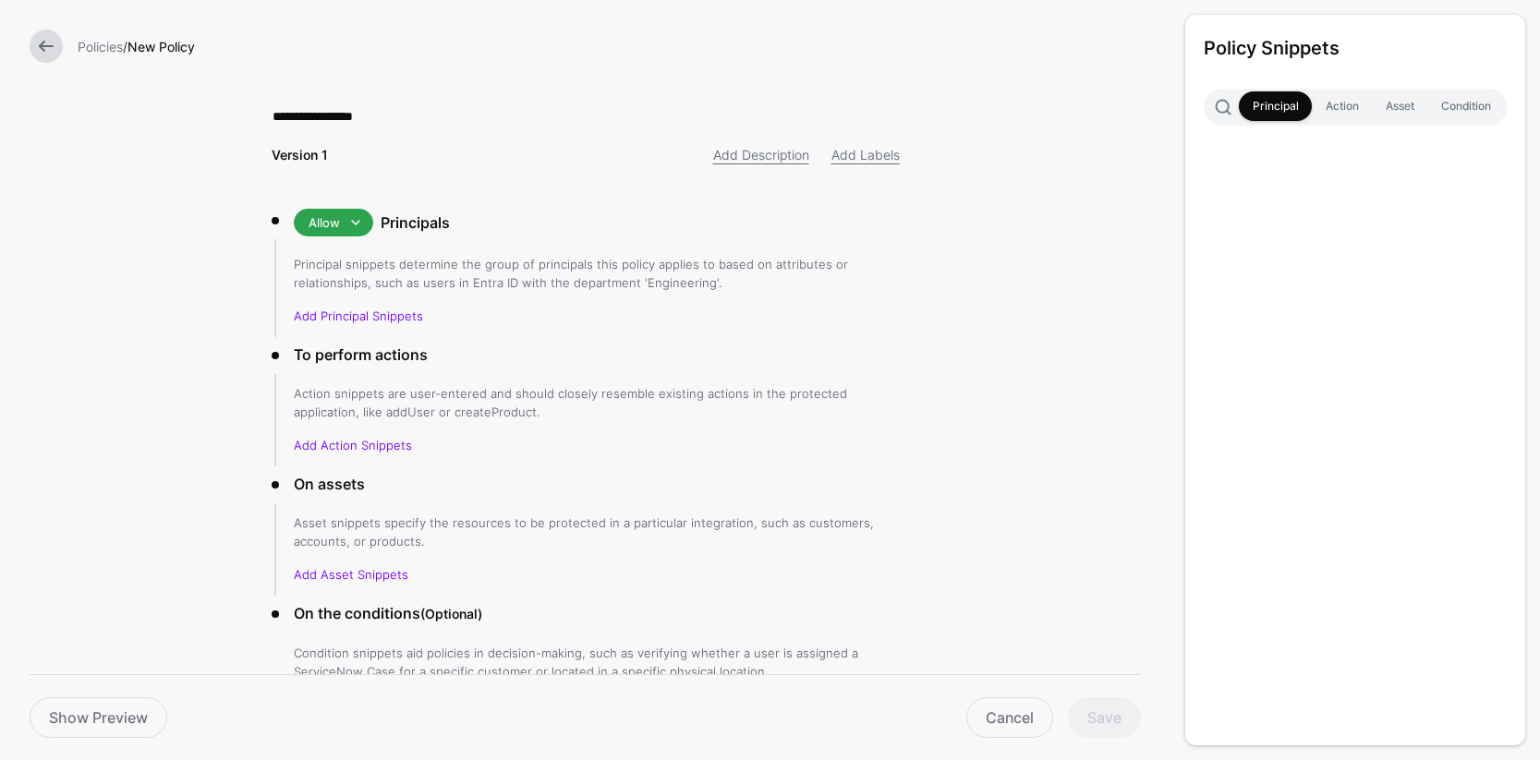
click at [1047, 255] on form "**********" at bounding box center [585, 442] width 1170 height 885
click at [368, 318] on link "Add Principal Snippets" at bounding box center [358, 315] width 129 height 15
click at [313, 319] on link "Add Principal Snippets" at bounding box center [358, 315] width 129 height 15
click at [404, 229] on h3 "Principals" at bounding box center [640, 223] width 519 height 22
click at [377, 154] on div "Version 1" at bounding box center [422, 154] width 325 height 19
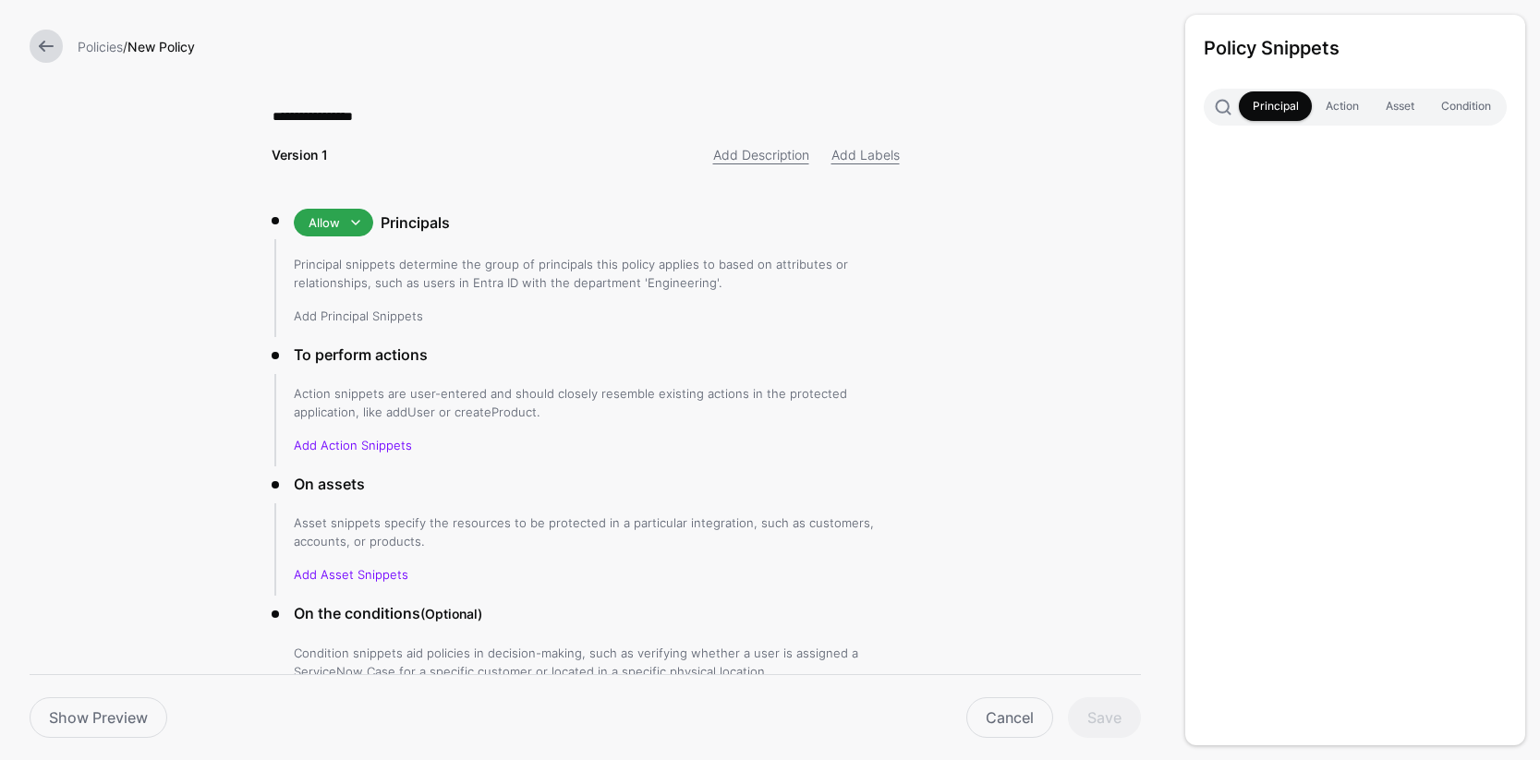
click at [296, 317] on link "Add Principal Snippets" at bounding box center [358, 315] width 129 height 15
click at [1260, 108] on link "Principal" at bounding box center [1275, 106] width 73 height 30
click at [1238, 652] on div "Policy Snippets Principal Action Asset Condition" at bounding box center [1355, 380] width 340 height 731
click at [1333, 105] on link "Action" at bounding box center [1342, 106] width 60 height 30
click at [1409, 100] on link "Asset" at bounding box center [1399, 106] width 55 height 30
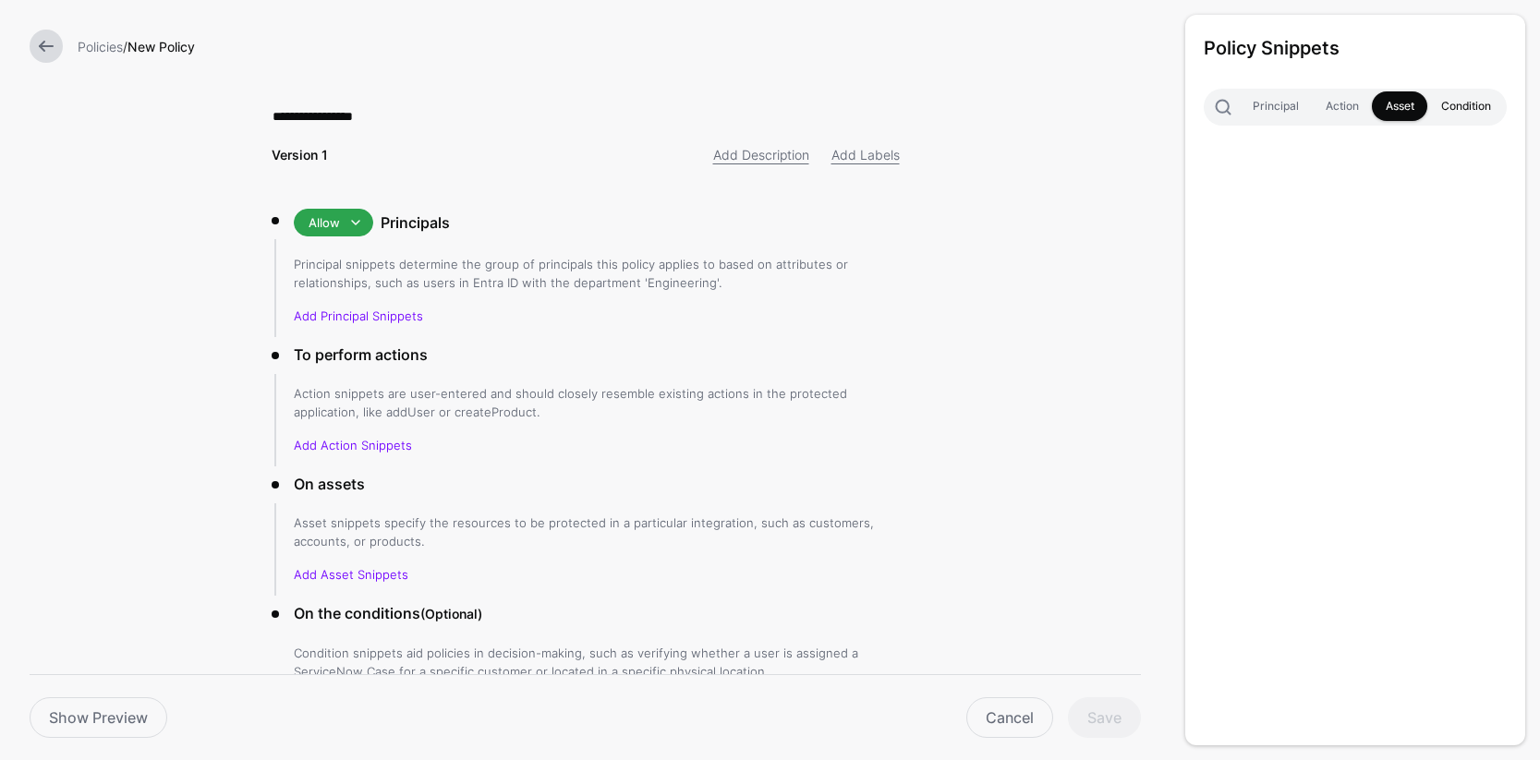
click at [1474, 102] on link "Condition" at bounding box center [1465, 106] width 77 height 30
click at [1273, 106] on link "Principal" at bounding box center [1275, 106] width 73 height 30
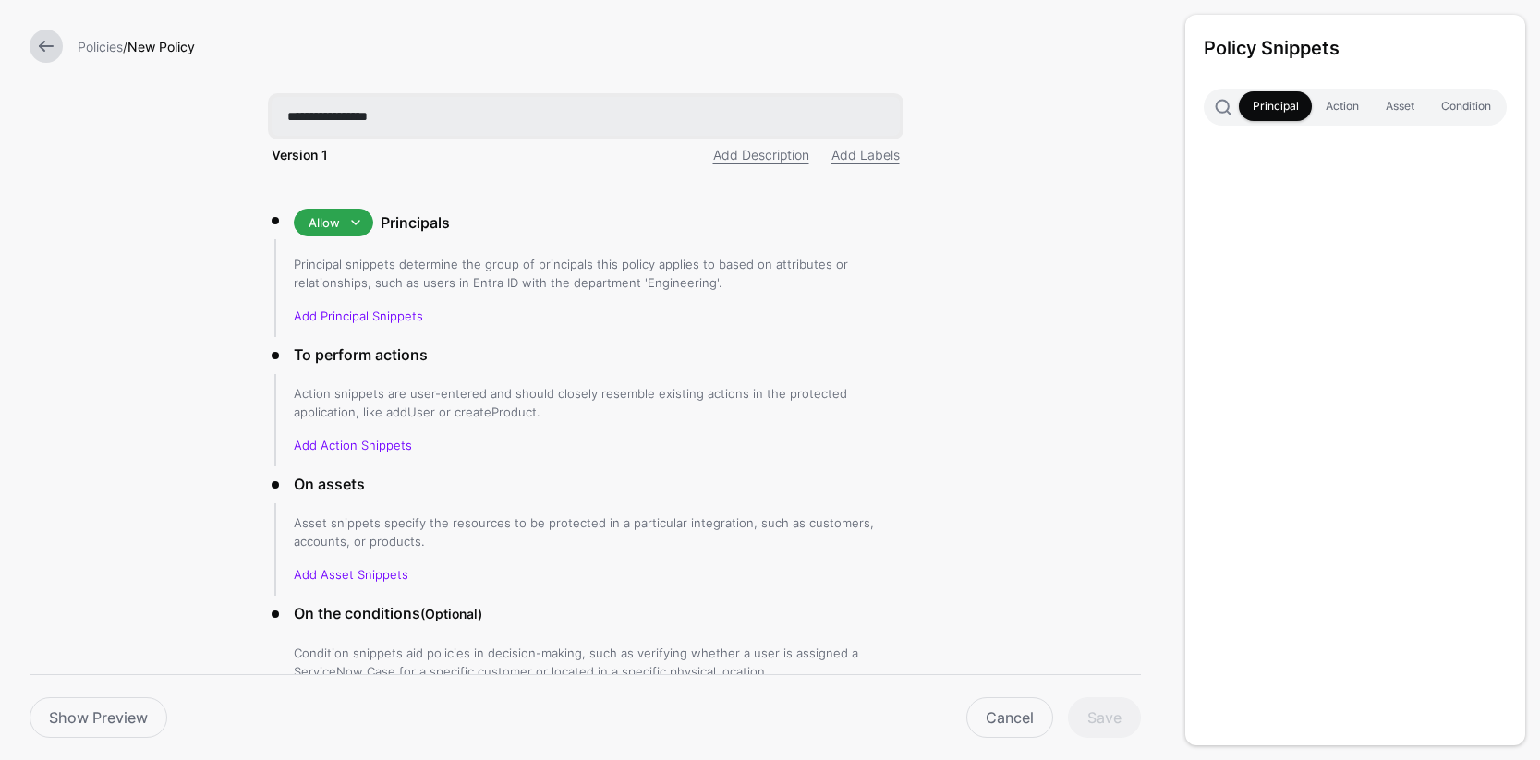
click at [429, 122] on input "**********" at bounding box center [586, 116] width 628 height 39
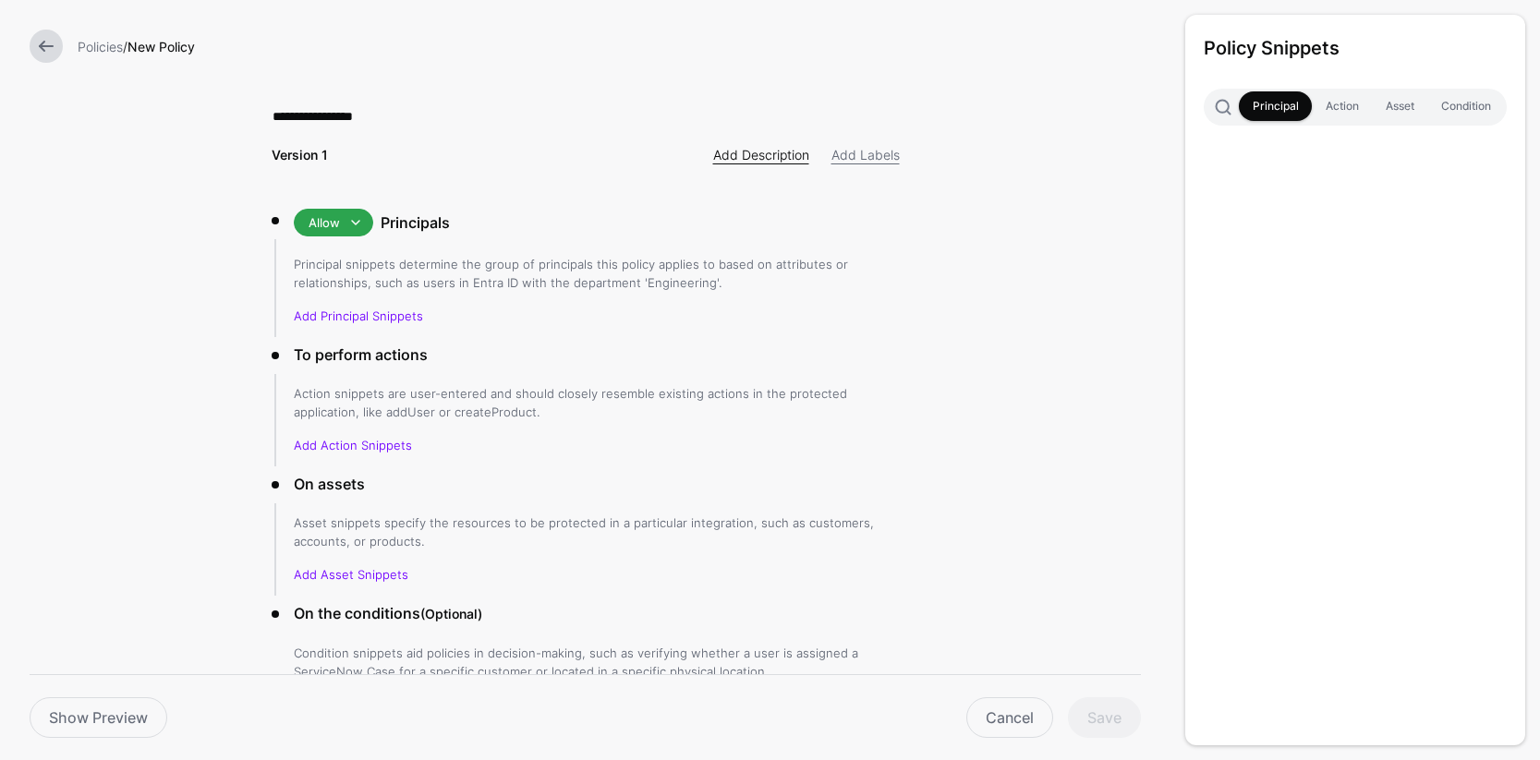
click at [786, 157] on link "Add Description" at bounding box center [761, 155] width 96 height 16
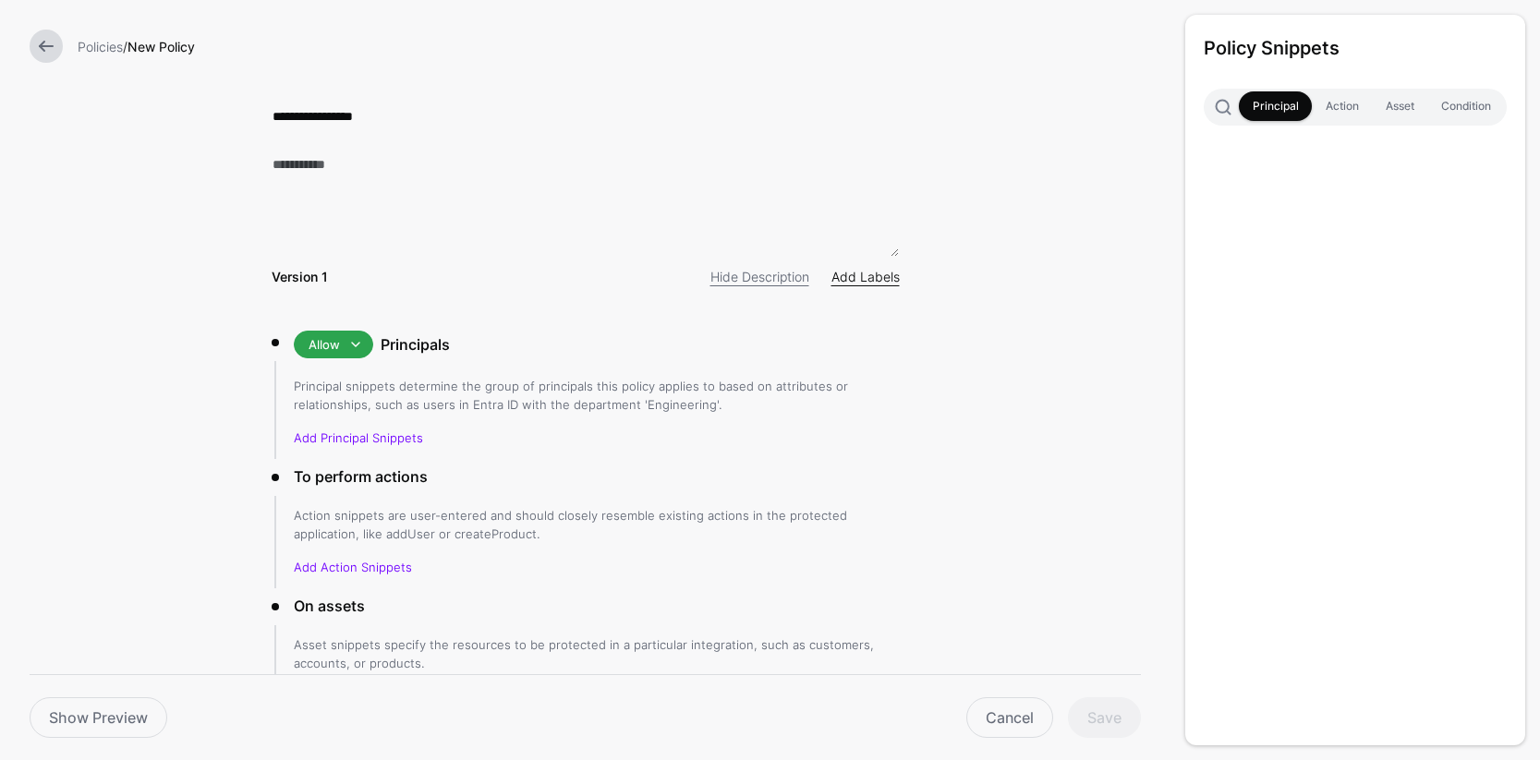
click at [864, 278] on link "Add Labels" at bounding box center [865, 277] width 68 height 16
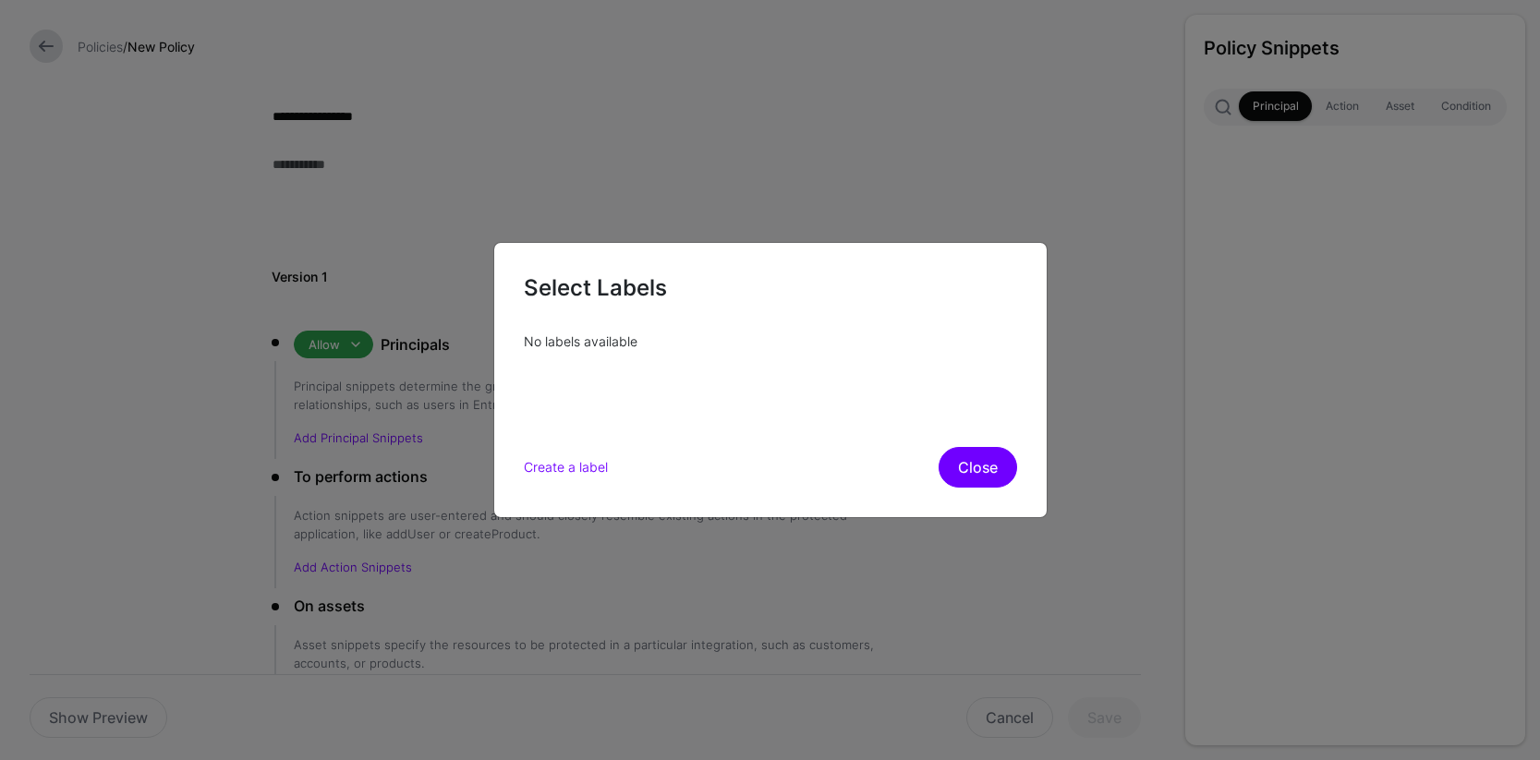
click at [982, 467] on button "Close" at bounding box center [977, 467] width 79 height 41
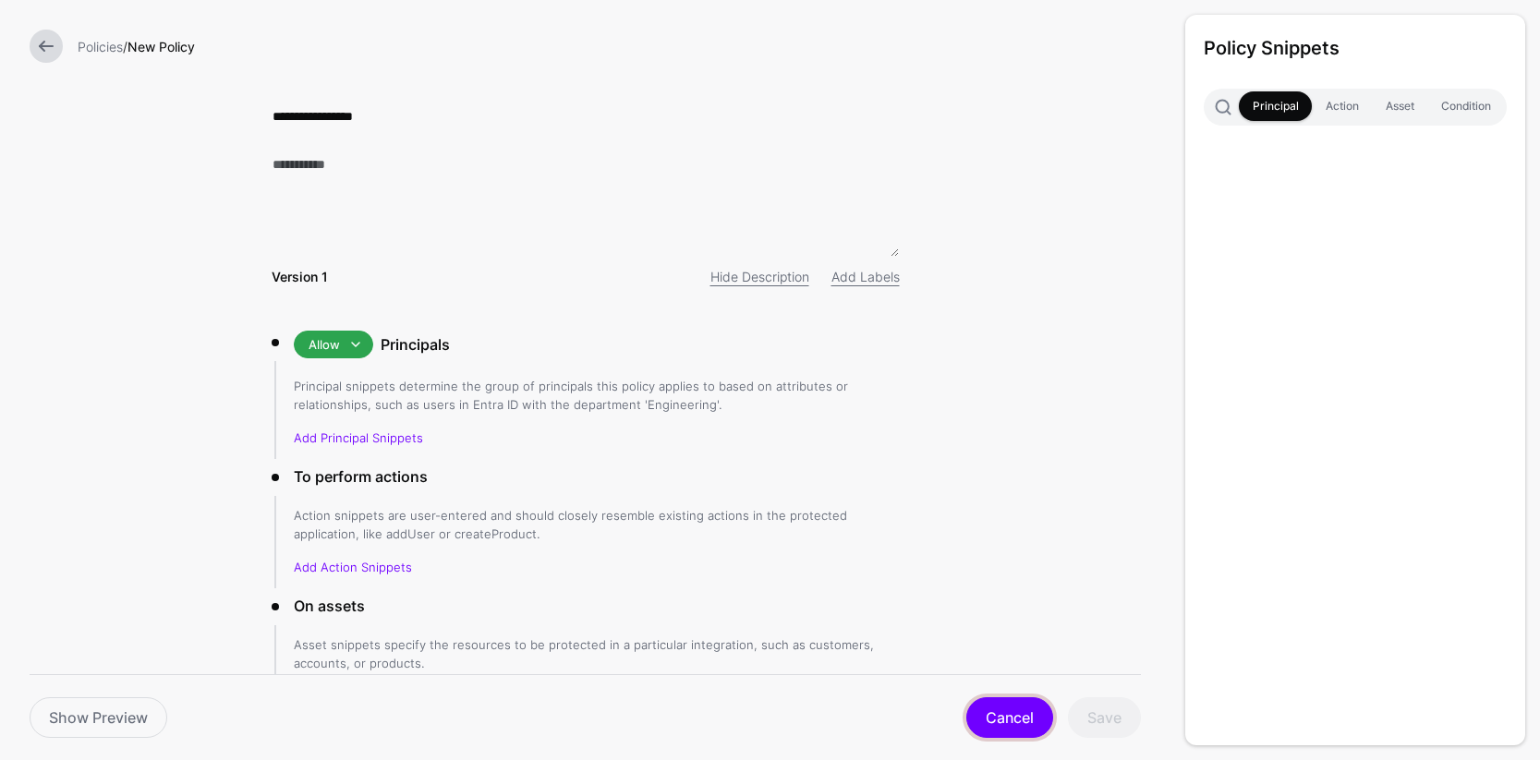
click at [1023, 723] on link "Cancel" at bounding box center [1009, 717] width 87 height 41
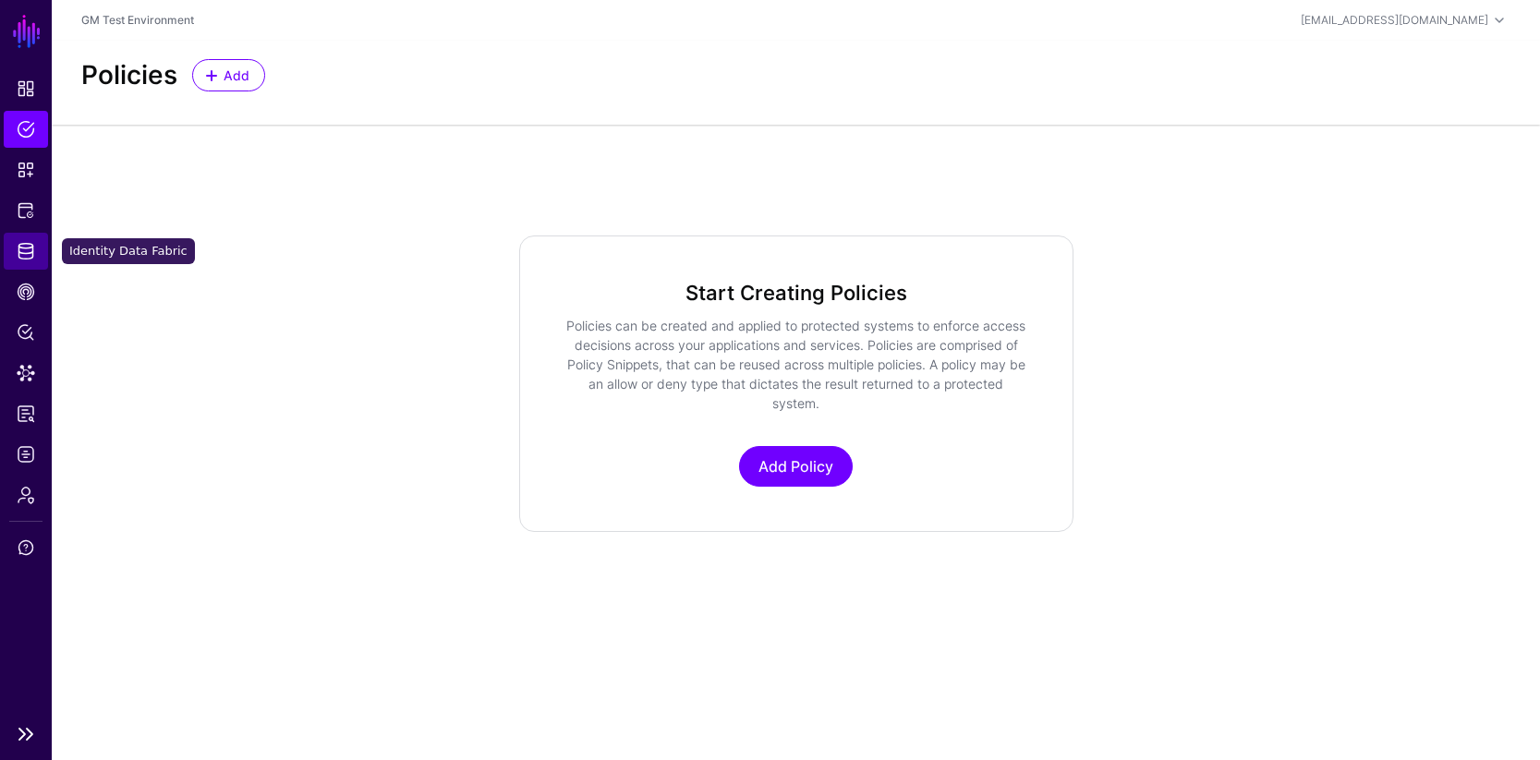
click at [28, 248] on span "Identity Data Fabric" at bounding box center [26, 251] width 18 height 18
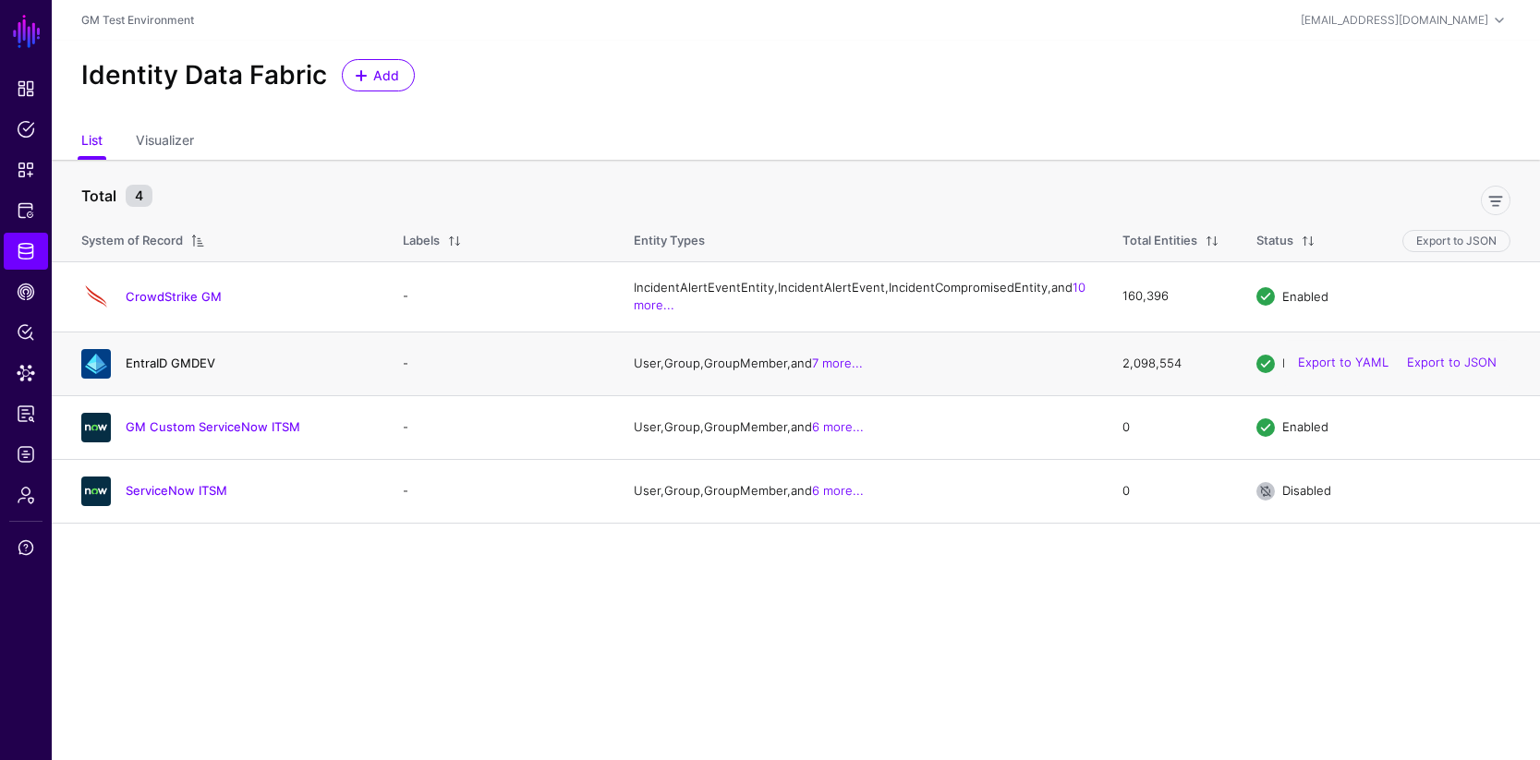
click at [175, 370] on link "EntraID GMDEV" at bounding box center [171, 363] width 90 height 15
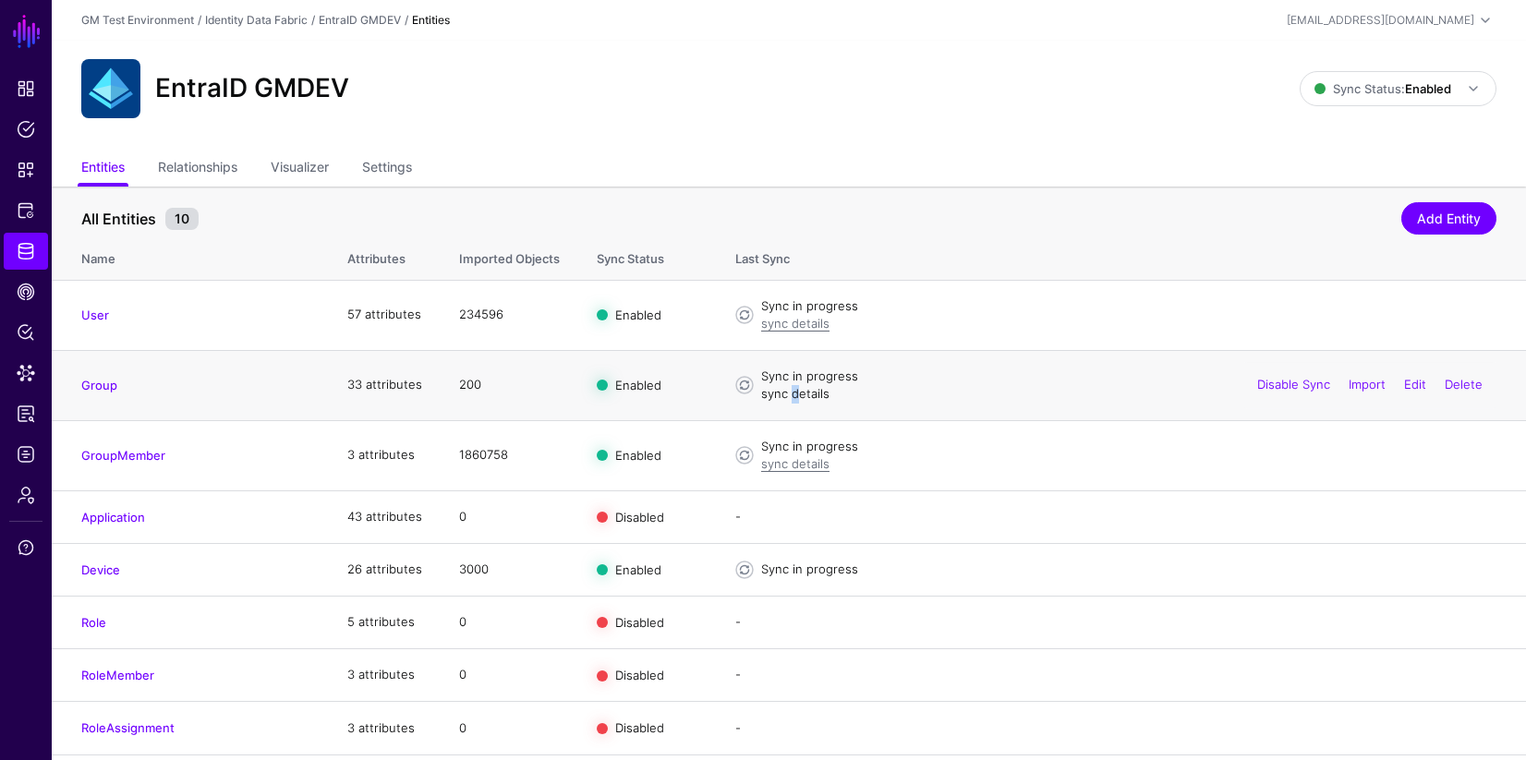
click at [791, 395] on link "sync details" at bounding box center [795, 393] width 68 height 15
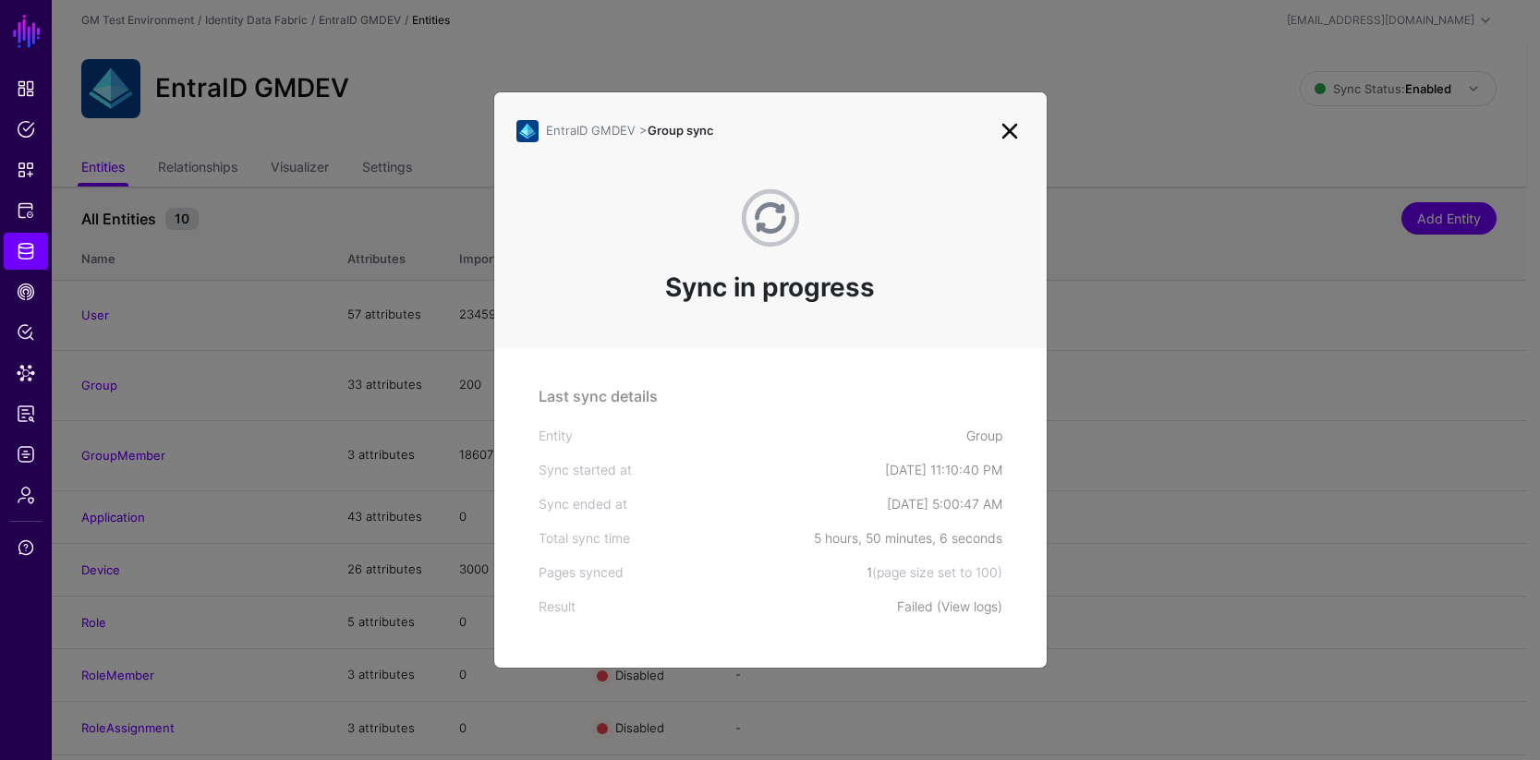
click at [970, 611] on link "View logs" at bounding box center [969, 607] width 56 height 16
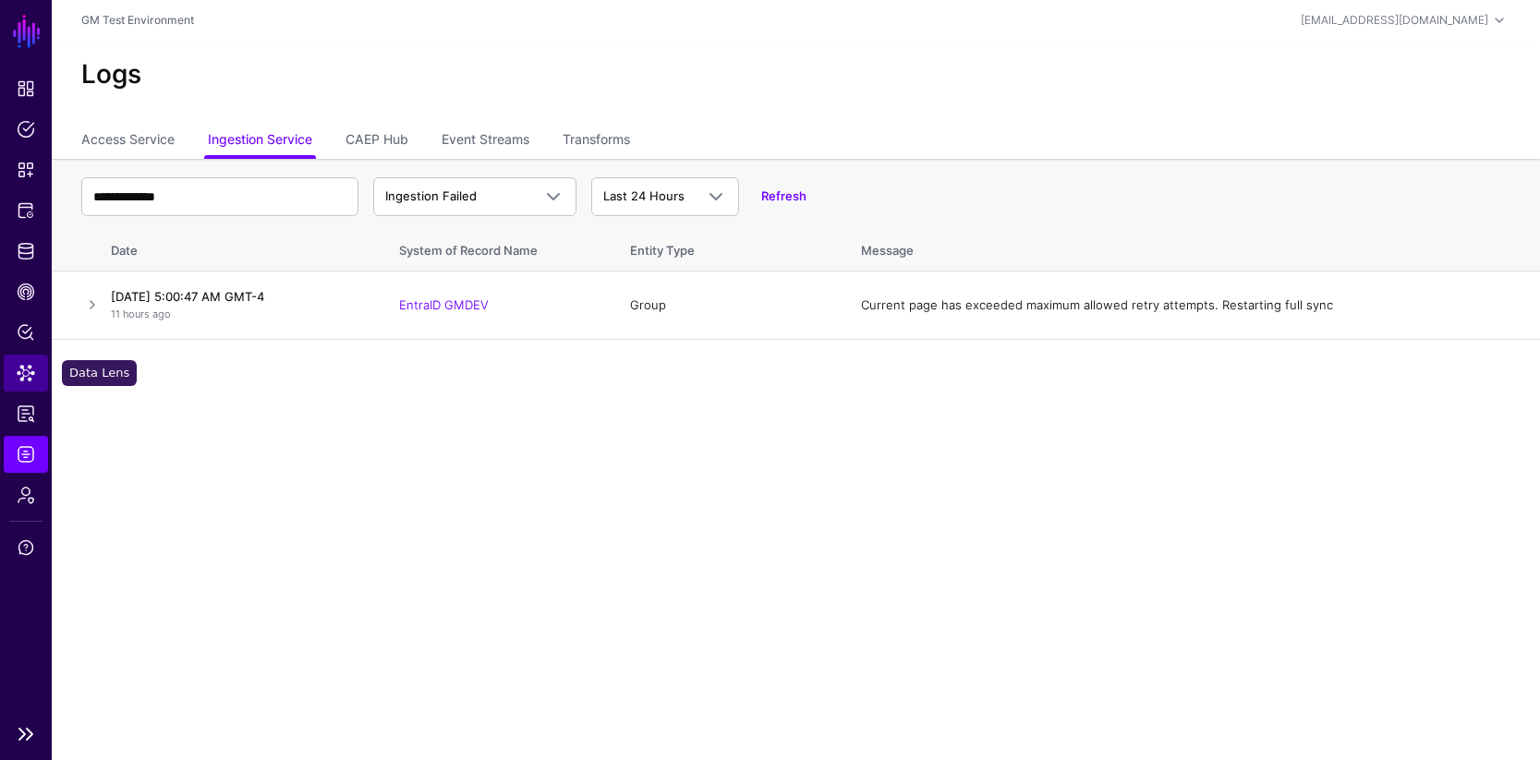
click at [29, 369] on span "Data Lens" at bounding box center [26, 373] width 18 height 18
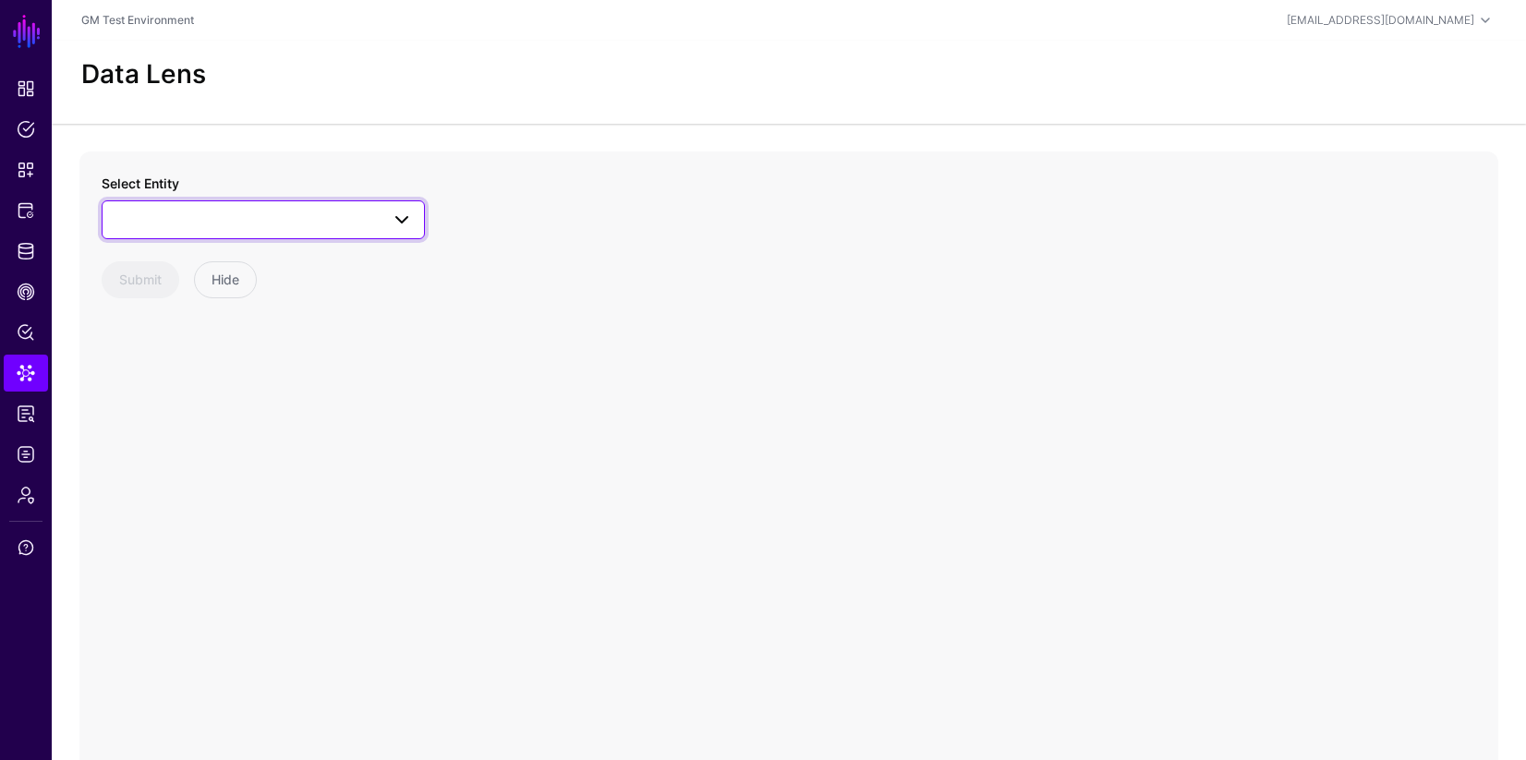
click at [397, 222] on span at bounding box center [402, 220] width 22 height 22
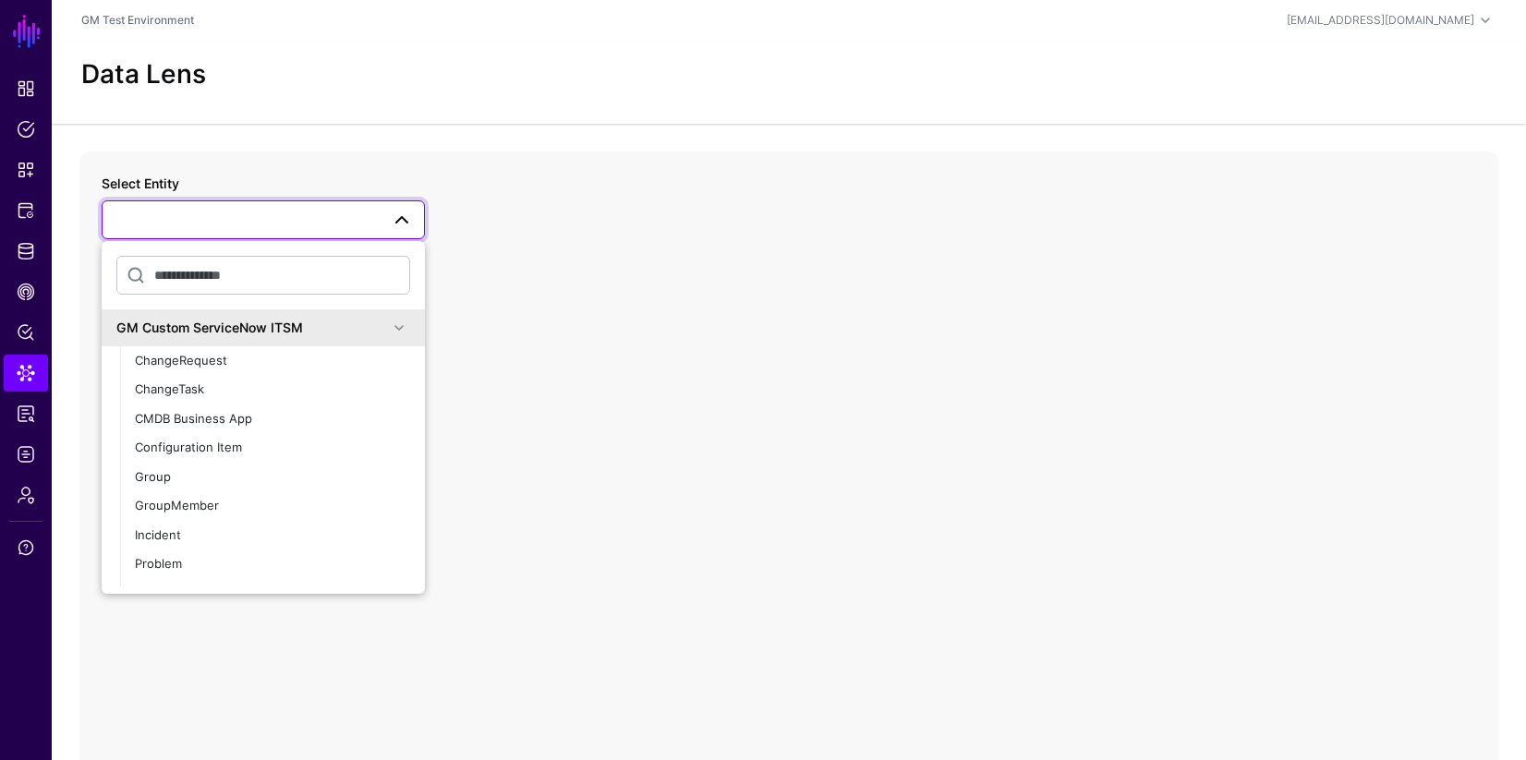
click at [388, 330] on span at bounding box center [399, 328] width 22 height 22
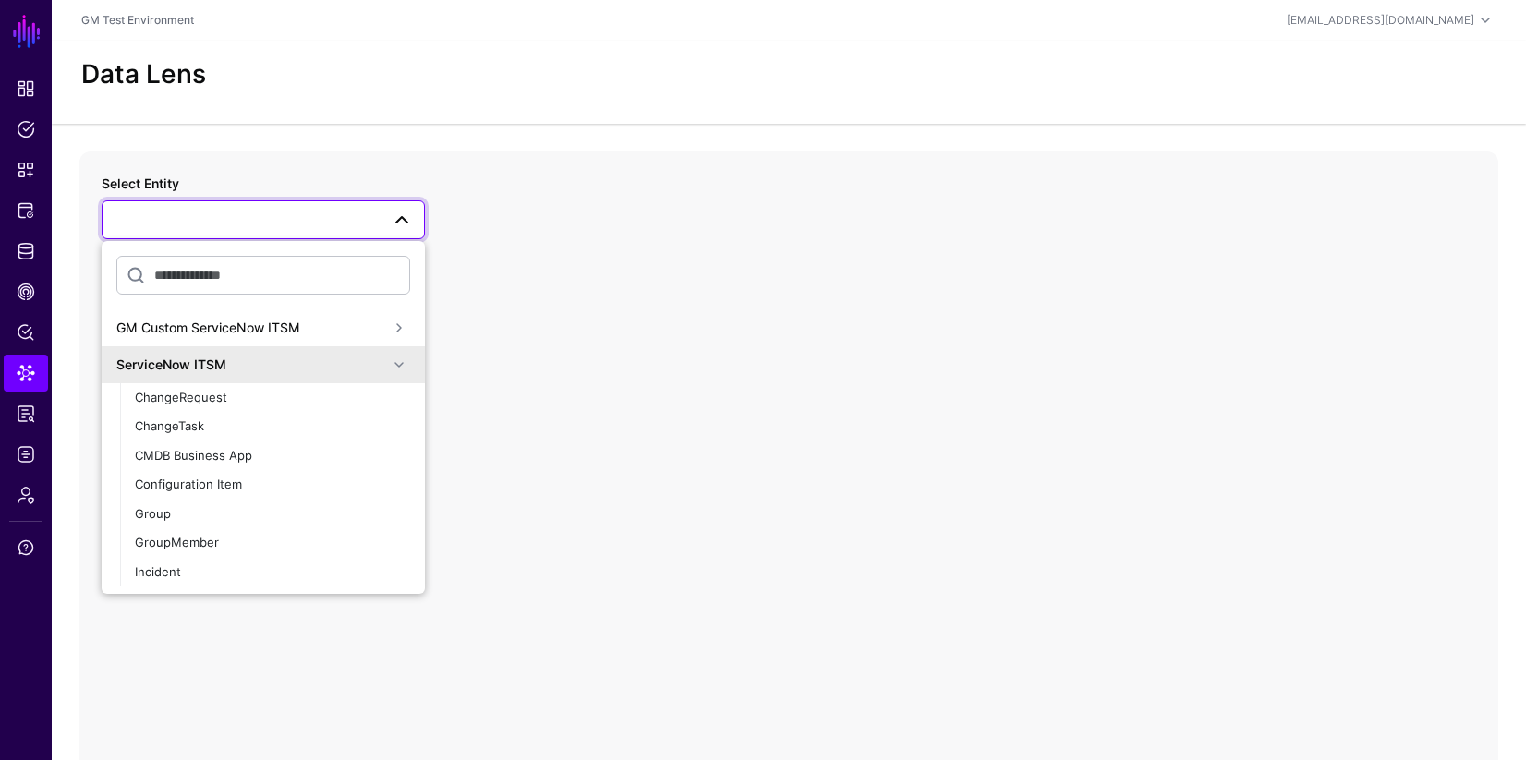
click at [390, 362] on span at bounding box center [399, 365] width 22 height 22
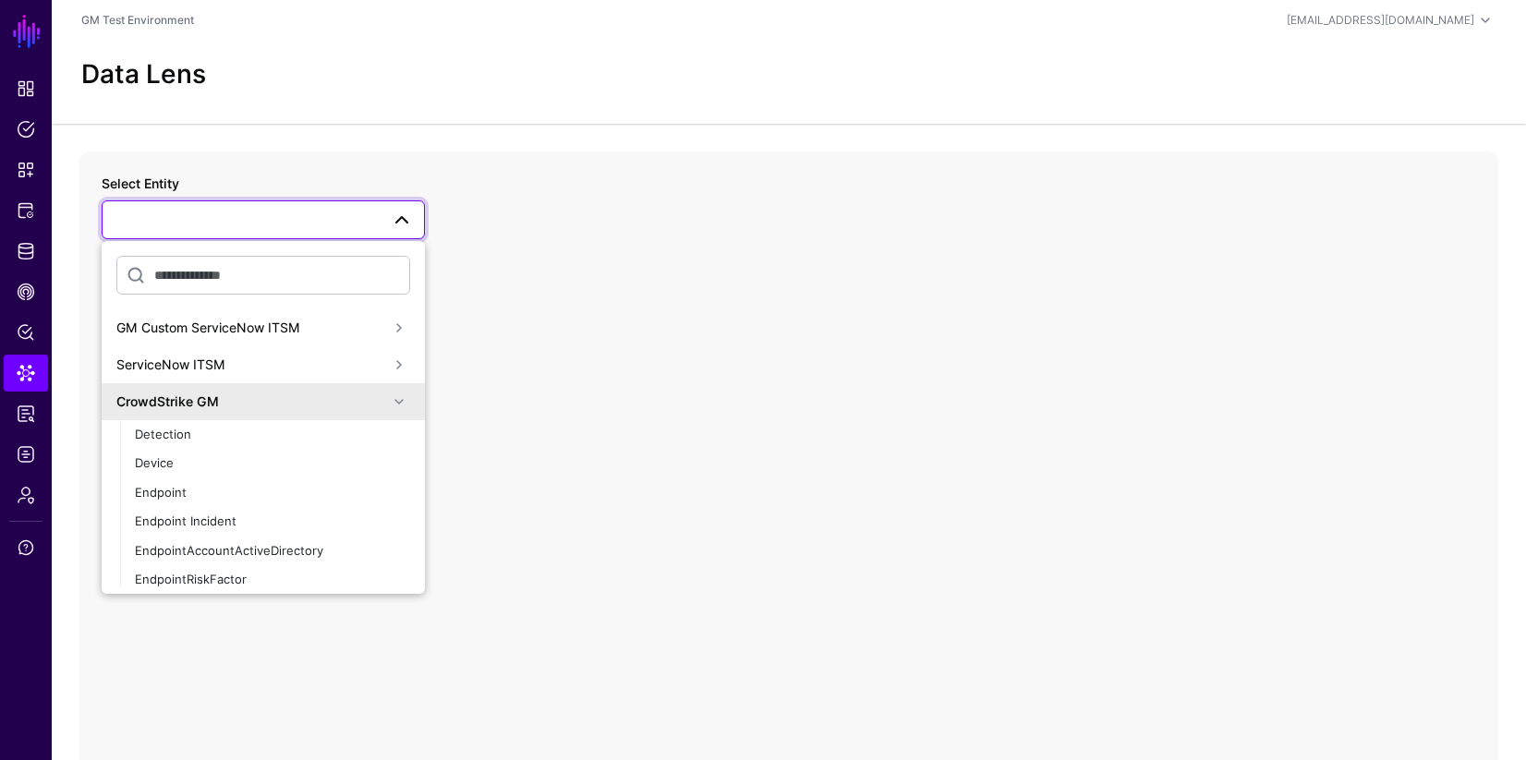
click at [388, 401] on span at bounding box center [399, 402] width 22 height 22
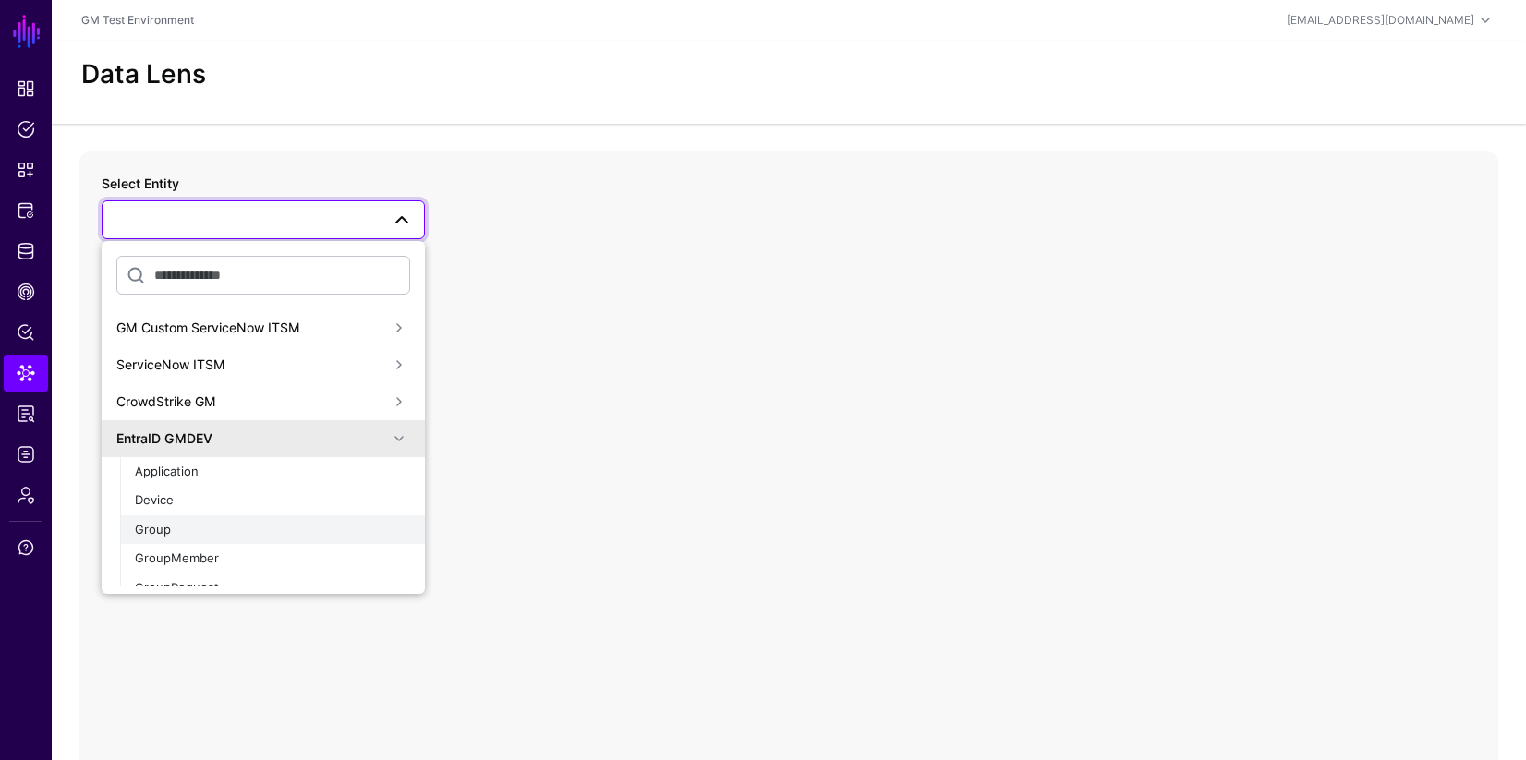
click at [166, 532] on span "Group" at bounding box center [153, 529] width 36 height 15
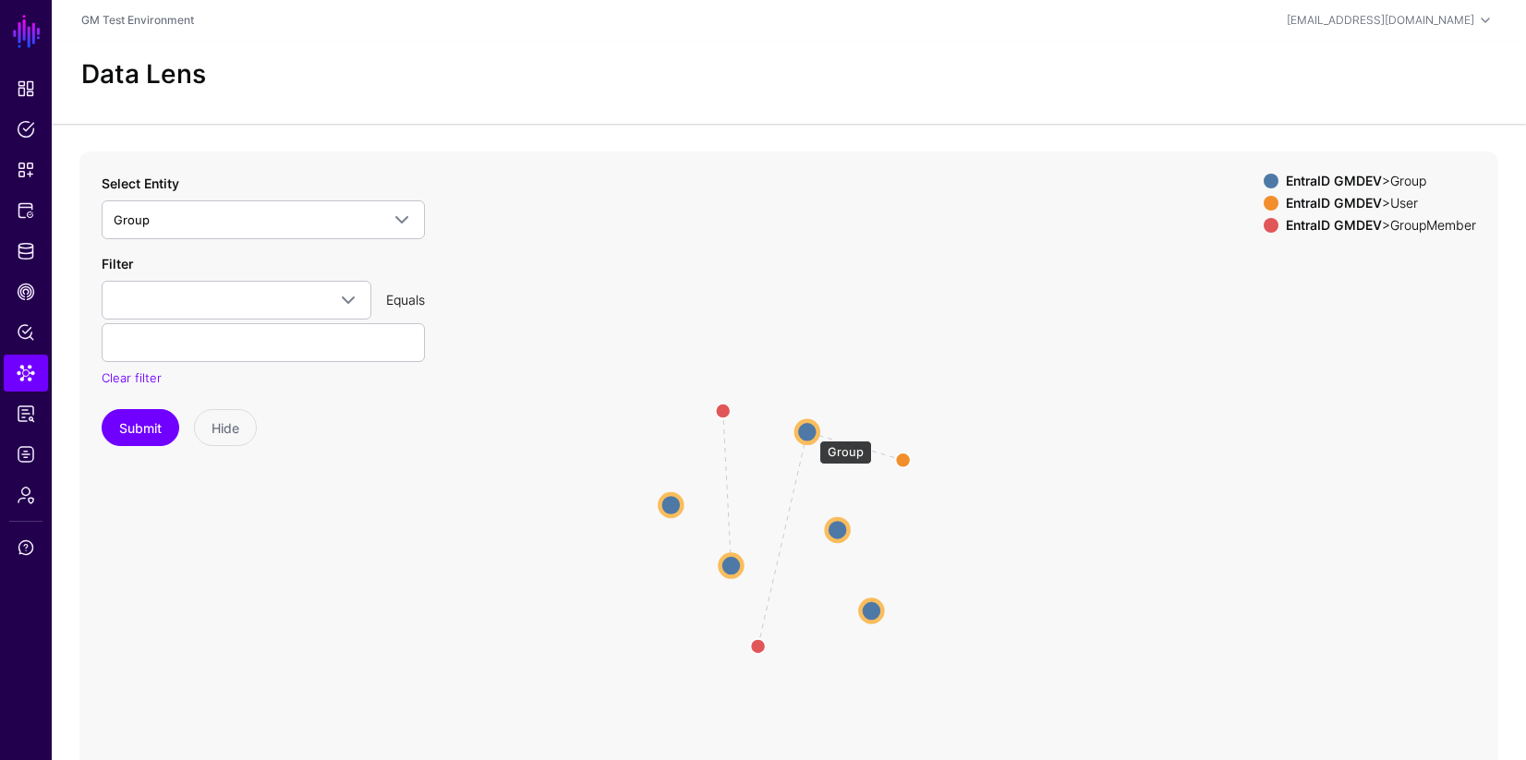
click at [810, 431] on circle at bounding box center [807, 431] width 22 height 22
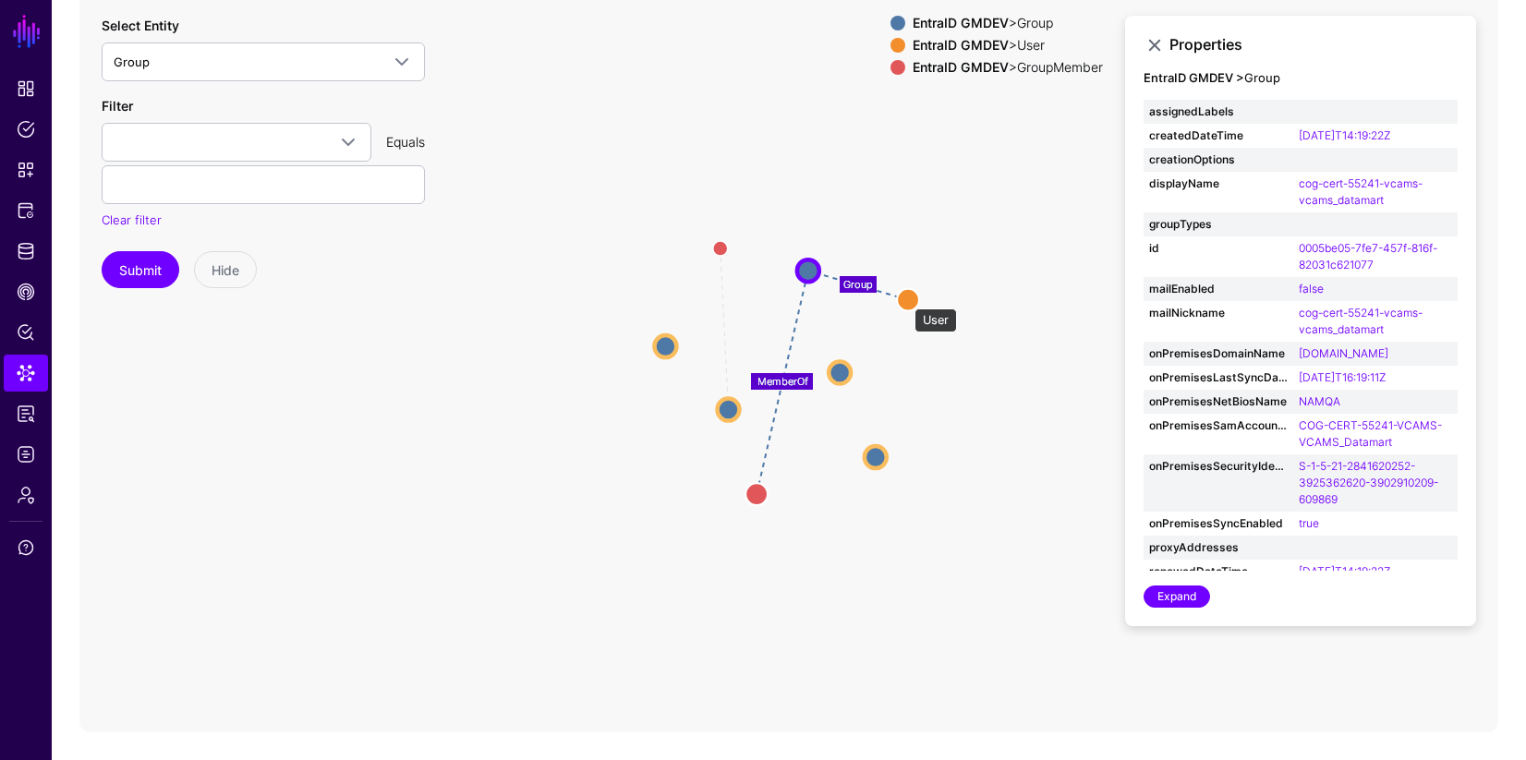
click at [905, 299] on circle at bounding box center [908, 299] width 22 height 22
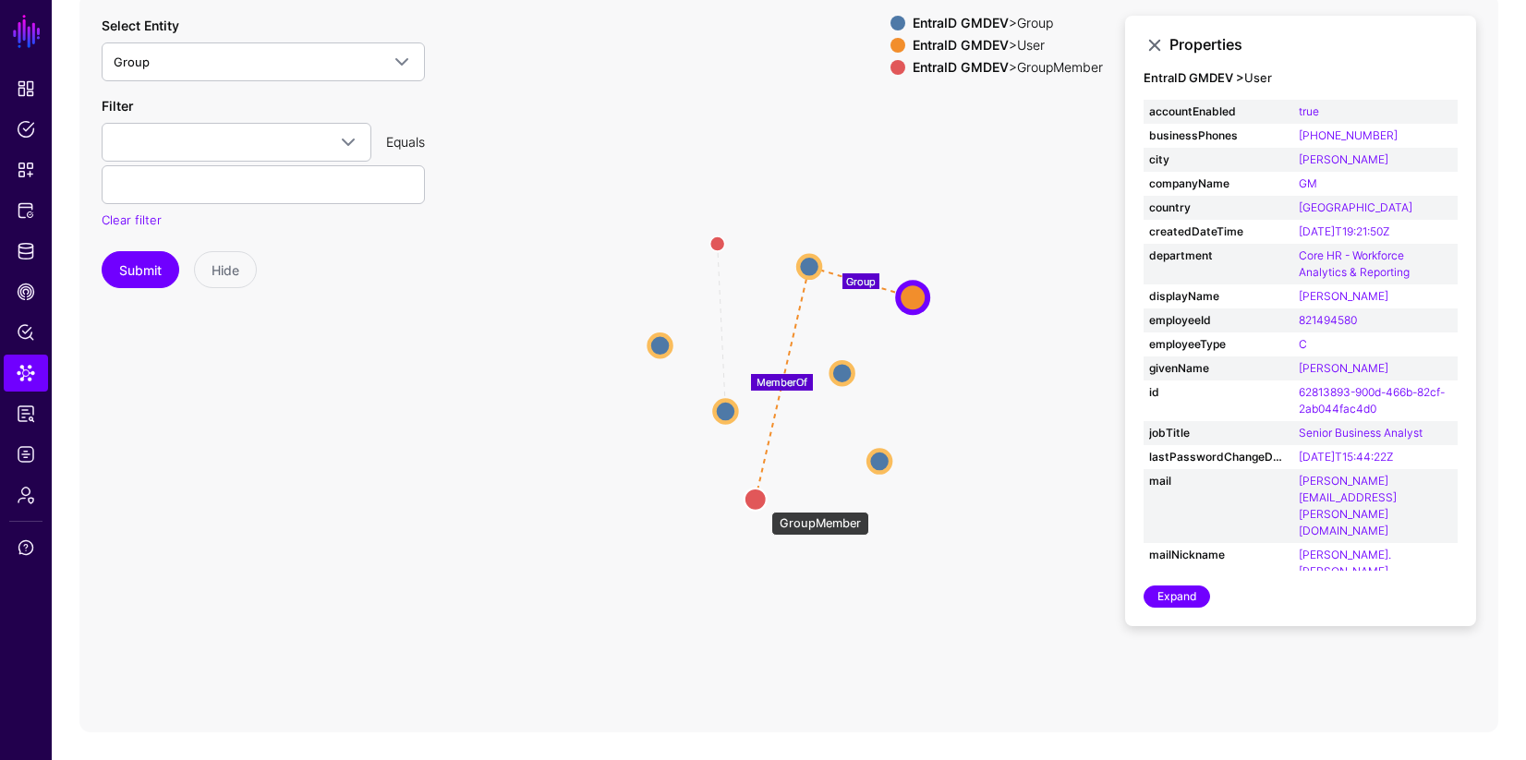
click at [762, 502] on circle at bounding box center [755, 499] width 22 height 22
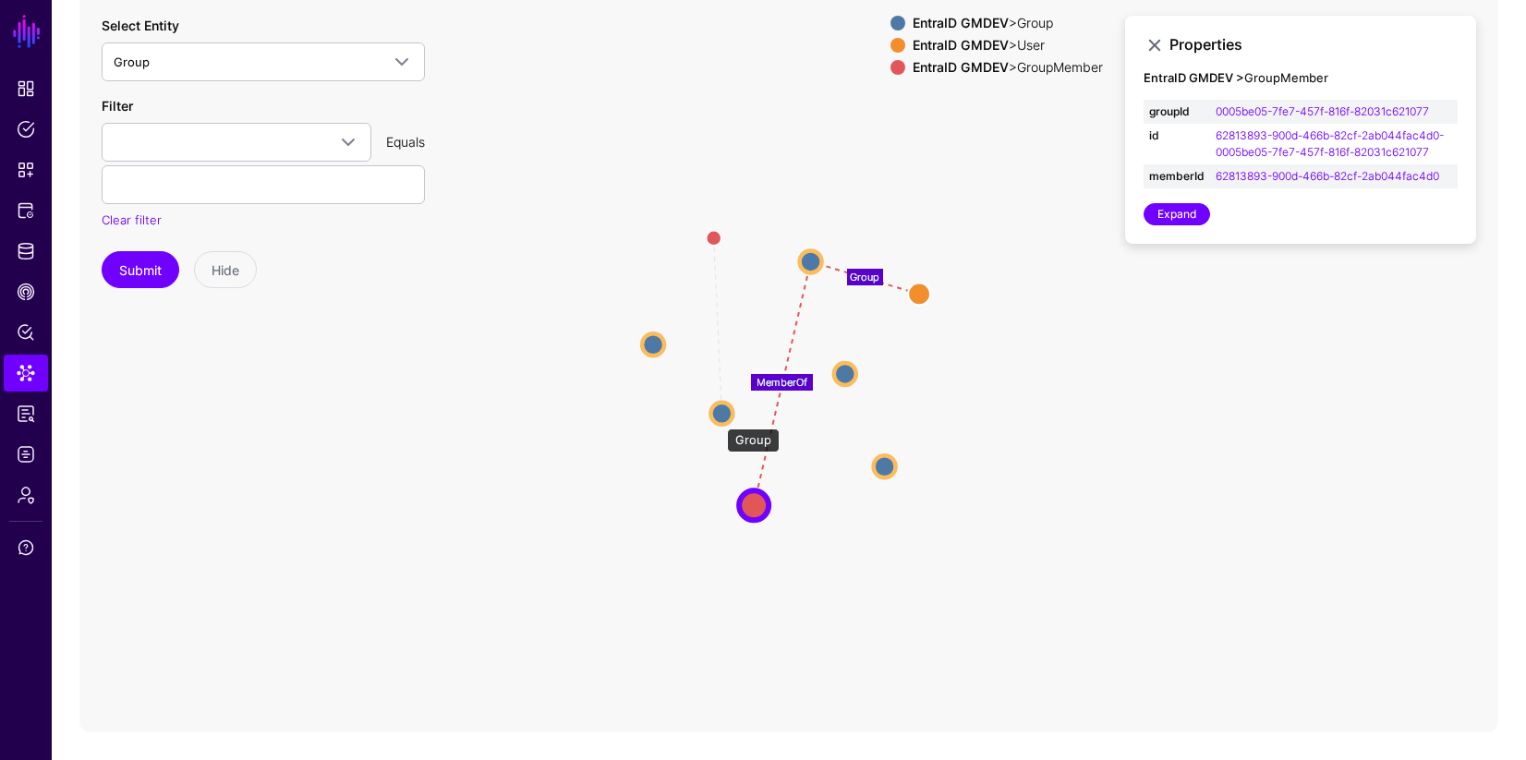
click at [718, 419] on circle at bounding box center [721, 413] width 22 height 22
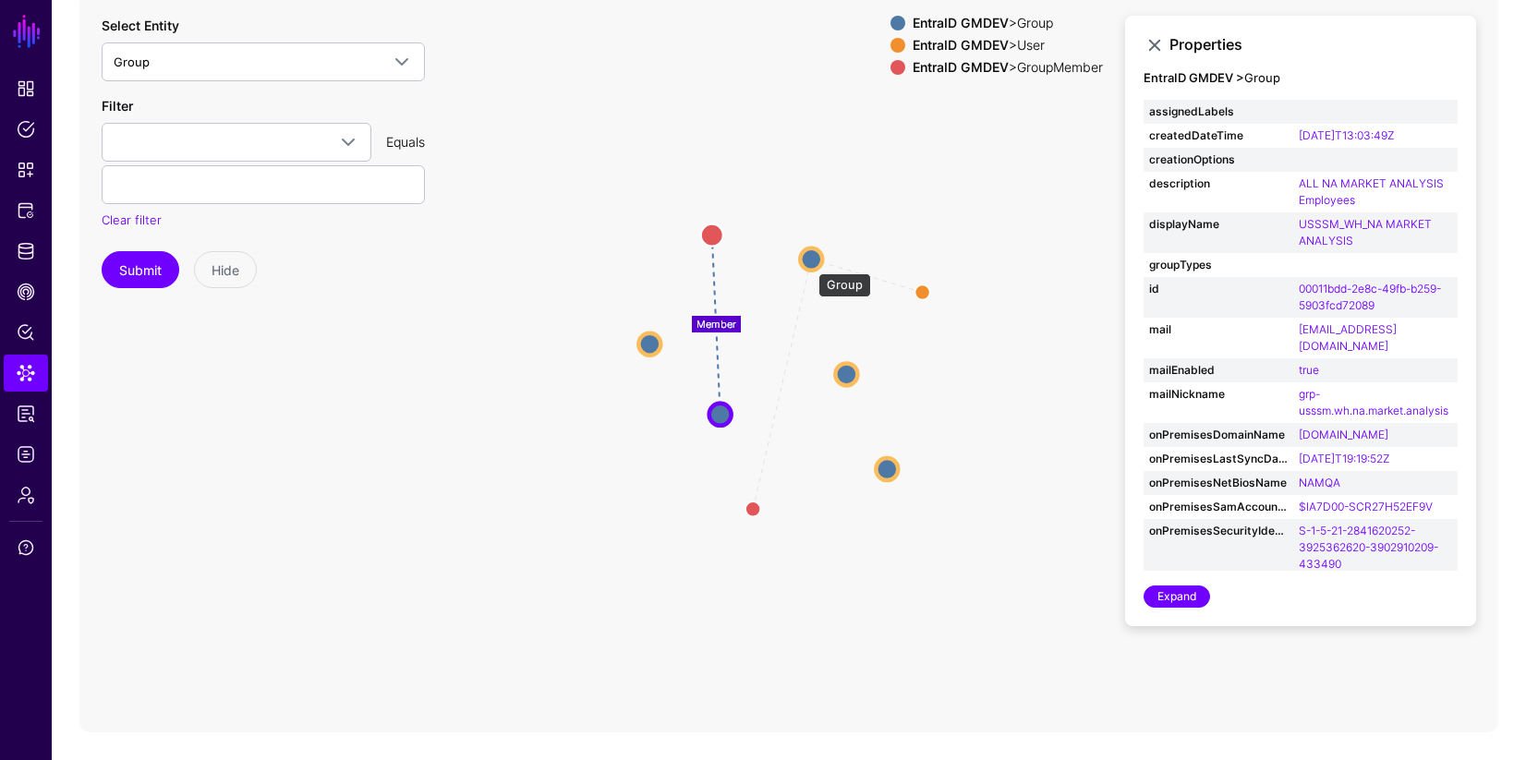
click at [809, 264] on circle at bounding box center [811, 259] width 22 height 22
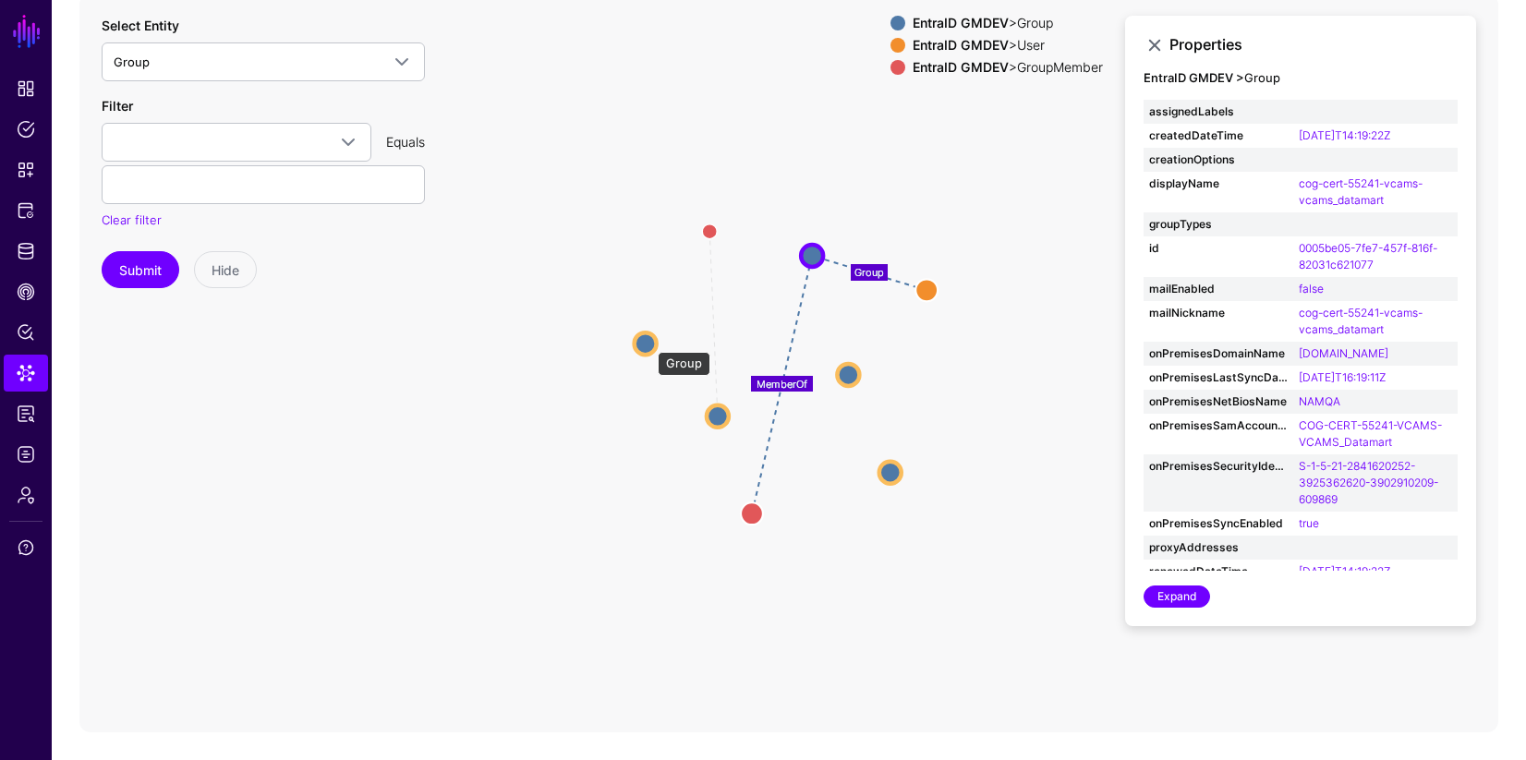
click at [648, 343] on circle at bounding box center [646, 344] width 22 height 22
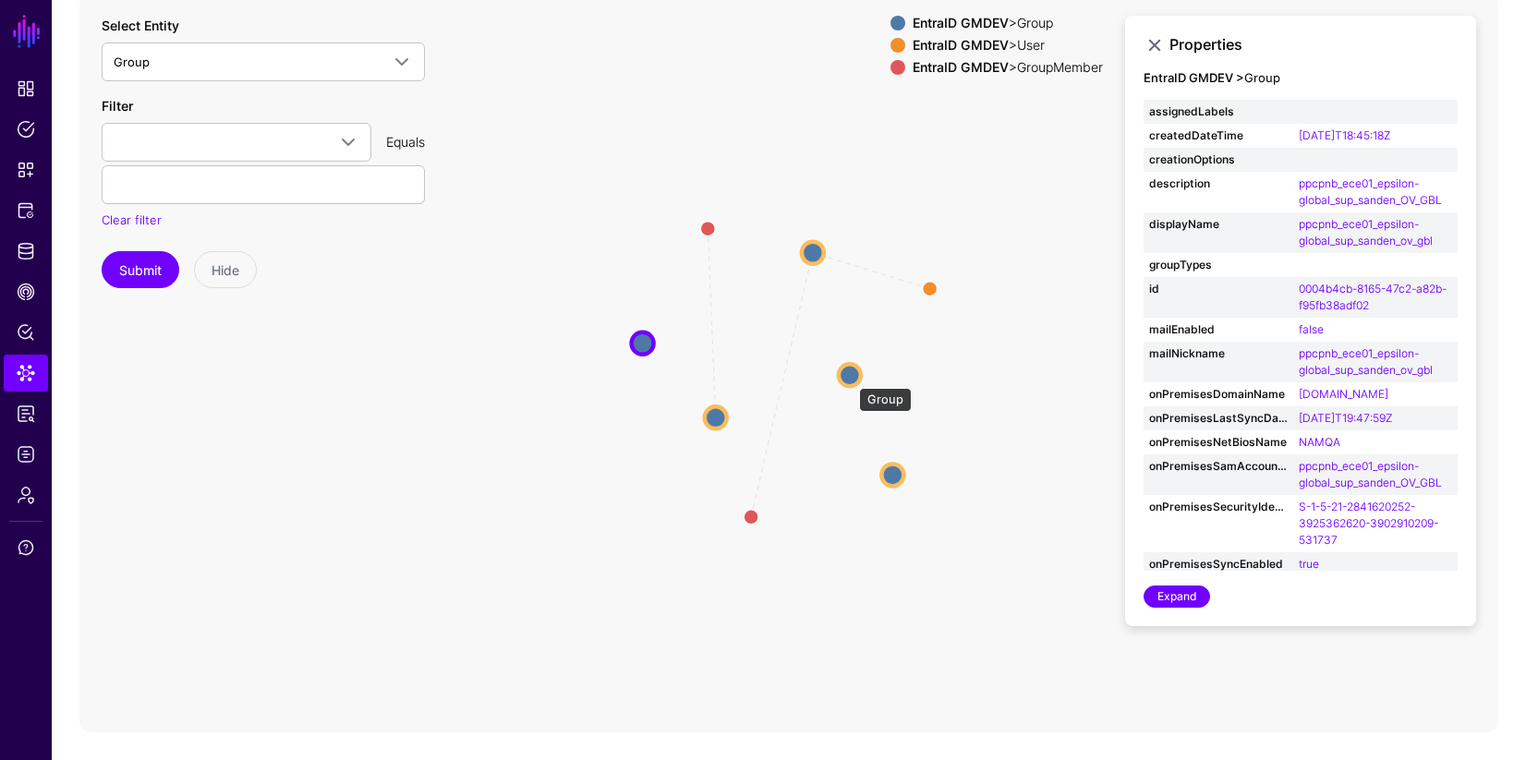
click at [850, 379] on circle at bounding box center [850, 375] width 22 height 22
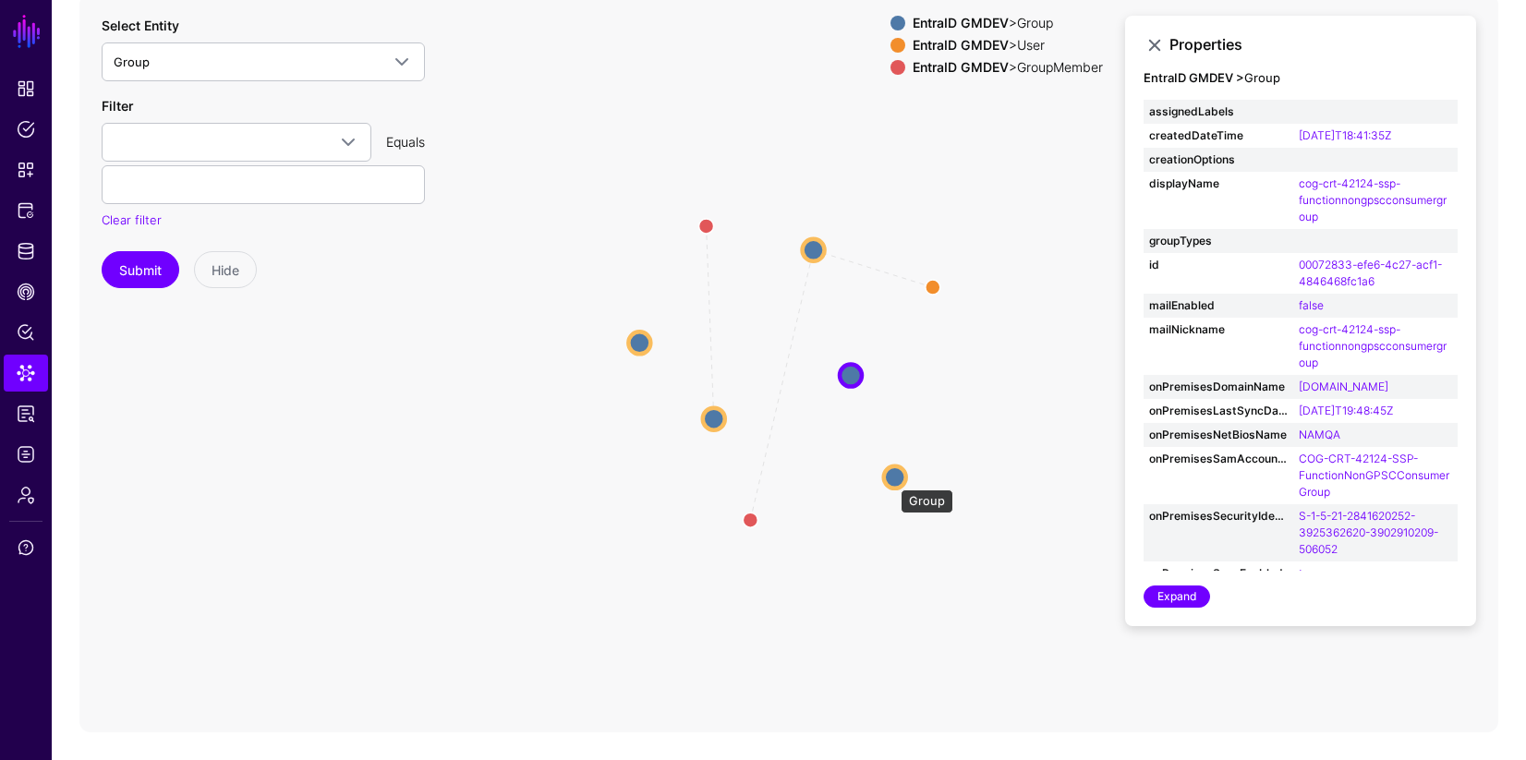
click at [892, 480] on circle at bounding box center [895, 477] width 22 height 22
click at [896, 476] on circle at bounding box center [897, 478] width 22 height 22
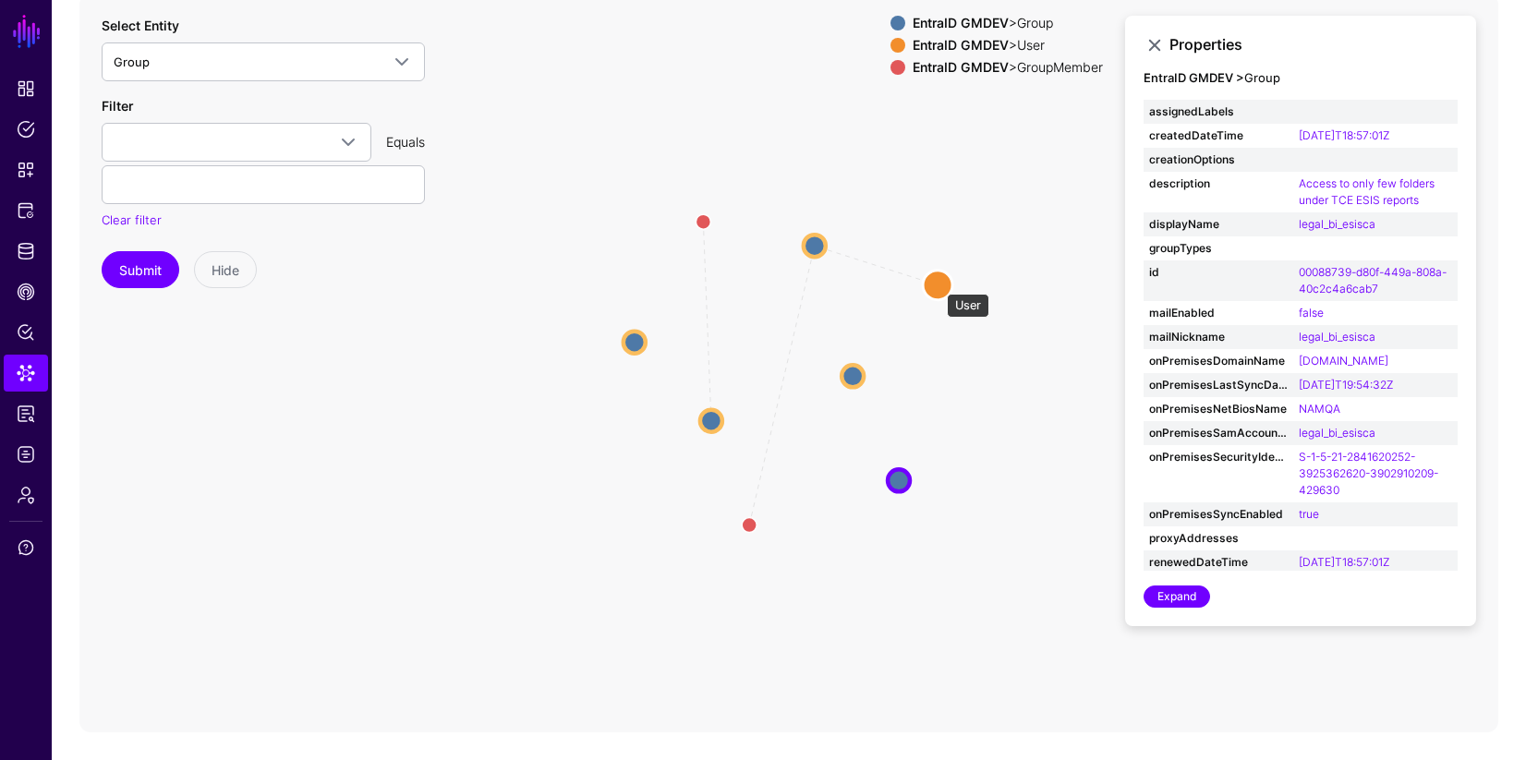
click at [938, 284] on circle at bounding box center [938, 285] width 30 height 30
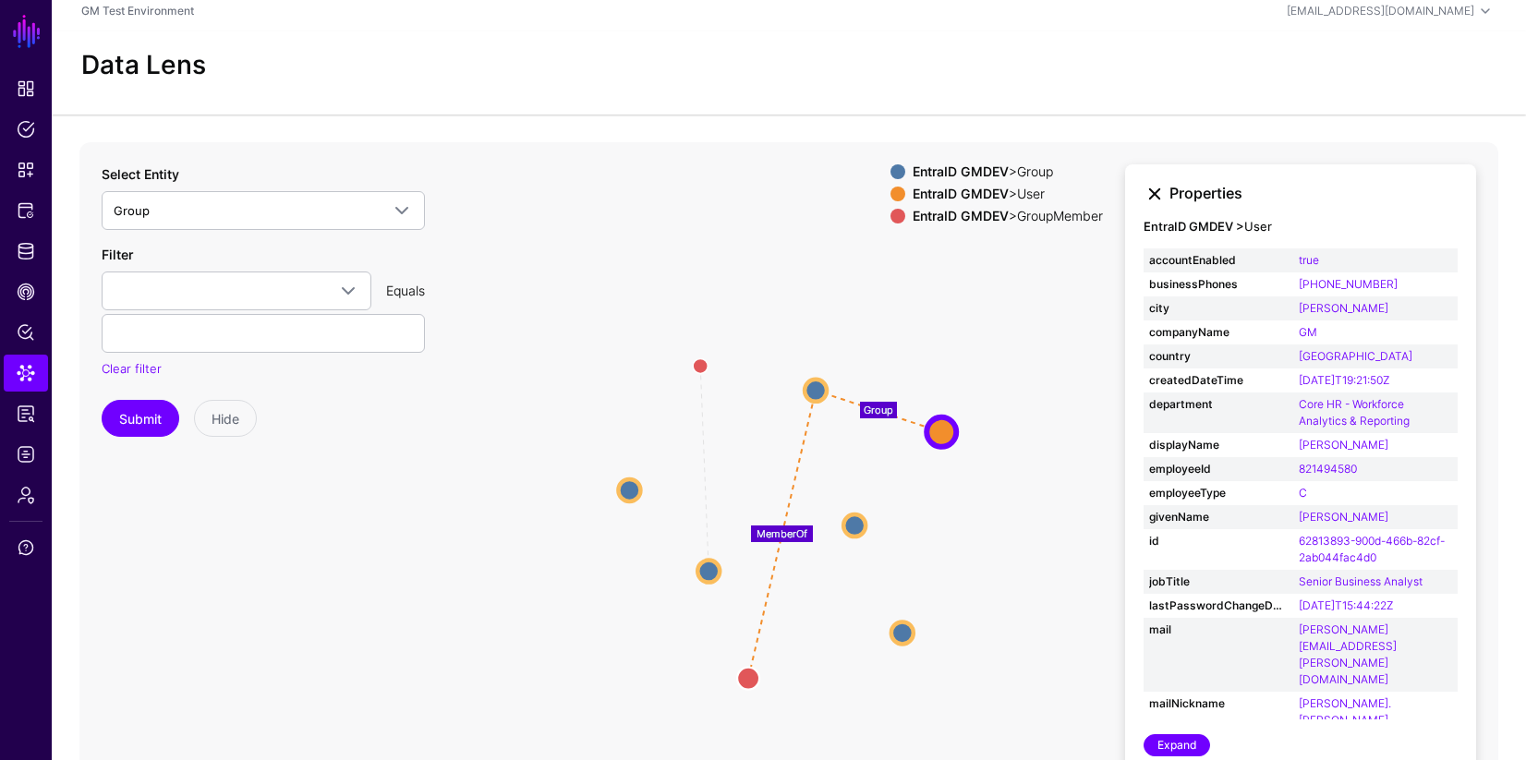
click at [1159, 197] on link at bounding box center [1154, 194] width 22 height 22
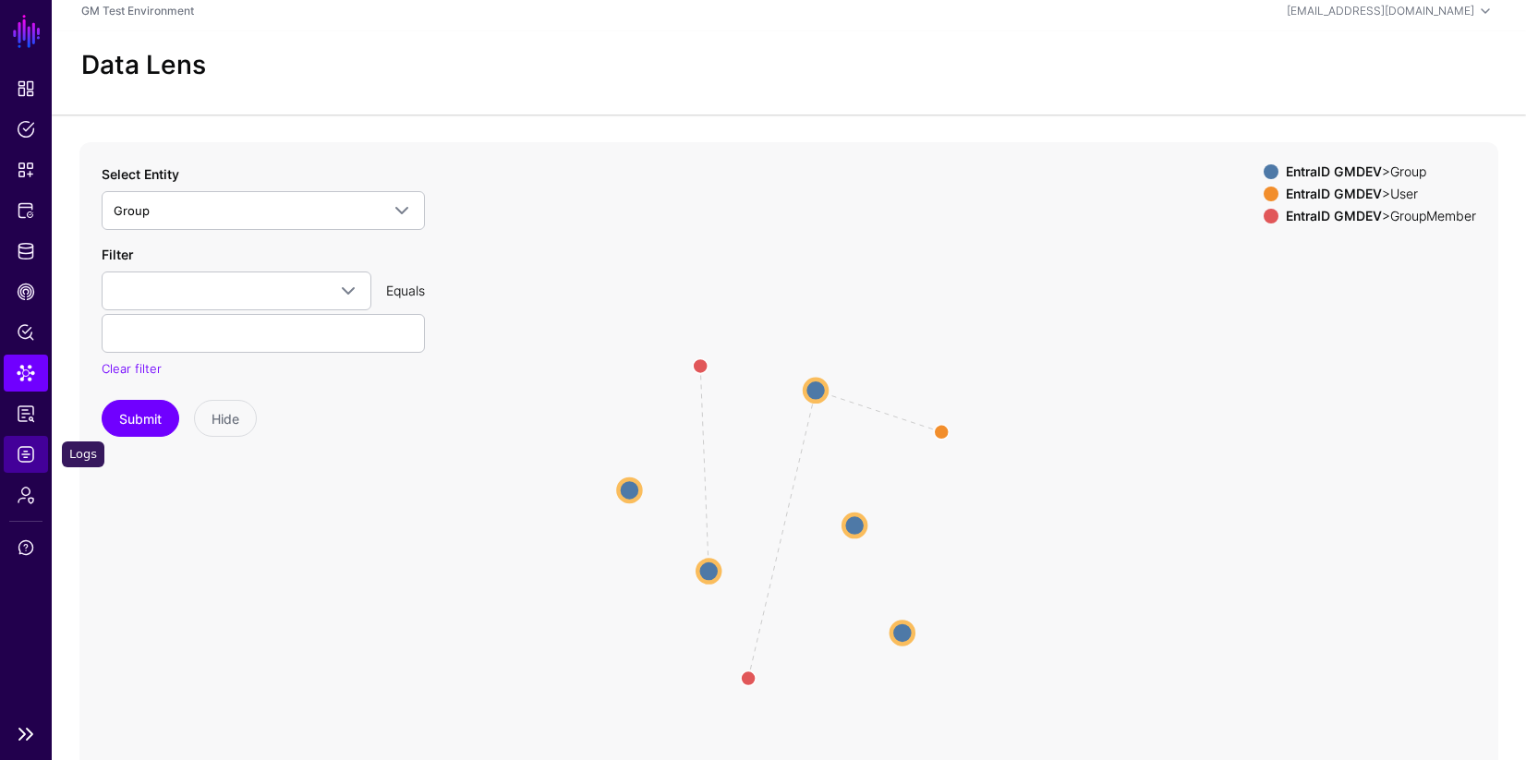
click at [22, 453] on span "Logs" at bounding box center [26, 454] width 18 height 18
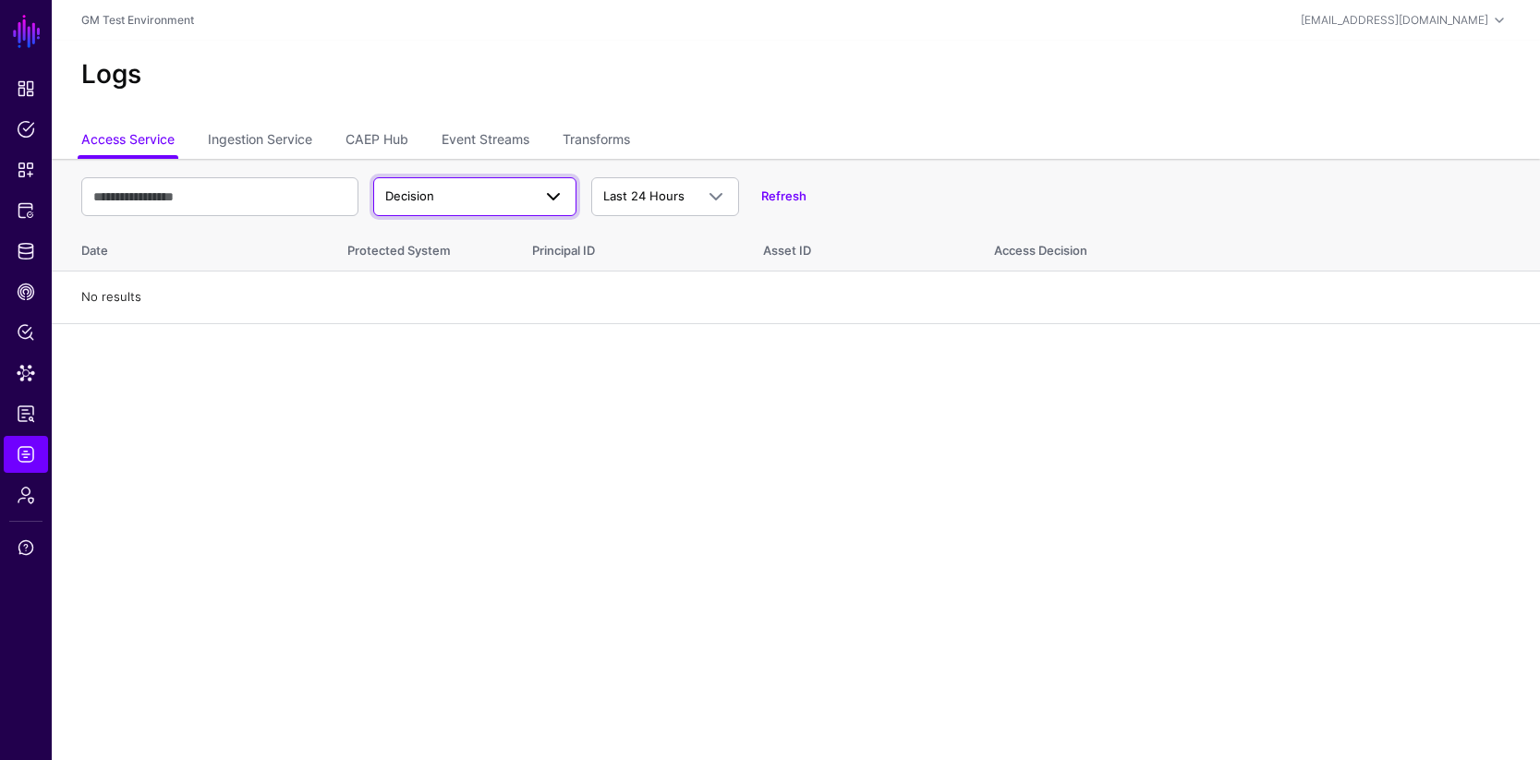
click at [551, 199] on span at bounding box center [553, 197] width 22 height 22
click at [268, 144] on link "Ingestion Service" at bounding box center [260, 141] width 104 height 35
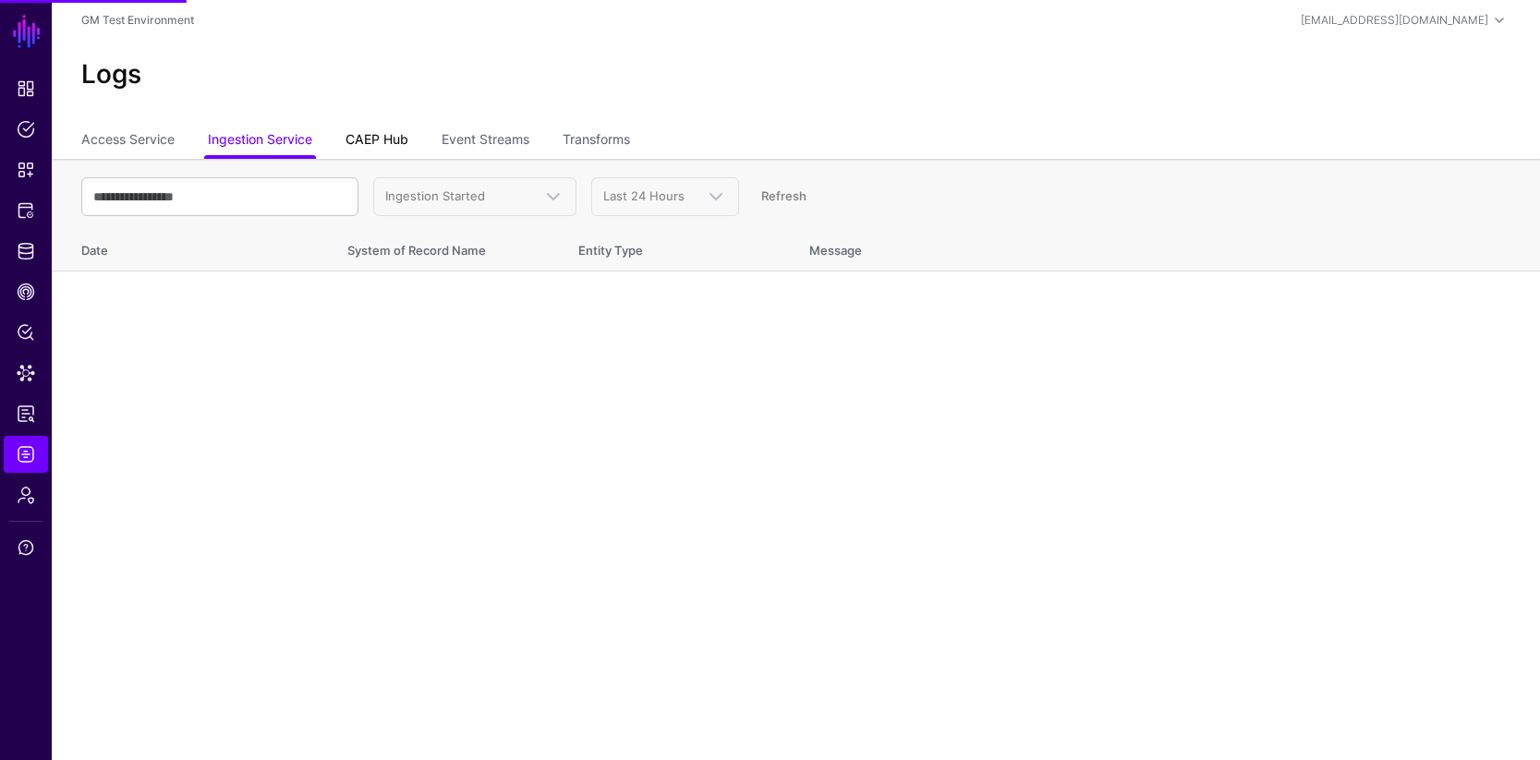
click at [407, 144] on link "CAEP Hub" at bounding box center [376, 141] width 63 height 35
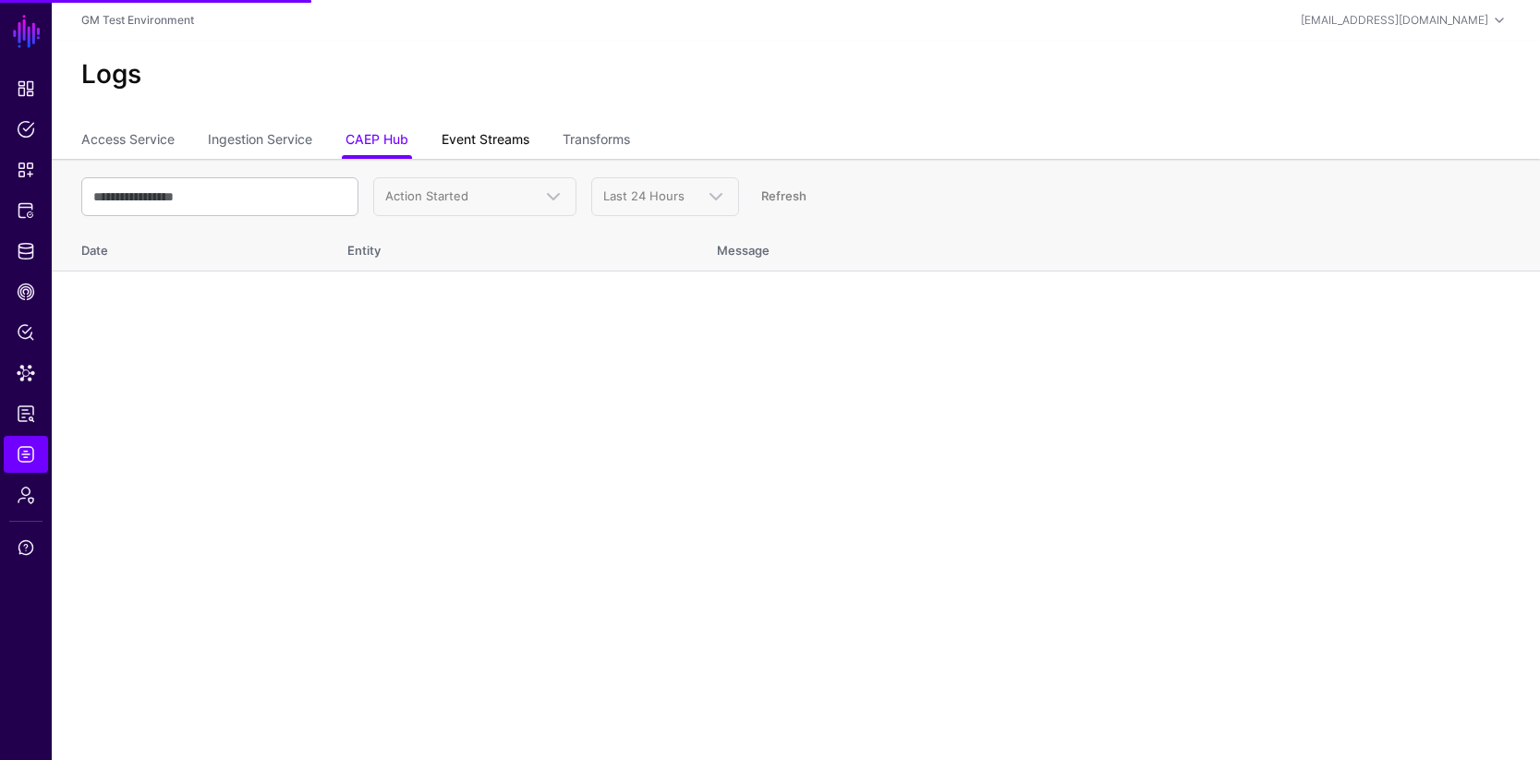
click at [486, 151] on link "Event Streams" at bounding box center [486, 141] width 88 height 35
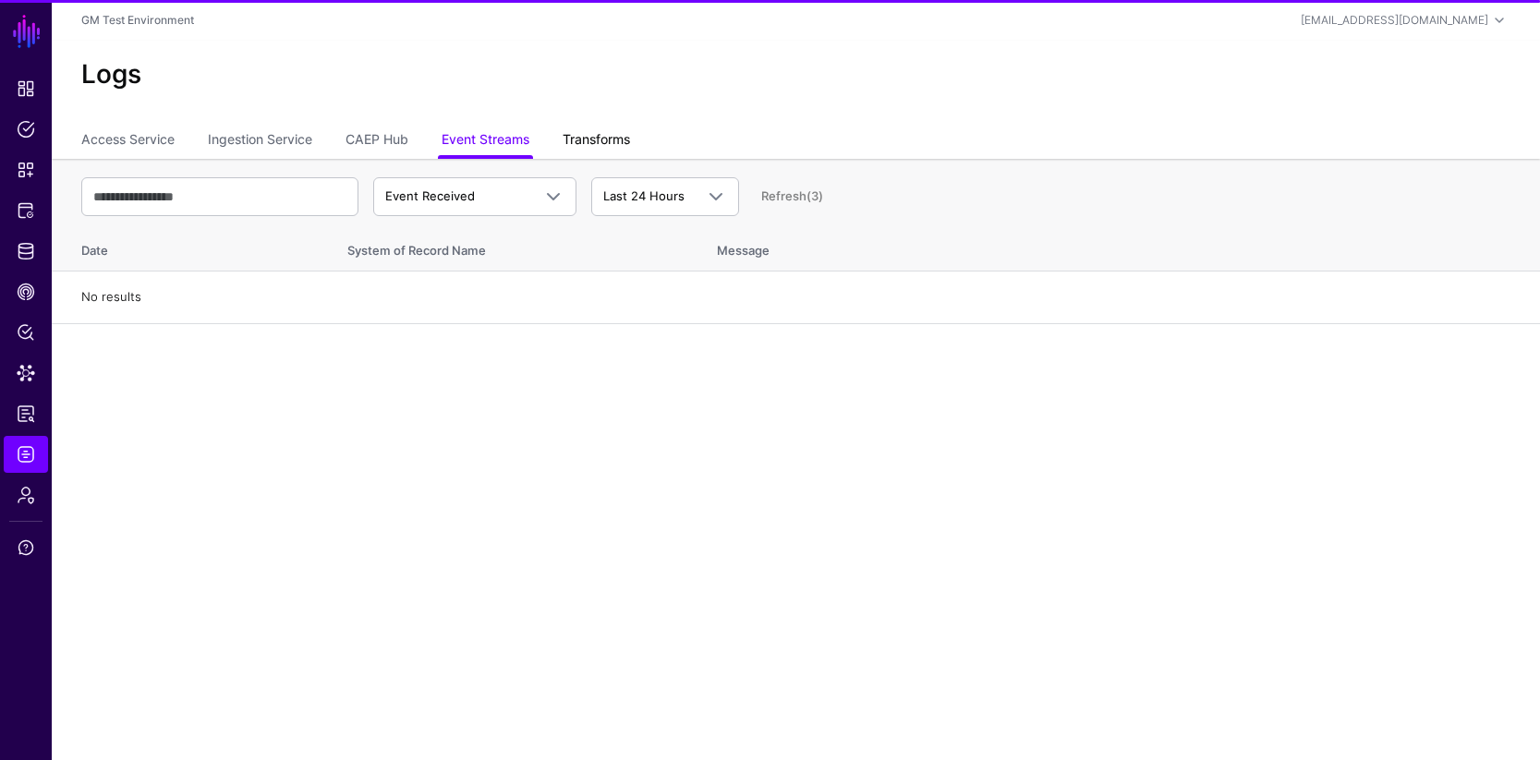
click at [592, 138] on link "Transforms" at bounding box center [596, 141] width 67 height 35
